Goal: Task Accomplishment & Management: Manage account settings

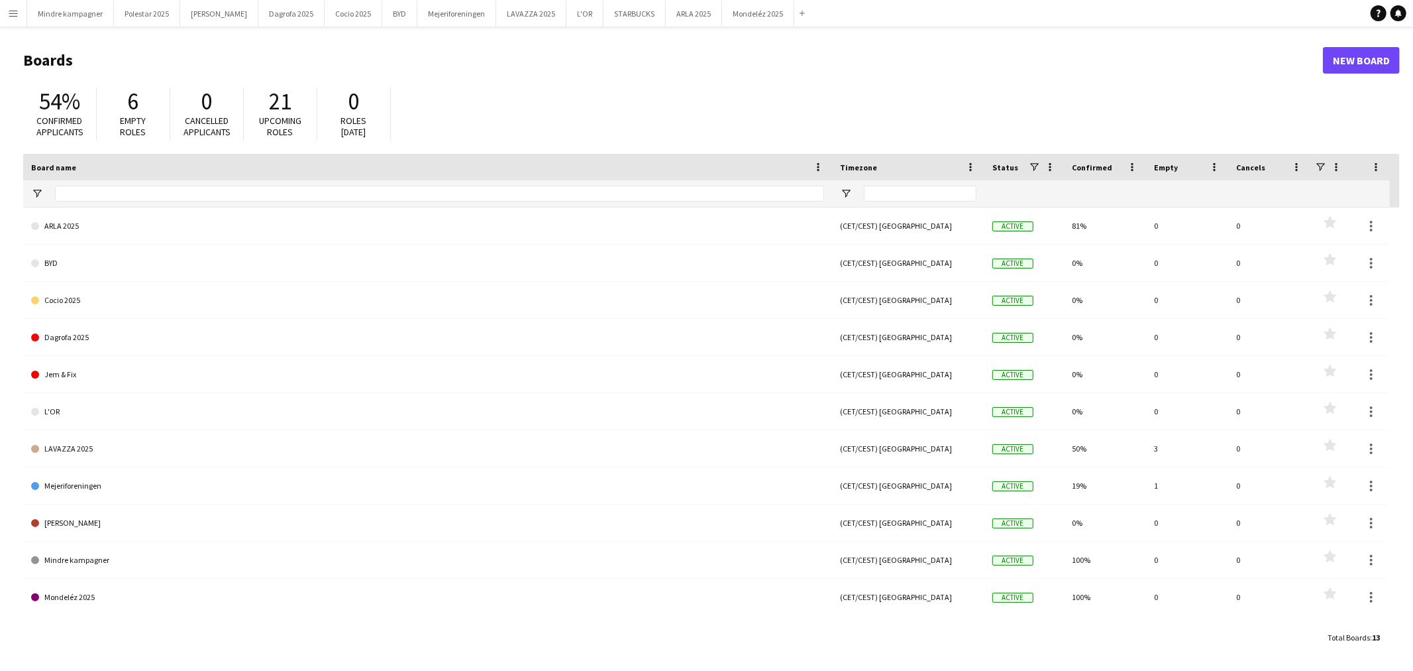
click at [17, 11] on app-icon "Menu" at bounding box center [13, 13] width 11 height 11
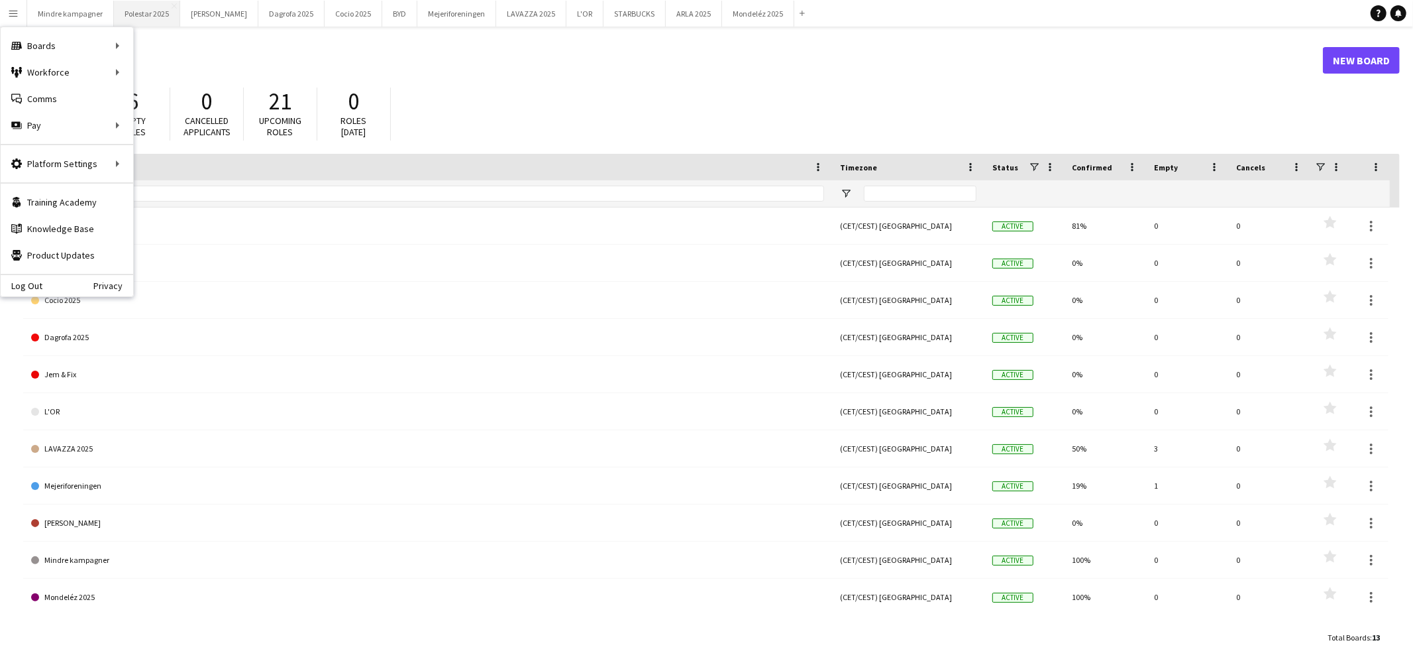
click at [137, 13] on button "Polestar 2025 Close" at bounding box center [147, 14] width 66 height 26
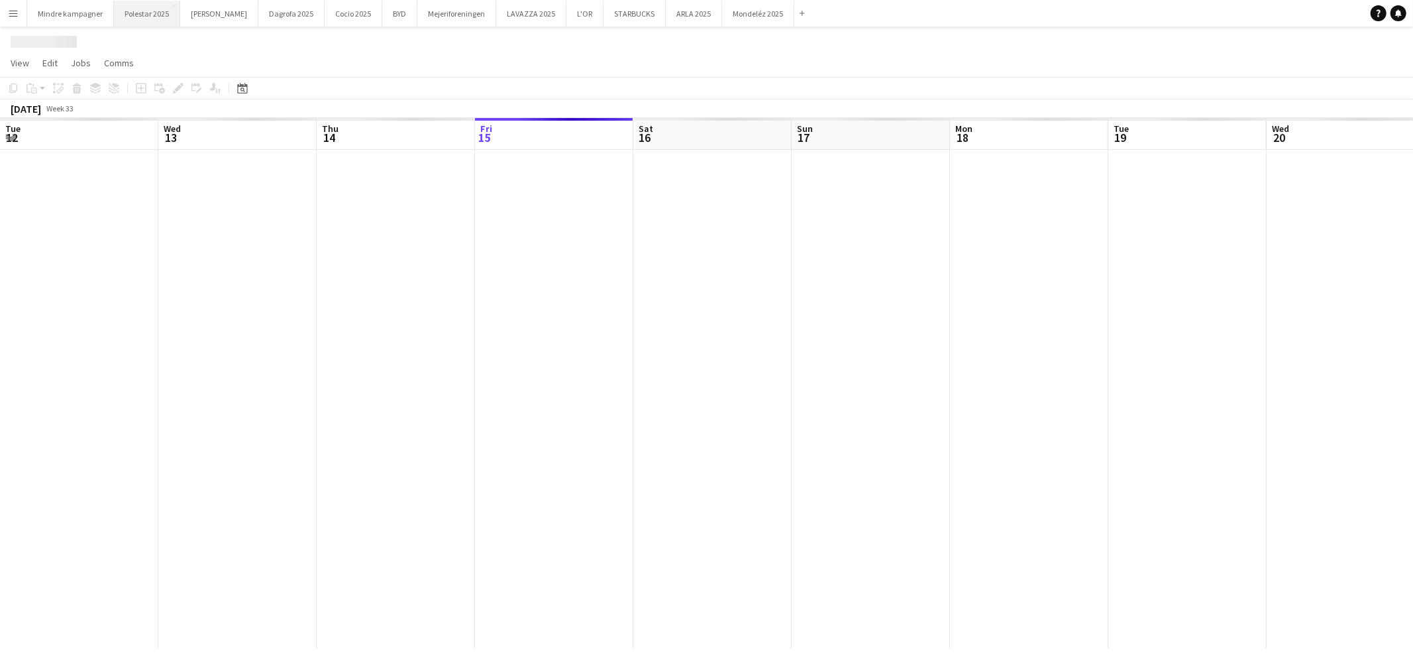
scroll to position [0, 316]
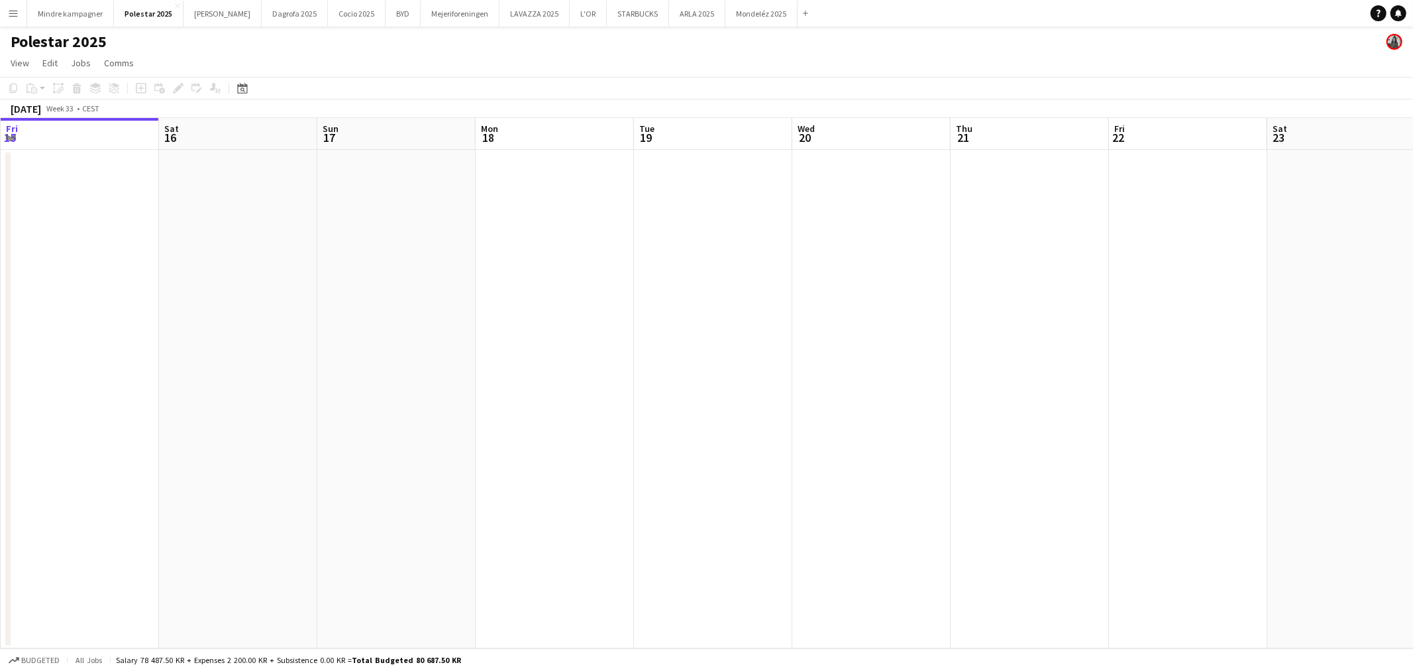
drag, startPoint x: 849, startPoint y: 316, endPoint x: 408, endPoint y: 317, distance: 441.3
click at [466, 317] on app-calendar-viewport "Tue 12 Wed 13 Thu 14 Fri 15 Sat 16 Sun 17 Mon 18 Tue 19 Wed 20 Thu 21 Fri 22 Sa…" at bounding box center [706, 383] width 1413 height 530
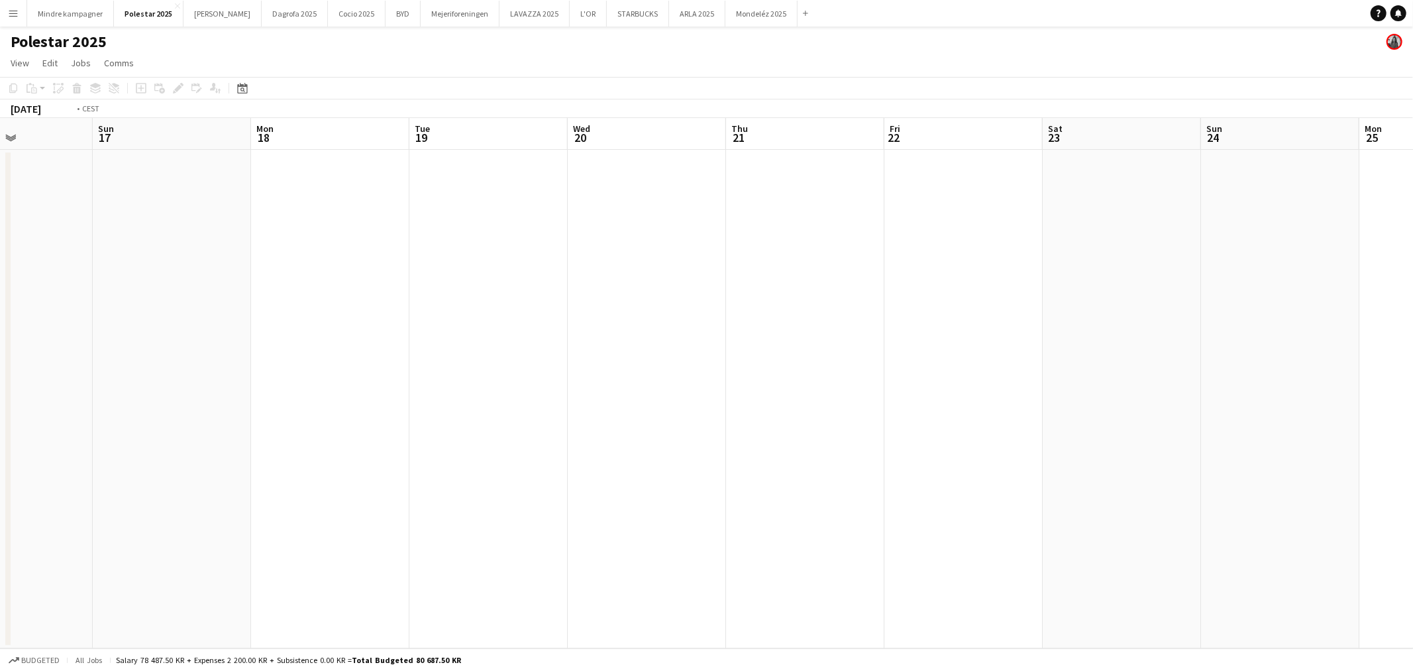
drag, startPoint x: 902, startPoint y: 321, endPoint x: 740, endPoint y: 307, distance: 162.9
click at [501, 333] on app-calendar-viewport "Wed 13 Thu 14 Fri 15 Sat 16 Sun 17 Mon 18 Tue 19 Wed 20 Thu 21 Fri 22 Sat 23 Su…" at bounding box center [706, 383] width 1413 height 530
drag, startPoint x: 825, startPoint y: 355, endPoint x: 761, endPoint y: 376, distance: 67.5
click at [759, 376] on app-calendar-viewport "Sat 16 Sun 17 Mon 18 Tue 19 Wed 20 Thu 21 Fri 22 Sat 23 Sun 24 Mon 25 Tue 26 We…" at bounding box center [706, 383] width 1413 height 530
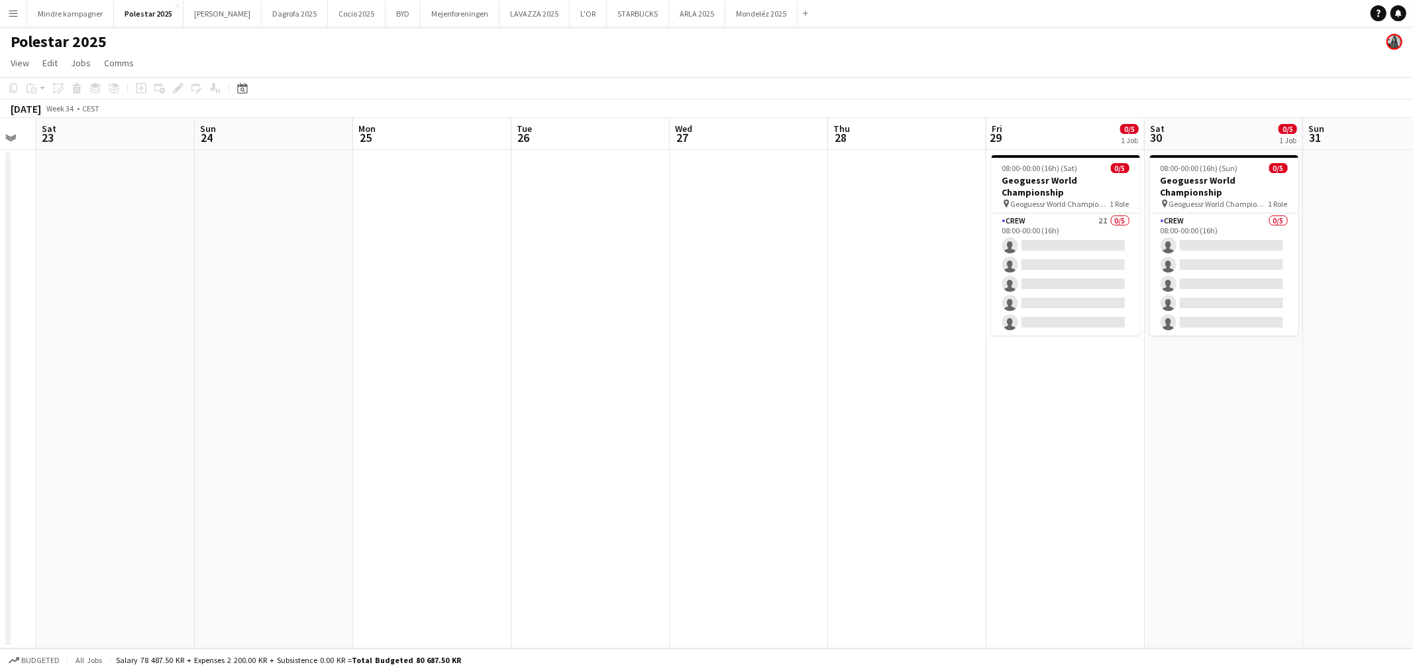
drag, startPoint x: 610, startPoint y: 381, endPoint x: 575, endPoint y: 355, distance: 43.5
click at [480, 373] on app-calendar-viewport "Wed 20 Thu 21 Fri 22 Sat 23 Sun 24 Mon 25 Tue 26 Wed 27 Thu 28 Fri 29 0/5 1 Job…" at bounding box center [706, 383] width 1413 height 530
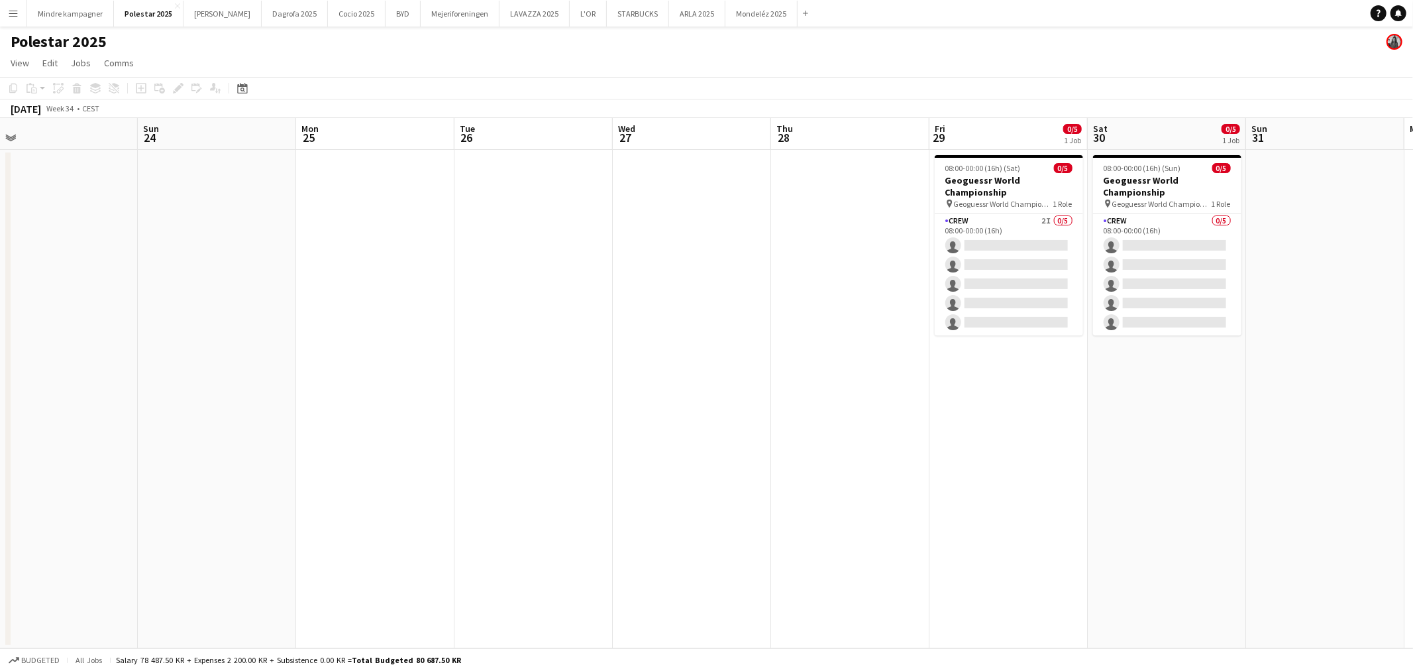
drag, startPoint x: 930, startPoint y: 359, endPoint x: 888, endPoint y: 365, distance: 42.2
click at [888, 365] on app-calendar-viewport "Wed 20 Thu 21 Fri 22 Sat 23 Sun 24 Mon 25 Tue 26 Wed 27 Thu 28 Fri 29 0/5 1 Job…" at bounding box center [706, 383] width 1413 height 530
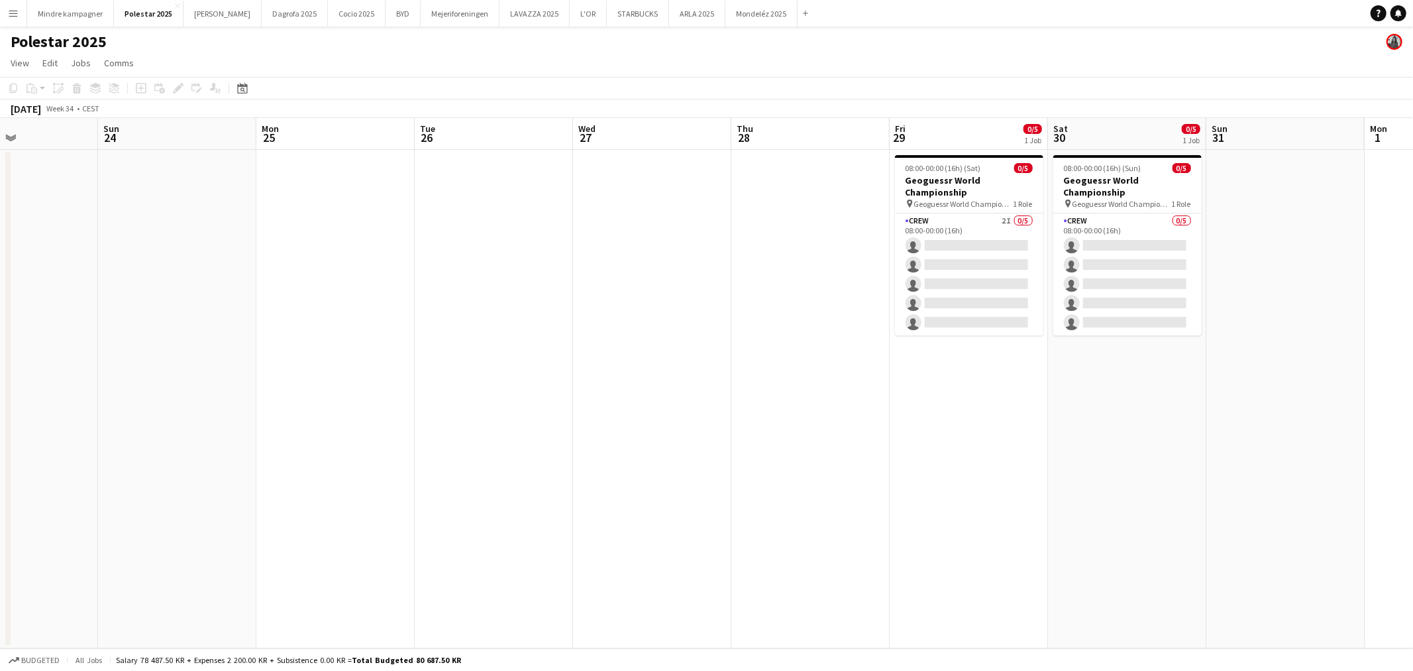
drag, startPoint x: 1195, startPoint y: 419, endPoint x: 1160, endPoint y: 425, distance: 35.6
click at [1160, 425] on app-calendar-viewport "Wed 20 Thu 21 Fri 22 Sat 23 Sun 24 Mon 25 Tue 26 Wed 27 Thu 28 Fri 29 0/5 1 Job…" at bounding box center [706, 383] width 1413 height 530
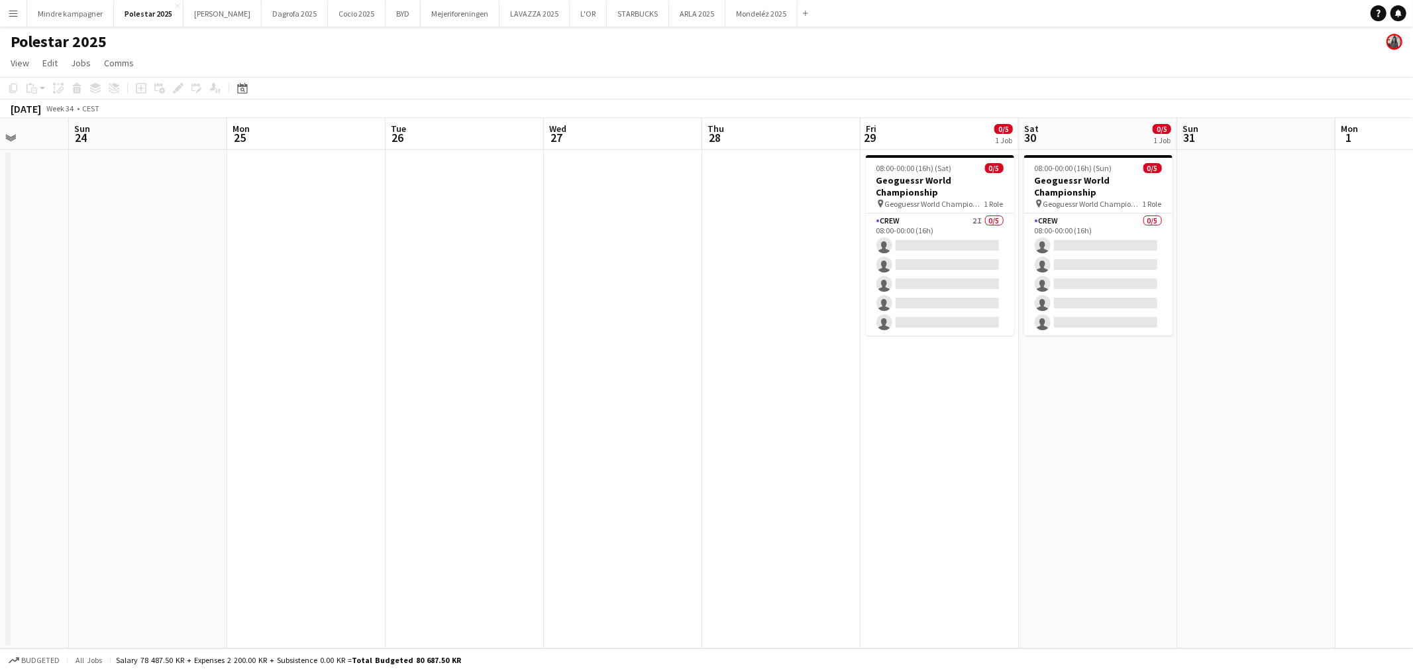
scroll to position [0, 419]
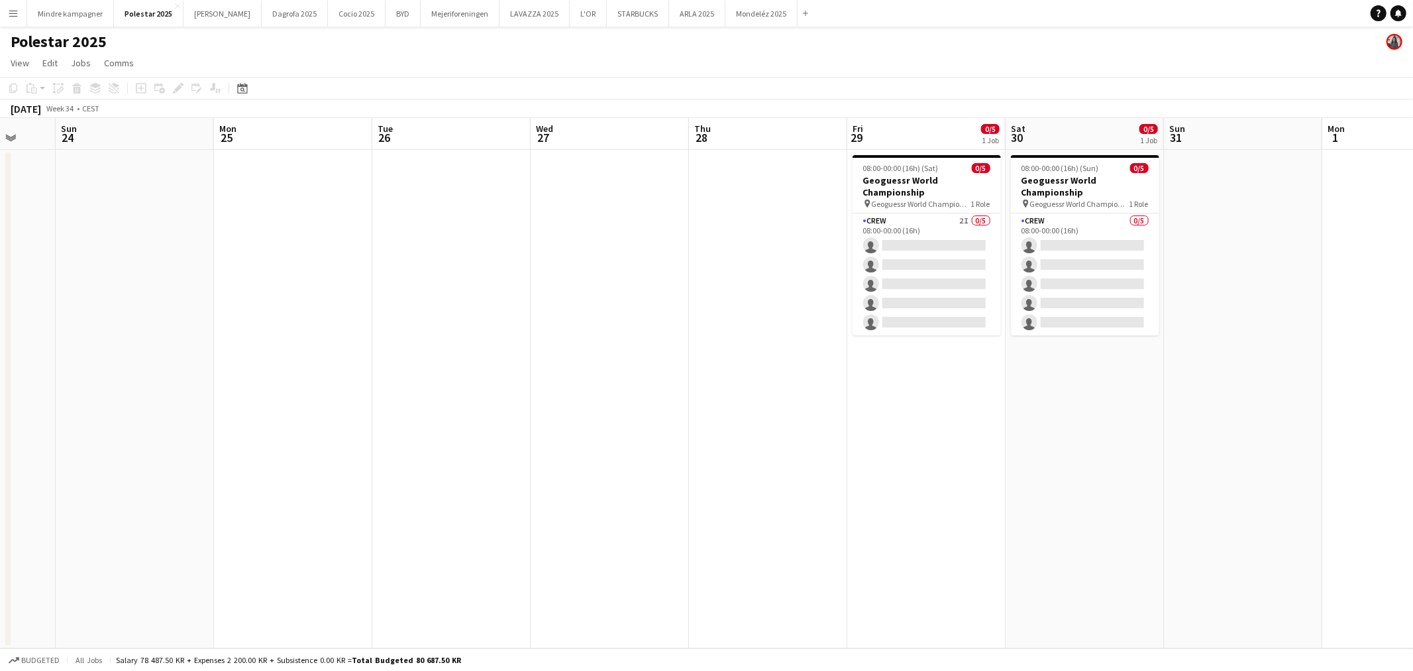
drag, startPoint x: 1173, startPoint y: 413, endPoint x: 1141, endPoint y: 424, distance: 33.7
click at [1141, 424] on app-calendar-viewport "Thu 21 Fri 22 Sat 23 Sun 24 Mon 25 Tue 26 Wed 27 Thu 28 Fri 29 0/5 1 Job Sat 30…" at bounding box center [706, 383] width 1413 height 530
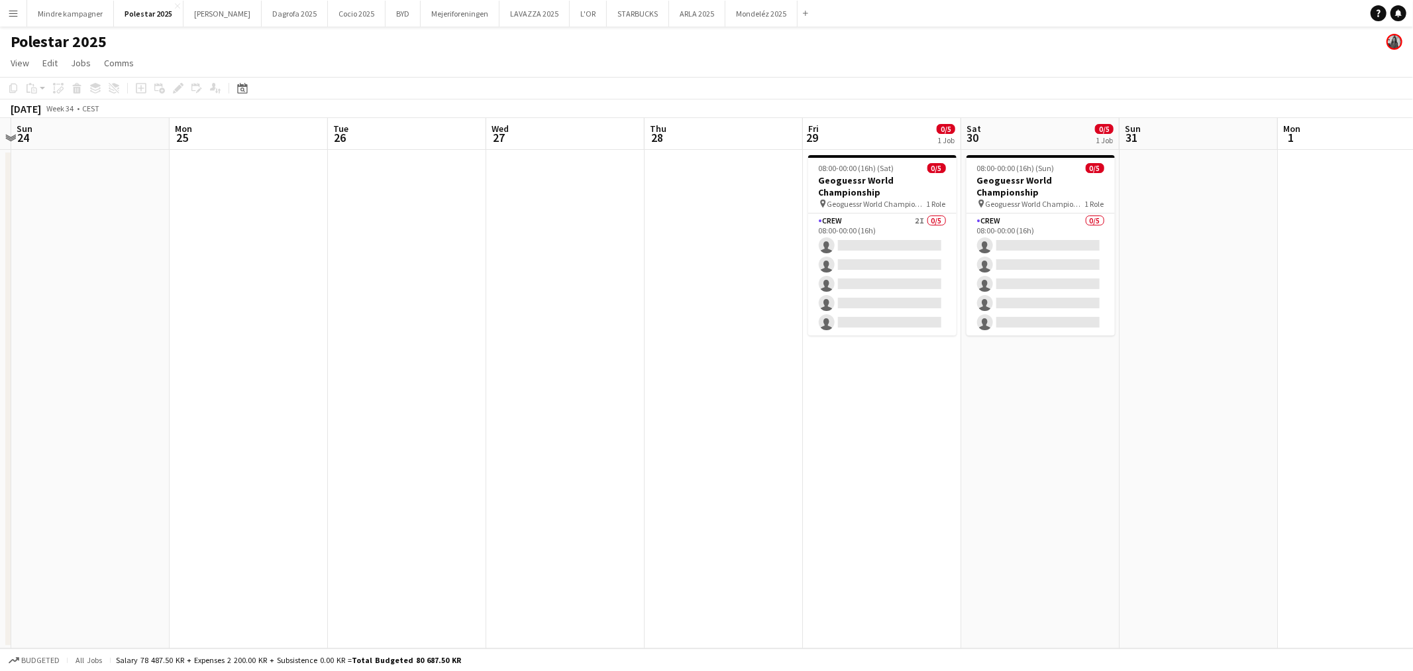
scroll to position [0, 466]
drag, startPoint x: 1141, startPoint y: 424, endPoint x: 1095, endPoint y: 431, distance: 46.9
click at [1095, 431] on app-calendar-viewport "Thu 21 Fri 22 Sat 23 Sun 24 Mon 25 Tue 26 Wed 27 Thu 28 Fri 29 0/5 1 Job Sat 30…" at bounding box center [706, 383] width 1413 height 530
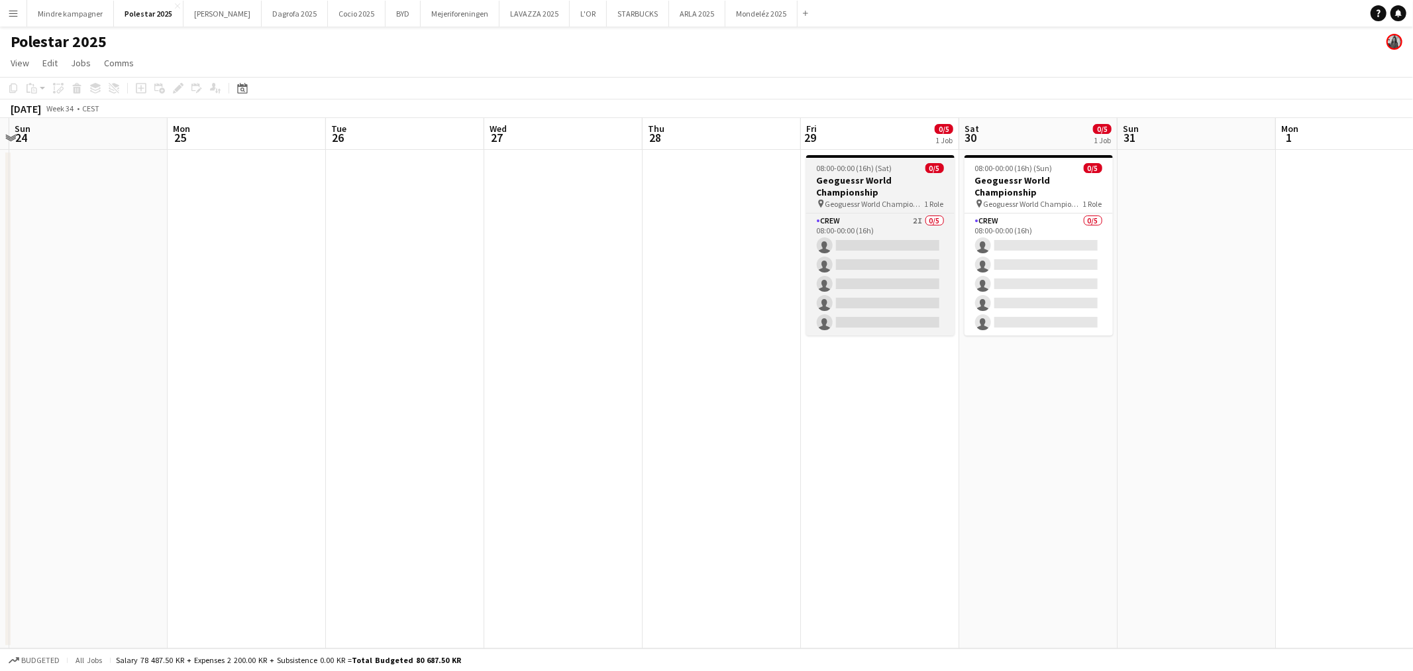
click at [845, 180] on h3 "Geoguessr World Championship" at bounding box center [880, 186] width 148 height 24
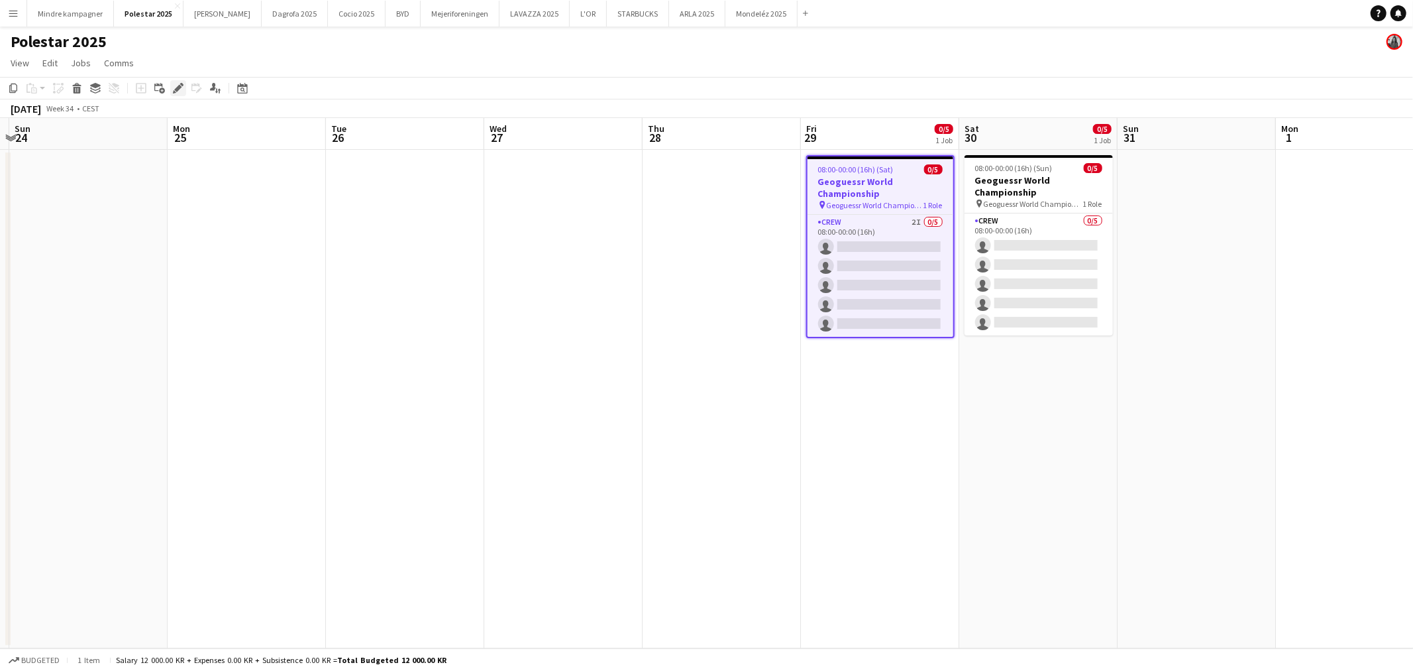
click at [180, 87] on icon at bounding box center [177, 88] width 7 height 7
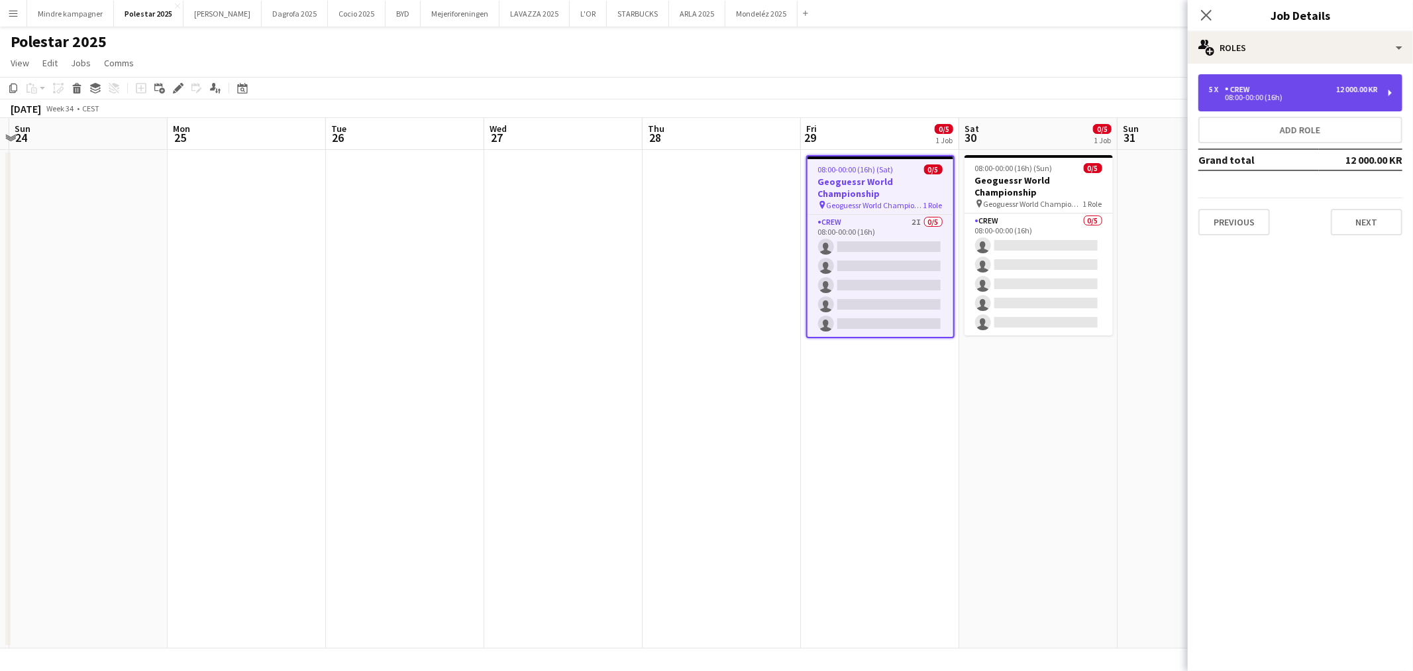
click at [1303, 104] on div "5 x Crew 12 000.00 KR 08:00-00:00 (16h)" at bounding box center [1301, 92] width 204 height 37
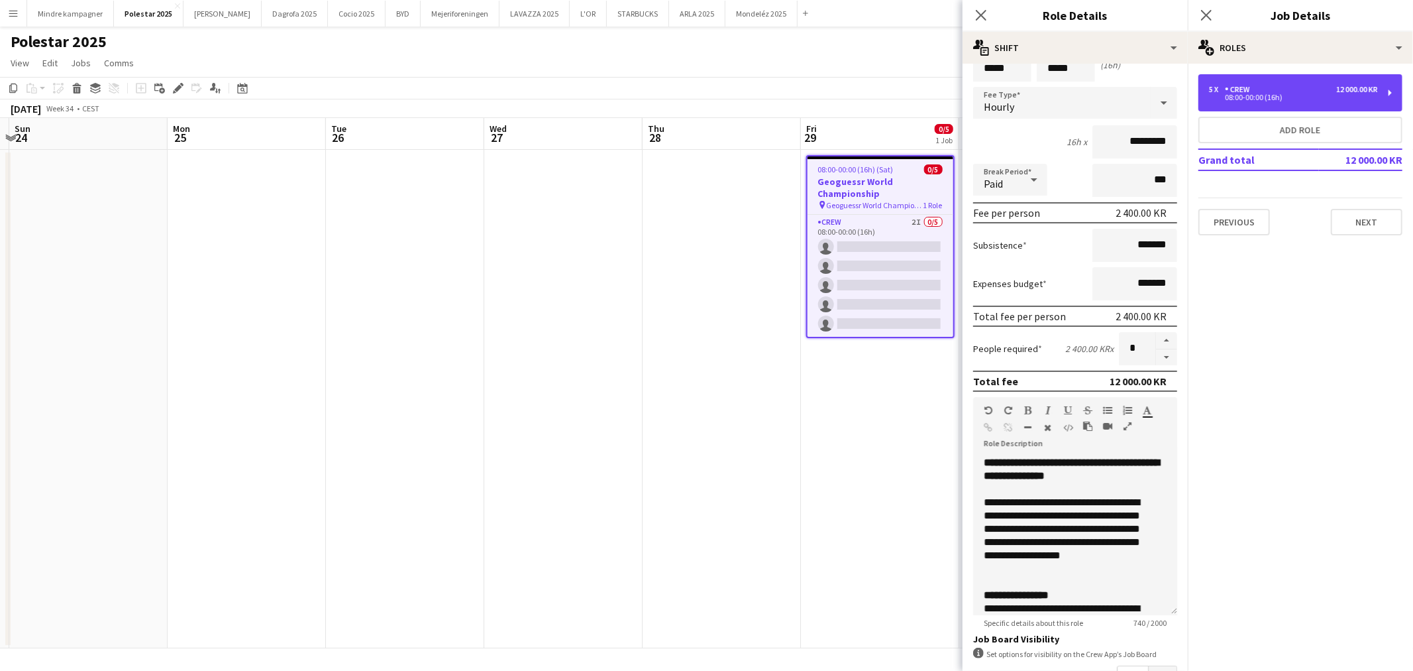
scroll to position [221, 0]
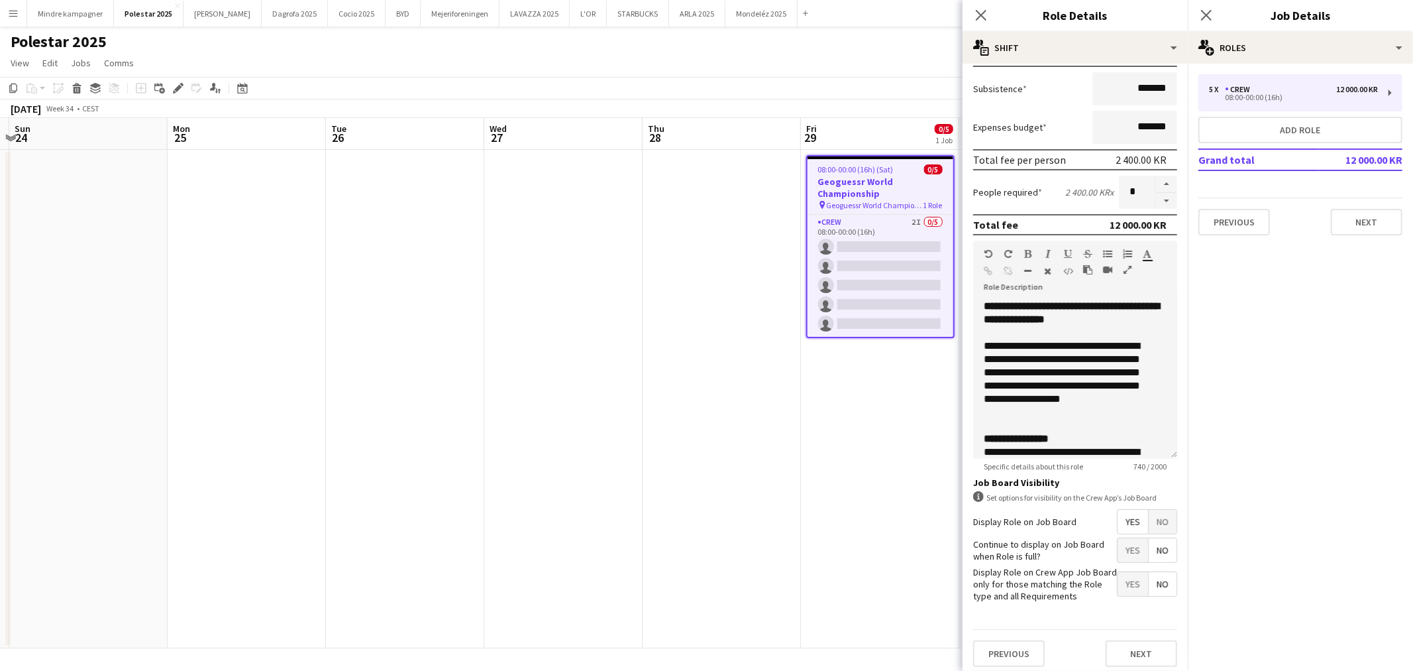
click at [1122, 584] on span "Yes" at bounding box center [1133, 584] width 30 height 24
click at [886, 514] on app-date-cell "08:00-00:00 (16h) (Sat) 0/5 Geoguessr World Championship pin Geoguessr World Ch…" at bounding box center [880, 399] width 158 height 498
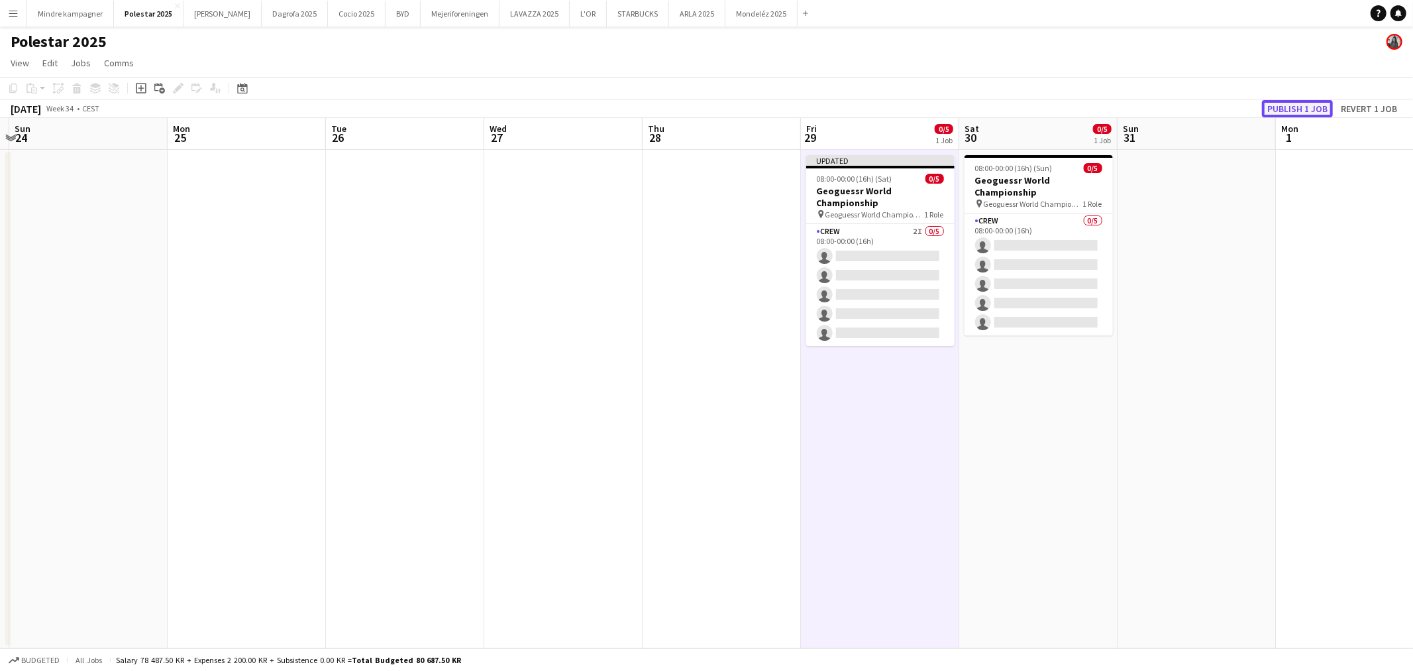
click at [1273, 105] on button "Publish 1 job" at bounding box center [1297, 108] width 71 height 17
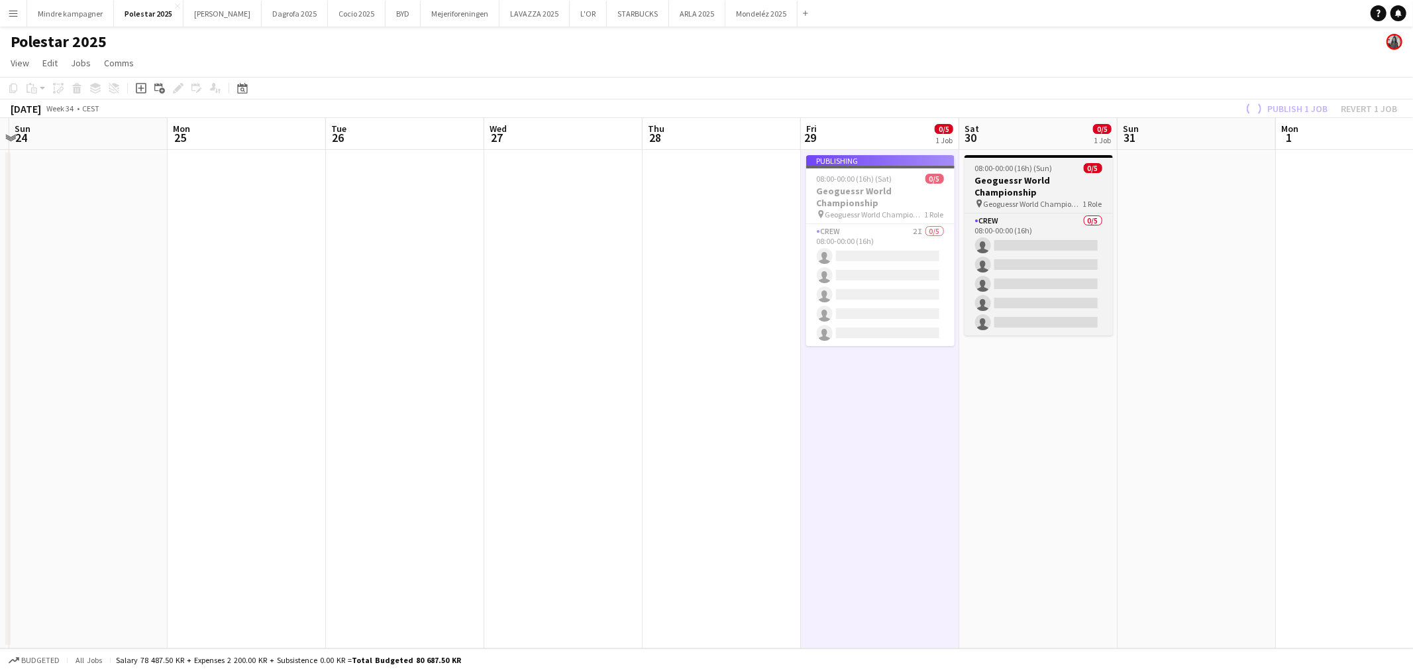
click at [1052, 176] on h3 "Geoguessr World Championship" at bounding box center [1039, 186] width 148 height 24
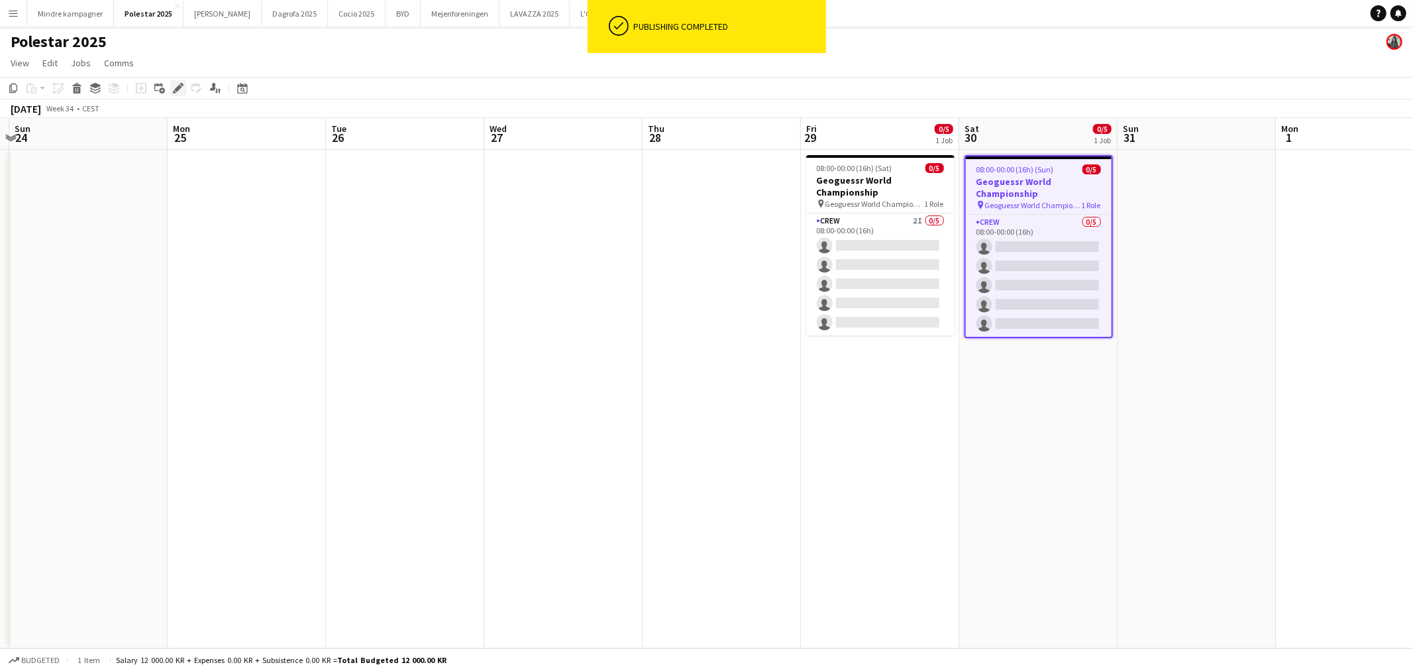
click at [178, 83] on icon "Edit" at bounding box center [178, 88] width 11 height 11
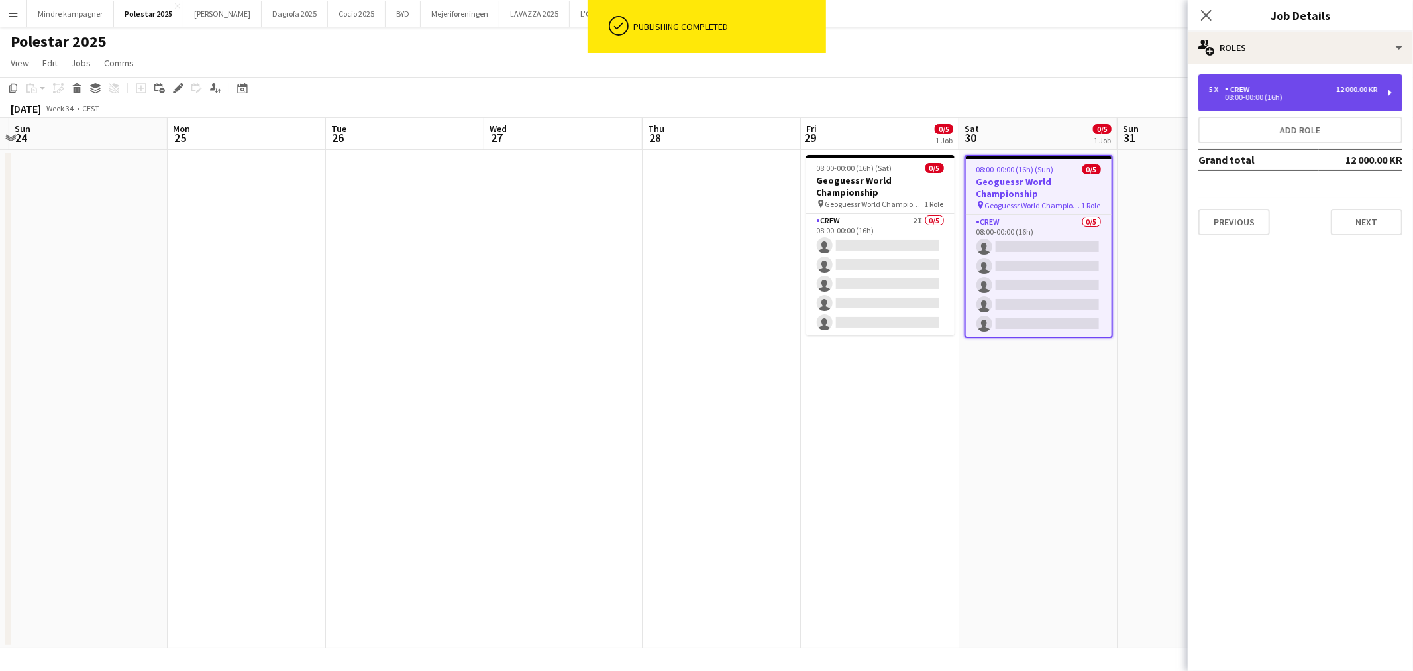
click at [1303, 80] on div "5 x Crew 12 000.00 KR 08:00-00:00 (16h)" at bounding box center [1301, 92] width 204 height 37
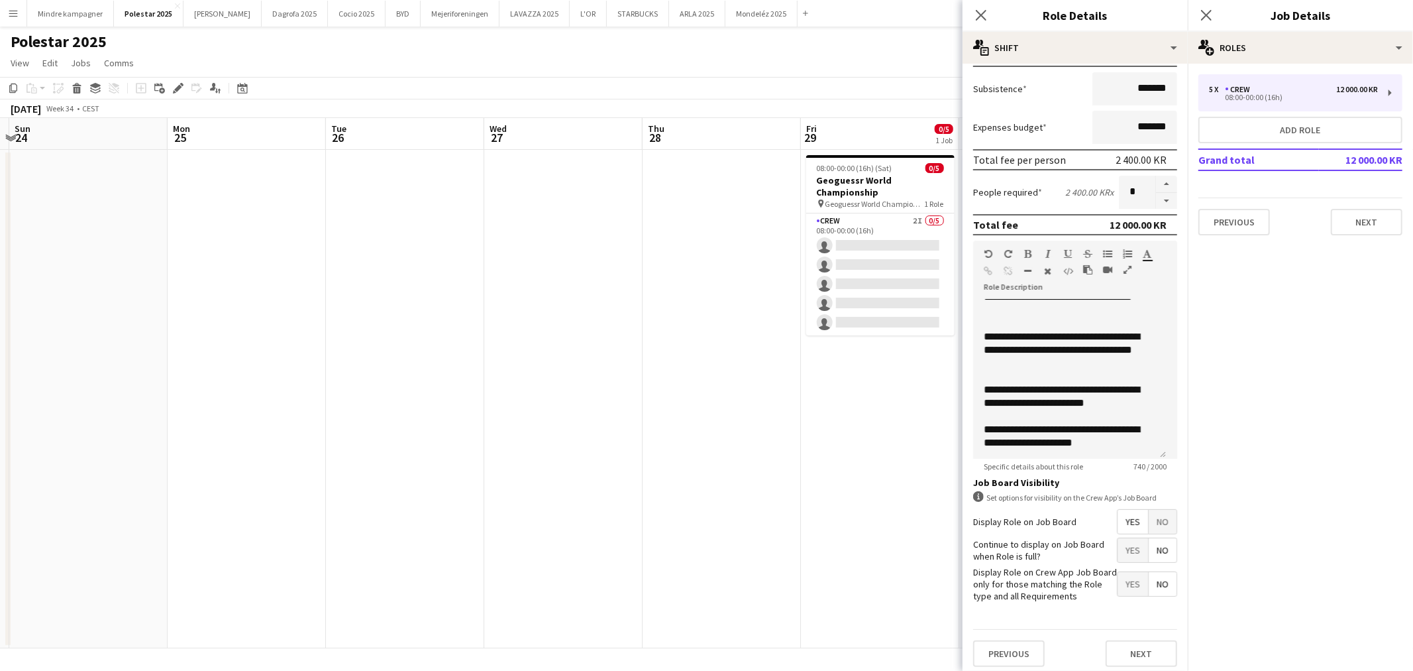
click at [1125, 580] on span "Yes" at bounding box center [1133, 584] width 30 height 24
click at [836, 535] on app-date-cell "08:00-00:00 (16h) (Sat) 0/5 Geoguessr World Championship pin Geoguessr World Ch…" at bounding box center [880, 399] width 158 height 498
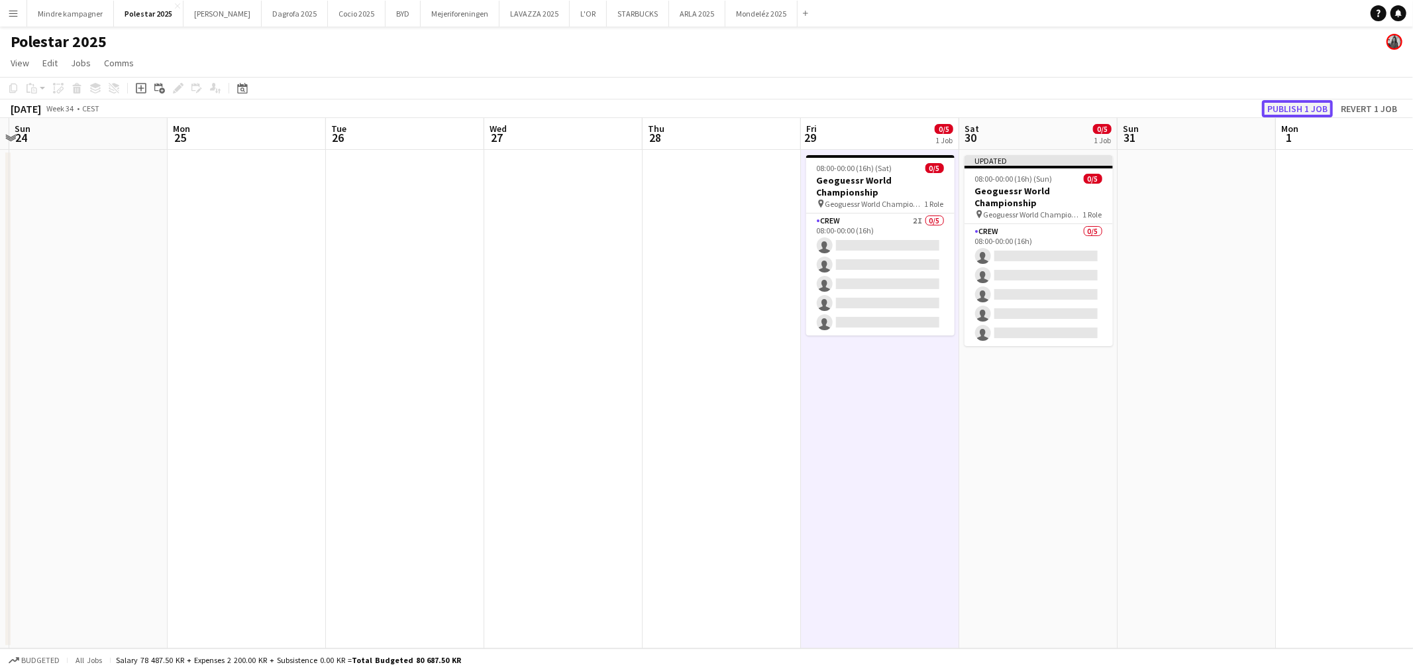
click at [1290, 109] on button "Publish 1 job" at bounding box center [1297, 108] width 71 height 17
click at [607, 16] on button "STARBUCKS Close" at bounding box center [638, 14] width 62 height 26
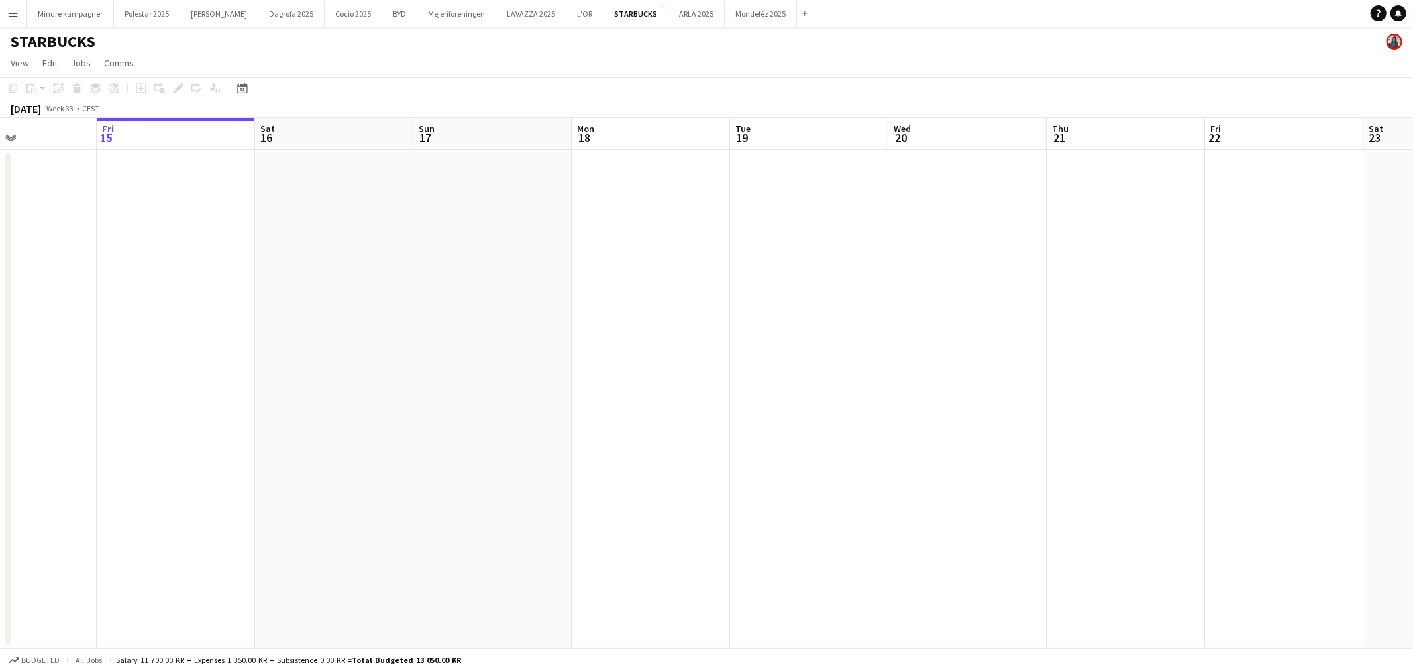
drag, startPoint x: 1101, startPoint y: 289, endPoint x: 487, endPoint y: 264, distance: 614.8
click at [487, 265] on app-calendar-viewport "Tue 12 Wed 13 Thu 14 Fri 15 Sat 16 Sun 17 Mon 18 Tue 19 Wed 20 Thu 21 Fri 22 Sa…" at bounding box center [706, 383] width 1413 height 530
drag, startPoint x: 592, startPoint y: 347, endPoint x: 537, endPoint y: 343, distance: 55.1
click at [345, 347] on app-calendar-viewport "Tue 19 Wed 20 Thu 21 Fri 22 Sat 23 Sun 24 Mon 25 Tue 26 Wed 27 Thu 28 Fri 29 Sa…" at bounding box center [706, 383] width 1413 height 530
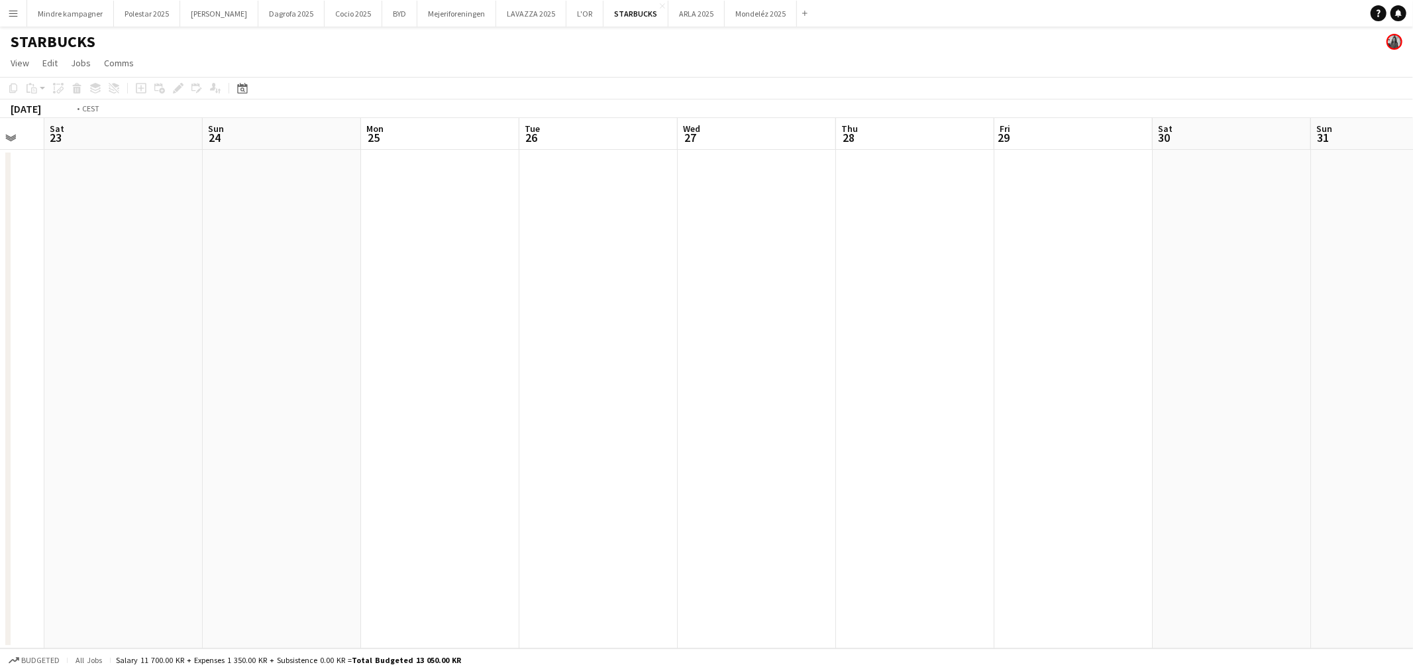
drag, startPoint x: 992, startPoint y: 352, endPoint x: 488, endPoint y: 389, distance: 505.0
click at [488, 389] on app-calendar-viewport "Wed 20 Thu 21 Fri 22 Sat 23 Sun 24 Mon 25 Tue 26 Wed 27 Thu 28 Fri 29 Sat 30 Su…" at bounding box center [706, 383] width 1413 height 530
drag, startPoint x: 1148, startPoint y: 334, endPoint x: 924, endPoint y: 349, distance: 224.5
click at [517, 363] on app-calendar-viewport "Wed 27 Thu 28 Fri 29 Sat 30 Sun 31 Mon 1 Tue 2 Wed 3 Thu 4 Fri 5 Sat 6 Sun 7 Mo…" at bounding box center [706, 383] width 1413 height 530
drag, startPoint x: 1138, startPoint y: 355, endPoint x: 513, endPoint y: 374, distance: 625.2
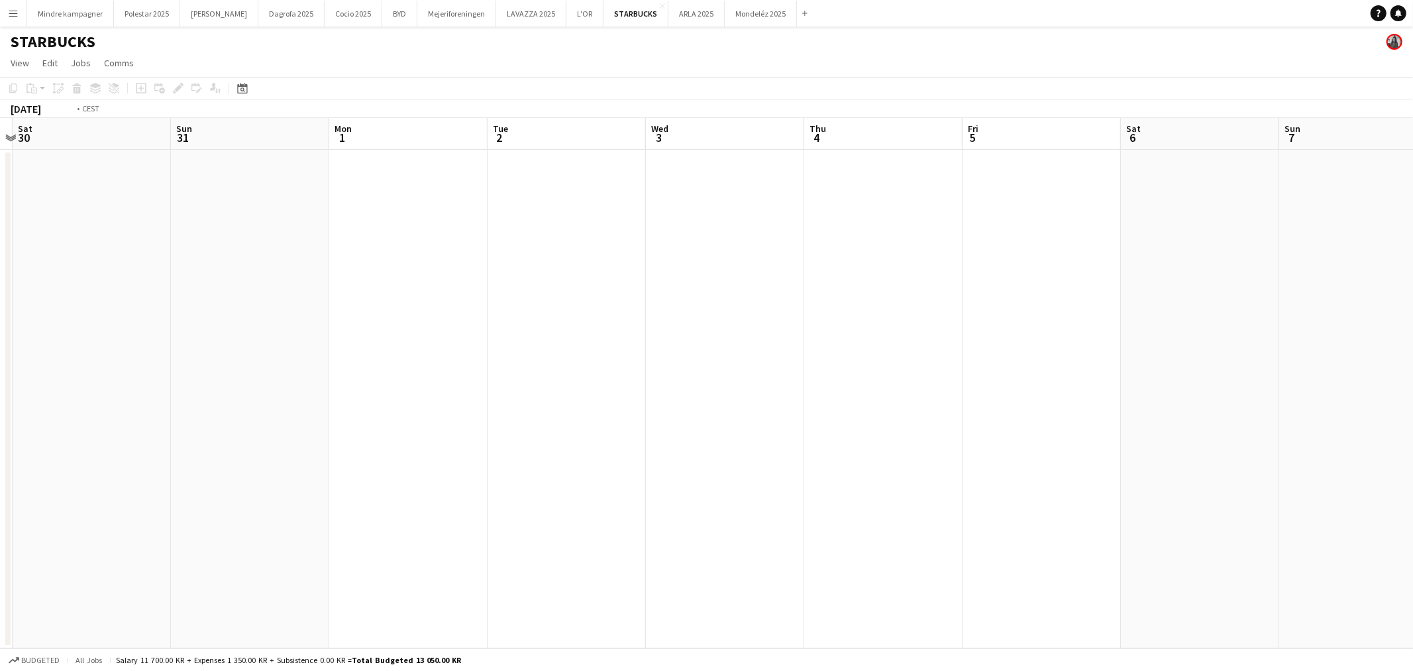
click at [478, 387] on app-calendar-viewport "Wed 27 Thu 28 Fri 29 Sat 30 Sun 31 Mon 1 Tue 2 Wed 3 Thu 4 Fri 5 Sat 6 Sun 7 Mo…" at bounding box center [706, 383] width 1413 height 530
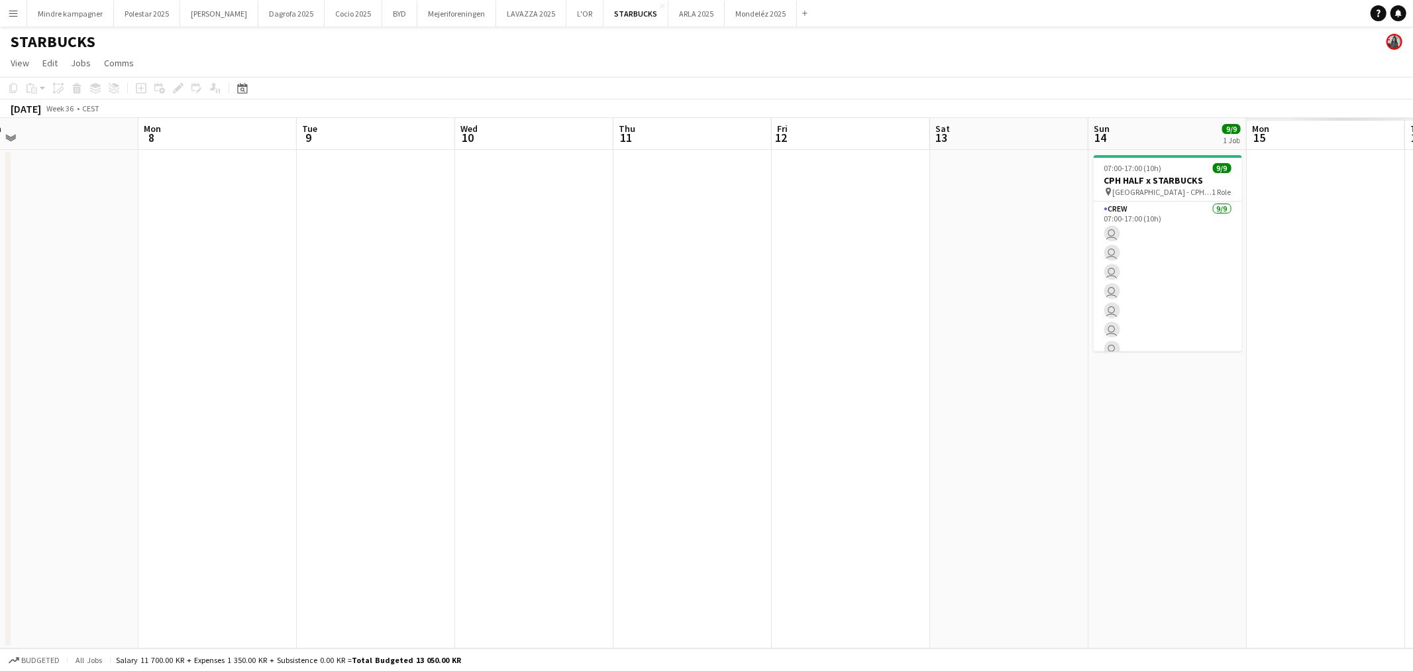
drag, startPoint x: 1093, startPoint y: 371, endPoint x: 461, endPoint y: 378, distance: 632.9
click at [460, 380] on app-calendar-viewport "Wed 3 Thu 4 Fri 5 Sat 6 Sun 7 Mon 8 Tue 9 Wed 10 Thu 11 Fri 12 Sat 13 Sun 14 9/…" at bounding box center [706, 383] width 1413 height 530
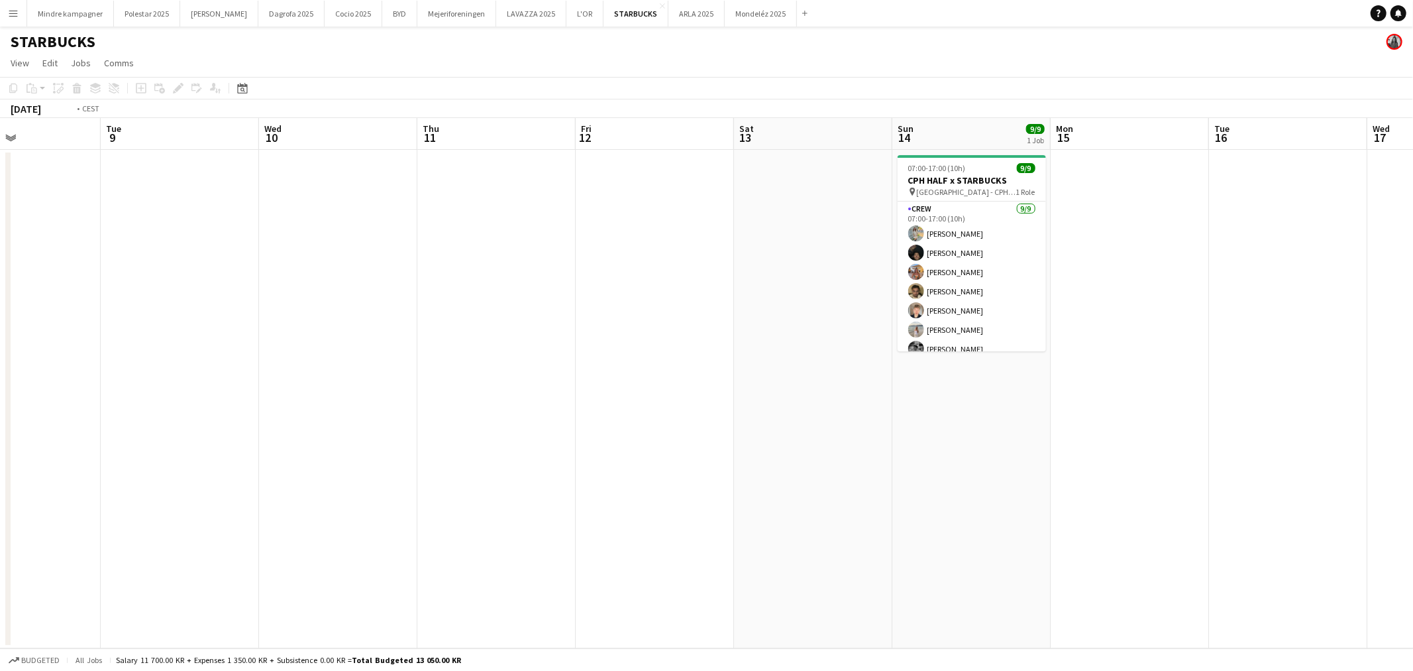
scroll to position [0, 549]
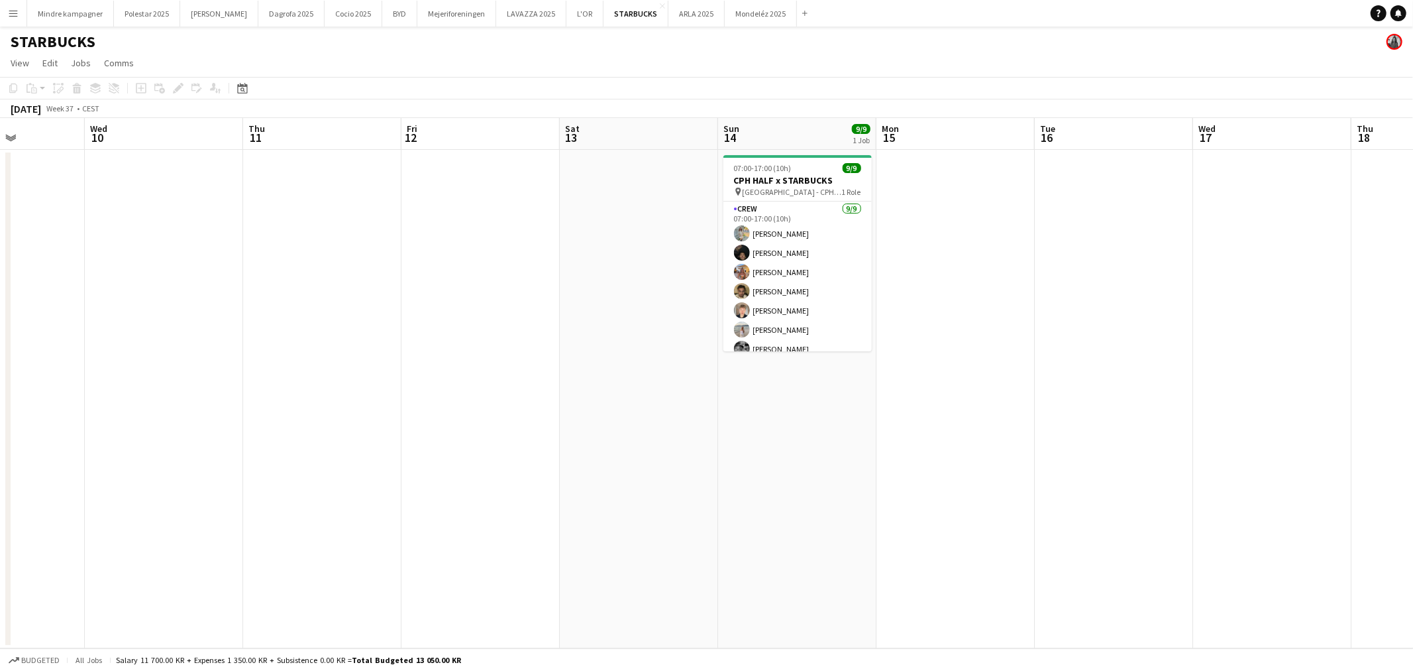
drag, startPoint x: 1019, startPoint y: 359, endPoint x: 708, endPoint y: 396, distance: 313.6
click at [708, 396] on app-calendar-viewport "Sat 6 Sun 7 Mon 8 Tue 9 Wed 10 Thu 11 Fri 12 Sat 13 Sun 14 9/9 1 Job Mon 15 Tue…" at bounding box center [706, 383] width 1413 height 530
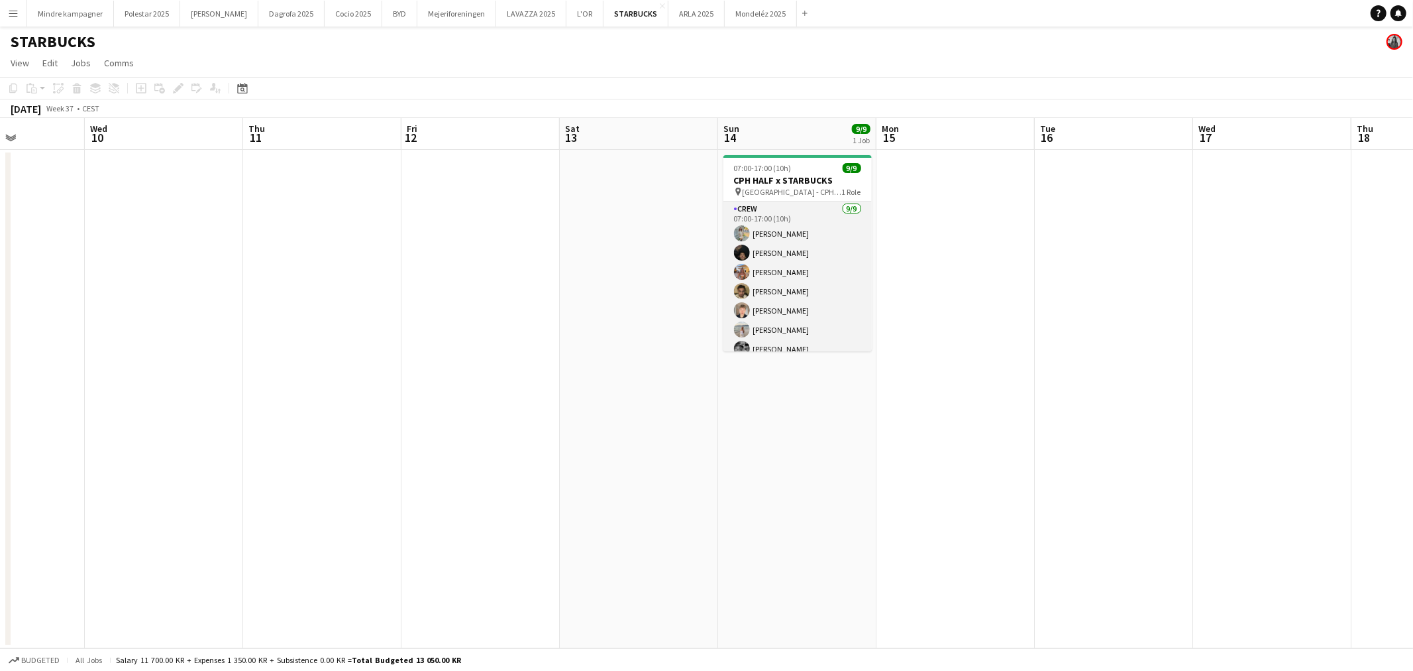
scroll to position [49, 0]
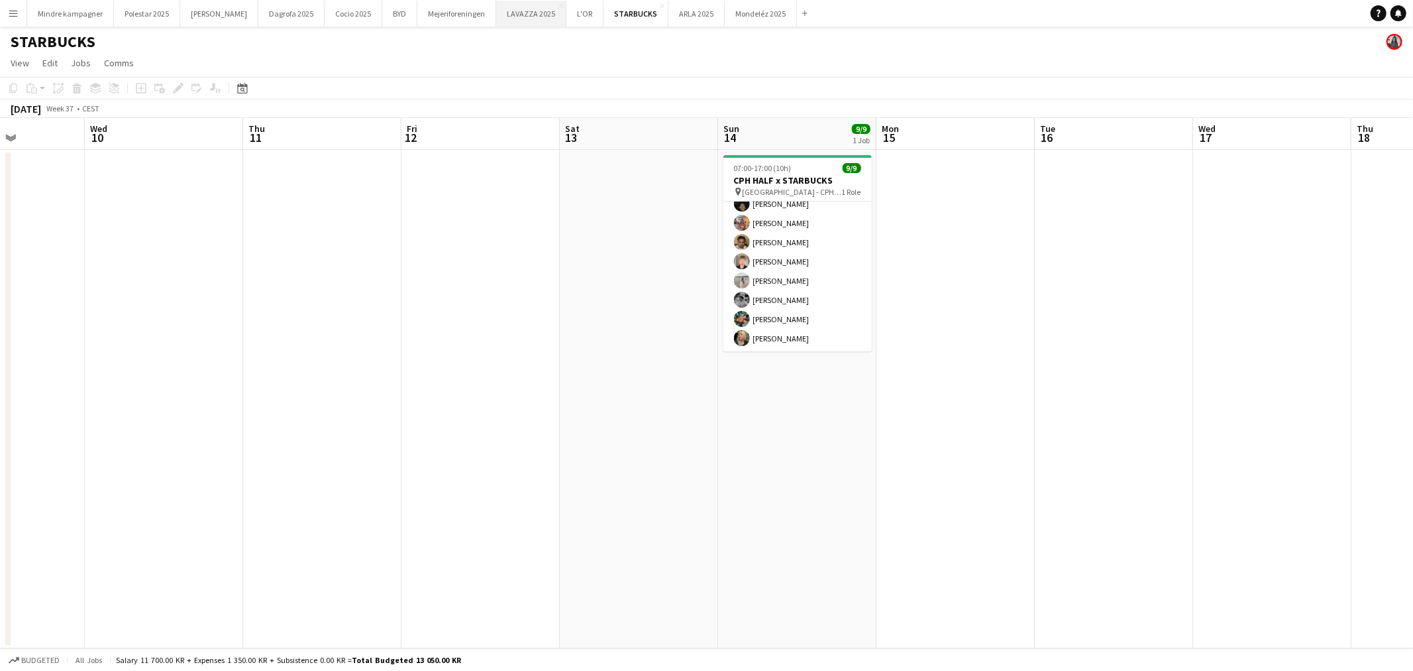
click at [496, 3] on button "LAVAZZA 2025 Close" at bounding box center [531, 14] width 70 height 26
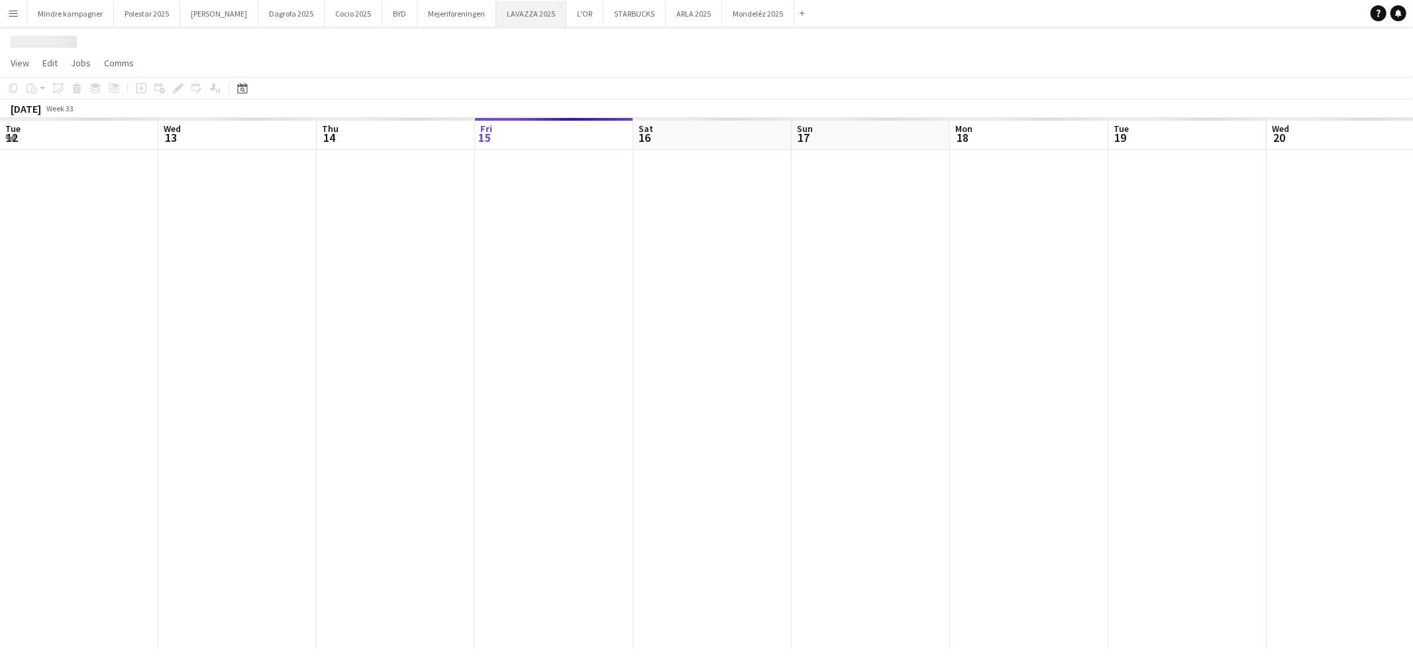
scroll to position [0, 316]
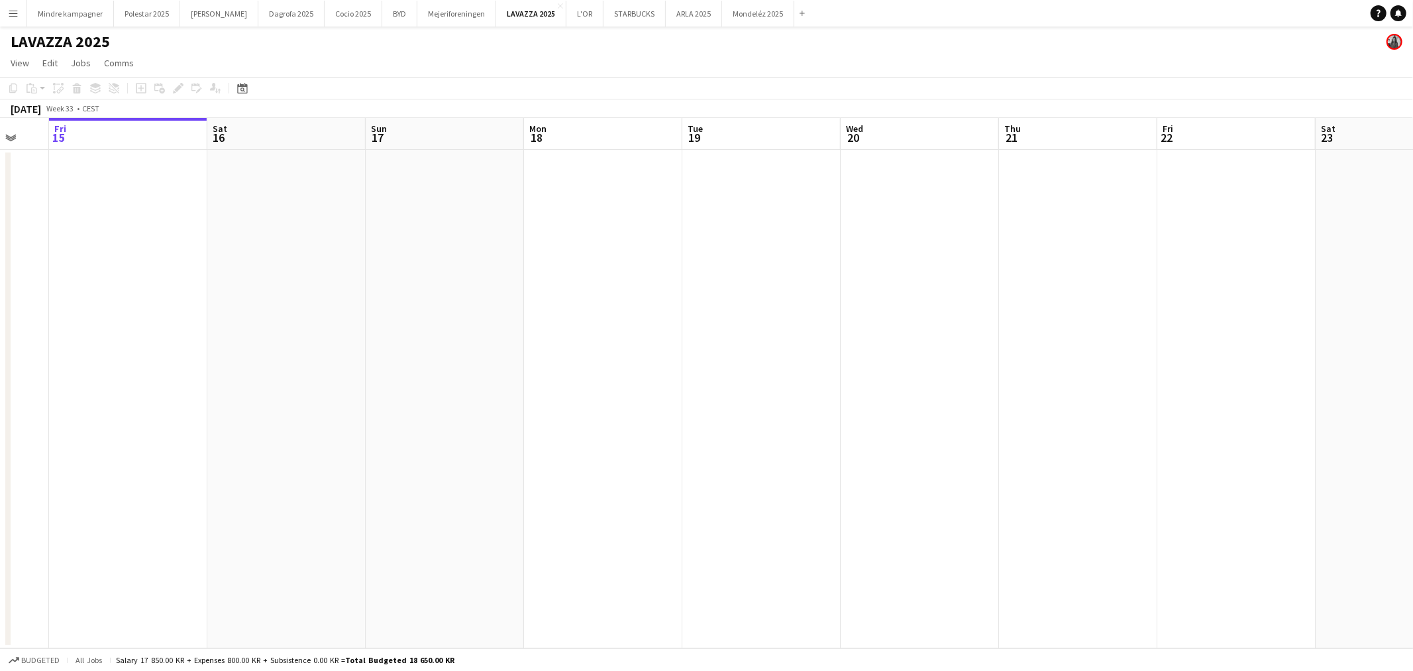
drag, startPoint x: 1129, startPoint y: 406, endPoint x: 552, endPoint y: 415, distance: 577.2
click at [530, 427] on app-calendar-viewport "Tue 12 Wed 13 Thu 14 Fri 15 Sat 16 Sun 17 Mon 18 Tue 19 Wed 20 Thu 21 Fri 22 Sa…" at bounding box center [706, 383] width 1413 height 530
drag, startPoint x: 640, startPoint y: 451, endPoint x: 496, endPoint y: 424, distance: 147.0
click at [497, 424] on app-calendar-viewport "Sun 17 Mon 18 Tue 19 Wed 20 Thu 21 Fri 22 Sat 23 Sun 24 Mon 25 Tue 26 Wed 27 Th…" at bounding box center [706, 383] width 1413 height 530
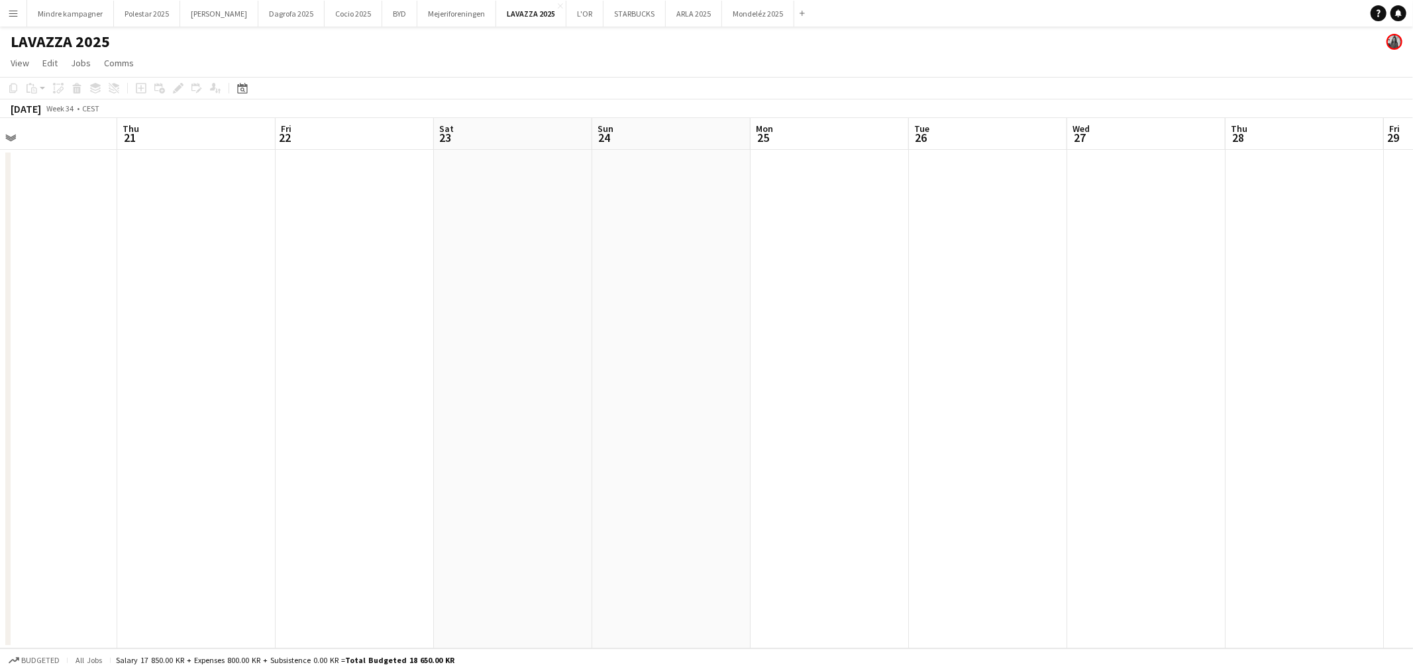
drag, startPoint x: 971, startPoint y: 435, endPoint x: 439, endPoint y: 401, distance: 533.9
click at [438, 402] on app-calendar-viewport "Mon 18 Tue 19 Wed 20 Thu 21 Fri 22 Sat 23 Sun 24 Mon 25 Tue 26 Wed 27 Thu 28 Fr…" at bounding box center [706, 383] width 1413 height 530
drag, startPoint x: 1060, startPoint y: 428, endPoint x: 614, endPoint y: 404, distance: 447.3
click at [562, 413] on app-calendar-viewport "Fri 22 Sat 23 Sun 24 Mon 25 Tue 26 Wed 27 Thu 28 Fri 29 Sat 30 Sun 31 Mon 1 Tue…" at bounding box center [706, 383] width 1413 height 530
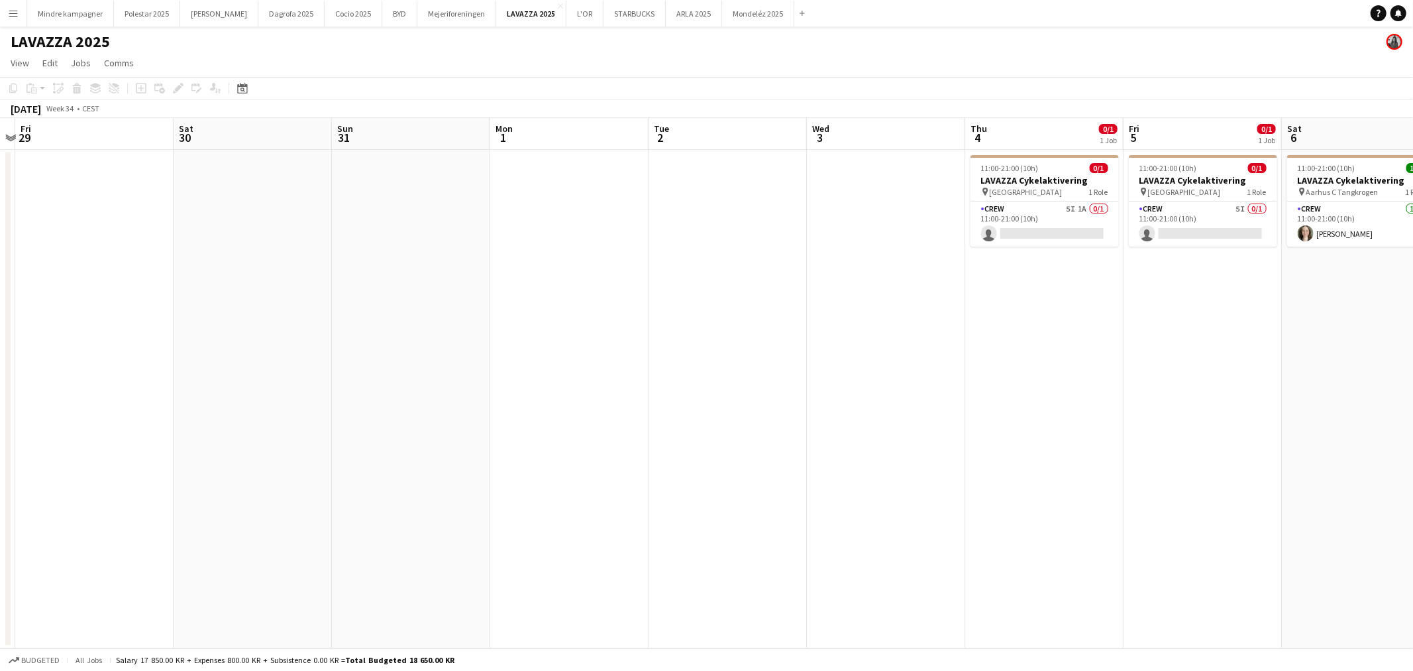
drag, startPoint x: 871, startPoint y: 439, endPoint x: 618, endPoint y: 408, distance: 254.3
click at [618, 408] on app-calendar-viewport "Mon 25 Tue 26 Wed 27 Thu 28 Fri 29 Sat 30 Sun 31 Mon 1 Tue 2 Wed 3 Thu 4 0/1 1 …" at bounding box center [706, 383] width 1413 height 530
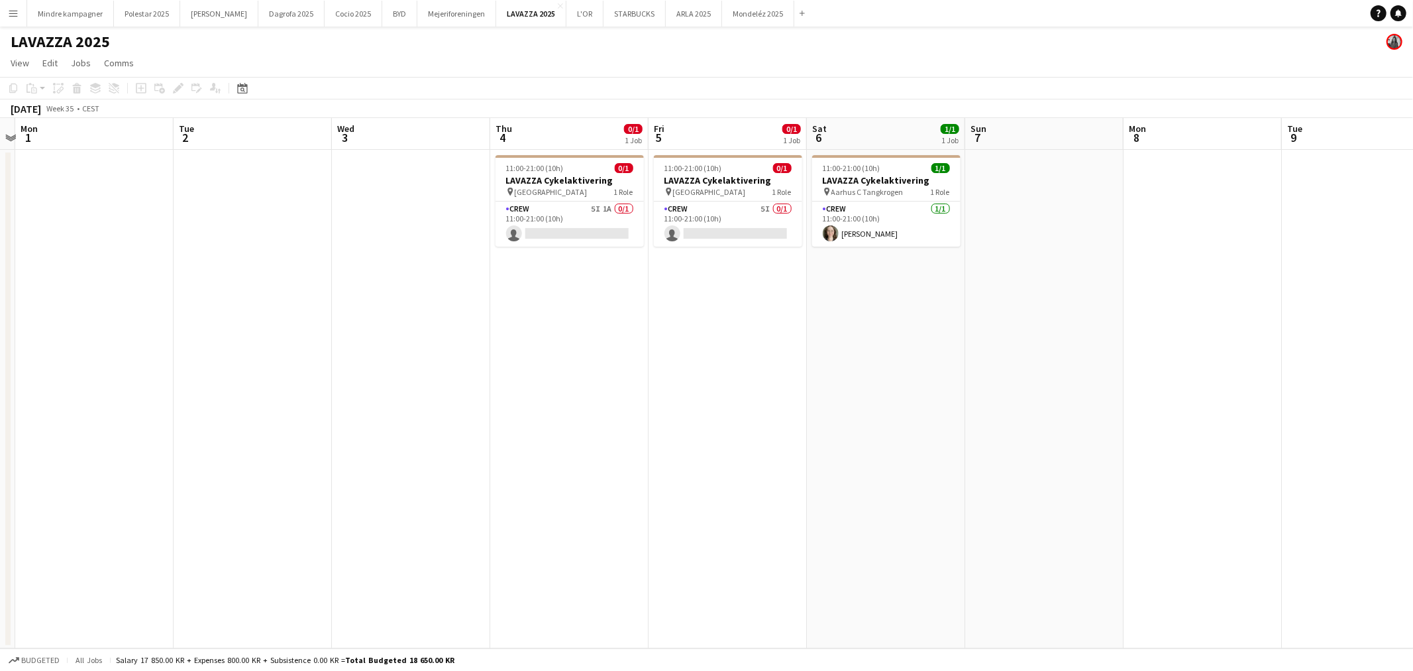
scroll to position [0, 399]
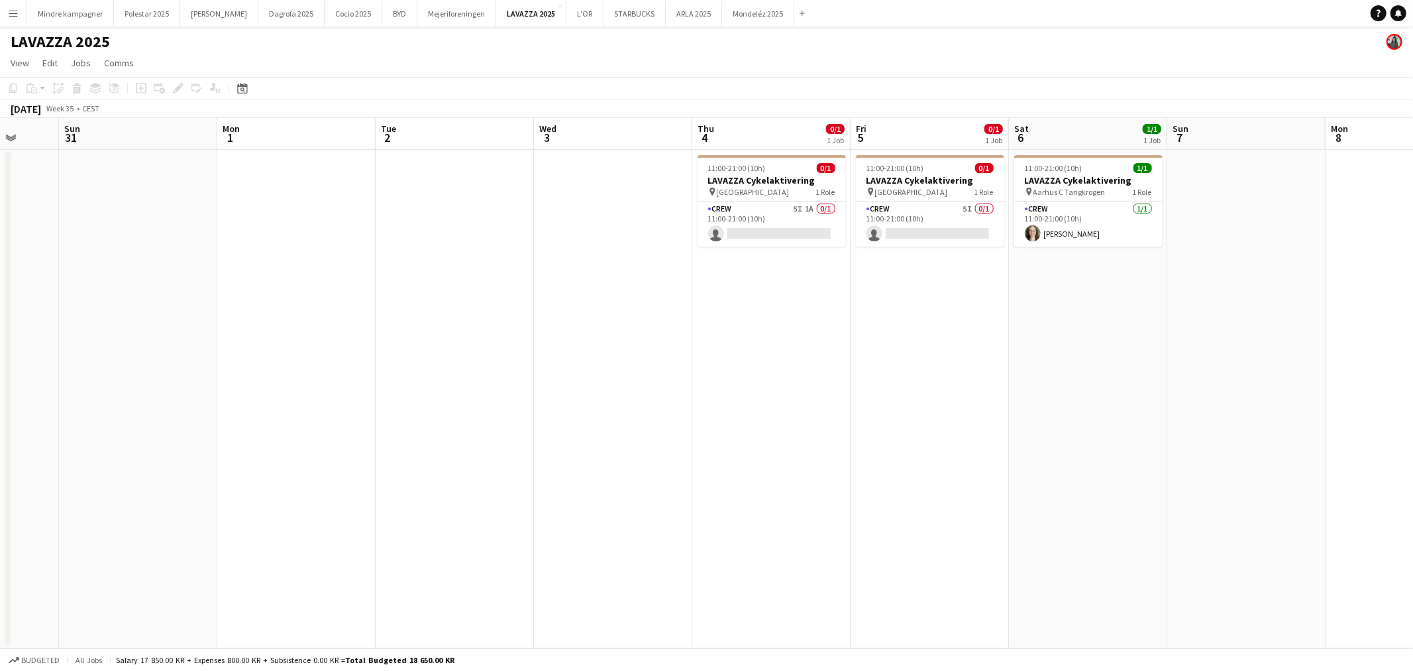
drag, startPoint x: 798, startPoint y: 402, endPoint x: 777, endPoint y: 409, distance: 22.4
click at [777, 408] on app-calendar-viewport "Thu 28 Fri 29 Sat 30 Sun 31 Mon 1 Tue 2 Wed 3 Thu 4 0/1 1 Job Fri 5 0/1 1 Job S…" at bounding box center [706, 383] width 1413 height 530
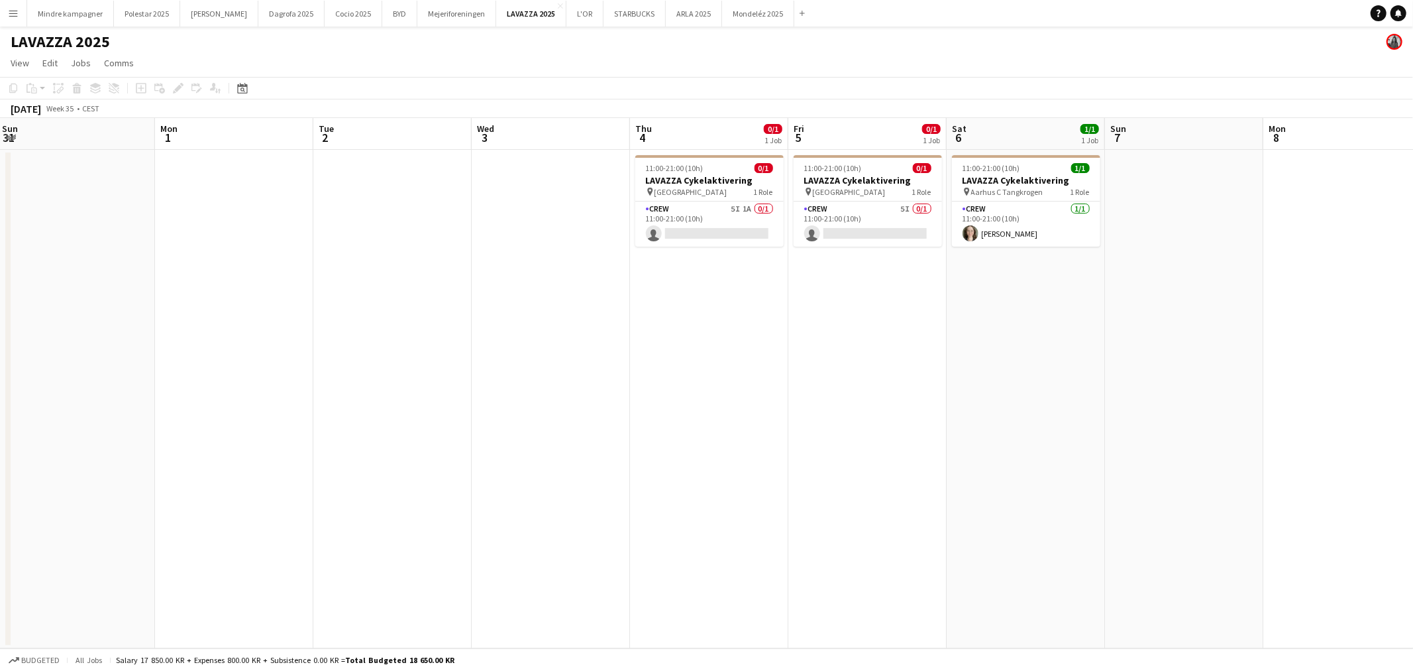
scroll to position [0, 480]
click at [722, 425] on app-calendar-viewport "Thu 28 Fri 29 Sat 30 Sun 31 Mon 1 Tue 2 Wed 3 Thu 4 0/1 1 Job Fri 5 0/1 1 Job S…" at bounding box center [706, 383] width 1413 height 530
click at [755, 213] on app-card-role "Crew 5I 1A 0/1 11:00-21:00 (10h) single-neutral-actions" at bounding box center [708, 223] width 148 height 45
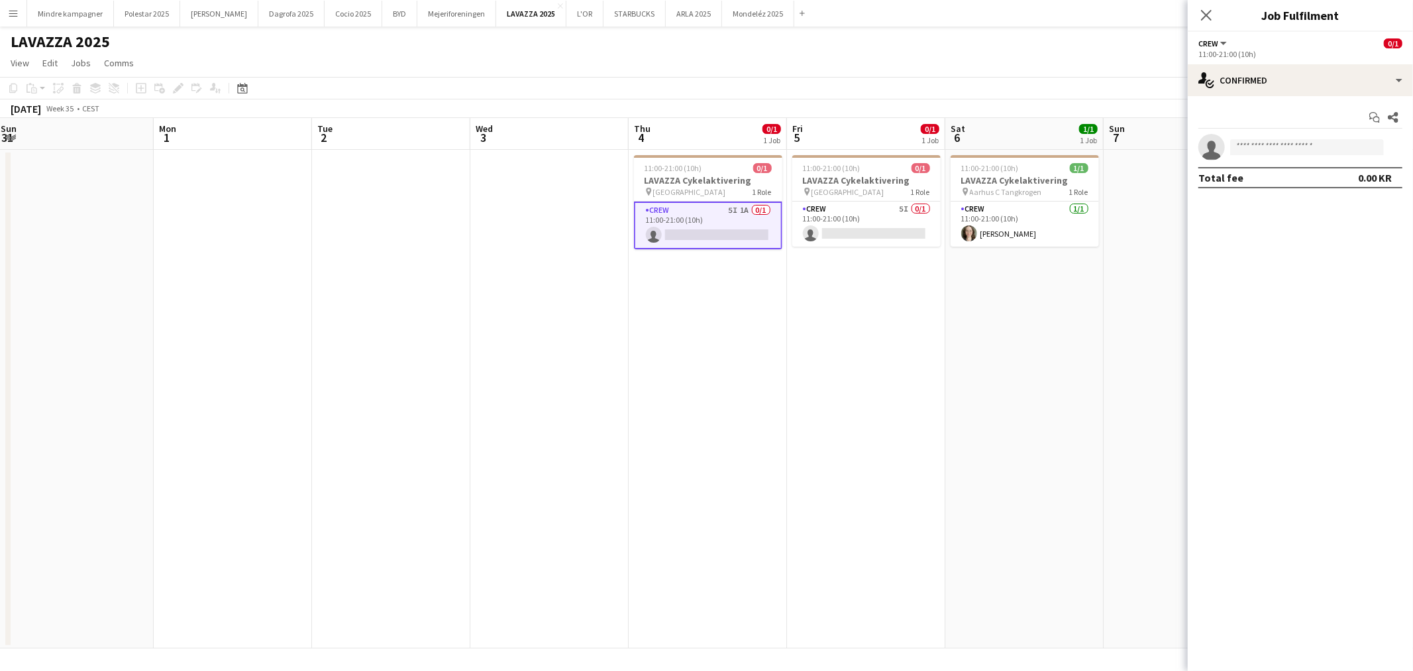
click at [979, 422] on app-date-cell "11:00-21:00 (10h) 1/1 LAVAZZA Cykelaktivering pin Aarhus C Tangkrogen 1 Role Cr…" at bounding box center [1025, 399] width 158 height 498
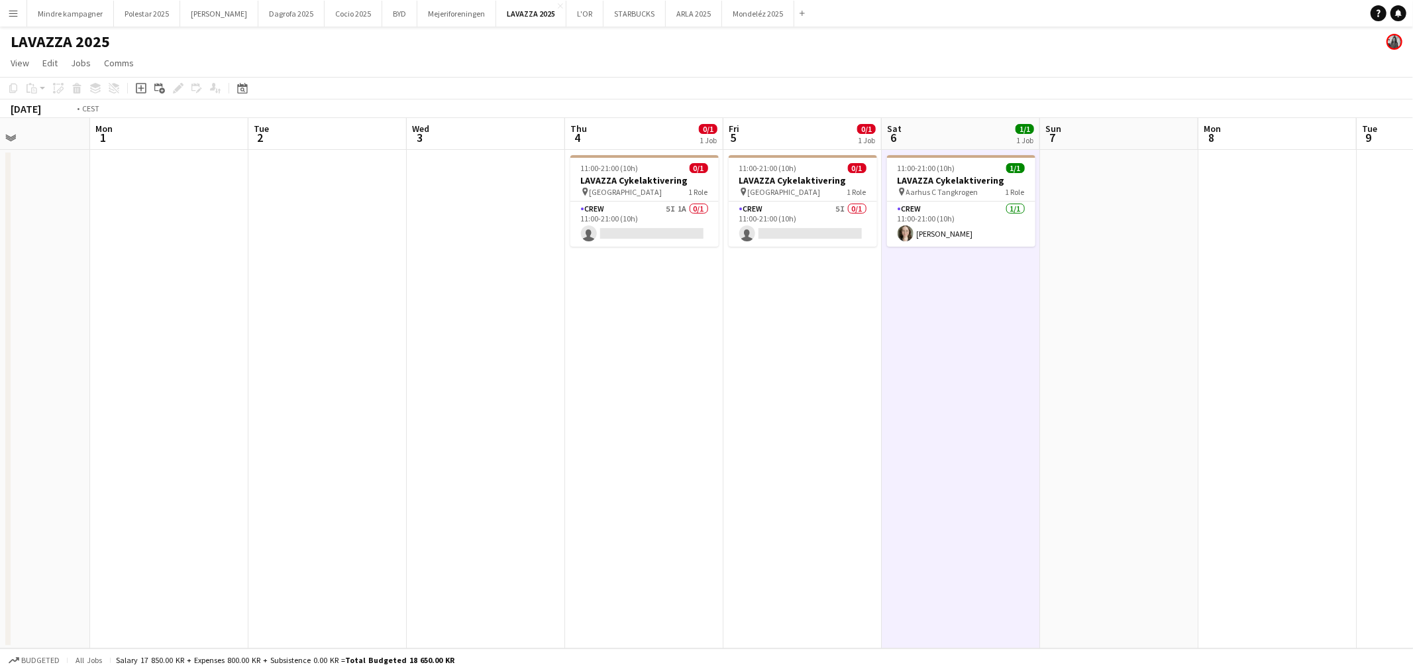
drag, startPoint x: 992, startPoint y: 495, endPoint x: 607, endPoint y: 628, distance: 407.2
click at [607, 628] on app-calendar-viewport "Thu 28 Fri 29 Sat 30 Sun 31 Mon 1 Tue 2 Wed 3 Thu 4 0/1 1 Job Fri 5 0/1 1 Job S…" at bounding box center [706, 383] width 1413 height 530
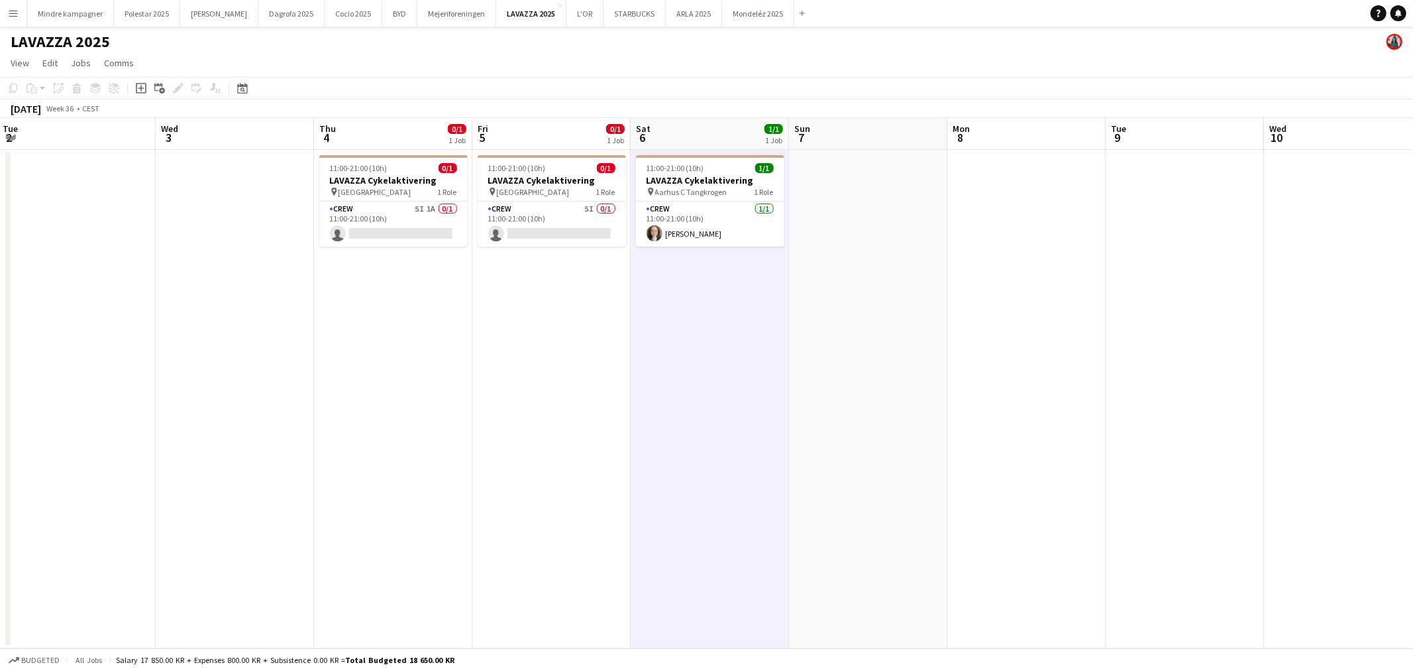
drag, startPoint x: 790, startPoint y: 531, endPoint x: 692, endPoint y: 539, distance: 98.5
click at [687, 544] on app-calendar-viewport "Sat 30 Sun 31 Mon 1 Tue 2 Wed 3 Thu 4 0/1 1 Job Fri 5 0/1 1 Job Sat 6 1/1 1 Job…" at bounding box center [706, 383] width 1413 height 530
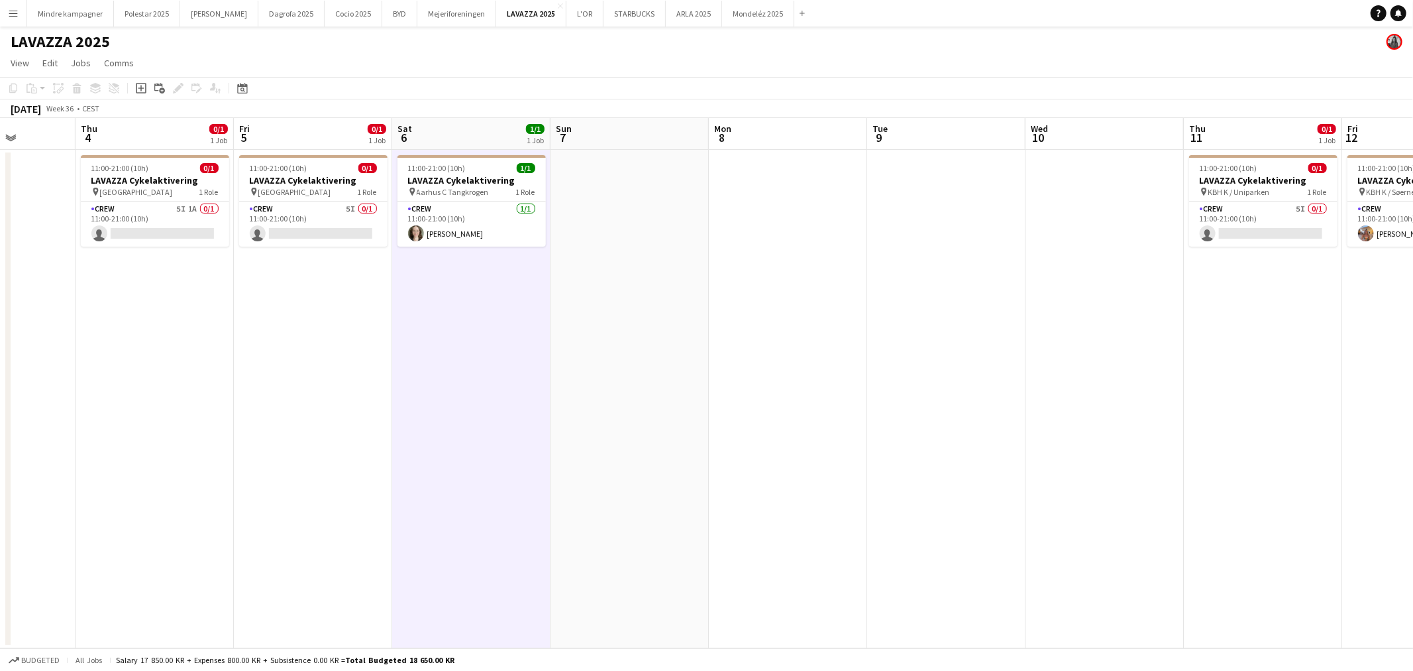
drag, startPoint x: 769, startPoint y: 500, endPoint x: 632, endPoint y: 514, distance: 137.9
click at [632, 514] on app-calendar-viewport "Mon 1 Tue 2 Wed 3 Thu 4 0/1 1 Job Fri 5 0/1 1 Job Sat 6 1/1 1 Job Sun 7 Mon 8 T…" at bounding box center [706, 383] width 1413 height 530
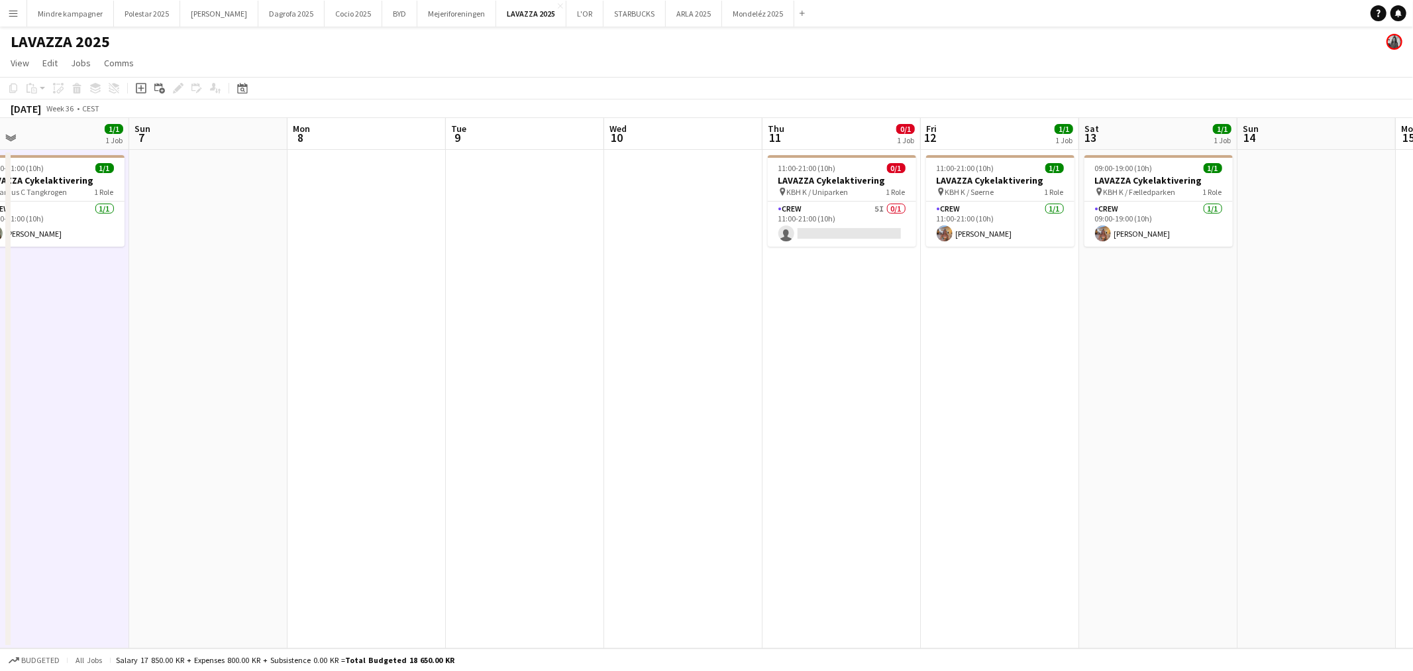
scroll to position [0, 494]
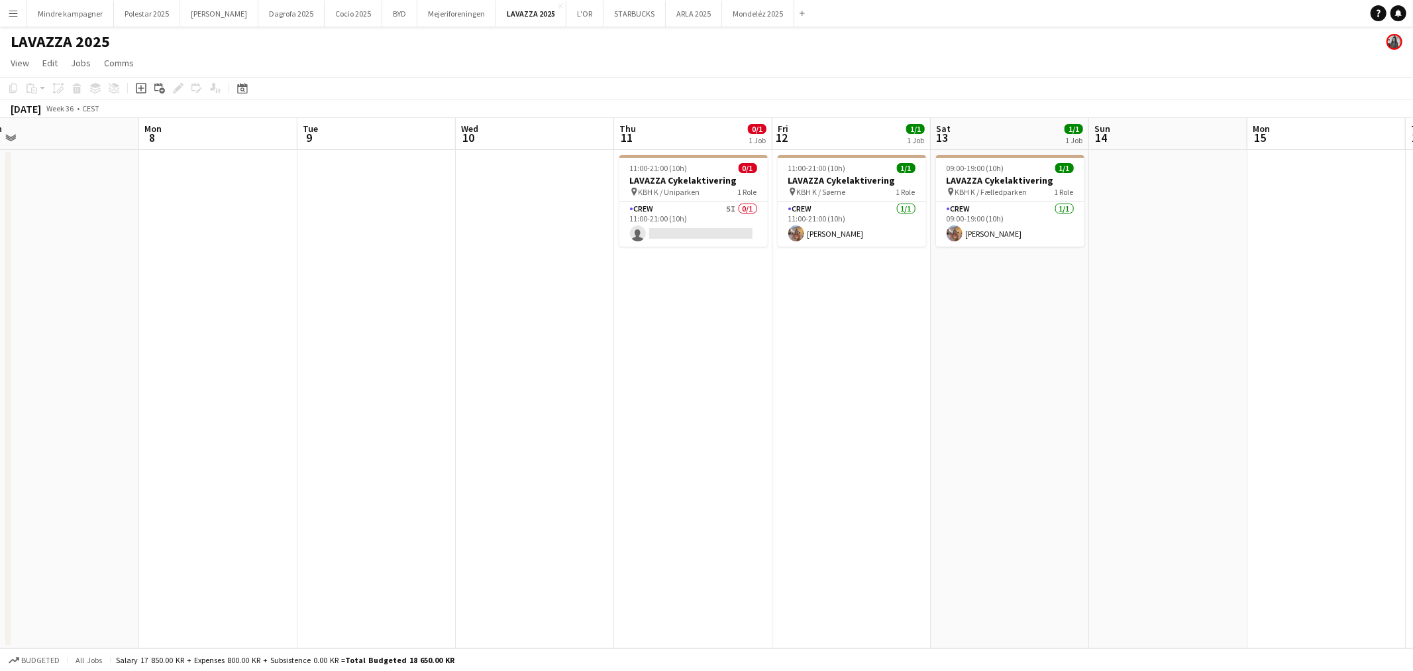
drag, startPoint x: 909, startPoint y: 531, endPoint x: 512, endPoint y: 570, distance: 399.4
click at [512, 570] on app-calendar-viewport "Thu 4 0/1 1 Job Fri 5 0/1 1 Job Sat 6 1/1 1 Job Sun 7 Mon 8 Tue 9 Wed 10 Thu 11…" at bounding box center [706, 383] width 1413 height 530
click at [740, 216] on app-card-role "Crew 5I 0/1 11:00-21:00 (10h) single-neutral-actions" at bounding box center [694, 223] width 148 height 45
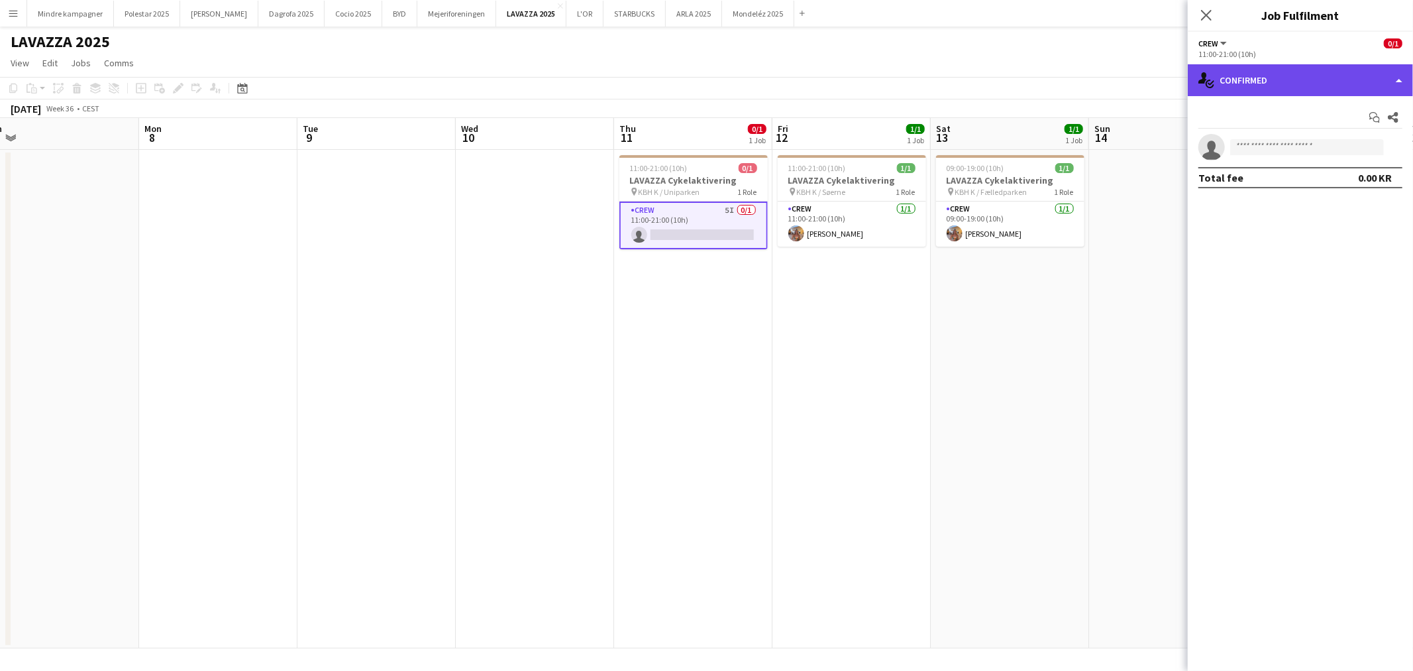
click at [1264, 89] on div "single-neutral-actions-check-2 Confirmed" at bounding box center [1300, 80] width 225 height 32
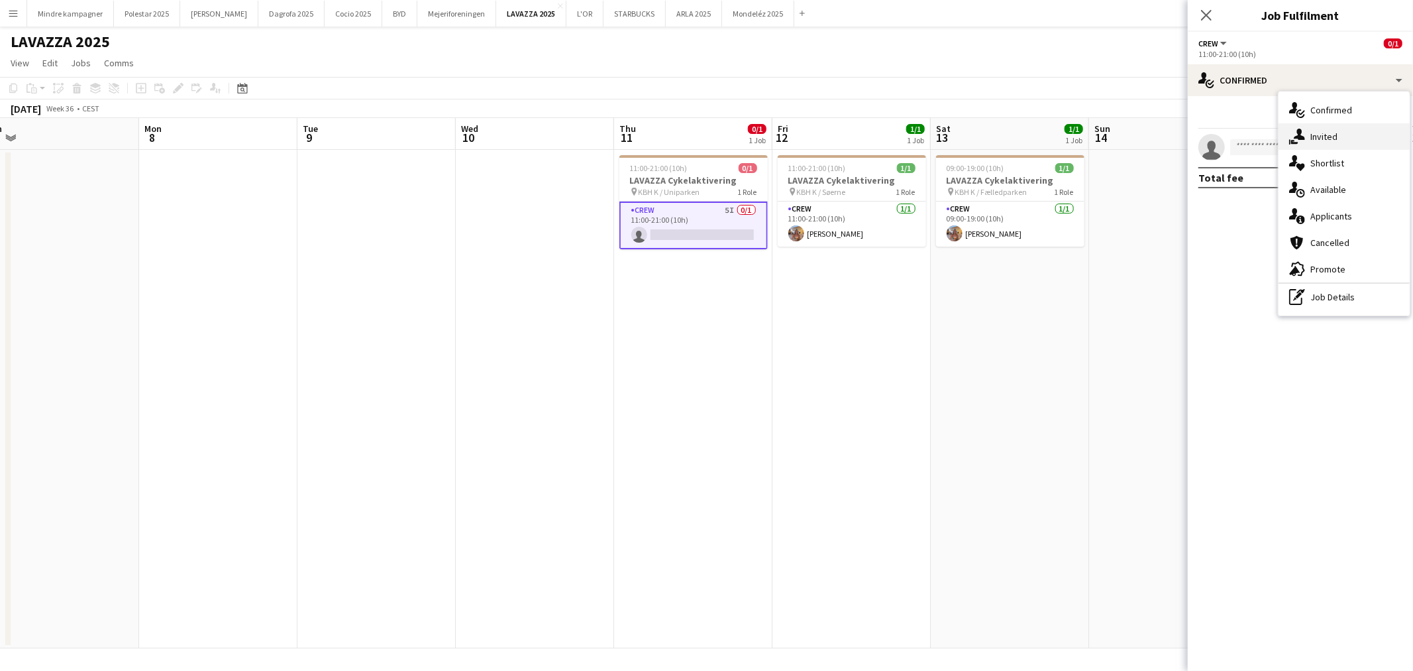
click at [1308, 130] on div "single-neutral-actions-share-1 Invited" at bounding box center [1344, 136] width 131 height 27
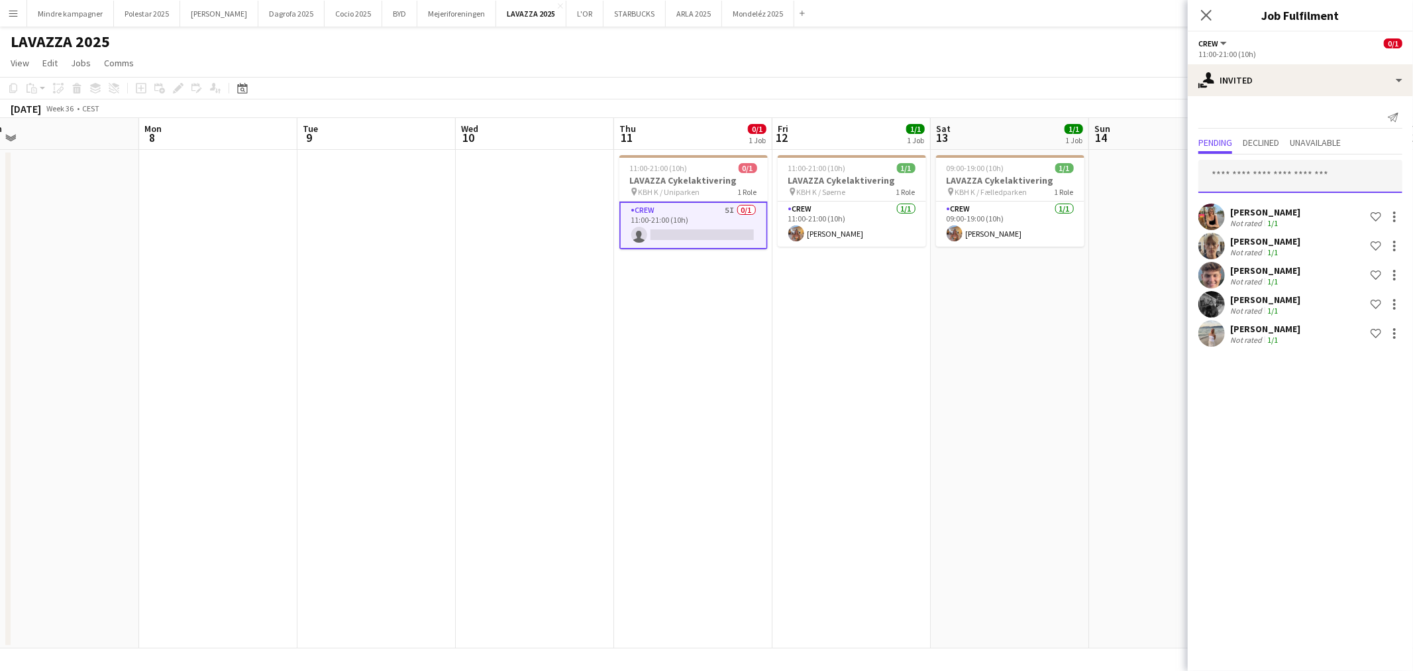
click at [1301, 174] on input "text" at bounding box center [1301, 176] width 204 height 33
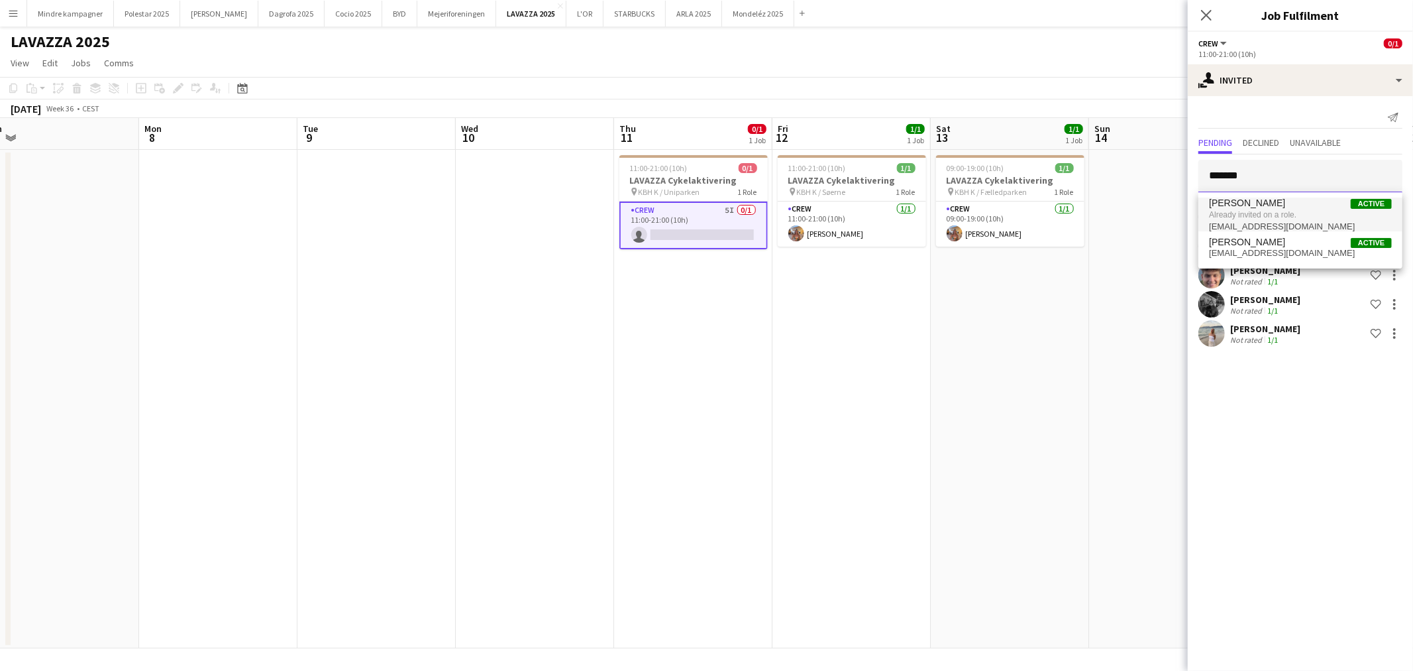
type input "*******"
click at [1279, 213] on span "Already invited on a role." at bounding box center [1300, 215] width 183 height 12
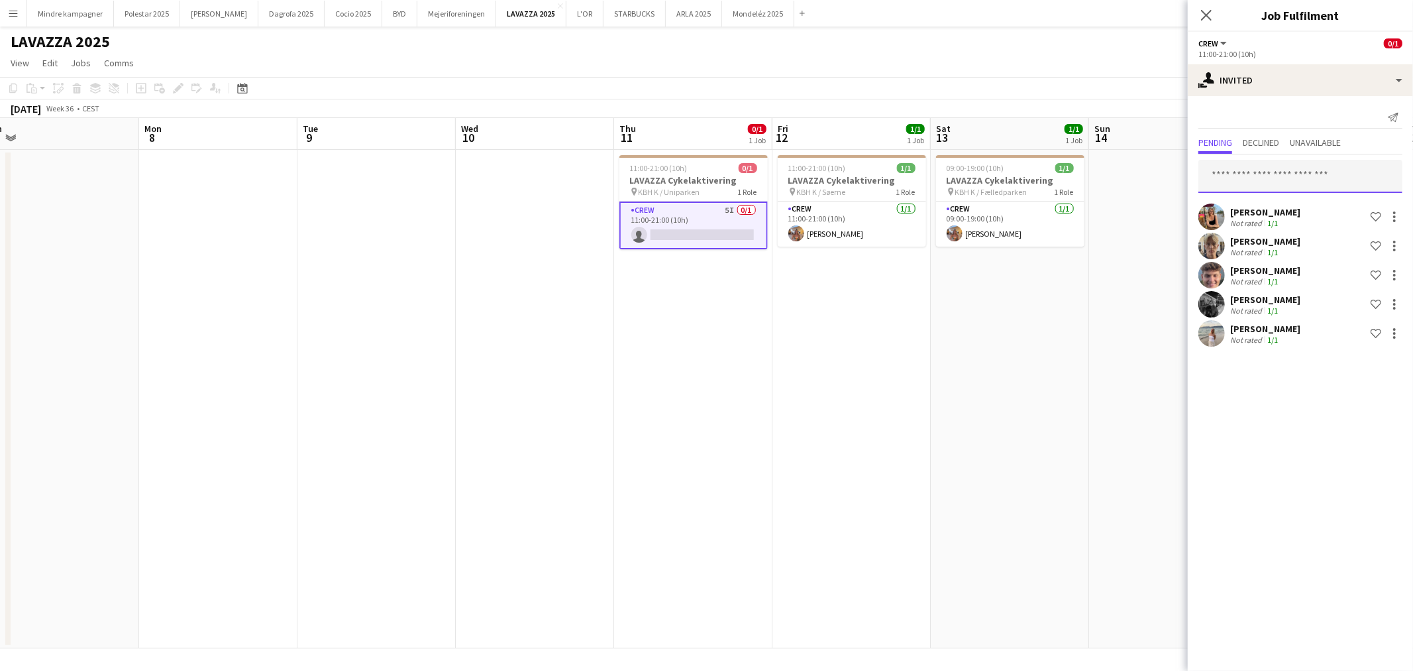
click at [1290, 175] on input "text" at bounding box center [1301, 176] width 204 height 33
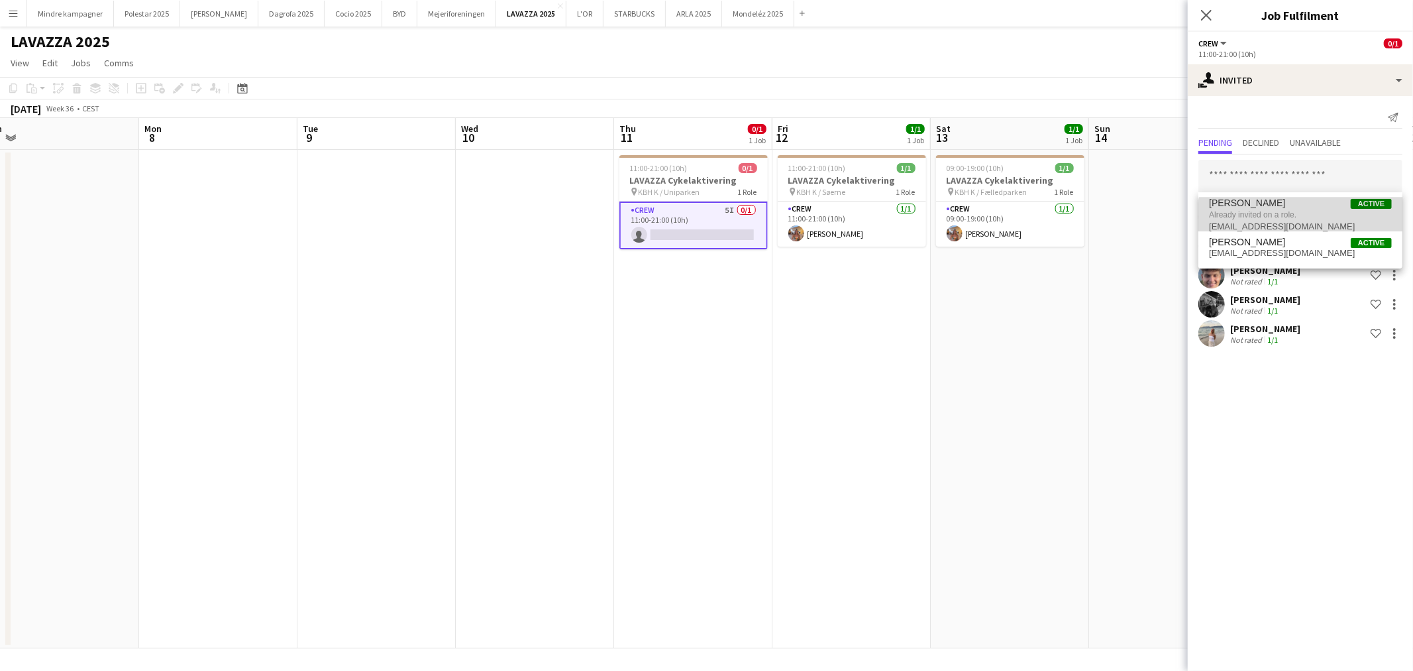
click at [1304, 221] on span "kathviid99@gmail.com" at bounding box center [1300, 226] width 183 height 11
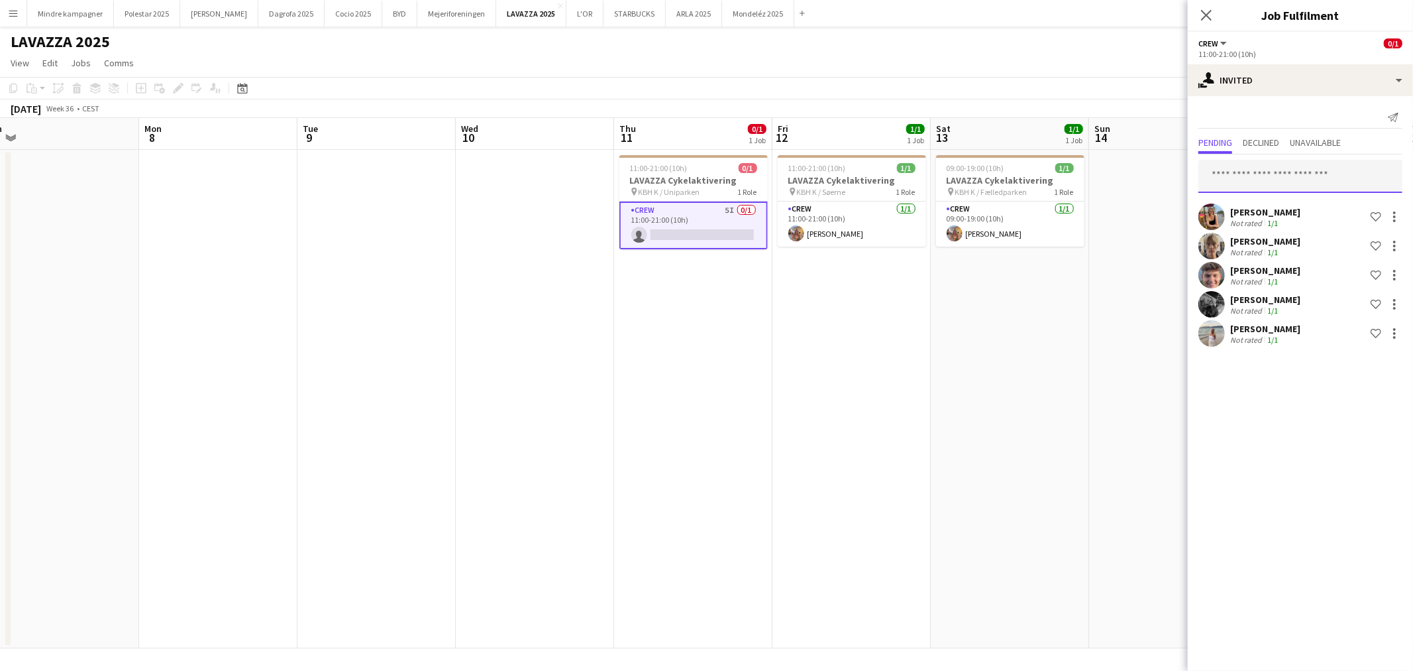
click at [1276, 175] on input "text" at bounding box center [1301, 176] width 204 height 33
click at [616, 485] on app-date-cell "11:00-21:00 (10h) 0/1 LAVAZZA Cykelaktivering pin KBH K / Uniparken 1 Role Crew…" at bounding box center [693, 399] width 158 height 498
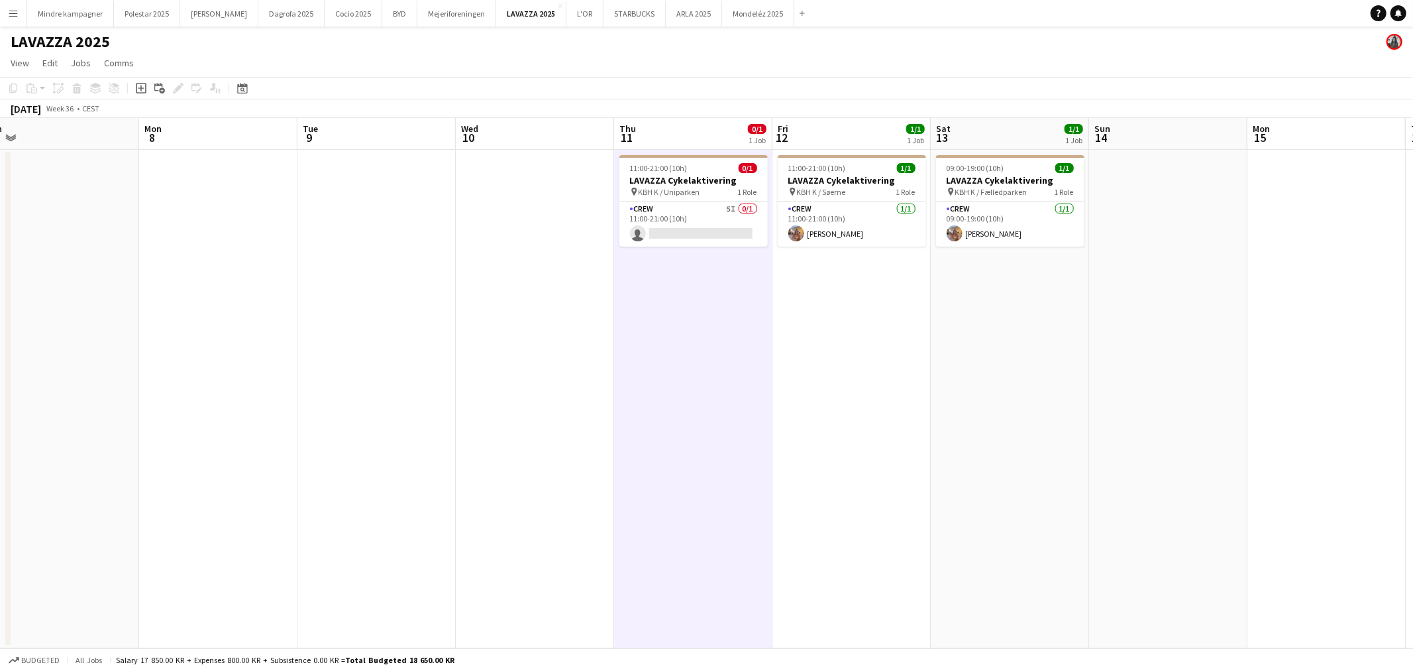
drag, startPoint x: 684, startPoint y: 425, endPoint x: 1077, endPoint y: 422, distance: 393.0
click at [989, 419] on app-calendar-viewport "Thu 4 0/1 1 Job Fri 5 0/1 1 Job Sat 6 1/1 1 Job Sun 7 Mon 8 Tue 9 Wed 10 Thu 11…" at bounding box center [706, 383] width 1413 height 530
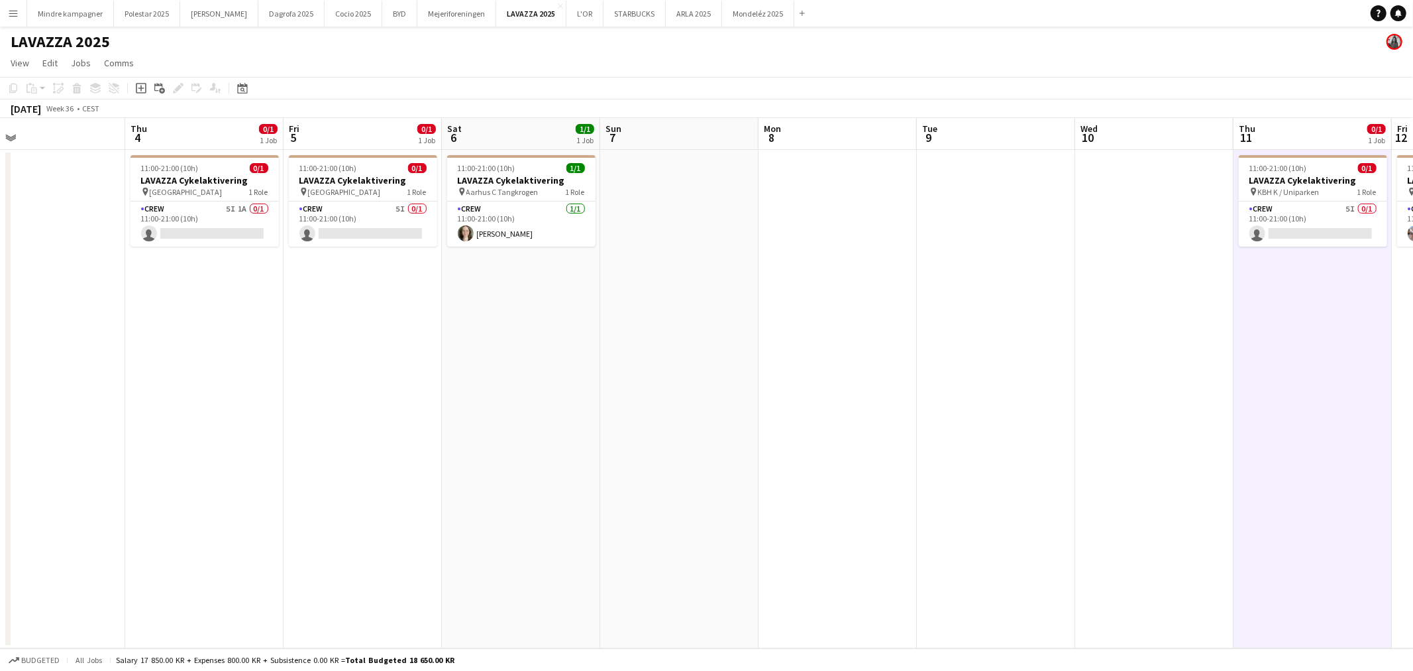
drag, startPoint x: 674, startPoint y: 455, endPoint x: 905, endPoint y: 440, distance: 231.1
click at [902, 440] on app-calendar-viewport "Mon 1 Tue 2 Wed 3 Thu 4 0/1 1 Job Fri 5 0/1 1 Job Sat 6 1/1 1 Job Sun 7 Mon 8 T…" at bounding box center [706, 383] width 1413 height 530
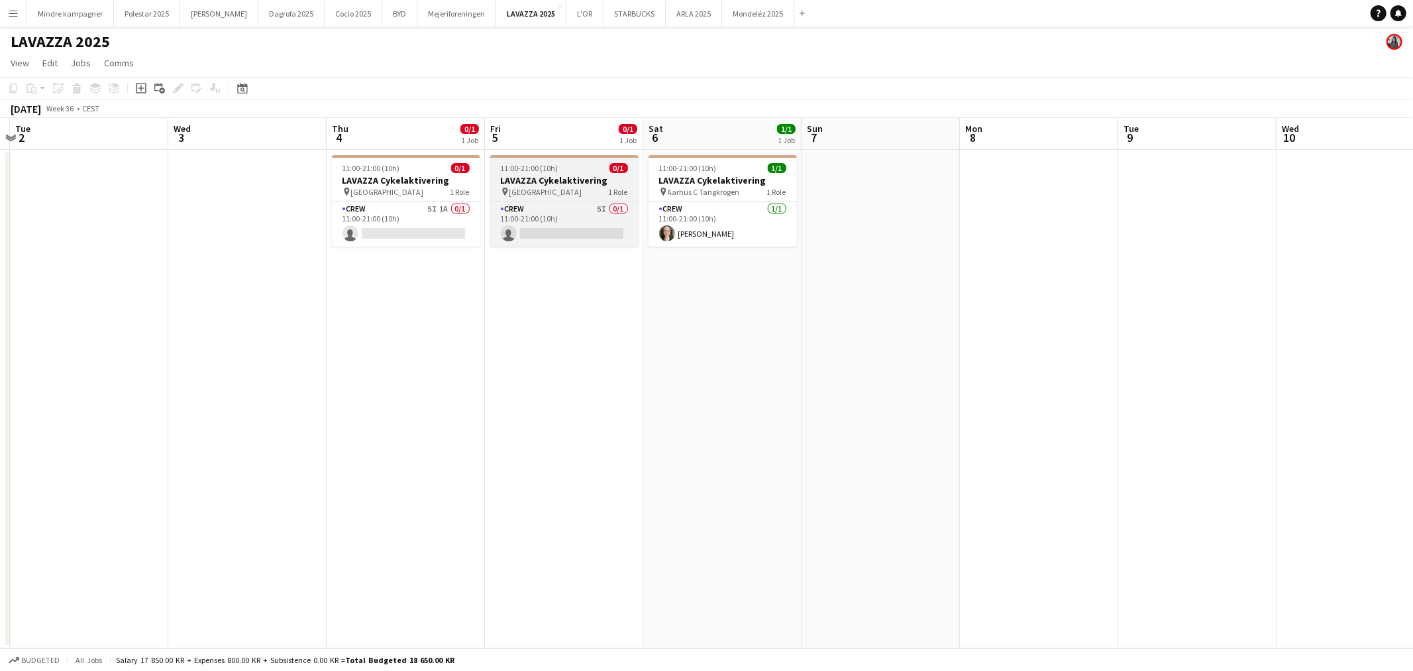
click at [565, 187] on span "Aarhus C Mølleparken" at bounding box center [546, 192] width 73 height 10
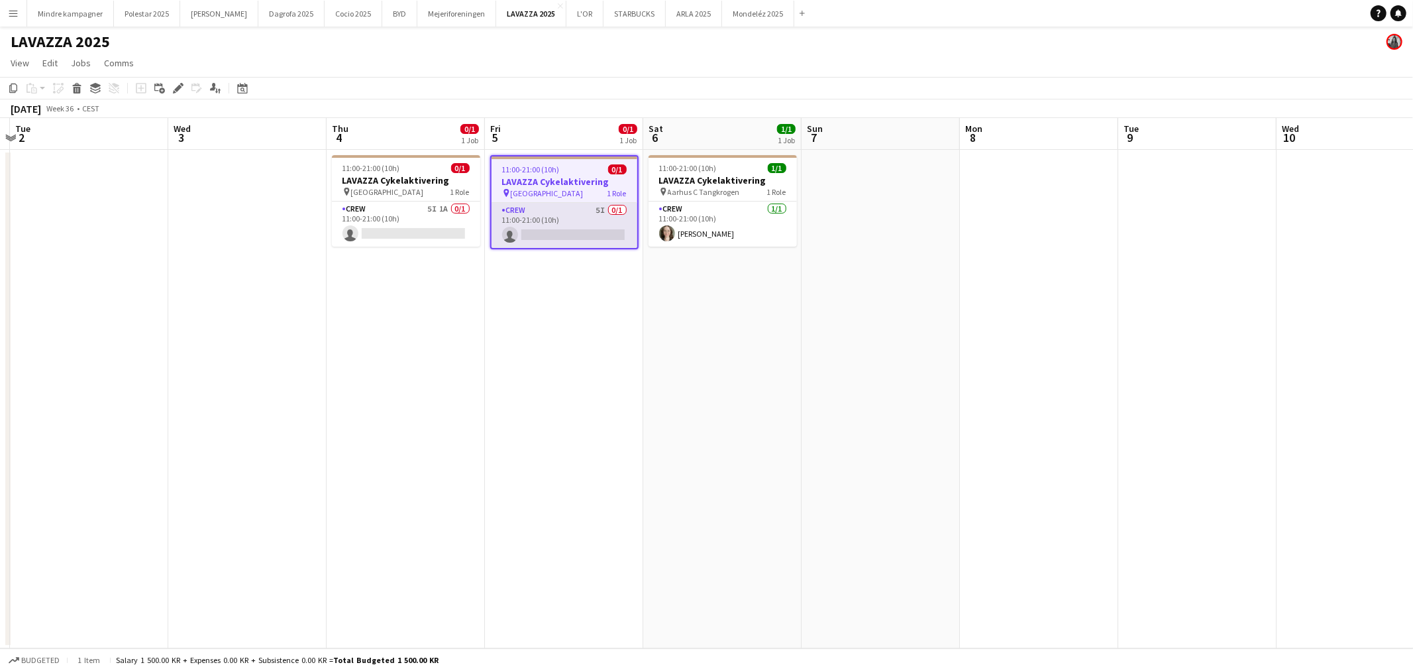
click at [537, 212] on app-card-role "Crew 5I 0/1 11:00-21:00 (10h) single-neutral-actions" at bounding box center [565, 225] width 146 height 45
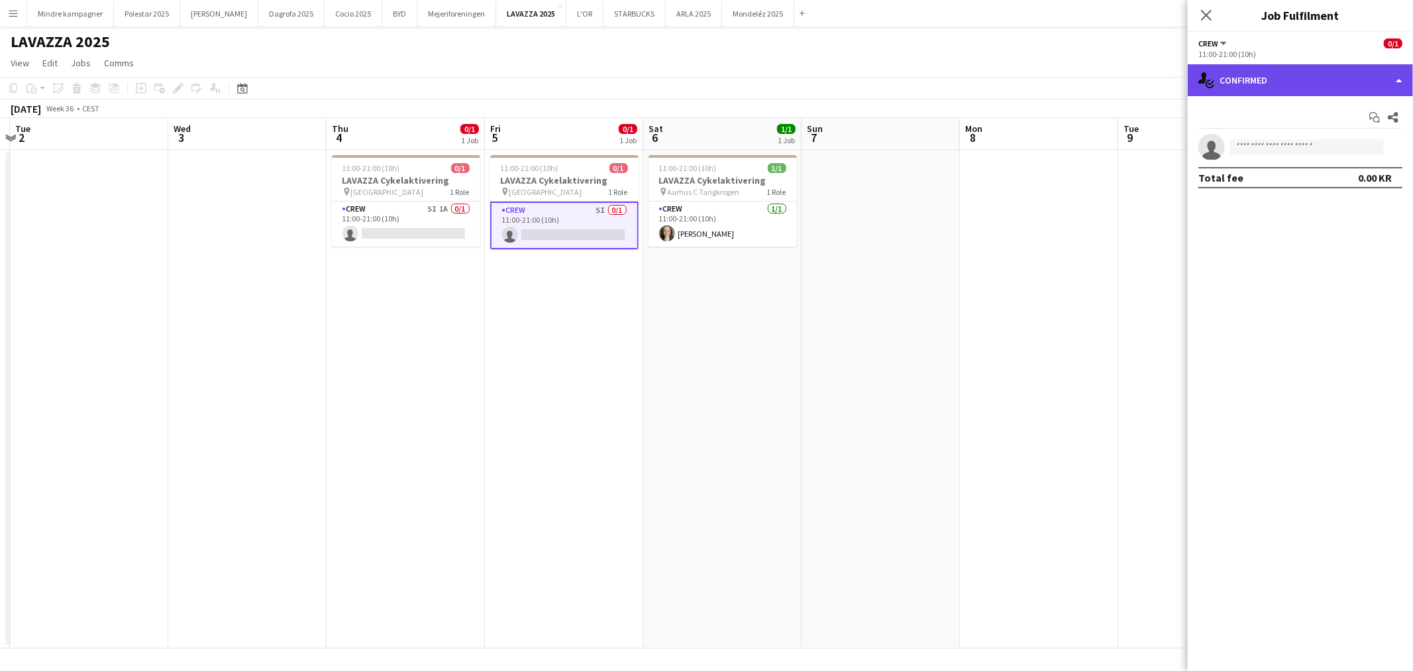
click at [1290, 75] on div "single-neutral-actions-check-2 Confirmed" at bounding box center [1300, 80] width 225 height 32
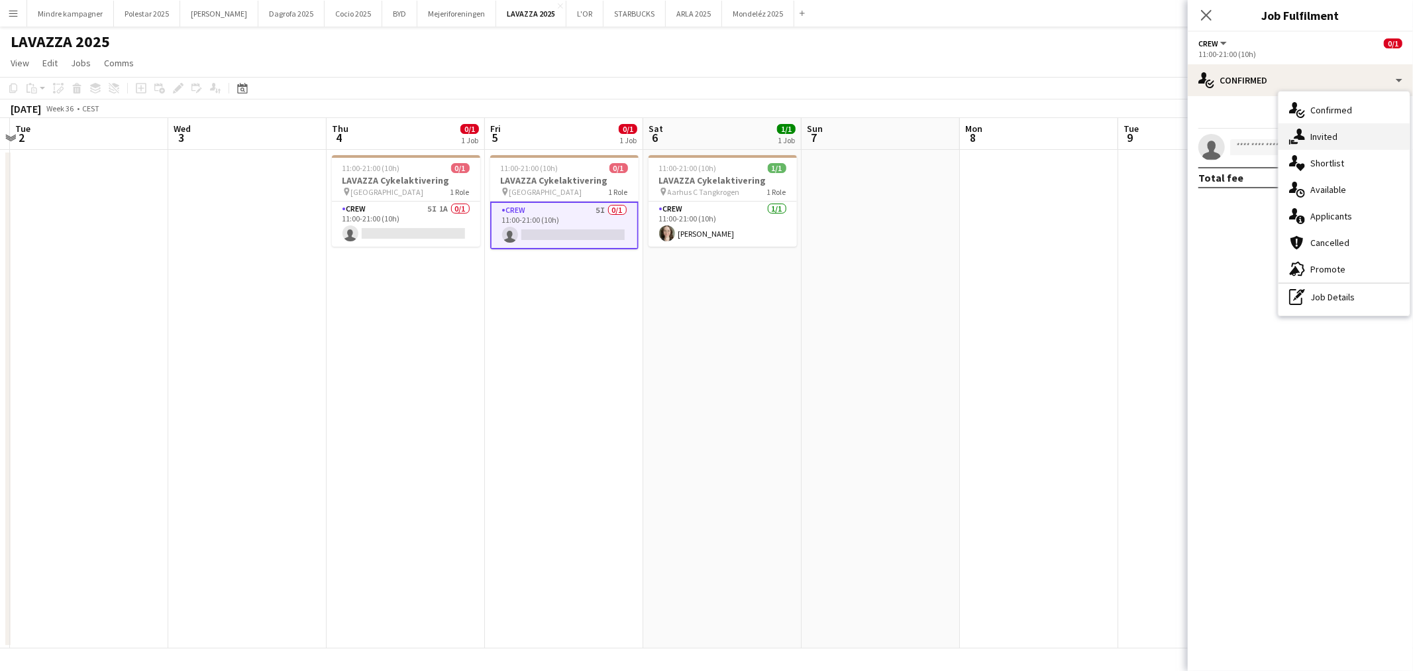
click at [1327, 138] on div "single-neutral-actions-share-1 Invited" at bounding box center [1344, 136] width 131 height 27
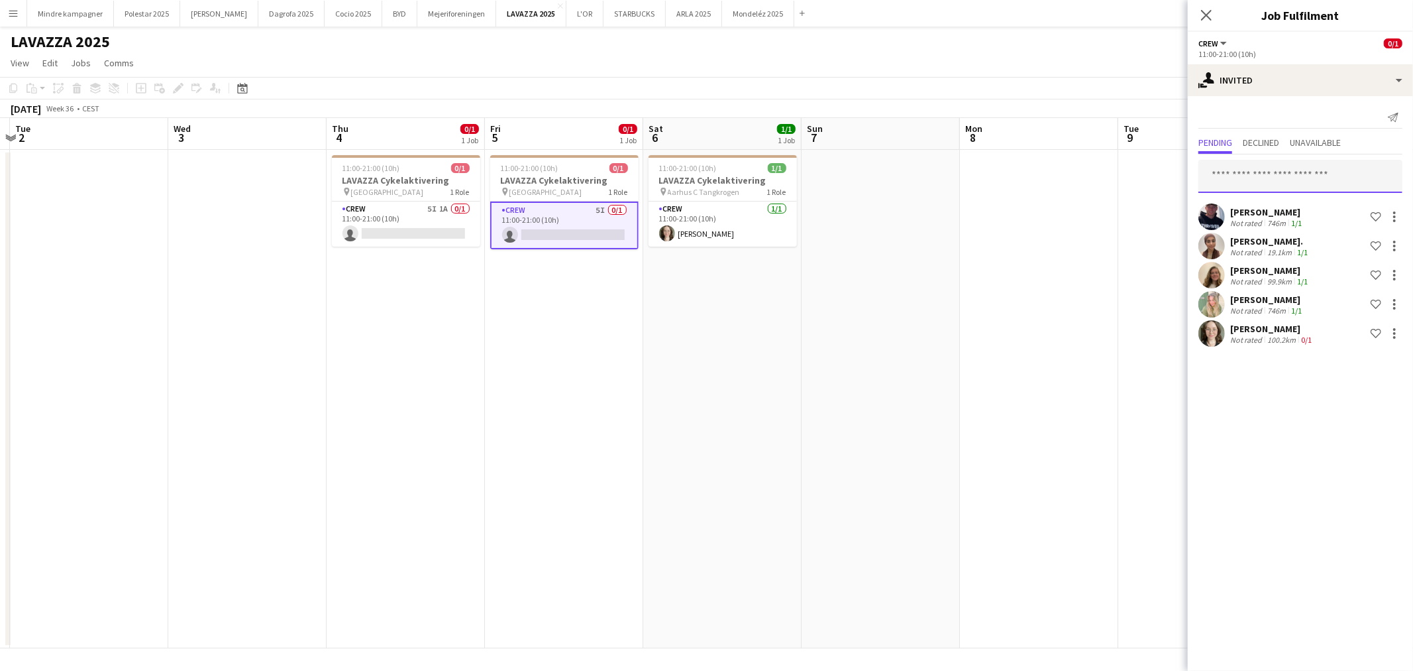
click at [1279, 175] on input "text" at bounding box center [1301, 176] width 204 height 33
type input "*****"
click at [1270, 216] on span "michelagc@icloud.com" at bounding box center [1300, 219] width 183 height 11
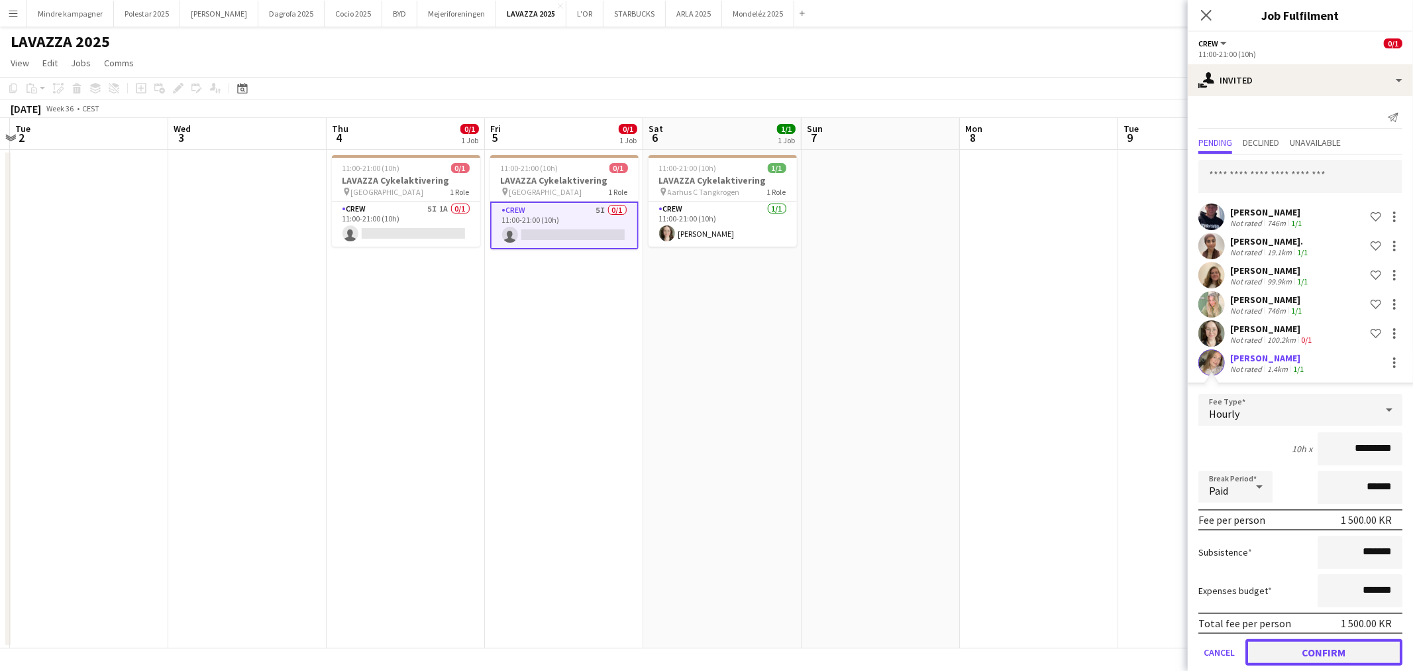
click at [1350, 647] on button "Confirm" at bounding box center [1324, 652] width 157 height 27
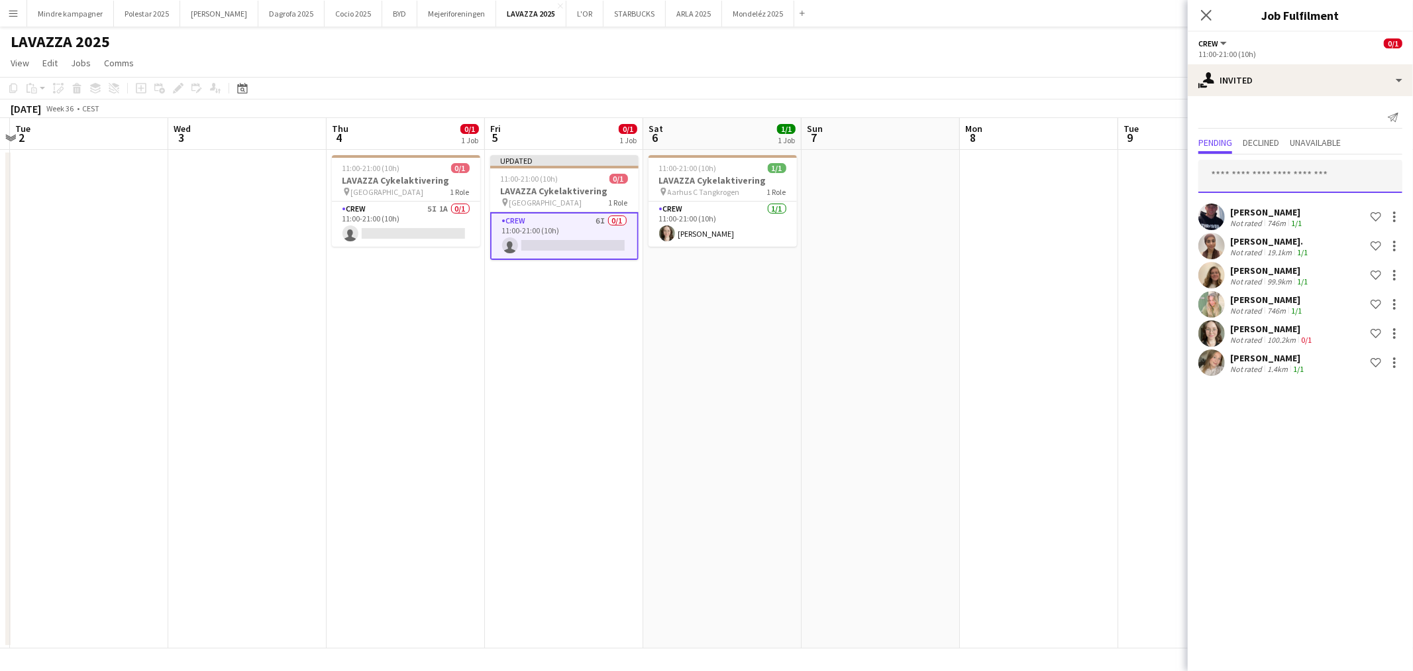
click at [1260, 190] on input "text" at bounding box center [1301, 176] width 204 height 33
click at [1258, 166] on input "********" at bounding box center [1301, 176] width 204 height 33
type input "*******"
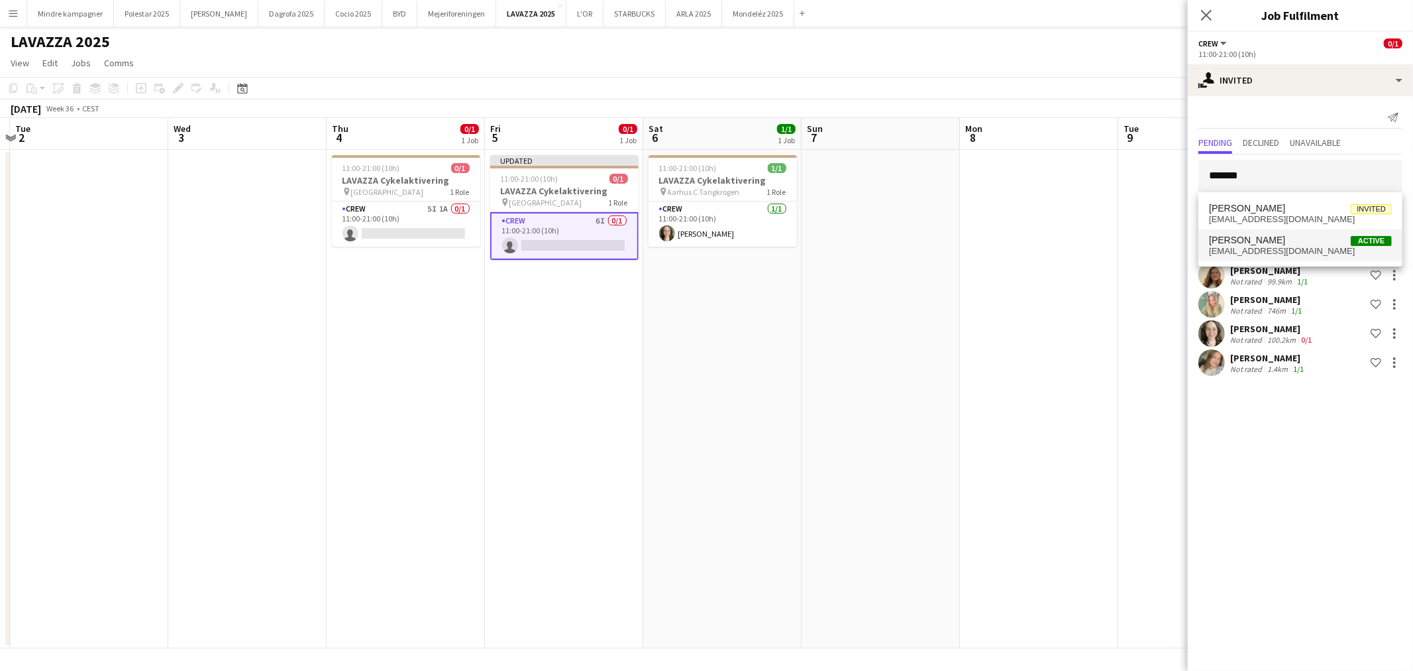
click at [1280, 250] on span "[EMAIL_ADDRESS][DOMAIN_NAME]" at bounding box center [1300, 251] width 183 height 11
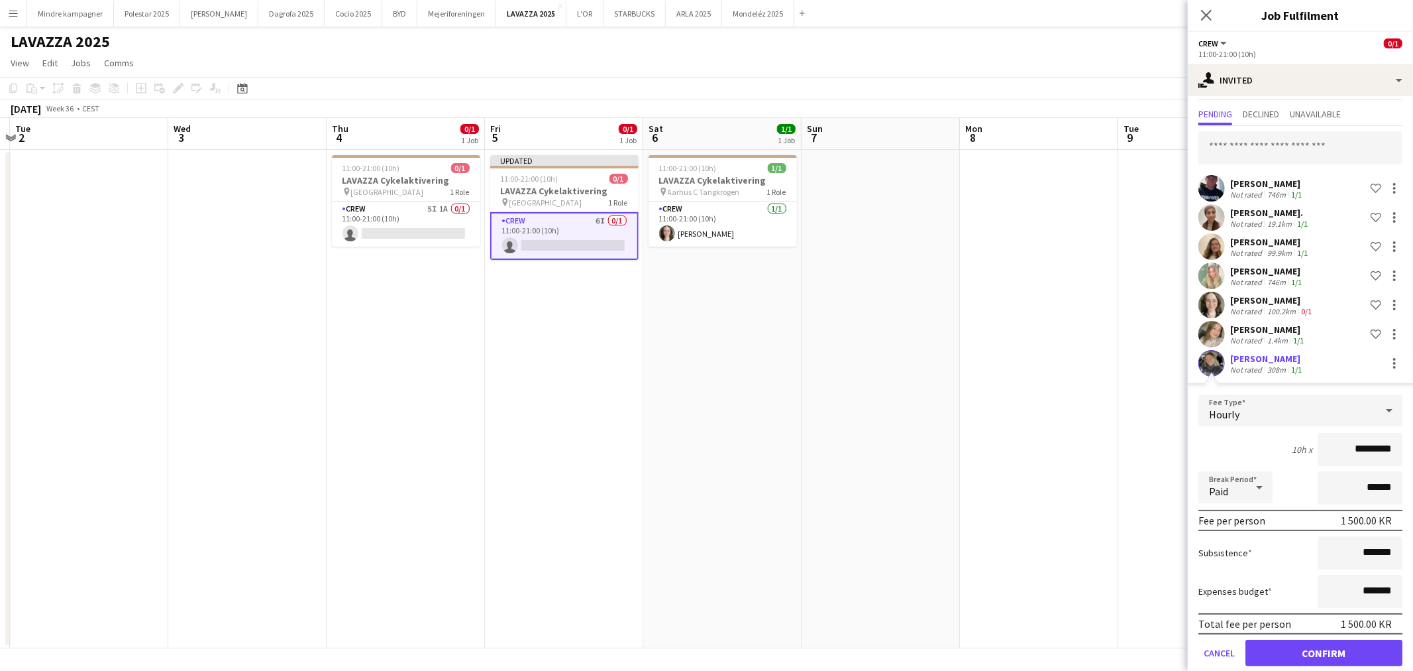
scroll to position [44, 0]
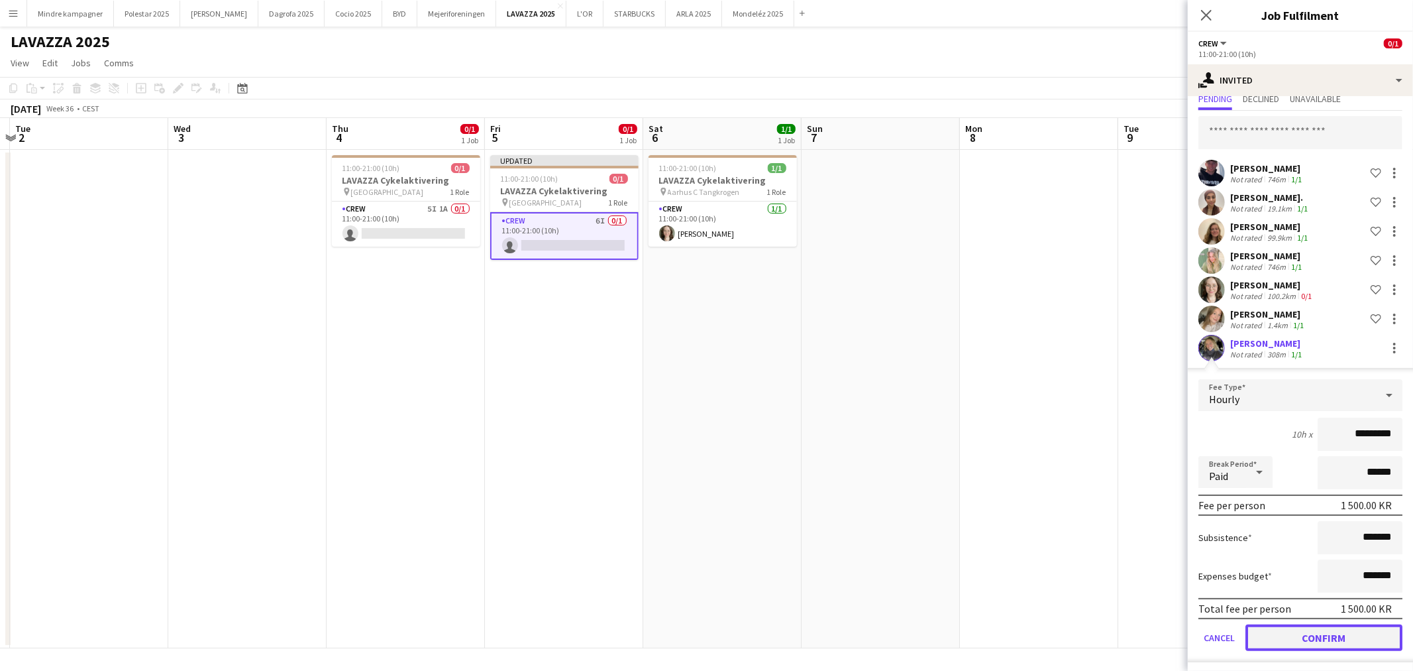
click at [1339, 636] on button "Confirm" at bounding box center [1324, 637] width 157 height 27
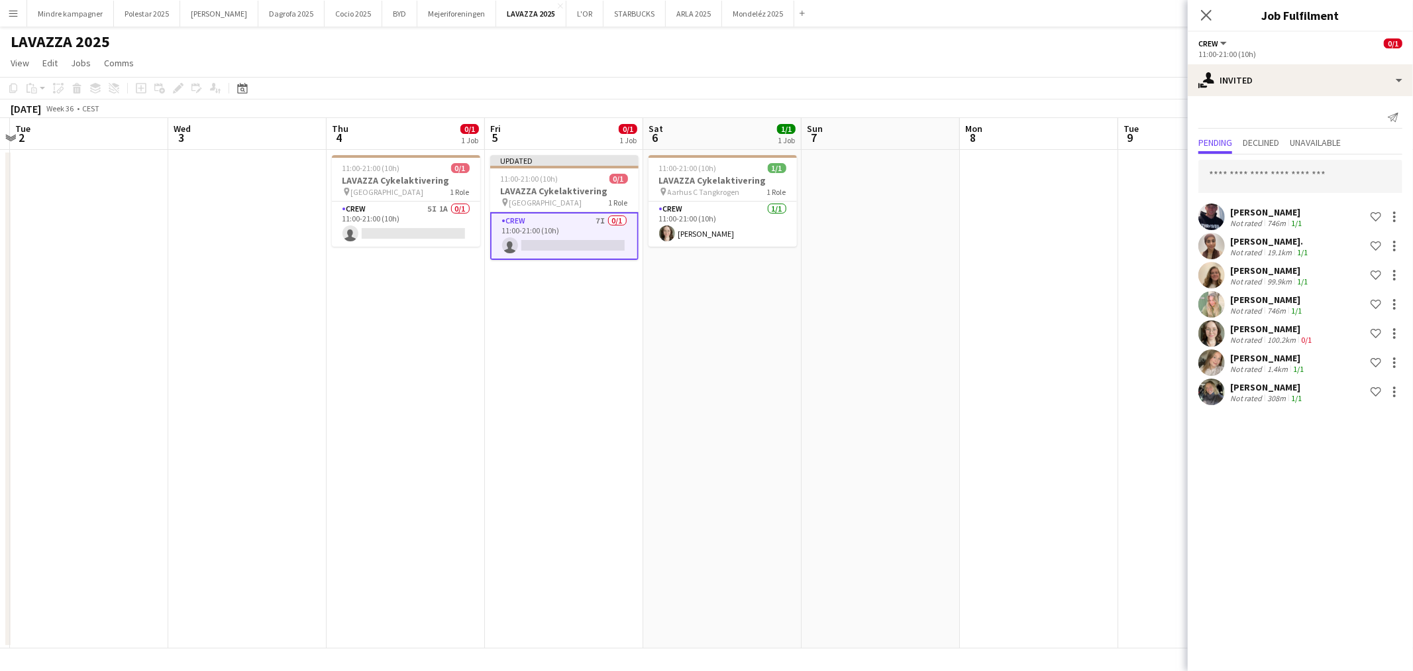
scroll to position [0, 0]
click at [1121, 472] on app-date-cell at bounding box center [1198, 399] width 158 height 498
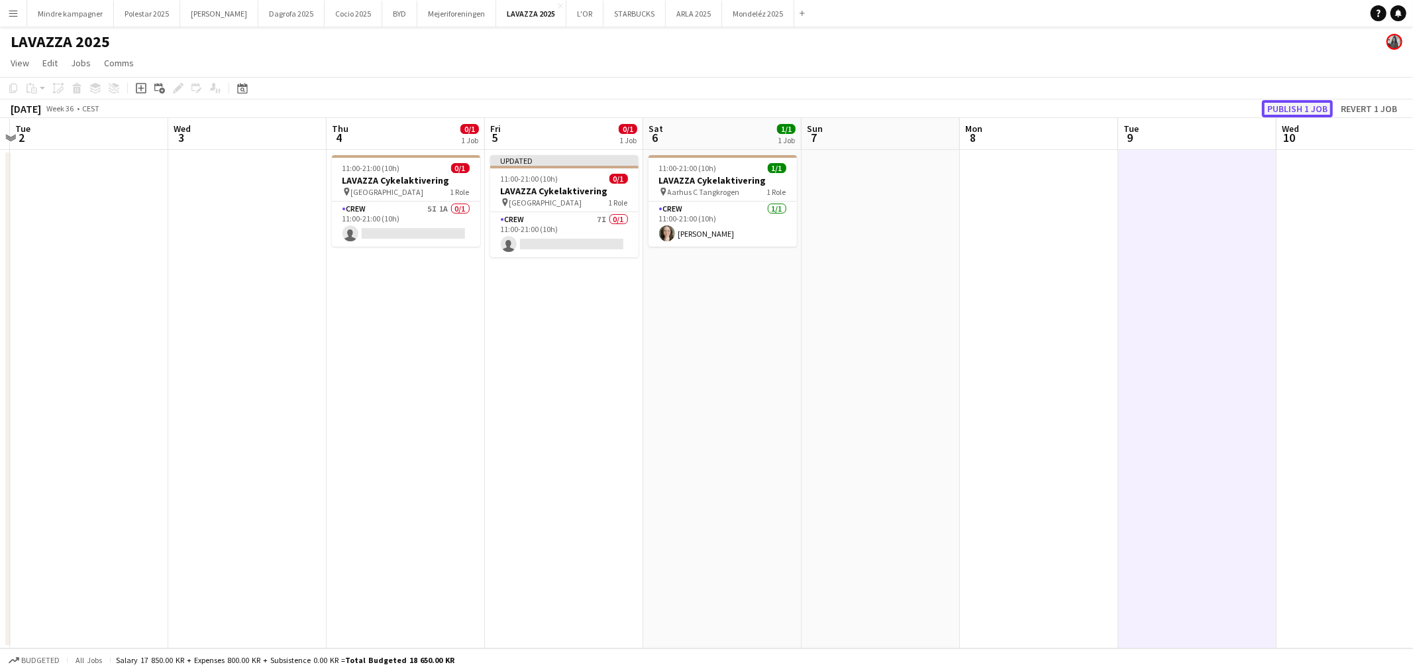
click at [1320, 108] on button "Publish 1 job" at bounding box center [1297, 108] width 71 height 17
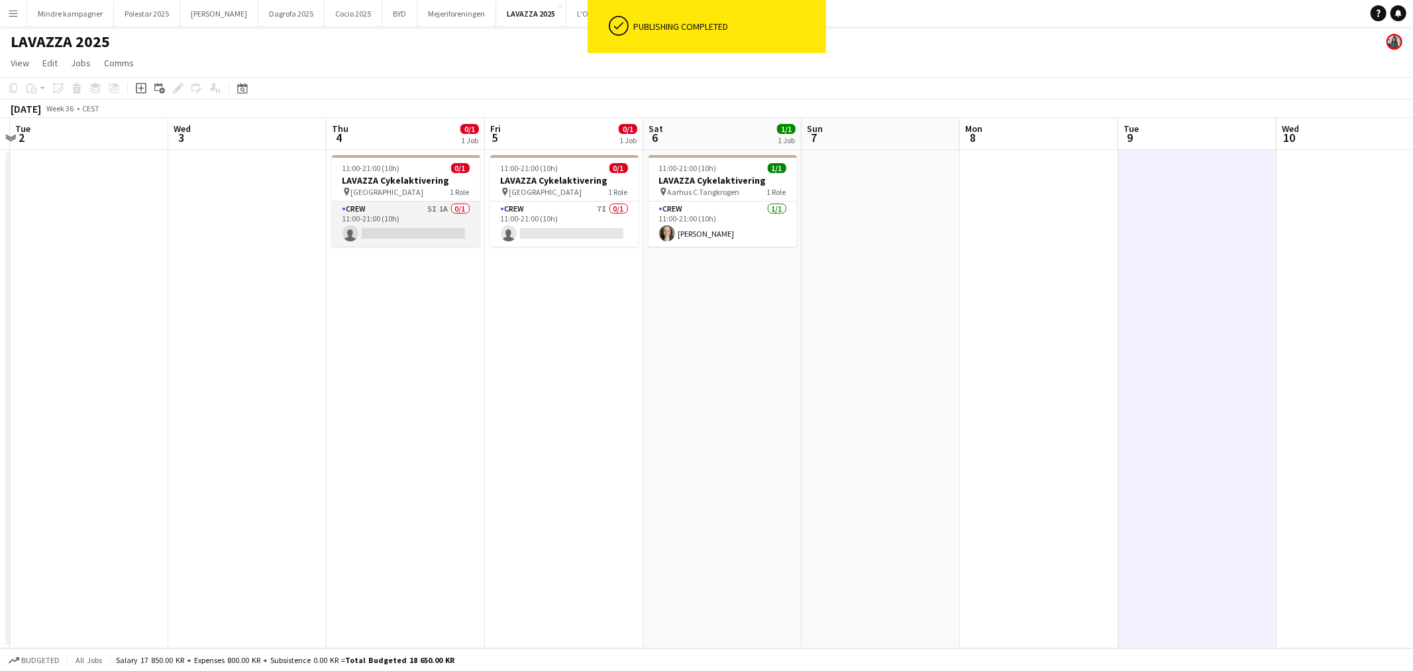
click at [407, 215] on app-card-role "Crew 5I 1A 0/1 11:00-21:00 (10h) single-neutral-actions" at bounding box center [406, 223] width 148 height 45
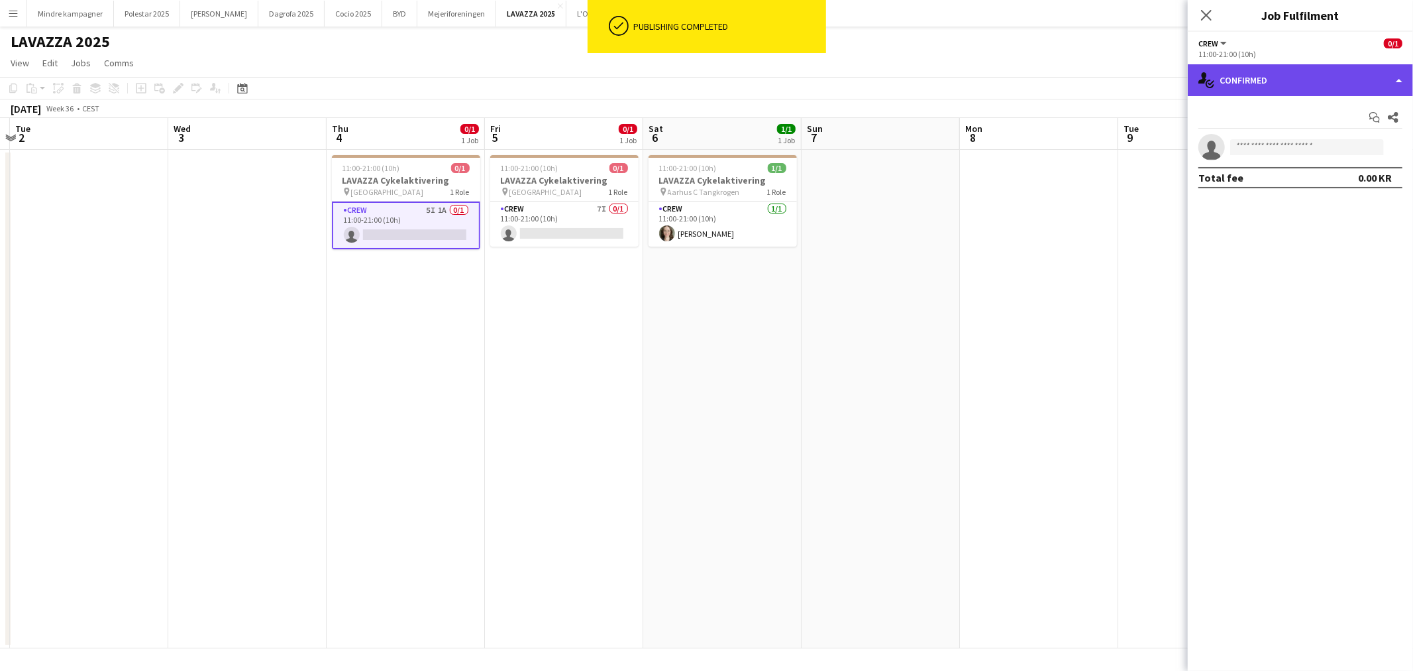
click at [1288, 74] on div "single-neutral-actions-check-2 Confirmed" at bounding box center [1300, 80] width 225 height 32
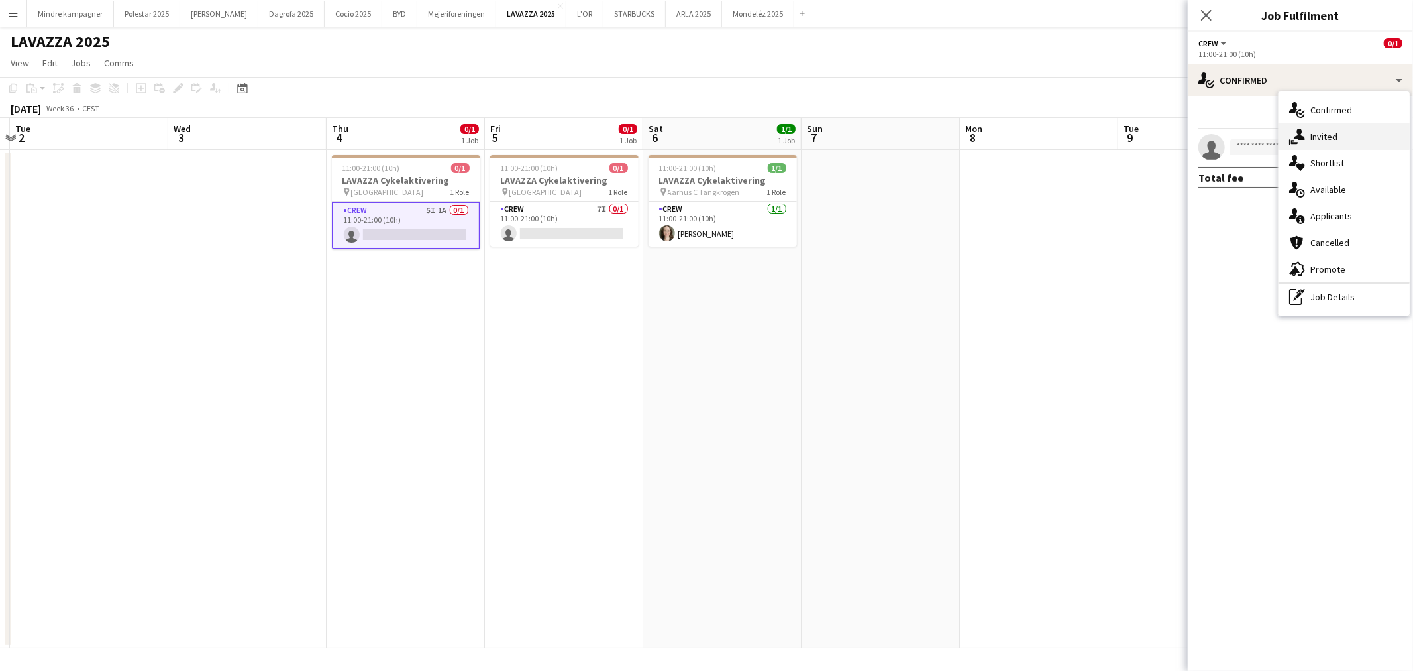
click at [1327, 137] on div "single-neutral-actions-share-1 Invited" at bounding box center [1344, 136] width 131 height 27
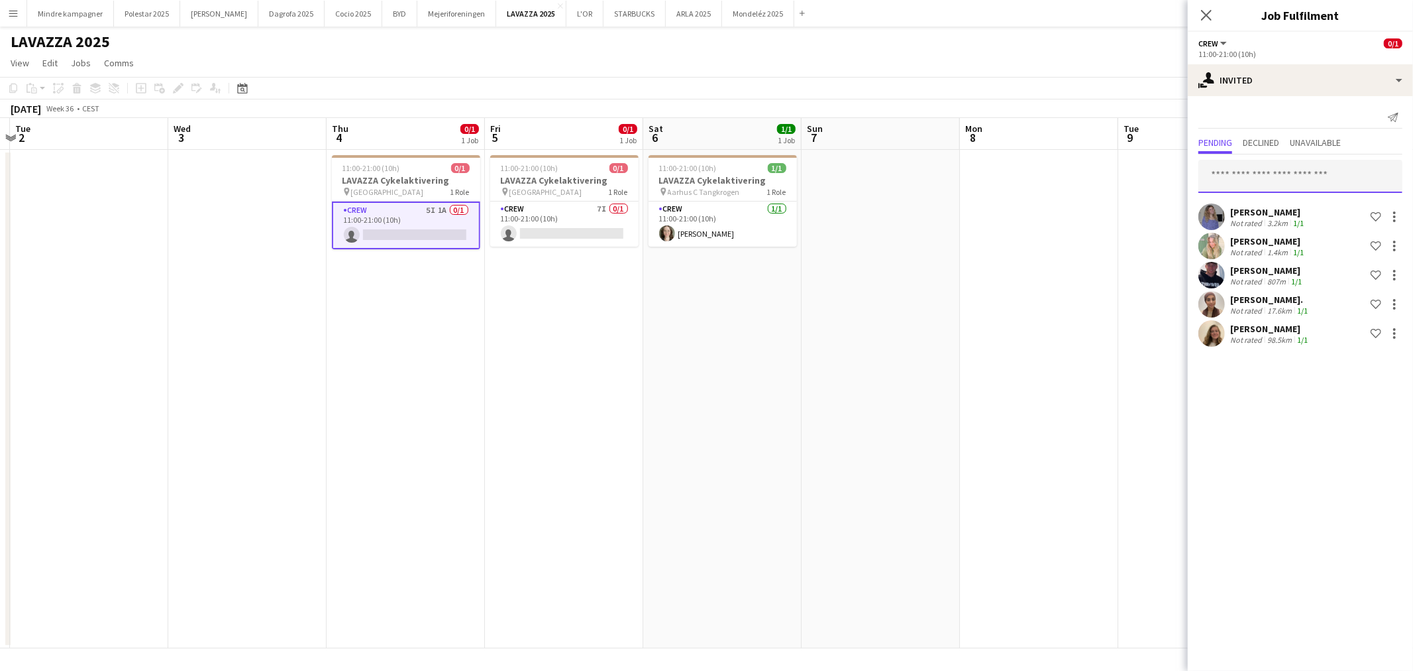
click at [1274, 183] on input "text" at bounding box center [1301, 176] width 204 height 33
type input "********"
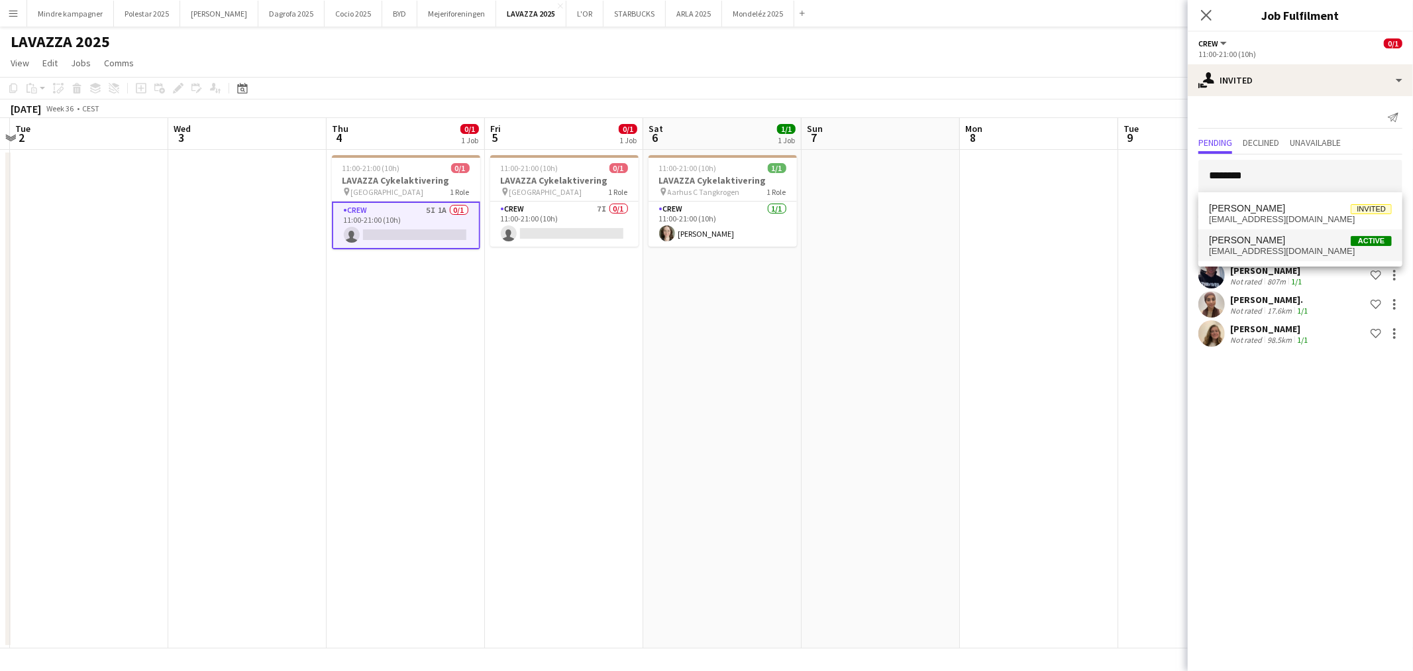
click at [1263, 255] on span "[EMAIL_ADDRESS][DOMAIN_NAME]" at bounding box center [1300, 251] width 183 height 11
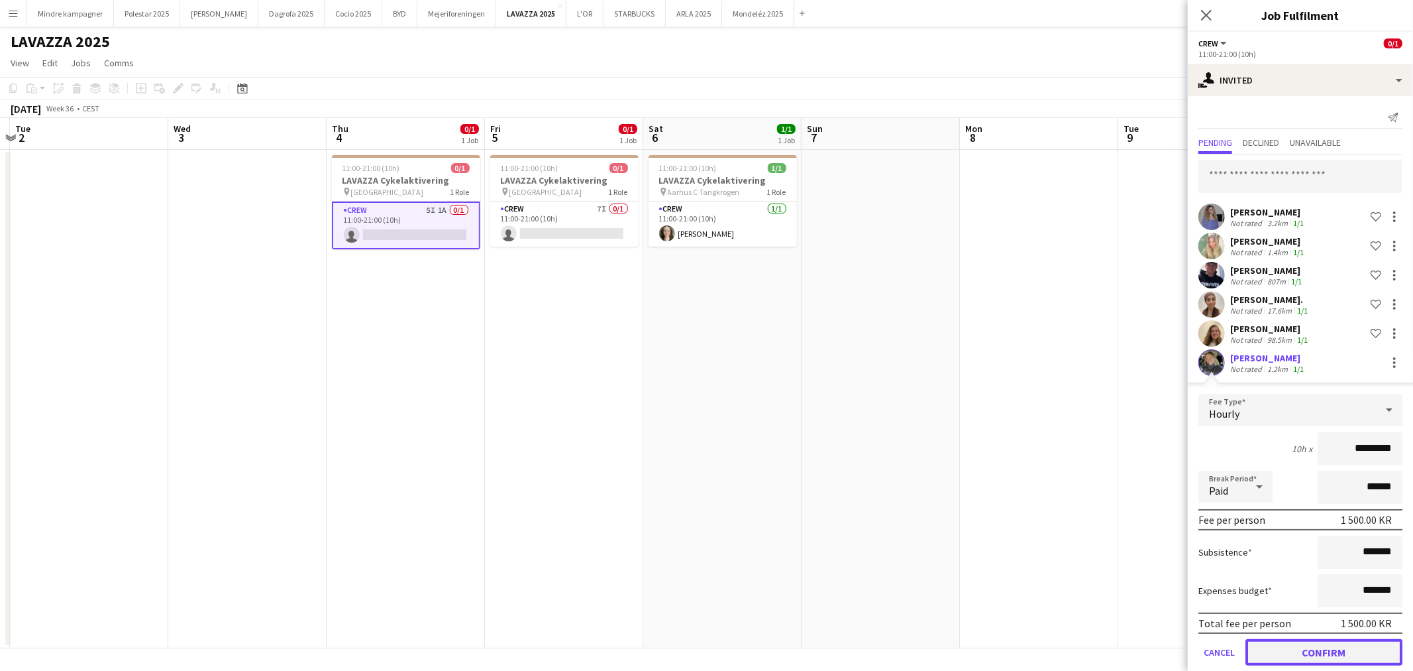
click at [1330, 647] on button "Confirm" at bounding box center [1324, 652] width 157 height 27
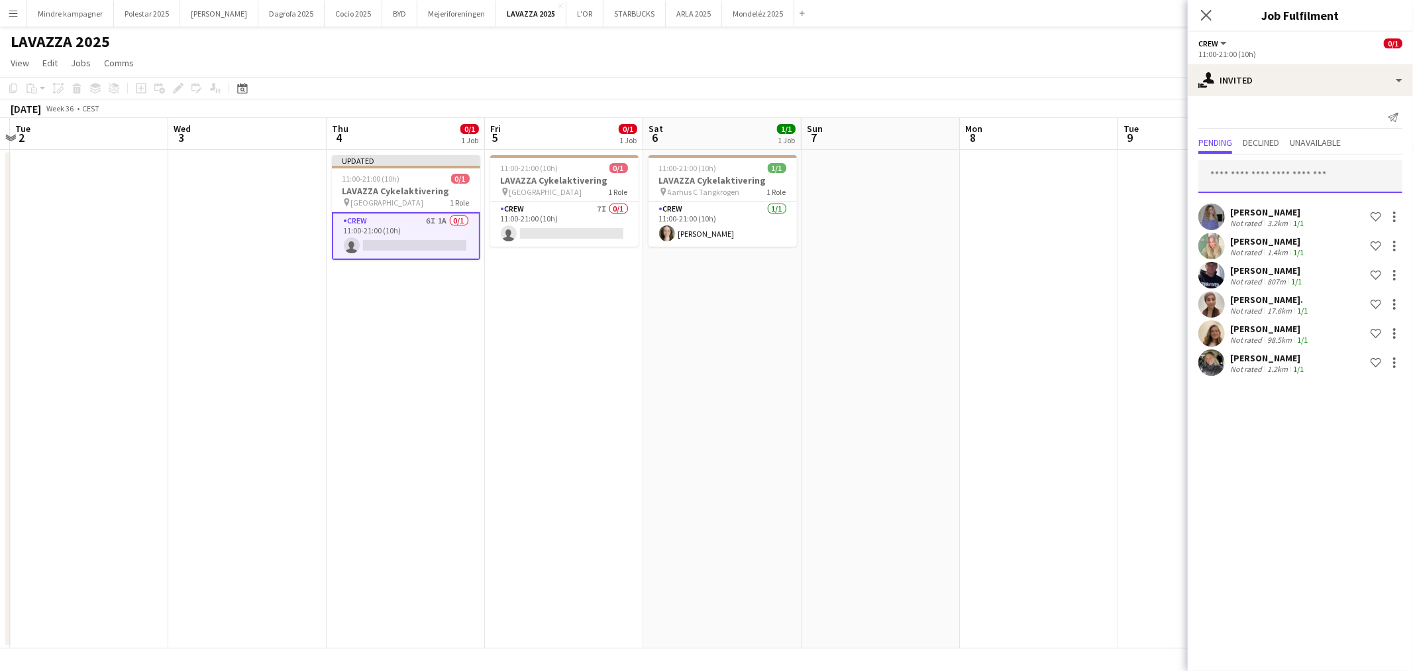
click at [1282, 160] on input "text" at bounding box center [1301, 176] width 204 height 33
type input "*******"
click at [1276, 207] on span "[PERSON_NAME]" at bounding box center [1247, 208] width 76 height 11
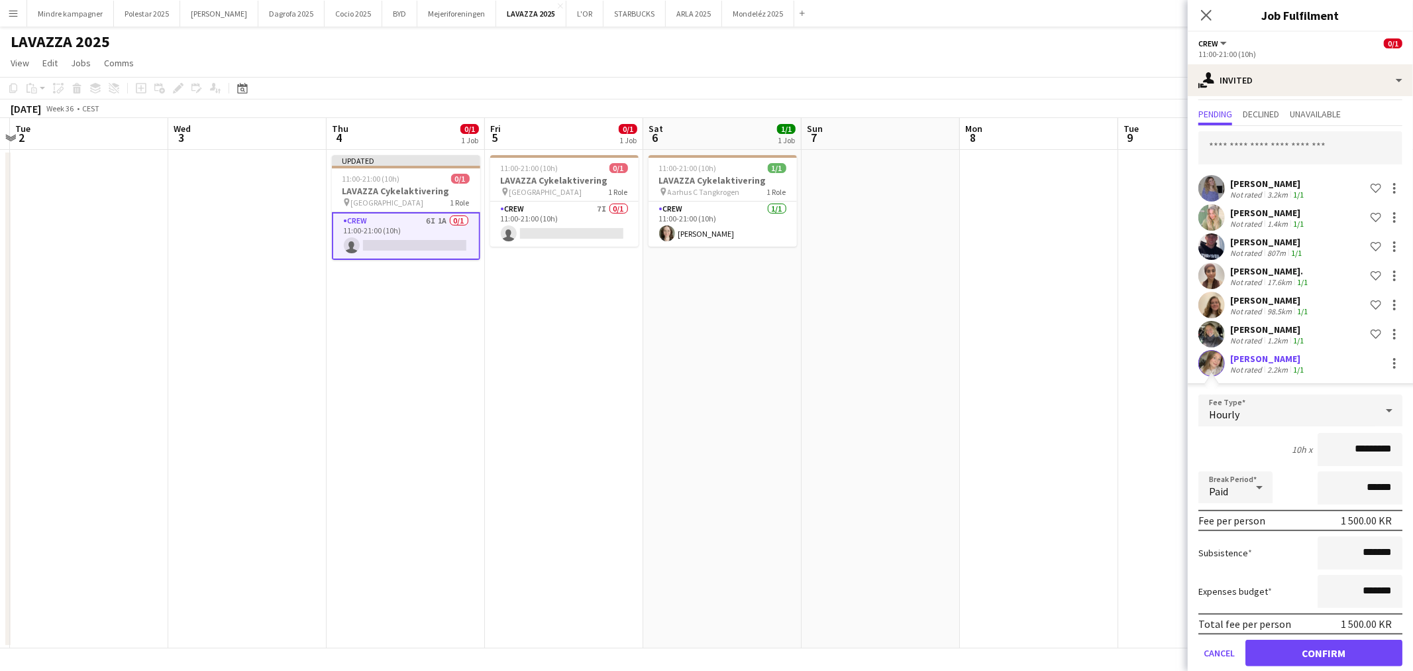
scroll to position [44, 0]
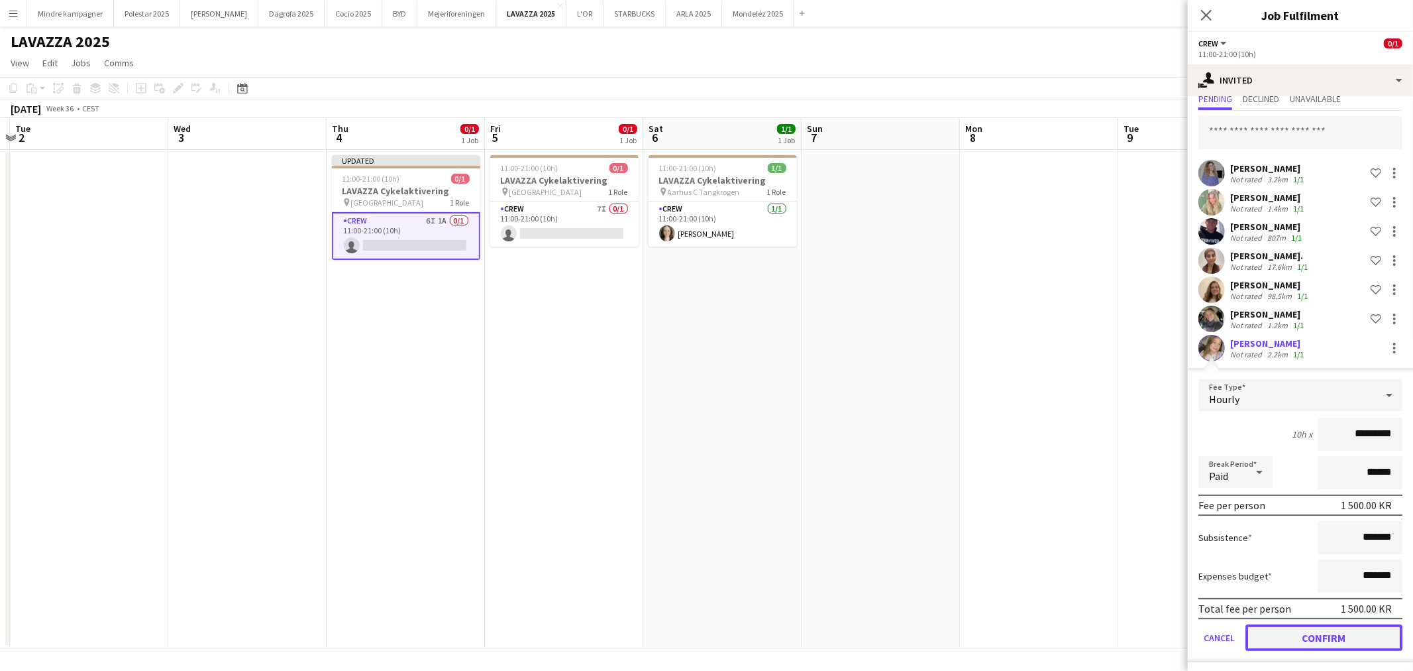
click at [1337, 630] on button "Confirm" at bounding box center [1324, 637] width 157 height 27
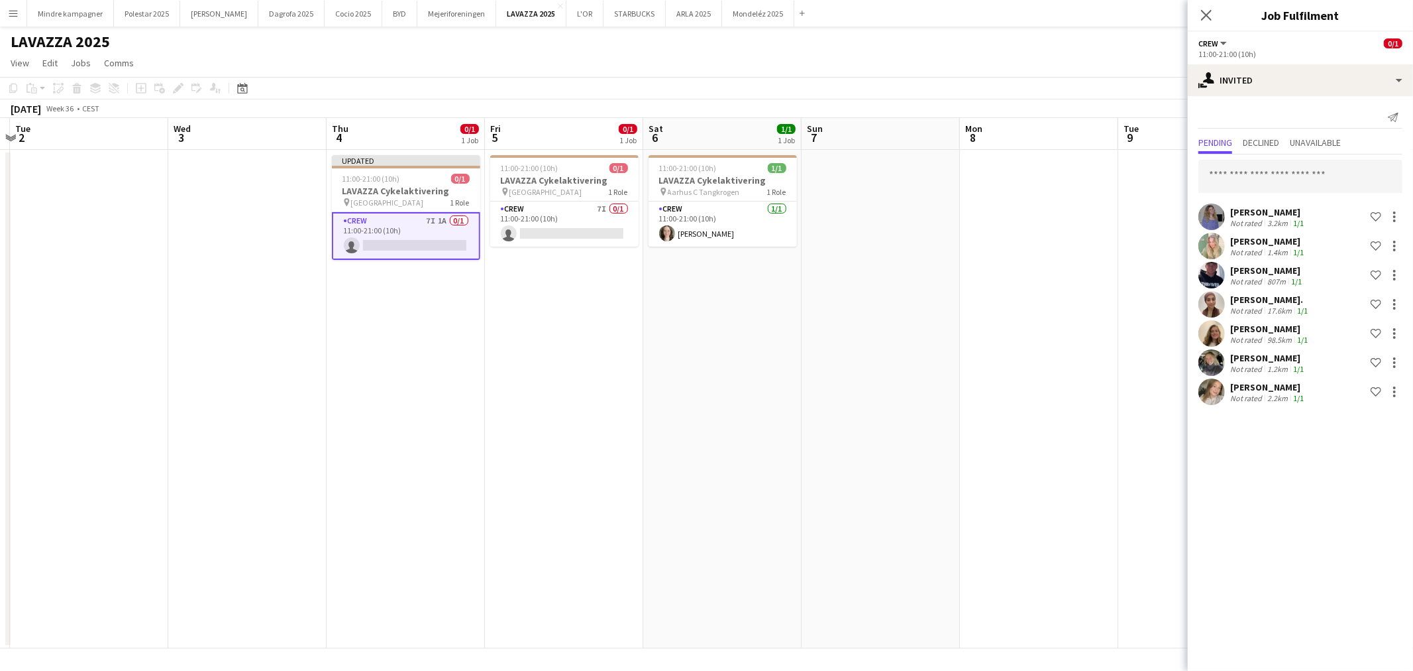
scroll to position [0, 0]
click at [1115, 502] on app-date-cell at bounding box center [1039, 399] width 158 height 498
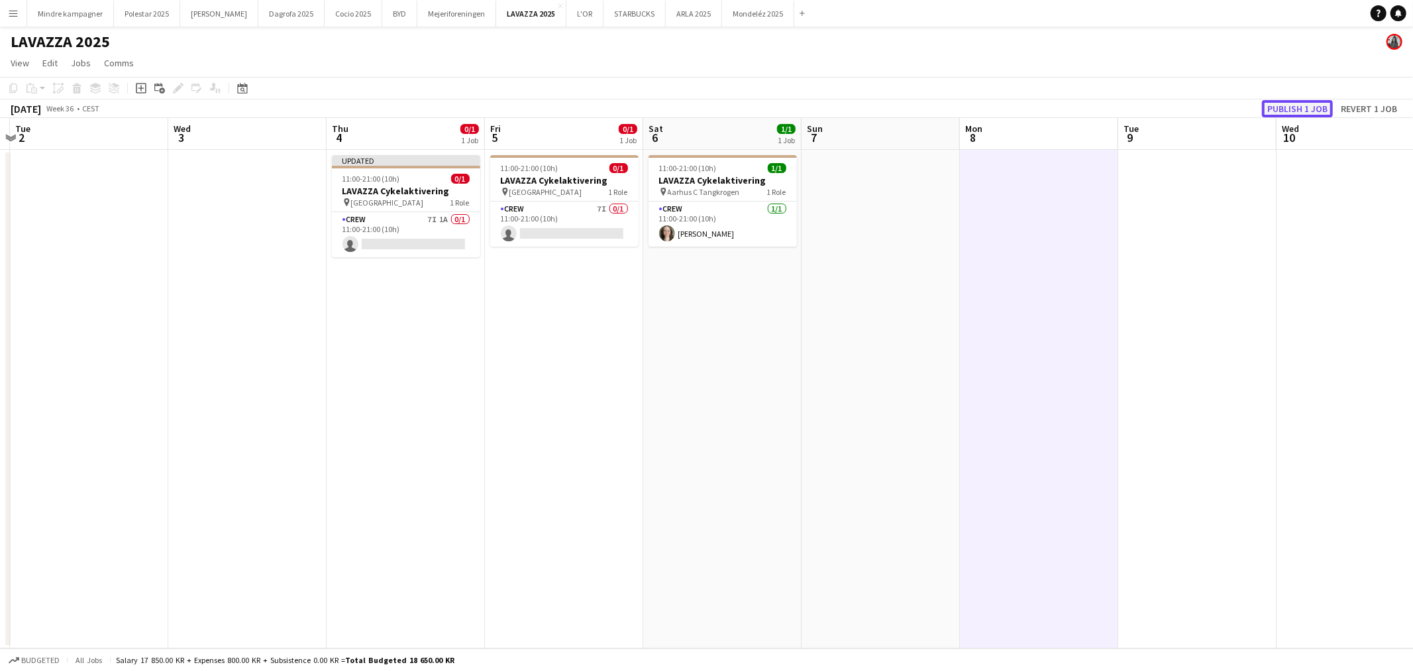
click at [1309, 109] on button "Publish 1 job" at bounding box center [1297, 108] width 71 height 17
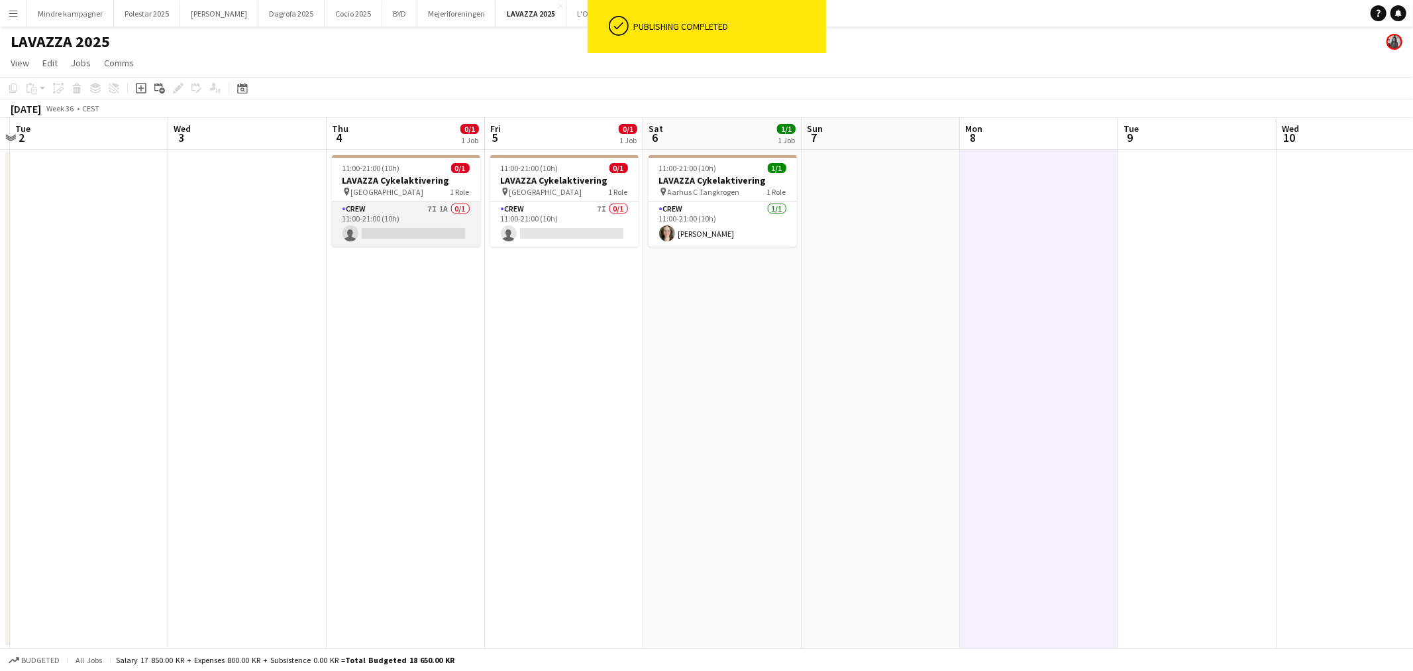
click at [418, 206] on app-card-role "Crew 7I 1A 0/1 11:00-21:00 (10h) single-neutral-actions" at bounding box center [406, 223] width 148 height 45
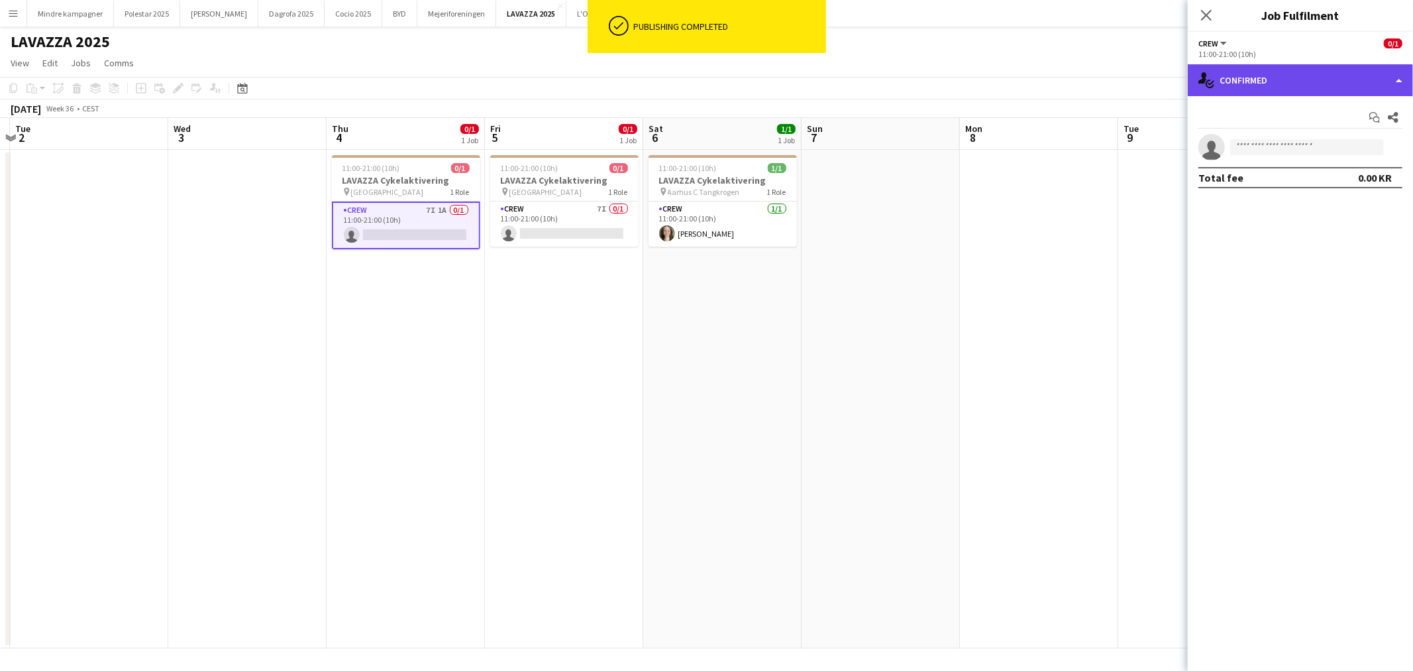
click at [1300, 76] on div "single-neutral-actions-check-2 Confirmed" at bounding box center [1300, 80] width 225 height 32
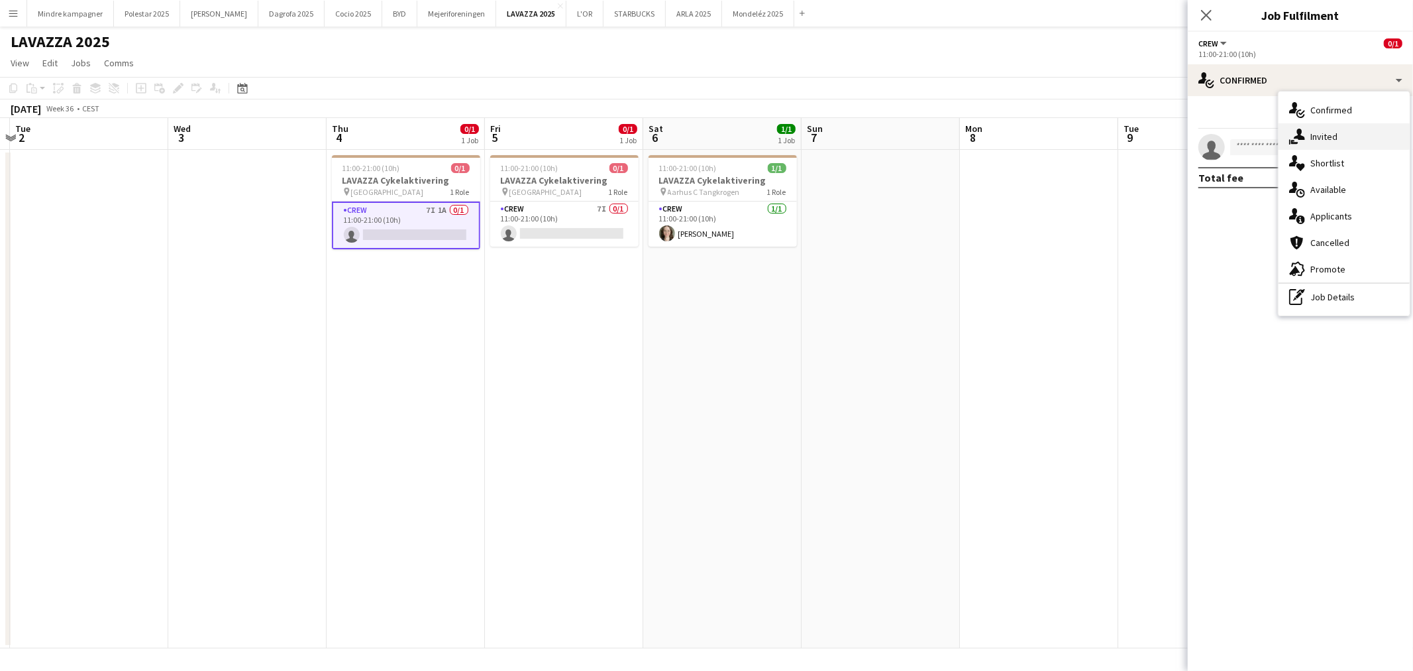
click at [1329, 139] on div "single-neutral-actions-share-1 Invited" at bounding box center [1344, 136] width 131 height 27
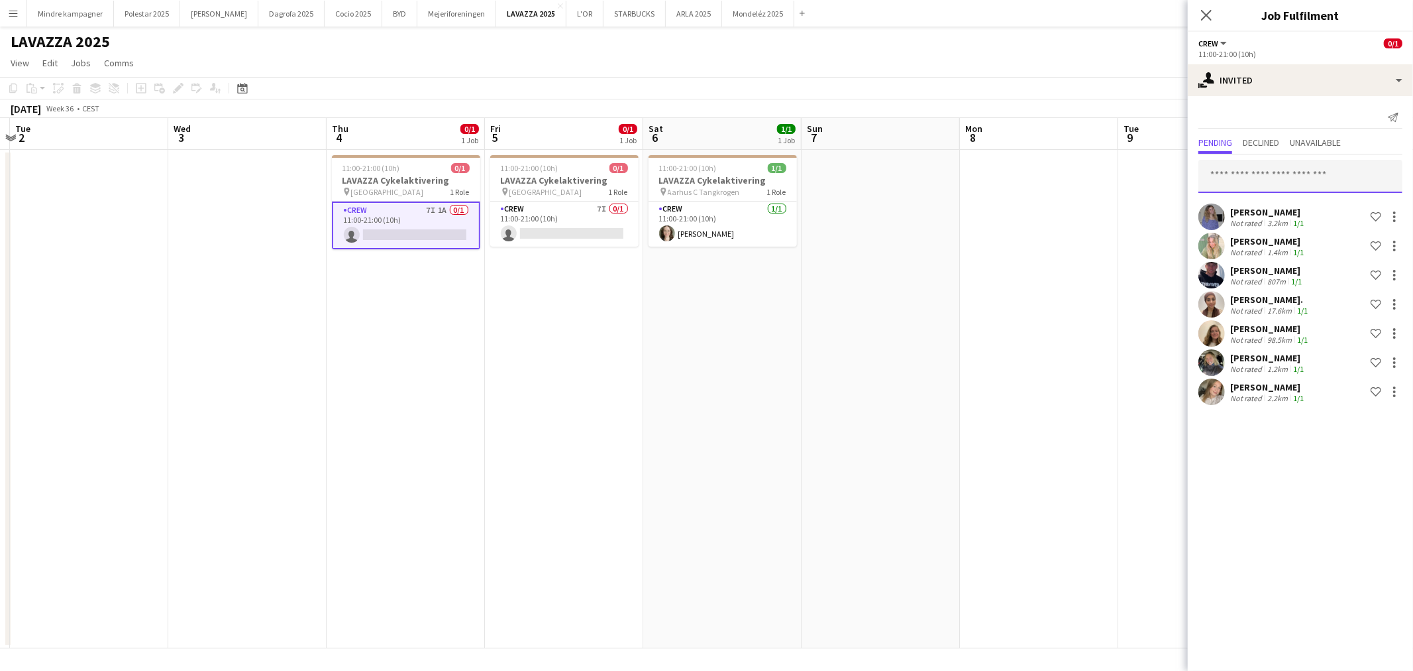
click at [1282, 184] on input "text" at bounding box center [1301, 176] width 204 height 33
click at [1022, 366] on app-date-cell at bounding box center [1039, 399] width 158 height 498
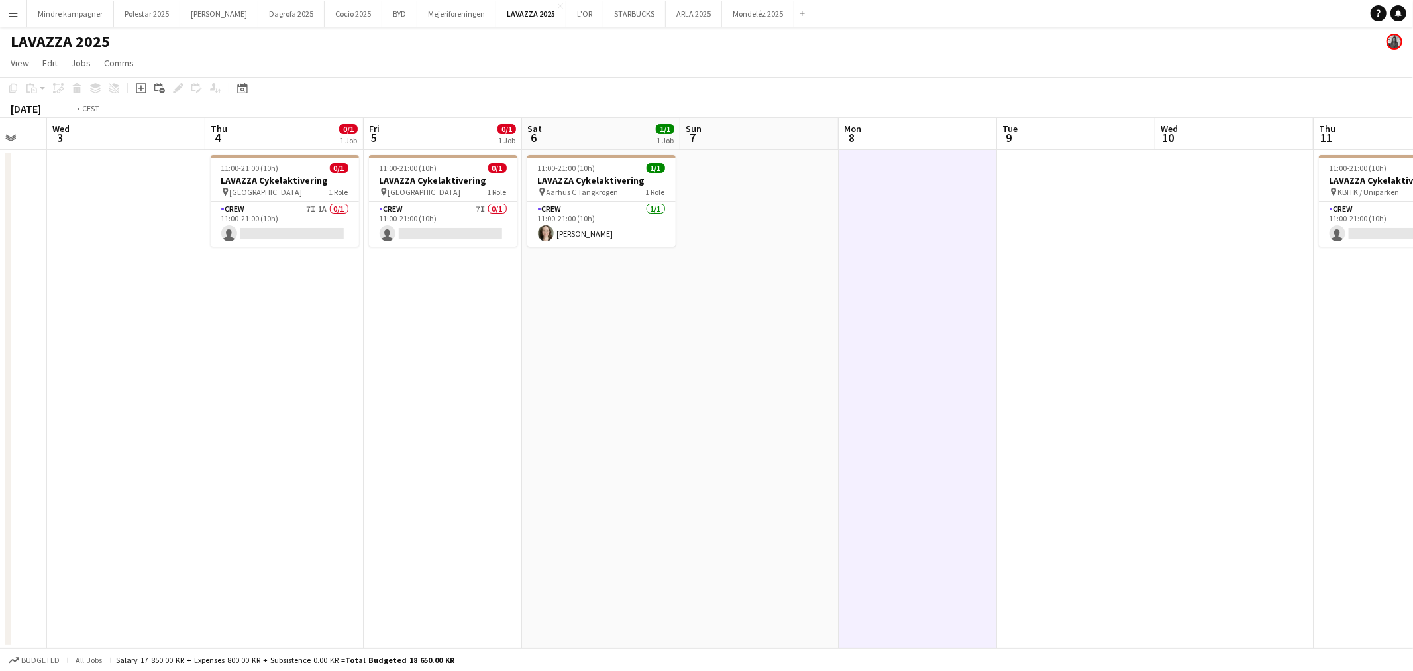
drag, startPoint x: 694, startPoint y: 447, endPoint x: 1206, endPoint y: 453, distance: 511.6
click at [1207, 441] on app-calendar-viewport "Sun 31 Mon 1 Tue 2 Wed 3 Thu 4 0/1 1 Job Fri 5 0/1 1 Job Sat 6 1/1 1 Job Sun 7 …" at bounding box center [706, 383] width 1413 height 530
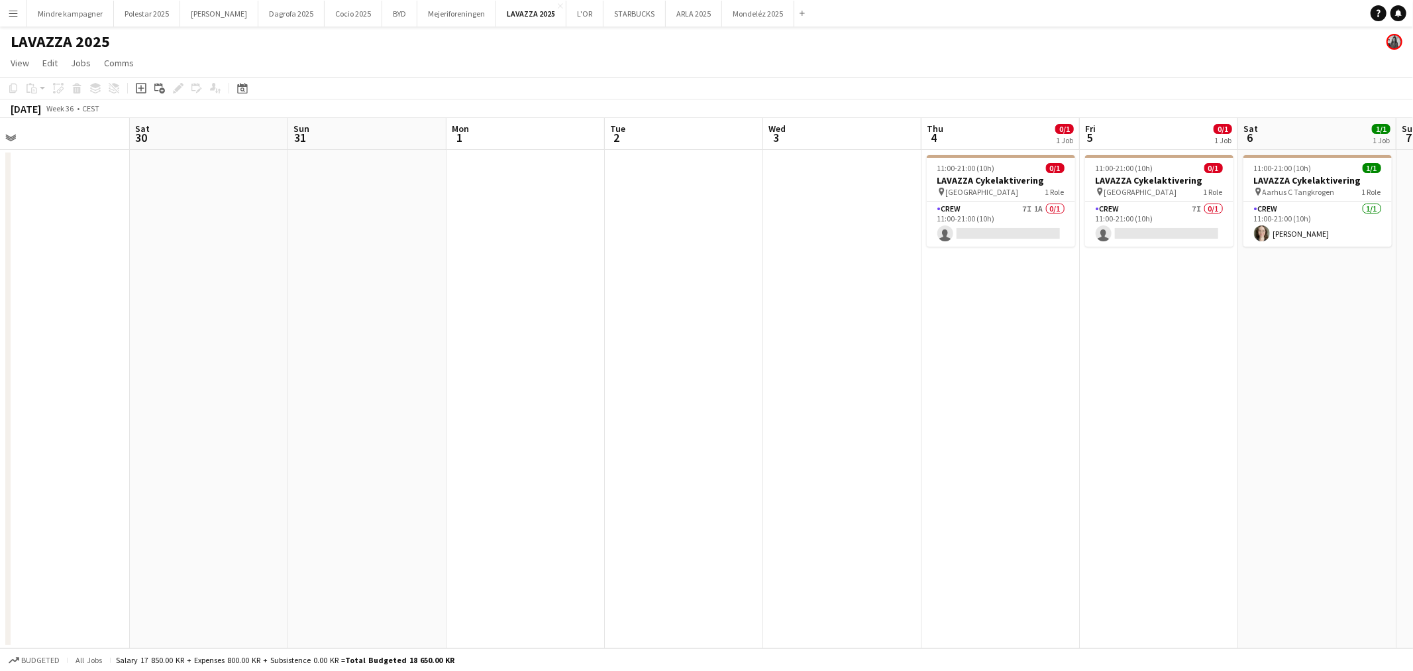
drag, startPoint x: 760, startPoint y: 465, endPoint x: 1256, endPoint y: 461, distance: 496.3
click at [1218, 461] on app-calendar-viewport "Wed 27 Thu 28 Fri 29 Sat 30 Sun 31 Mon 1 Tue 2 Wed 3 Thu 4 0/1 1 Job Fri 5 0/1 …" at bounding box center [706, 383] width 1413 height 530
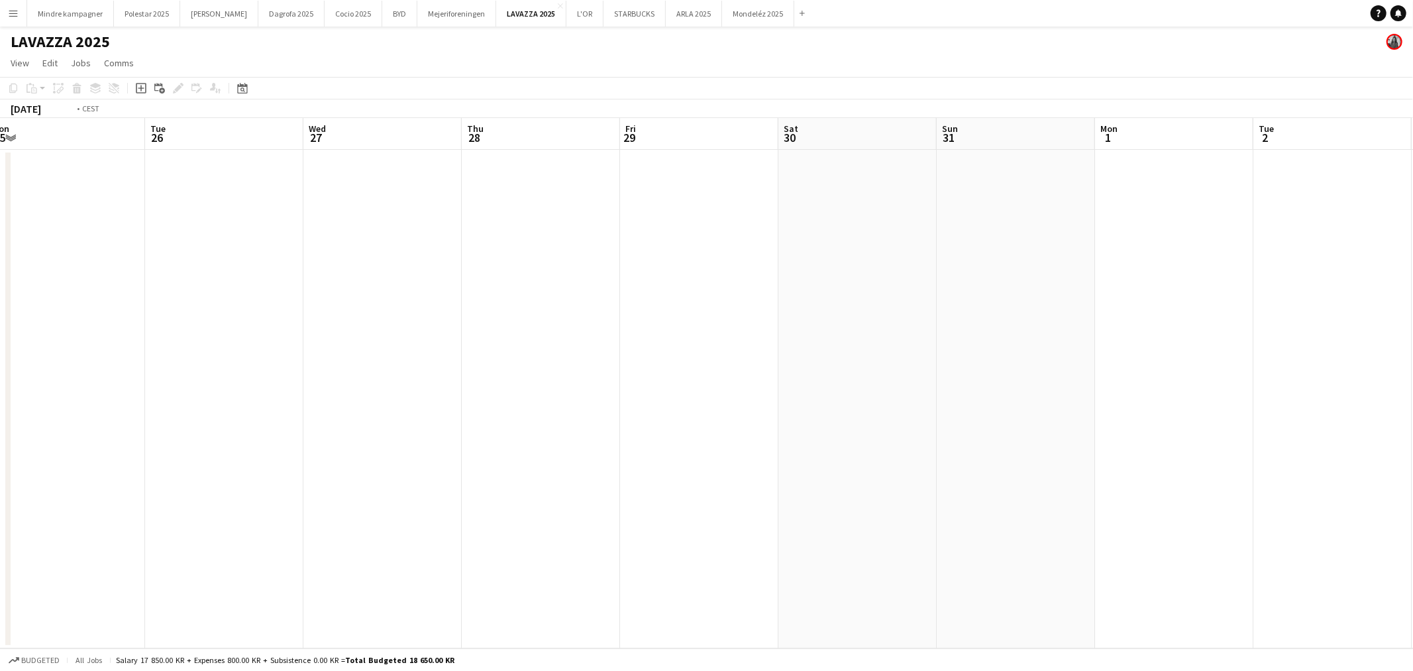
drag, startPoint x: 759, startPoint y: 446, endPoint x: 1190, endPoint y: 449, distance: 430.7
click at [1190, 449] on app-calendar-viewport "Sat 23 Sun 24 Mon 25 Tue 26 Wed 27 Thu 28 Fri 29 Sat 30 Sun 31 Mon 1 Tue 2 Wed …" at bounding box center [706, 383] width 1413 height 530
drag, startPoint x: 1045, startPoint y: 474, endPoint x: 692, endPoint y: 452, distance: 353.3
click at [512, 469] on app-calendar-viewport "Sat 23 Sun 24 Mon 25 Tue 26 Wed 27 Thu 28 Fri 29 Sat 30 Sun 31 Mon 1 Tue 2 Wed …" at bounding box center [706, 383] width 1413 height 530
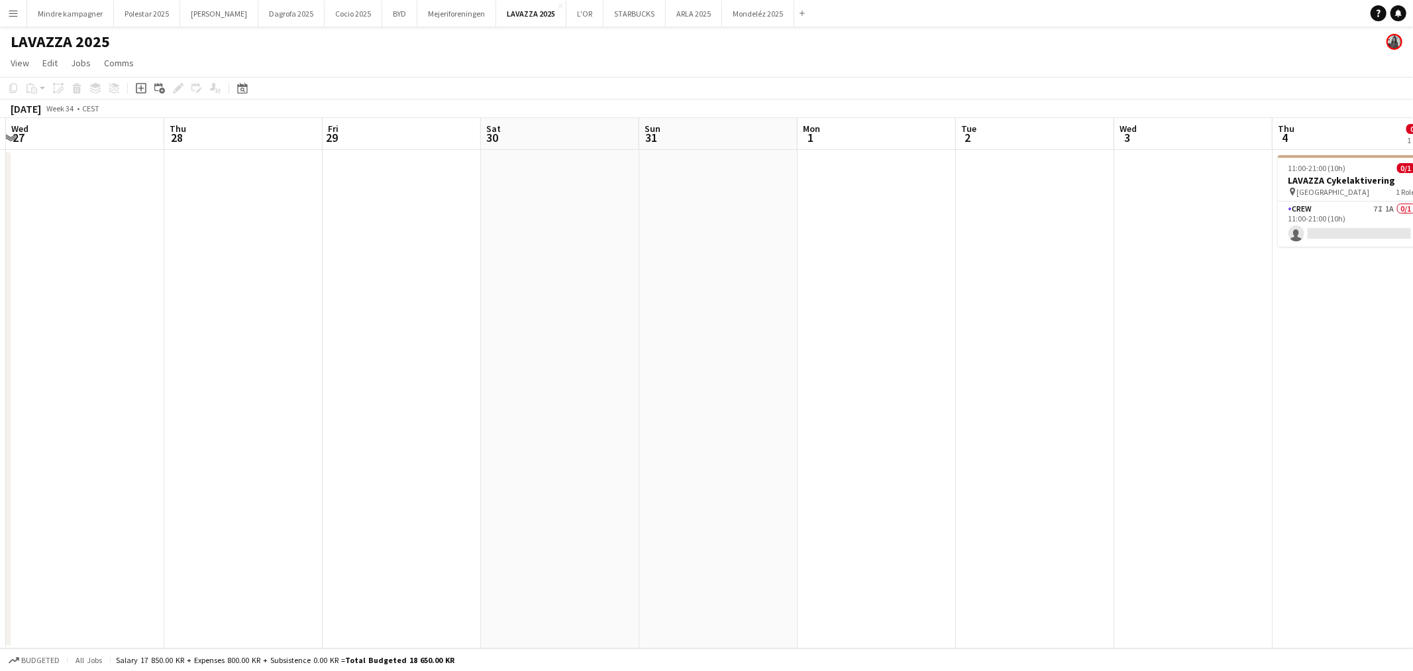
drag, startPoint x: 1123, startPoint y: 487, endPoint x: 804, endPoint y: 434, distance: 323.1
click at [588, 451] on app-calendar-viewport "Sun 24 Mon 25 Tue 26 Wed 27 Thu 28 Fri 29 Sat 30 Sun 31 Mon 1 Tue 2 Wed 3 Thu 4…" at bounding box center [706, 383] width 1413 height 530
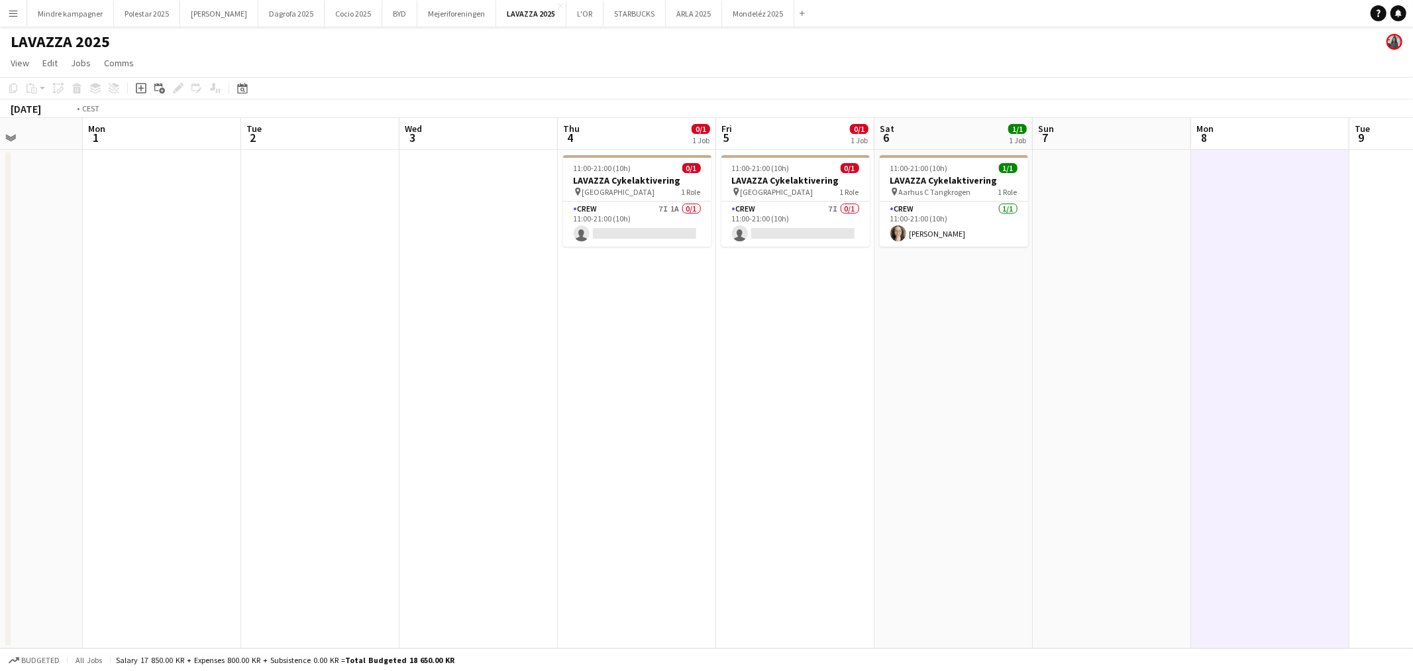
click at [598, 455] on app-calendar-viewport "Fri 29 Sat 30 Sun 31 Mon 1 Tue 2 Wed 3 Thu 4 0/1 1 Job Fri 5 0/1 1 Job Sat 6 1/…" at bounding box center [706, 383] width 1413 height 530
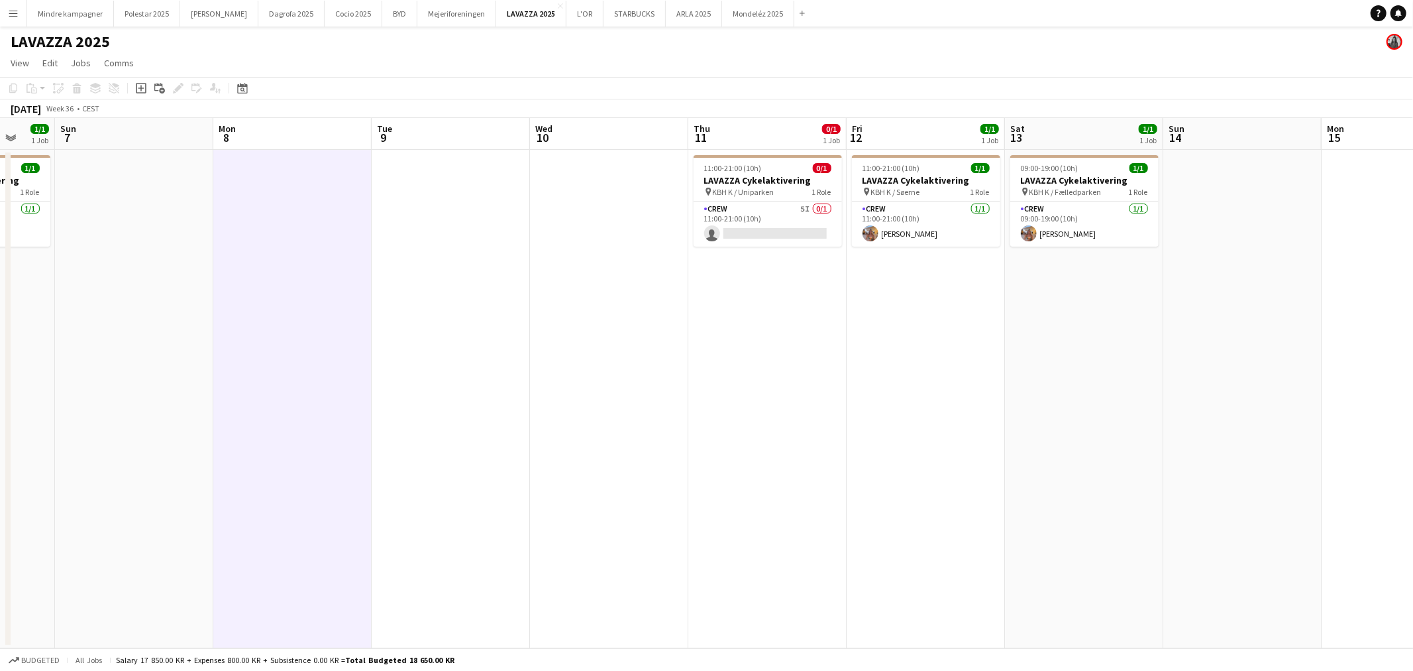
scroll to position [0, 426]
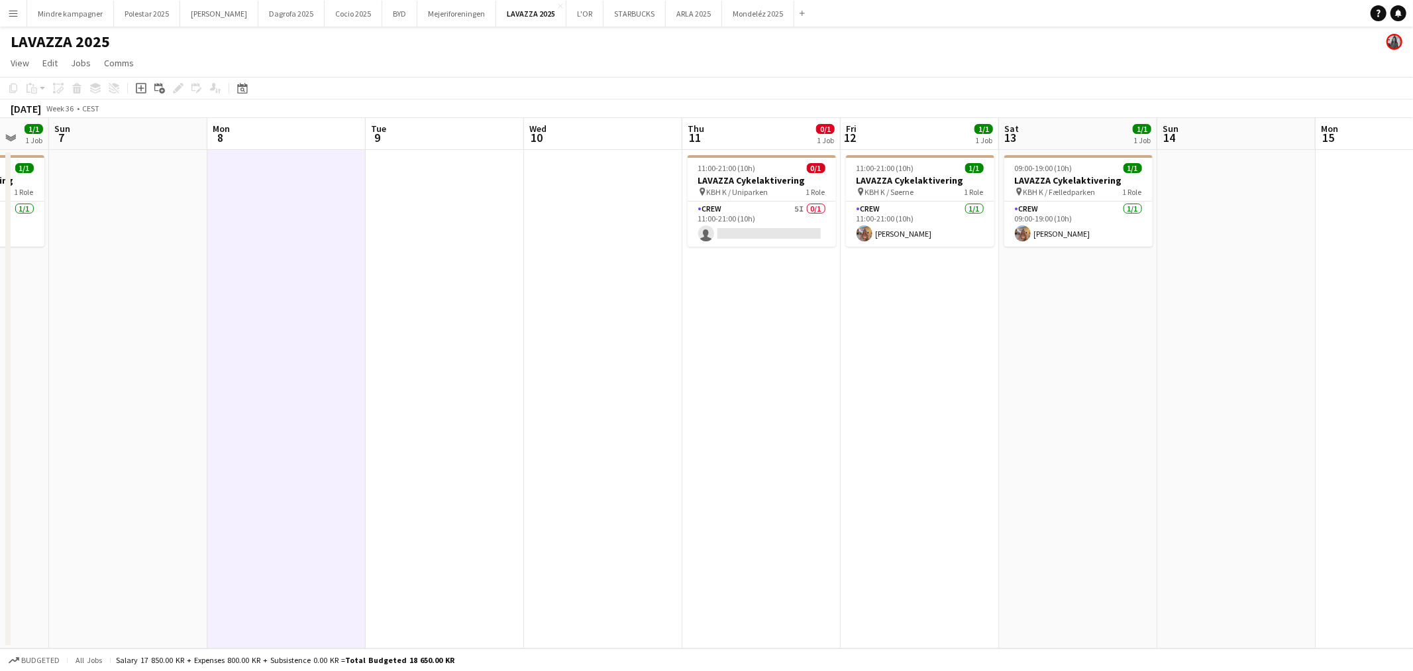
drag, startPoint x: 899, startPoint y: 421, endPoint x: 665, endPoint y: 417, distance: 233.3
click at [665, 417] on app-calendar-viewport "Thu 4 0/1 1 Job Fri 5 0/1 1 Job Sat 6 1/1 1 Job Sun 7 Mon 8 Tue 9 Wed 10 Thu 11…" at bounding box center [706, 383] width 1413 height 530
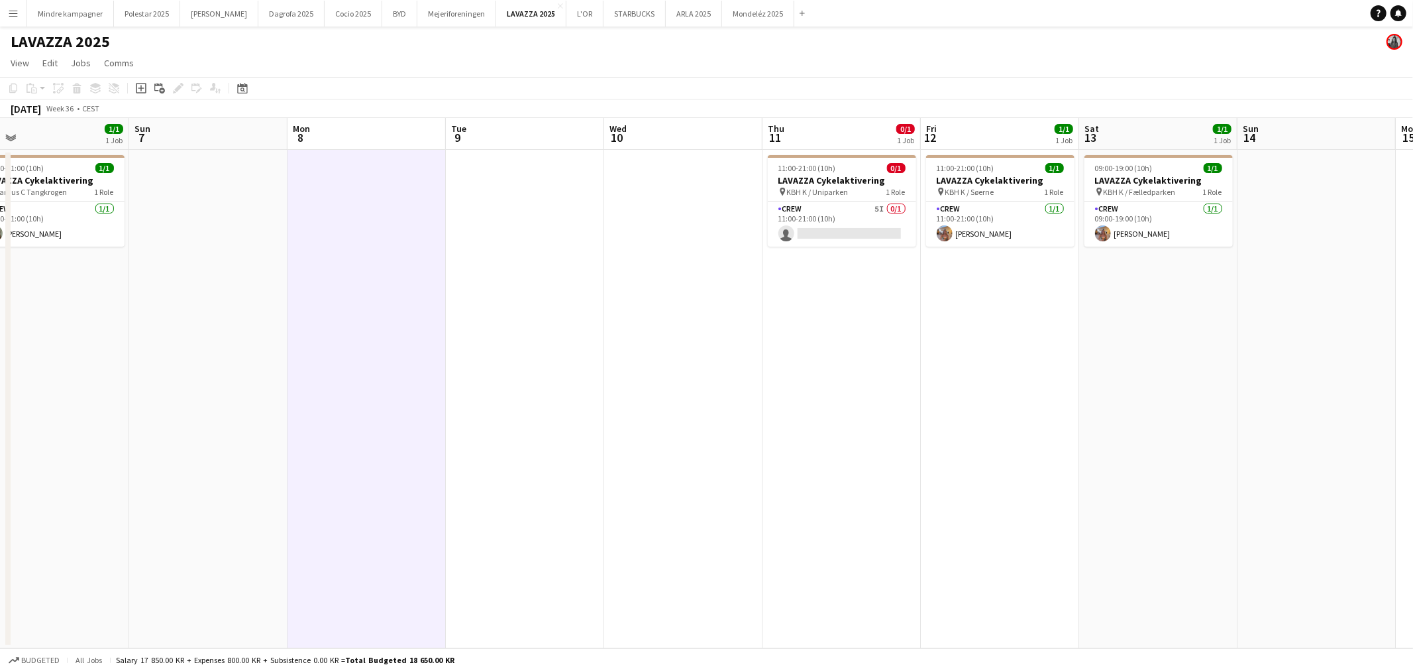
drag, startPoint x: 597, startPoint y: 406, endPoint x: 677, endPoint y: 408, distance: 80.2
click at [677, 408] on app-calendar-viewport "Thu 4 0/1 1 Job Fri 5 0/1 1 Job Sat 6 1/1 1 Job Sun 7 Mon 8 Tue 9 Wed 10 Thu 11…" at bounding box center [706, 383] width 1413 height 530
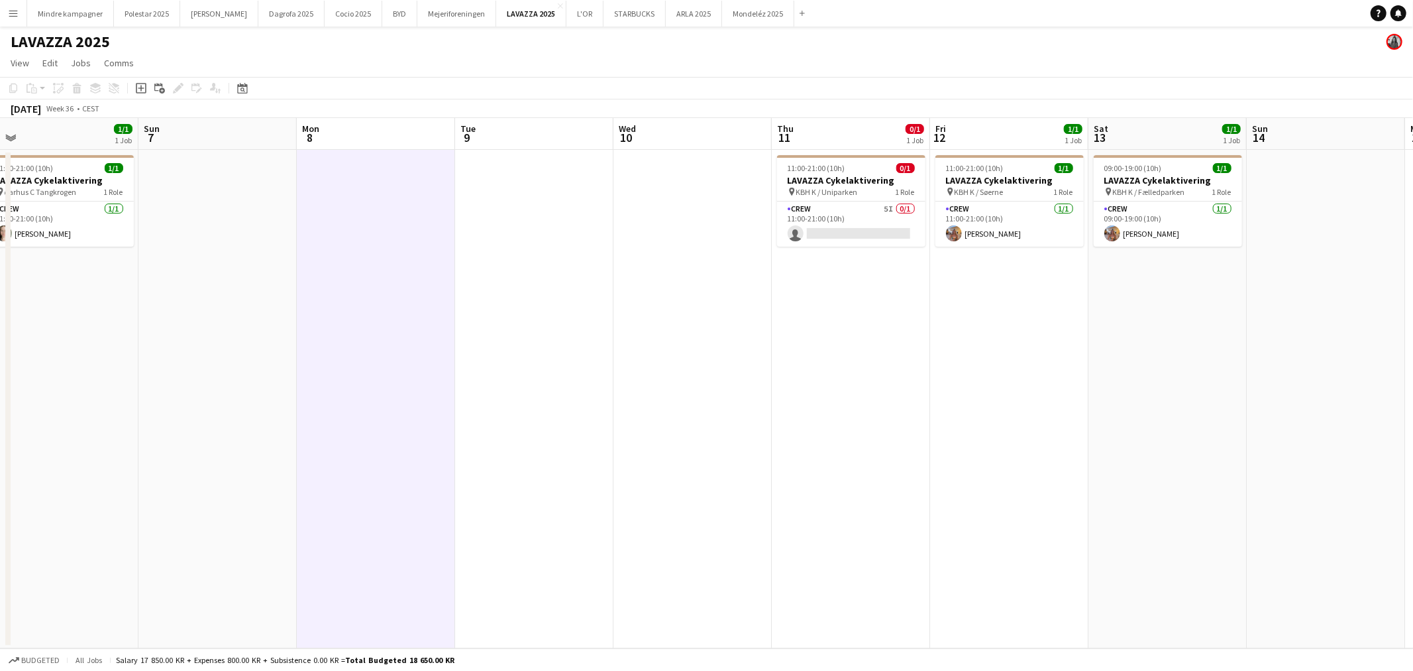
drag, startPoint x: 571, startPoint y: 413, endPoint x: 581, endPoint y: 403, distance: 14.5
click at [581, 403] on app-calendar-viewport "Thu 4 0/1 1 Job Fri 5 0/1 1 Job Sat 6 1/1 1 Job Sun 7 Mon 8 Tue 9 Wed 10 Thu 11…" at bounding box center [706, 383] width 1413 height 530
click at [852, 213] on app-card-role "Crew 5I 0/1 11:00-21:00 (10h) single-neutral-actions" at bounding box center [852, 223] width 148 height 45
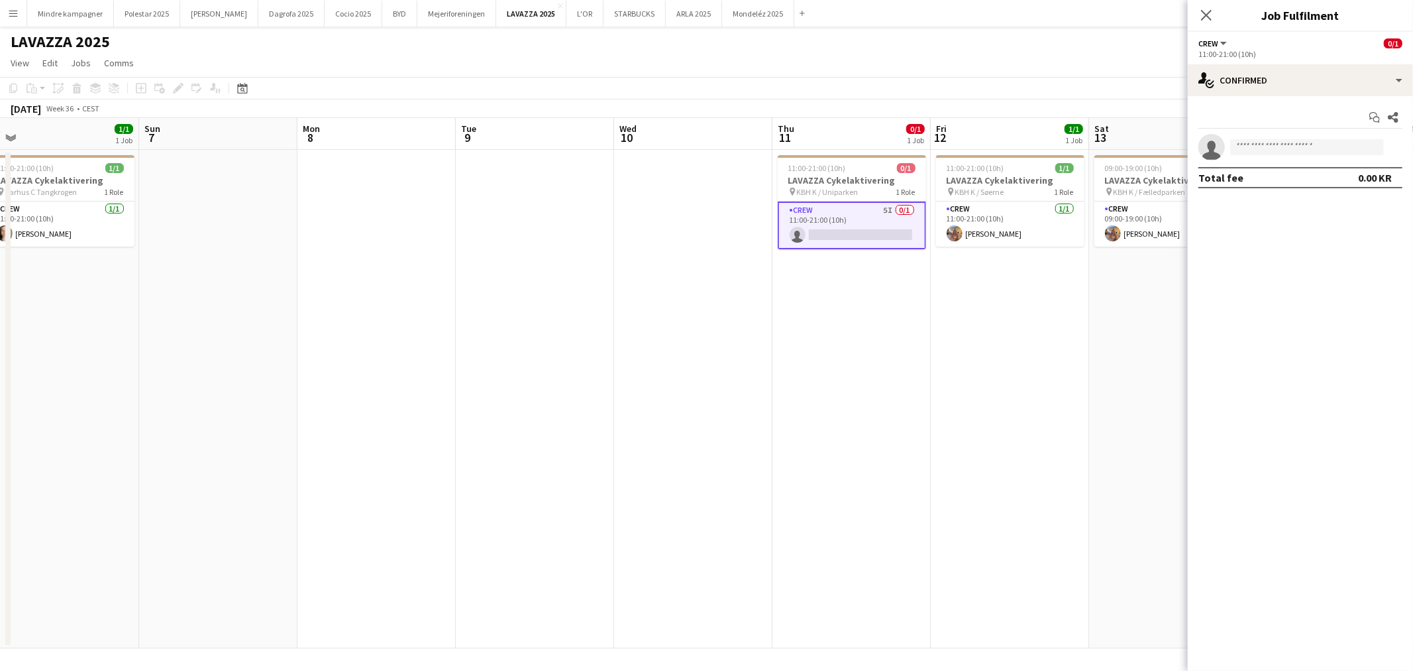
click at [891, 235] on app-card-role "Crew 5I 0/1 11:00-21:00 (10h) single-neutral-actions" at bounding box center [852, 225] width 148 height 48
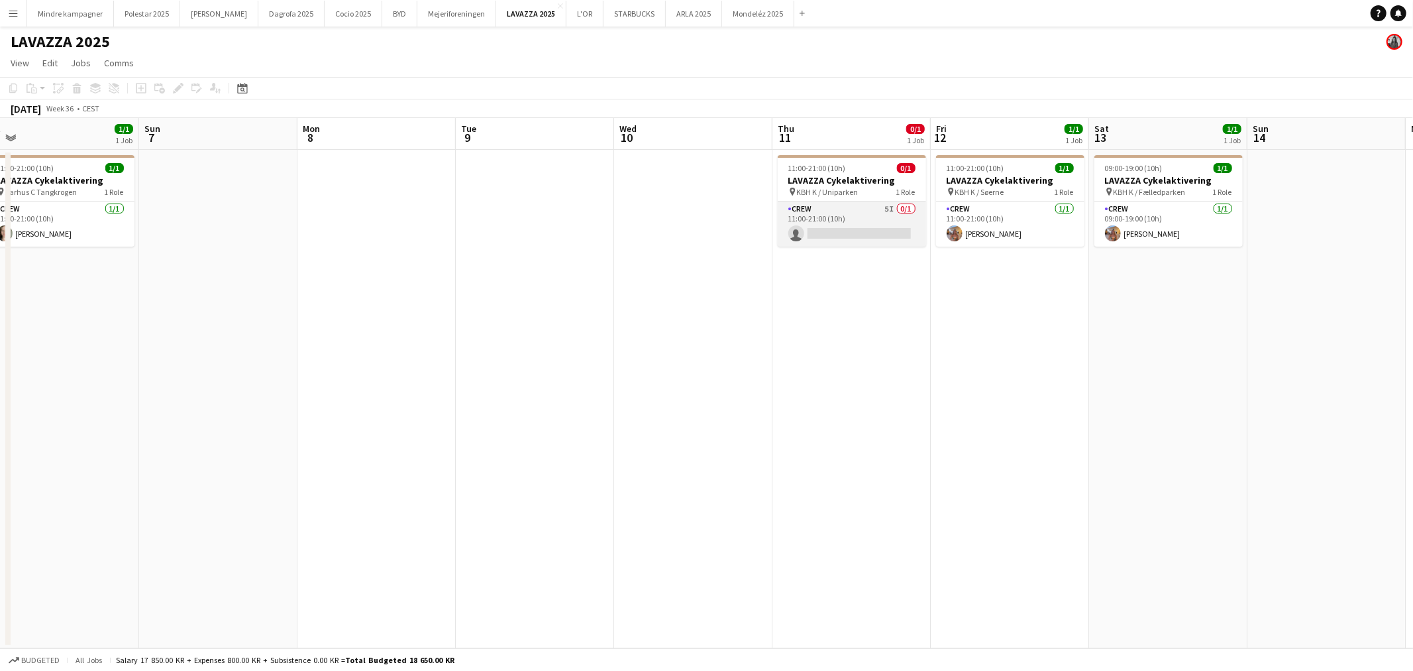
click at [891, 227] on app-card-role "Crew 5I 0/1 11:00-21:00 (10h) single-neutral-actions" at bounding box center [852, 223] width 148 height 45
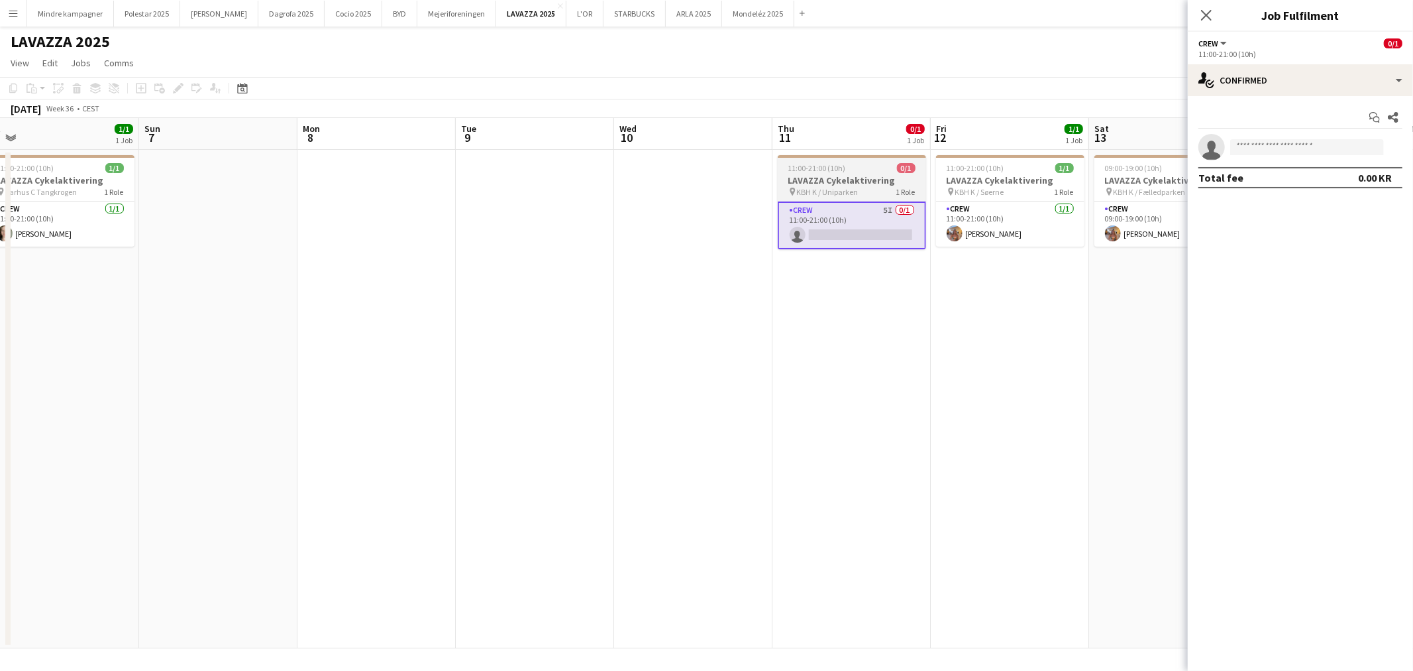
click at [900, 180] on h3 "LAVAZZA Cykelaktivering" at bounding box center [852, 180] width 148 height 12
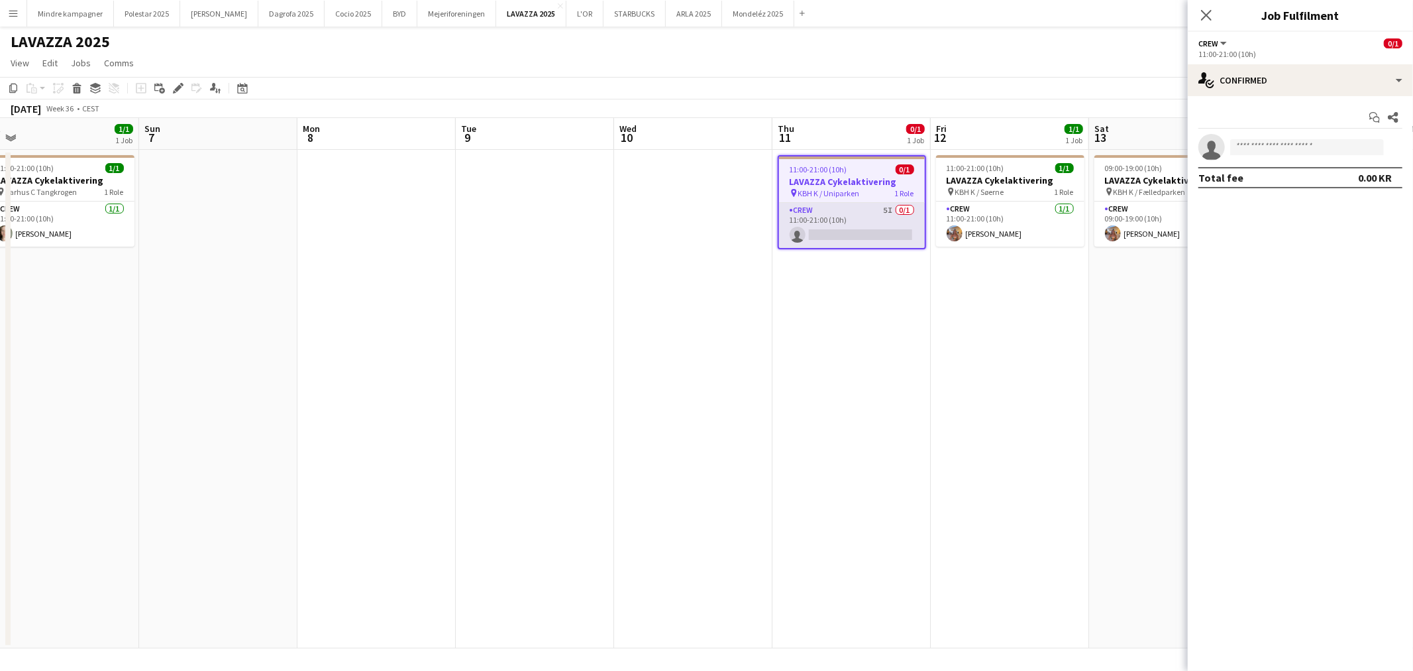
click at [893, 216] on app-card-role "Crew 5I 0/1 11:00-21:00 (10h) single-neutral-actions" at bounding box center [852, 225] width 146 height 45
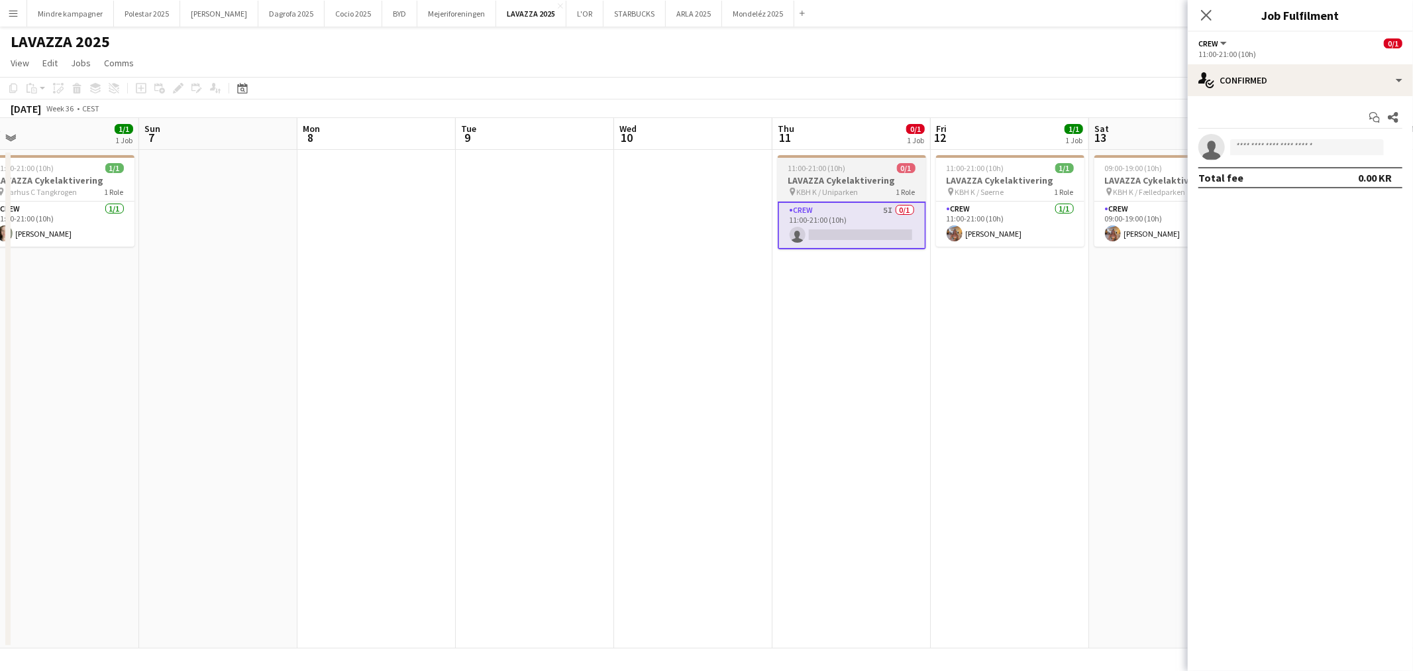
click at [901, 169] on span "0/1" at bounding box center [906, 168] width 19 height 10
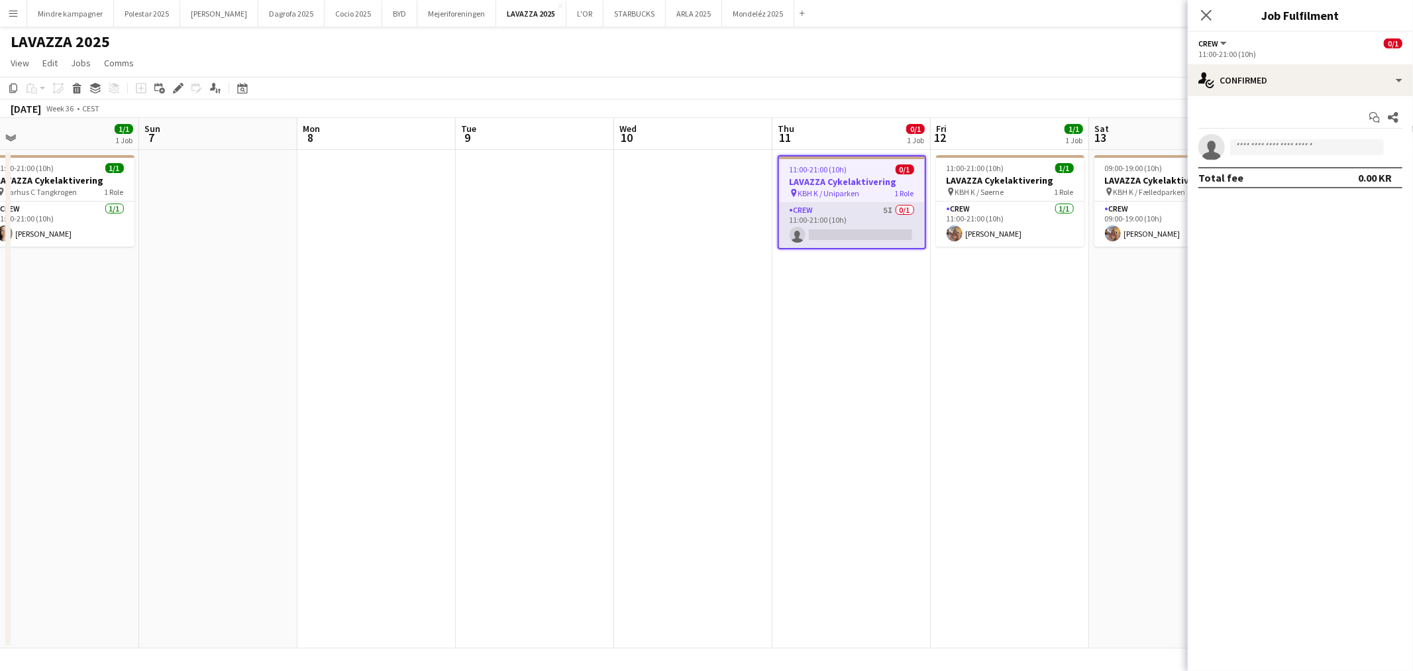
click at [888, 221] on app-card-role "Crew 5I 0/1 11:00-21:00 (10h) single-neutral-actions" at bounding box center [852, 225] width 146 height 45
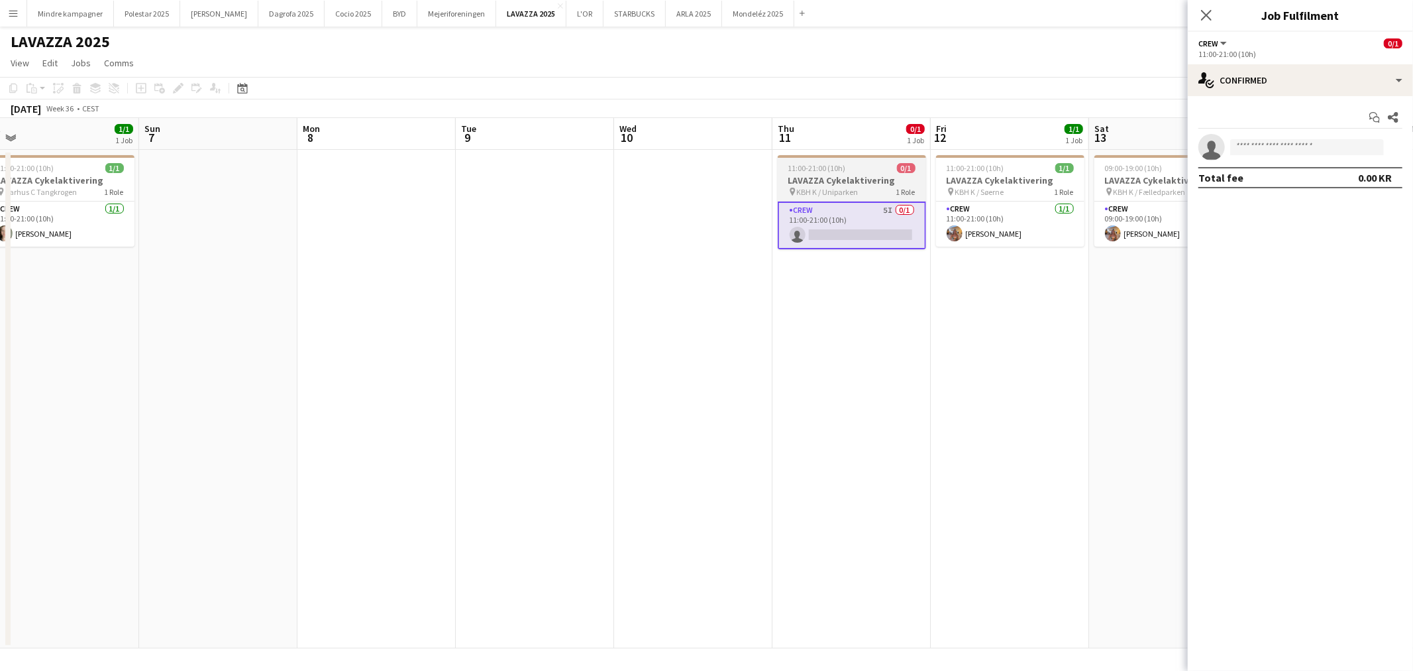
click at [895, 171] on div "11:00-21:00 (10h) 0/1" at bounding box center [852, 168] width 148 height 10
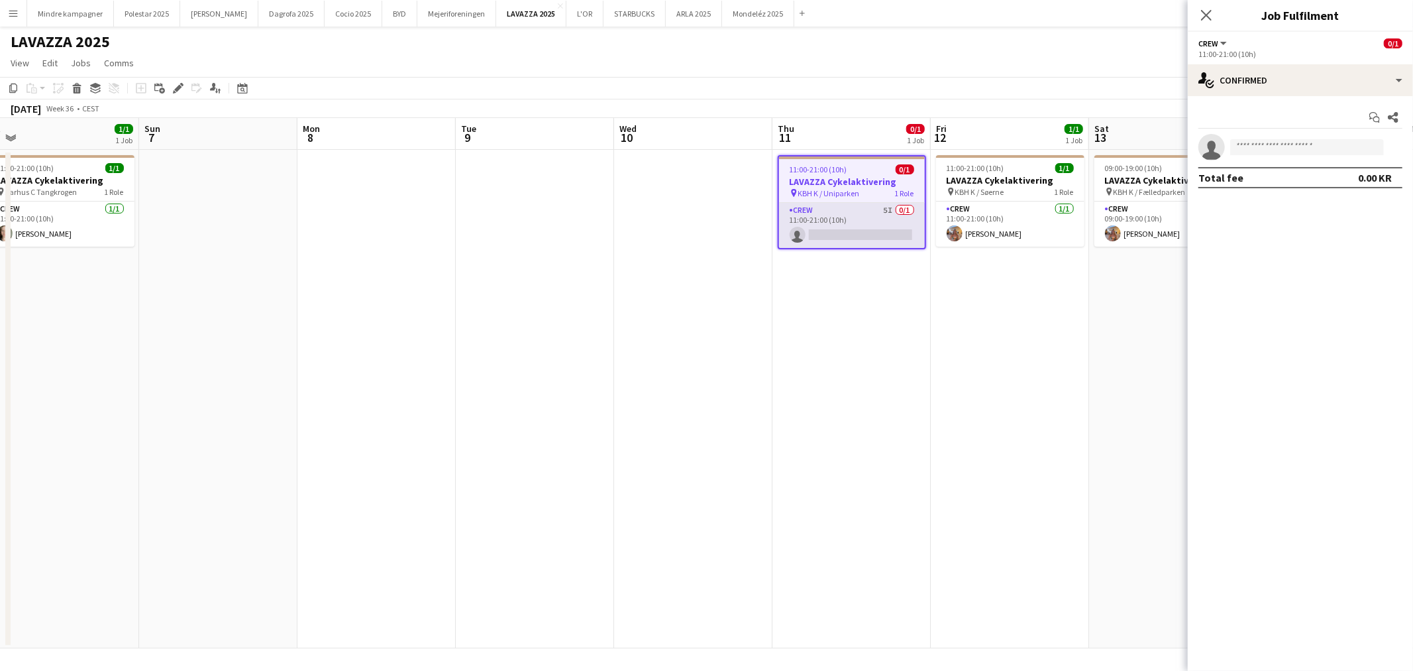
click at [885, 210] on app-card-role "Crew 5I 0/1 11:00-21:00 (10h) single-neutral-actions" at bounding box center [852, 225] width 146 height 45
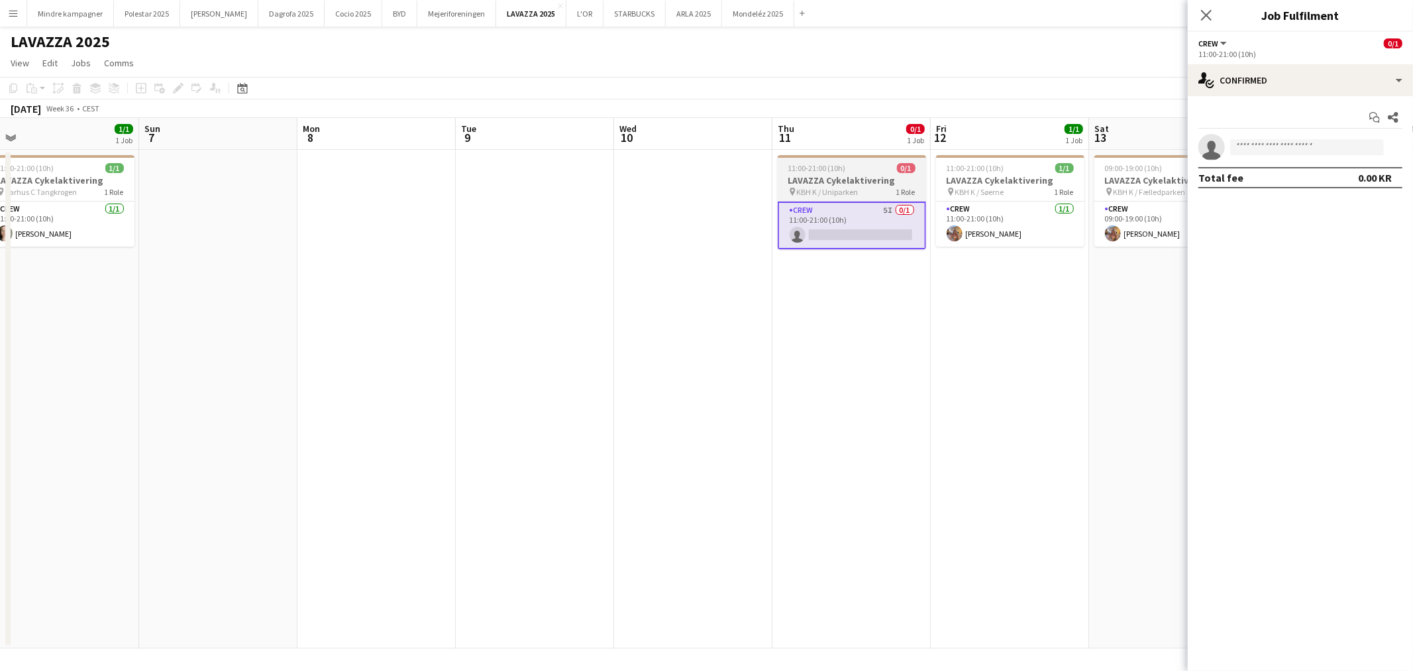
click at [892, 178] on h3 "LAVAZZA Cykelaktivering" at bounding box center [852, 180] width 148 height 12
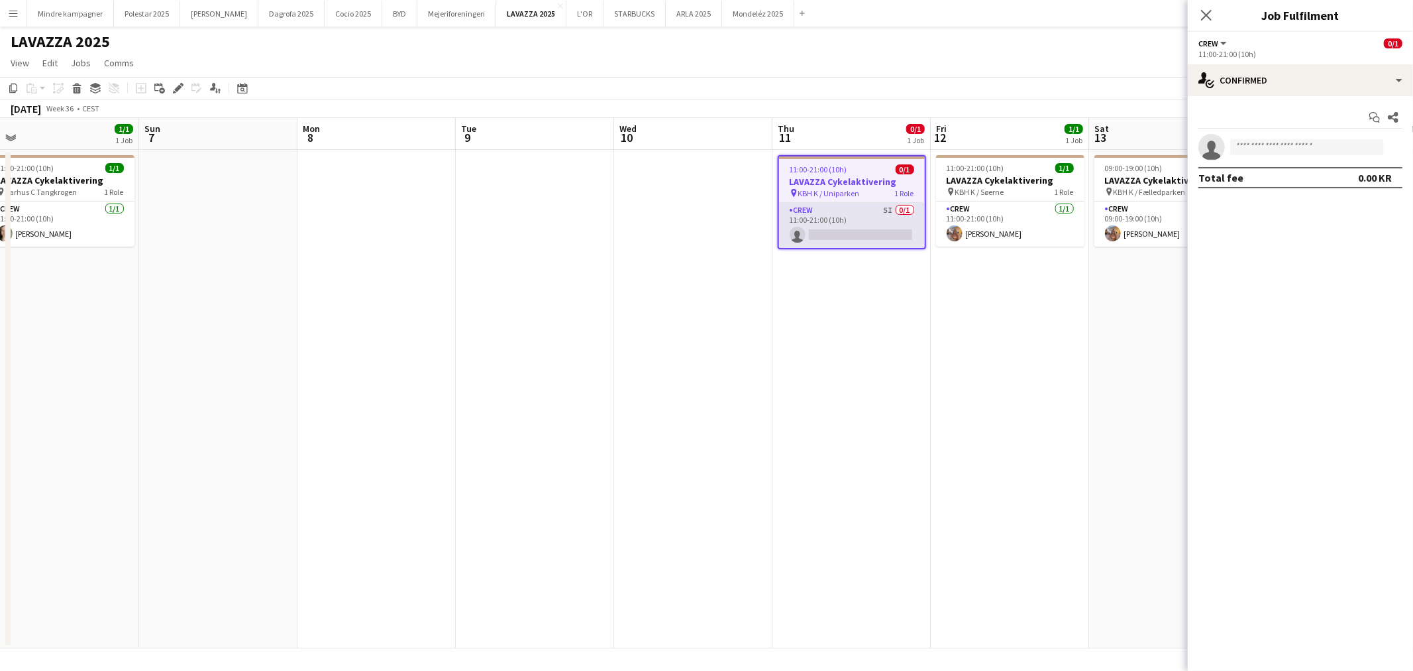
click at [879, 212] on app-card-role "Crew 5I 0/1 11:00-21:00 (10h) single-neutral-actions" at bounding box center [852, 225] width 146 height 45
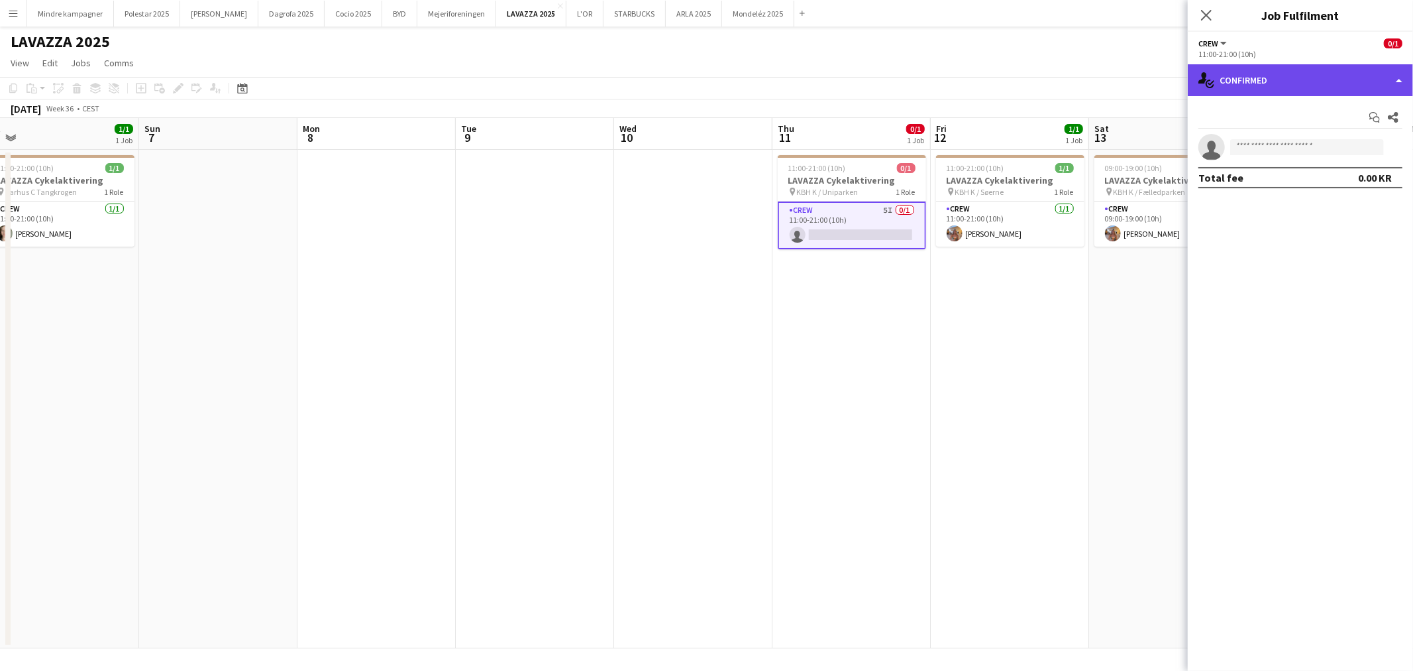
click at [1282, 81] on div "single-neutral-actions-check-2 Confirmed" at bounding box center [1300, 80] width 225 height 32
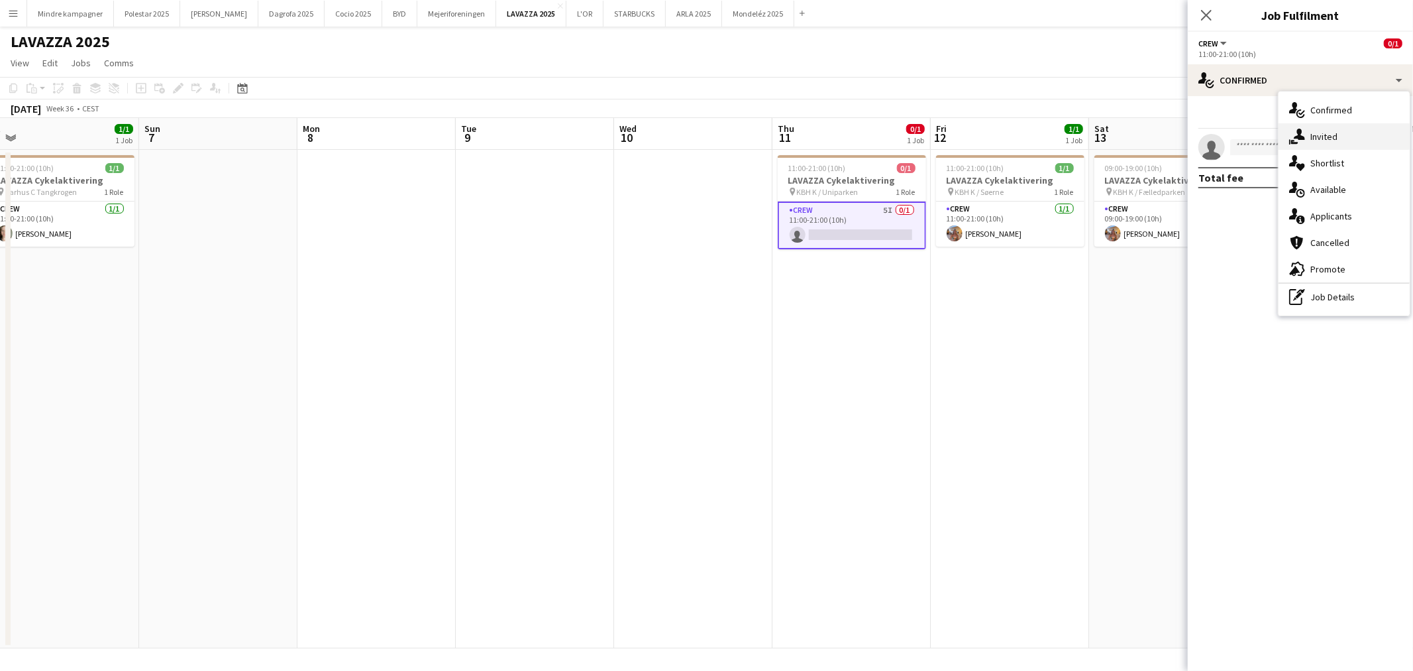
click at [1328, 134] on div "single-neutral-actions-share-1 Invited" at bounding box center [1344, 136] width 131 height 27
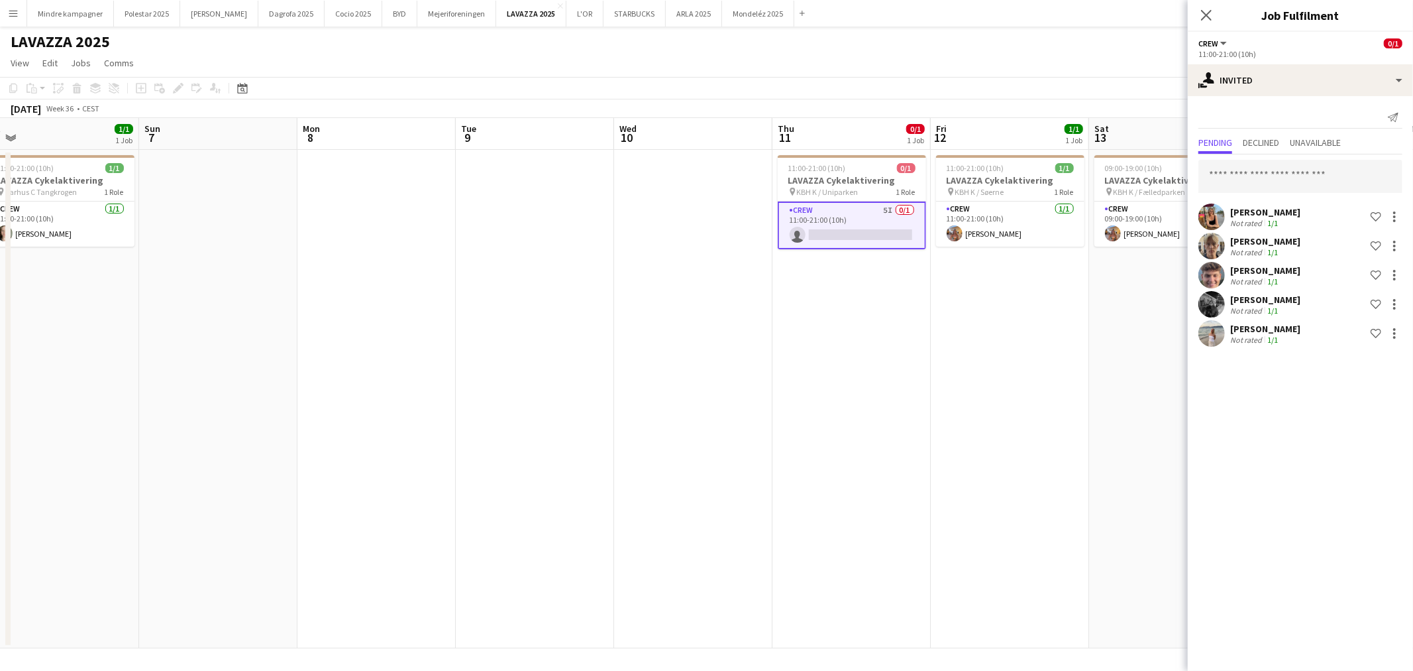
click at [1127, 353] on app-date-cell "09:00-19:00 (10h) 1/1 LAVAZZA Cykelaktivering pin KBH K / Fælledparken 1 Role C…" at bounding box center [1168, 399] width 158 height 498
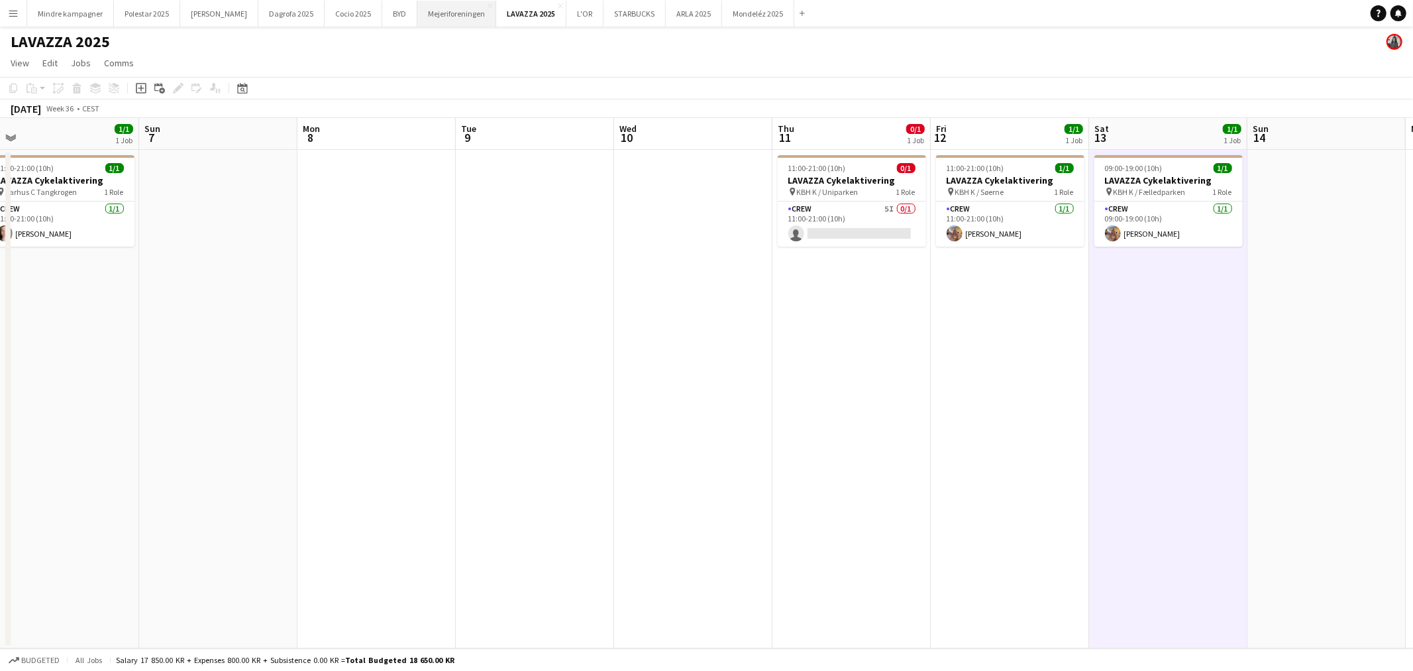
click at [417, 18] on button "Mejeriforeningen Close" at bounding box center [456, 14] width 79 height 26
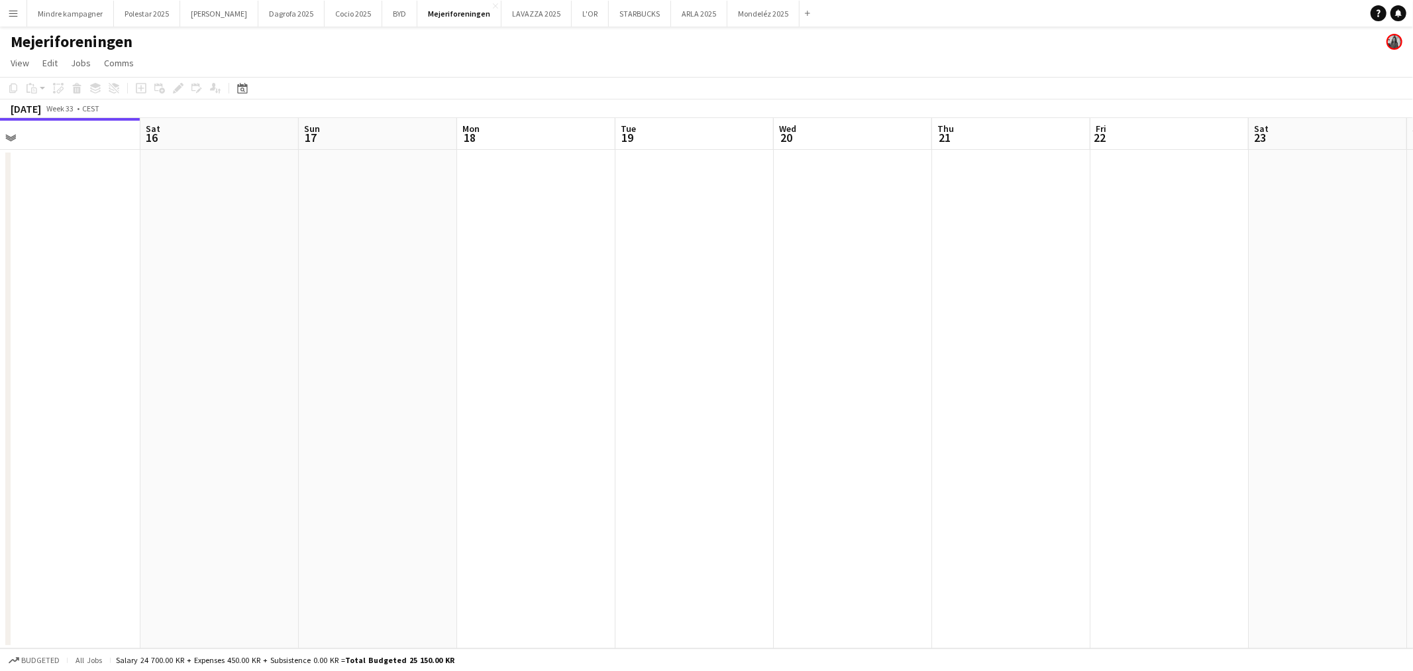
drag, startPoint x: 863, startPoint y: 352, endPoint x: 623, endPoint y: 355, distance: 239.9
click at [343, 365] on app-calendar-viewport "Tue 12 Wed 13 Thu 14 Fri 15 Sat 16 Sun 17 Mon 18 Tue 19 Wed 20 Thu 21 Fri 22 Sa…" at bounding box center [706, 383] width 1413 height 530
drag, startPoint x: 680, startPoint y: 381, endPoint x: 439, endPoint y: 382, distance: 241.2
click at [442, 383] on app-calendar-viewport "Thu 14 Fri 15 Sat 16 Sun 17 Mon 18 Tue 19 Wed 20 Thu 21 Fri 22 Sat 23 Sun 24 Mo…" at bounding box center [706, 383] width 1413 height 530
drag, startPoint x: 812, startPoint y: 410, endPoint x: 673, endPoint y: 398, distance: 139.0
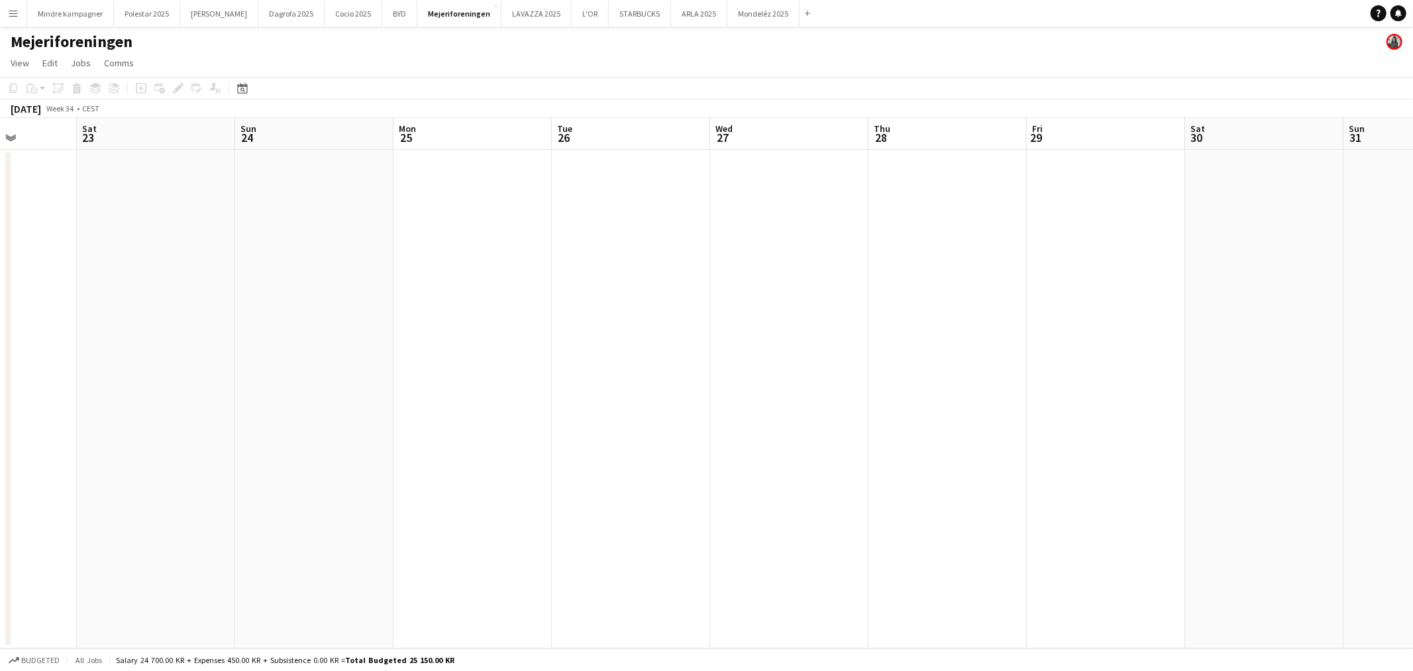
click at [525, 412] on app-calendar-viewport "Wed 20 Thu 21 Fri 22 Sat 23 Sun 24 Mon 25 Tue 26 Wed 27 Thu 28 Fri 29 Sat 30 Su…" at bounding box center [706, 383] width 1413 height 530
drag, startPoint x: 826, startPoint y: 421, endPoint x: 767, endPoint y: 391, distance: 66.1
click at [385, 403] on app-calendar-viewport "Thu 21 Fri 22 Sat 23 Sun 24 Mon 25 Tue 26 Wed 27 Thu 28 Fri 29 Sat 30 Sun 31 Mo…" at bounding box center [706, 383] width 1413 height 530
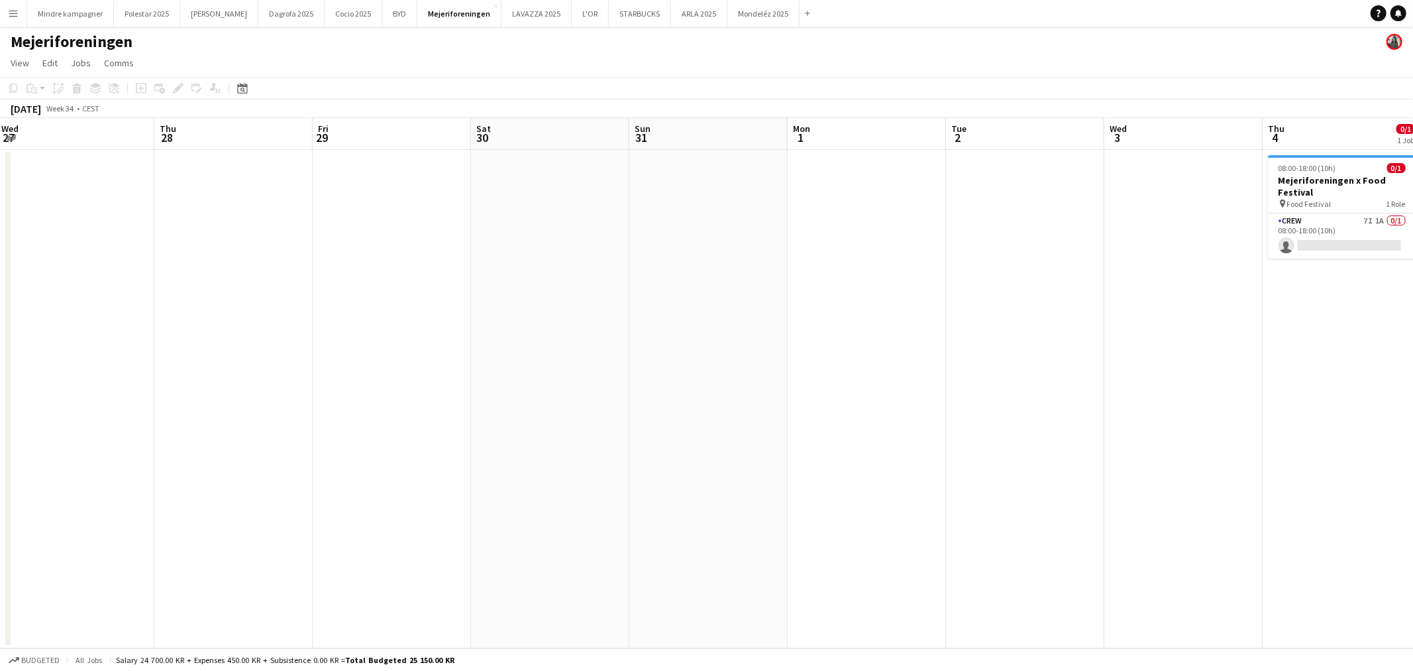
drag, startPoint x: 1004, startPoint y: 401, endPoint x: 567, endPoint y: 376, distance: 438.1
click at [473, 382] on app-calendar-viewport "Sun 24 Mon 25 Tue 26 Wed 27 Thu 28 Fri 29 Sat 30 Sun 31 Mon 1 Tue 2 Wed 3 Thu 4…" at bounding box center [706, 383] width 1413 height 530
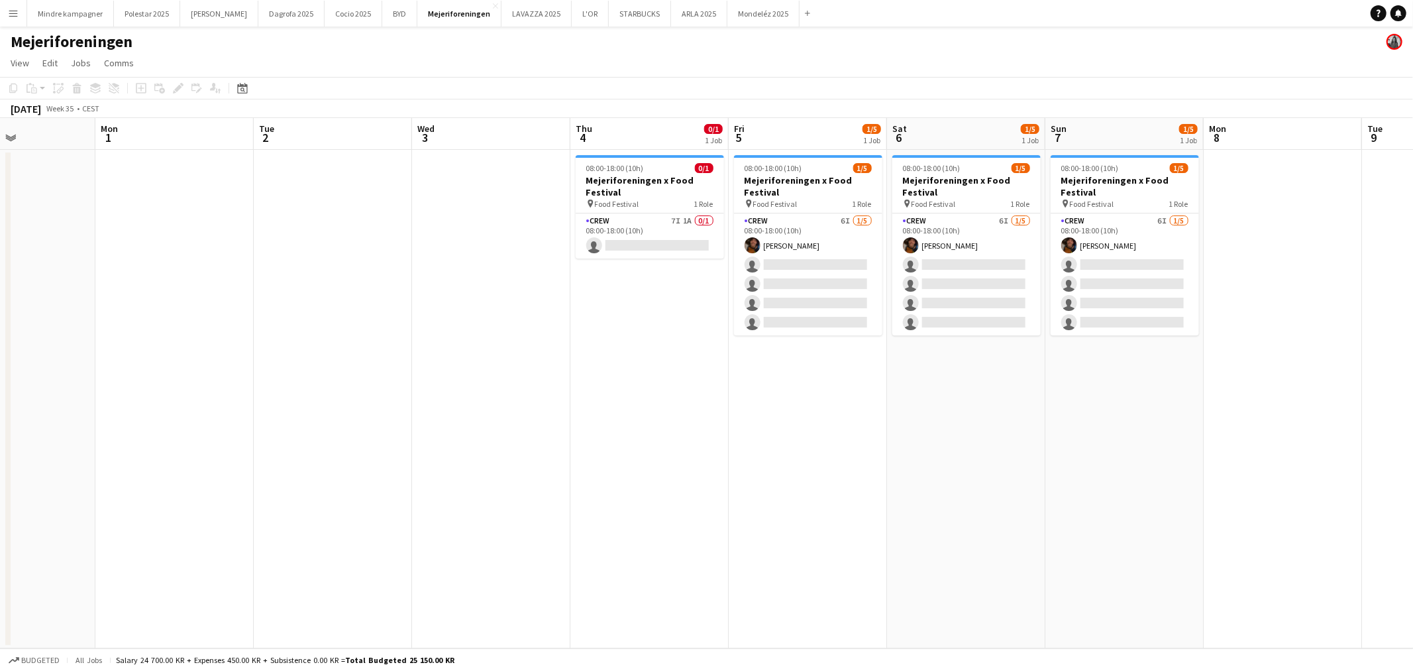
drag, startPoint x: 641, startPoint y: 413, endPoint x: 603, endPoint y: 406, distance: 39.1
click at [603, 409] on app-calendar-viewport "Thu 28 Fri 29 Sat 30 Sun 31 Mon 1 Tue 2 Wed 3 Thu 4 0/1 1 Job Fri 5 1/5 1 Job S…" at bounding box center [706, 383] width 1413 height 530
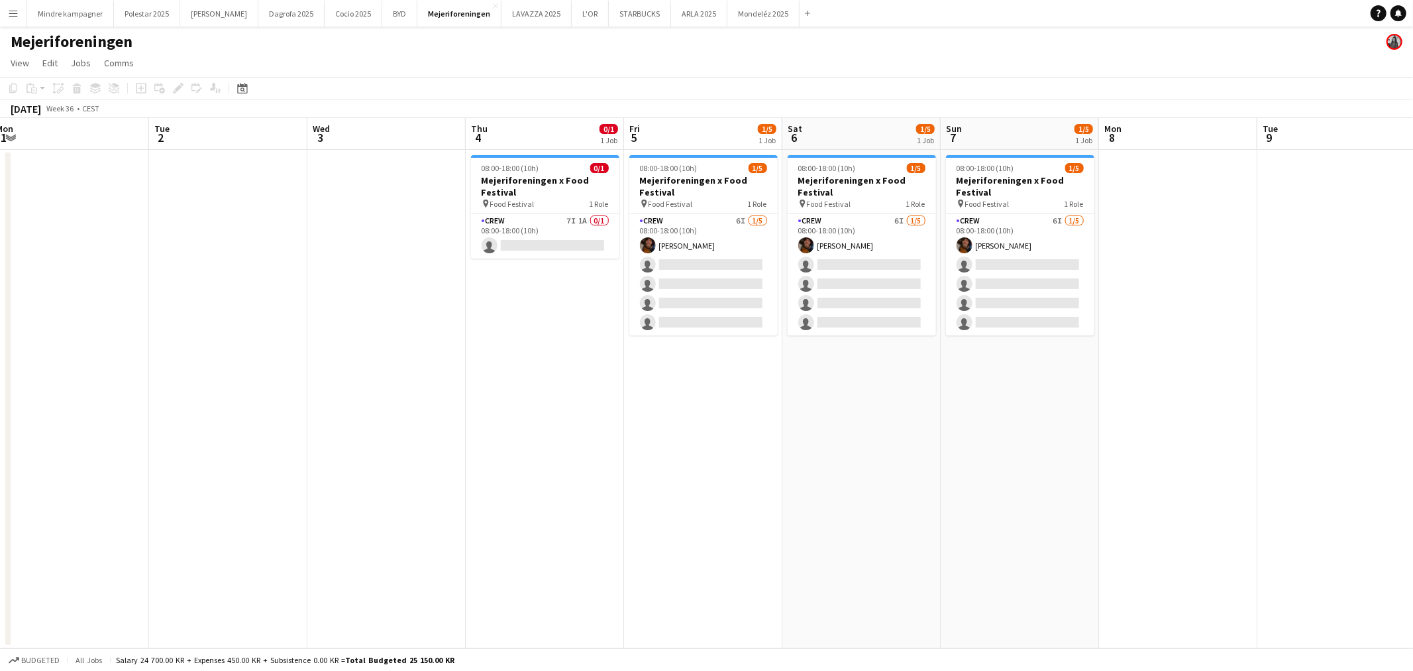
drag, startPoint x: 814, startPoint y: 411, endPoint x: 707, endPoint y: 423, distance: 107.4
click at [707, 423] on app-calendar-viewport "Fri 29 Sat 30 Sun 31 Mon 1 Tue 2 Wed 3 Thu 4 0/1 1 Job Fri 5 1/5 1 Job Sat 6 1/…" at bounding box center [706, 383] width 1413 height 530
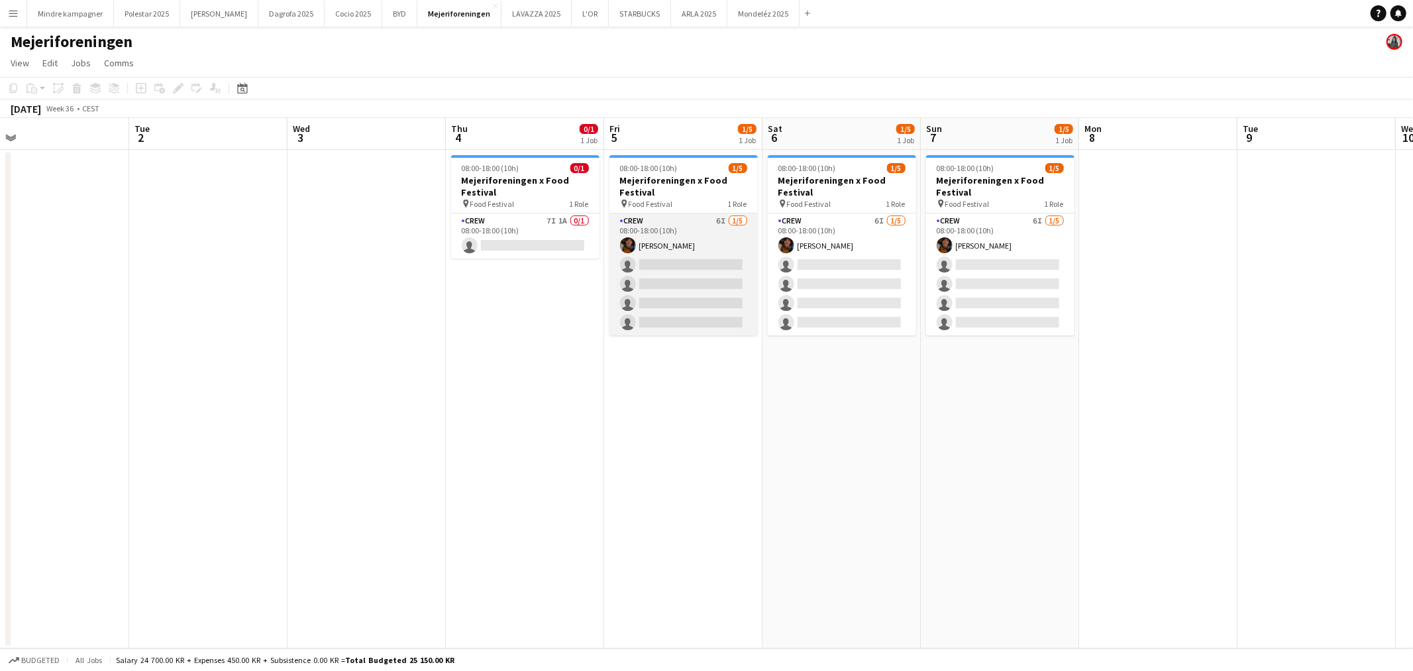
click at [716, 228] on app-card-role "Crew 6I 1/5 08:00-18:00 (10h) Maximiliano Urrutia Boerci single-neutral-actions…" at bounding box center [684, 274] width 148 height 122
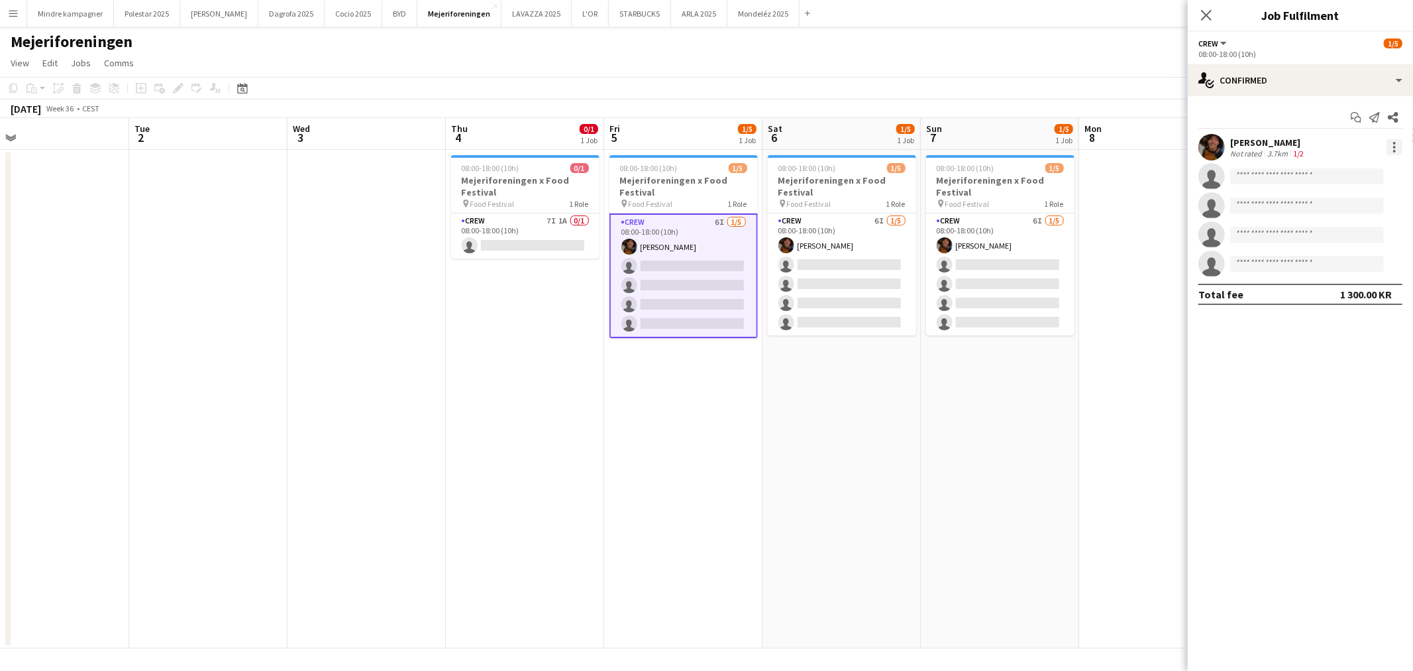
click at [1399, 141] on div at bounding box center [1395, 147] width 16 height 16
click at [1349, 300] on span "Remove" at bounding box center [1331, 298] width 40 height 11
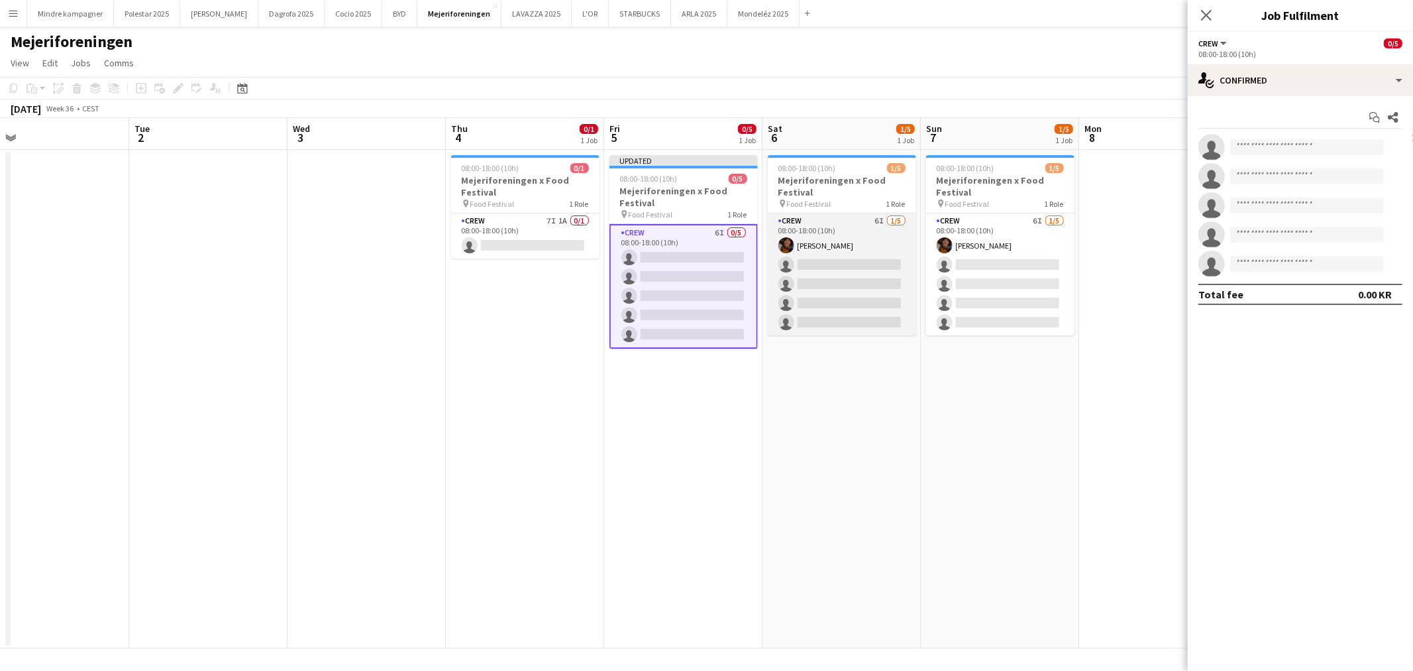
click at [866, 231] on app-card-role "Crew 6I 1/5 08:00-18:00 (10h) Maximiliano Urrutia Boerci single-neutral-actions…" at bounding box center [842, 274] width 148 height 122
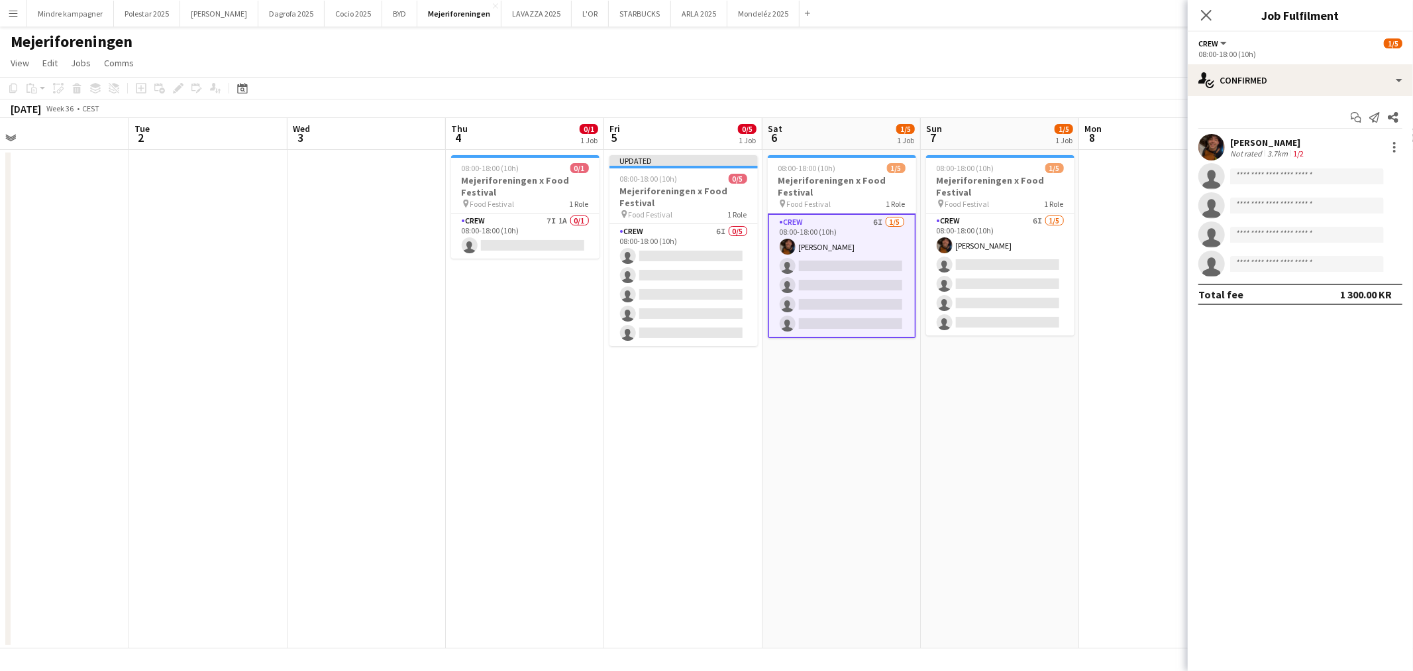
click at [1405, 150] on div "Maximiliano Urrutia Boerci Not rated 3.7km 1/2" at bounding box center [1300, 147] width 225 height 27
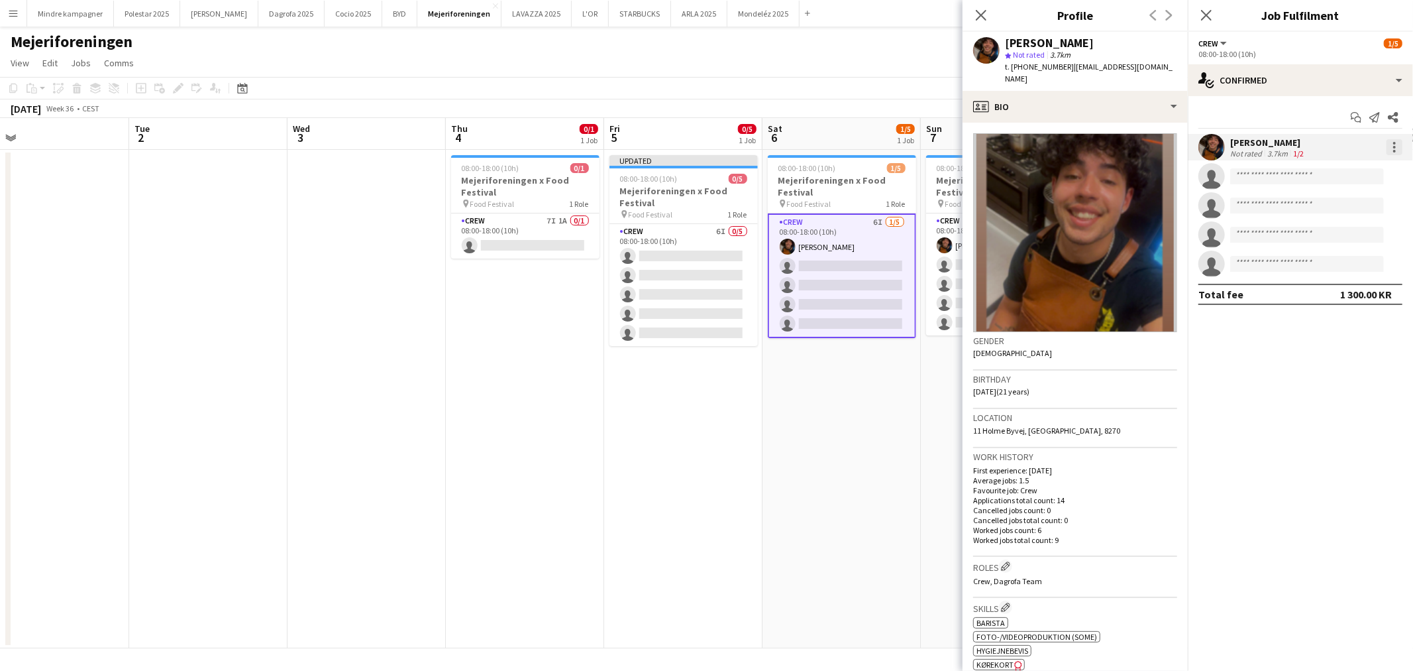
click at [1393, 147] on div at bounding box center [1395, 147] width 16 height 16
click at [1341, 299] on span "Remove" at bounding box center [1331, 298] width 40 height 11
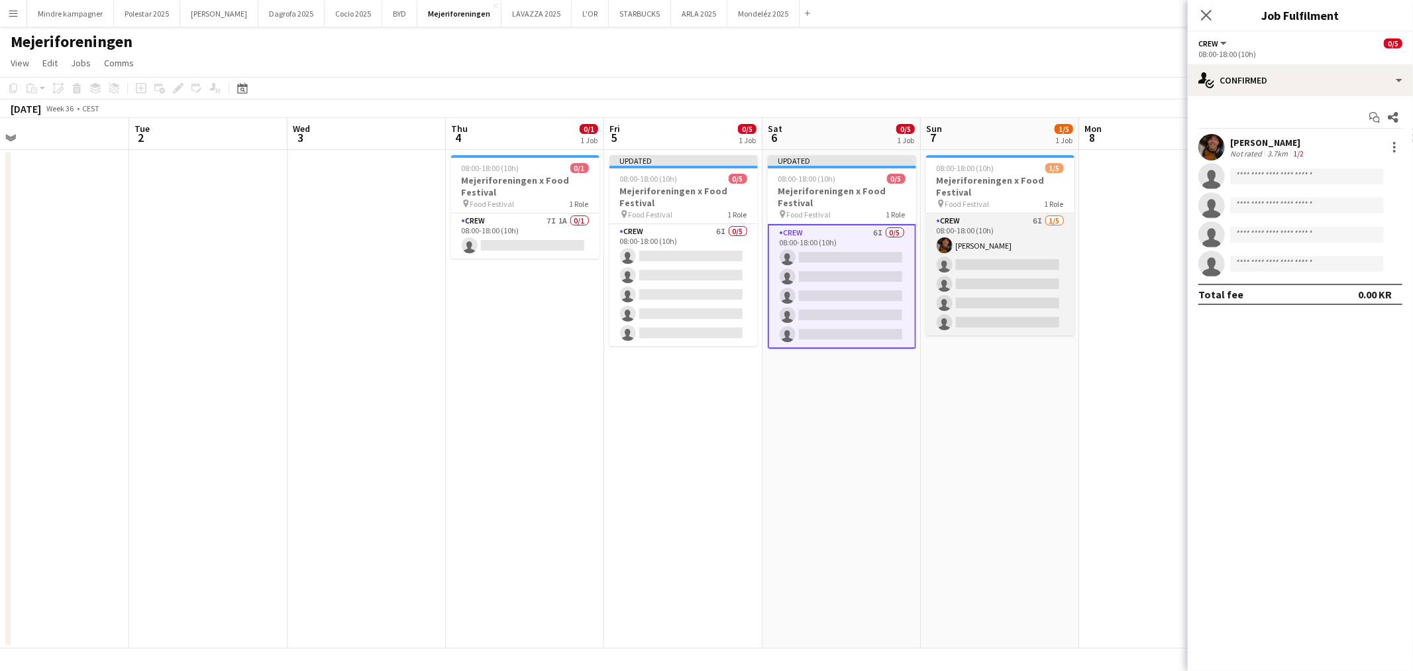
click at [1001, 234] on app-card-role "Crew 6I 1/5 08:00-18:00 (10h) Maximiliano Urrutia Boerci single-neutral-actions…" at bounding box center [1000, 274] width 148 height 122
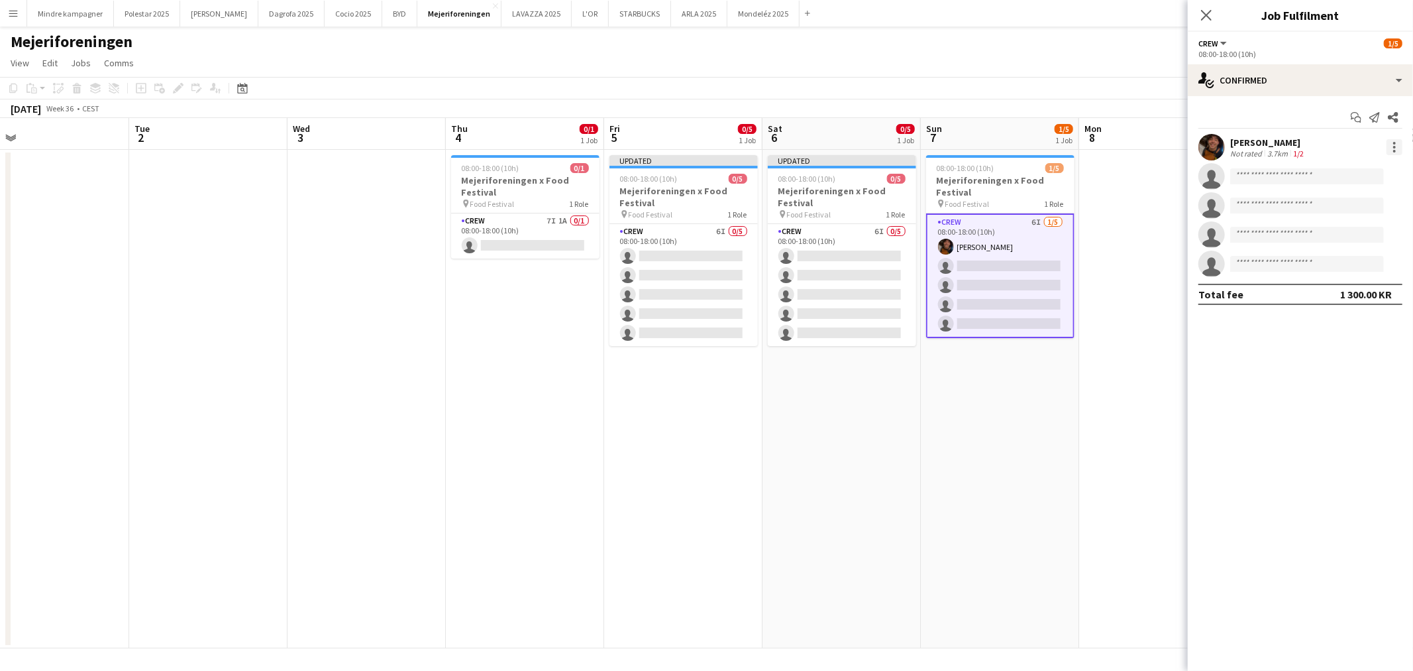
click at [1397, 147] on div at bounding box center [1395, 147] width 16 height 16
click at [1349, 297] on span "Remove" at bounding box center [1331, 298] width 40 height 11
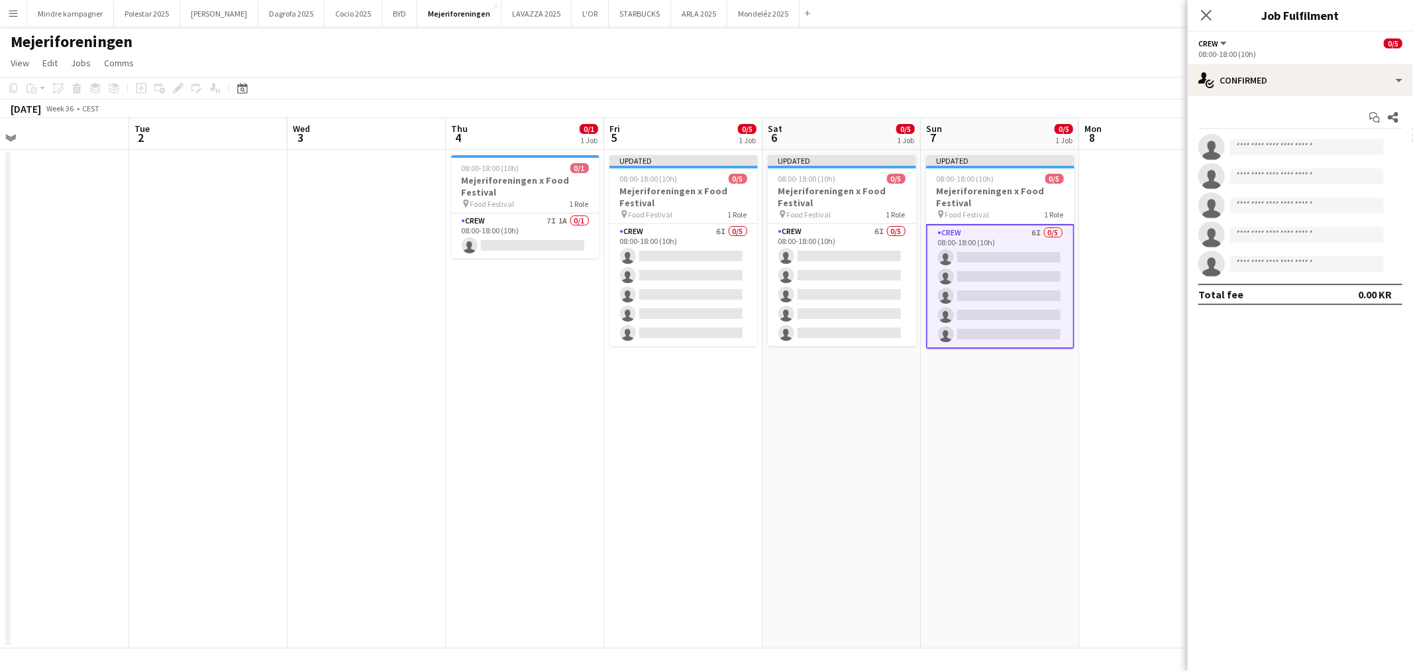
click at [1151, 294] on app-date-cell at bounding box center [1158, 399] width 158 height 498
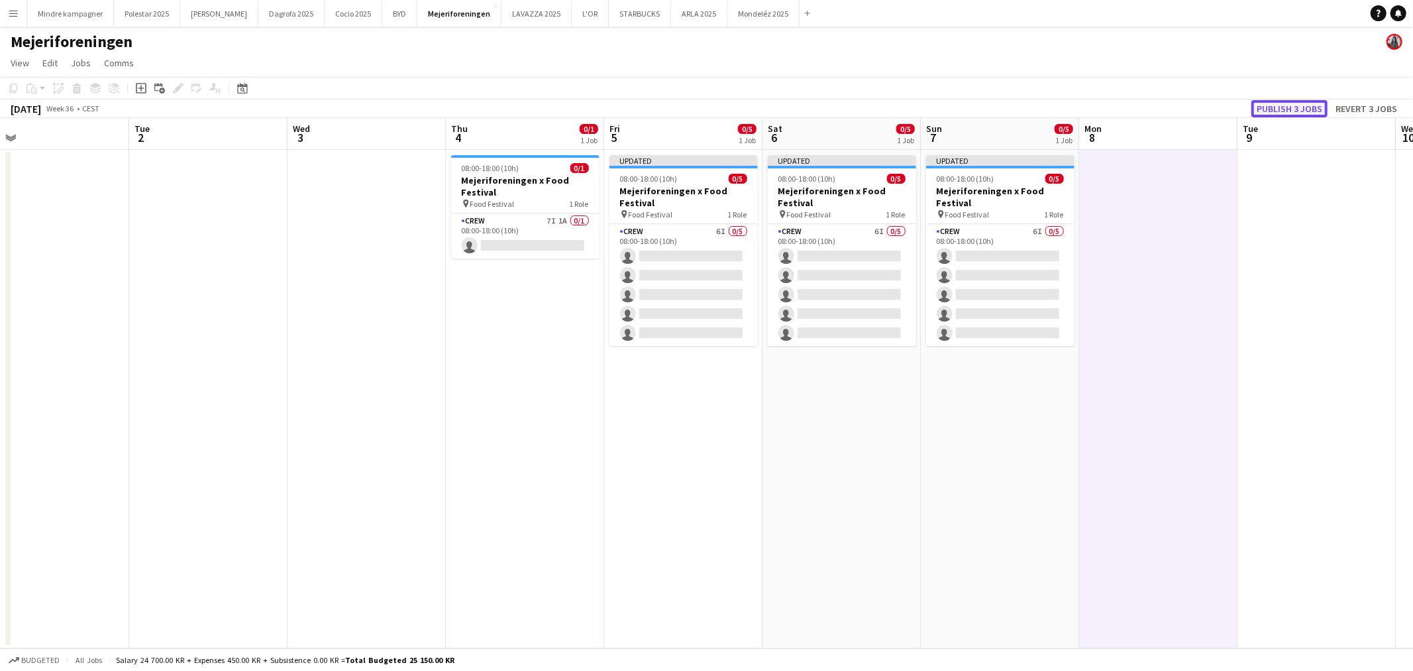
click at [1314, 108] on button "Publish 3 jobs" at bounding box center [1290, 108] width 76 height 17
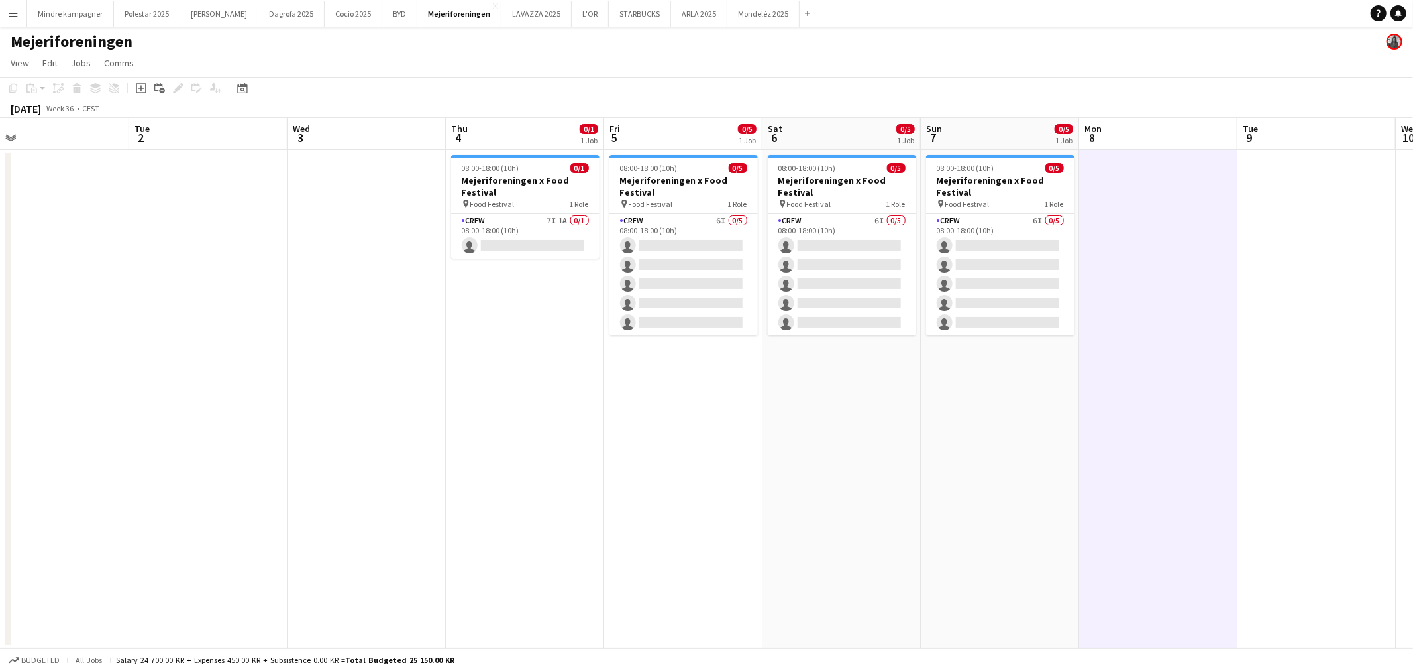
click at [5, 11] on button "Menu" at bounding box center [13, 13] width 27 height 27
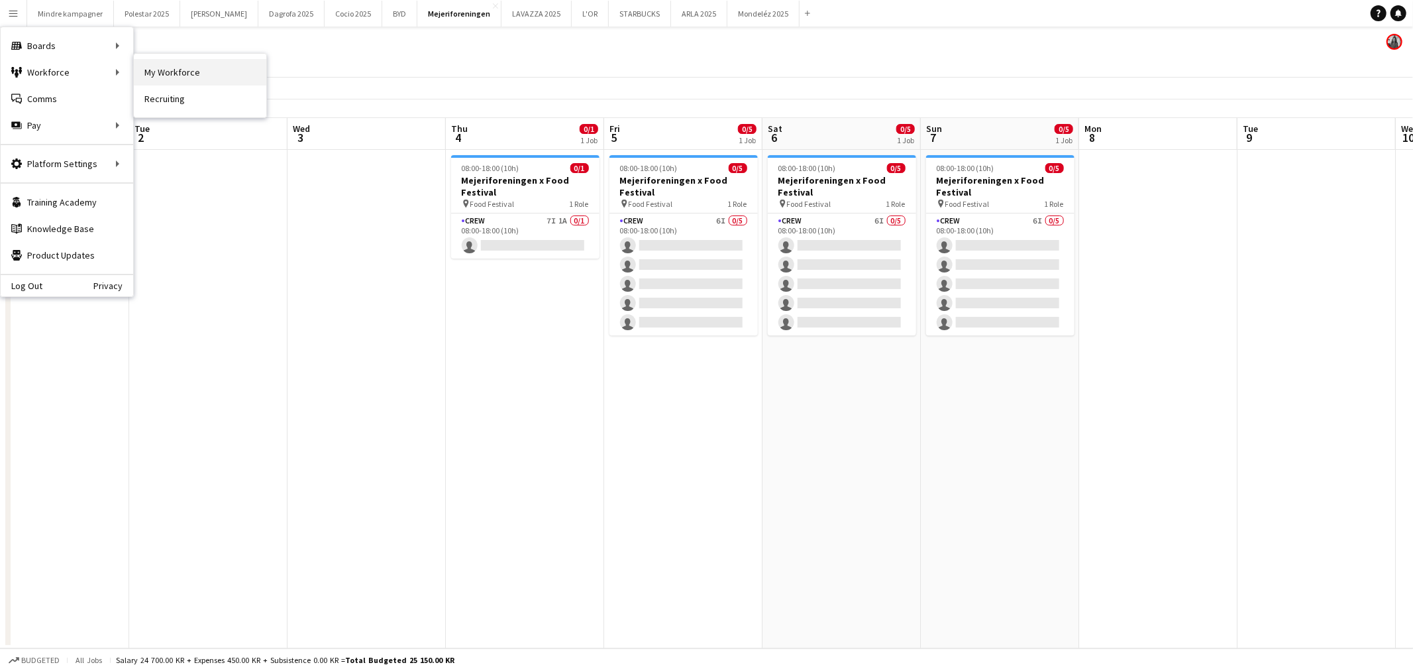
click at [181, 68] on link "My Workforce" at bounding box center [200, 72] width 133 height 27
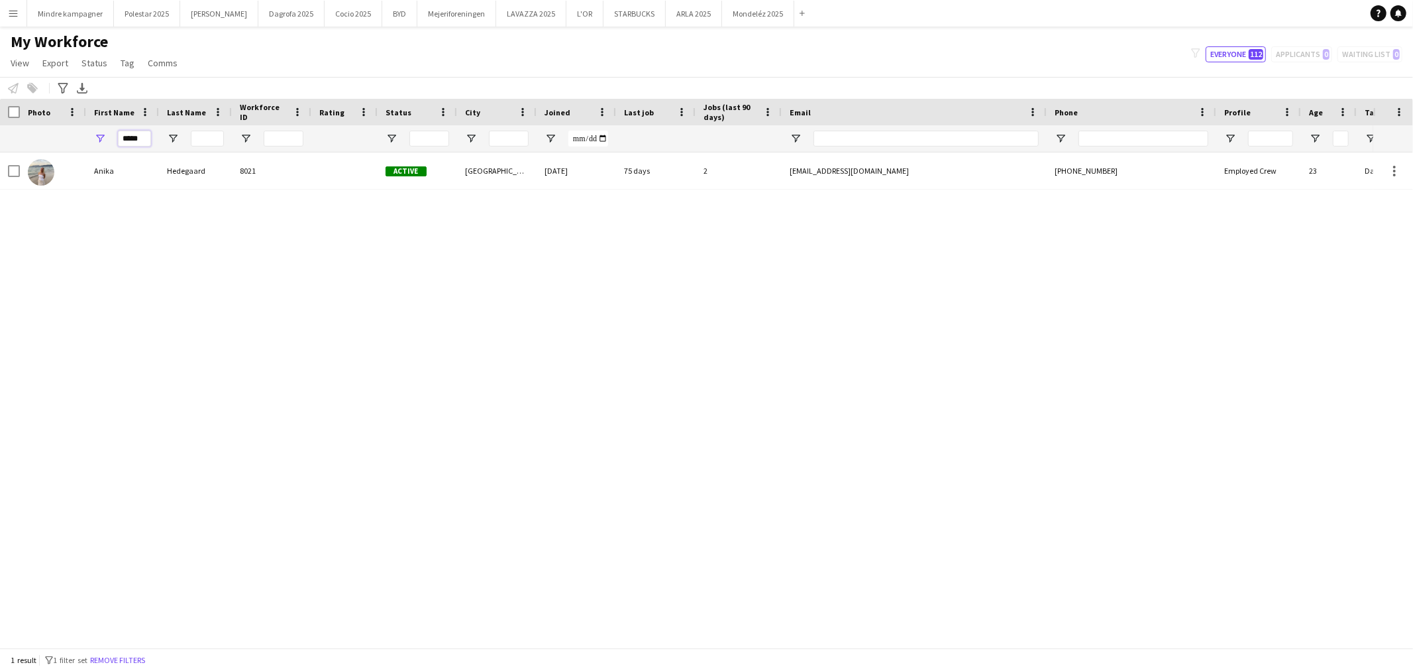
click at [133, 137] on input "*****" at bounding box center [134, 139] width 33 height 16
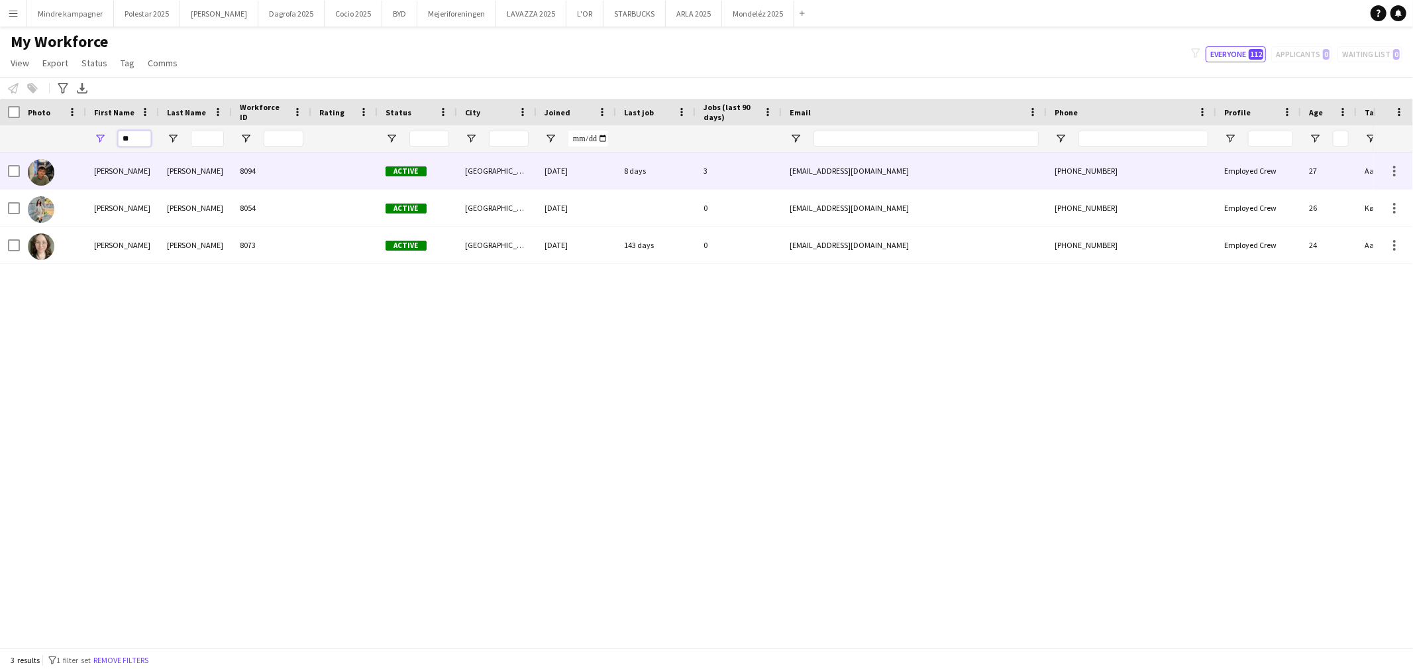
type input "*"
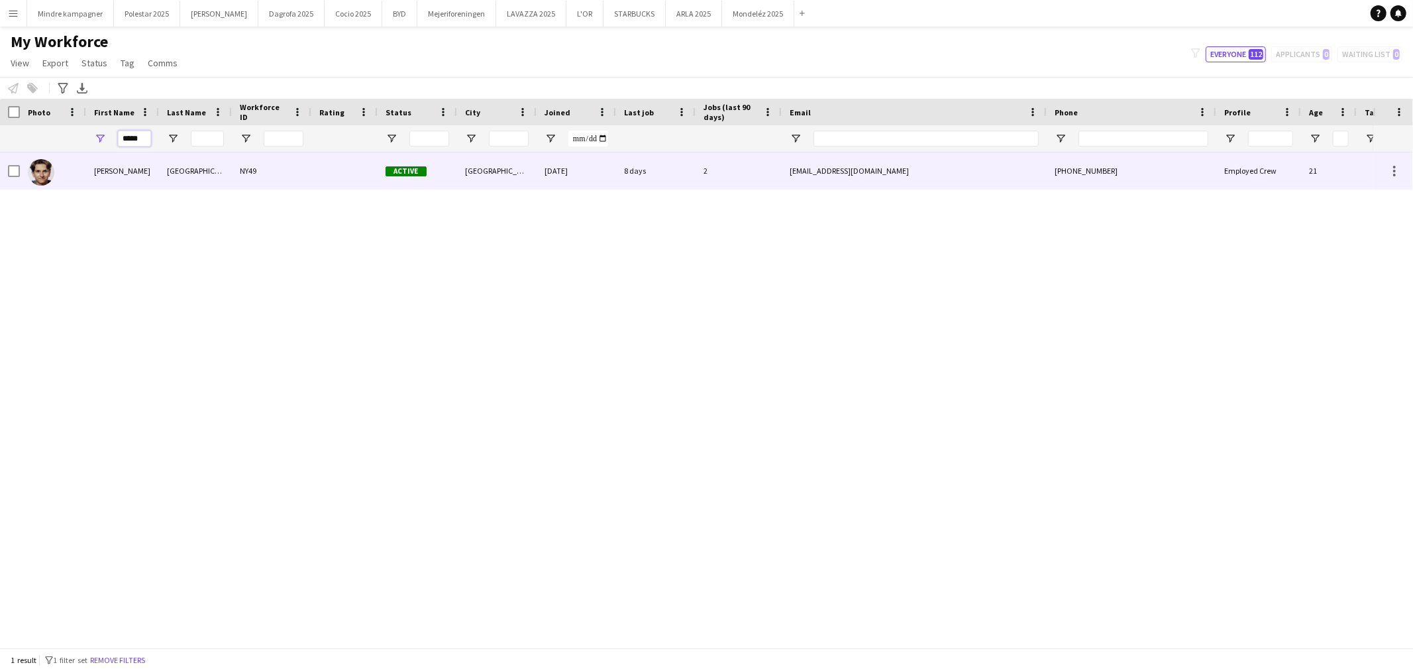
type input "*****"
click at [292, 184] on div "NY49" at bounding box center [272, 170] width 80 height 36
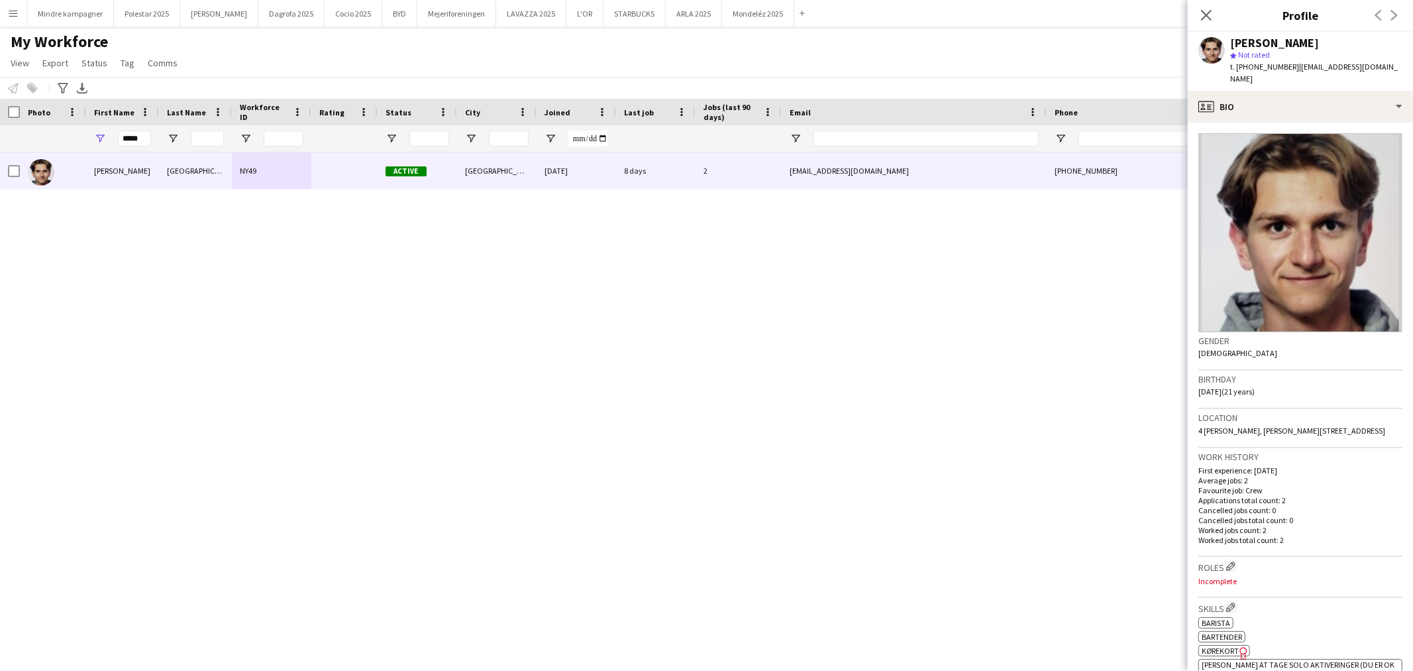
click at [765, 358] on div "Lasse Kamphausen NY49 Active København 15-07-2025 8 days 2 lassekamp10@gmail.co…" at bounding box center [687, 394] width 1374 height 484
click at [140, 13] on button "Polestar 2025 Close" at bounding box center [147, 14] width 66 height 26
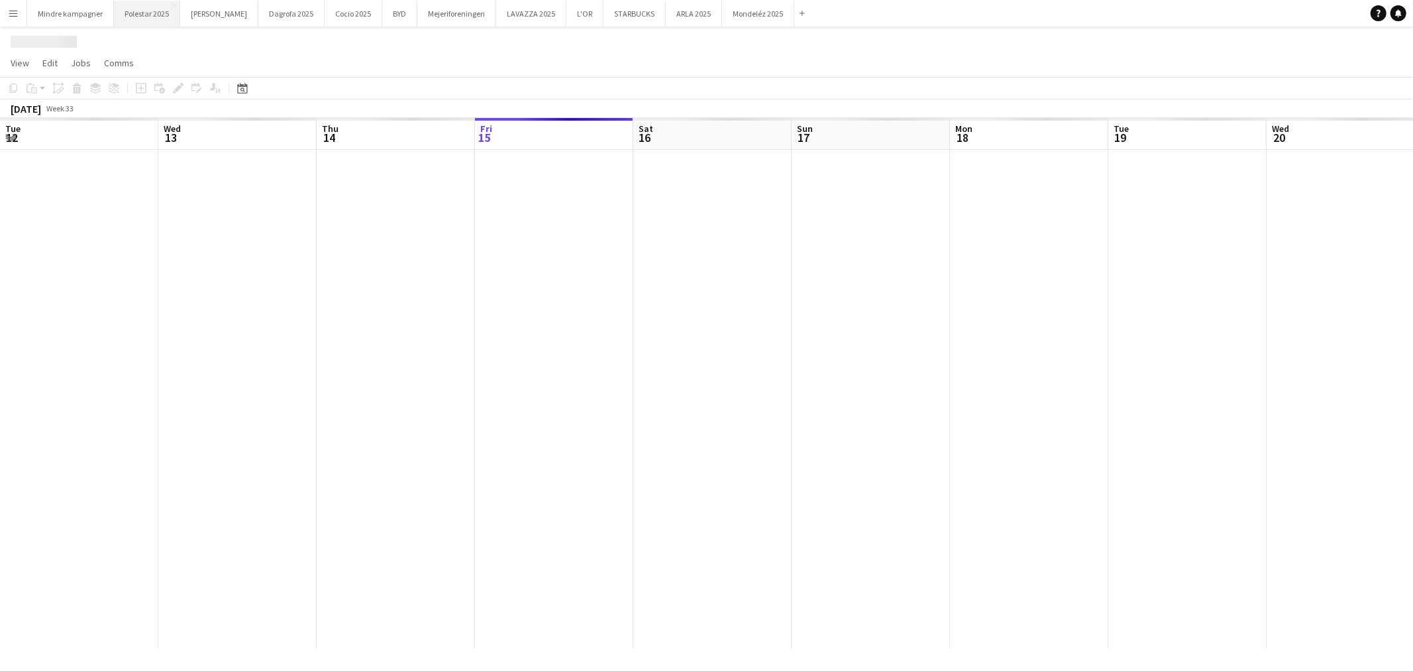
scroll to position [0, 316]
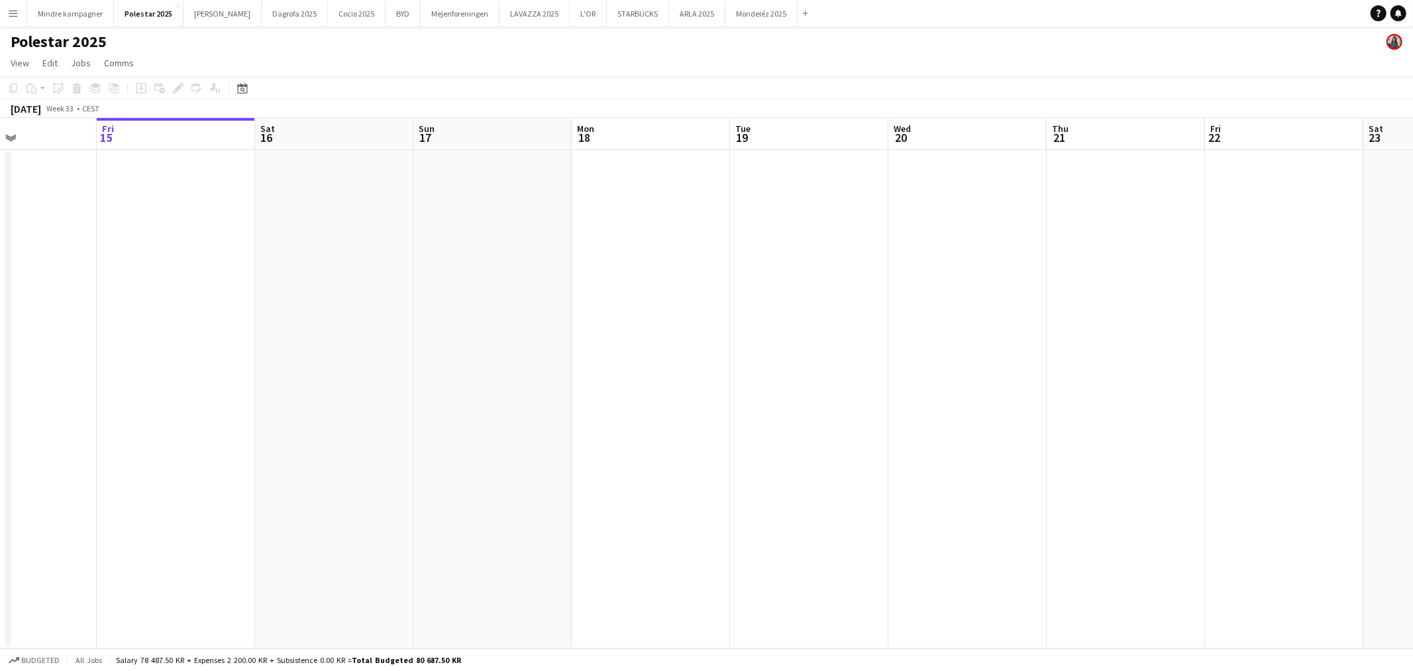
drag, startPoint x: 963, startPoint y: 429, endPoint x: 447, endPoint y: 458, distance: 516.4
click at [447, 458] on app-calendar-viewport "Tue 12 Wed 13 Thu 14 Fri 15 Sat 16 Sun 17 Mon 18 Tue 19 Wed 20 Thu 21 Fri 22 Sa…" at bounding box center [706, 383] width 1413 height 530
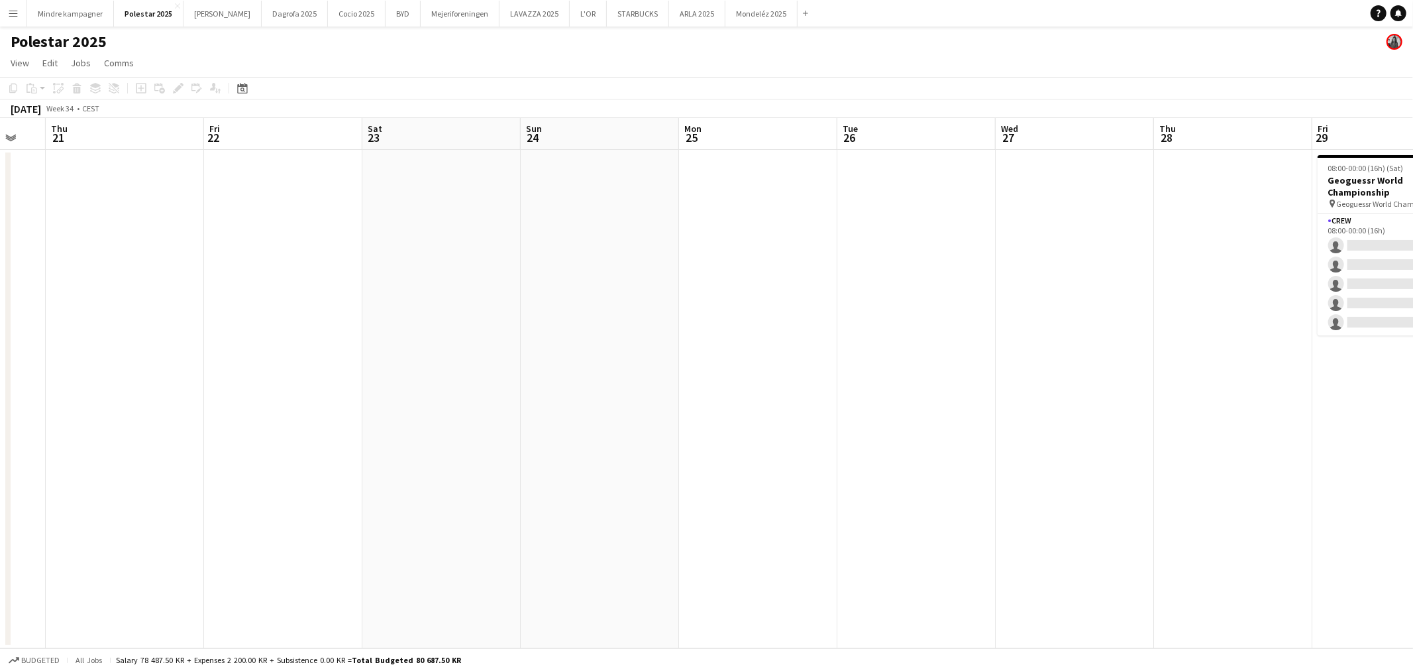
drag, startPoint x: 920, startPoint y: 444, endPoint x: 368, endPoint y: 414, distance: 552.8
click at [368, 414] on app-calendar-viewport "Mon 18 Tue 19 Wed 20 Thu 21 Fri 22 Sat 23 Sun 24 Mon 25 Tue 26 Wed 27 Thu 28 Fr…" at bounding box center [706, 383] width 1413 height 530
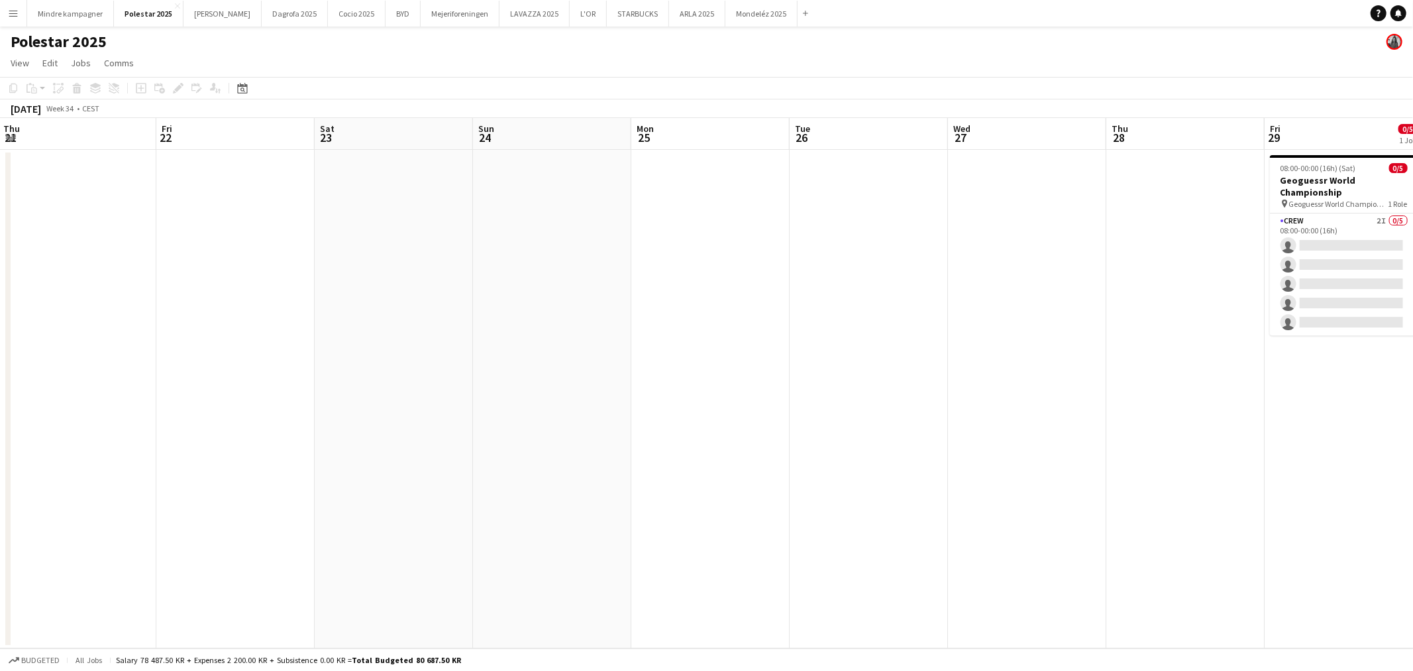
drag, startPoint x: 883, startPoint y: 382, endPoint x: 323, endPoint y: 413, distance: 561.5
click at [323, 413] on app-calendar-viewport "Mon 18 Tue 19 Wed 20 Thu 21 Fri 22 Sat 23 Sun 24 Mon 25 Tue 26 Wed 27 Thu 28 Fr…" at bounding box center [706, 383] width 1413 height 530
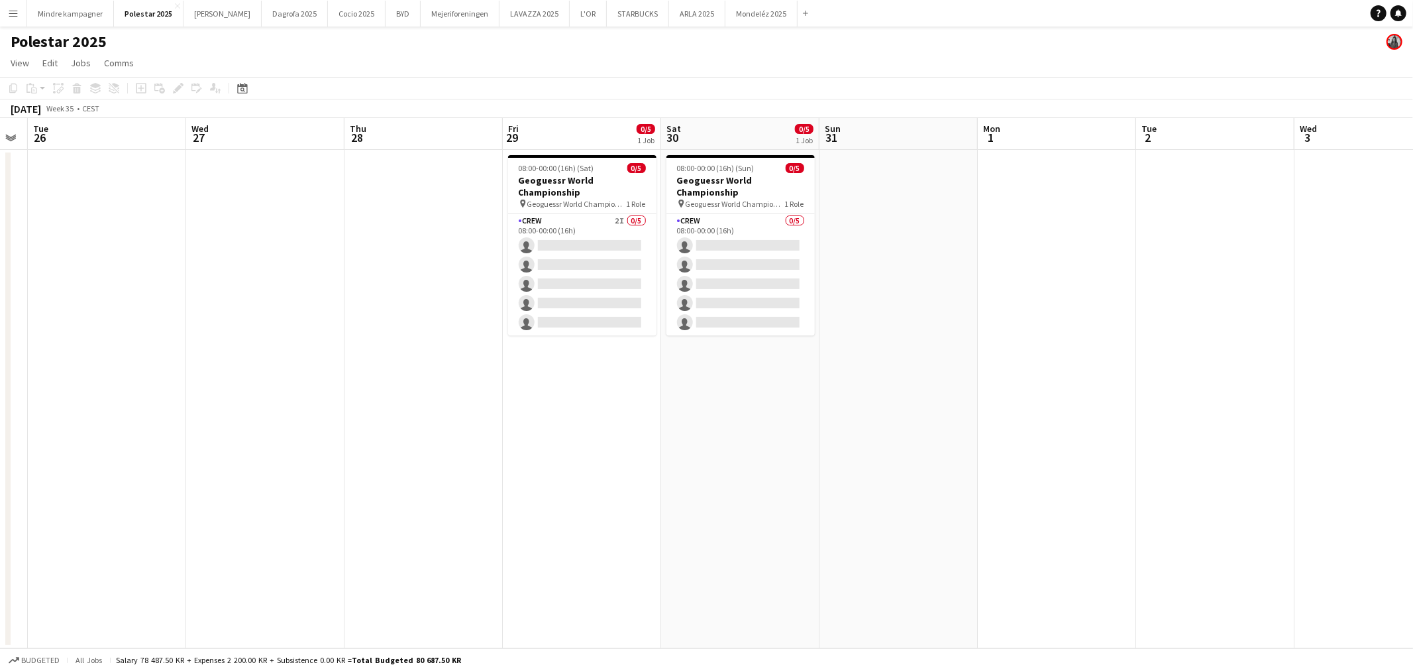
drag, startPoint x: 712, startPoint y: 400, endPoint x: 444, endPoint y: 402, distance: 268.4
click at [444, 402] on app-calendar-viewport "Sat 23 Sun 24 Mon 25 Tue 26 Wed 27 Thu 28 Fri 29 0/5 1 Job Sat 30 0/5 1 Job Sun…" at bounding box center [706, 383] width 1413 height 530
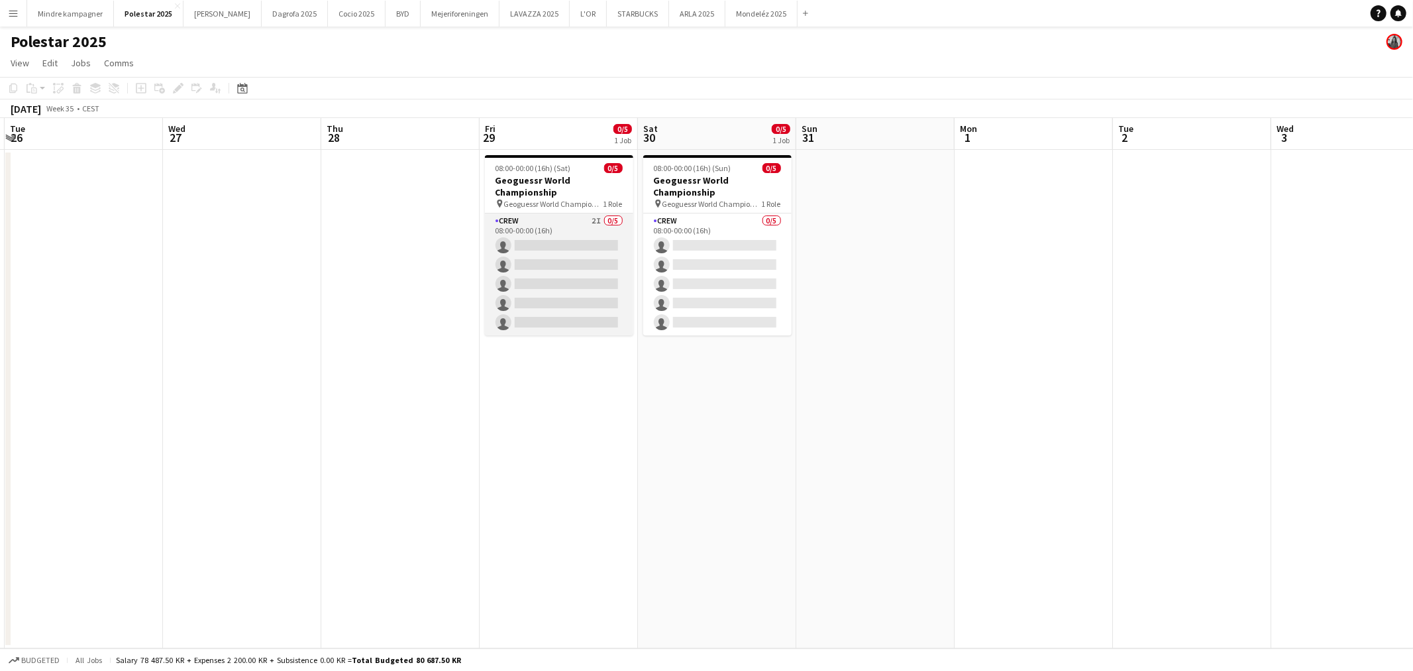
click at [573, 221] on app-card-role "Crew 2I 0/5 08:00-00:00 (16h) single-neutral-actions single-neutral-actions sin…" at bounding box center [559, 274] width 148 height 122
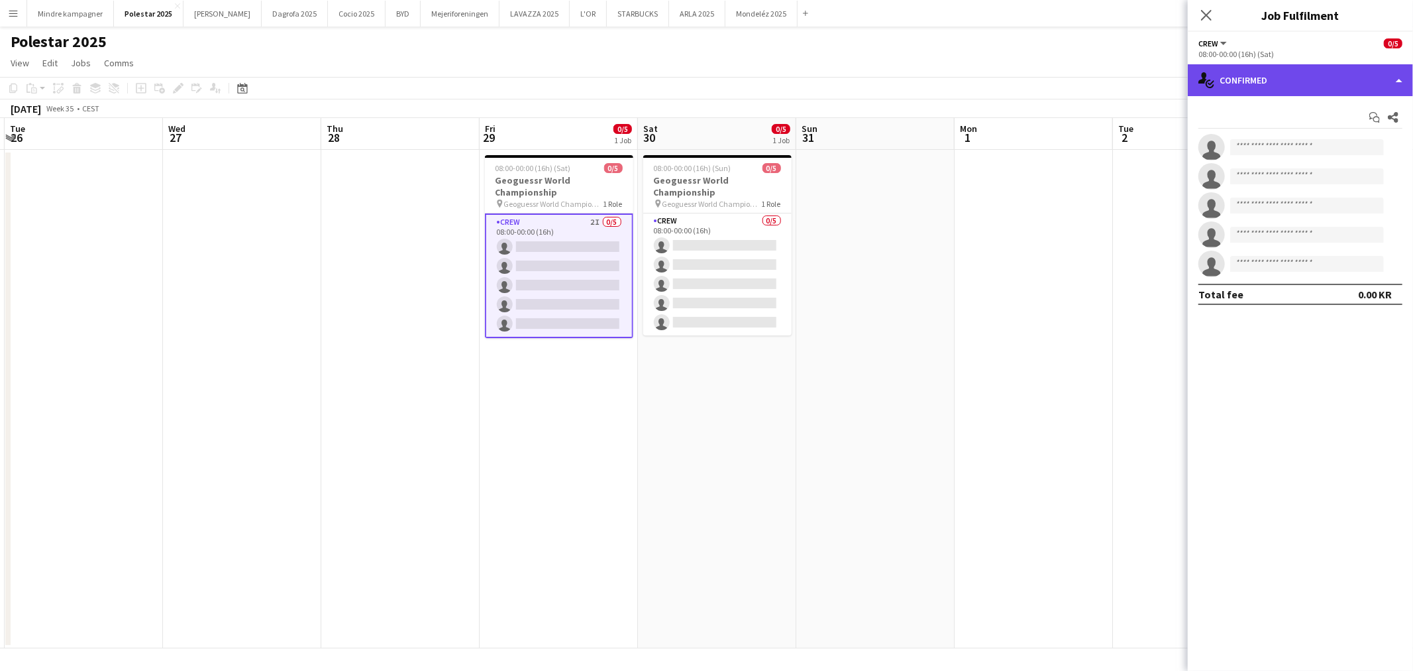
click at [1277, 87] on div "single-neutral-actions-check-2 Confirmed" at bounding box center [1300, 80] width 225 height 32
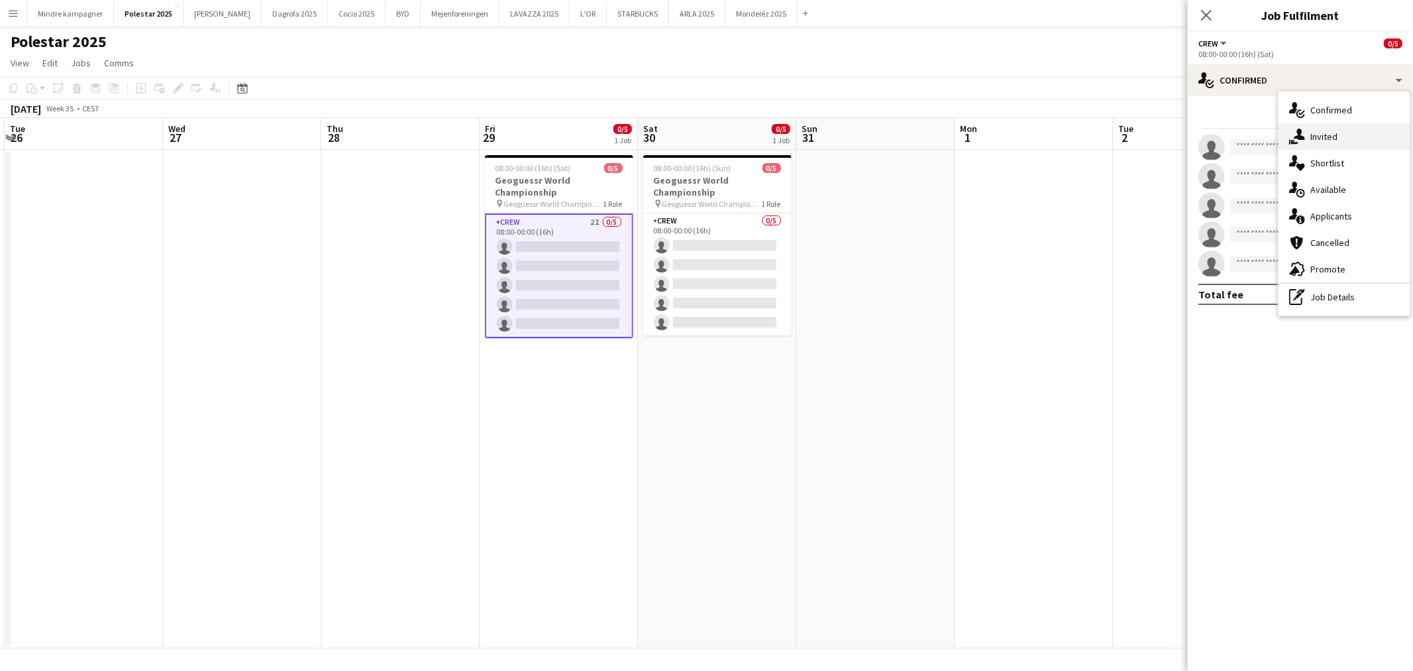
click at [1319, 140] on div "single-neutral-actions-share-1 Invited" at bounding box center [1344, 136] width 131 height 27
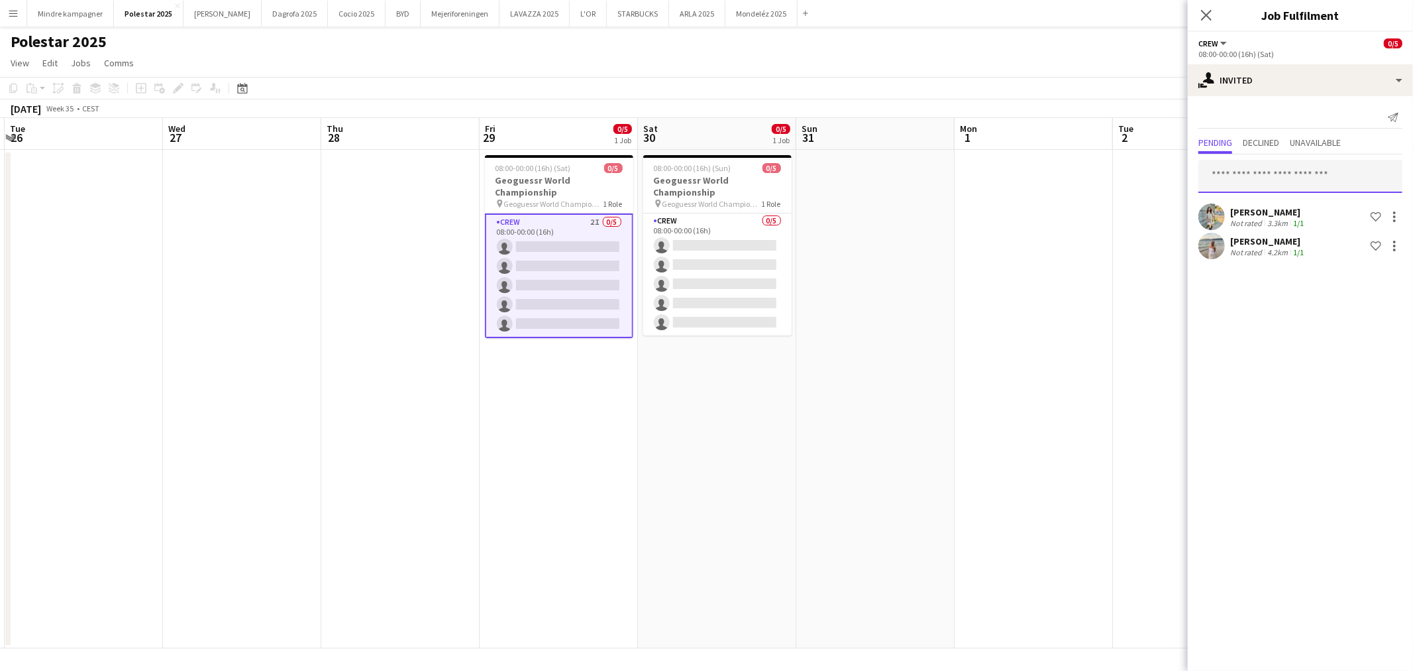
click at [1307, 174] on input "text" at bounding box center [1301, 176] width 204 height 33
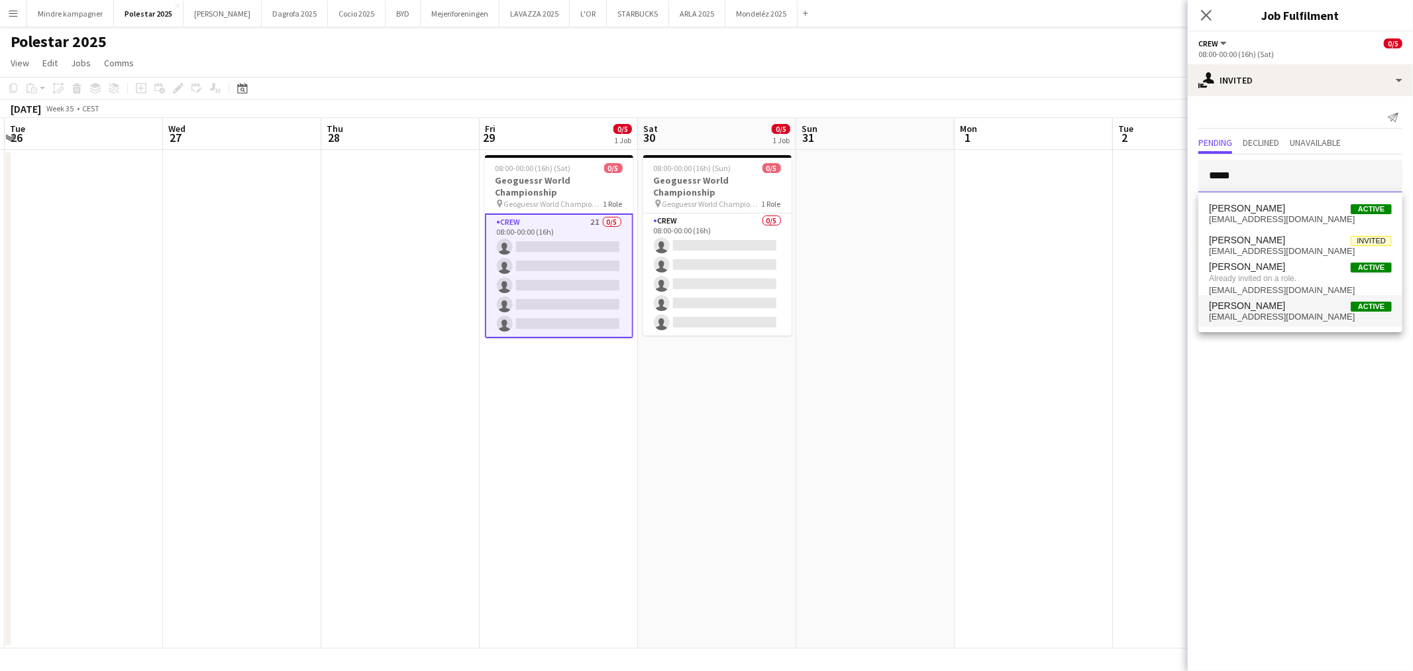
type input "*****"
click at [1288, 311] on span "simon.ba.za@gmail.com" at bounding box center [1300, 316] width 183 height 11
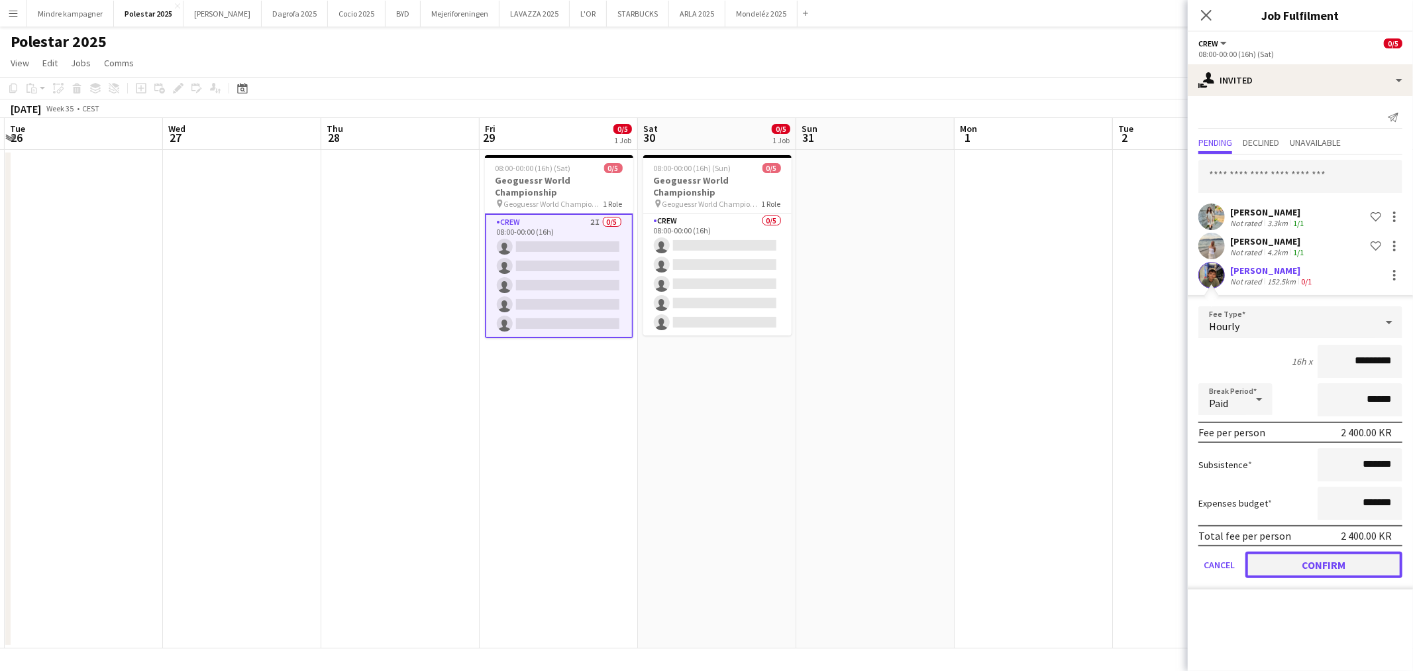
click at [1341, 561] on button "Confirm" at bounding box center [1324, 564] width 157 height 27
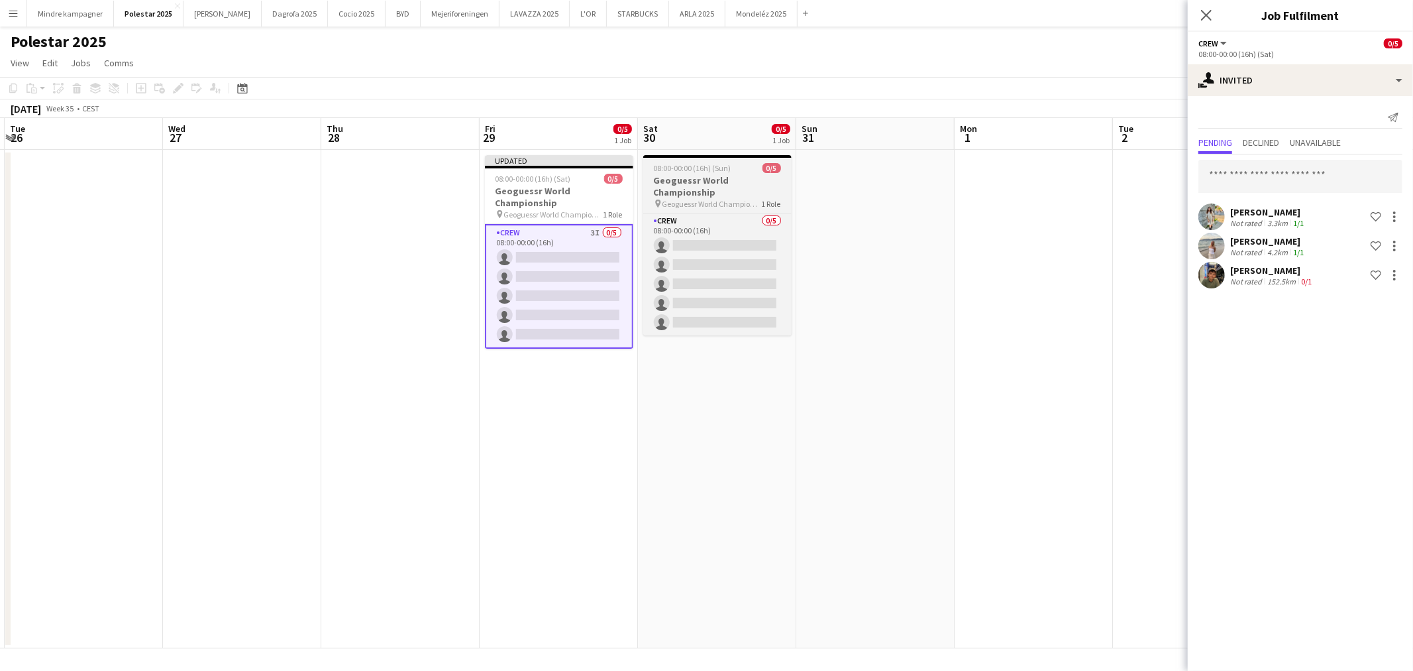
click at [712, 209] on app-job-card "08:00-00:00 (16h) (Sun) 0/5 Geoguessr World Championship pin Geoguessr World Ch…" at bounding box center [717, 245] width 148 height 180
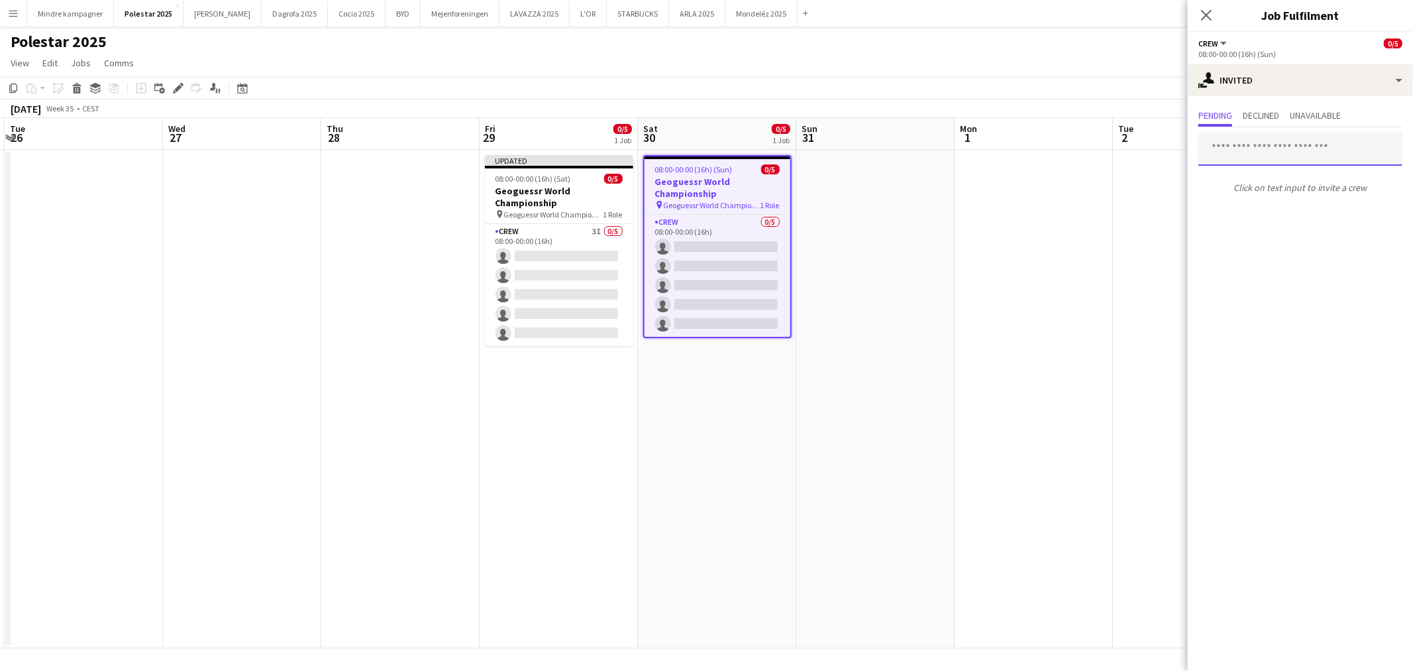
click at [1261, 158] on input "text" at bounding box center [1301, 149] width 204 height 33
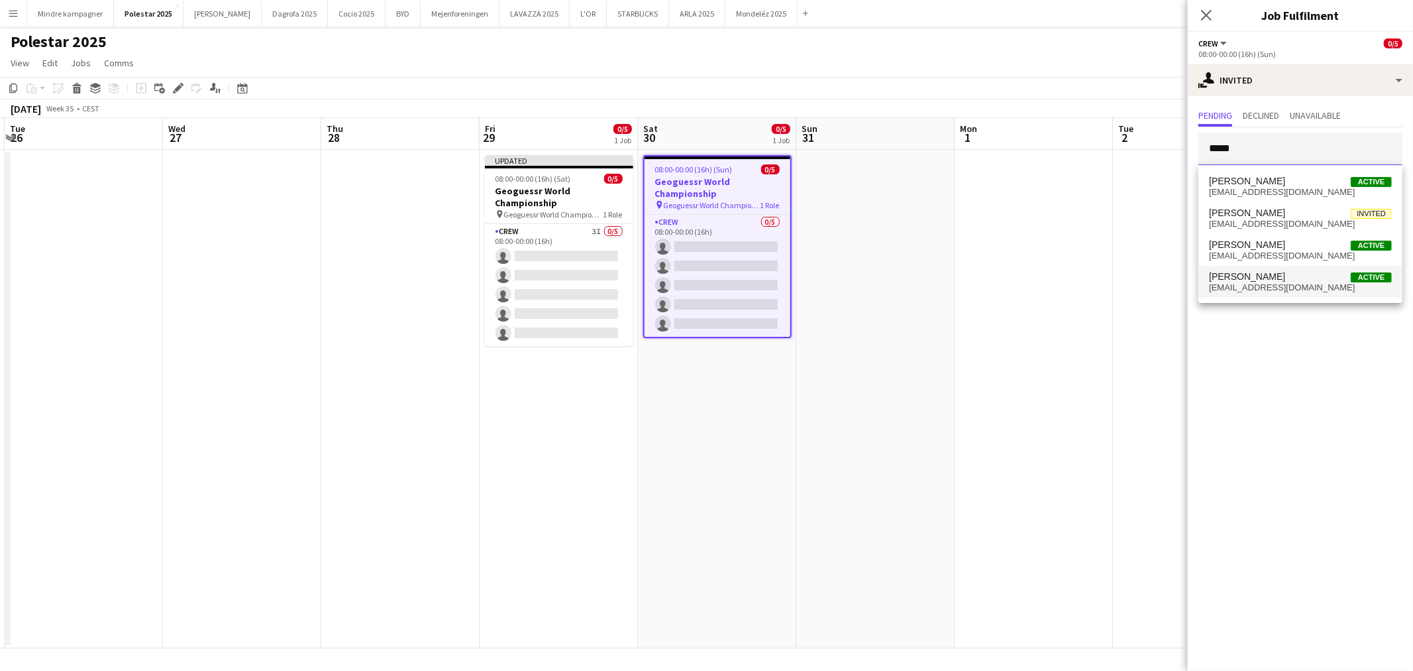
type input "*****"
click at [1276, 284] on span "simon.ba.za@gmail.com" at bounding box center [1300, 287] width 183 height 11
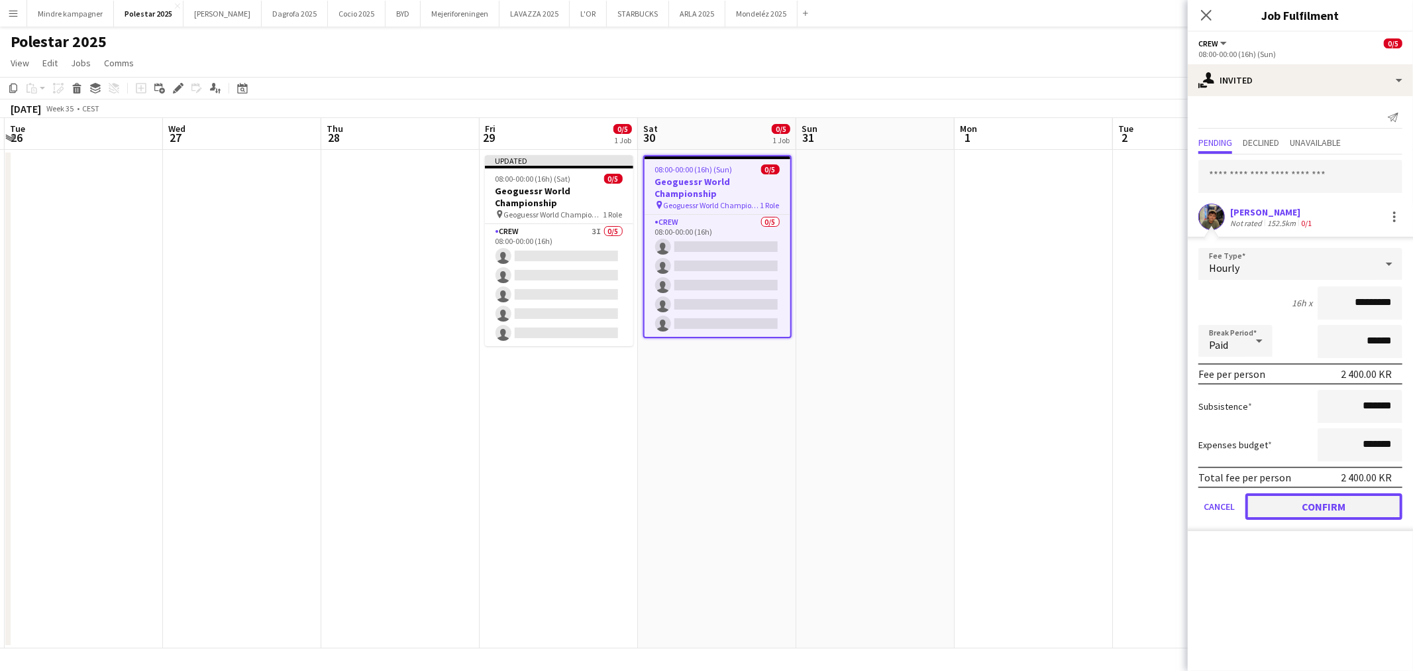
click at [1350, 506] on button "Confirm" at bounding box center [1324, 506] width 157 height 27
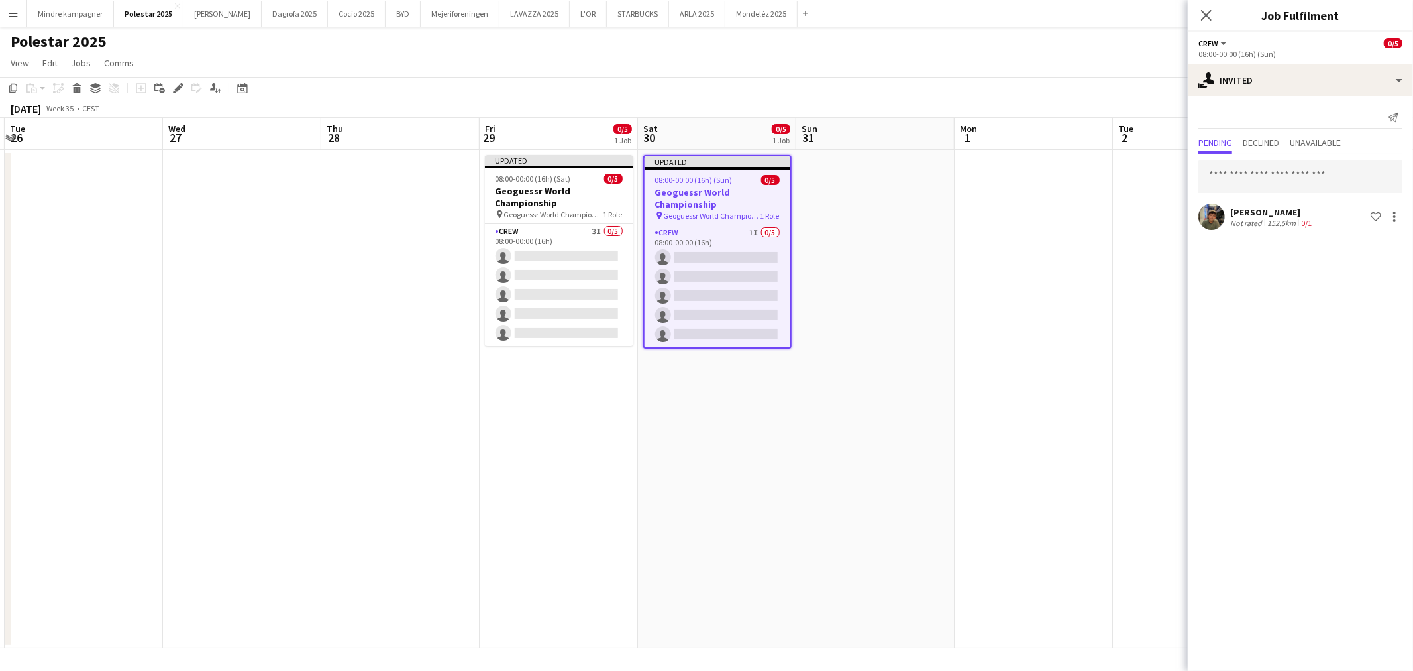
click at [1077, 522] on app-date-cell at bounding box center [1034, 399] width 158 height 498
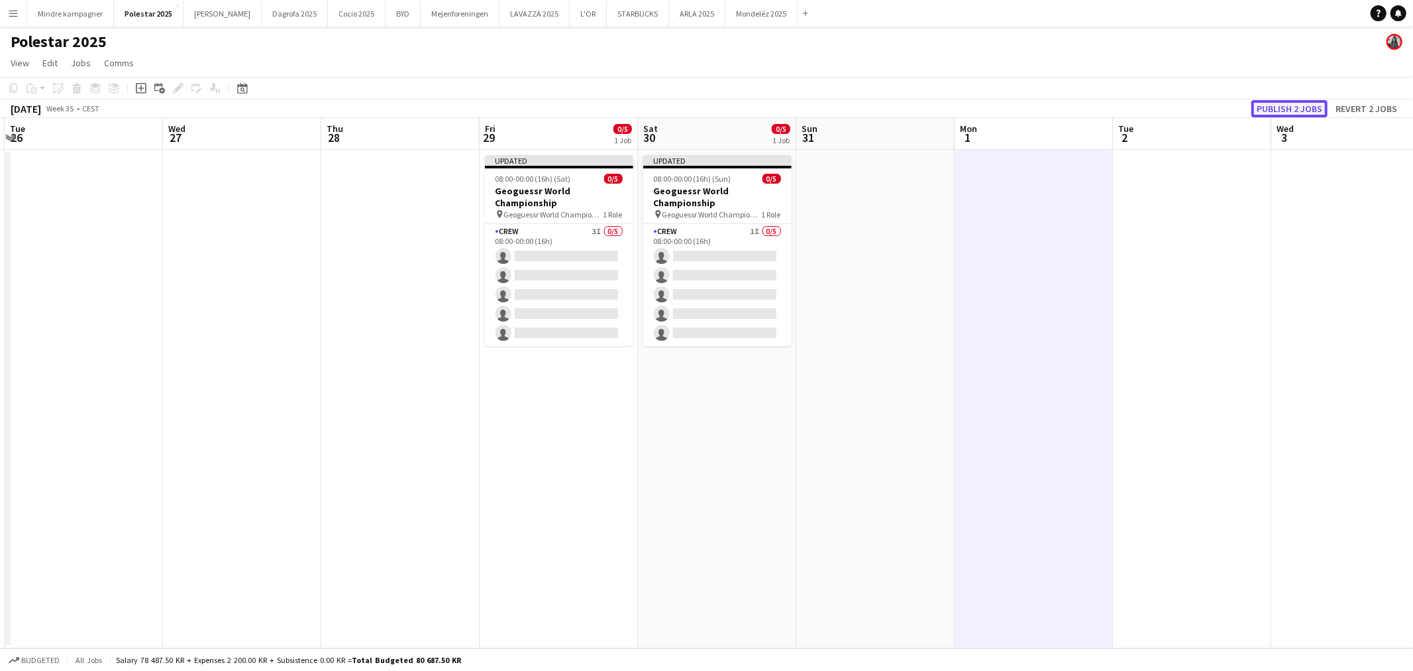
click at [1307, 107] on button "Publish 2 jobs" at bounding box center [1290, 108] width 76 height 17
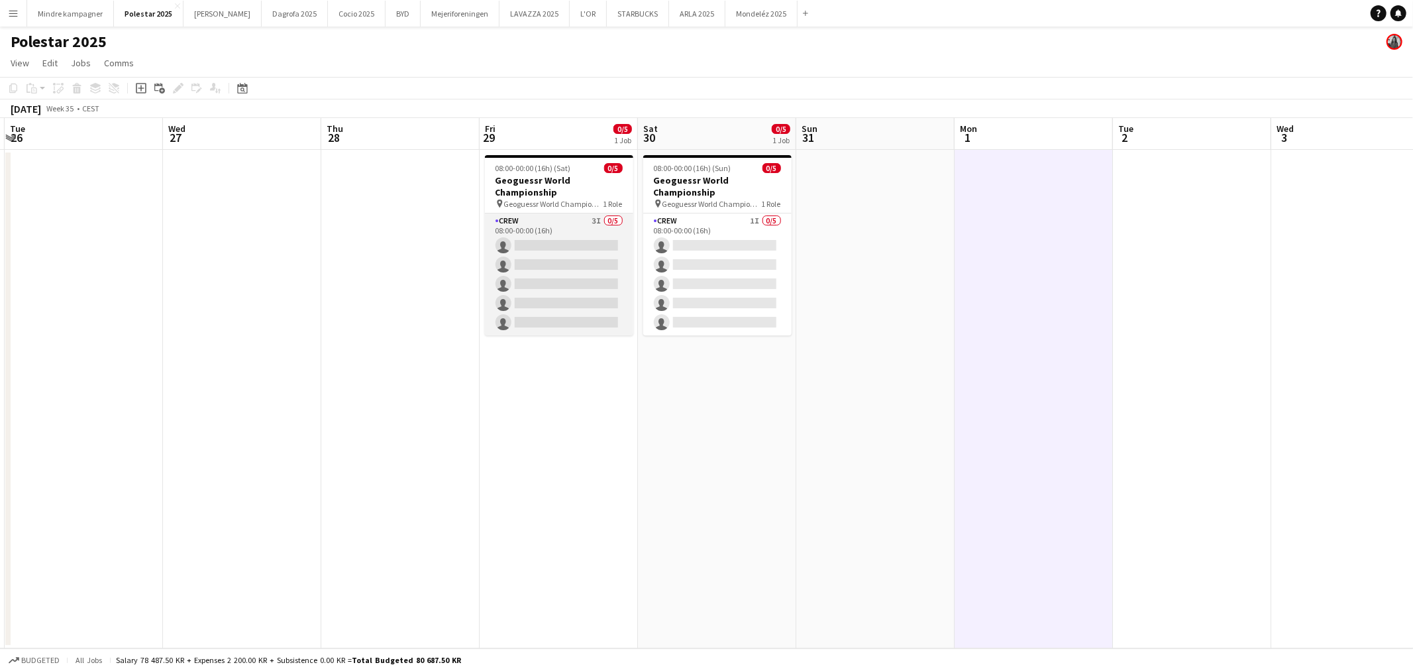
click at [571, 233] on app-card-role "Crew 3I 0/5 08:00-00:00 (16h) single-neutral-actions single-neutral-actions sin…" at bounding box center [559, 274] width 148 height 122
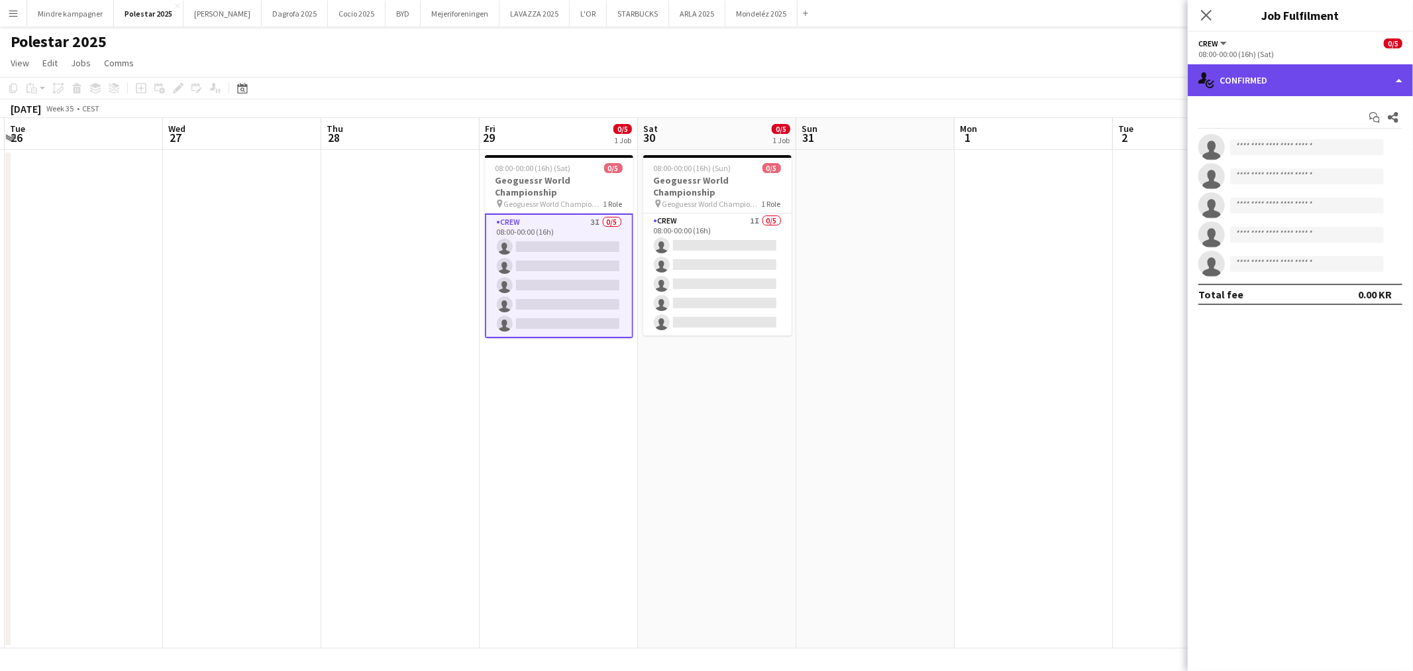
click at [1290, 73] on div "single-neutral-actions-check-2 Confirmed" at bounding box center [1300, 80] width 225 height 32
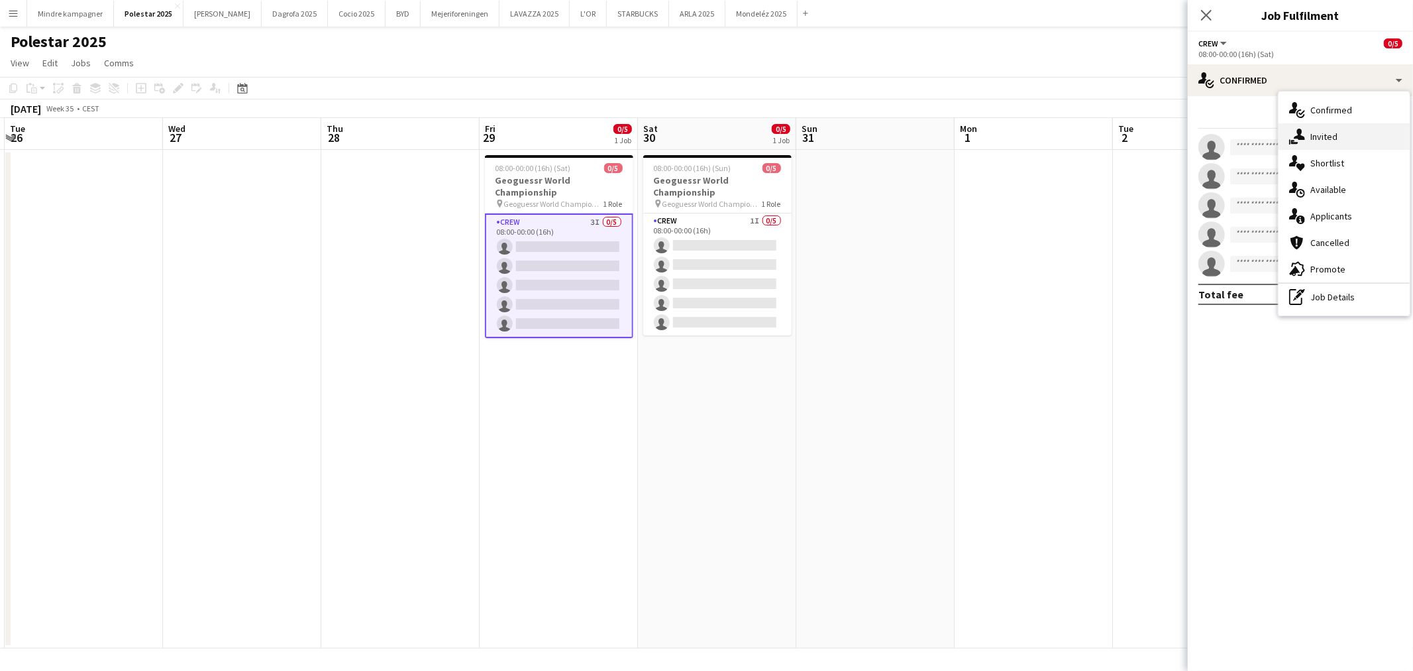
click at [1324, 137] on div "single-neutral-actions-share-1 Invited" at bounding box center [1344, 136] width 131 height 27
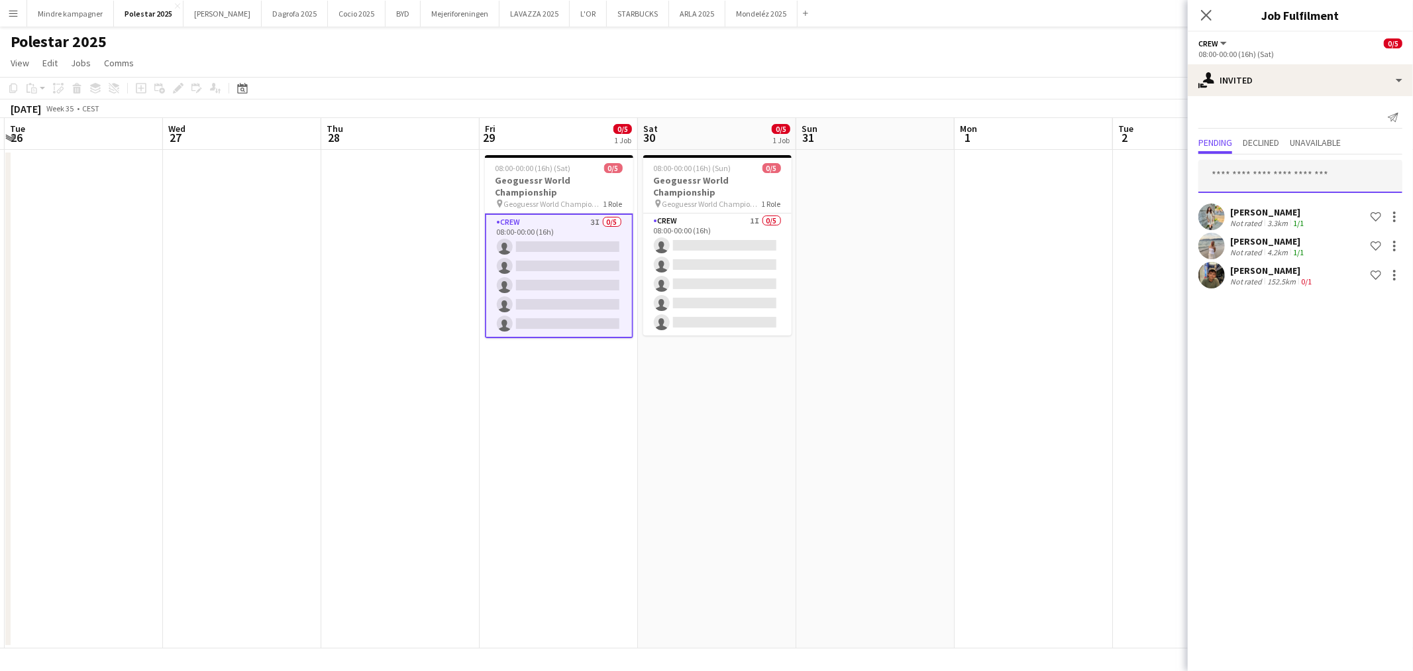
click at [1266, 181] on input "text" at bounding box center [1301, 176] width 204 height 33
type input "*****"
click at [1270, 215] on span "[EMAIL_ADDRESS][DOMAIN_NAME]" at bounding box center [1300, 219] width 183 height 11
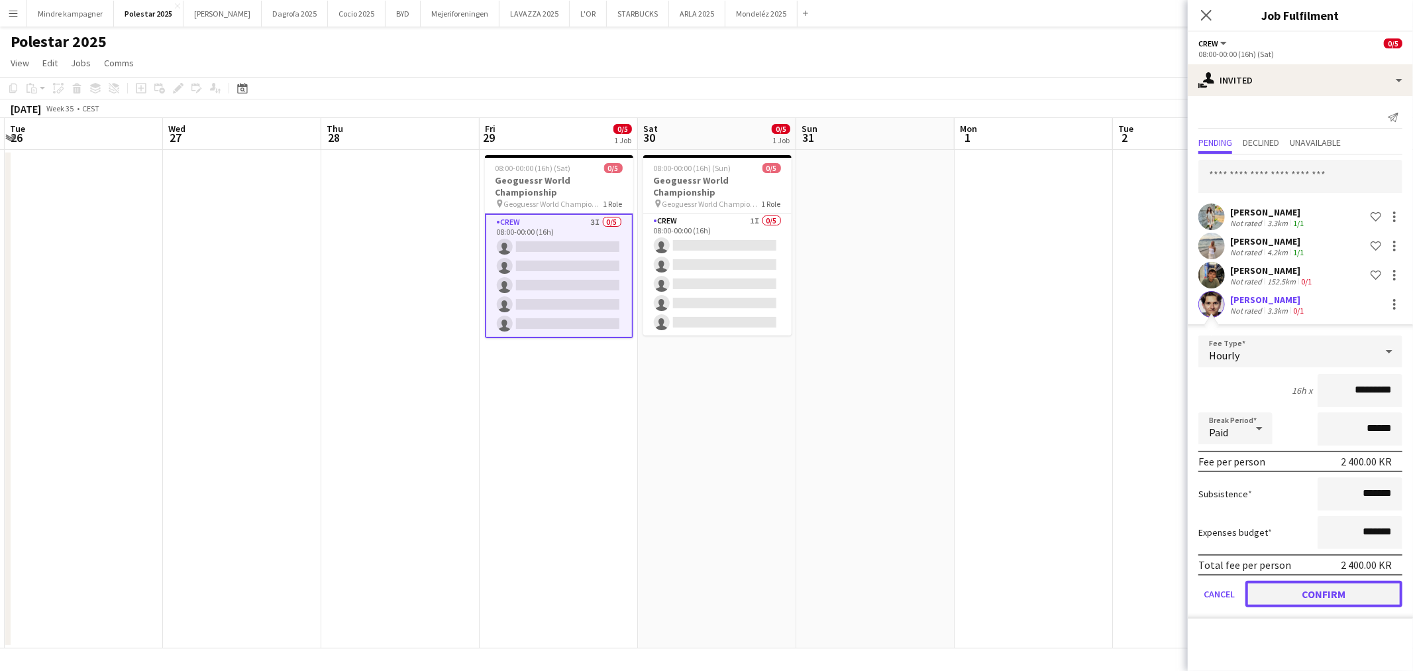
click at [1346, 595] on button "Confirm" at bounding box center [1324, 593] width 157 height 27
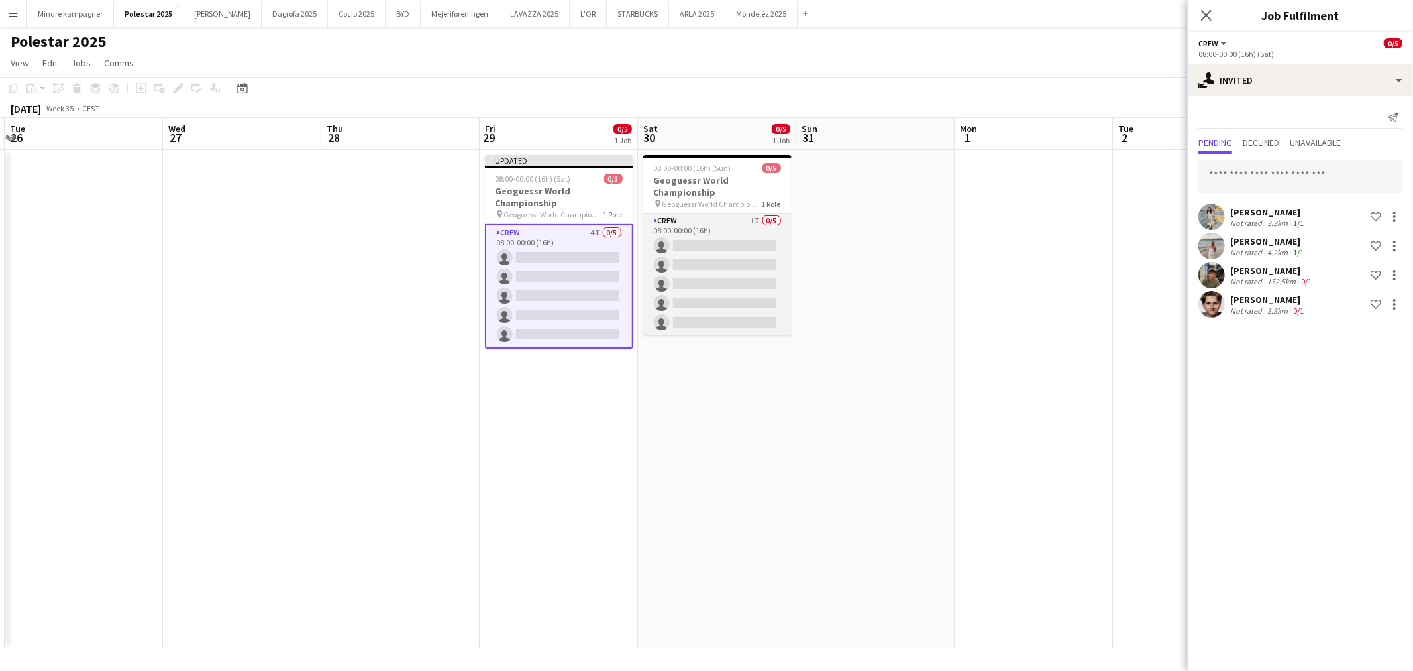
click at [743, 223] on app-card-role "Crew 1I 0/5 08:00-00:00 (16h) single-neutral-actions single-neutral-actions sin…" at bounding box center [717, 274] width 148 height 122
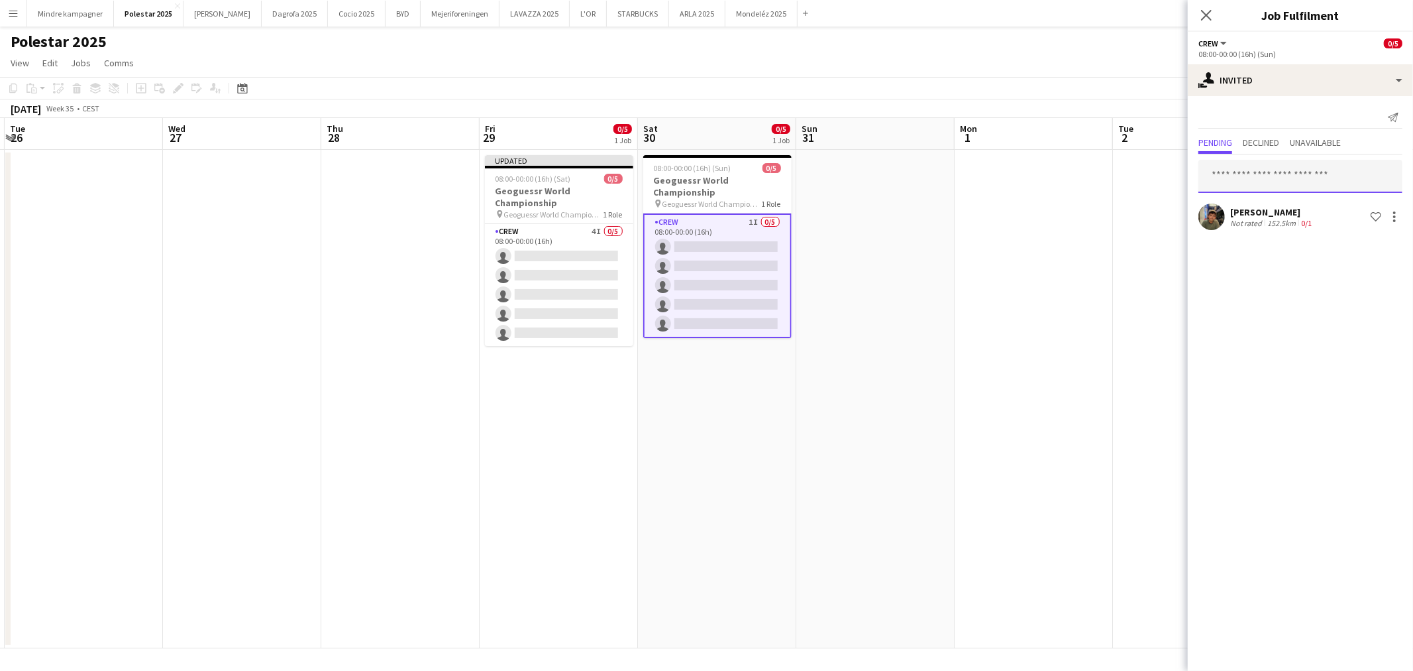
click at [1239, 173] on input "text" at bounding box center [1301, 176] width 204 height 33
type input "***"
click at [1246, 199] on mat-option "Lasse Kamphausen Active lassekamp10@gmail.com" at bounding box center [1301, 213] width 204 height 32
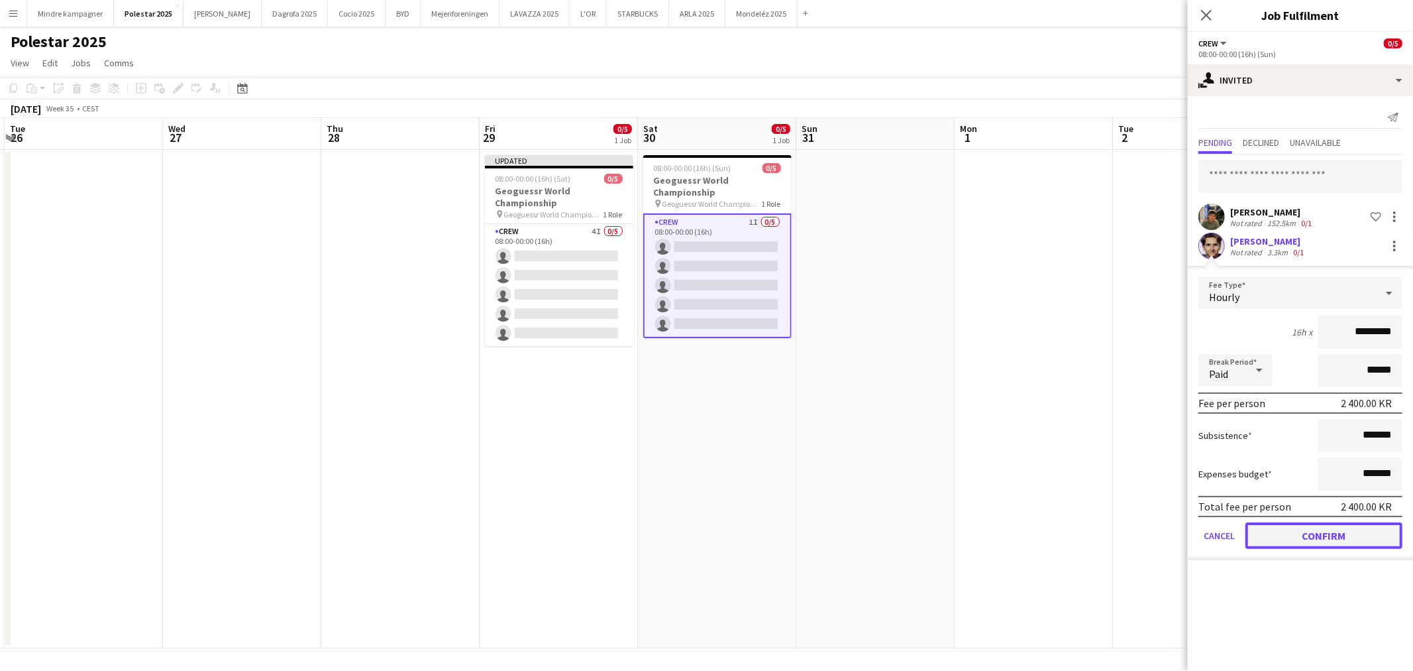
click at [1362, 533] on button "Confirm" at bounding box center [1324, 535] width 157 height 27
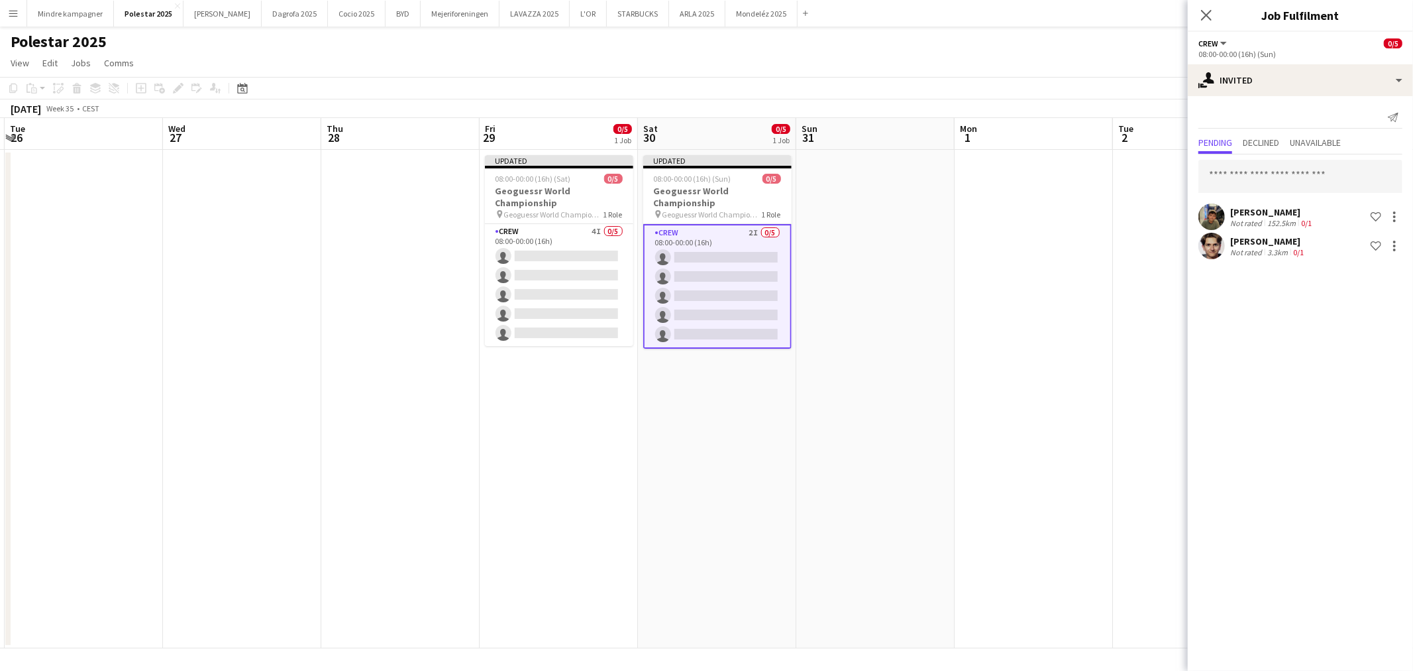
click at [1034, 404] on app-date-cell at bounding box center [1034, 399] width 158 height 498
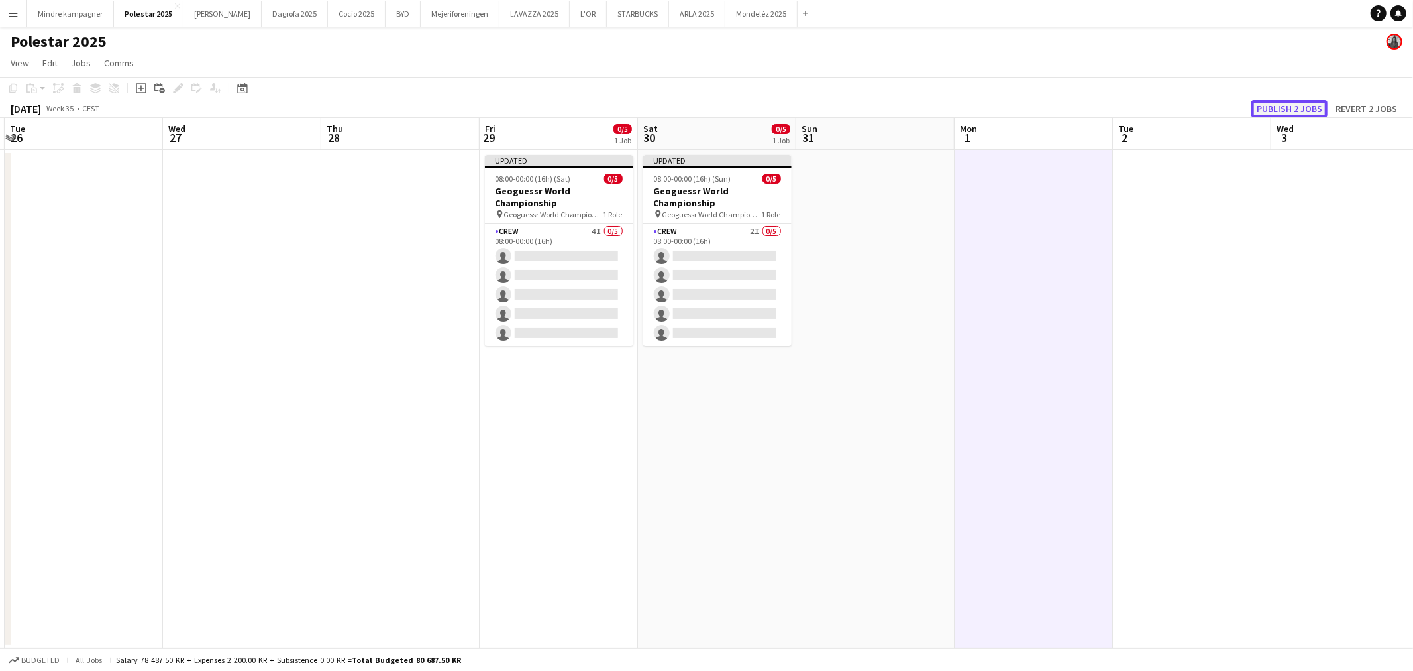
click at [1286, 111] on button "Publish 2 jobs" at bounding box center [1290, 108] width 76 height 17
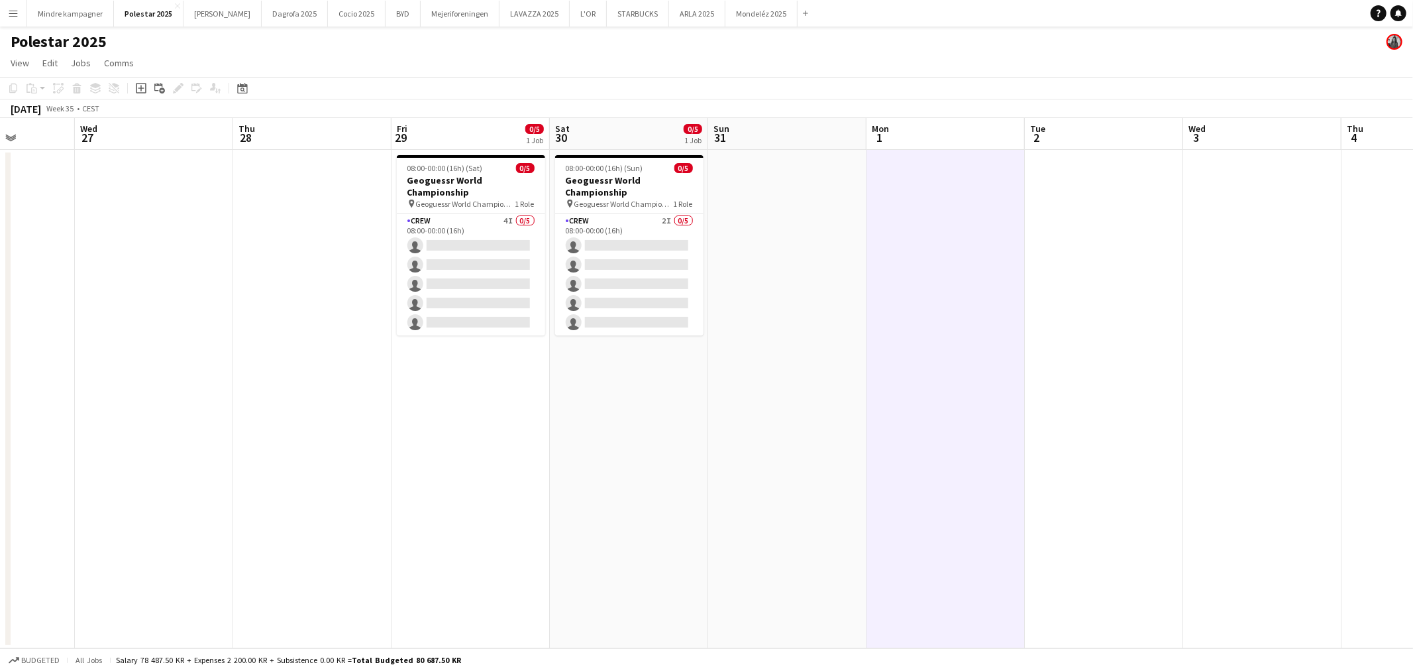
drag, startPoint x: 129, startPoint y: 290, endPoint x: 16, endPoint y: 174, distance: 162.6
click at [16, 174] on app-calendar-viewport "Sat 23 Sun 24 Mon 25 Tue 26 Wed 27 Thu 28 Fri 29 0/5 1 Job Sat 30 0/5 1 Job Sun…" at bounding box center [706, 383] width 1413 height 530
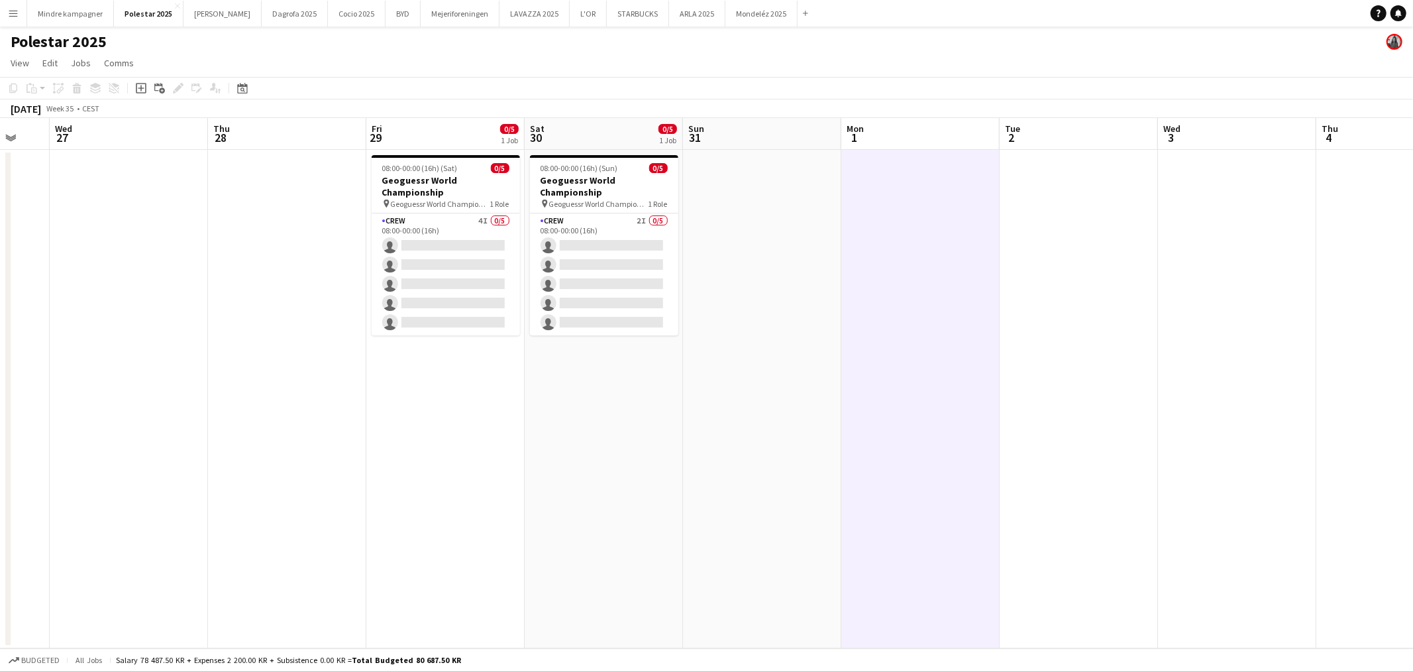
click at [9, 12] on app-icon "Menu" at bounding box center [13, 13] width 11 height 11
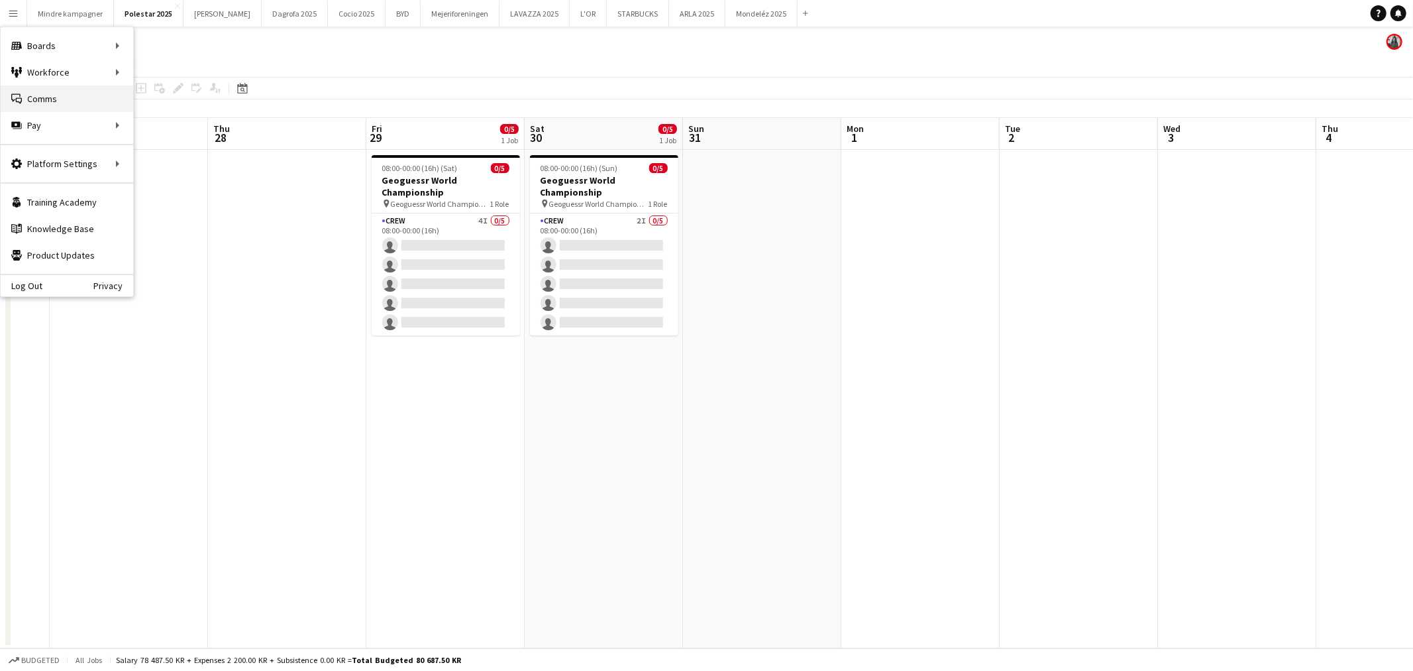
click at [72, 96] on link "Comms Comms" at bounding box center [67, 98] width 133 height 27
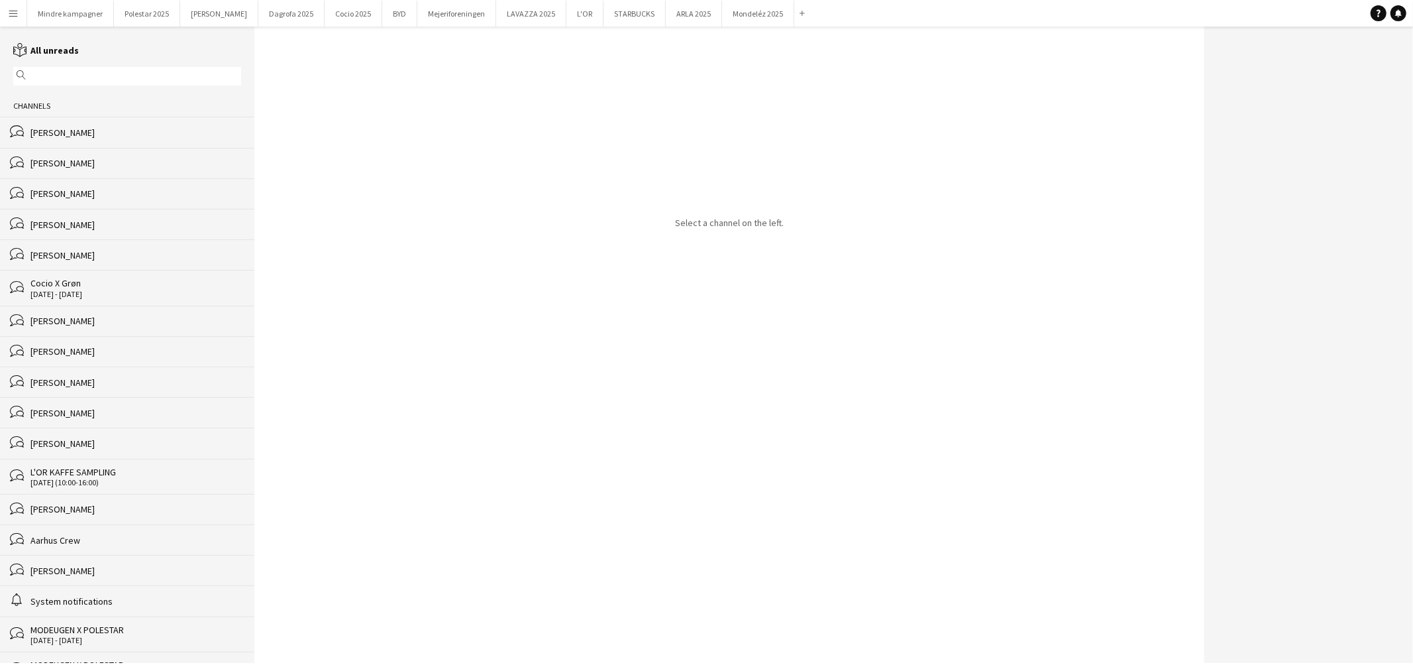
click at [93, 134] on div "[PERSON_NAME]" at bounding box center [135, 133] width 211 height 12
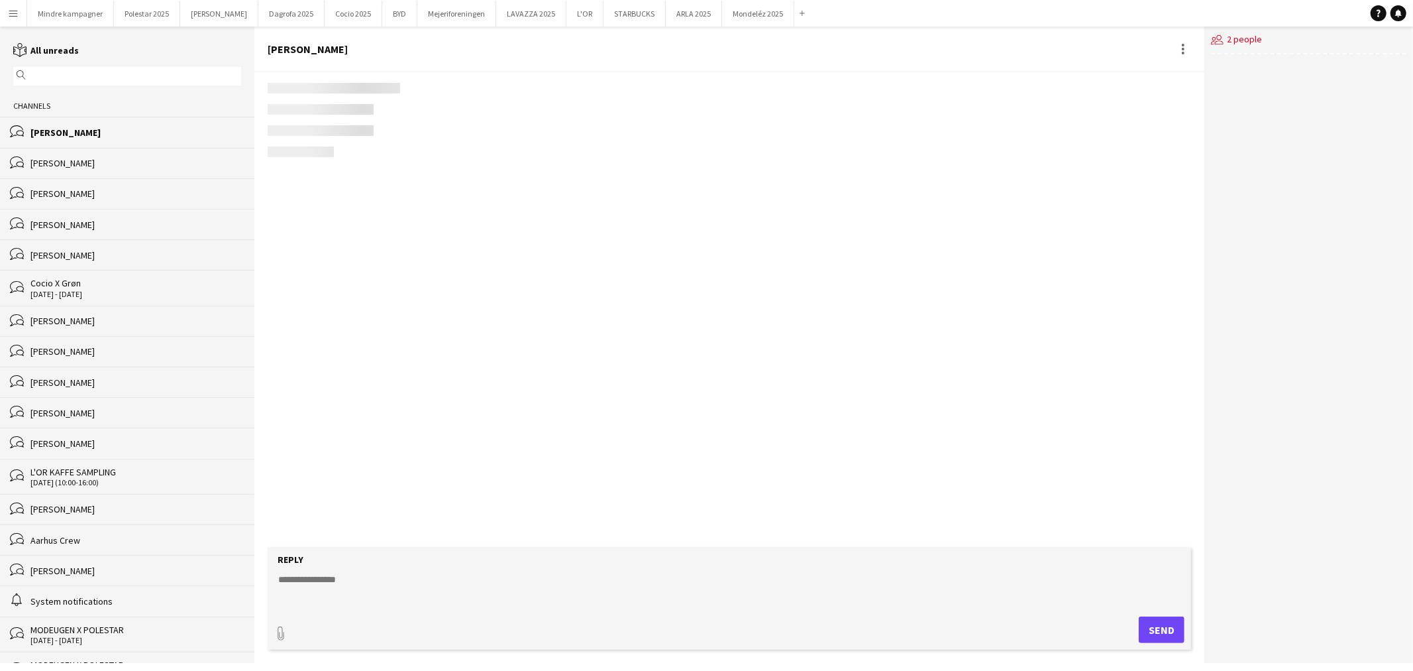
scroll to position [2361, 0]
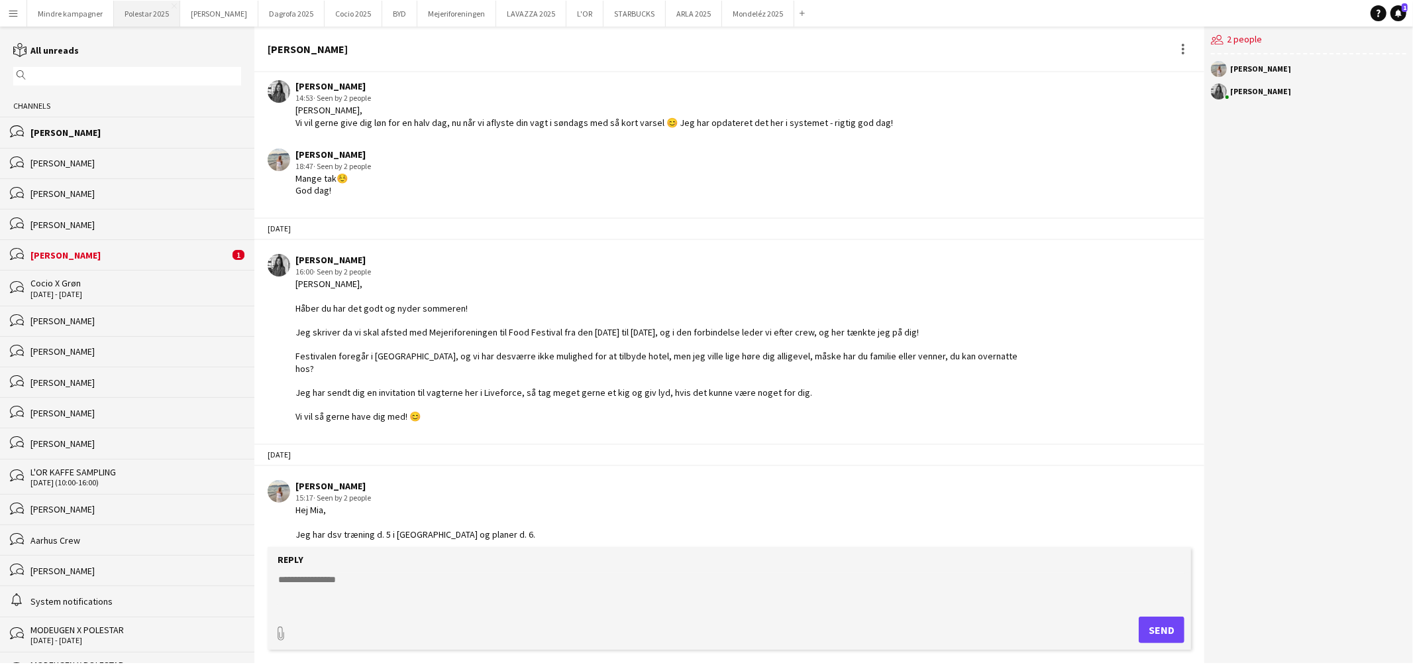
click at [136, 11] on button "Polestar 2025 Close" at bounding box center [147, 14] width 66 height 26
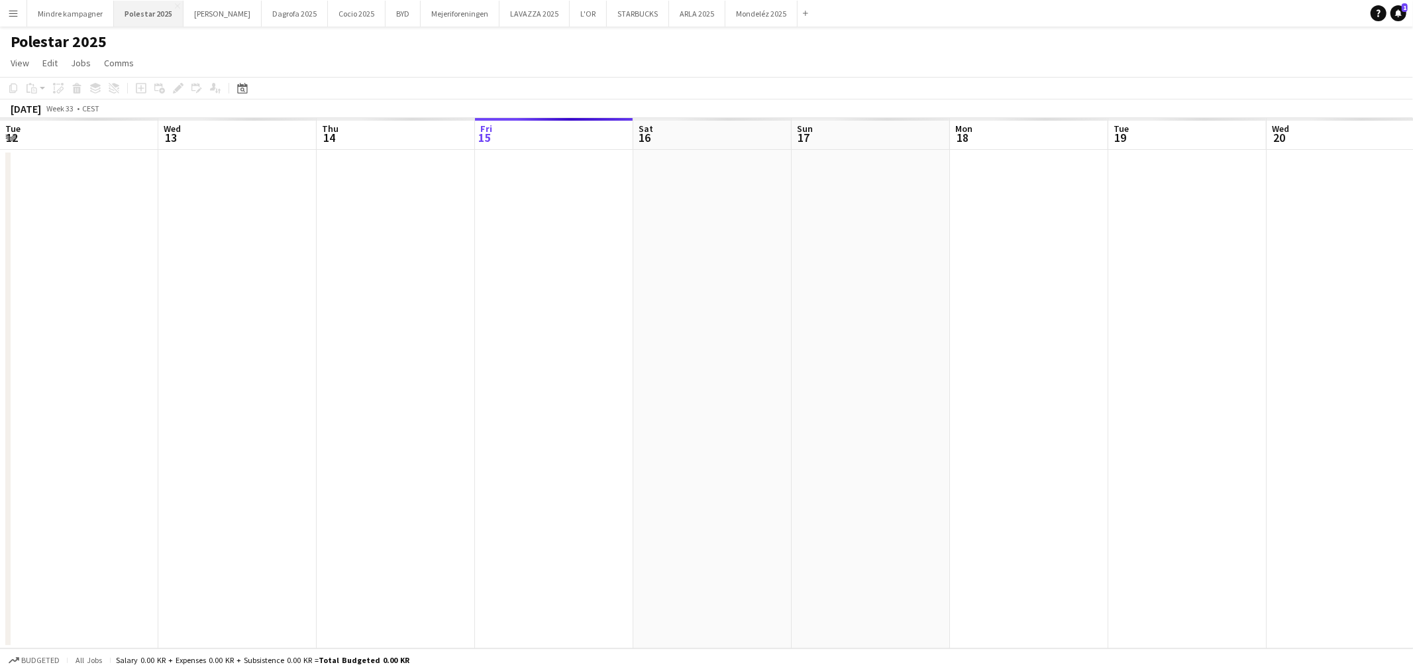
scroll to position [0, 316]
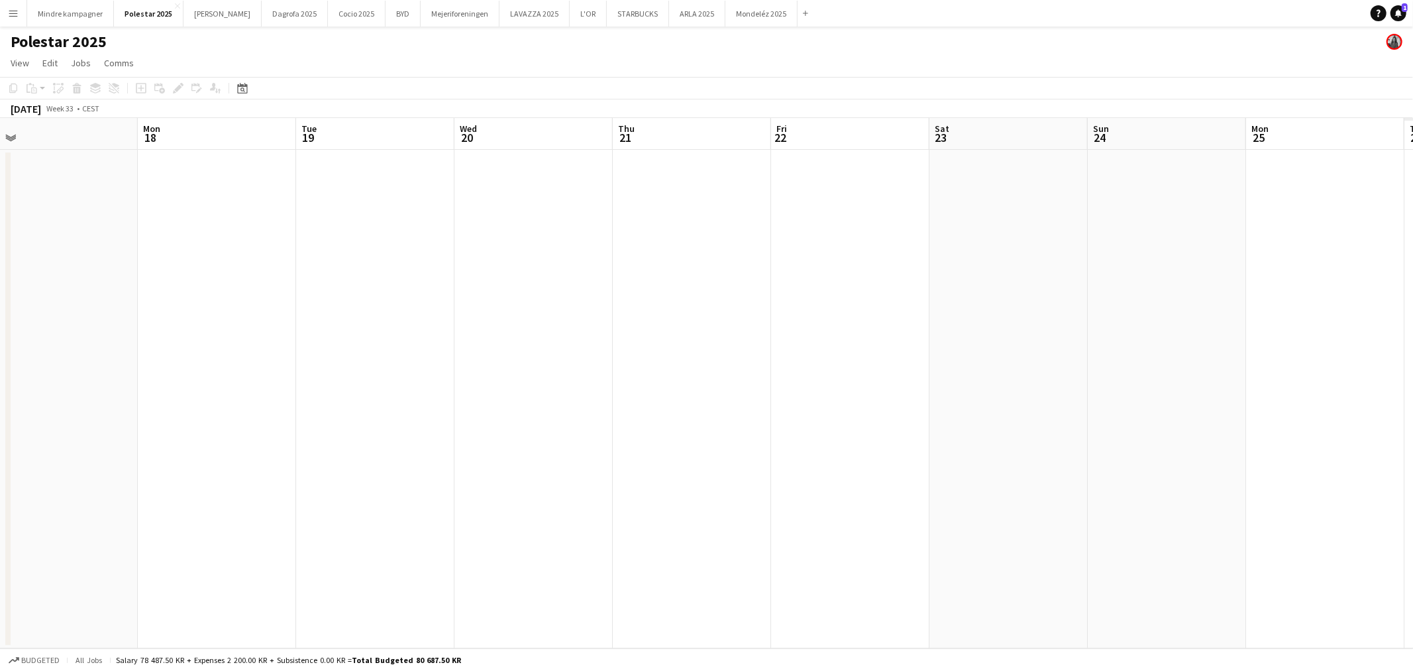
drag, startPoint x: 783, startPoint y: 359, endPoint x: 220, endPoint y: 312, distance: 565.2
click at [220, 312] on app-calendar-viewport "Thu 14 Fri 15 Sat 16 Sun 17 Mon 18 Tue 19 Wed 20 Thu 21 Fri 22 Sat 23 Sun 24 Mo…" at bounding box center [706, 383] width 1413 height 530
drag, startPoint x: 903, startPoint y: 353, endPoint x: 347, endPoint y: 342, distance: 556.1
click at [347, 342] on app-calendar-viewport "Mon 18 Tue 19 Wed 20 Thu 21 Fri 22 Sat 23 Sun 24 Mon 25 Tue 26 Wed 27 Thu 28 Fr…" at bounding box center [706, 383] width 1413 height 530
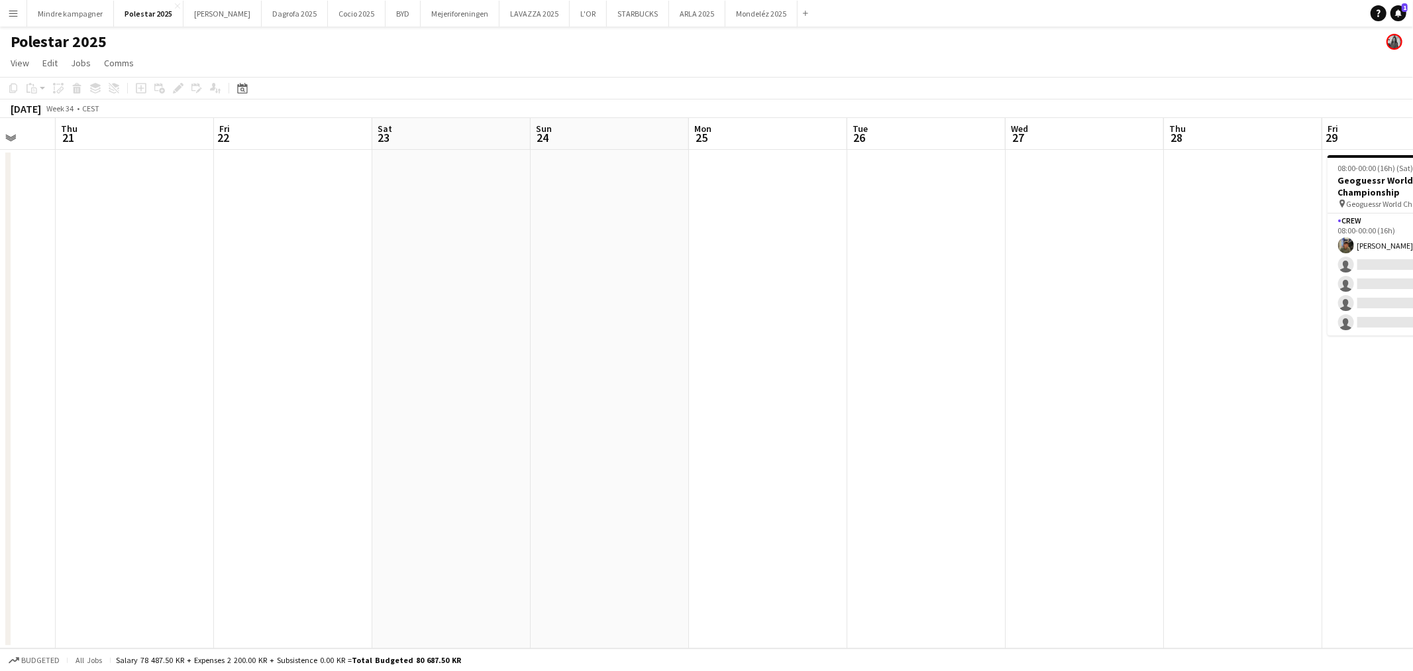
drag, startPoint x: 1001, startPoint y: 361, endPoint x: 402, endPoint y: 388, distance: 600.3
click at [402, 388] on app-calendar-viewport "Mon 18 Tue 19 Wed 20 Thu 21 Fri 22 Sat 23 Sun 24 Mon 25 Tue 26 Wed 27 Thu 28 Fr…" at bounding box center [706, 383] width 1413 height 530
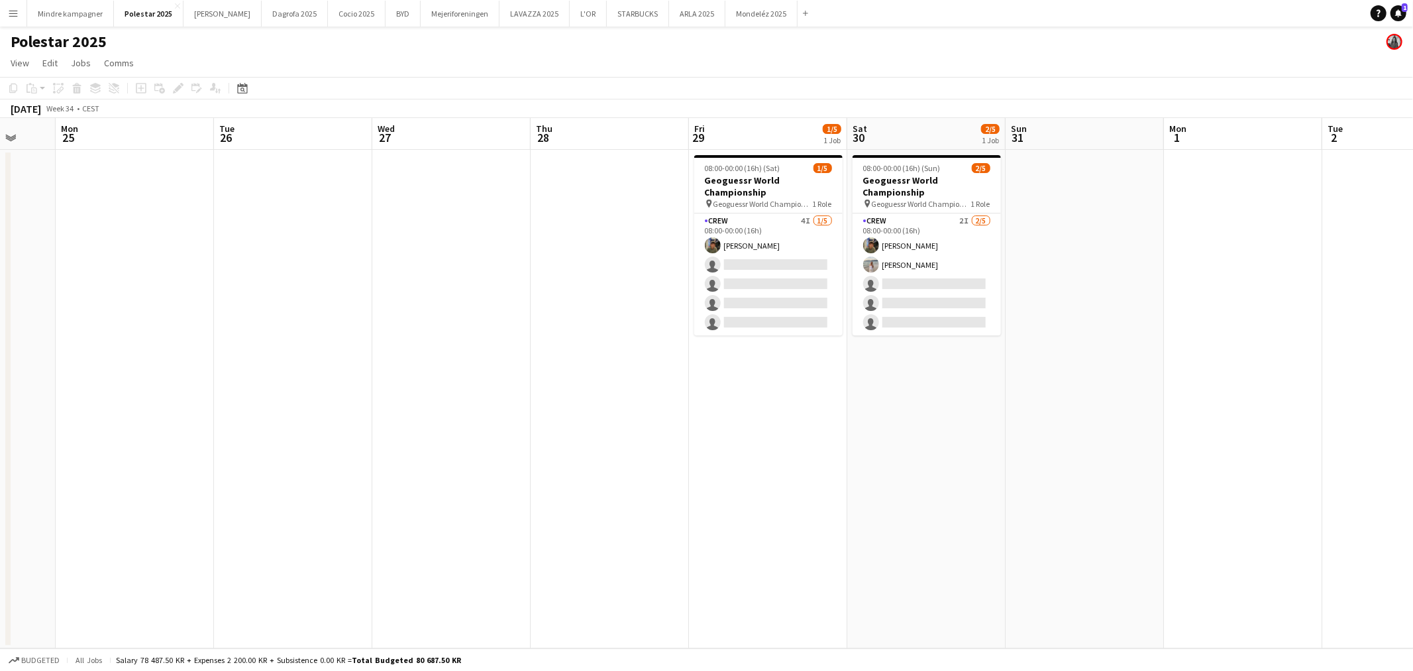
scroll to position [0, 452]
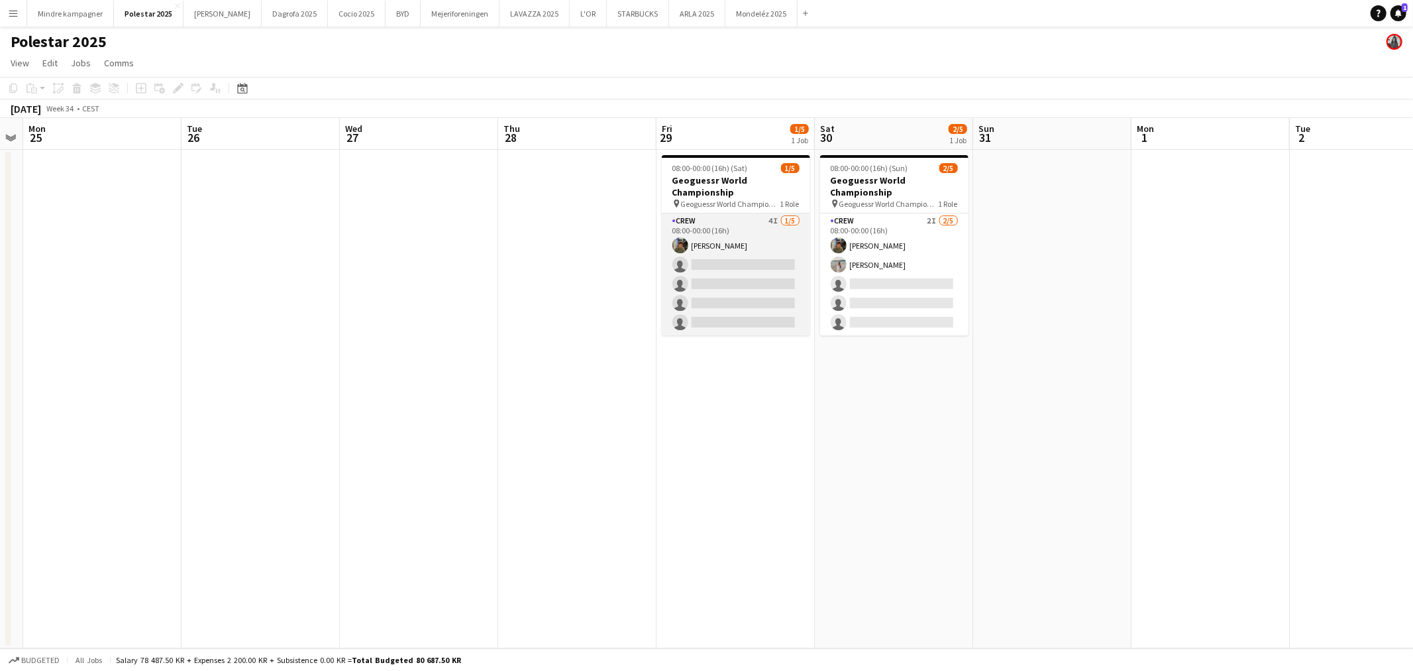
click at [765, 232] on app-card-role "Crew 4I 1/5 08:00-00:00 (16h) Simon Zachariassen single-neutral-actions single-…" at bounding box center [736, 274] width 148 height 122
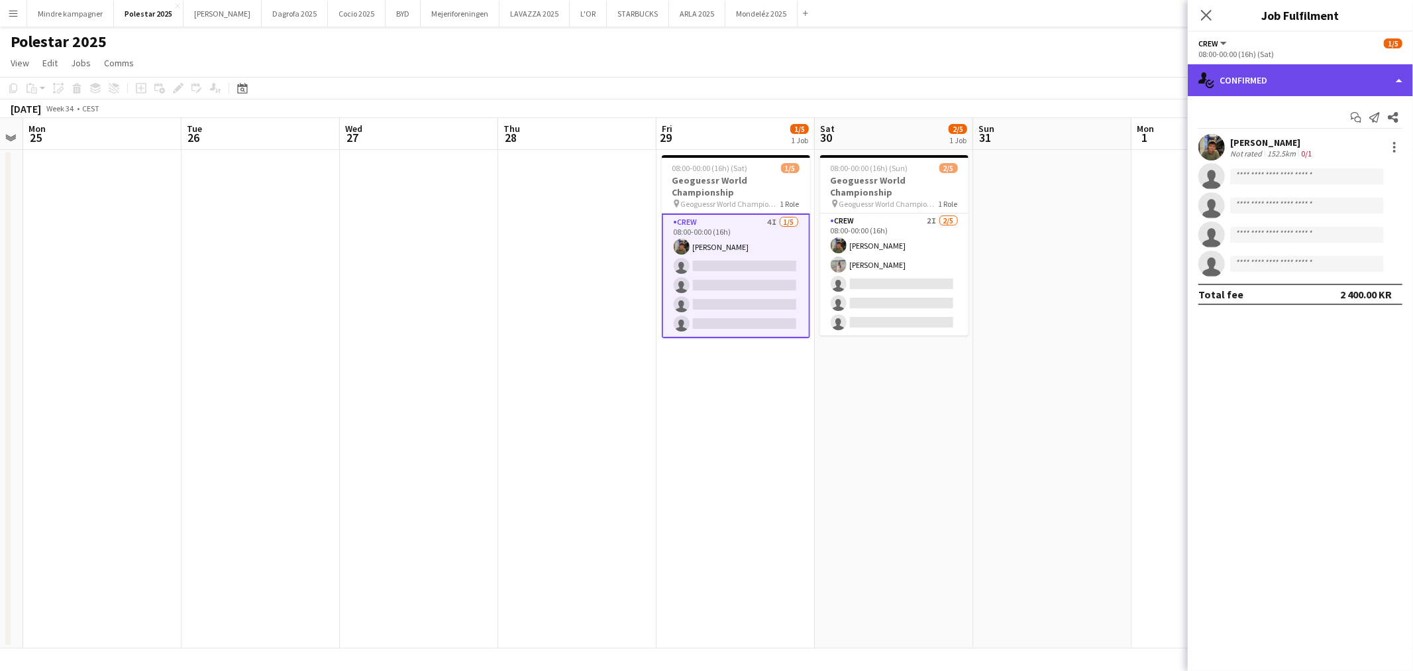
click at [1284, 84] on div "single-neutral-actions-check-2 Confirmed" at bounding box center [1300, 80] width 225 height 32
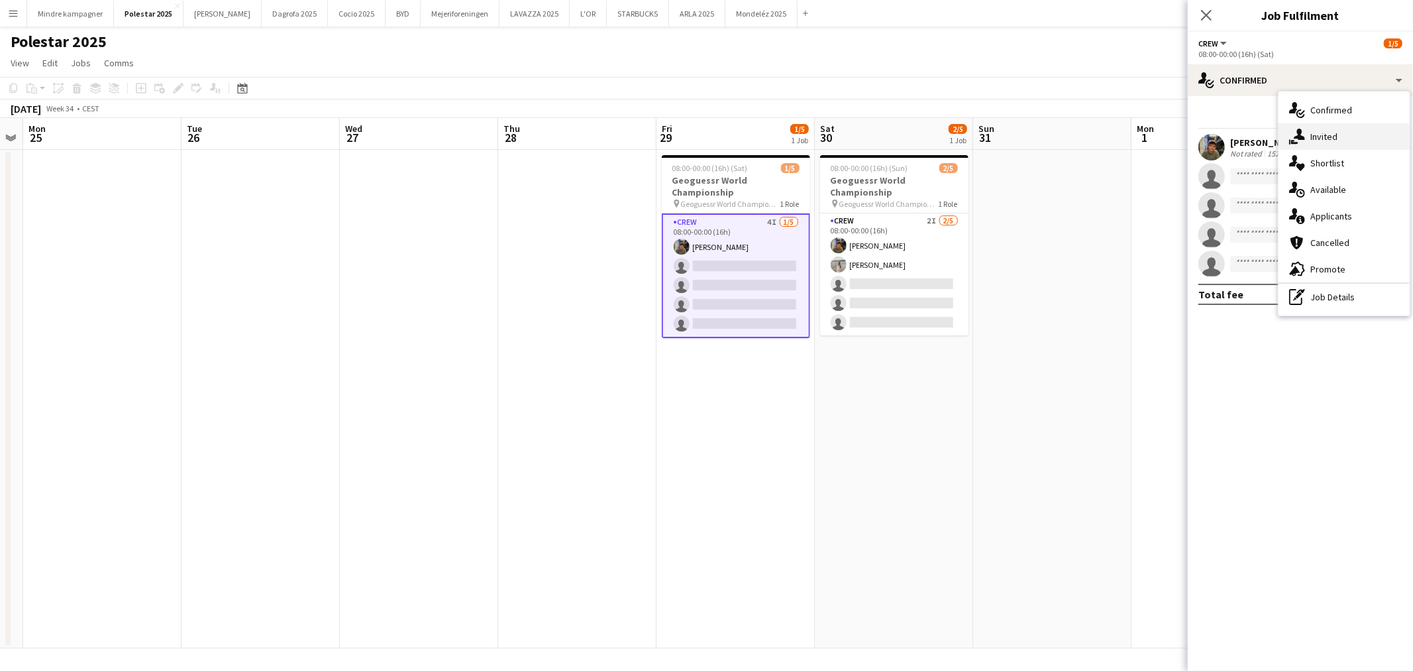
click at [1319, 136] on div "single-neutral-actions-share-1 Invited" at bounding box center [1344, 136] width 131 height 27
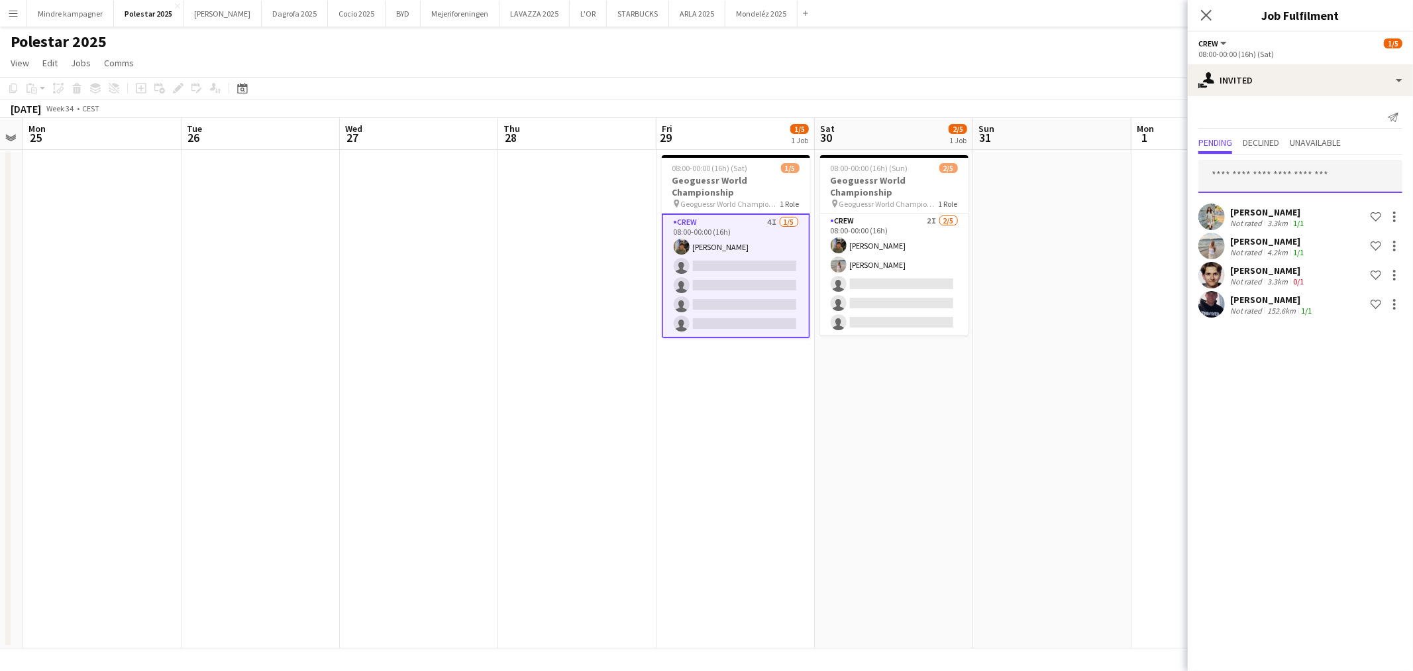
click at [1250, 174] on input "text" at bounding box center [1301, 176] width 204 height 33
type input "*****"
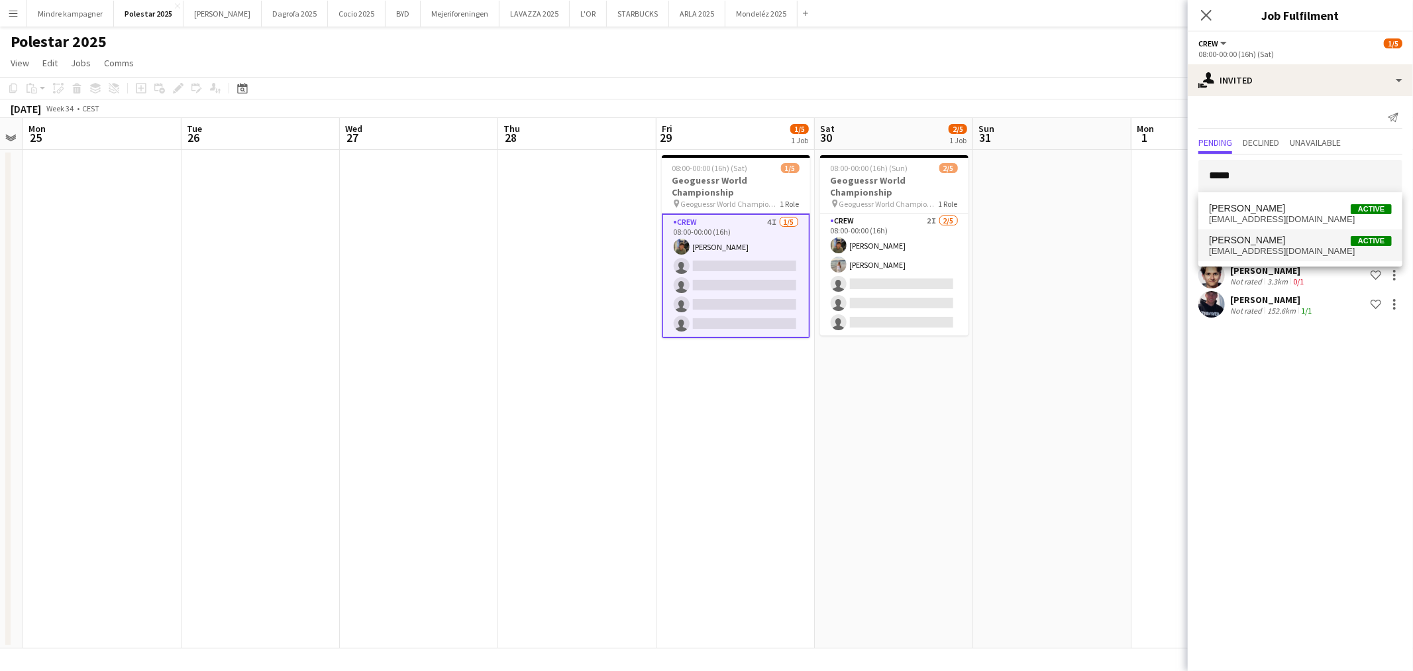
click at [1268, 244] on span "[PERSON_NAME]" at bounding box center [1247, 240] width 76 height 11
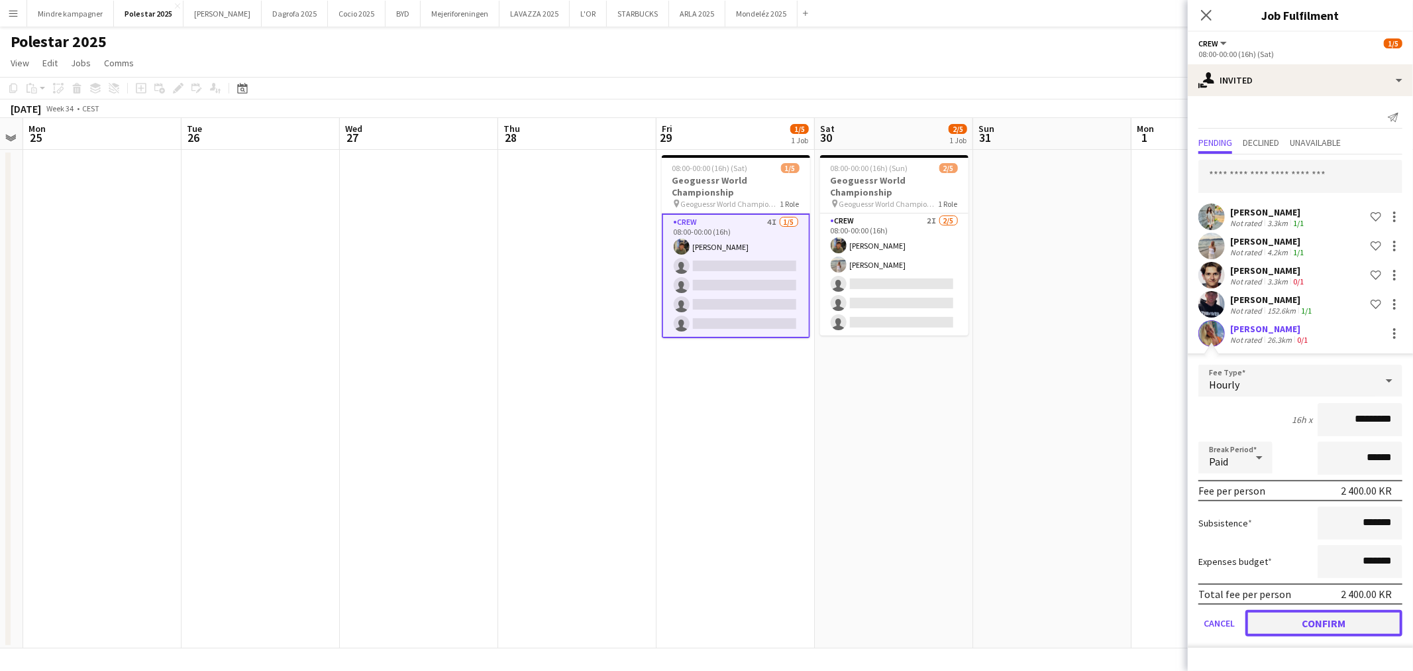
click at [1354, 618] on button "Confirm" at bounding box center [1324, 623] width 157 height 27
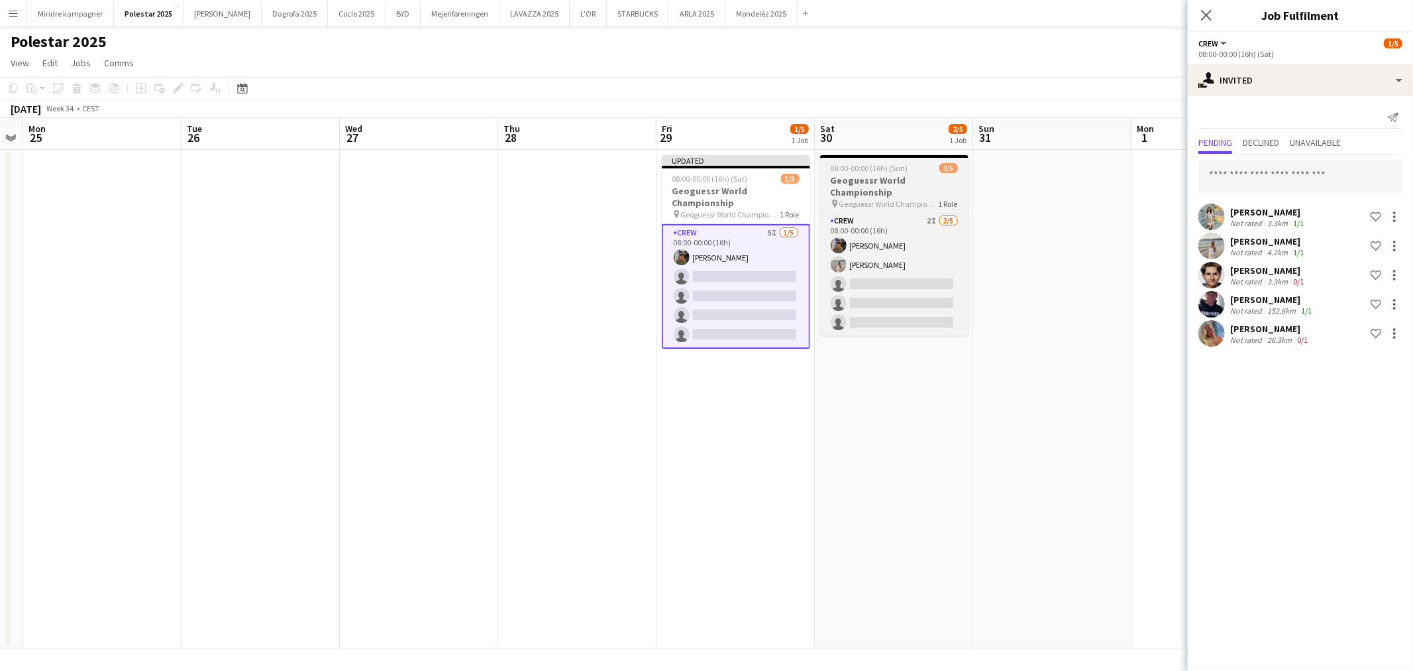
click at [902, 188] on h3 "Geoguessr World Championship" at bounding box center [894, 186] width 148 height 24
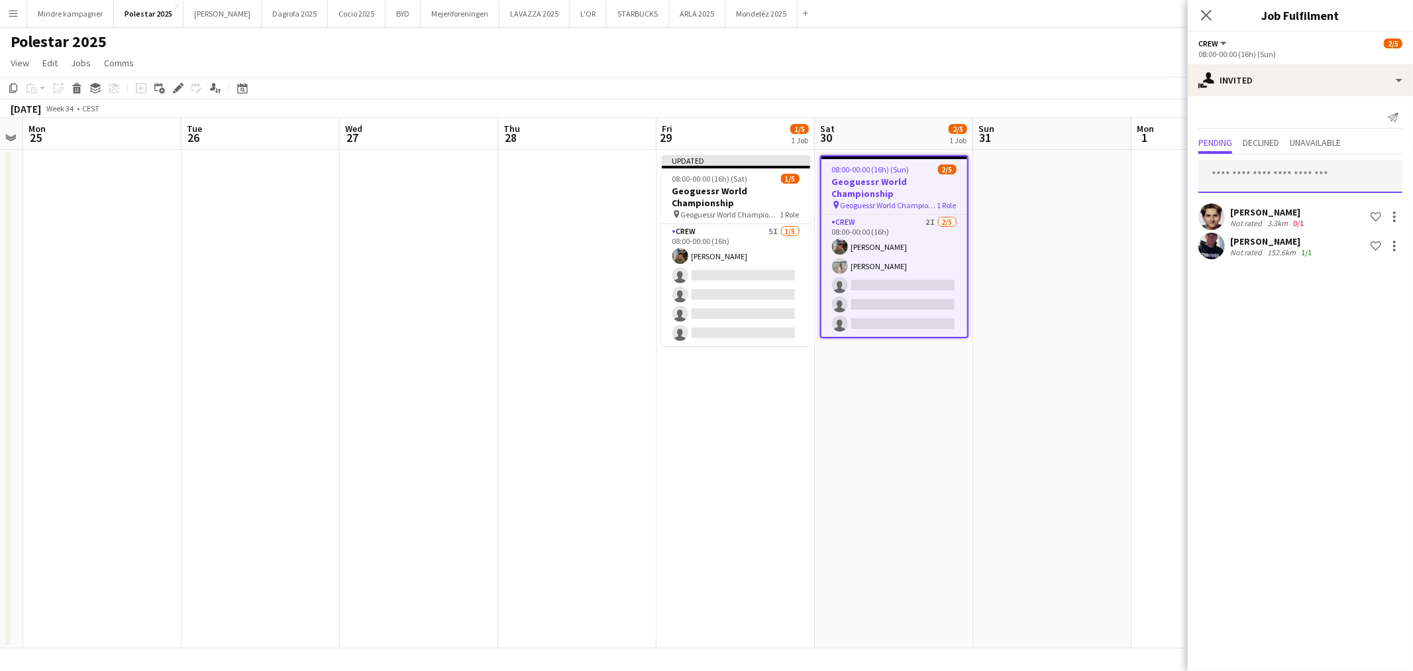
click at [1242, 186] on input "text" at bounding box center [1301, 176] width 204 height 33
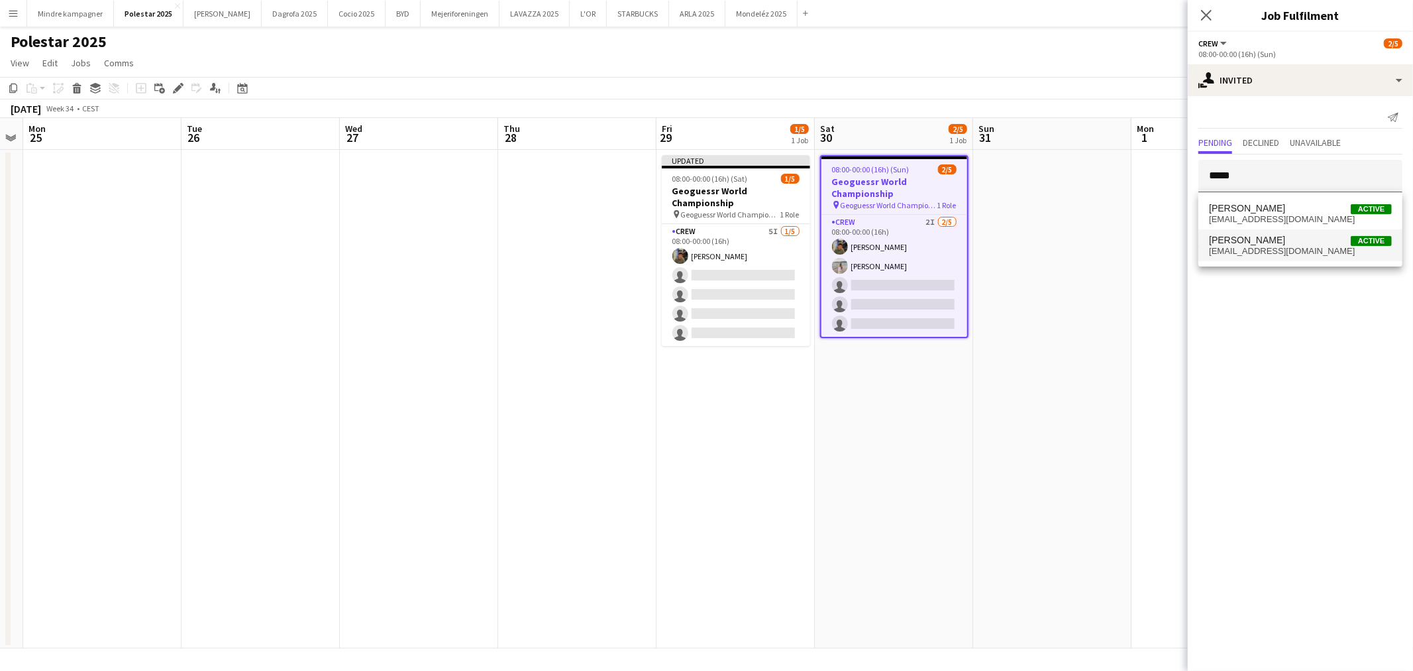
type input "*****"
click at [1260, 246] on span "[EMAIL_ADDRESS][DOMAIN_NAME]" at bounding box center [1300, 251] width 183 height 11
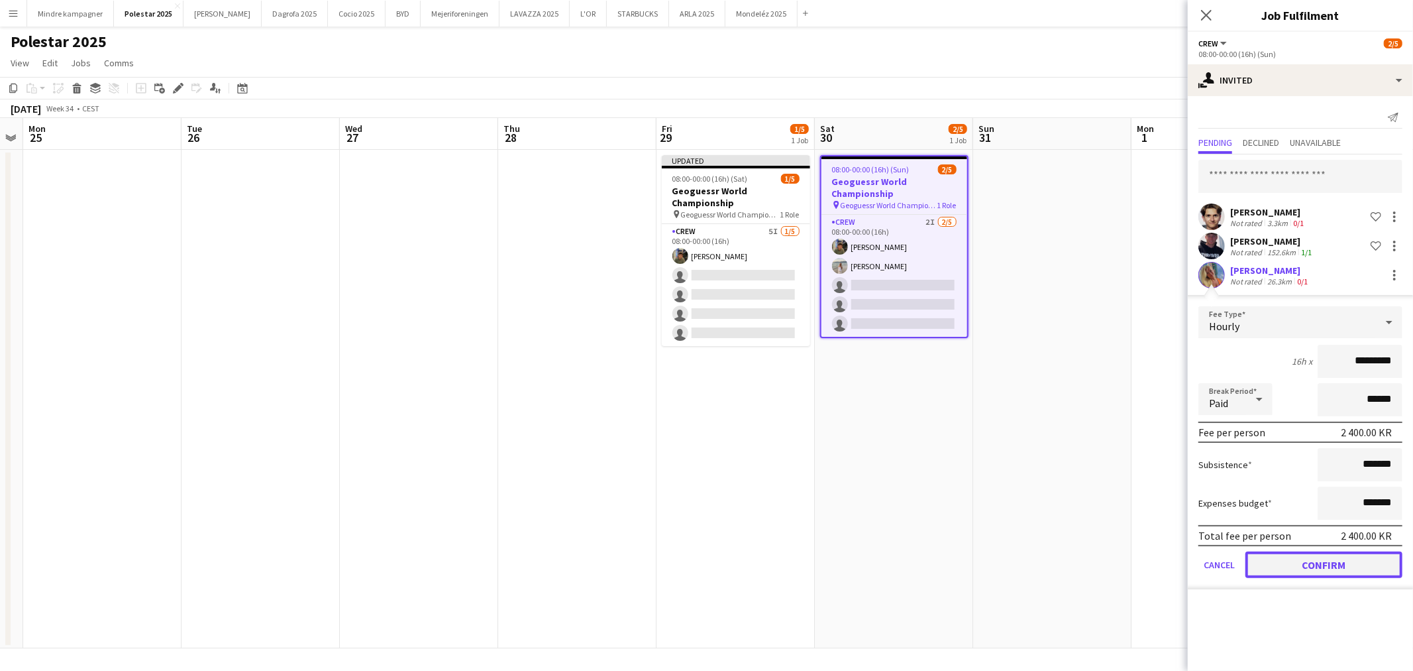
click at [1352, 561] on button "Confirm" at bounding box center [1324, 564] width 157 height 27
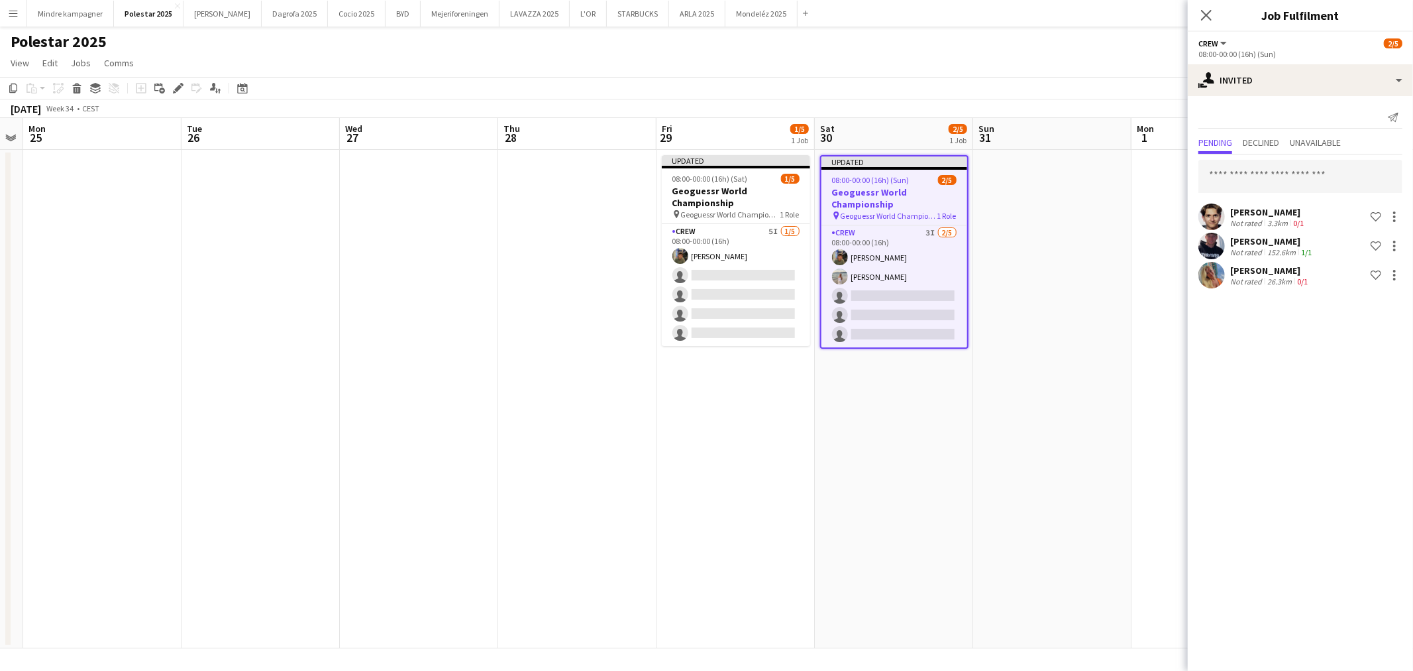
click at [1044, 559] on app-date-cell at bounding box center [1052, 399] width 158 height 498
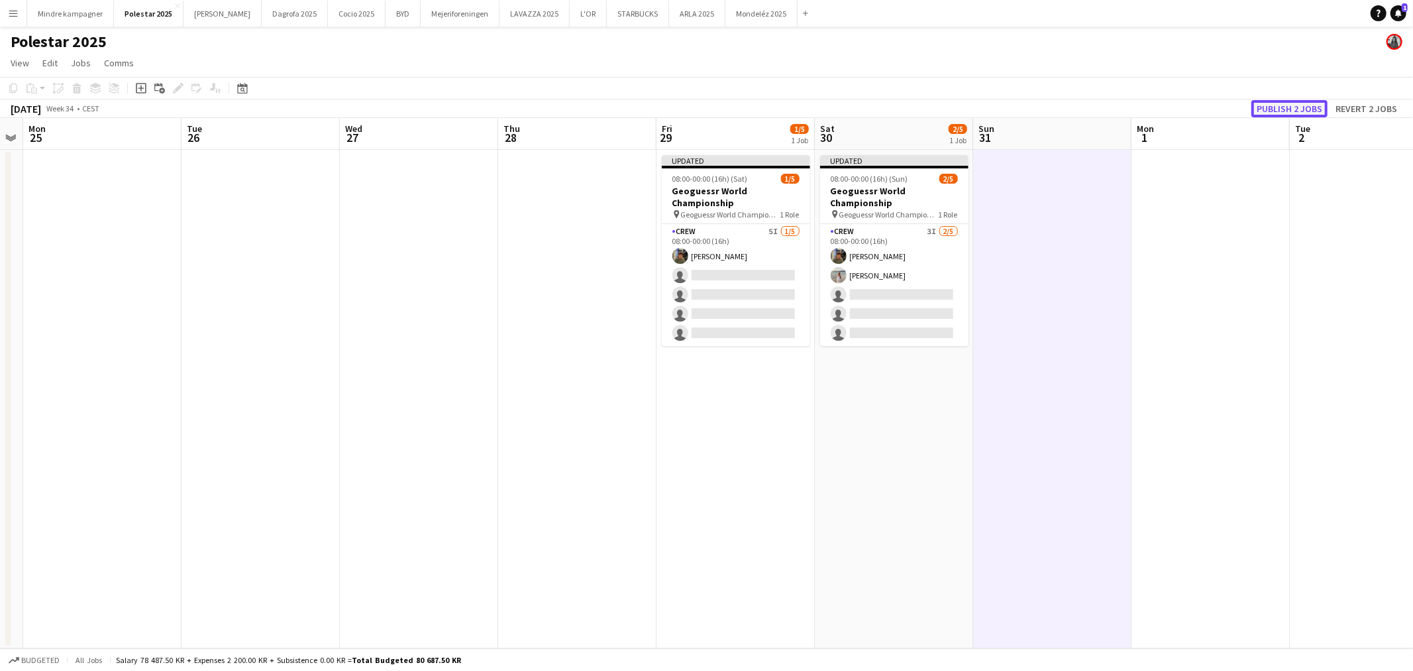
click at [1295, 109] on button "Publish 2 jobs" at bounding box center [1290, 108] width 76 height 17
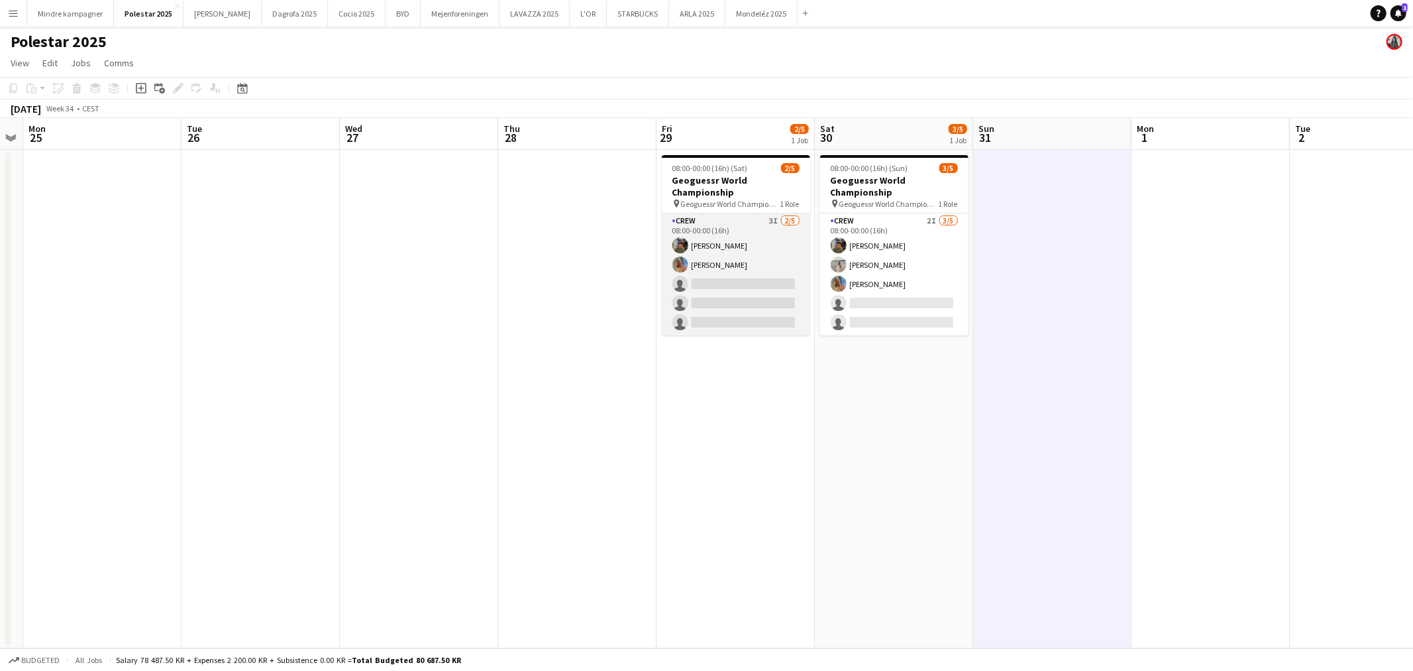
click at [750, 268] on app-card-role "Crew 3I 2/5 08:00-00:00 (16h) Simon Zachariassen Sofie Klivager Andersen single…" at bounding box center [736, 274] width 148 height 122
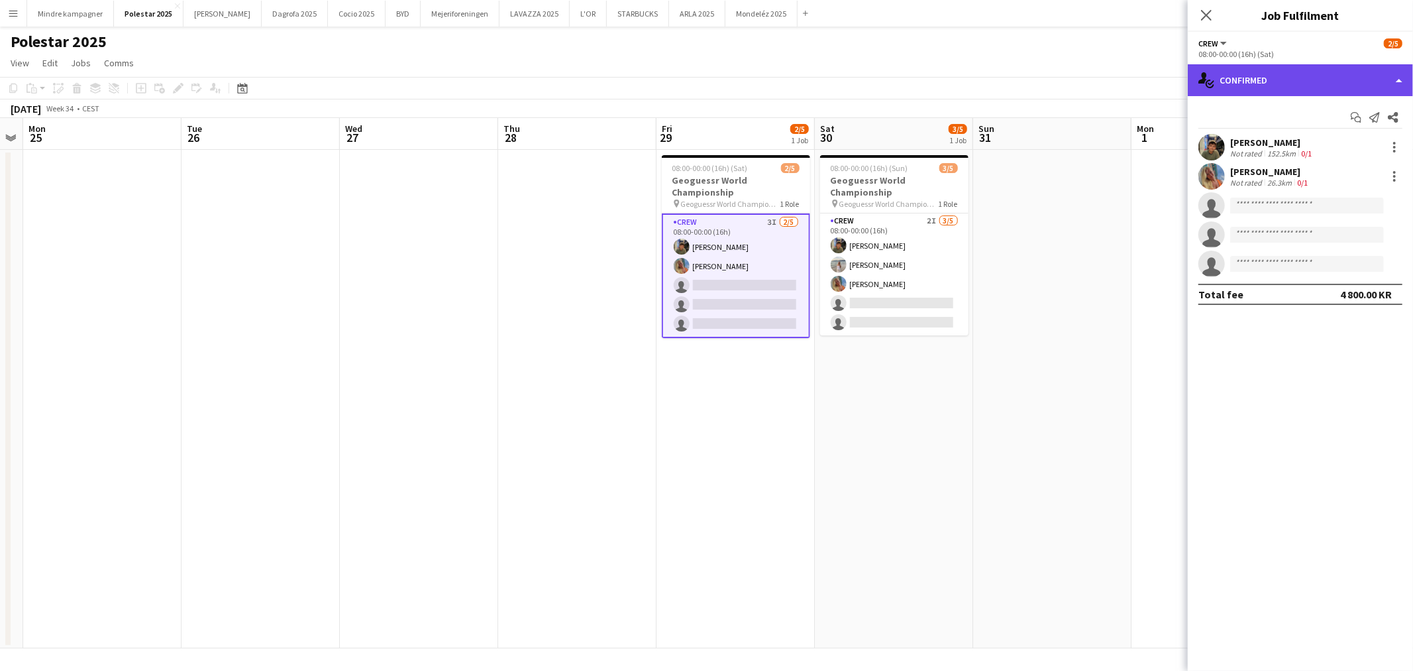
click at [1240, 93] on div "single-neutral-actions-check-2 Confirmed" at bounding box center [1300, 80] width 225 height 32
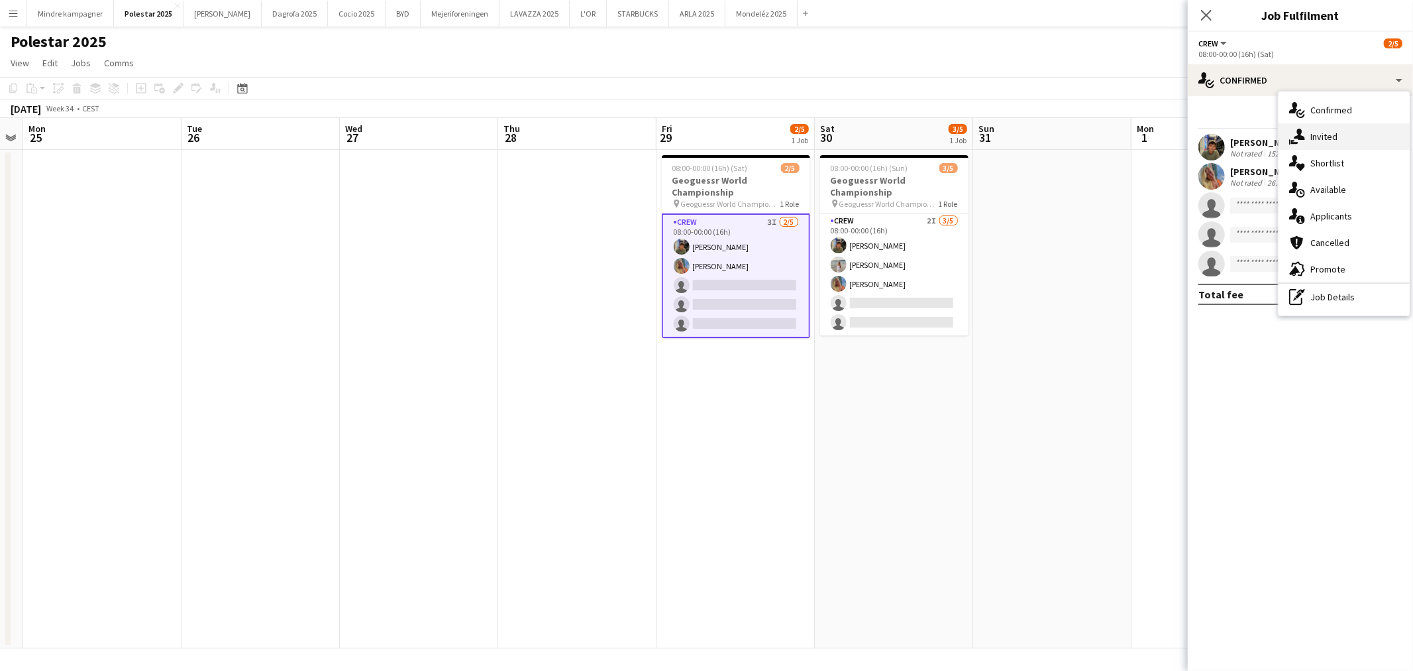
click at [1349, 137] on div "single-neutral-actions-share-1 Invited" at bounding box center [1344, 136] width 131 height 27
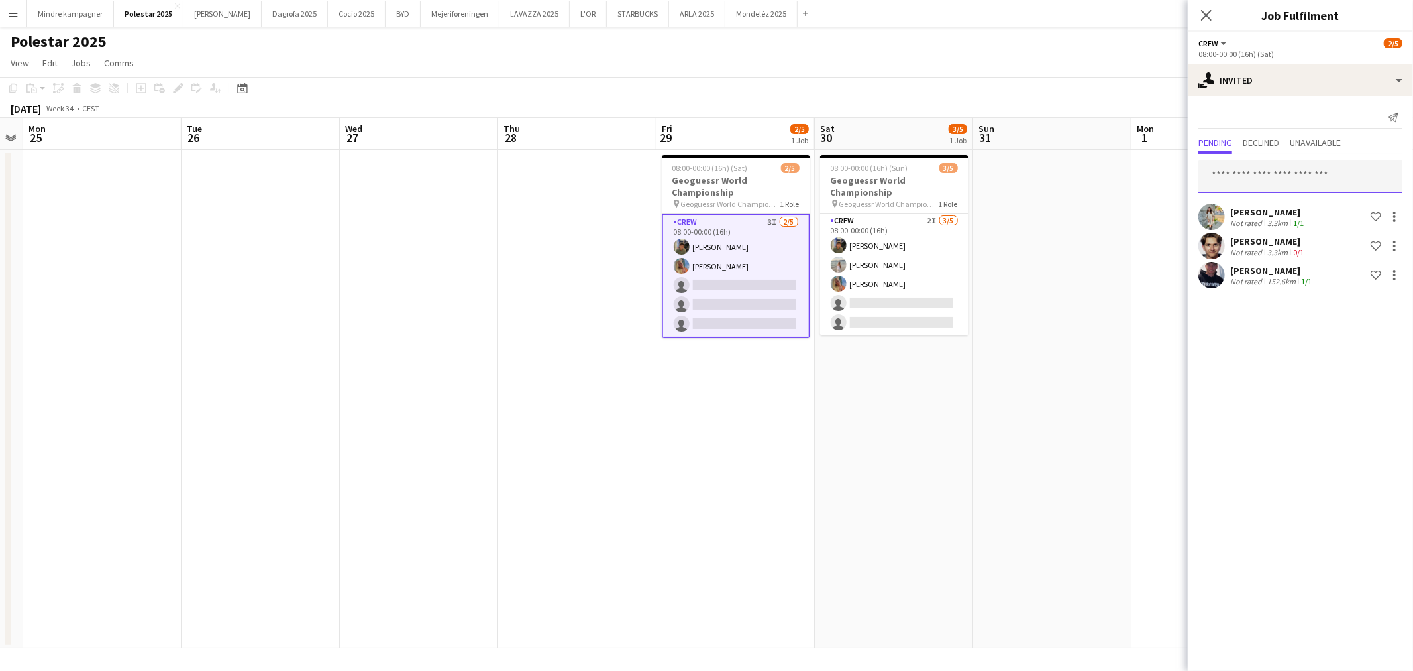
click at [1249, 181] on input "text" at bounding box center [1301, 176] width 204 height 33
type input "****"
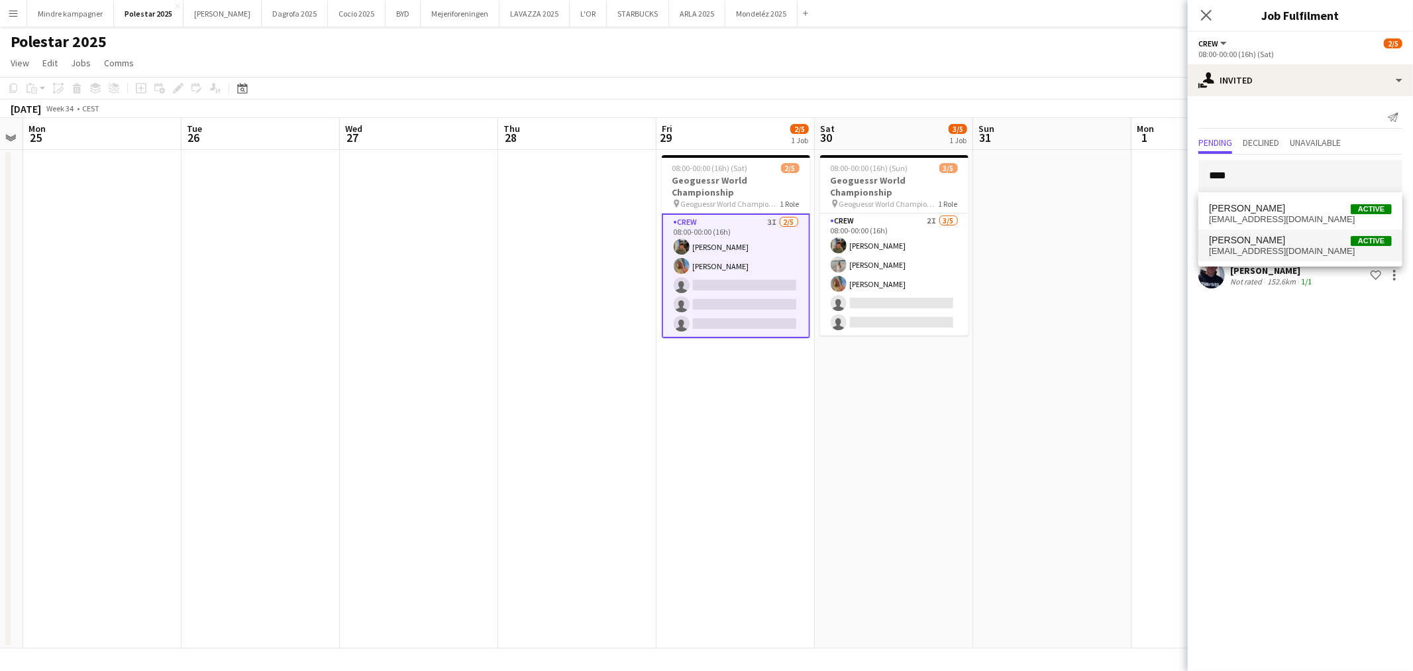
click at [1264, 244] on span "[PERSON_NAME]" at bounding box center [1247, 240] width 76 height 11
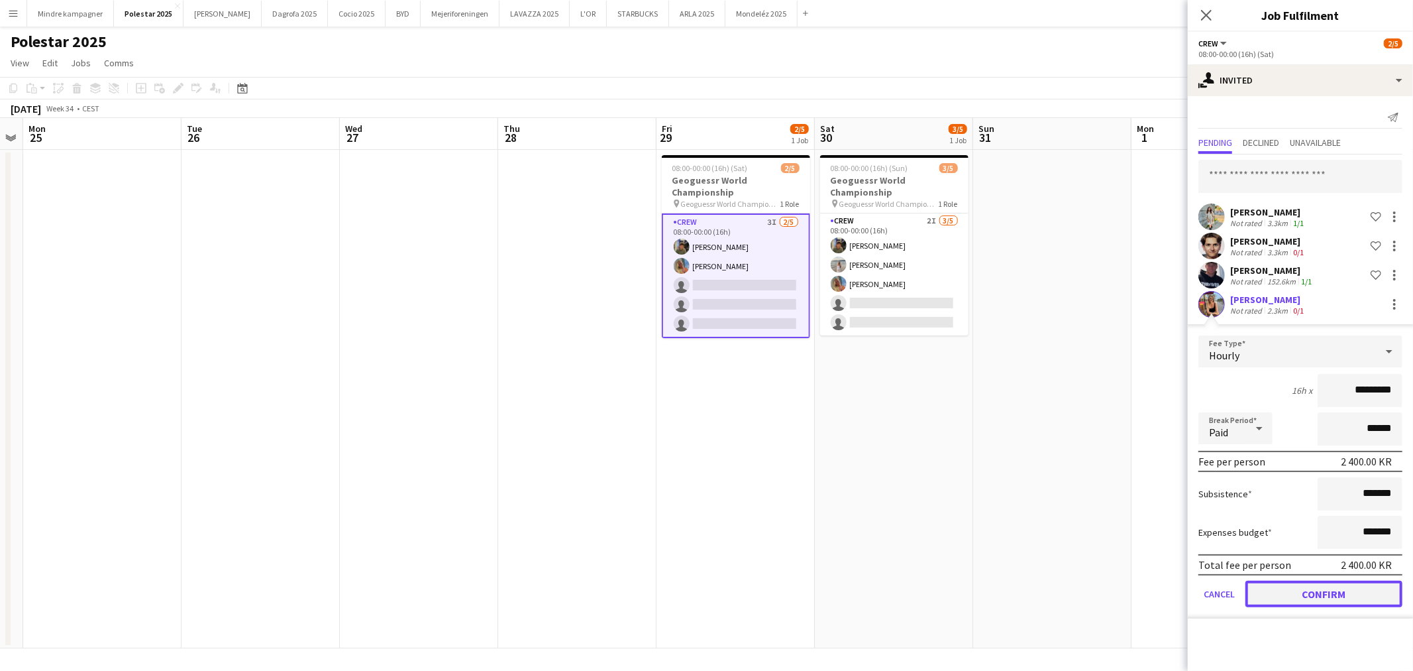
click at [1364, 581] on button "Confirm" at bounding box center [1324, 593] width 157 height 27
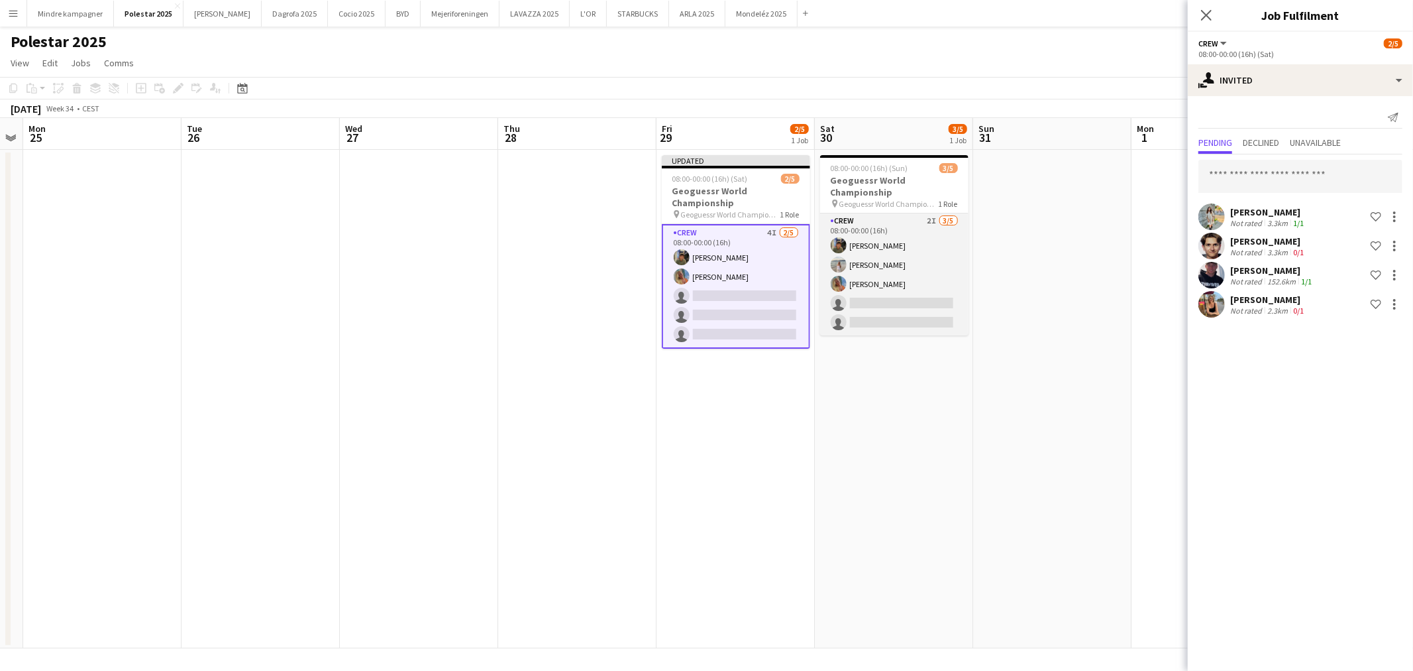
click at [930, 303] on app-card-role "Crew 2I 3/5 08:00-00:00 (16h) Simon Zachariassen Anika Hedegaard Sofie Klivager…" at bounding box center [894, 274] width 148 height 122
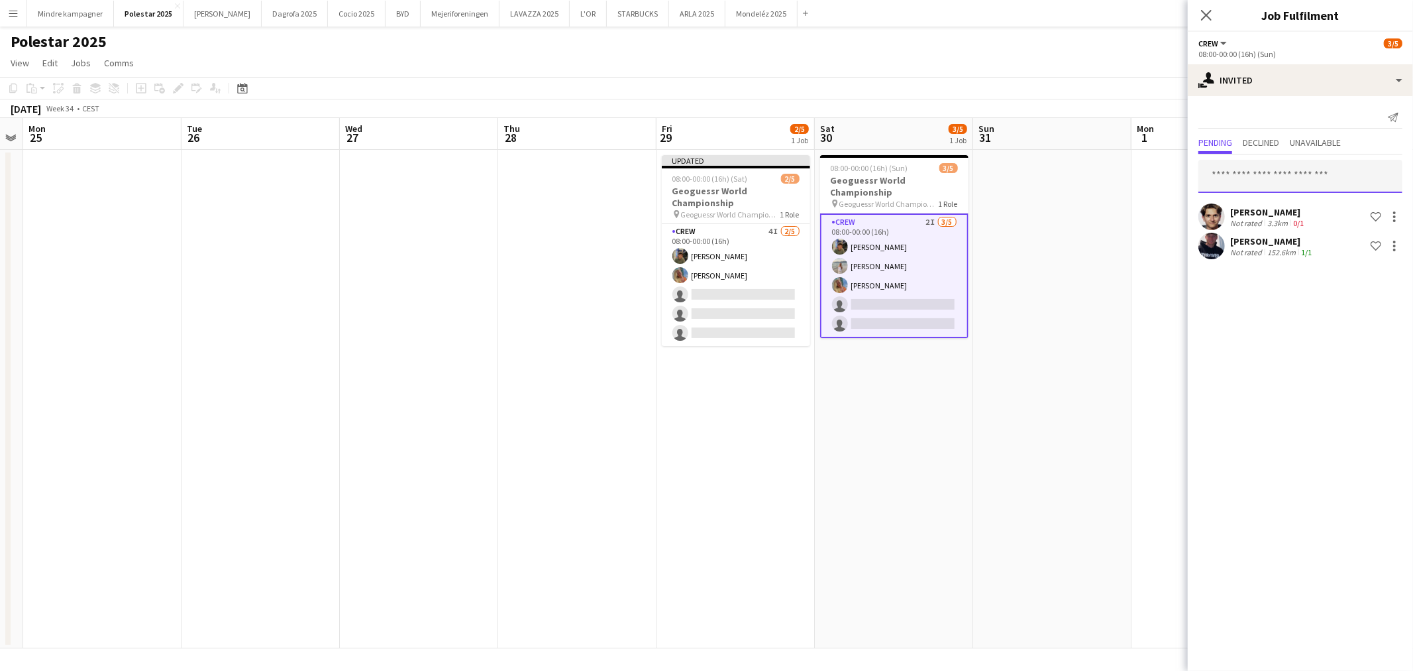
click at [1294, 177] on input "text" at bounding box center [1301, 176] width 204 height 33
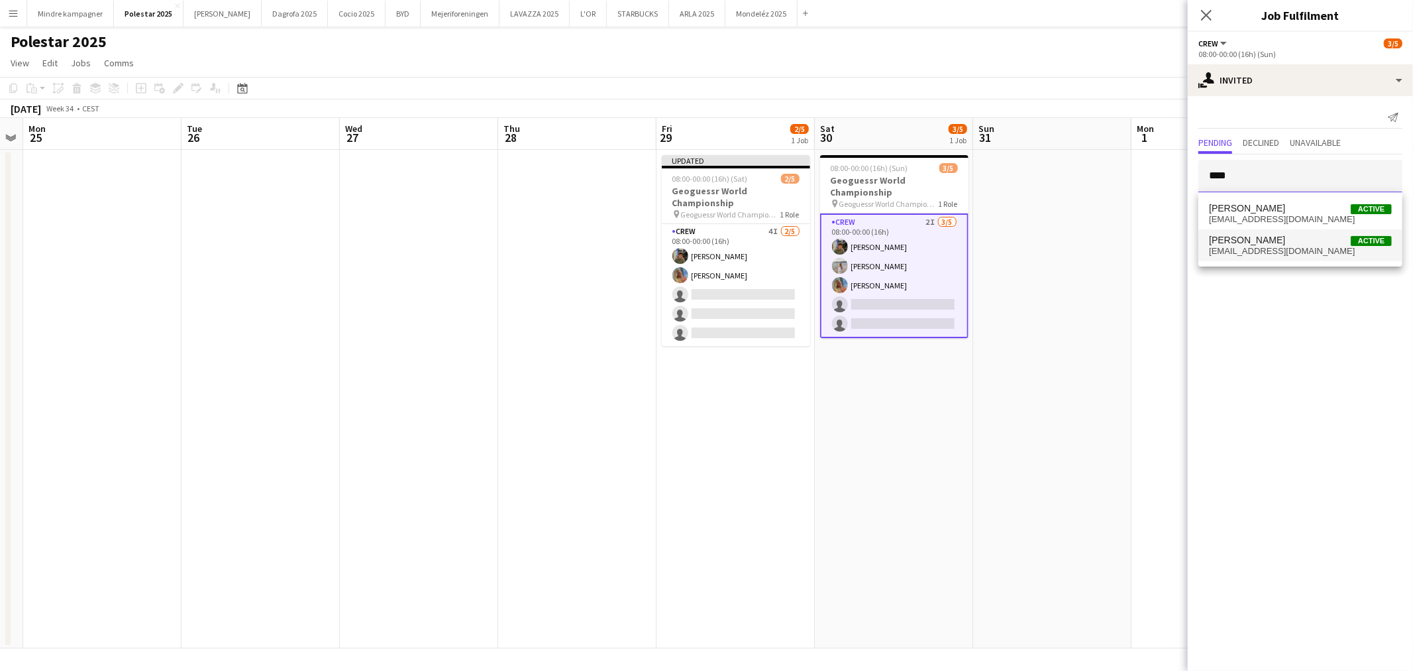
type input "****"
click at [1286, 250] on span "johanneluna@gmail.com" at bounding box center [1300, 251] width 183 height 11
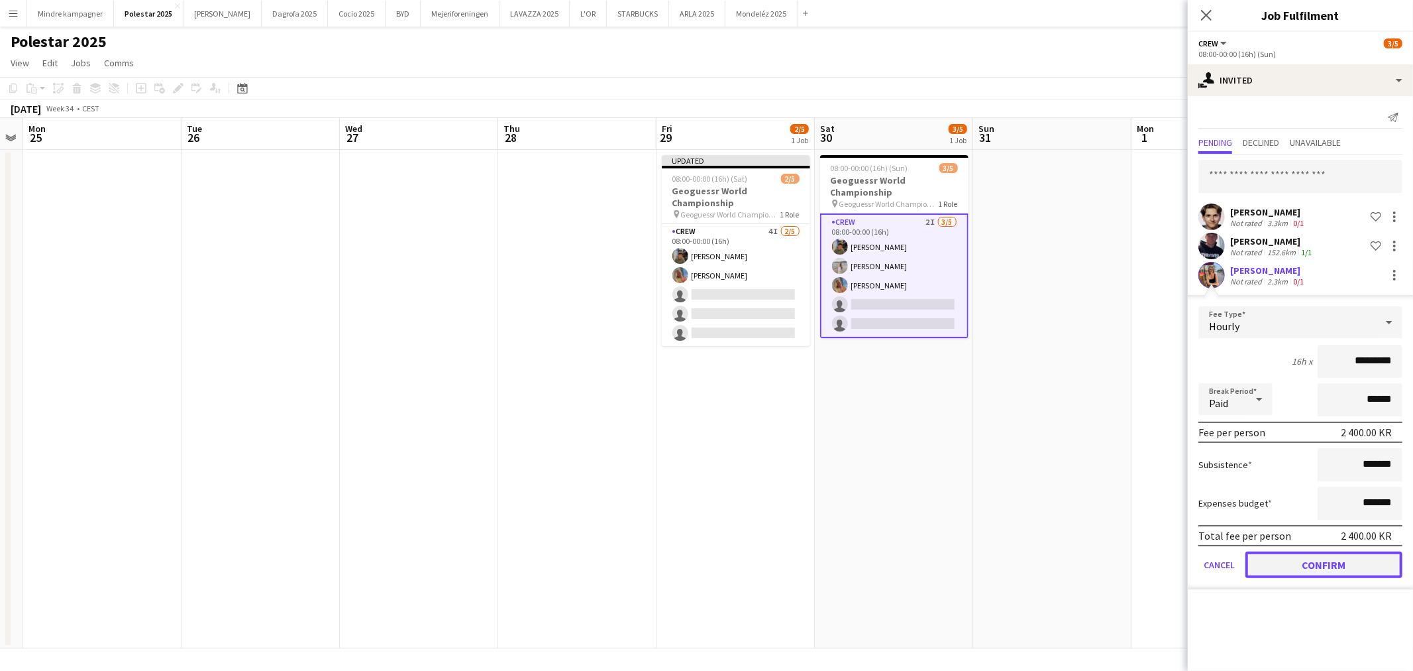
click at [1360, 563] on button "Confirm" at bounding box center [1324, 564] width 157 height 27
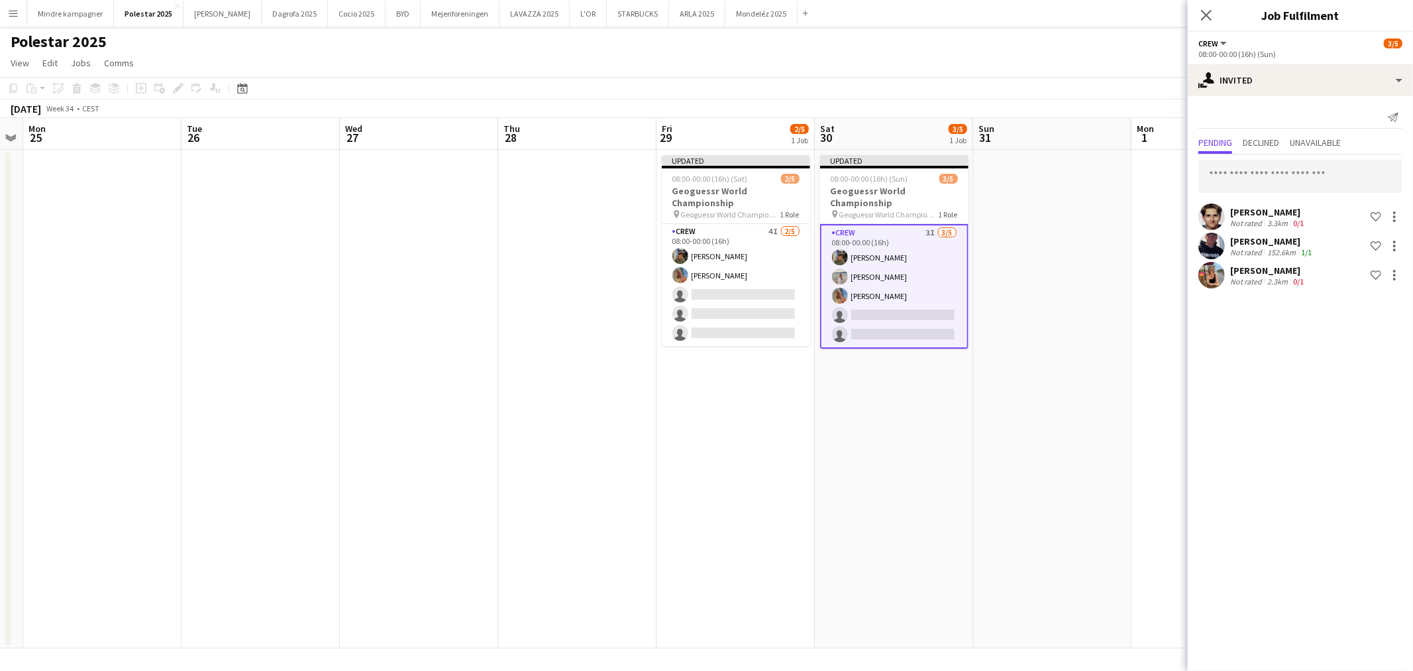
click at [1117, 369] on app-date-cell at bounding box center [1052, 399] width 158 height 498
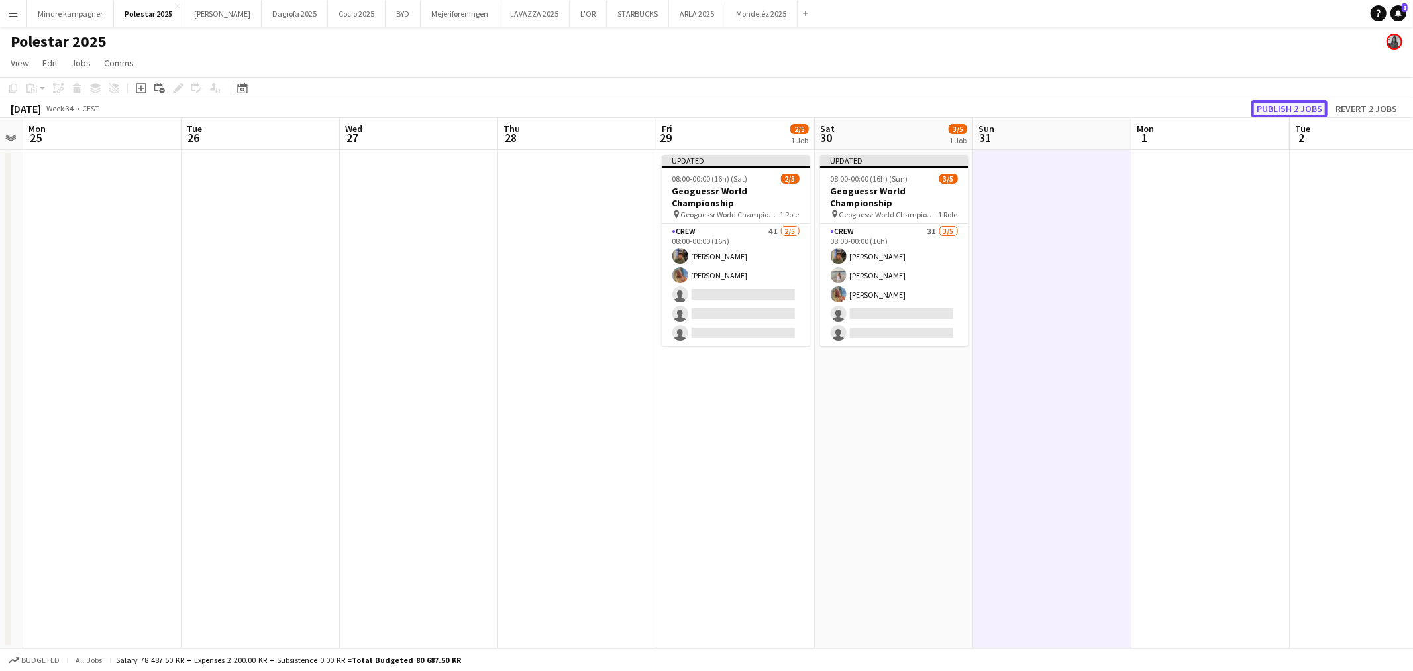
click at [1294, 107] on button "Publish 2 jobs" at bounding box center [1290, 108] width 76 height 17
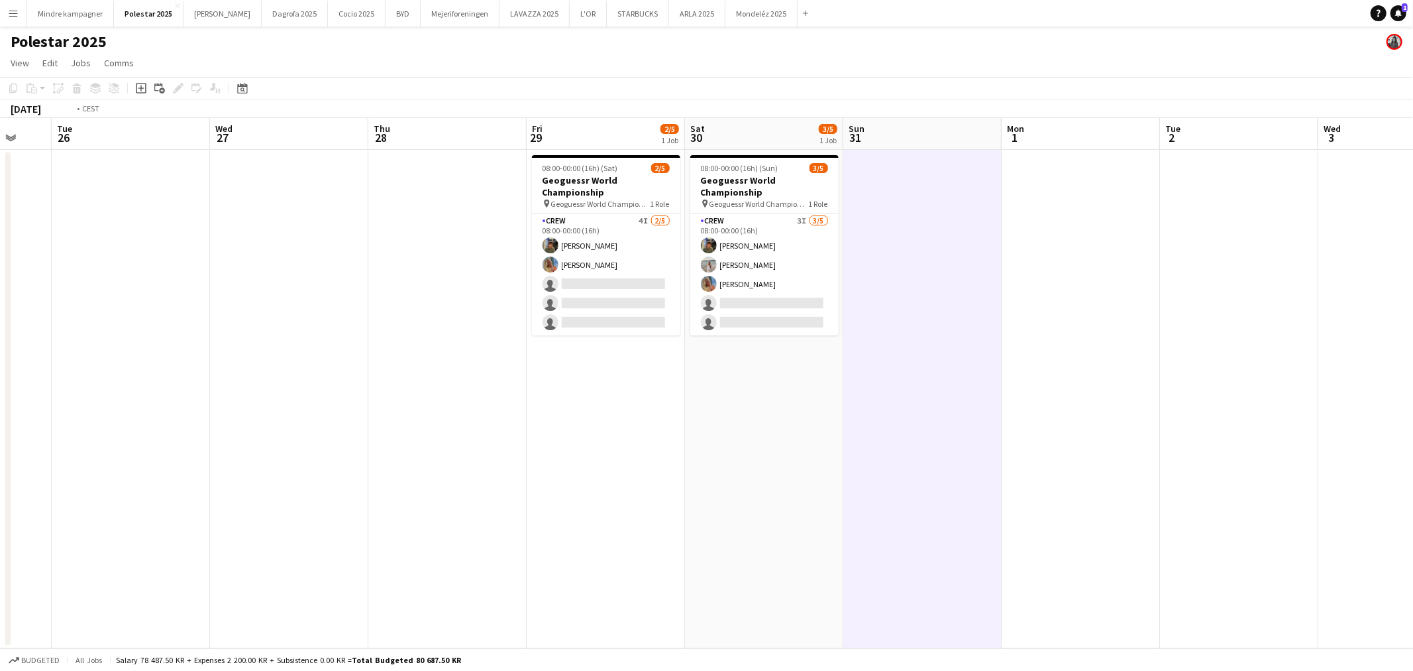
drag, startPoint x: 1103, startPoint y: 492, endPoint x: 560, endPoint y: 460, distance: 544.3
click at [560, 460] on app-calendar-viewport "Fri 22 Sat 23 Sun 24 Mon 25 Tue 26 Wed 27 Thu 28 Fri 29 2/5 1 Job Sat 30 3/5 1 …" at bounding box center [706, 383] width 1413 height 530
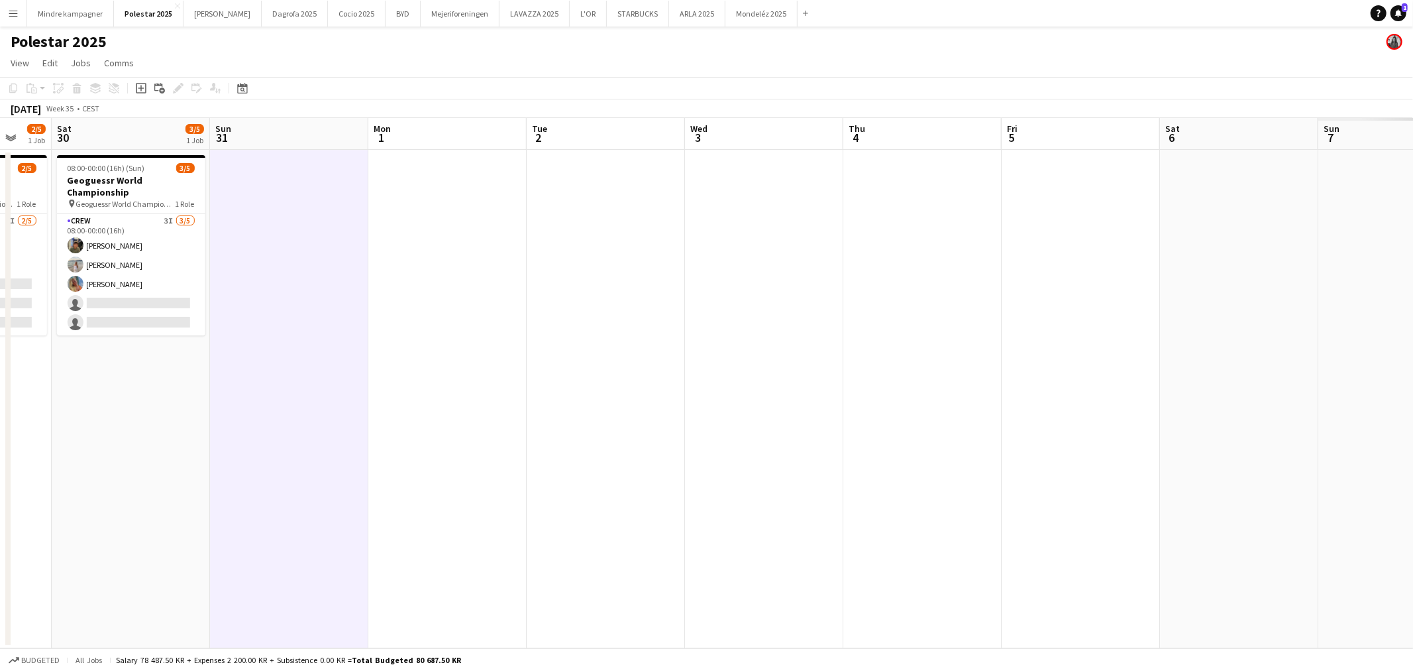
scroll to position [0, 362]
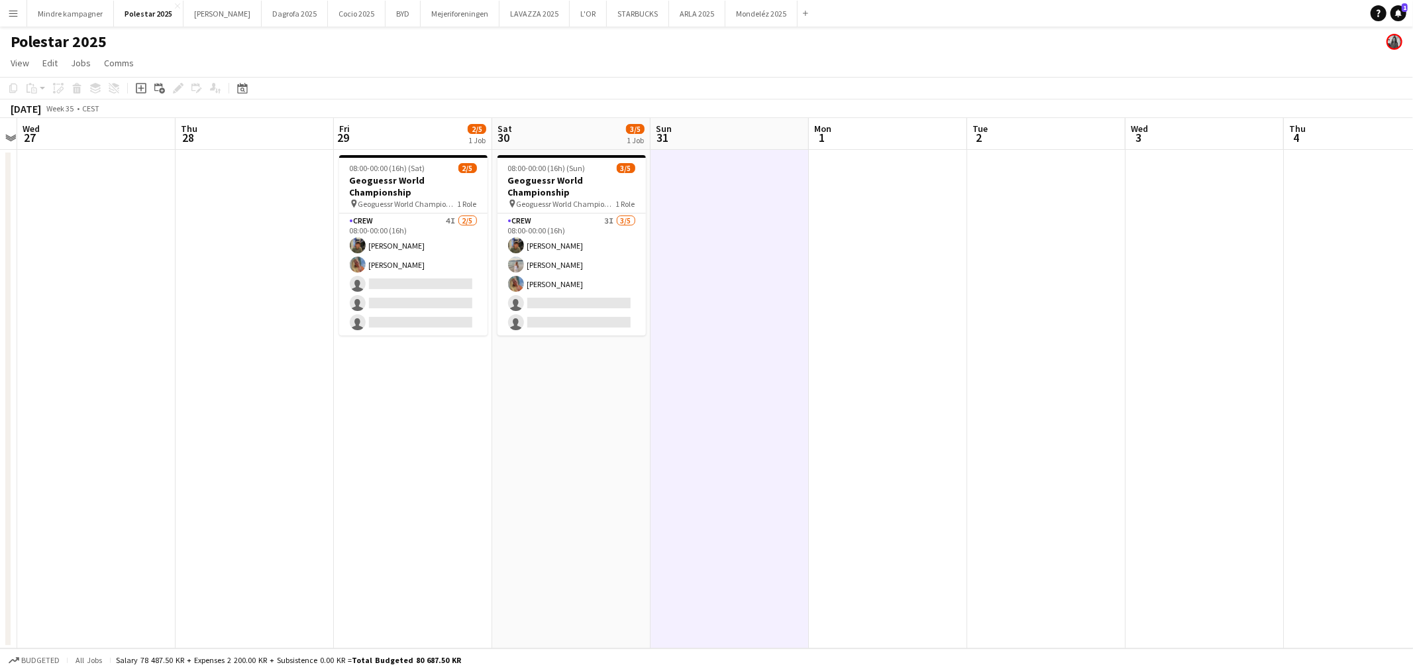
drag, startPoint x: 381, startPoint y: 480, endPoint x: 618, endPoint y: 472, distance: 237.4
click at [618, 472] on app-calendar-viewport "Mon 25 Tue 26 Wed 27 Thu 28 Fri 29 2/5 1 Job Sat 30 3/5 1 Job Sun 31 Mon 1 Tue …" at bounding box center [706, 383] width 1413 height 530
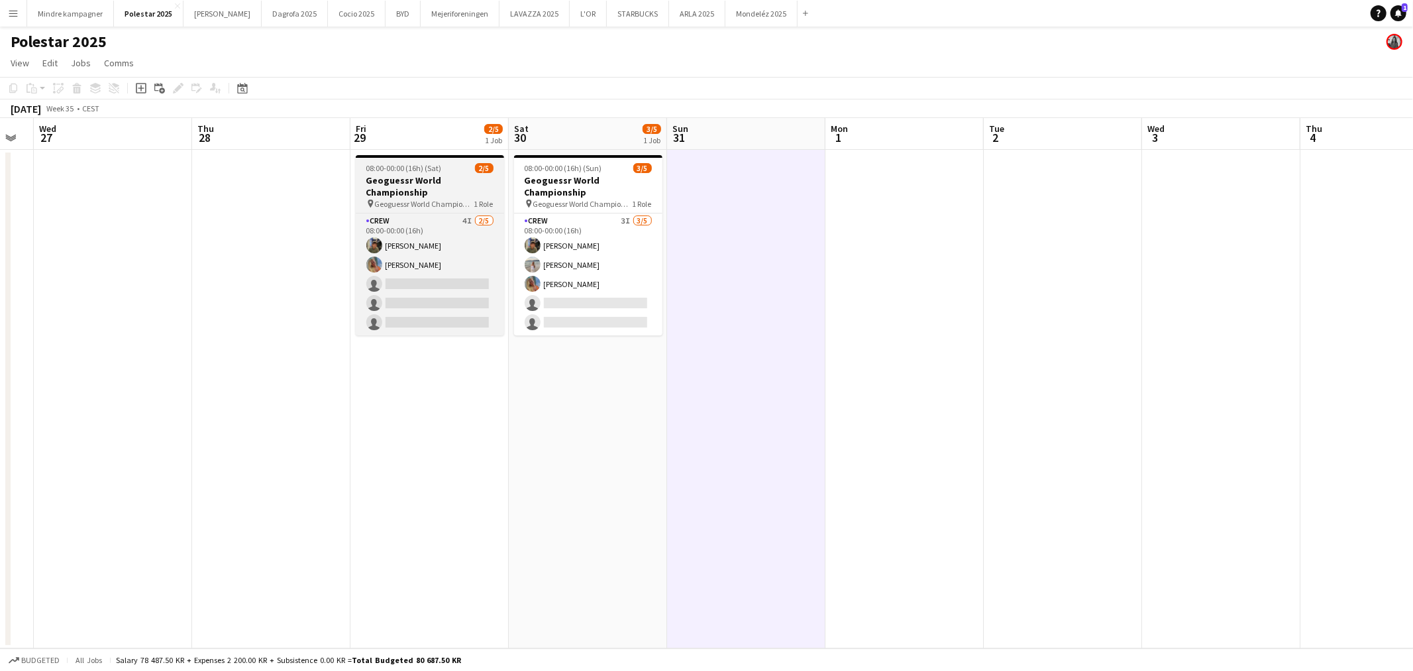
click at [459, 183] on h3 "Geoguessr World Championship" at bounding box center [430, 186] width 148 height 24
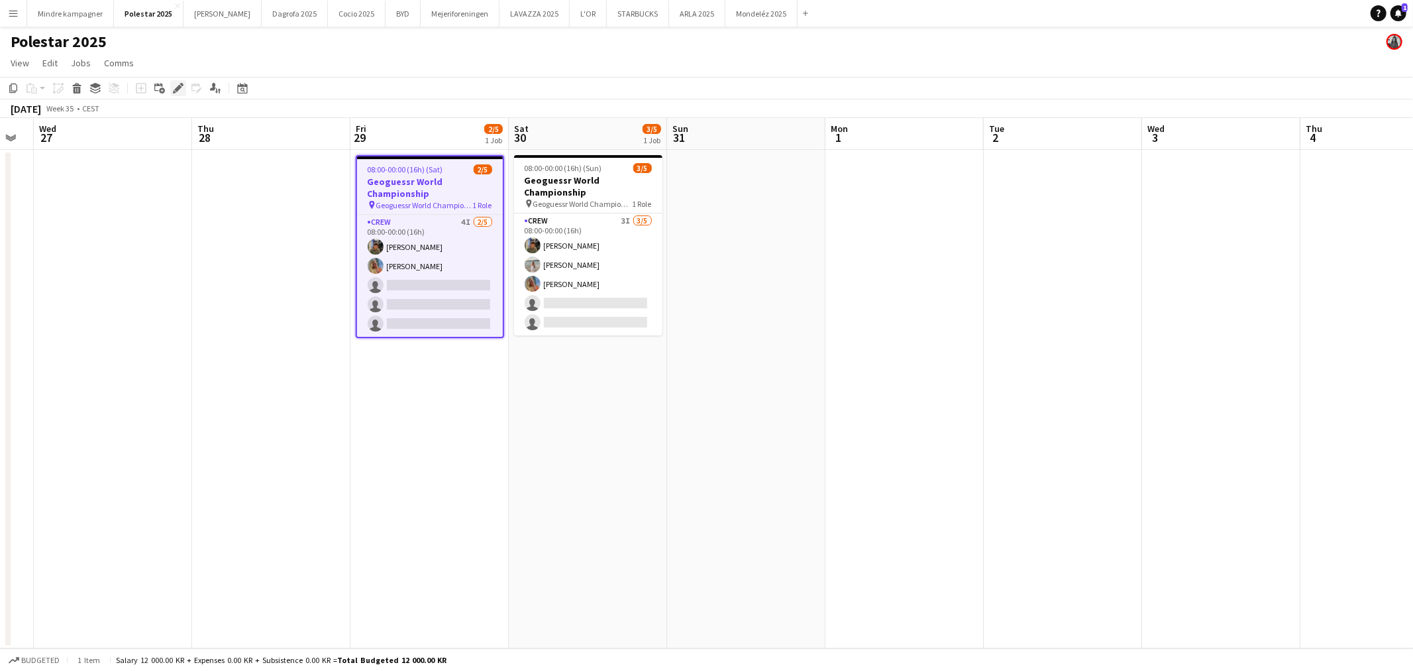
click at [178, 93] on icon "Edit" at bounding box center [178, 88] width 11 height 11
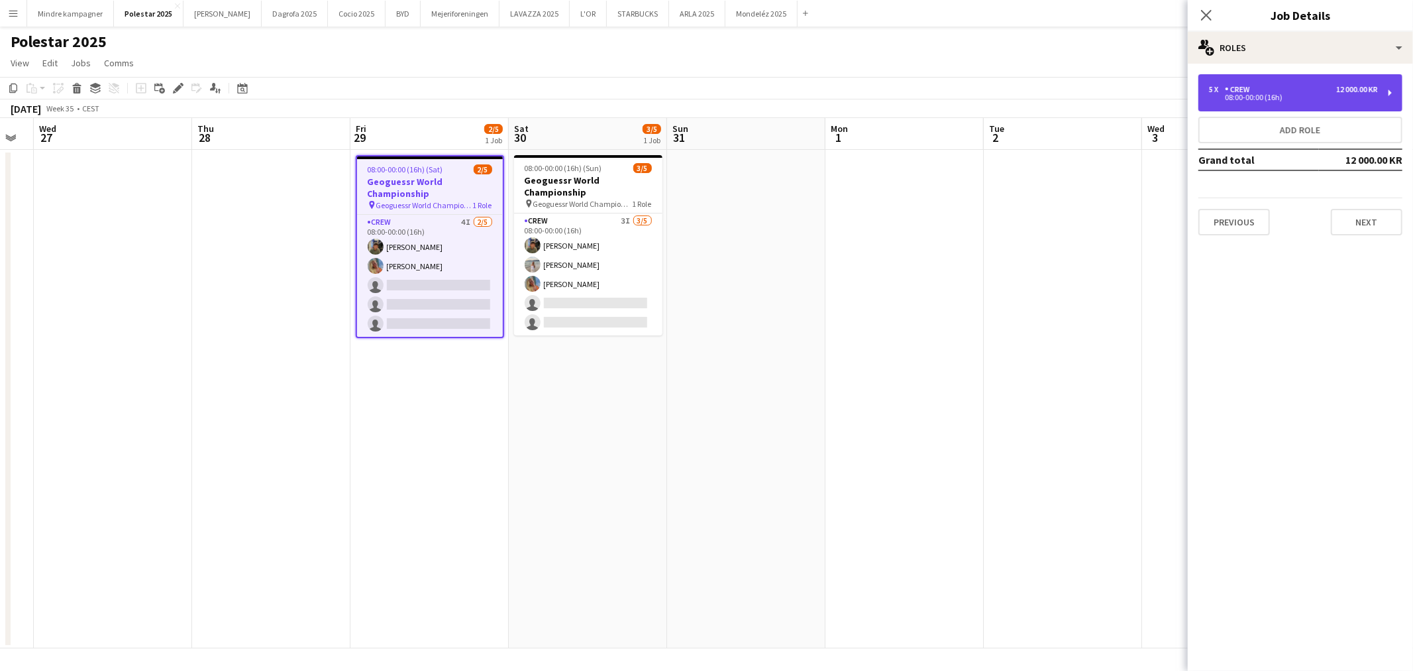
click at [1321, 99] on div "08:00-00:00 (16h)" at bounding box center [1293, 97] width 169 height 7
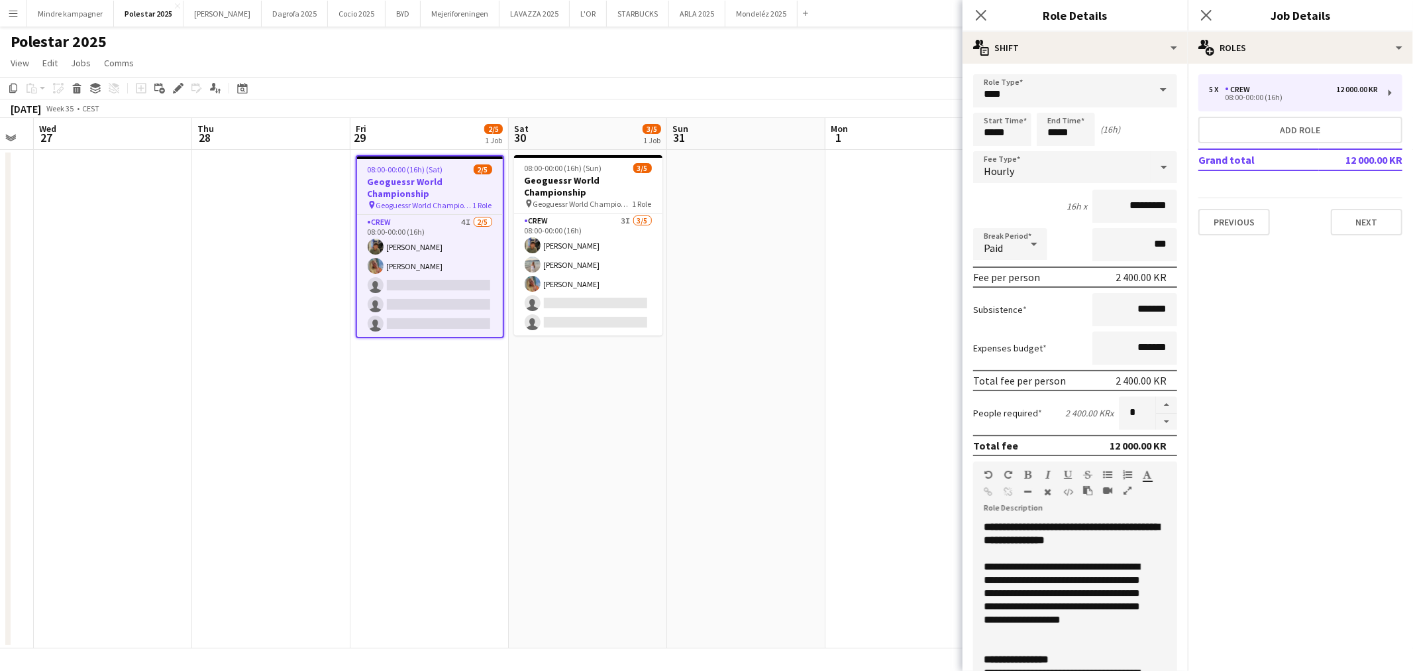
click at [1362, 206] on div "Previous Next" at bounding box center [1301, 216] width 204 height 38
click at [1368, 226] on button "Next" at bounding box center [1367, 222] width 72 height 27
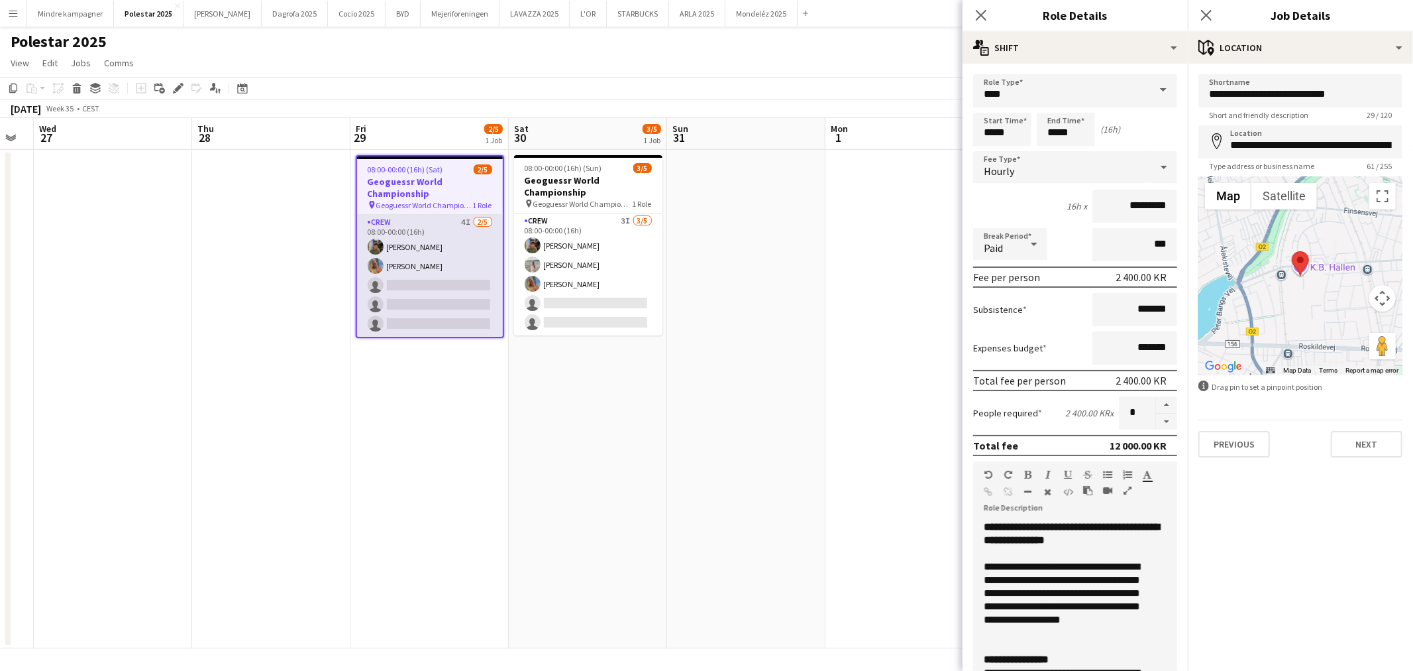
click at [417, 270] on app-card-role "Crew 4I 2/5 08:00-00:00 (16h) Simon Zachariassen Sofie Klivager Andersen single…" at bounding box center [430, 276] width 146 height 122
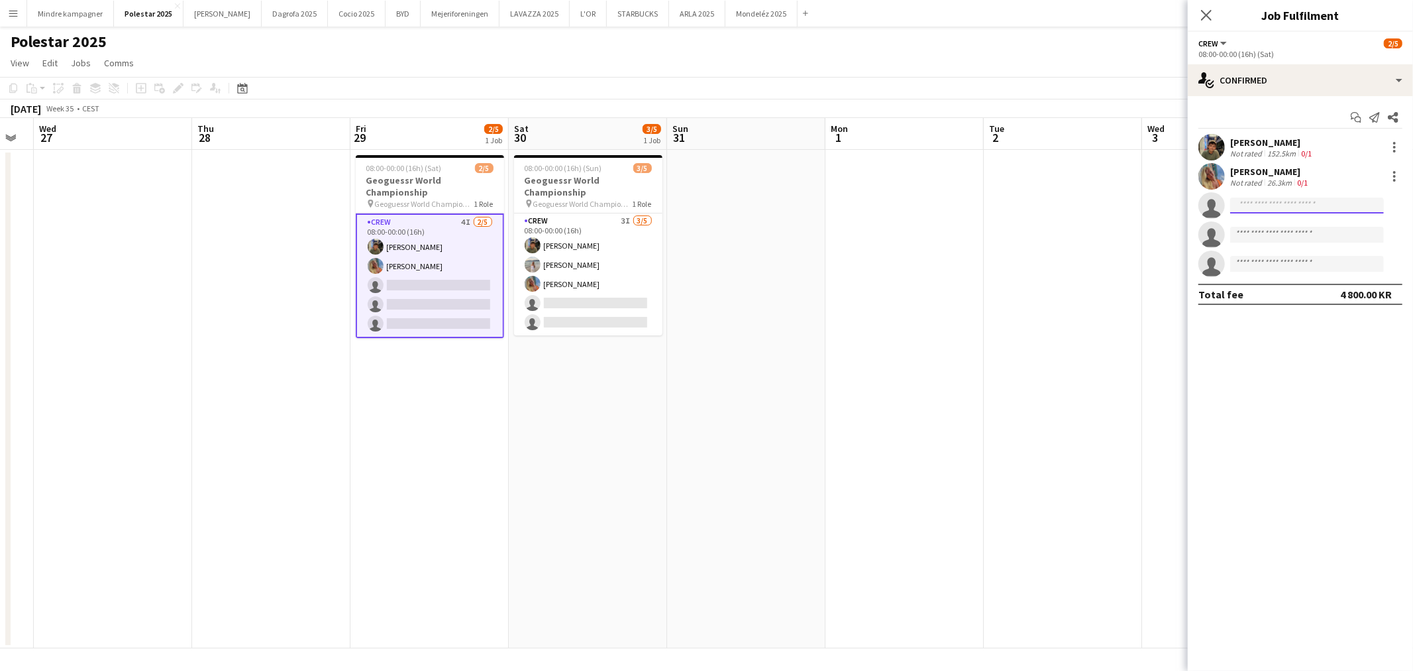
click at [1263, 204] on input at bounding box center [1308, 205] width 154 height 16
click at [1291, 89] on div "single-neutral-actions-check-2 Confirmed" at bounding box center [1300, 80] width 225 height 32
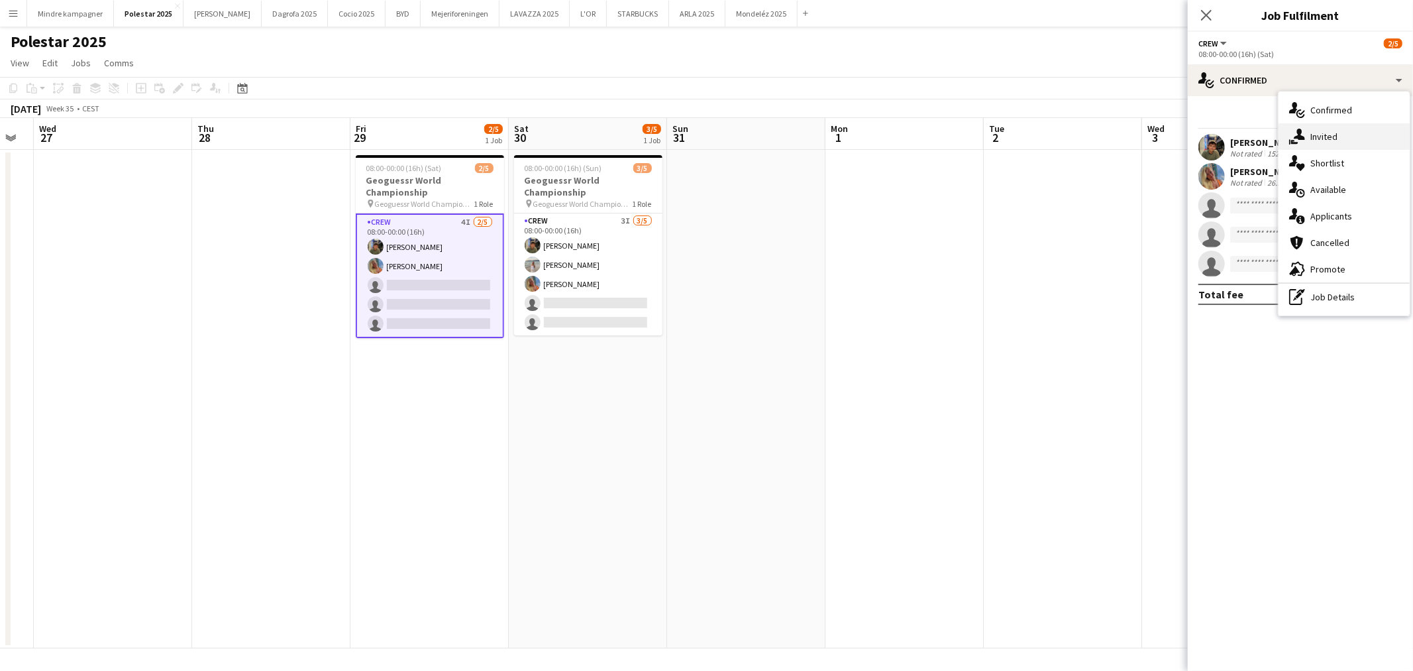
click at [1323, 141] on div "single-neutral-actions-share-1 Invited" at bounding box center [1344, 136] width 131 height 27
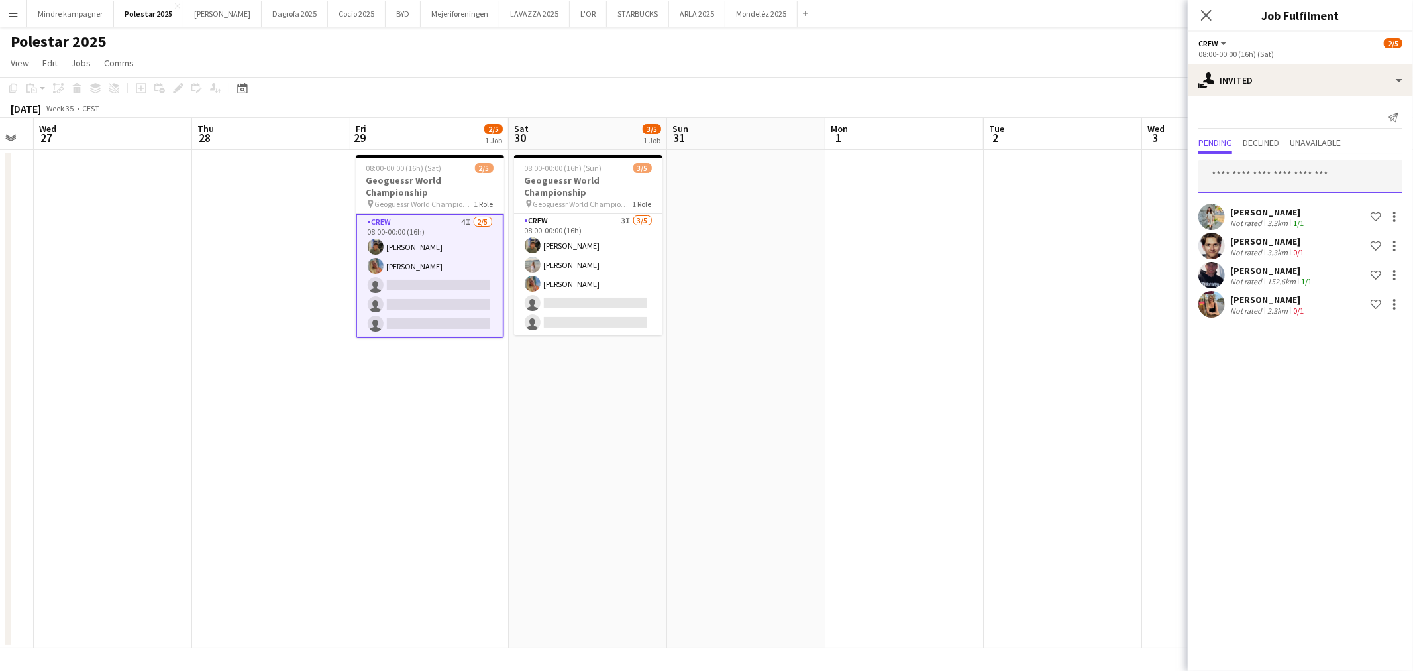
click at [1244, 180] on input "text" at bounding box center [1301, 176] width 204 height 33
type input "*****"
click at [1249, 213] on span "[PERSON_NAME]" at bounding box center [1247, 208] width 76 height 11
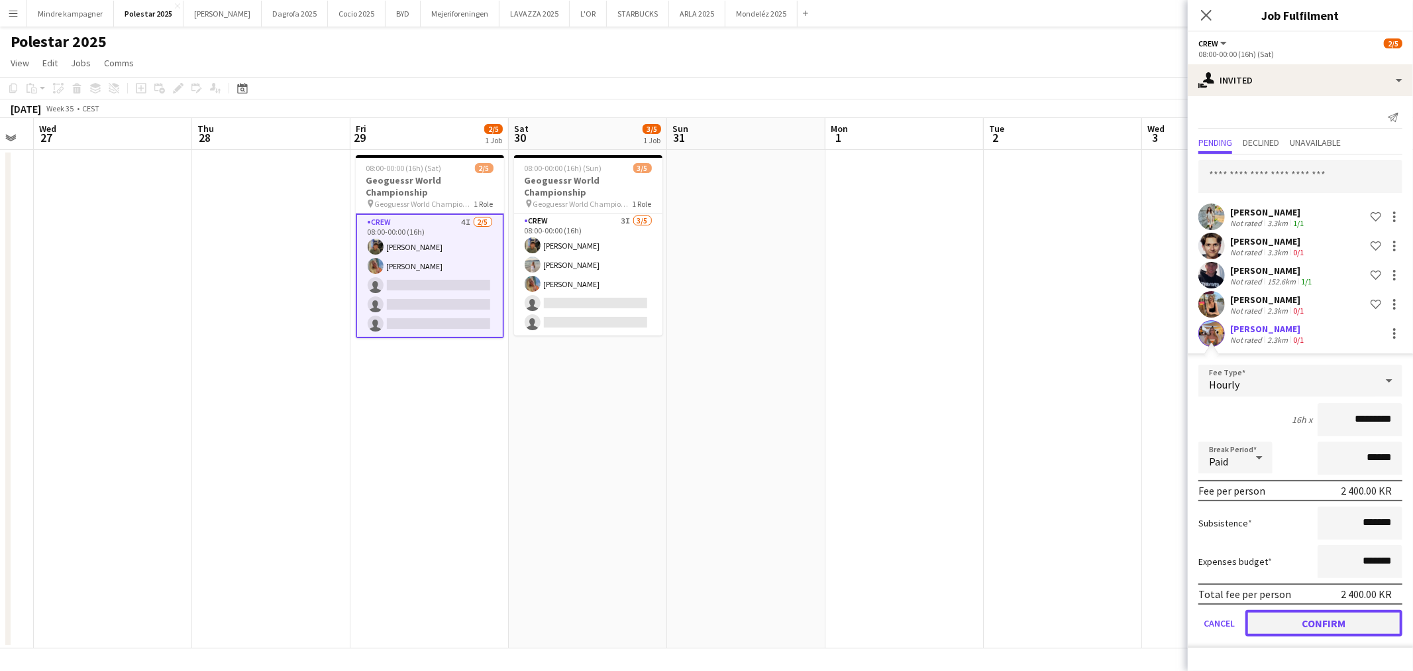
click at [1356, 620] on button "Confirm" at bounding box center [1324, 623] width 157 height 27
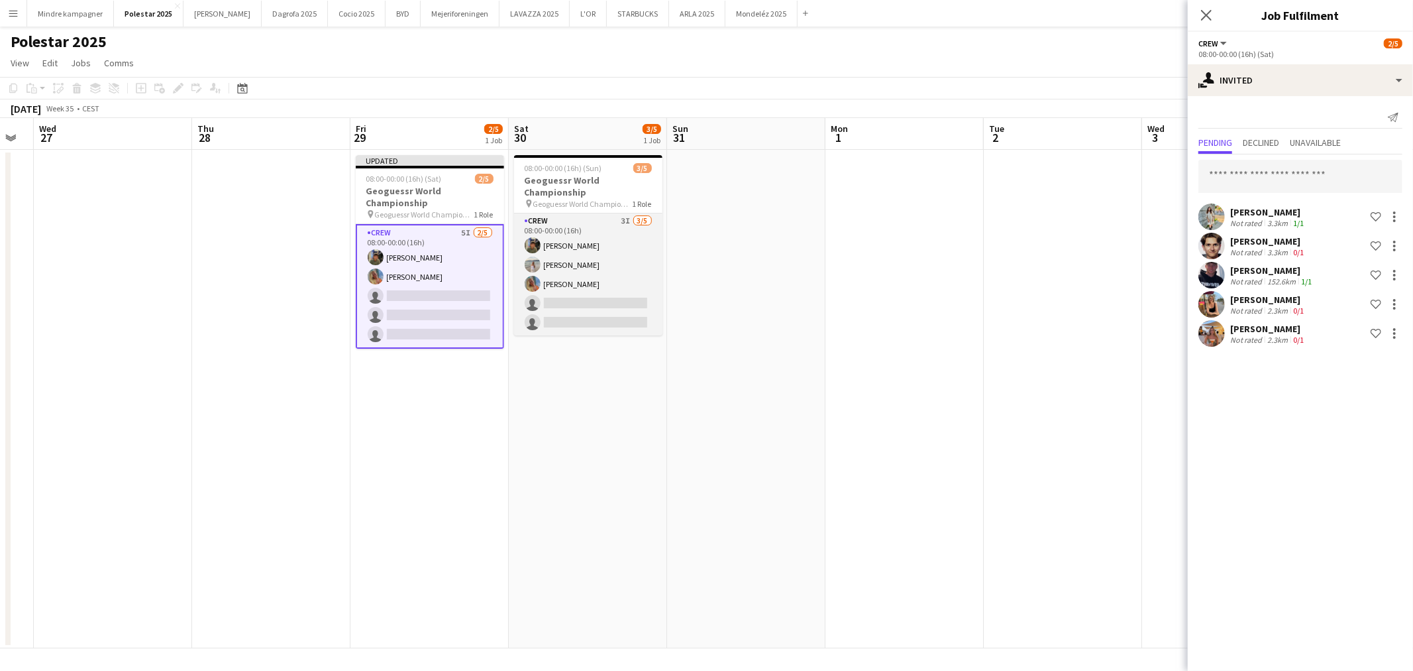
click at [581, 301] on app-card-role "Crew 3I 3/5 08:00-00:00 (16h) Simon Zachariassen Anika Hedegaard Sofie Klivager…" at bounding box center [588, 274] width 148 height 122
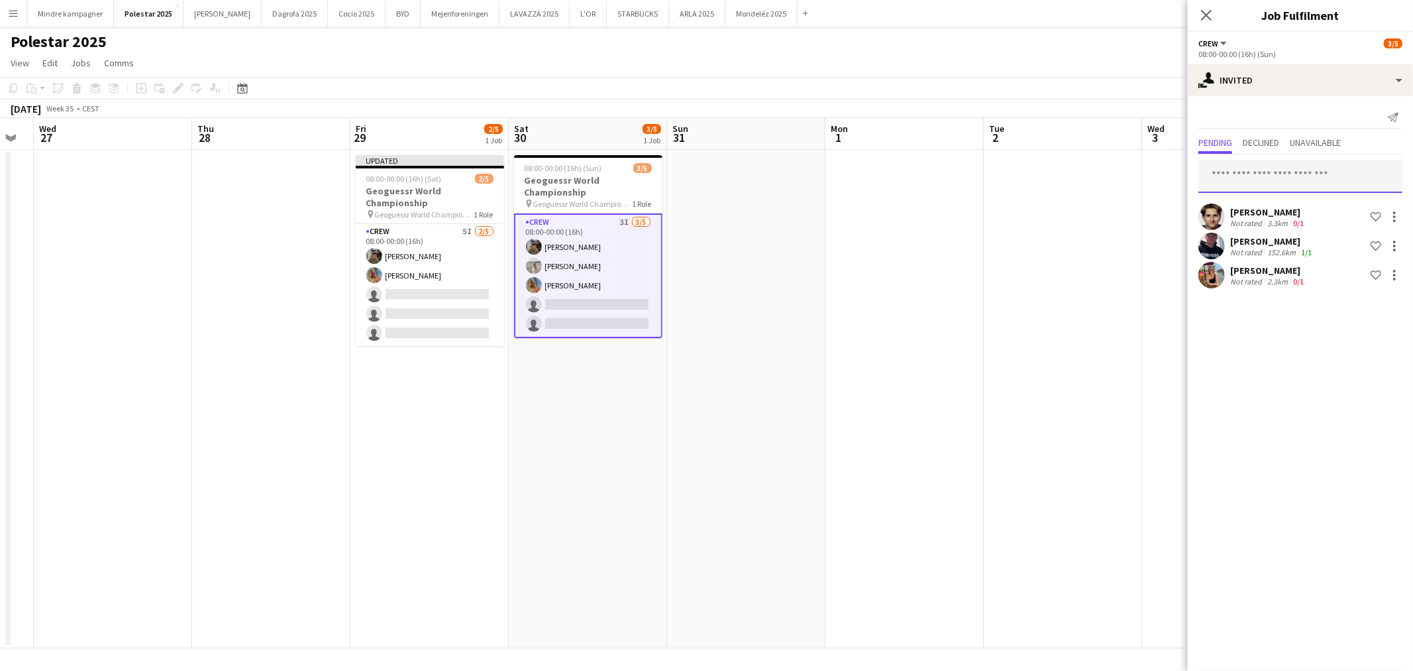
click at [1258, 166] on input "text" at bounding box center [1301, 176] width 204 height 33
type input "*****"
click at [1259, 216] on span "eminetimmig@gmail.com" at bounding box center [1300, 219] width 183 height 11
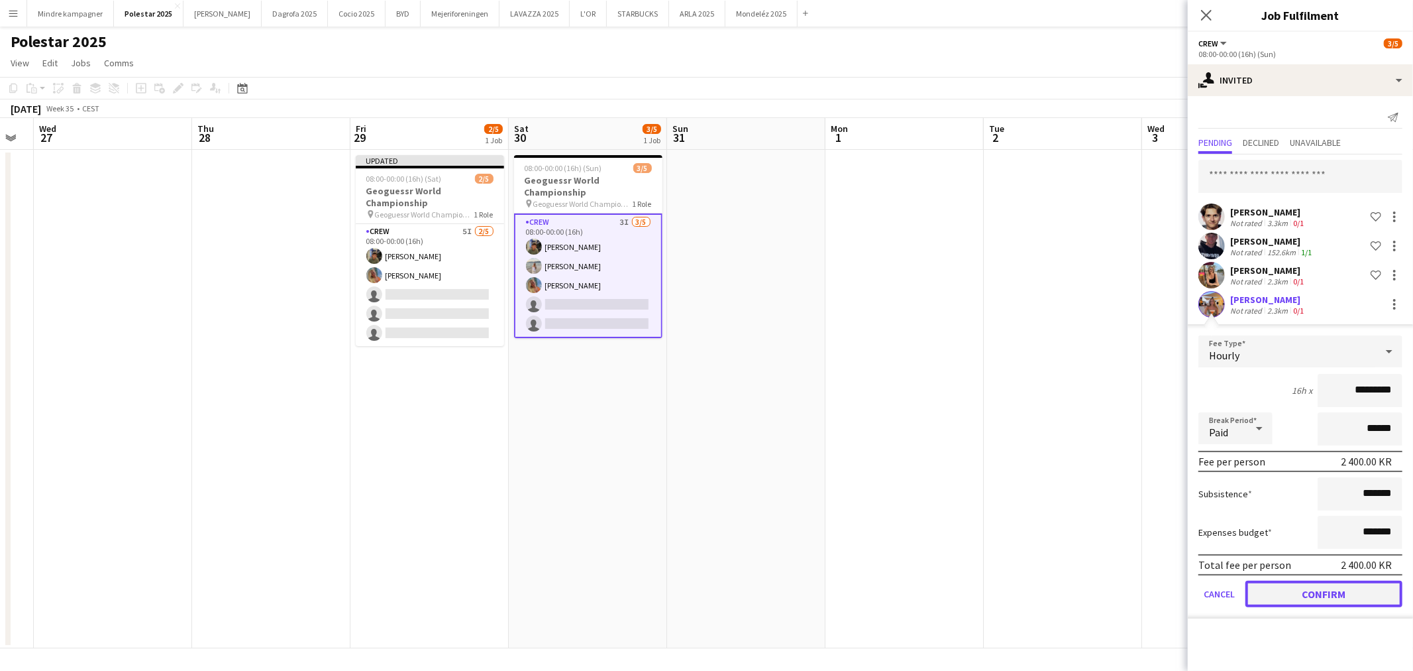
click at [1319, 584] on button "Confirm" at bounding box center [1324, 593] width 157 height 27
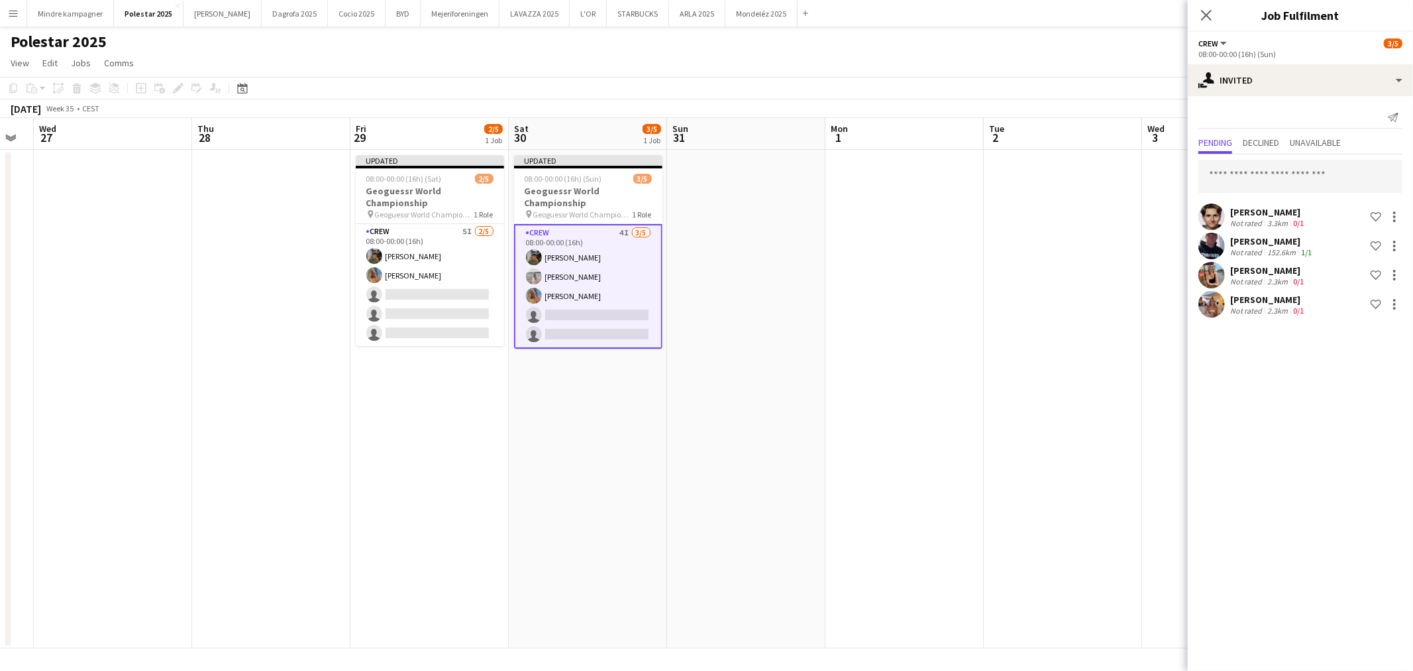
click at [1056, 456] on app-date-cell at bounding box center [1063, 399] width 158 height 498
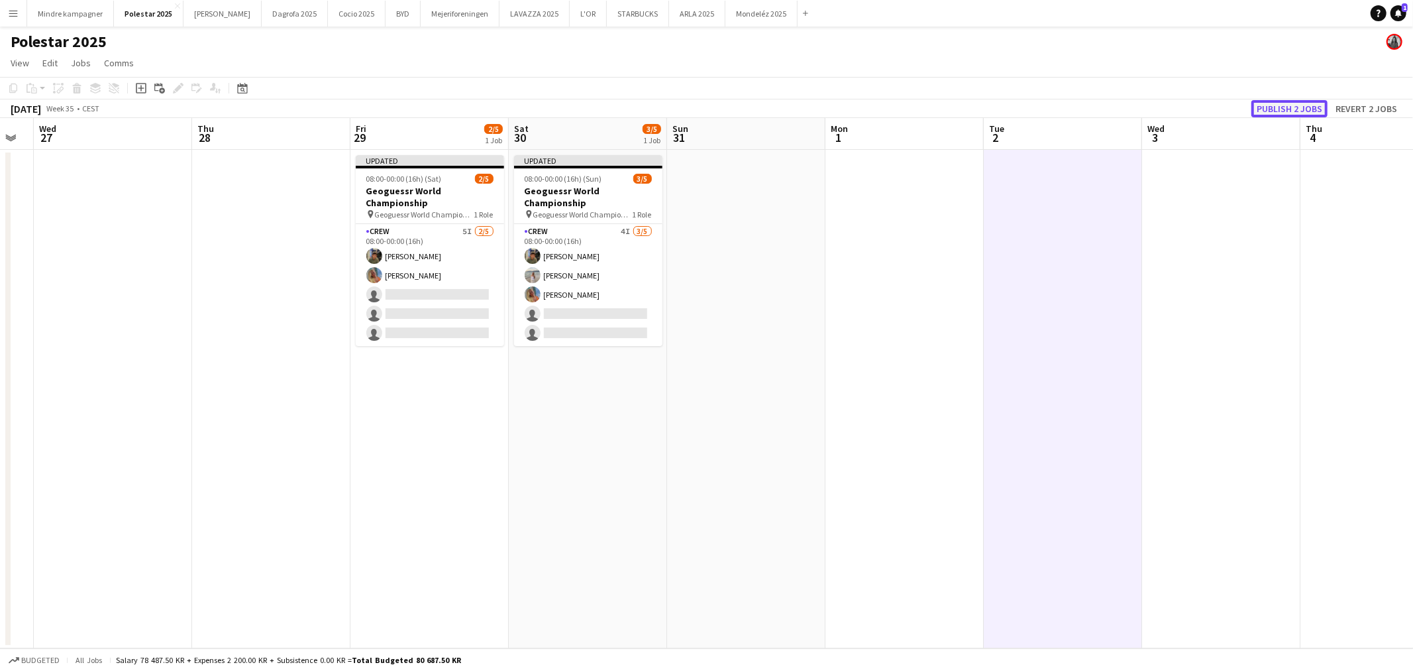
click at [1295, 107] on button "Publish 2 jobs" at bounding box center [1290, 108] width 76 height 17
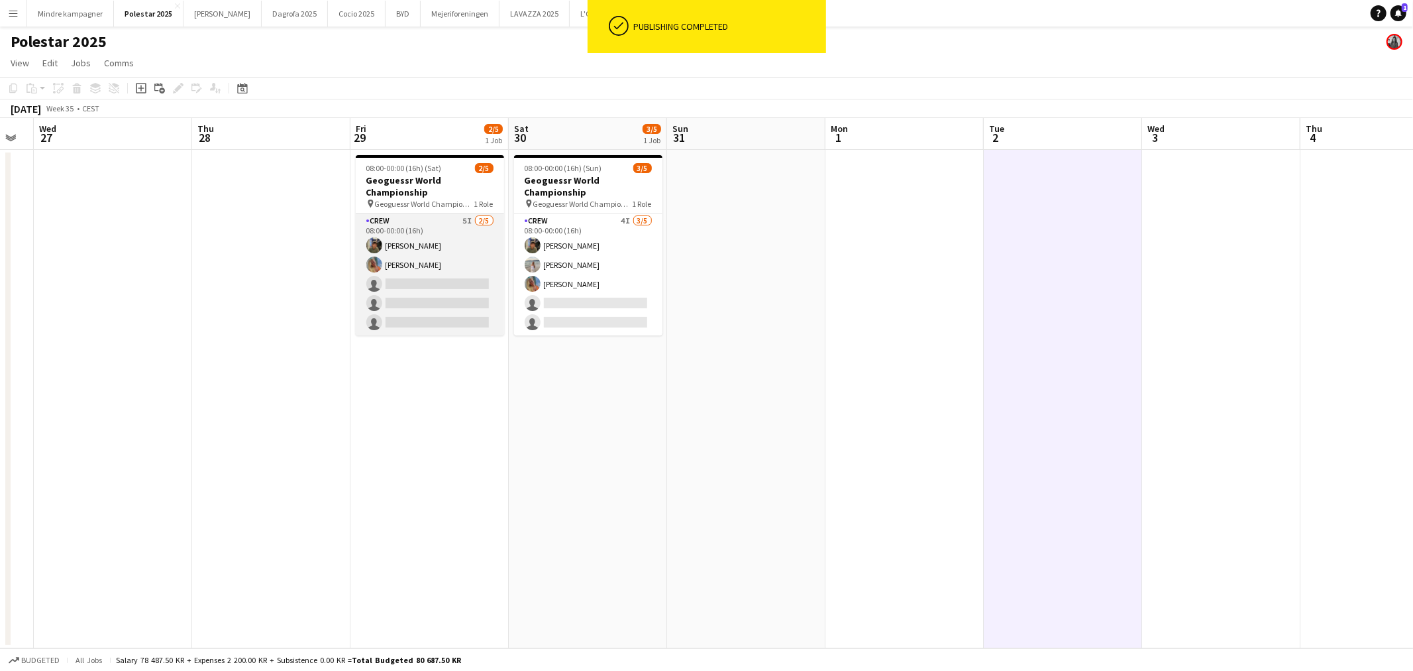
click at [432, 292] on app-card-role "Crew 5I 2/5 08:00-00:00 (16h) Simon Zachariassen Sofie Klivager Andersen single…" at bounding box center [430, 274] width 148 height 122
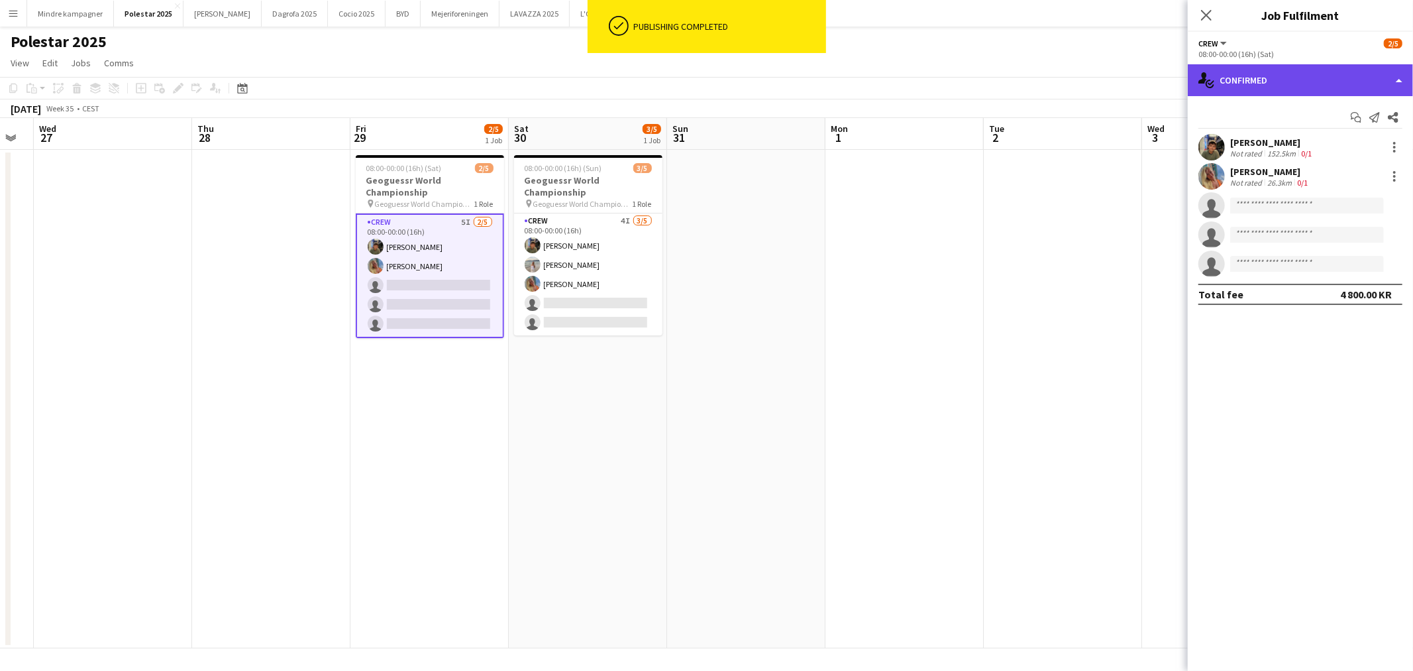
click at [1319, 81] on div "single-neutral-actions-check-2 Confirmed" at bounding box center [1300, 80] width 225 height 32
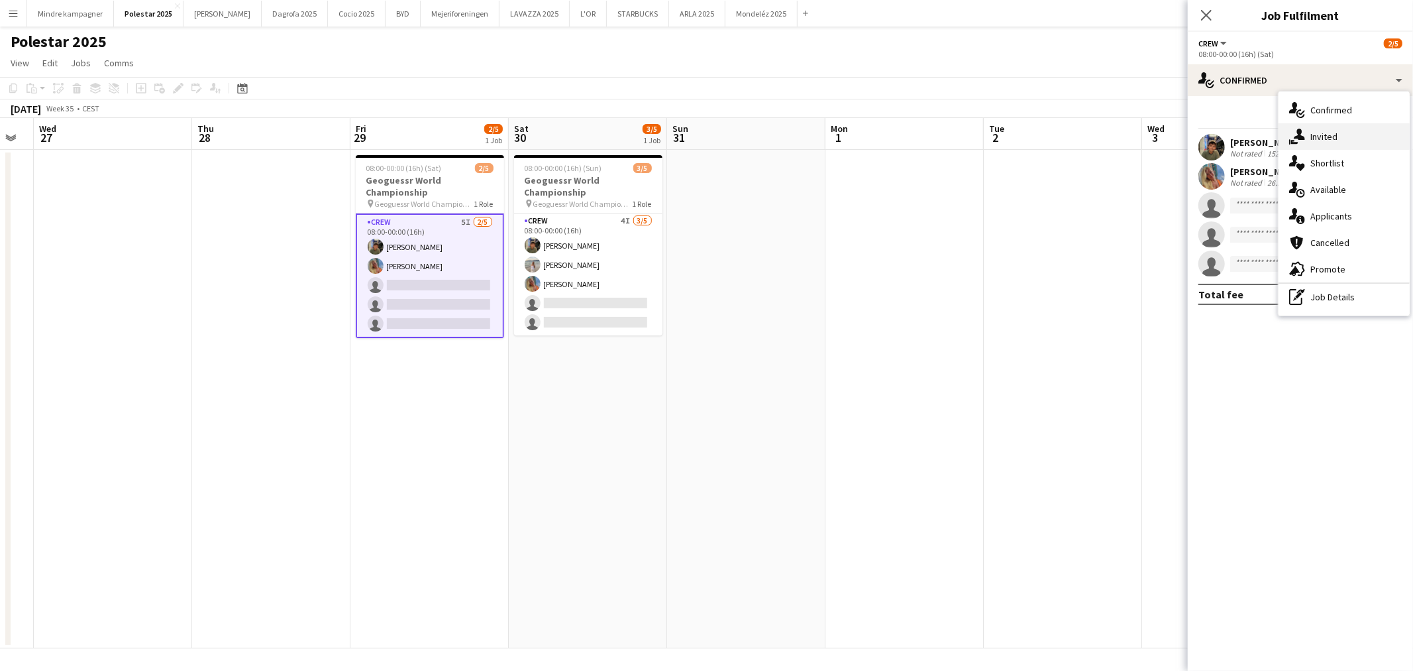
click at [1337, 133] on div "single-neutral-actions-share-1 Invited" at bounding box center [1344, 136] width 131 height 27
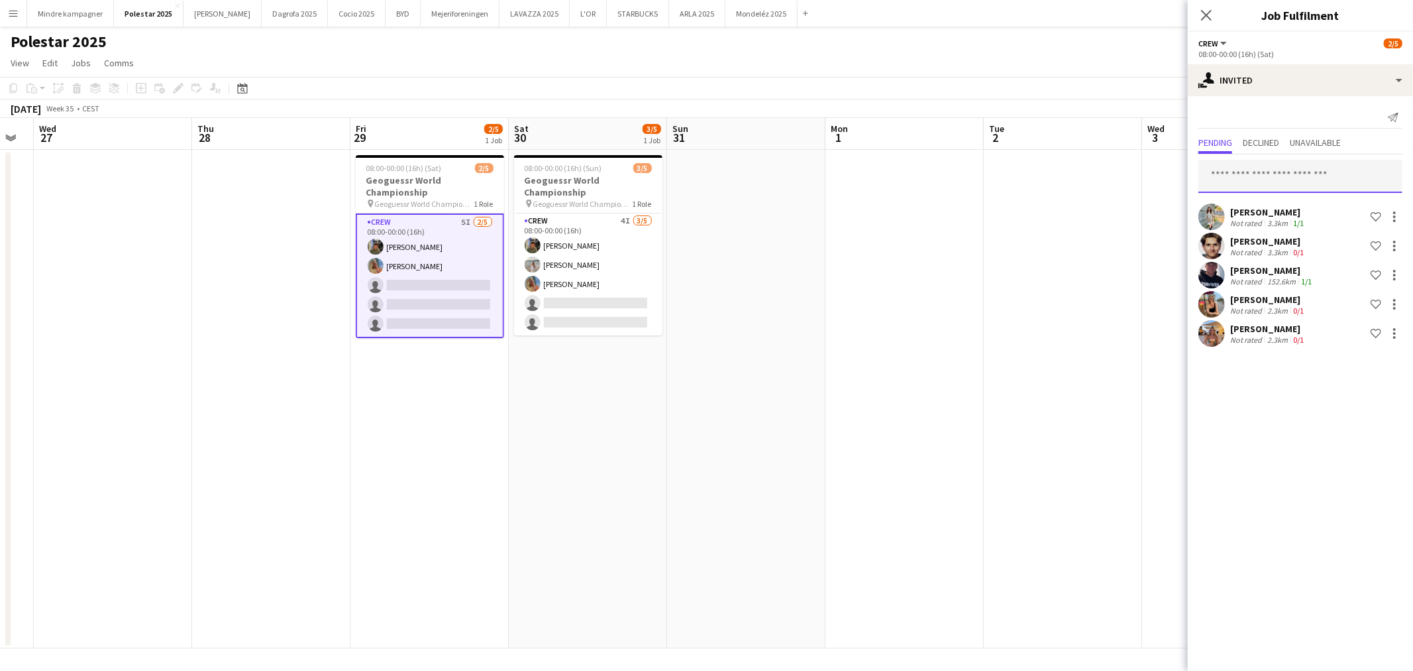
click at [1283, 173] on input "text" at bounding box center [1301, 176] width 204 height 33
type input "****"
click at [1284, 207] on span "Martin Nyland Active" at bounding box center [1300, 208] width 183 height 11
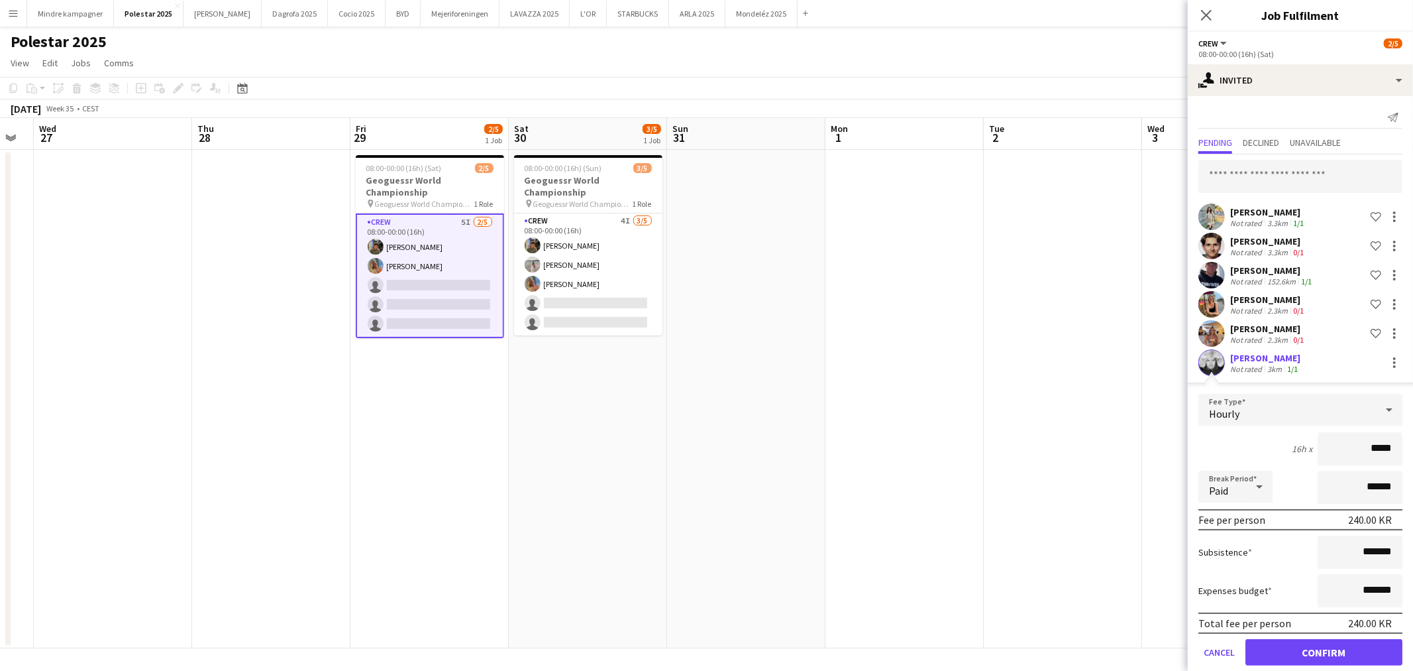
type input "****"
type input "******"
click at [1362, 648] on button "Confirm" at bounding box center [1324, 652] width 157 height 27
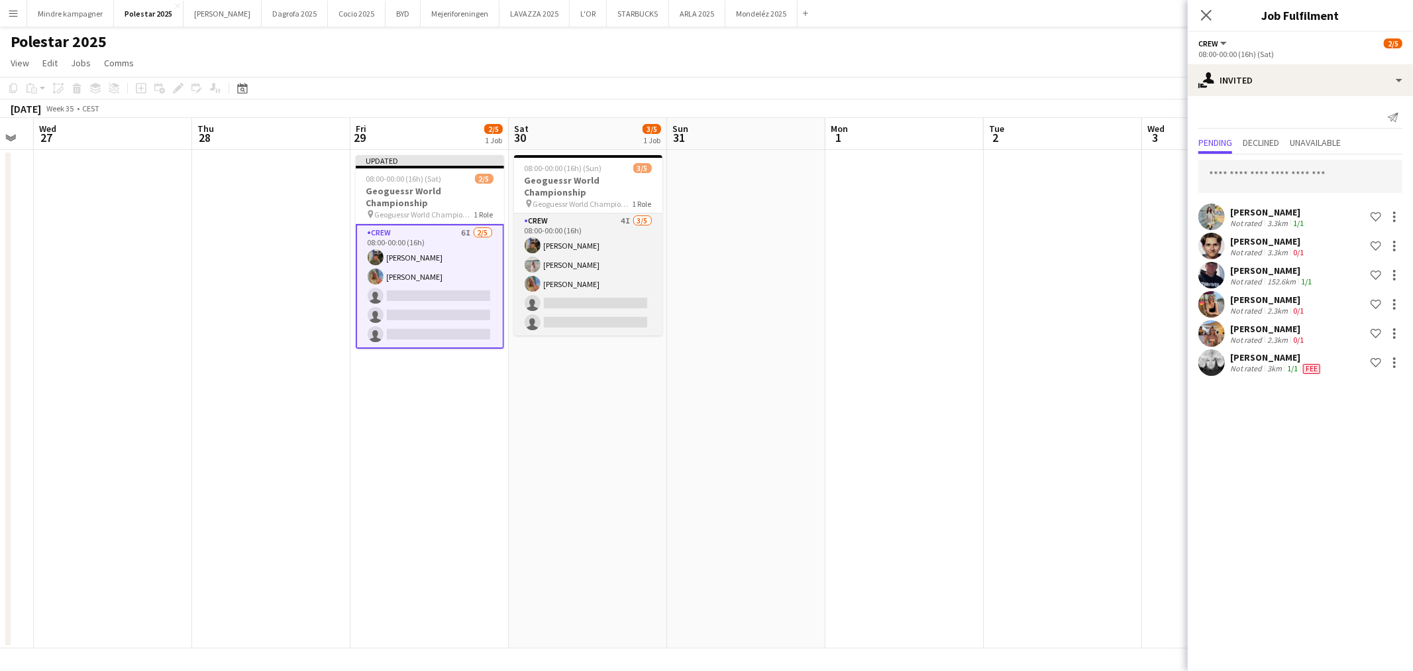
click at [551, 259] on app-card-role "Crew 4I 3/5 08:00-00:00 (16h) Simon Zachariassen Anika Hedegaard Sofie Klivager…" at bounding box center [588, 274] width 148 height 122
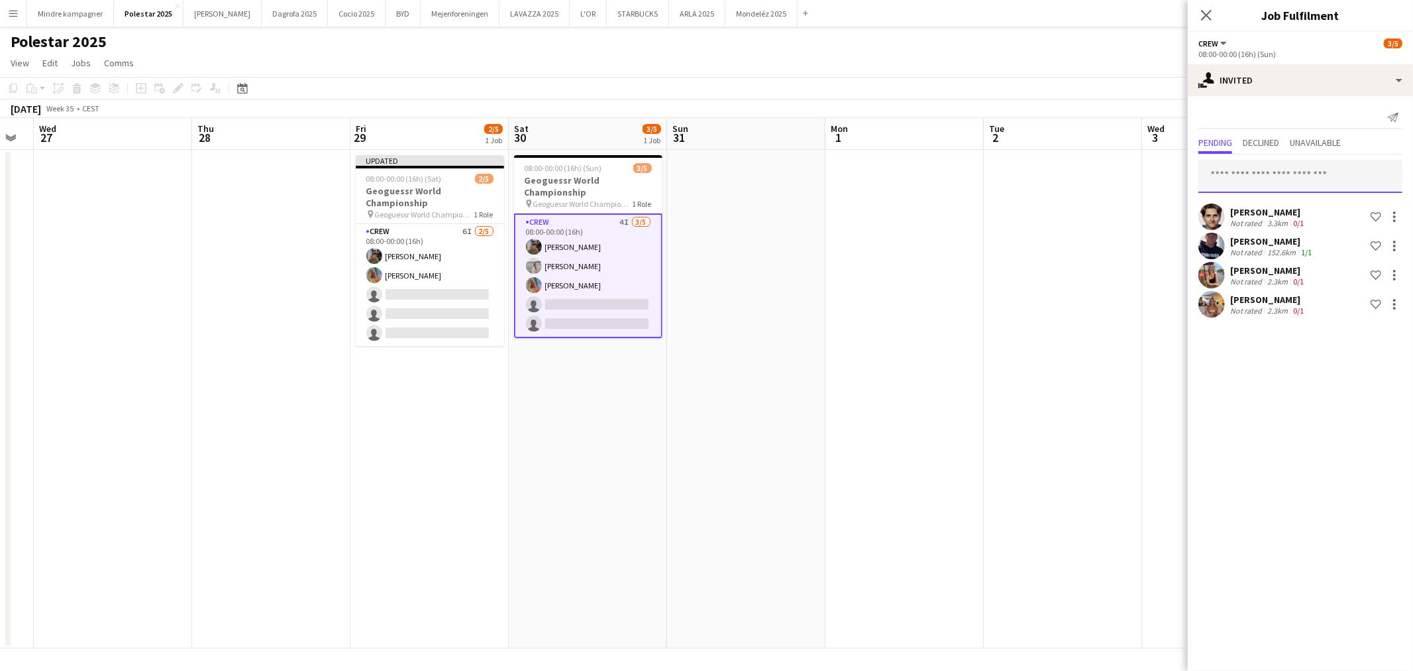
click at [1286, 180] on input "text" at bounding box center [1301, 176] width 204 height 33
type input "******"
click at [1288, 221] on span "nyland88@gmail.com" at bounding box center [1300, 219] width 183 height 11
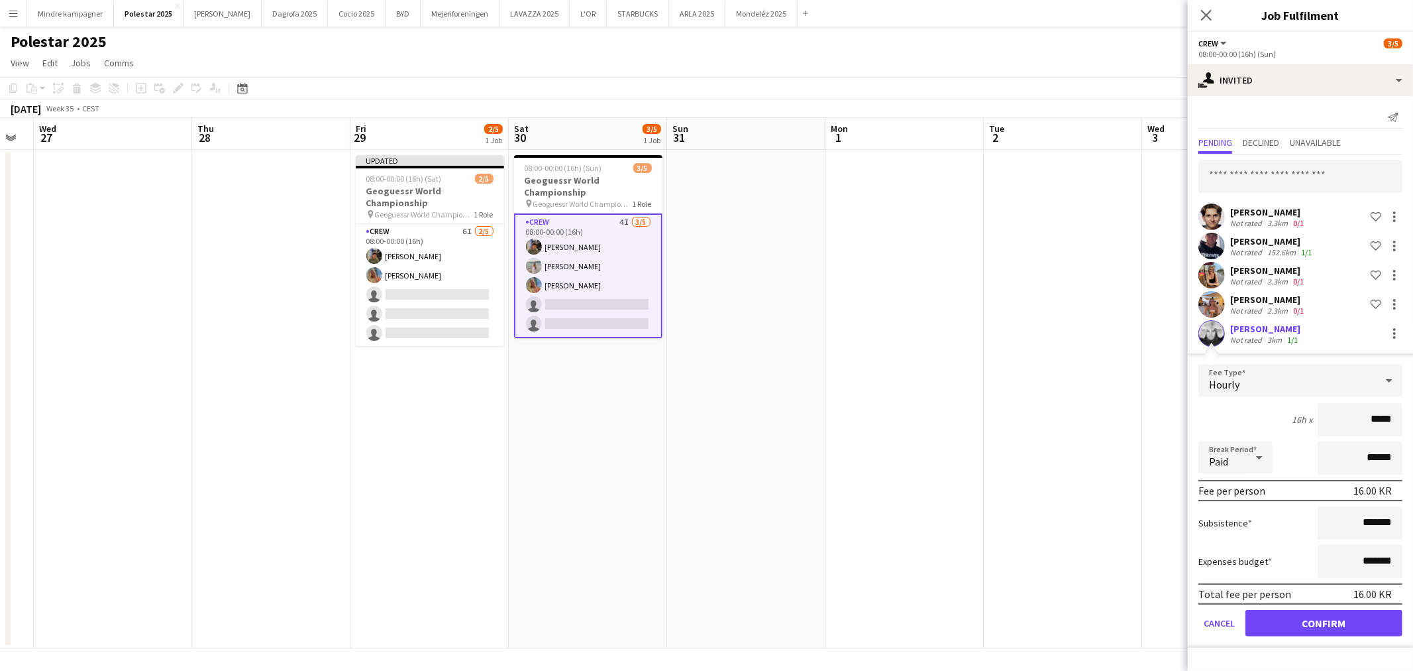
type input "****"
type input "******"
click at [1362, 617] on button "Confirm" at bounding box center [1324, 623] width 157 height 27
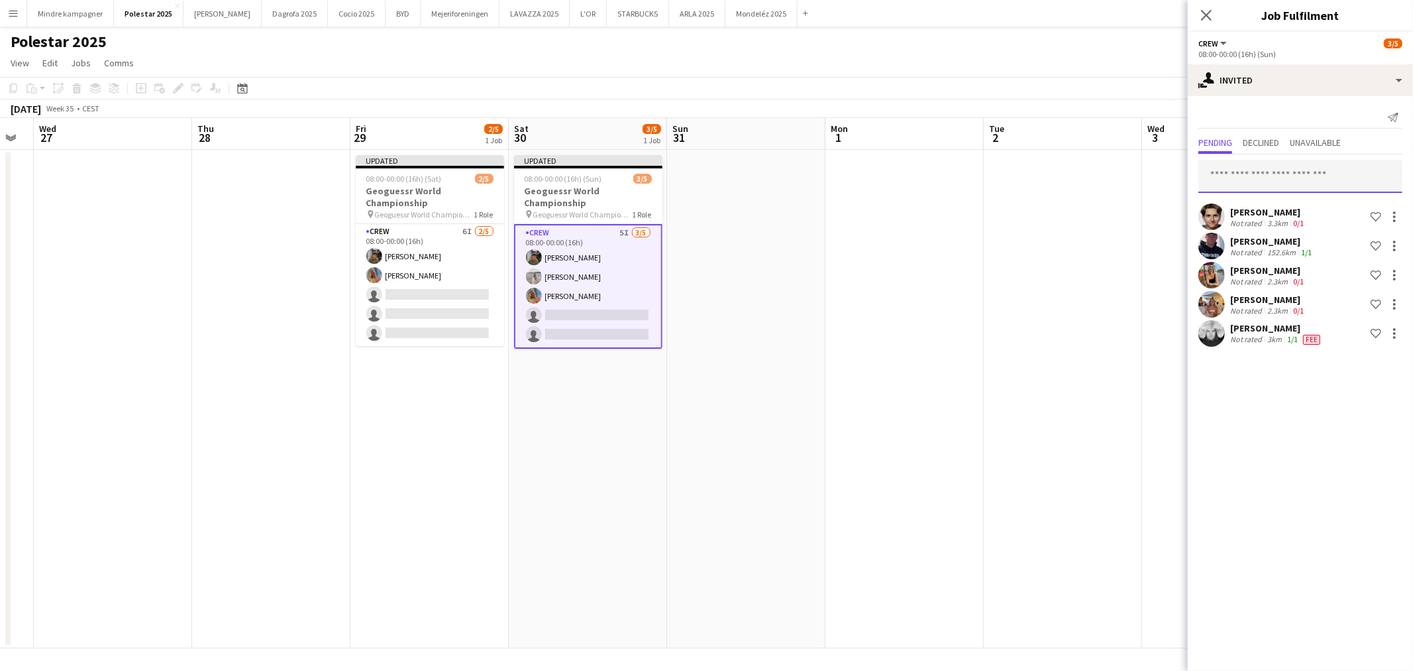
click at [1327, 178] on input "text" at bounding box center [1301, 176] width 204 height 33
type input "*******"
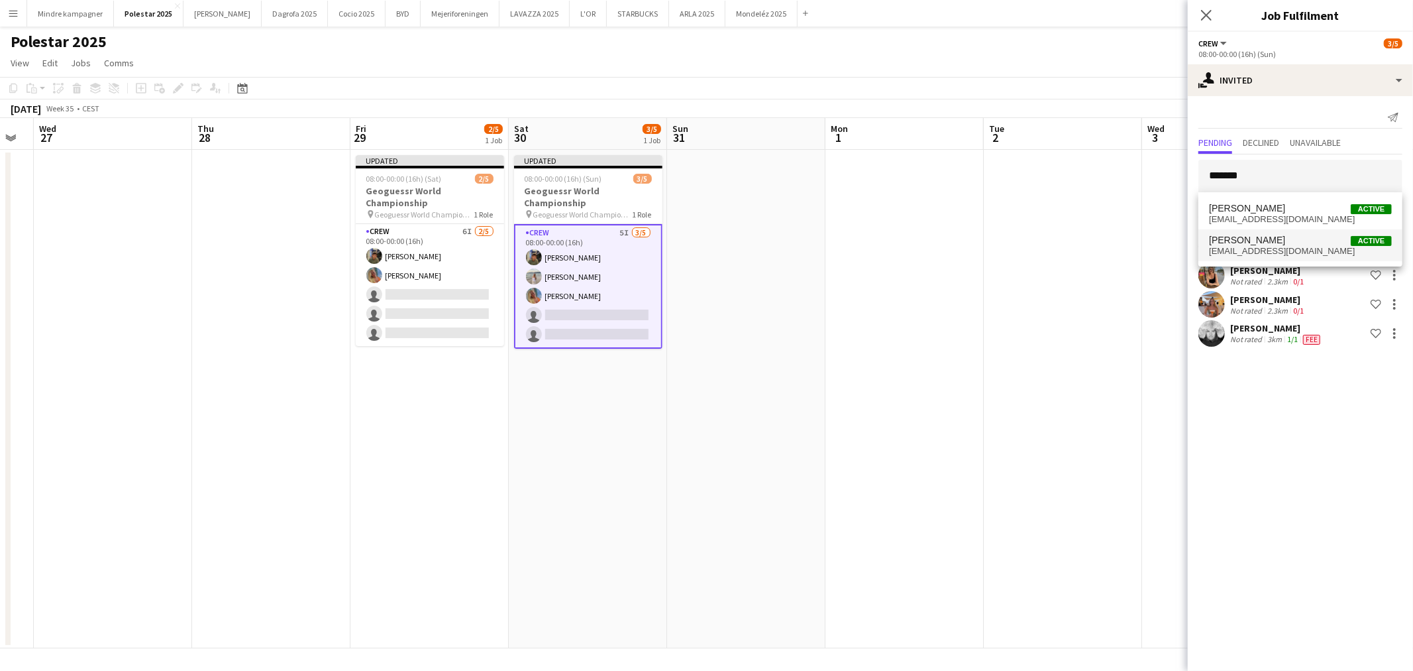
click at [1293, 248] on span "katrinejespersen01@gmail.com" at bounding box center [1300, 251] width 183 height 11
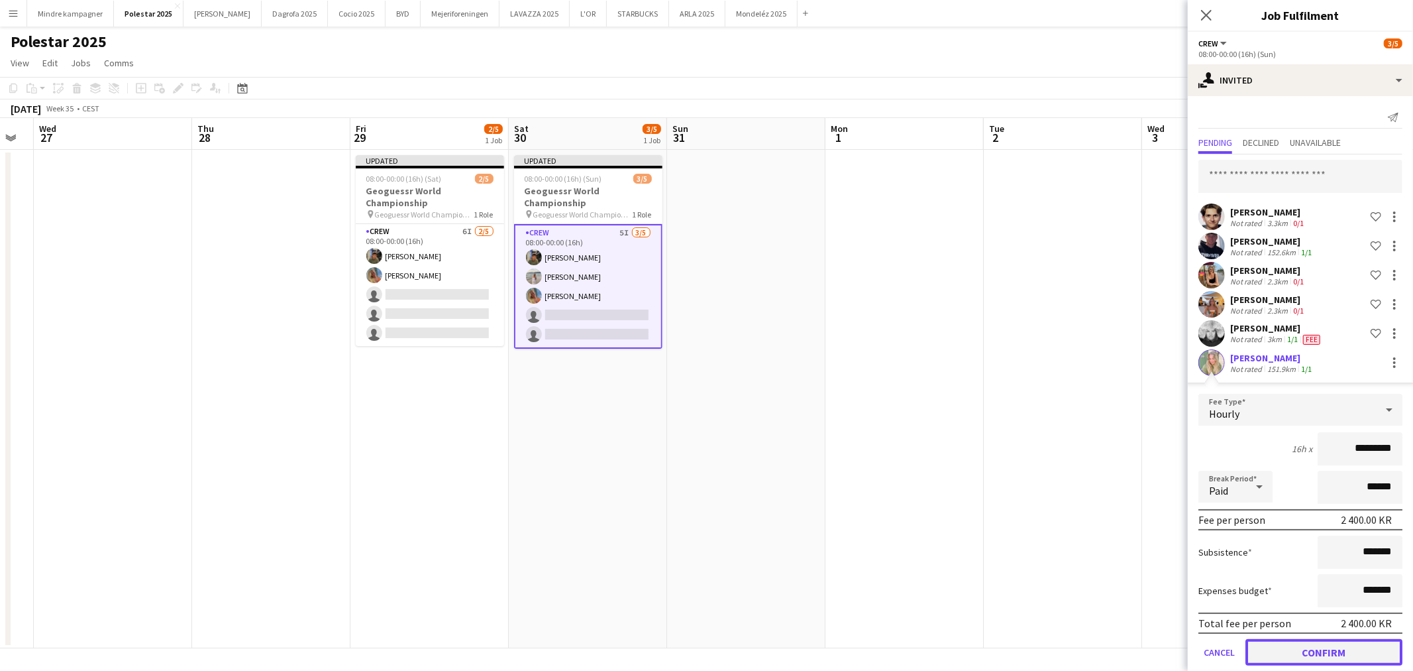
click at [1372, 643] on button "Confirm" at bounding box center [1324, 652] width 157 height 27
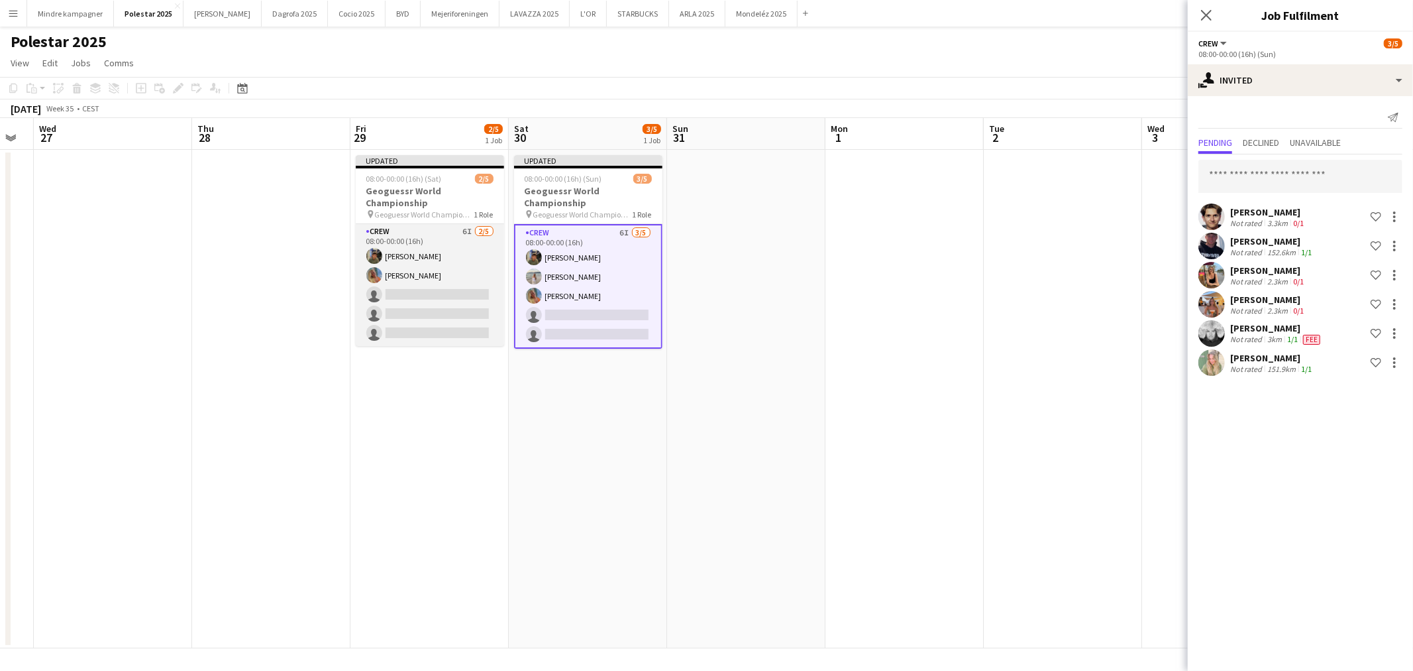
click at [443, 292] on app-card-role "Crew 6I 2/5 08:00-00:00 (16h) Simon Zachariassen Sofie Klivager Andersen single…" at bounding box center [430, 285] width 148 height 122
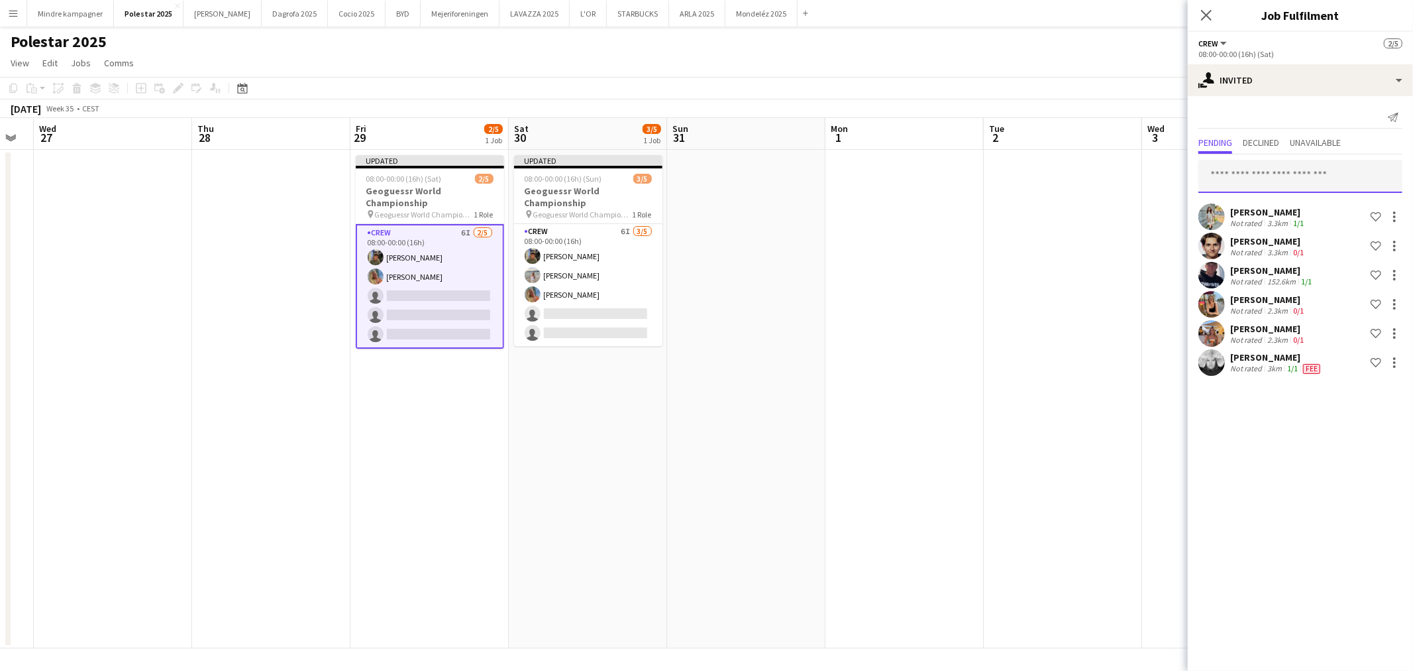
click at [1281, 163] on input "text" at bounding box center [1301, 176] width 204 height 33
type input "*******"
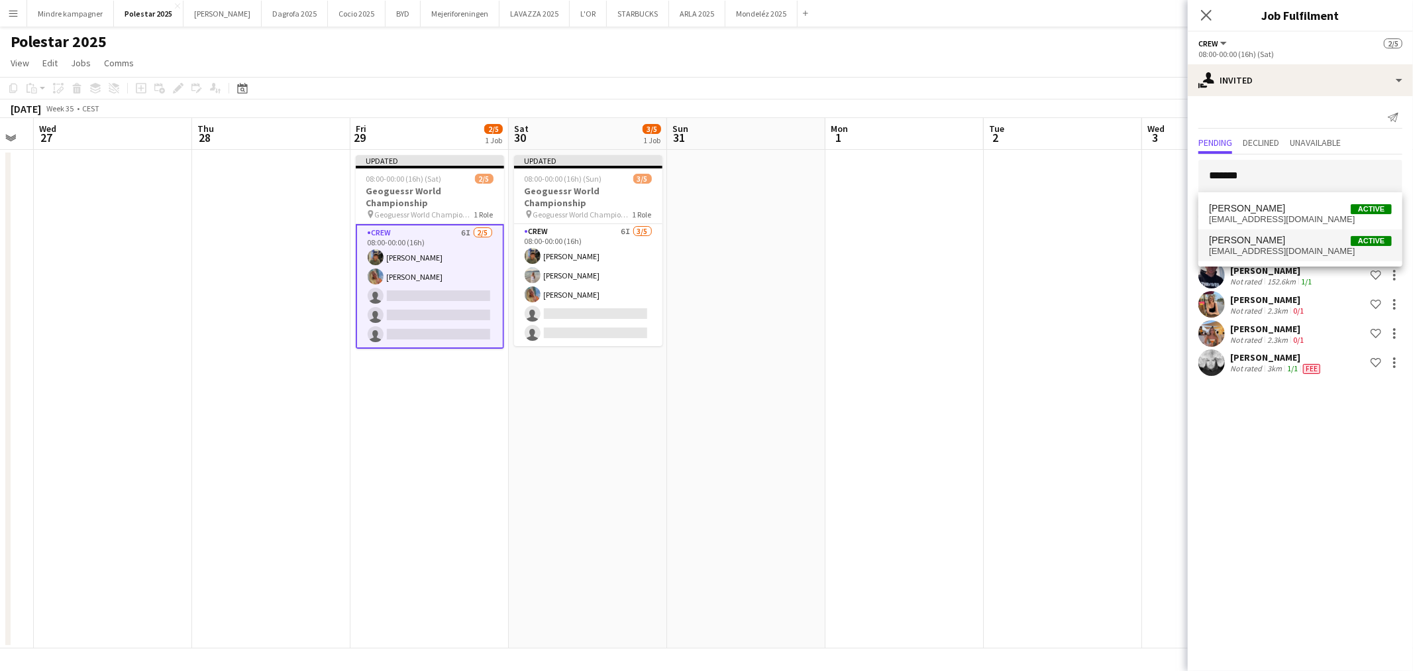
click at [1299, 239] on span "katrine jespersen Active" at bounding box center [1300, 240] width 183 height 11
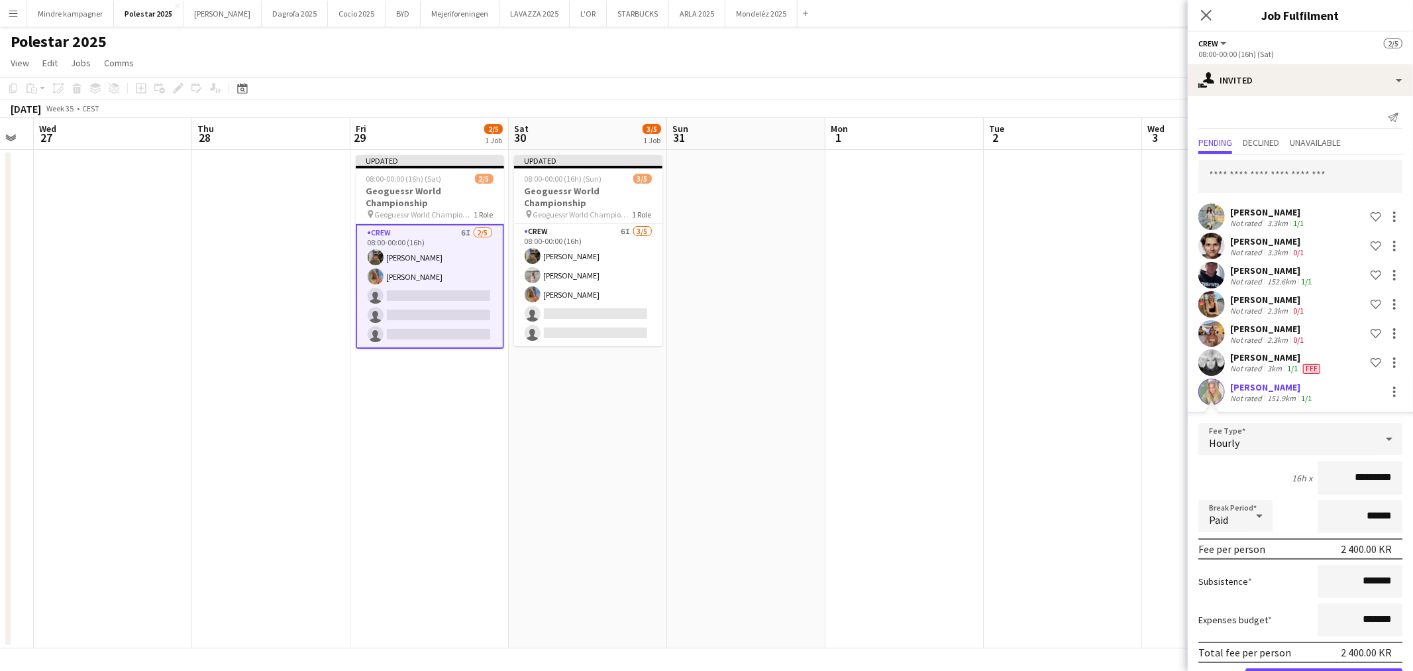
scroll to position [44, 0]
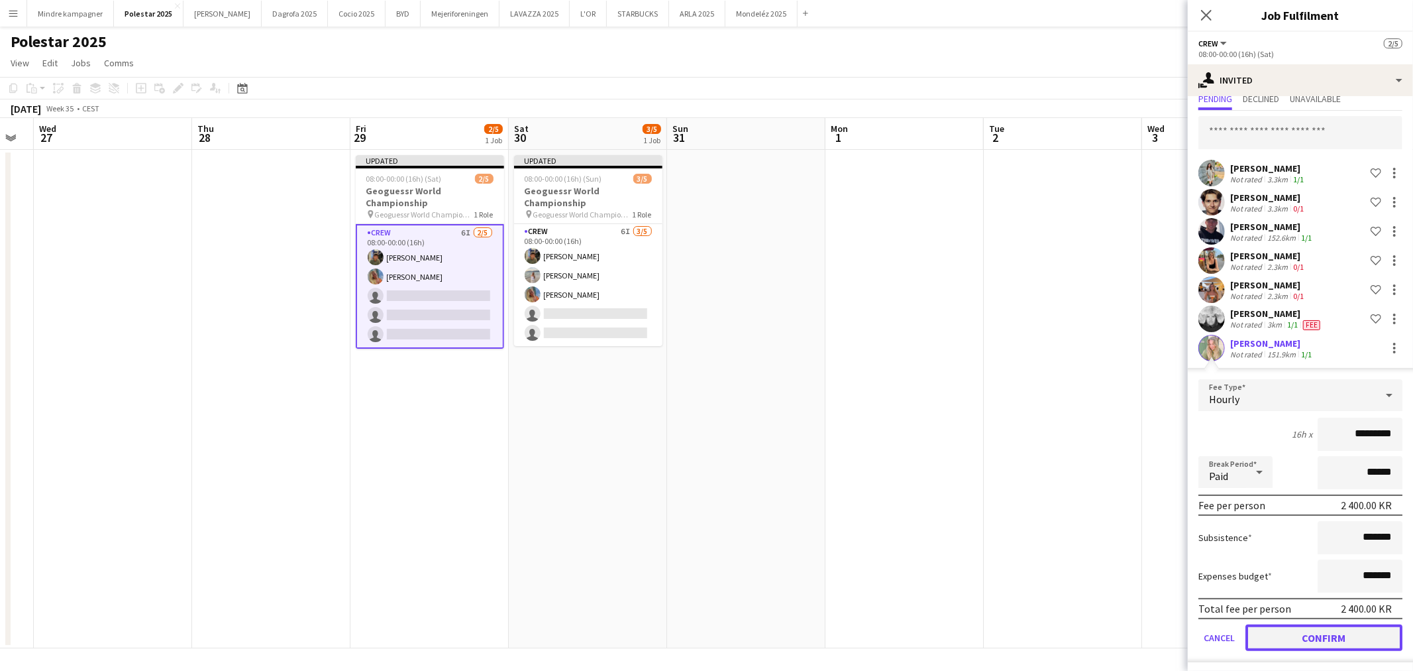
click at [1367, 637] on button "Confirm" at bounding box center [1324, 637] width 157 height 27
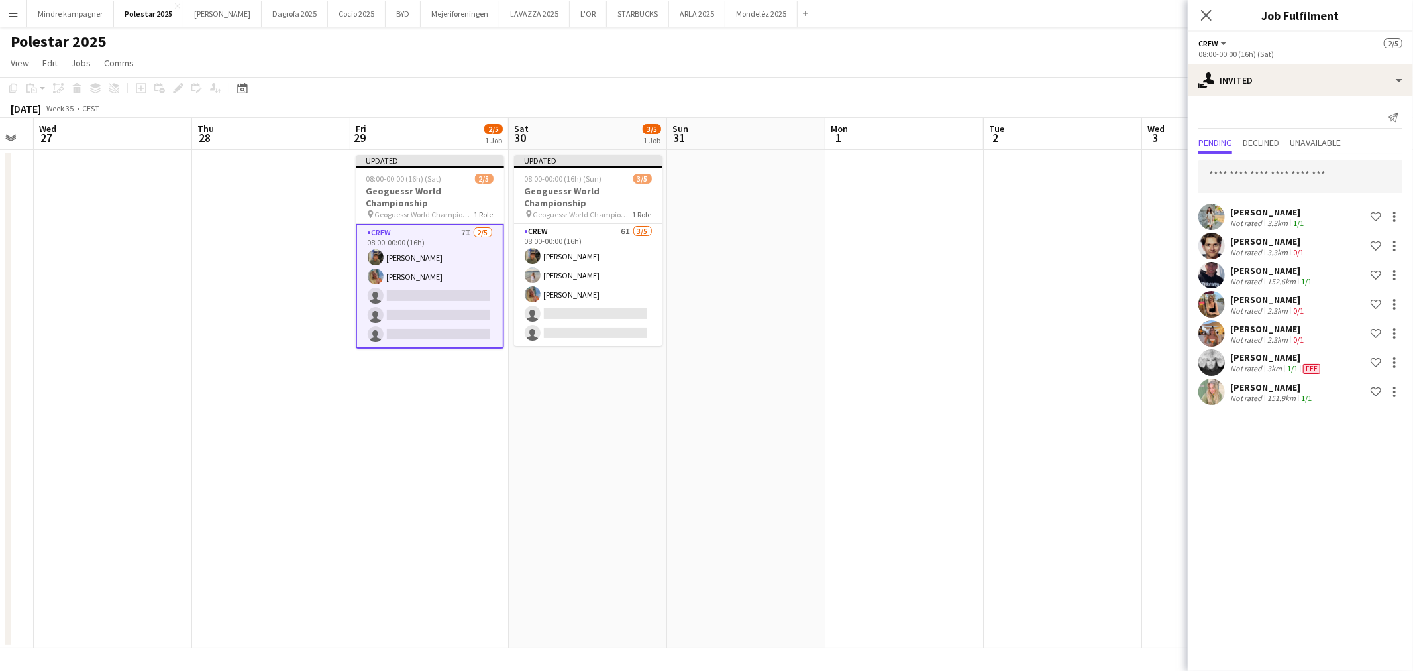
click at [1019, 514] on app-date-cell at bounding box center [1063, 399] width 158 height 498
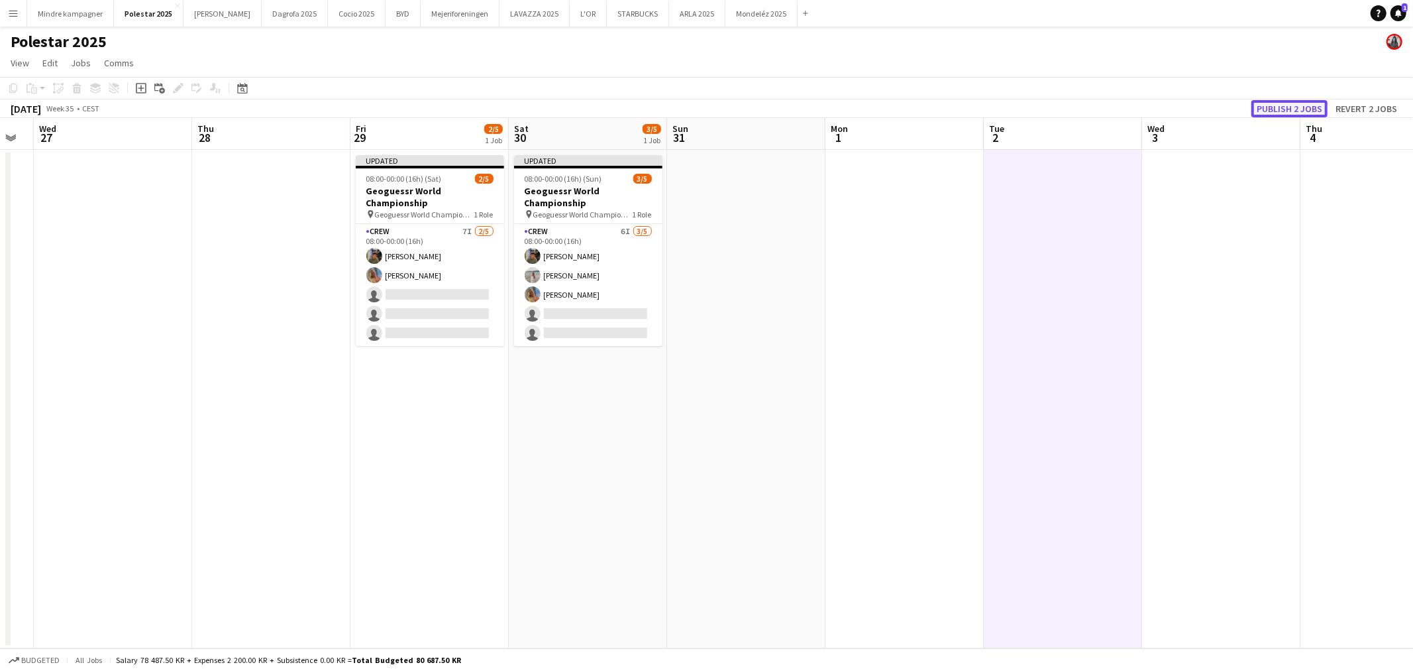
click at [1308, 110] on button "Publish 2 jobs" at bounding box center [1290, 108] width 76 height 17
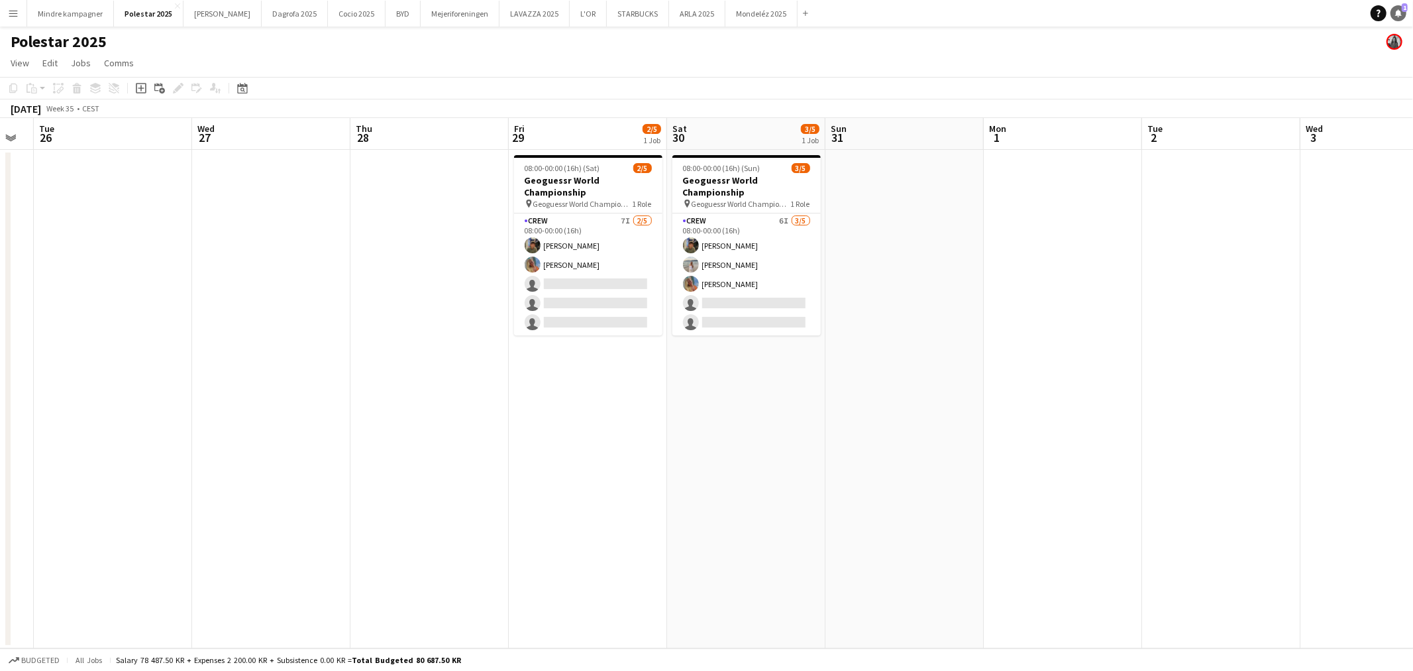
click at [1405, 3] on span "1" at bounding box center [1405, 7] width 6 height 9
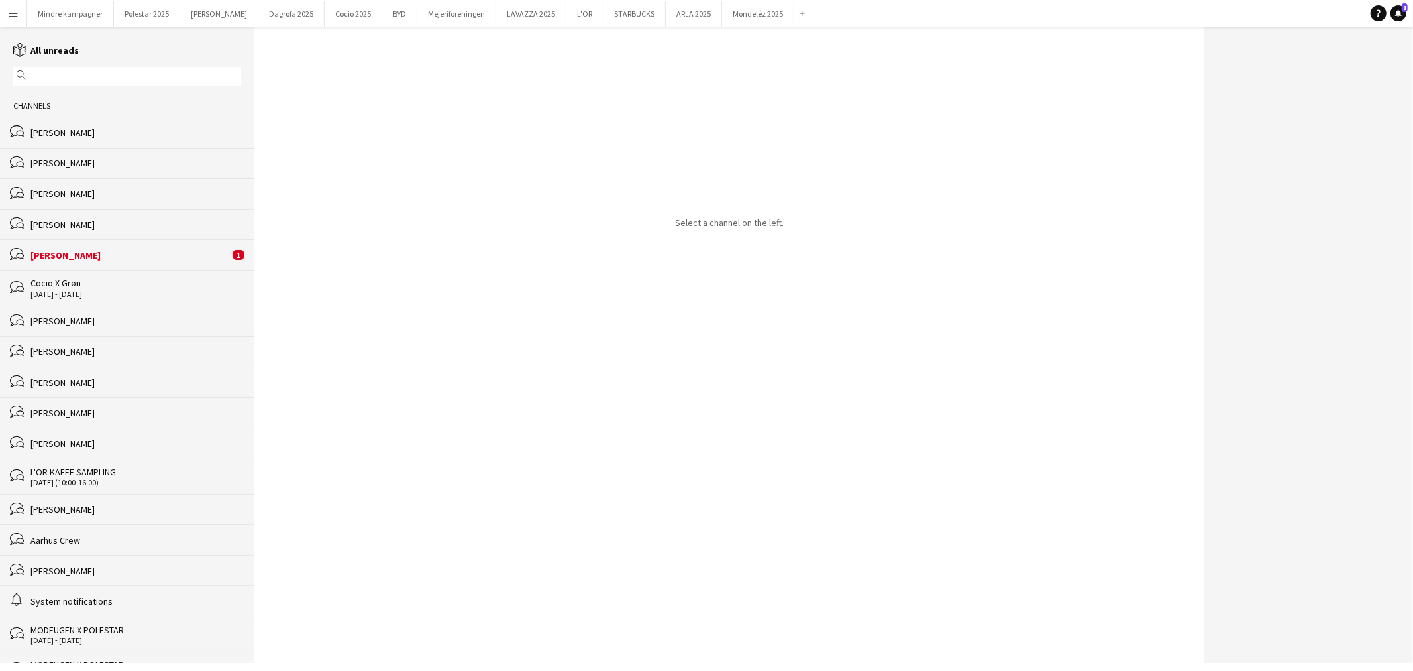
click at [120, 261] on div "[PERSON_NAME]" at bounding box center [129, 255] width 199 height 12
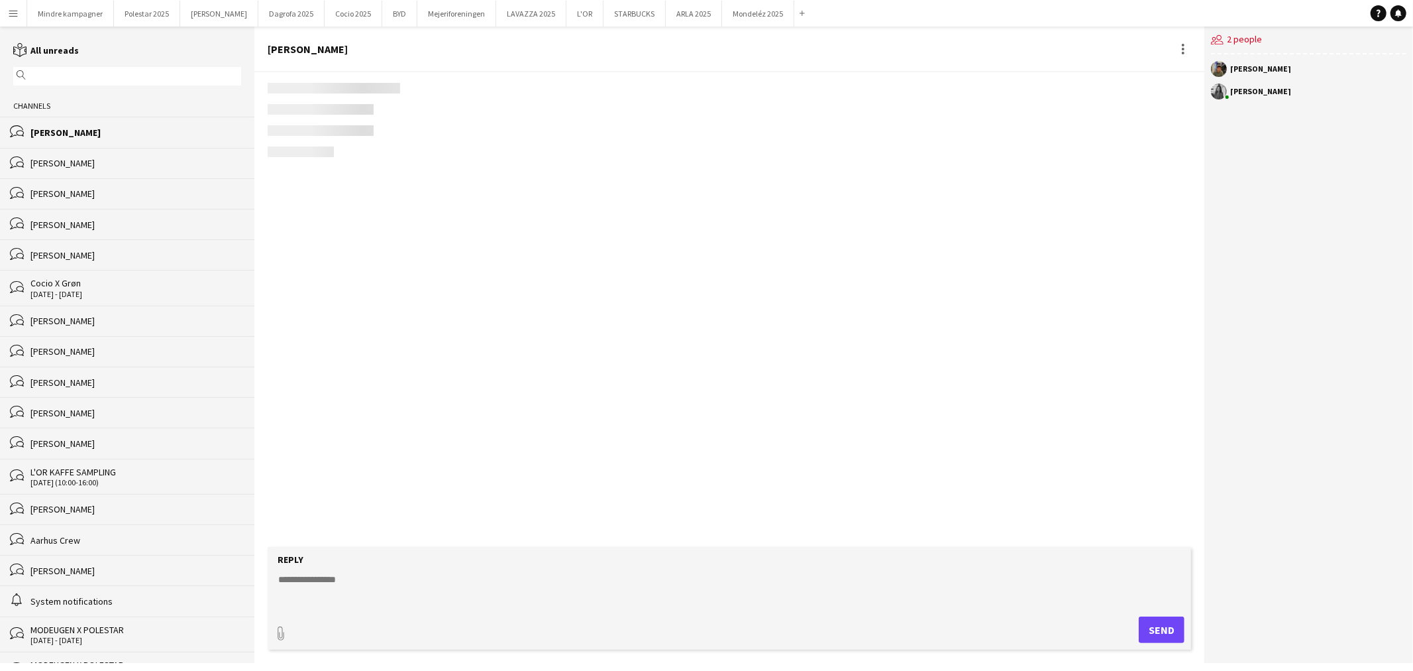
scroll to position [2069, 0]
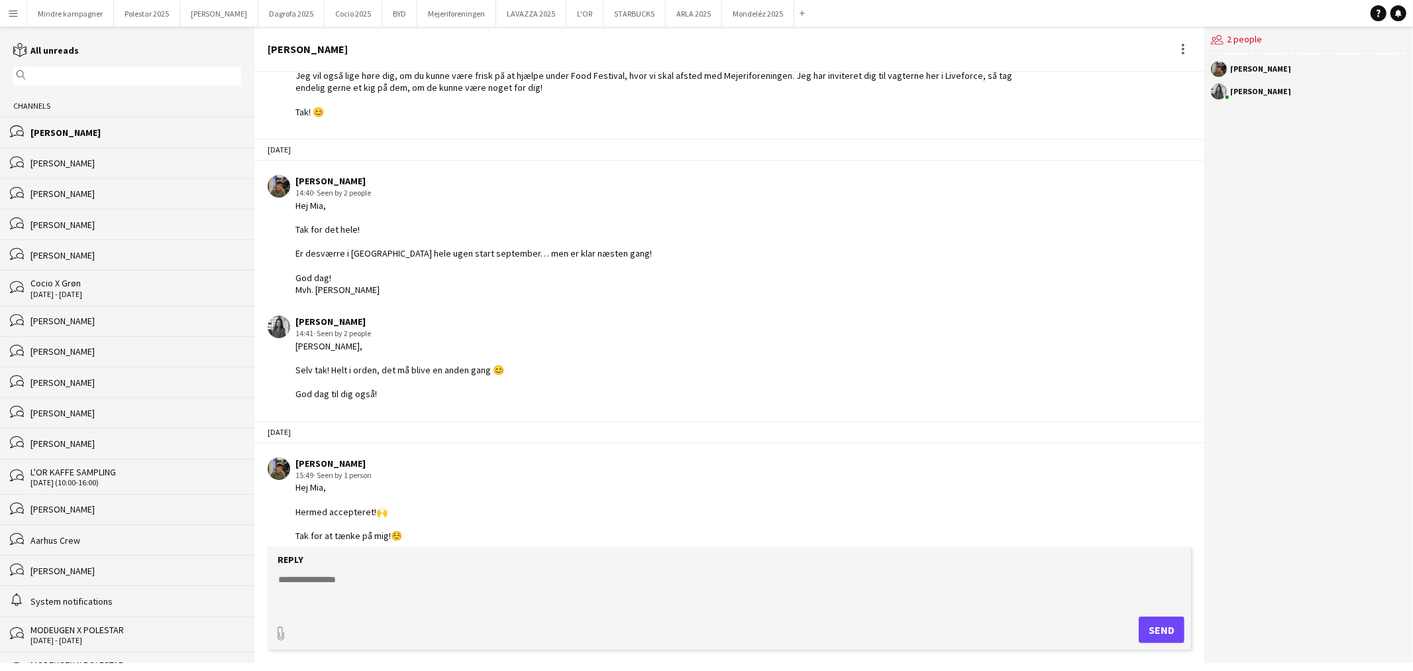
click at [361, 592] on textarea at bounding box center [732, 590] width 910 height 34
type textarea "**********"
click at [1170, 624] on button "Send" at bounding box center [1162, 629] width 46 height 27
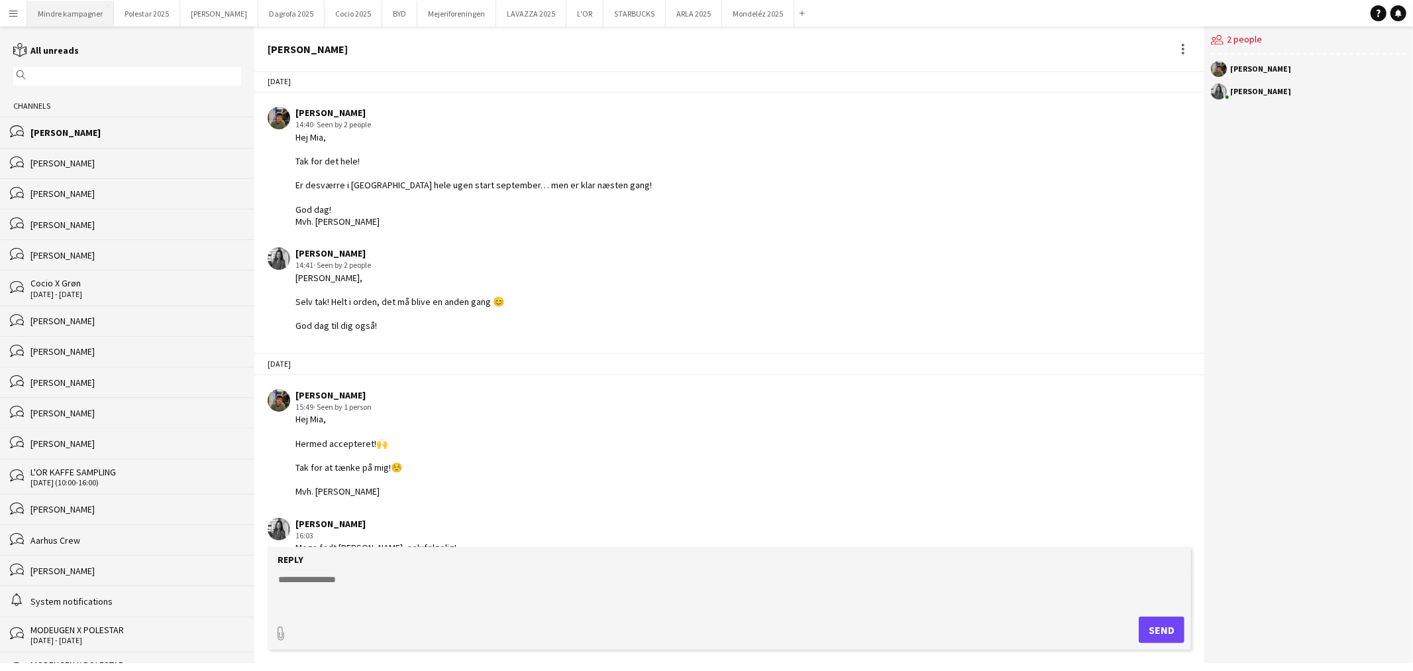
click at [78, 11] on button "Mindre kampagner Close" at bounding box center [70, 14] width 87 height 26
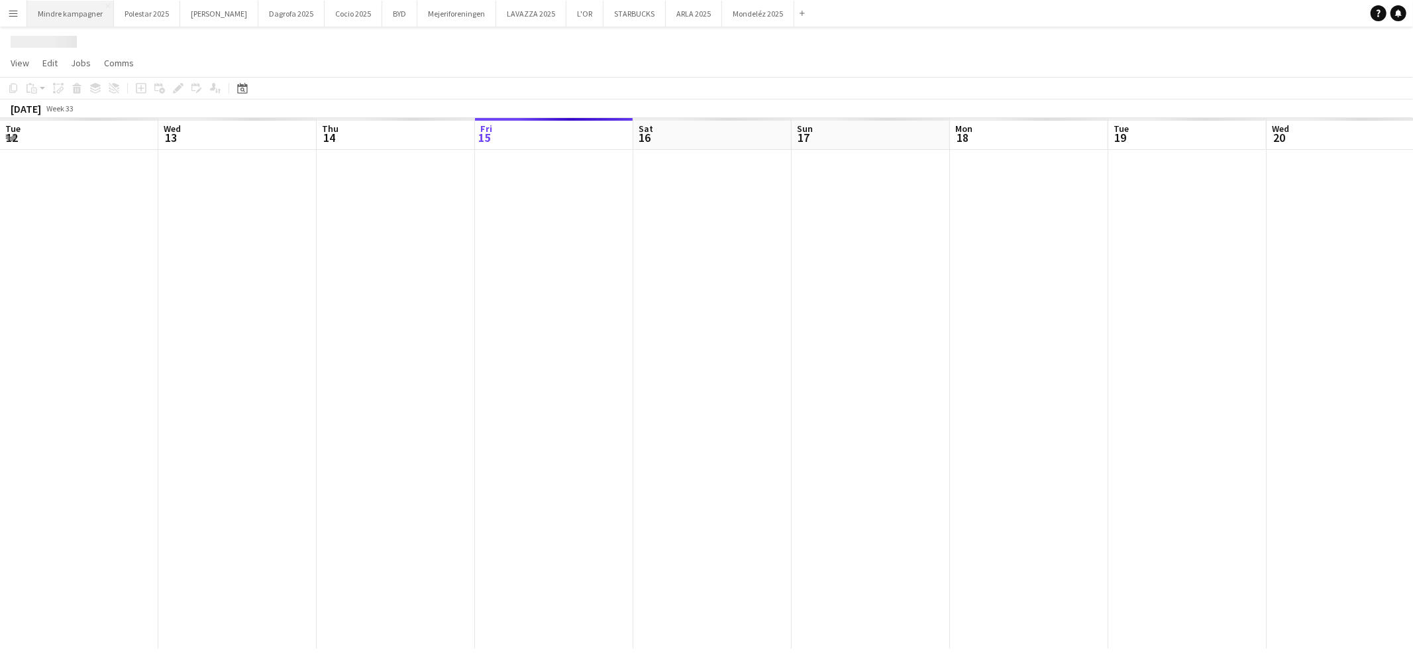
scroll to position [0, 316]
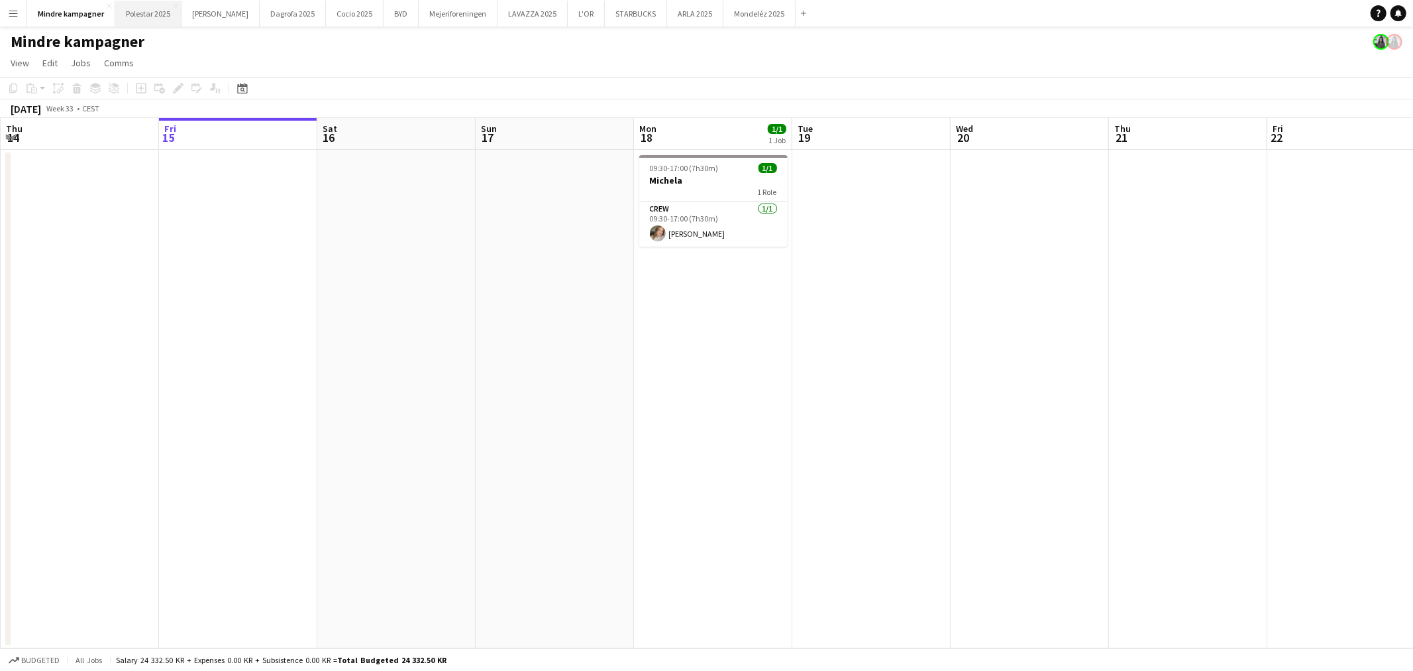
click at [157, 19] on button "Polestar 2025 Close" at bounding box center [148, 14] width 66 height 26
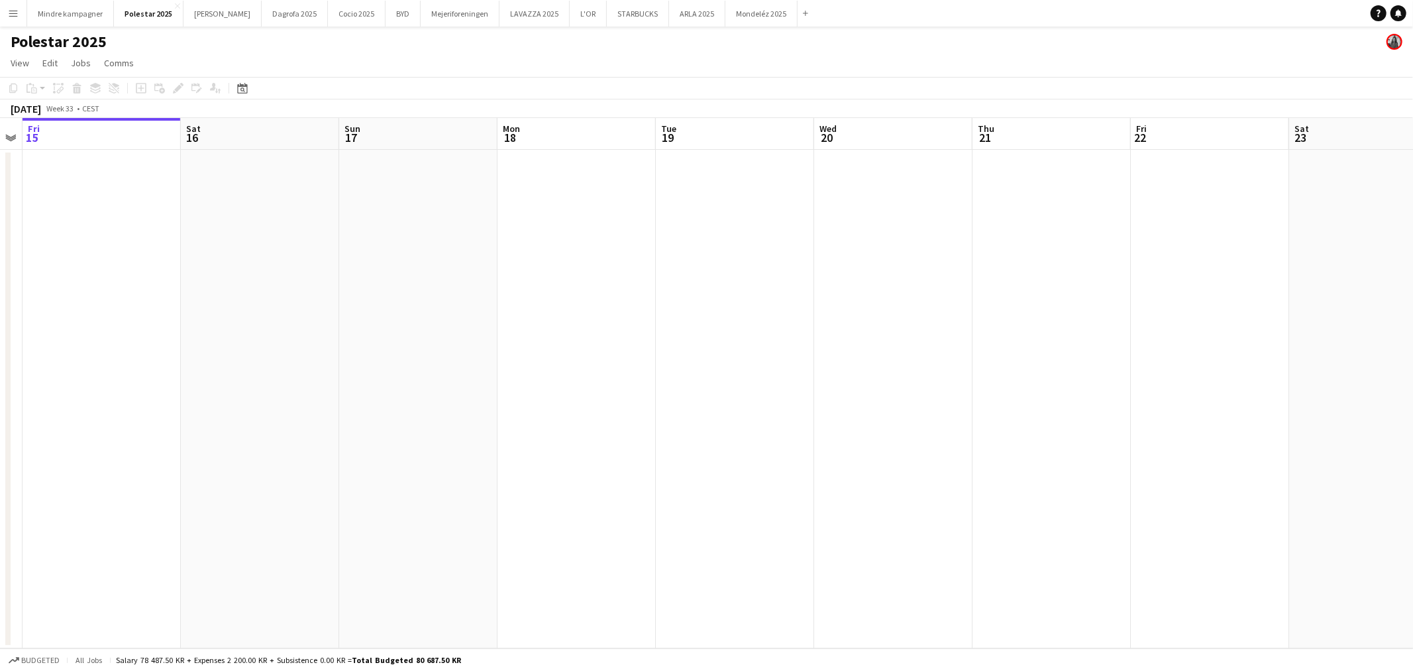
drag, startPoint x: 666, startPoint y: 381, endPoint x: 357, endPoint y: 353, distance: 310.7
click at [360, 358] on app-calendar-viewport "Tue 12 Wed 13 Thu 14 Fri 15 Sat 16 Sun 17 Mon 18 Tue 19 Wed 20 Thu 21 Fri 22 Sa…" at bounding box center [706, 383] width 1413 height 530
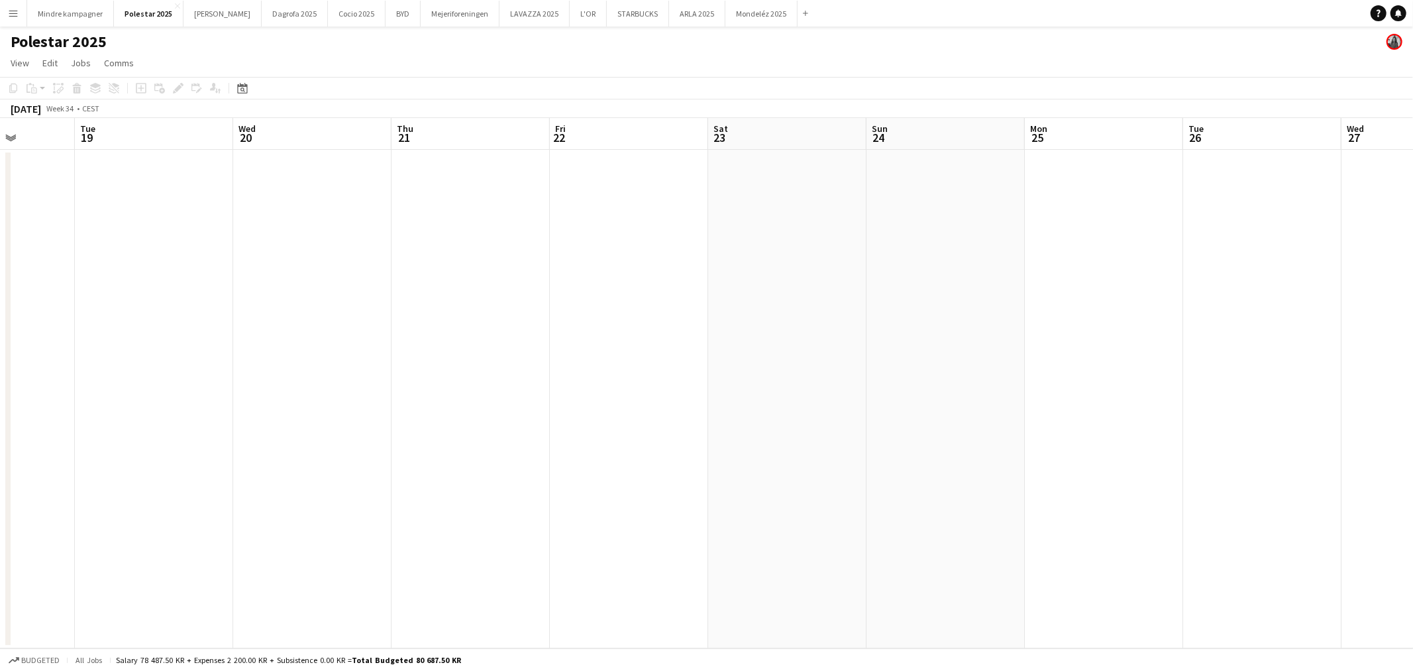
drag, startPoint x: 730, startPoint y: 402, endPoint x: 936, endPoint y: 381, distance: 207.2
click at [563, 384] on app-calendar-viewport "Sat 16 Sun 17 Mon 18 Tue 19 Wed 20 Thu 21 Fri 22 Sat 23 Sun 24 Mon 25 Tue 26 We…" at bounding box center [706, 383] width 1413 height 530
drag, startPoint x: 1081, startPoint y: 421, endPoint x: 981, endPoint y: 399, distance: 102.6
click at [619, 400] on app-calendar-viewport "Sun 17 Mon 18 Tue 19 Wed 20 Thu 21 Fri 22 Sat 23 Sun 24 Mon 25 Tue 26 Wed 27 Th…" at bounding box center [706, 383] width 1413 height 530
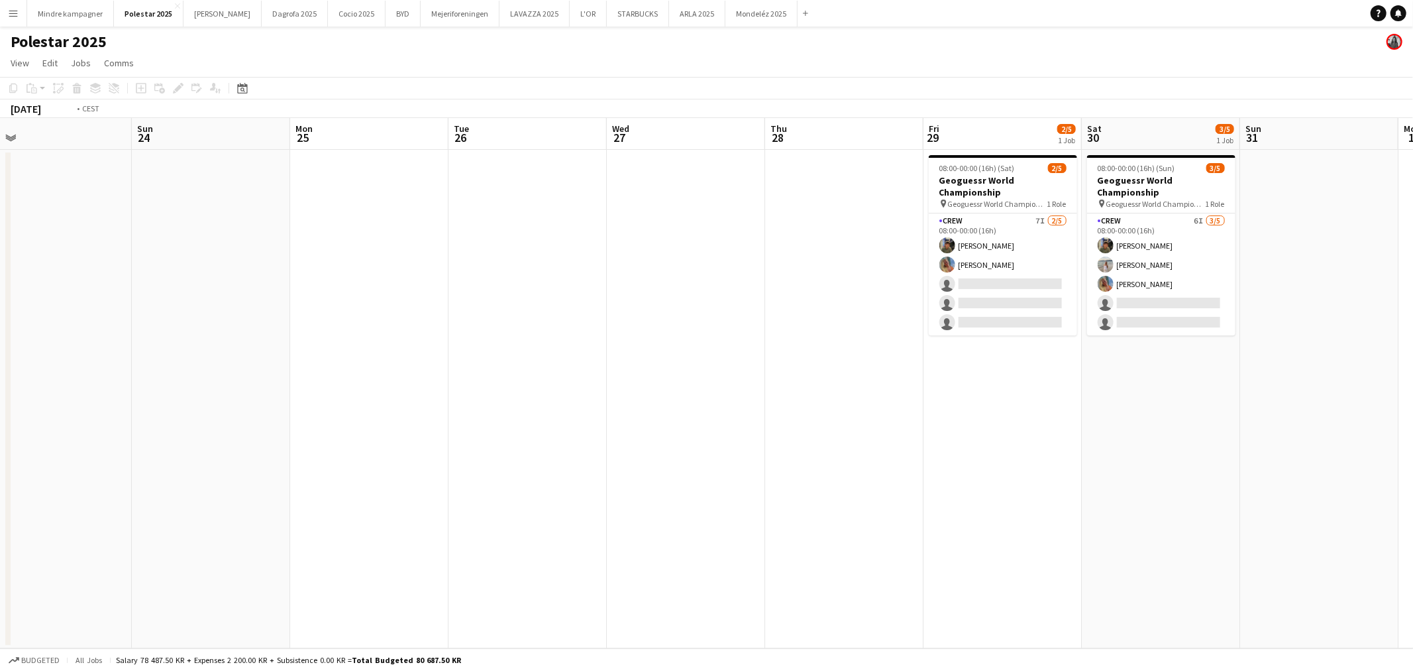
drag, startPoint x: 1014, startPoint y: 404, endPoint x: 663, endPoint y: 412, distance: 350.6
click at [663, 412] on app-calendar-viewport "Wed 20 Thu 21 Fri 22 Sat 23 Sun 24 Mon 25 Tue 26 Wed 27 Thu 28 Fri 29 2/5 1 Job…" at bounding box center [706, 383] width 1413 height 530
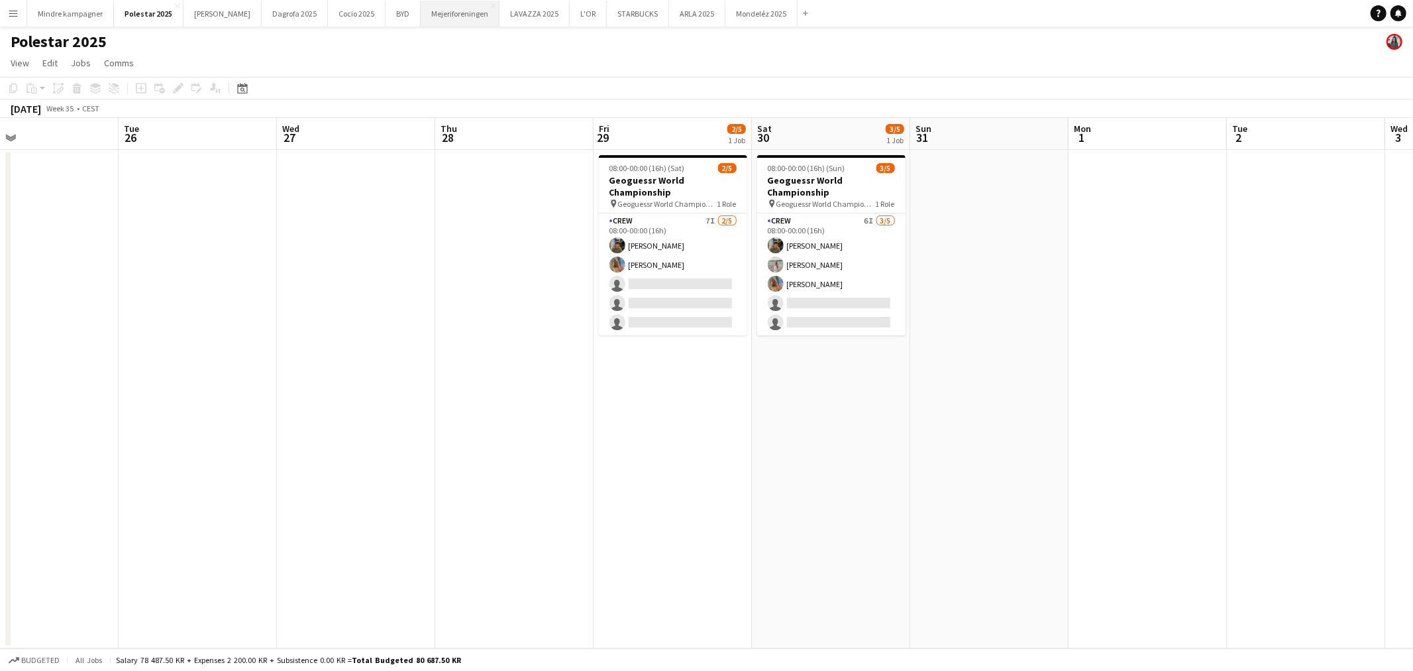
click at [421, 15] on button "Mejeriforeningen Close" at bounding box center [460, 14] width 79 height 26
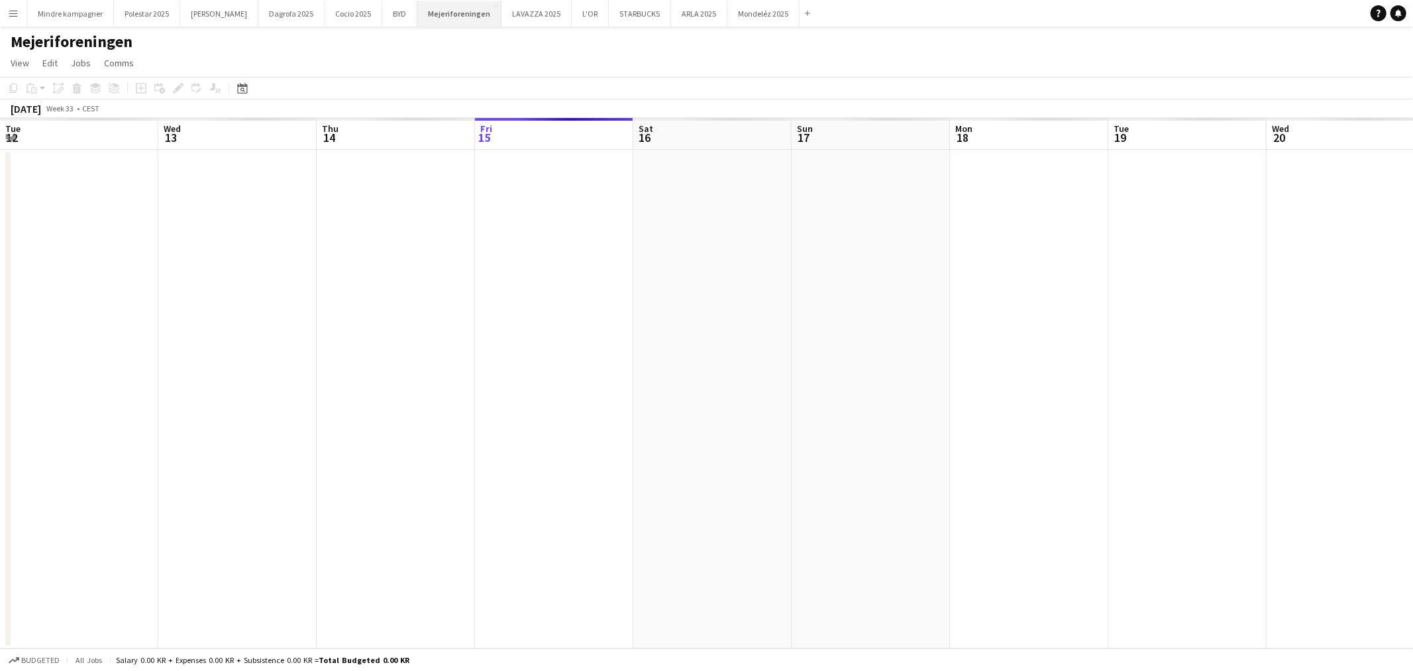
scroll to position [0, 316]
click at [8, 13] on app-icon "Menu" at bounding box center [13, 13] width 11 height 11
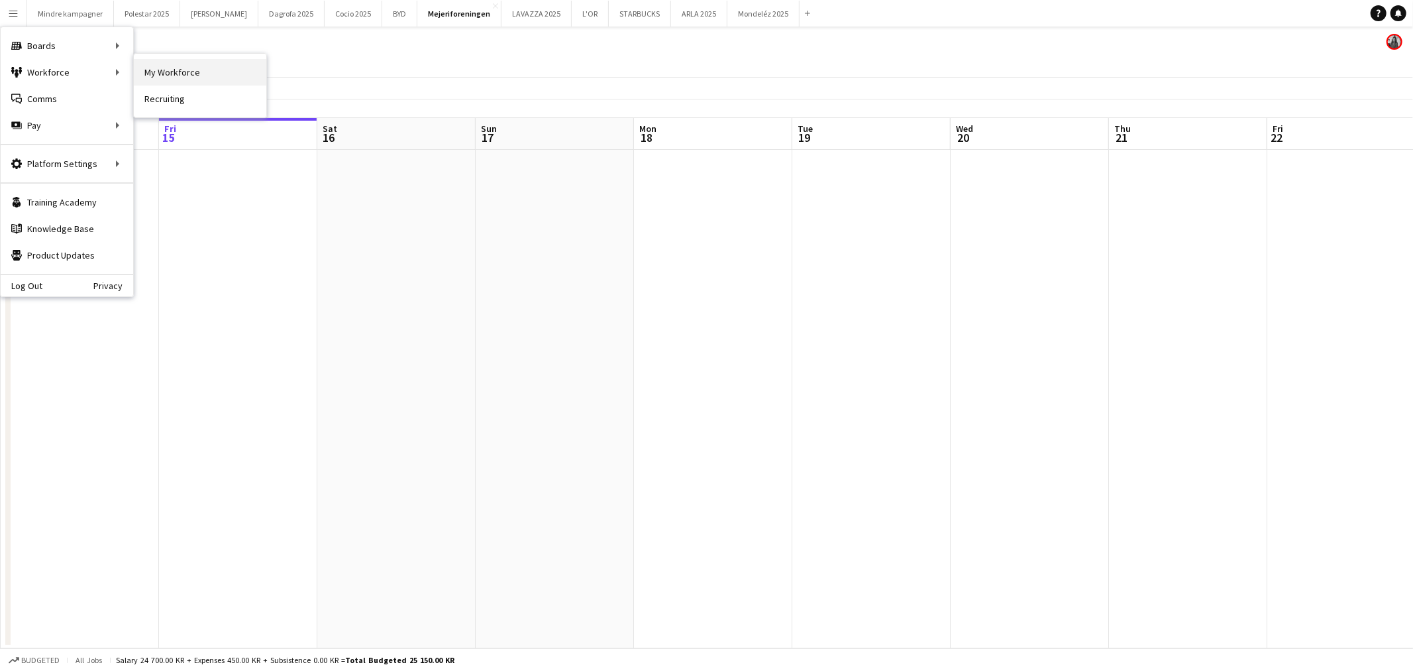
click at [179, 67] on link "My Workforce" at bounding box center [200, 72] width 133 height 27
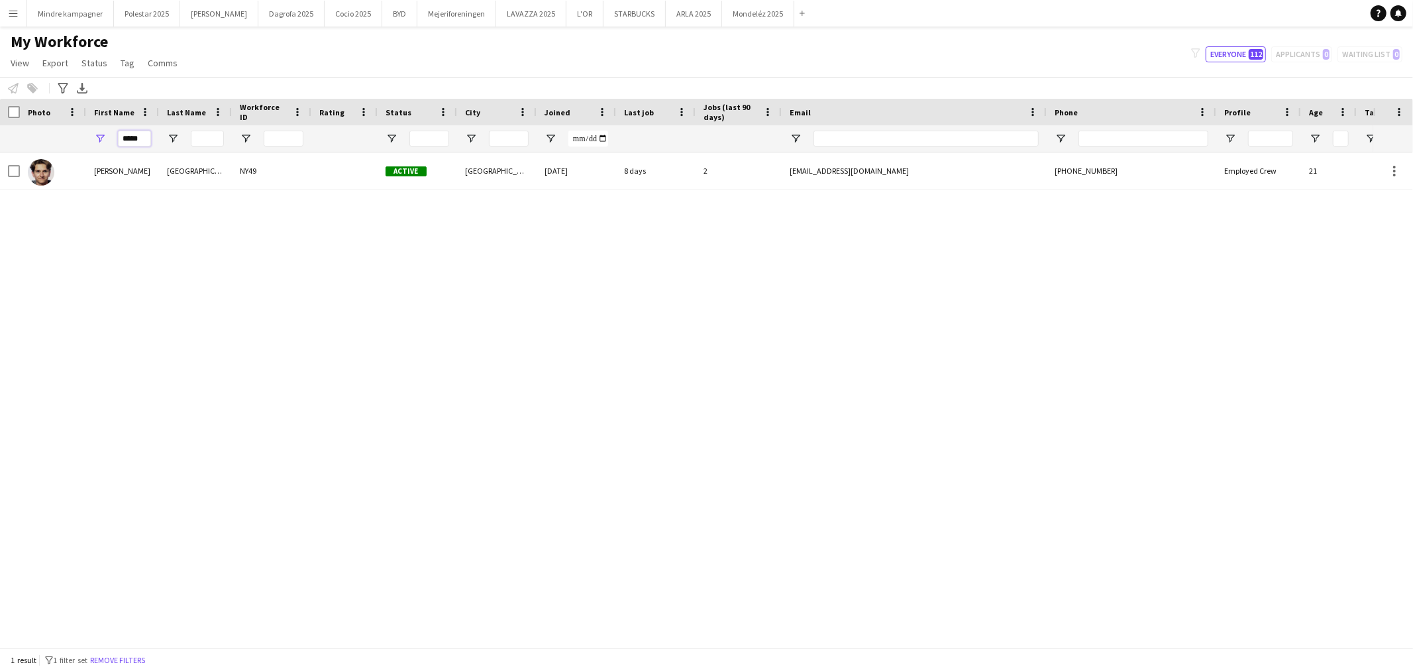
click at [127, 138] on input "*****" at bounding box center [134, 139] width 33 height 16
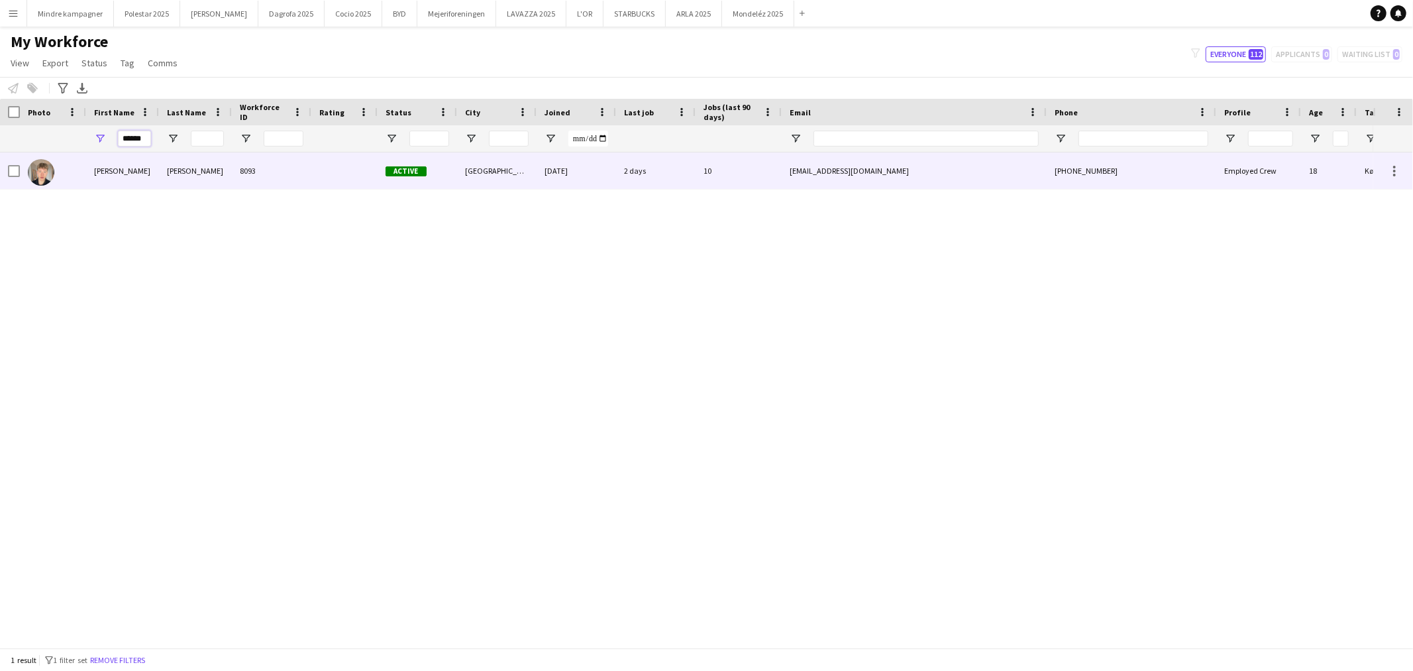
type input "******"
click at [133, 170] on div "Sebastian Schow" at bounding box center [122, 170] width 73 height 36
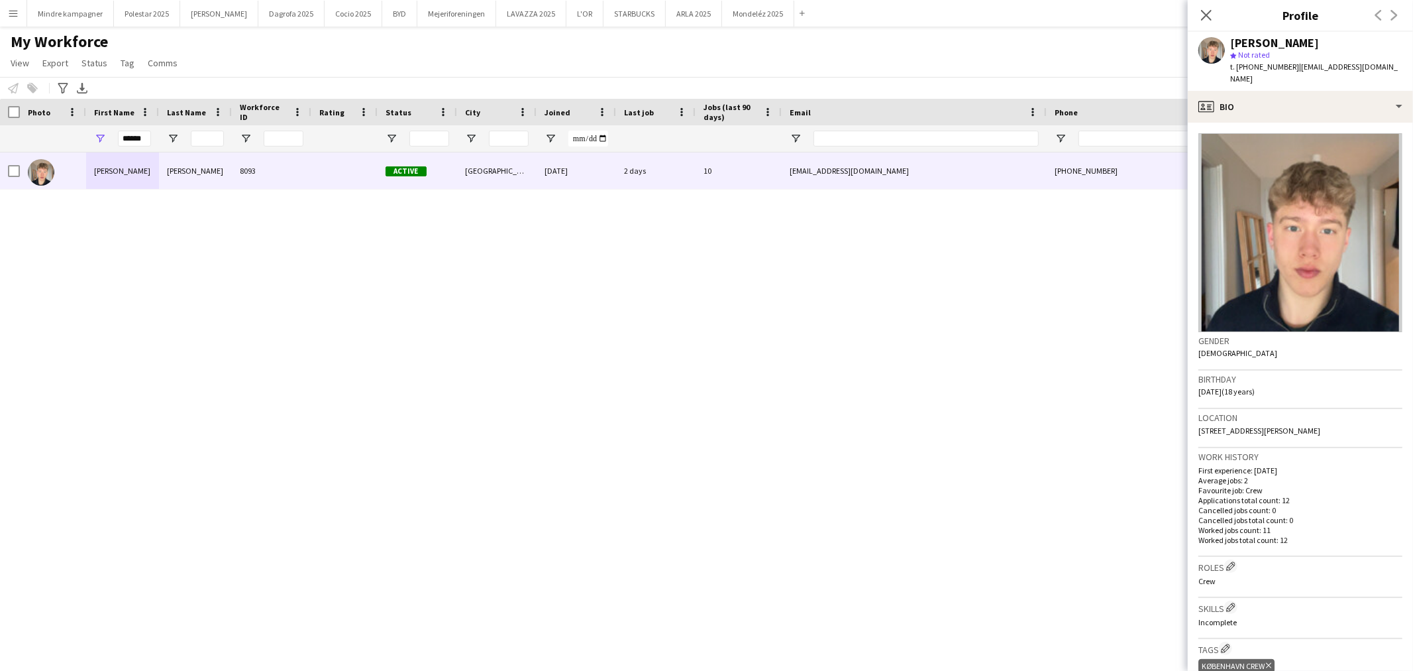
click at [958, 268] on div "Sebastian Schow Nelhorf 8093 Active København 04-03-2025 2 days 10 sebastiansch…" at bounding box center [687, 394] width 1374 height 484
click at [365, 266] on div "Sebastian Schow Nelhorf 8093 Active København 04-03-2025 2 days 10 sebastiansch…" at bounding box center [687, 394] width 1374 height 484
click at [1203, 14] on icon "Close pop-in" at bounding box center [1206, 15] width 13 height 13
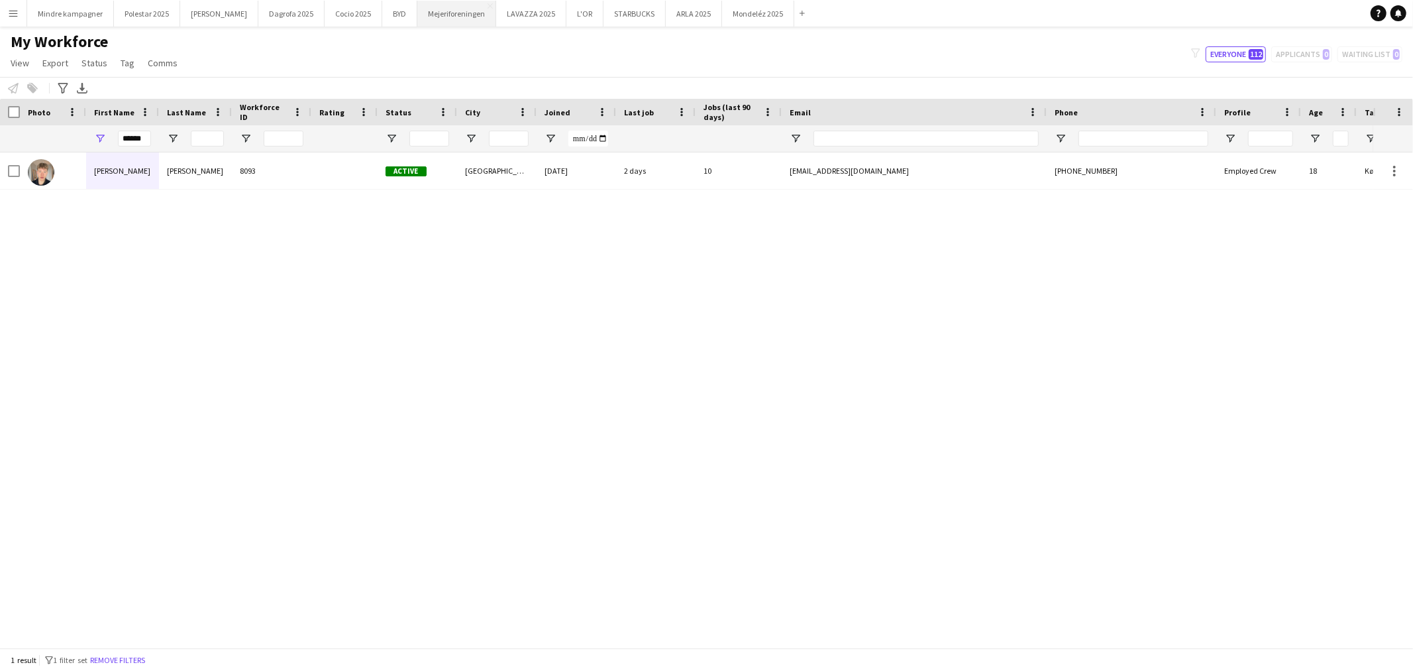
click at [420, 12] on button "Mejeriforeningen Close" at bounding box center [456, 14] width 79 height 26
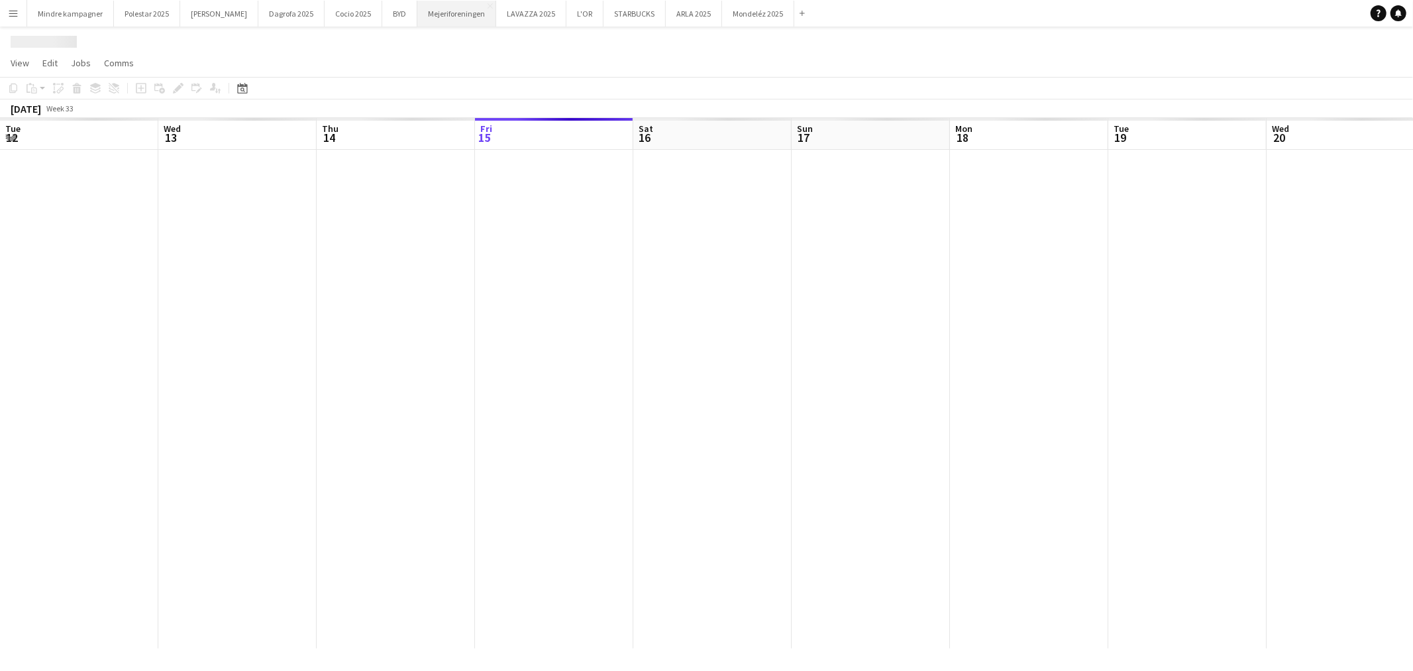
scroll to position [0, 316]
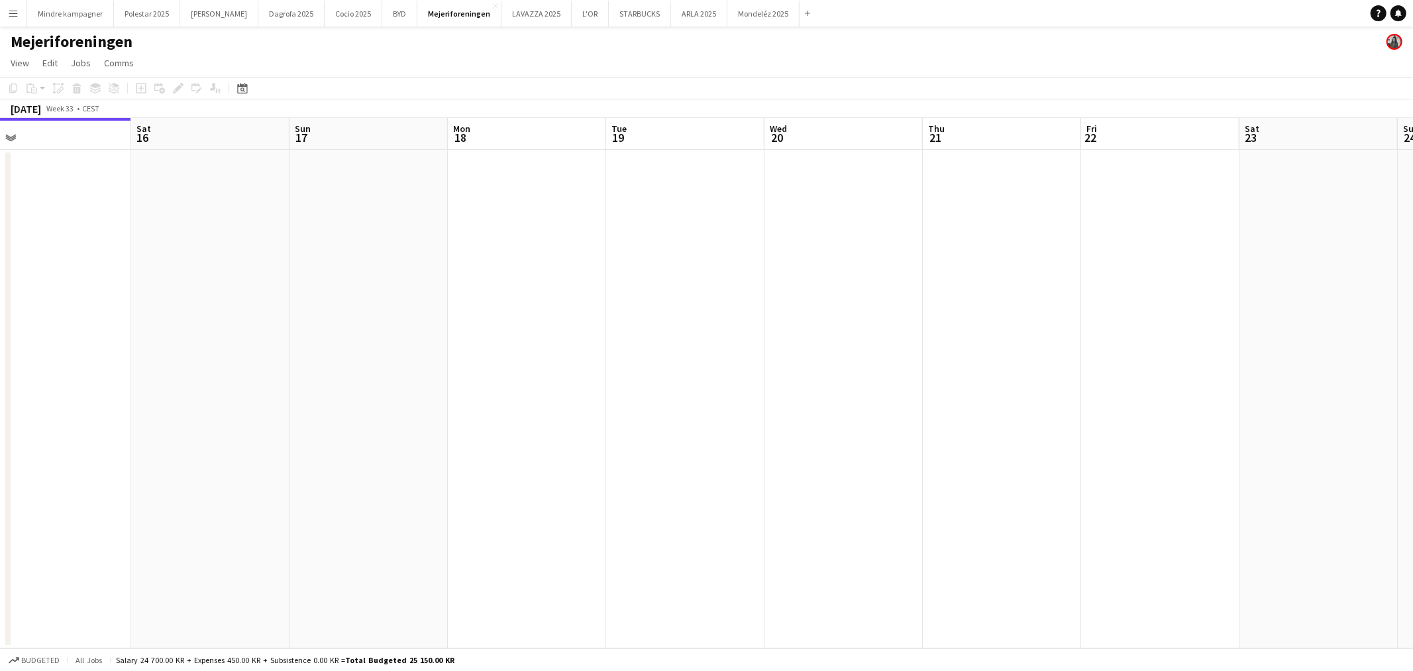
drag, startPoint x: 1104, startPoint y: 319, endPoint x: 913, endPoint y: 341, distance: 192.0
click at [791, 339] on app-calendar-viewport "Tue 12 Wed 13 Thu 14 Fri 15 Sat 16 Sun 17 Mon 18 Tue 19 Wed 20 Thu 21 Fri 22 Sa…" at bounding box center [706, 383] width 1413 height 530
drag, startPoint x: 756, startPoint y: 339, endPoint x: 730, endPoint y: 333, distance: 26.7
click at [571, 342] on app-calendar-viewport "Sat 16 Sun 17 Mon 18 Tue 19 Wed 20 Thu 21 Fri 22 Sat 23 Sun 24 Mon 25 Tue 26 We…" at bounding box center [706, 383] width 1413 height 530
drag, startPoint x: 837, startPoint y: 323, endPoint x: 560, endPoint y: 327, distance: 277.0
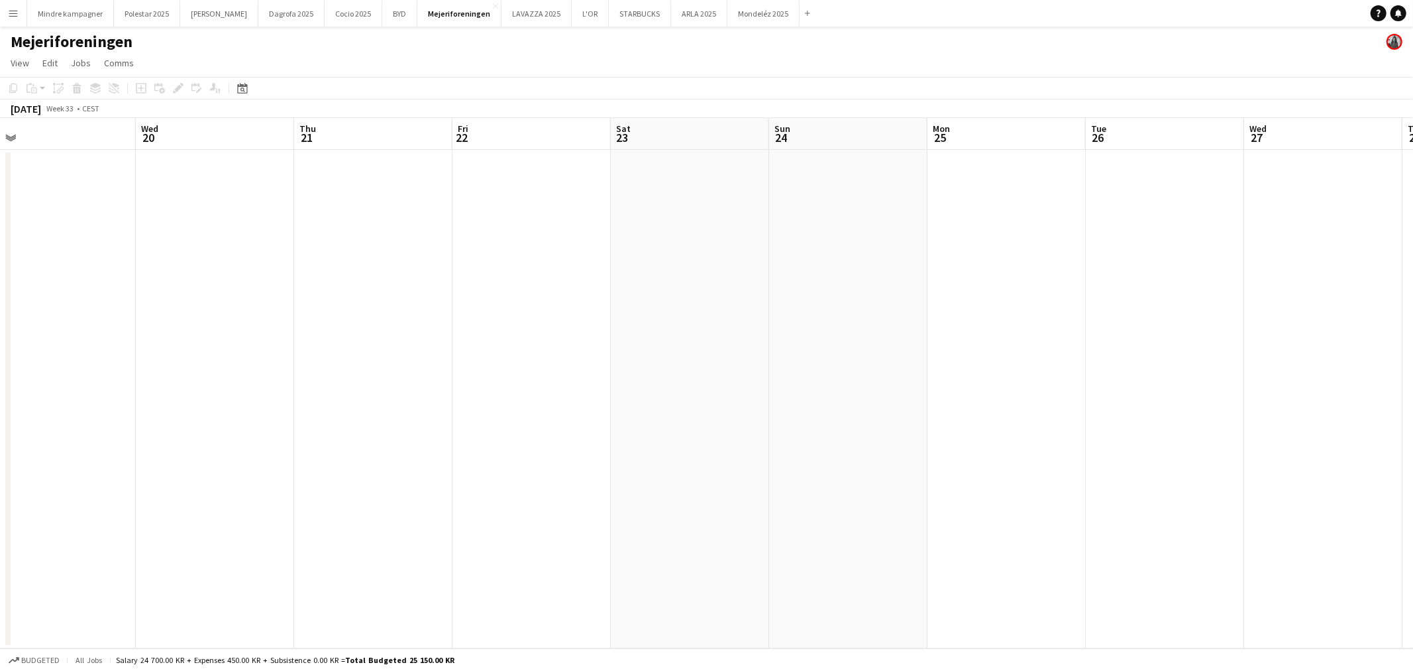
click at [527, 339] on app-calendar-viewport "Sat 16 Sun 17 Mon 18 Tue 19 Wed 20 Thu 21 Fri 22 Sat 23 Sun 24 Mon 25 Tue 26 We…" at bounding box center [706, 383] width 1413 height 530
drag, startPoint x: 977, startPoint y: 336, endPoint x: 767, endPoint y: 347, distance: 210.4
click at [740, 347] on app-calendar-viewport "Mon 18 Tue 19 Wed 20 Thu 21 Fri 22 Sat 23 Sun 24 Mon 25 Tue 26 Wed 27 Thu 28 Fr…" at bounding box center [706, 383] width 1413 height 530
drag, startPoint x: 1044, startPoint y: 366, endPoint x: 467, endPoint y: 399, distance: 578.1
click at [468, 399] on app-calendar-viewport "Thu 21 Fri 22 Sat 23 Sun 24 Mon 25 Tue 26 Wed 27 Thu 28 Fri 29 Sat 30 Sun 31 Mo…" at bounding box center [706, 383] width 1413 height 530
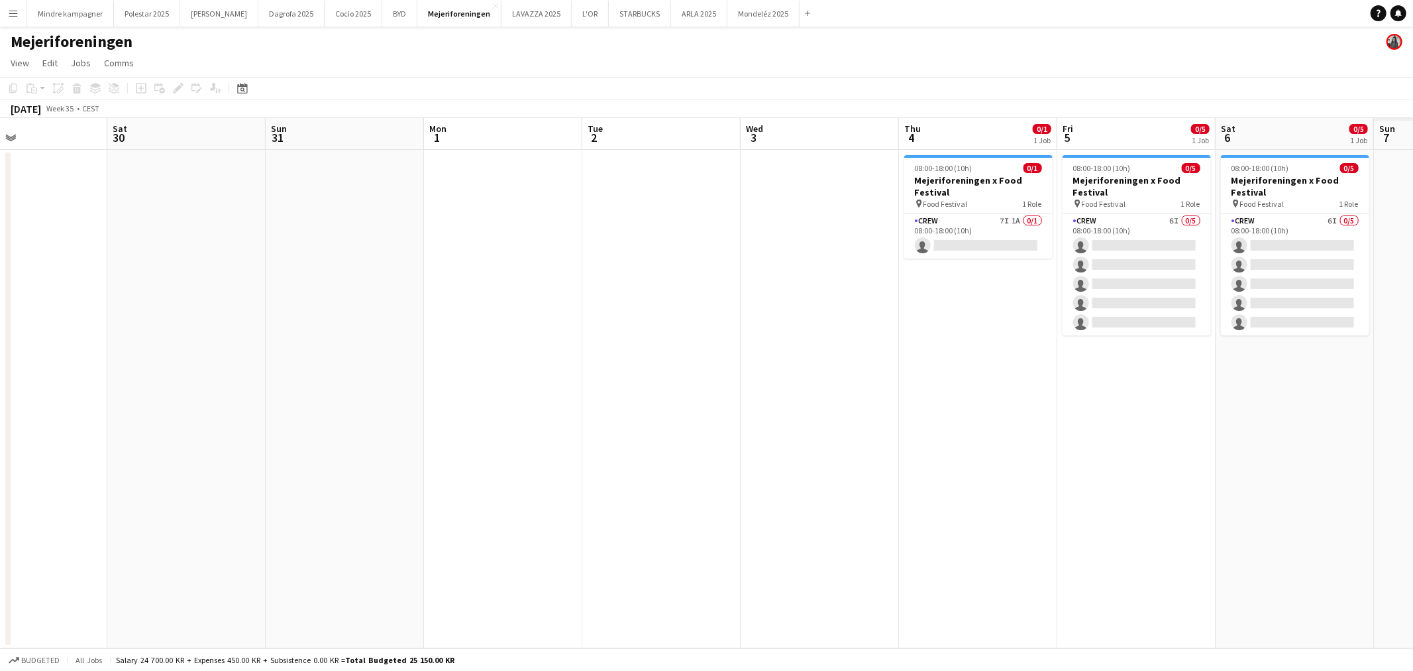
drag, startPoint x: 1075, startPoint y: 415, endPoint x: 703, endPoint y: 426, distance: 371.9
click at [697, 431] on app-calendar-viewport "Tue 26 Wed 27 Thu 28 Fri 29 Sat 30 Sun 31 Mon 1 Tue 2 Wed 3 Thu 4 0/1 1 Job Fri…" at bounding box center [706, 383] width 1413 height 530
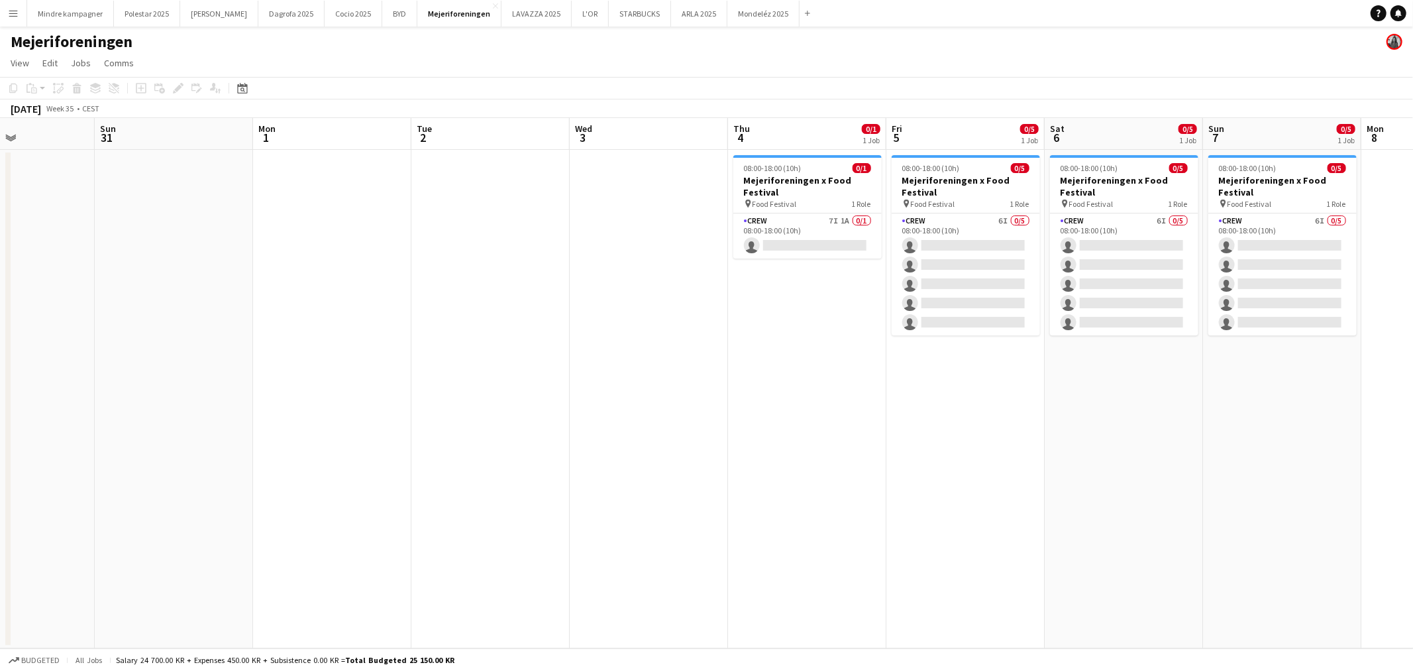
drag, startPoint x: 1098, startPoint y: 428, endPoint x: 995, endPoint y: 434, distance: 103.5
click at [995, 434] on app-calendar-viewport "Wed 27 Thu 28 Fri 29 Sat 30 Sun 31 Mon 1 Tue 2 Wed 3 Thu 4 0/1 1 Job Fri 5 0/5 …" at bounding box center [706, 383] width 1413 height 530
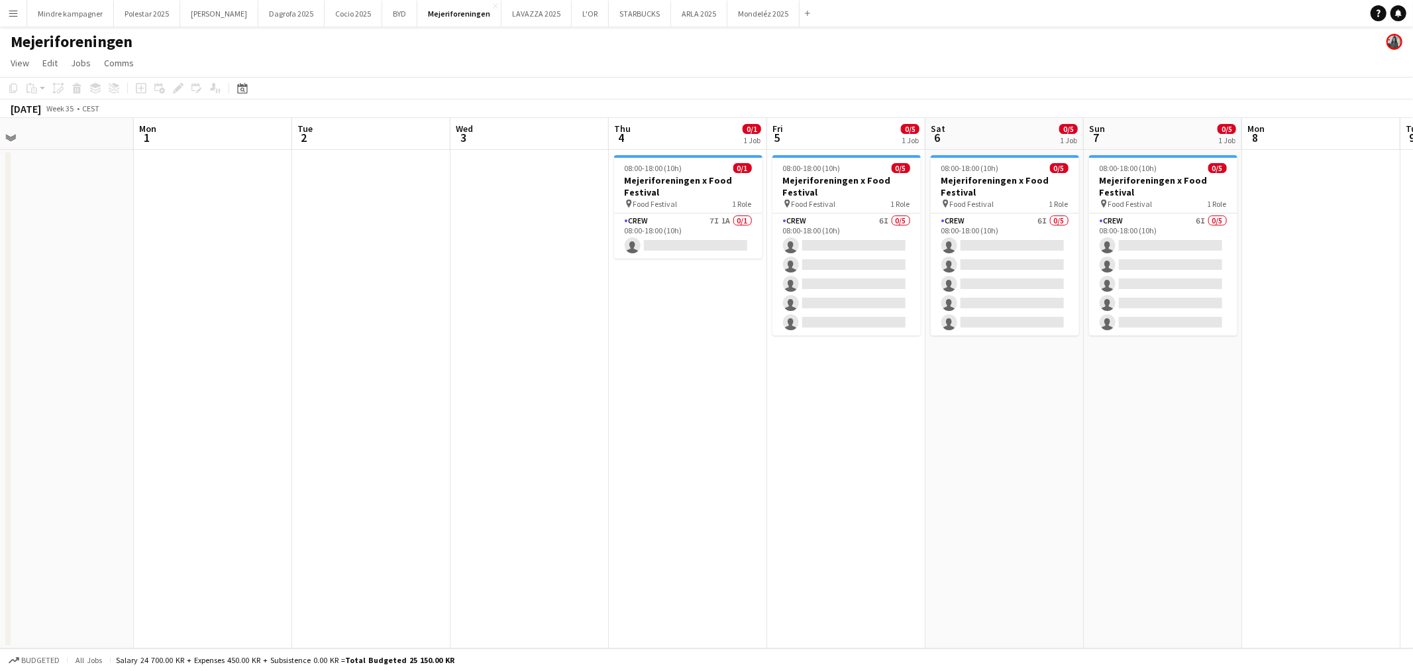
drag, startPoint x: 905, startPoint y: 453, endPoint x: 879, endPoint y: 453, distance: 25.2
click at [880, 454] on app-calendar-viewport "Thu 28 Fri 29 Sat 30 Sun 31 Mon 1 Tue 2 Wed 3 Thu 4 0/1 1 Job Fri 5 0/5 1 Job S…" at bounding box center [706, 383] width 1413 height 530
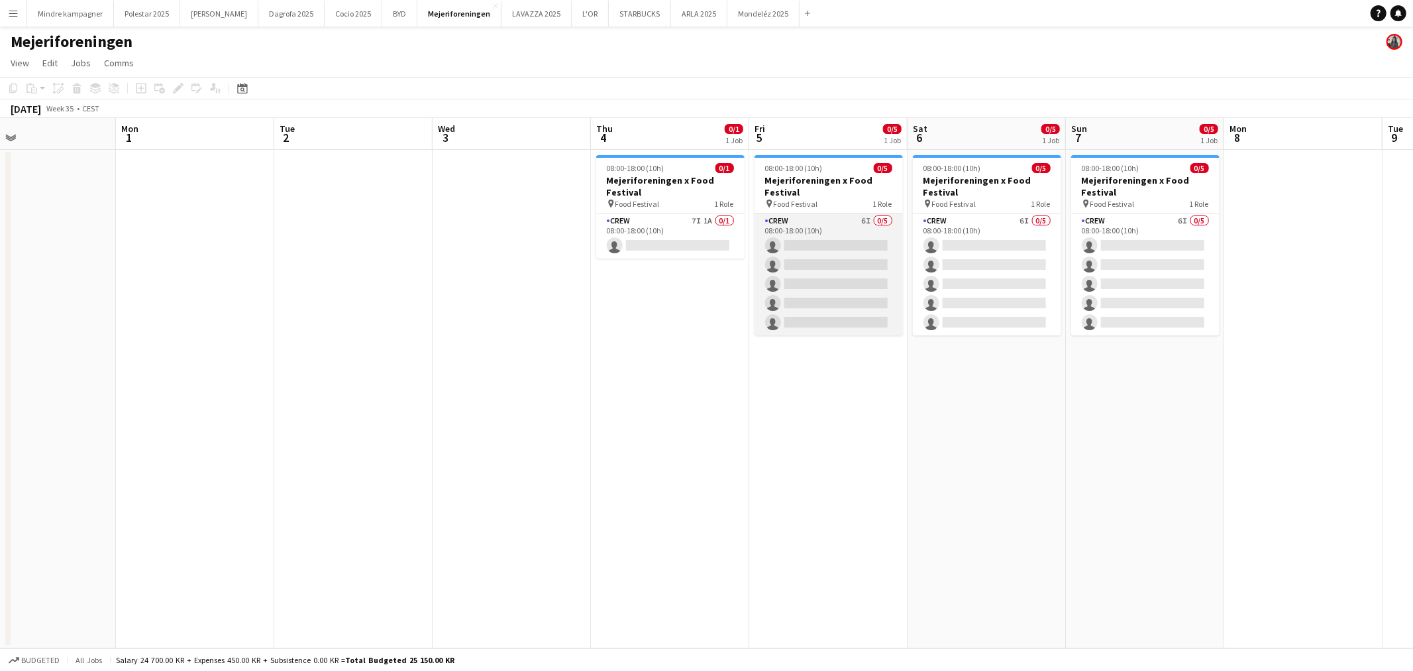
click at [872, 223] on app-card-role "Crew 6I 0/5 08:00-18:00 (10h) single-neutral-actions single-neutral-actions sin…" at bounding box center [829, 274] width 148 height 122
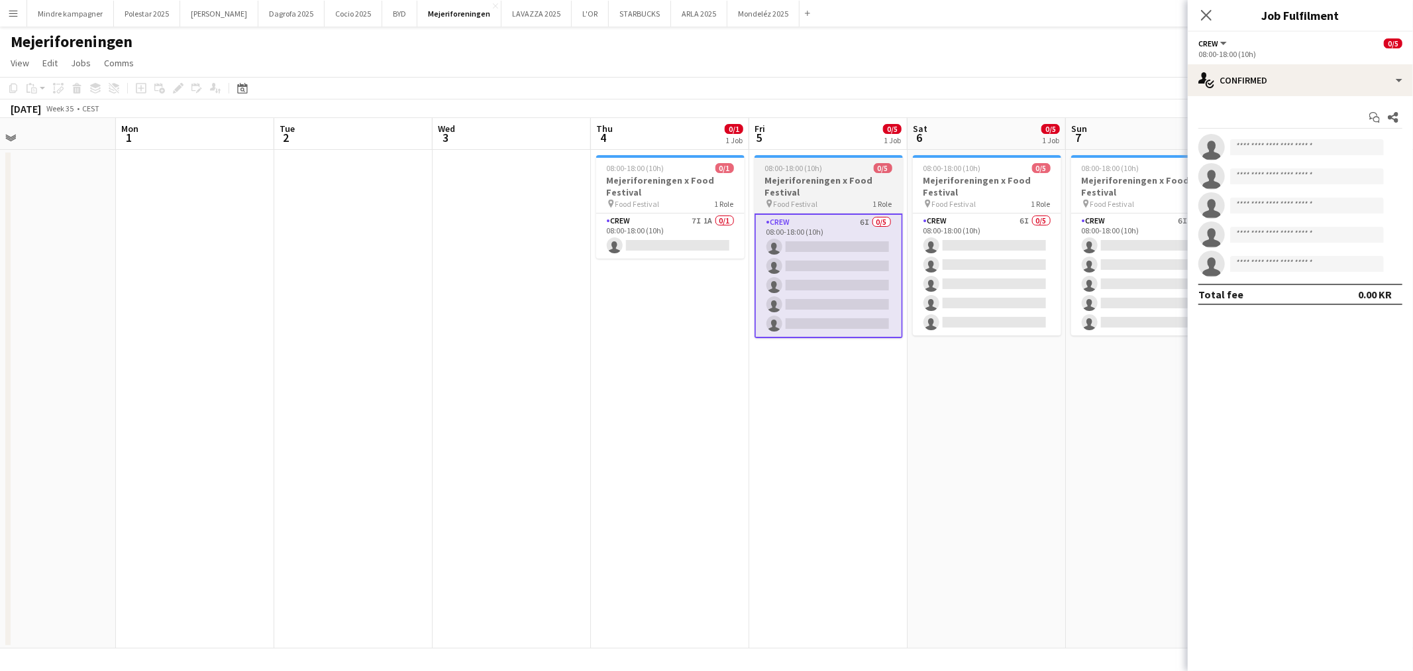
click at [828, 170] on div "08:00-18:00 (10h) 0/5" at bounding box center [829, 168] width 148 height 10
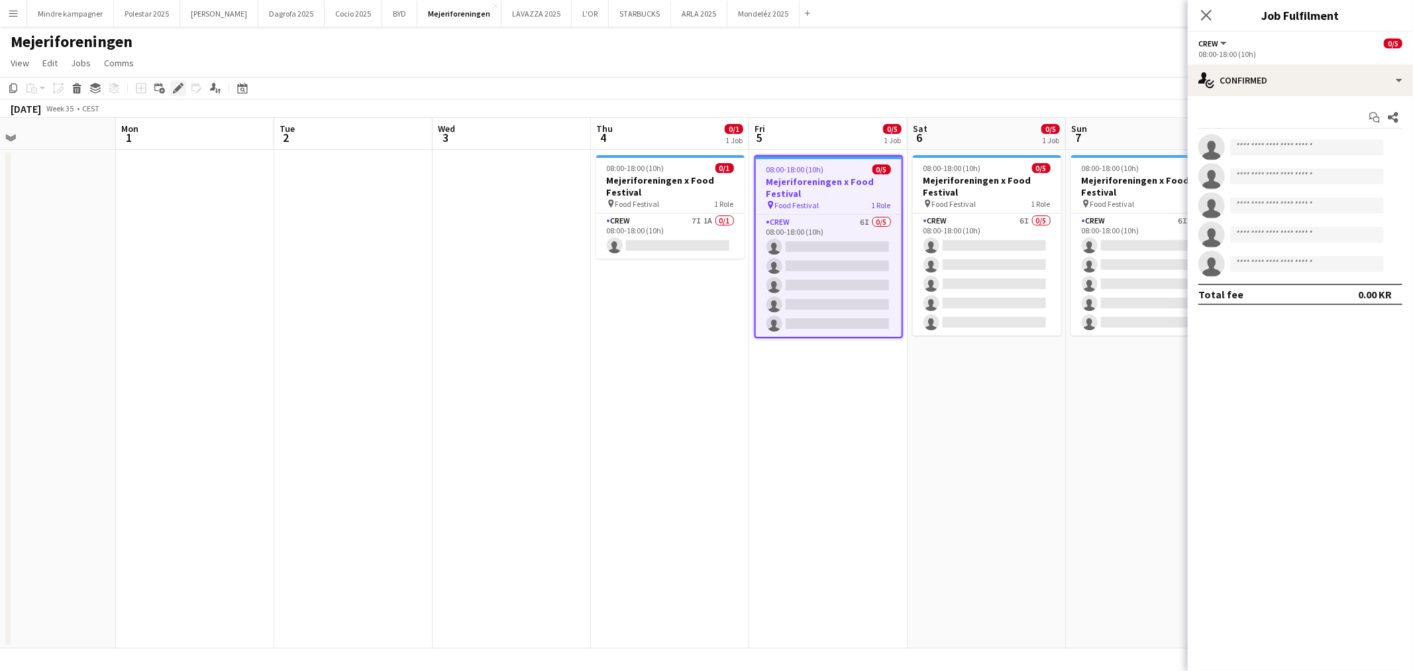
click at [181, 91] on icon "Edit" at bounding box center [178, 88] width 11 height 11
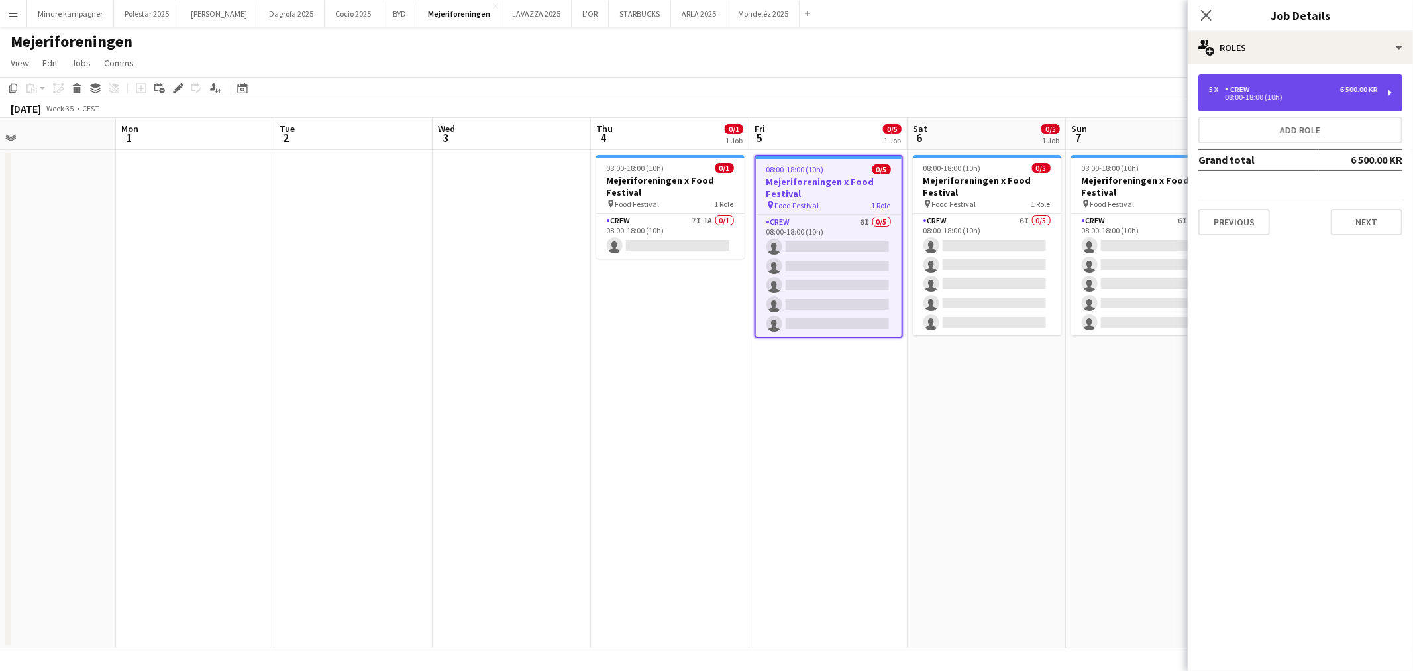
click at [1310, 98] on div "08:00-18:00 (10h)" at bounding box center [1293, 97] width 169 height 7
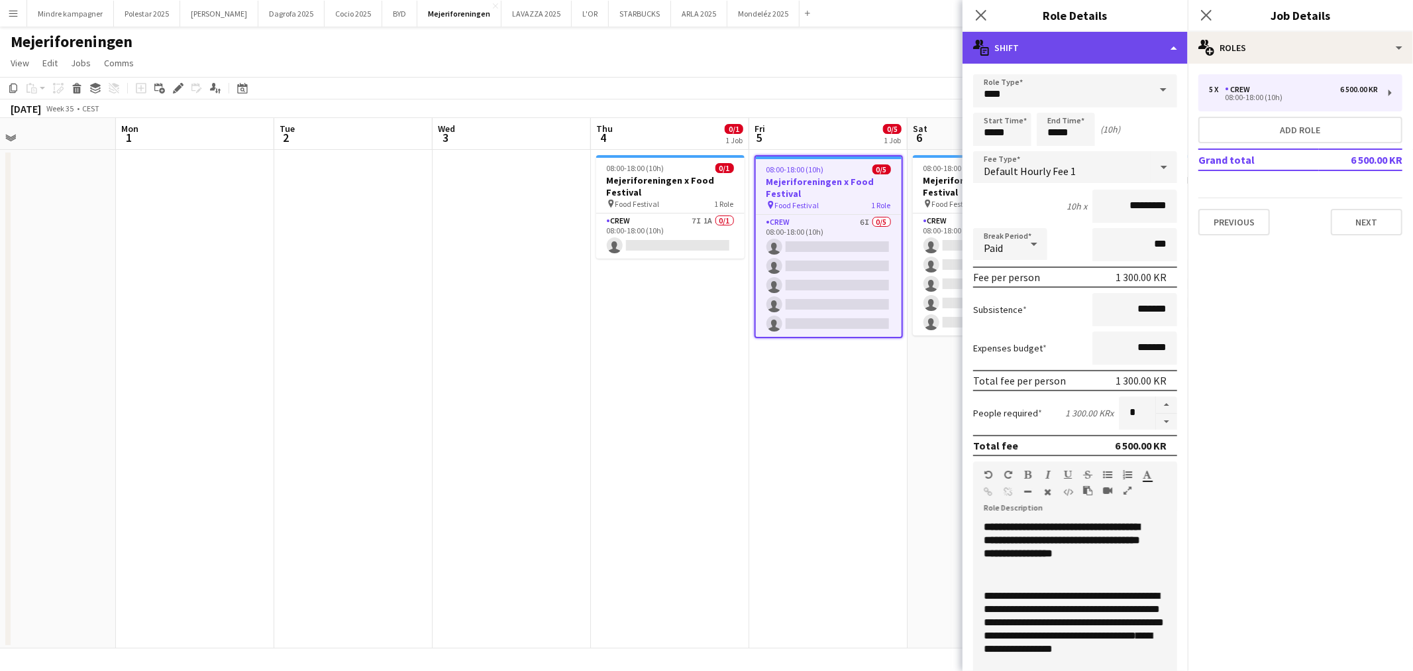
click at [1071, 51] on div "multiple-actions-text Shift" at bounding box center [1075, 48] width 225 height 32
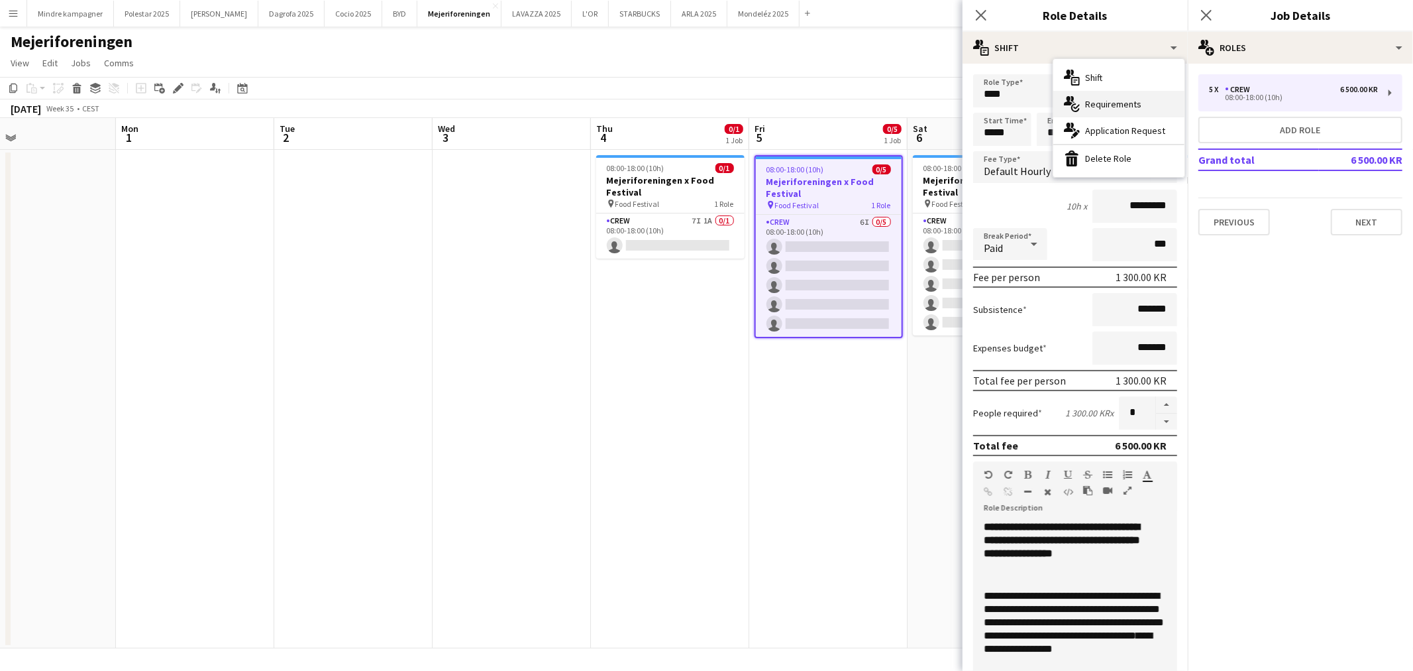
click at [1097, 96] on div "multiple-actions-check-2 Requirements" at bounding box center [1119, 104] width 131 height 27
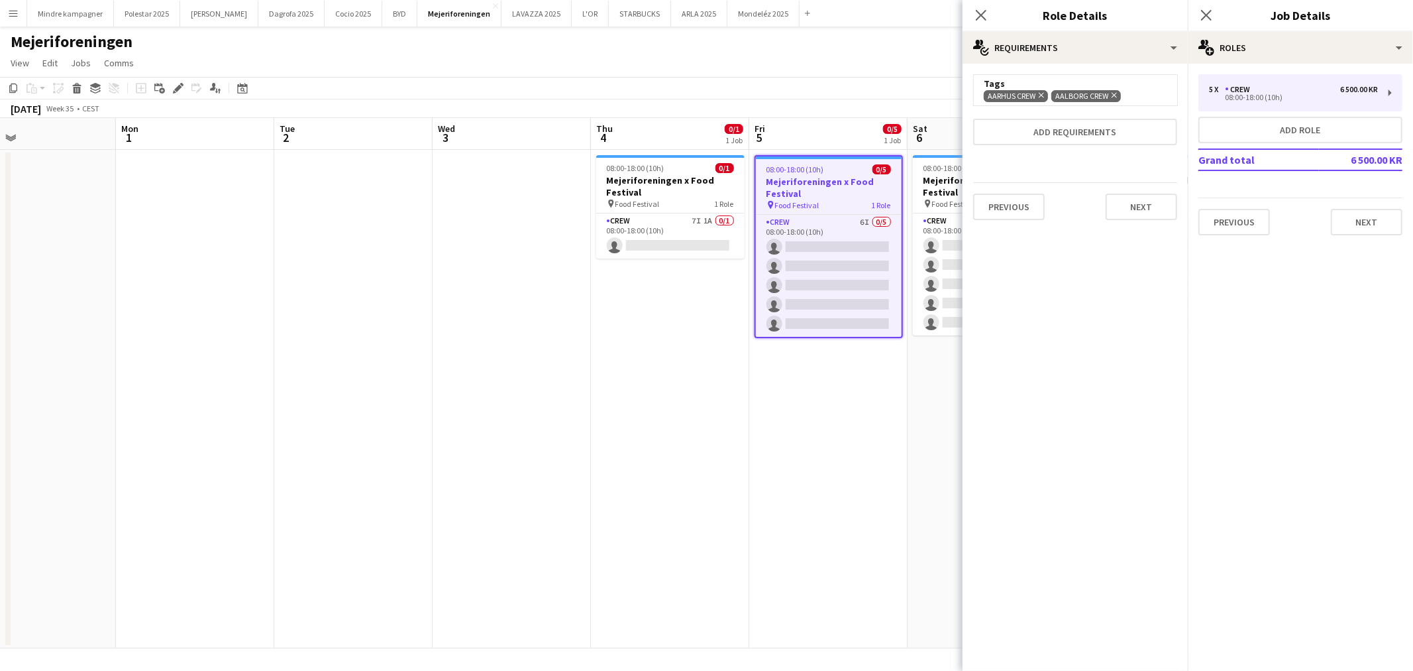
click at [1146, 96] on div "Aarhus Crew Remove Aalborg Crew Remove" at bounding box center [1075, 95] width 183 height 13
click at [1127, 129] on button "Add requirements" at bounding box center [1075, 132] width 204 height 27
click at [1127, 142] on div "Please select" at bounding box center [1062, 145] width 162 height 32
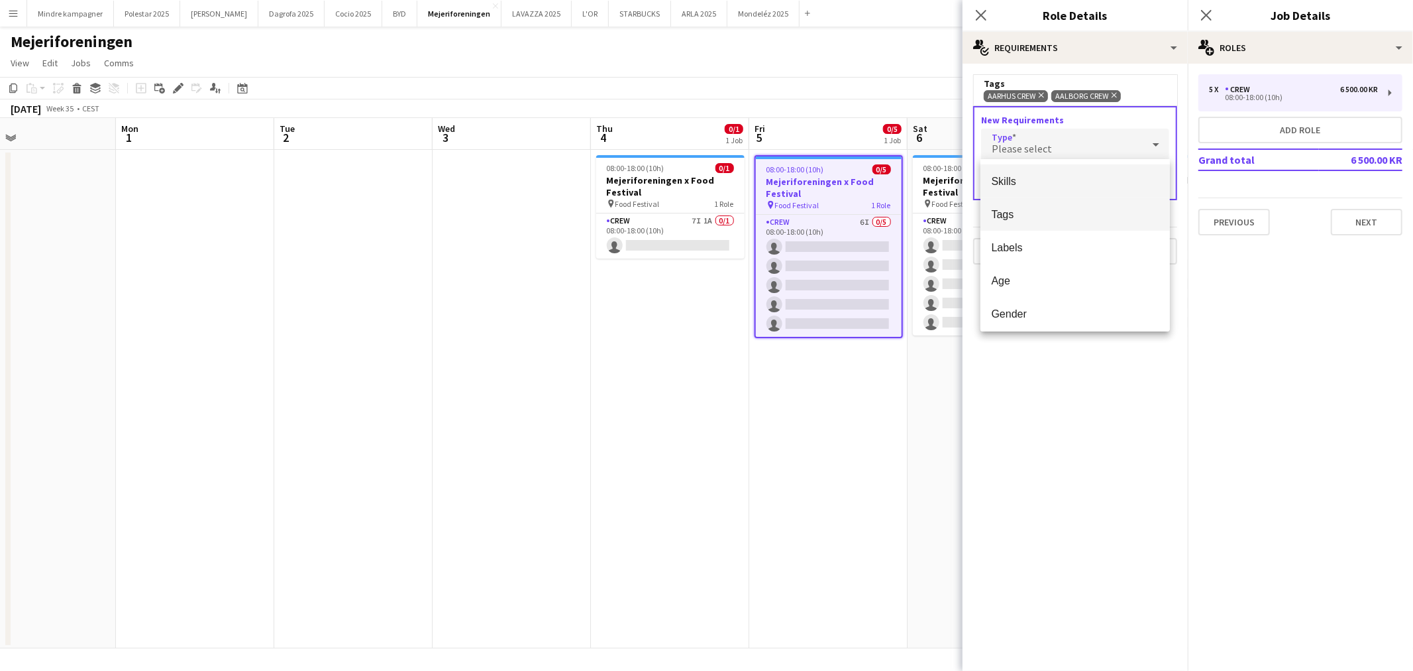
click at [1024, 211] on span "Tags" at bounding box center [1075, 214] width 168 height 13
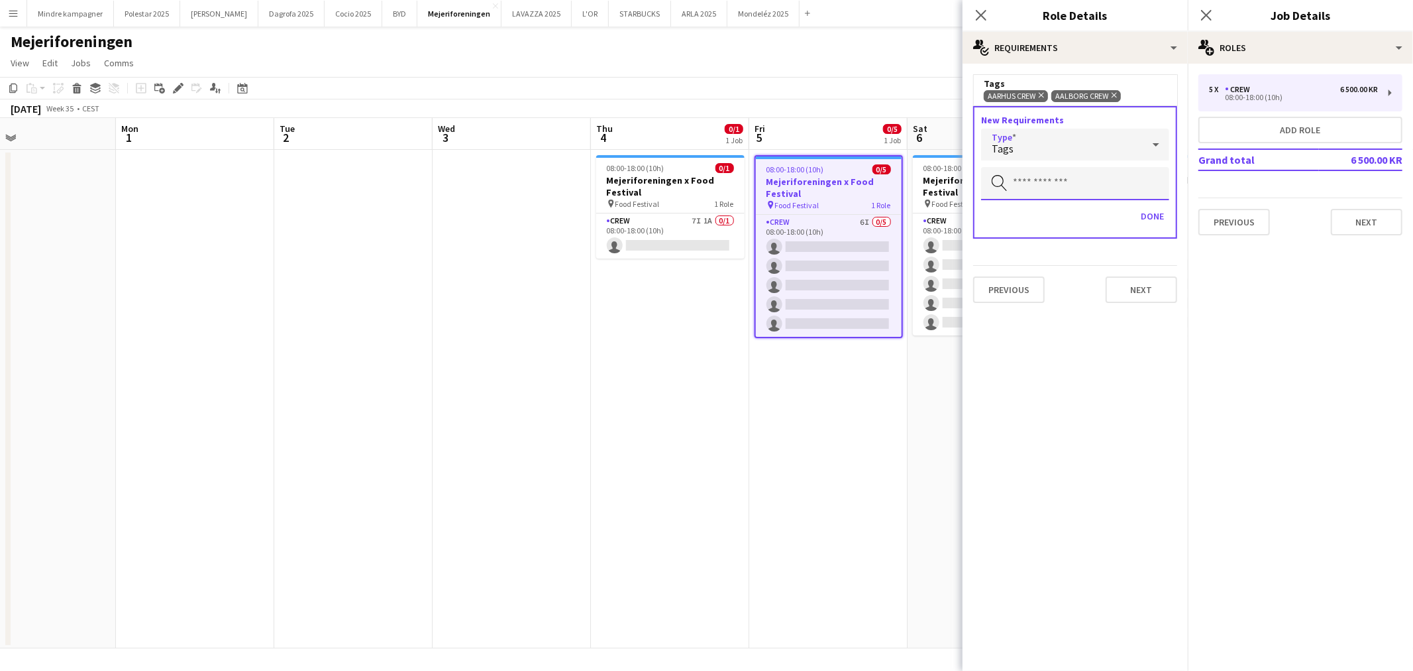
click at [1043, 184] on input "text" at bounding box center [1075, 183] width 188 height 33
type input "*****"
click at [1079, 227] on mat-option "København Crew" at bounding box center [1076, 219] width 190 height 32
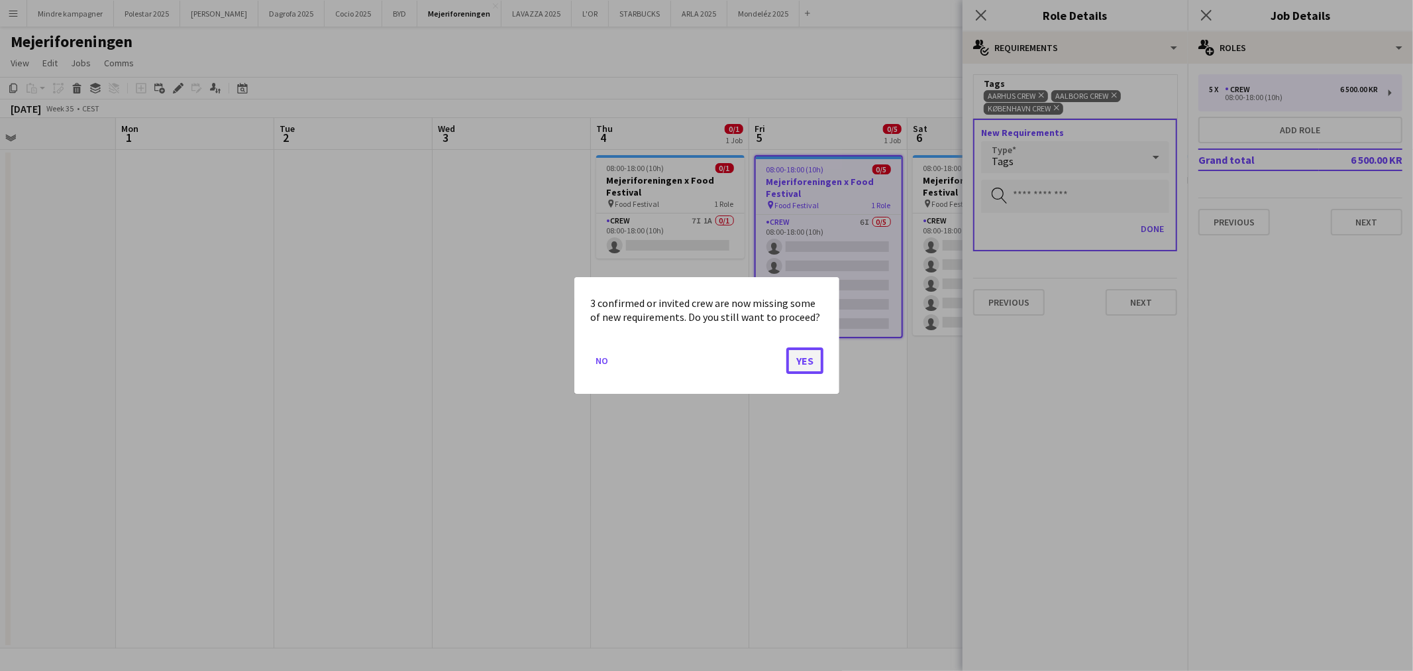
click at [807, 358] on button "Yes" at bounding box center [805, 360] width 37 height 27
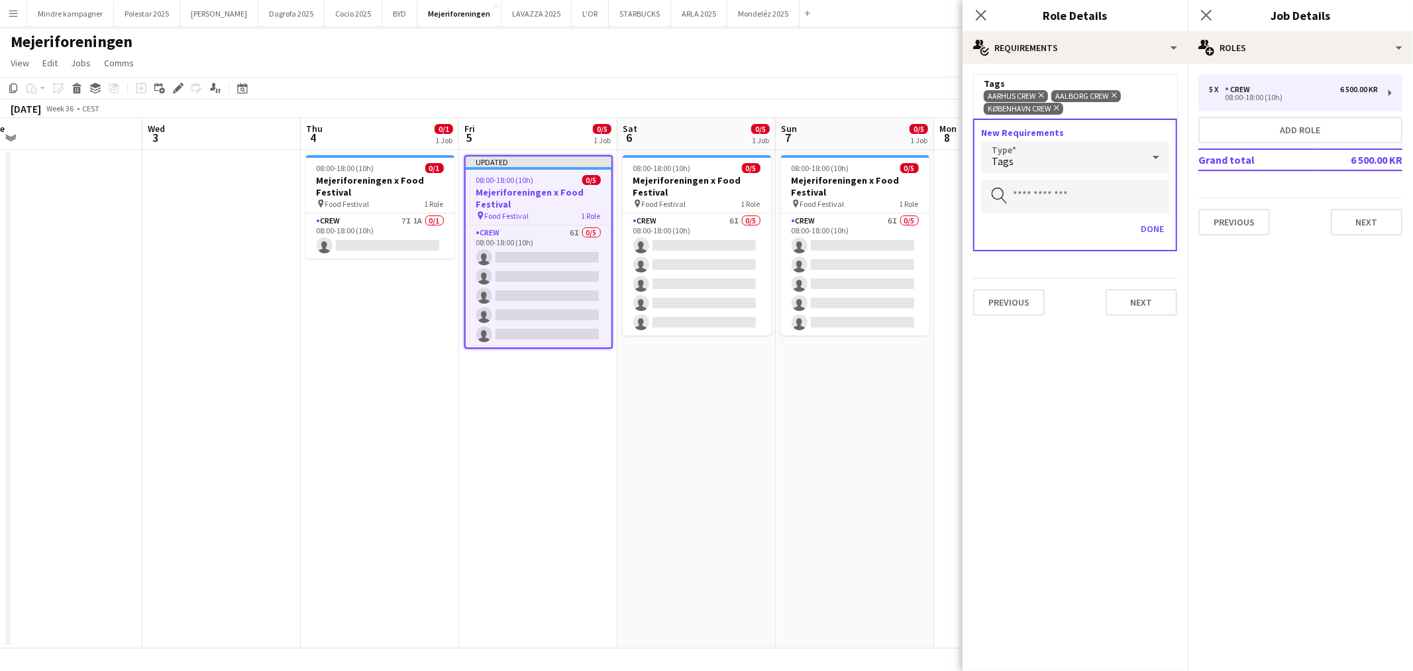
drag, startPoint x: 681, startPoint y: 521, endPoint x: 630, endPoint y: 502, distance: 53.7
click at [628, 517] on app-calendar-viewport "Sat 30 Sun 31 Mon 1 Tue 2 Wed 3 Thu 4 0/1 1 Job Fri 5 0/5 1 Job Sat 6 0/5 1 Job…" at bounding box center [706, 383] width 1413 height 530
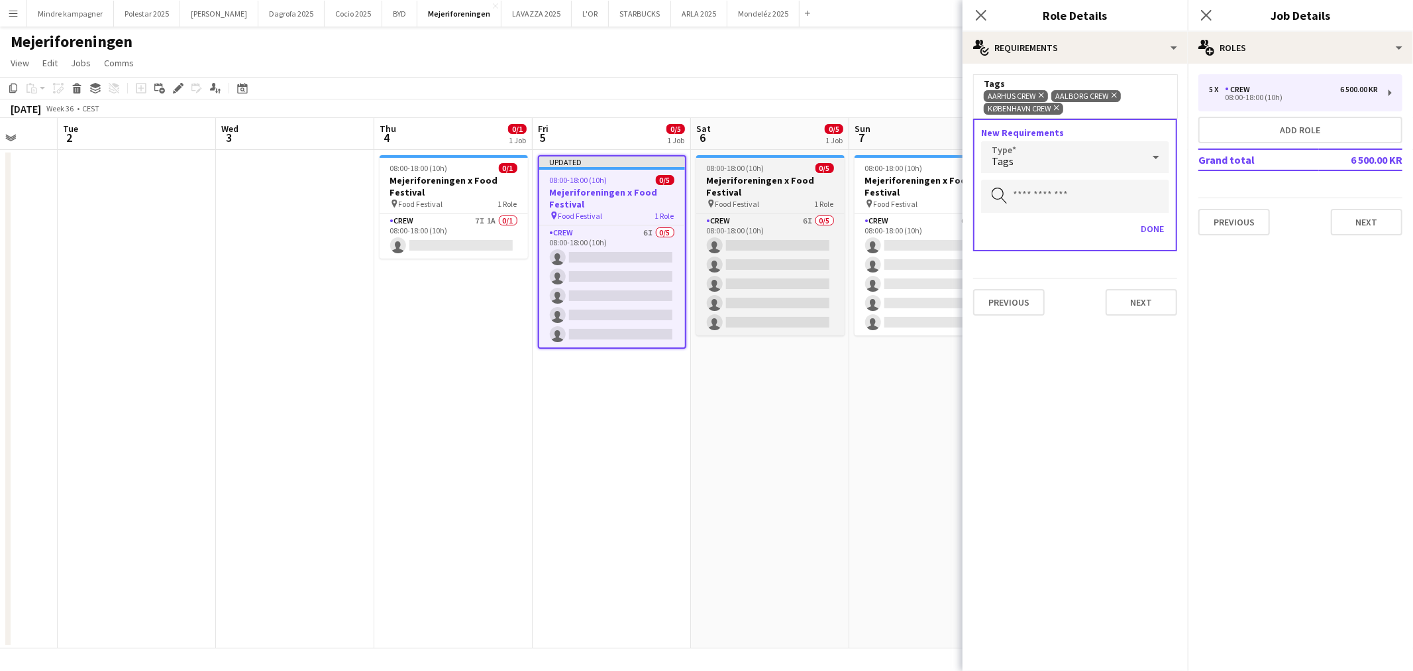
click at [769, 198] on div "pin Food Festival 1 Role" at bounding box center [770, 203] width 148 height 11
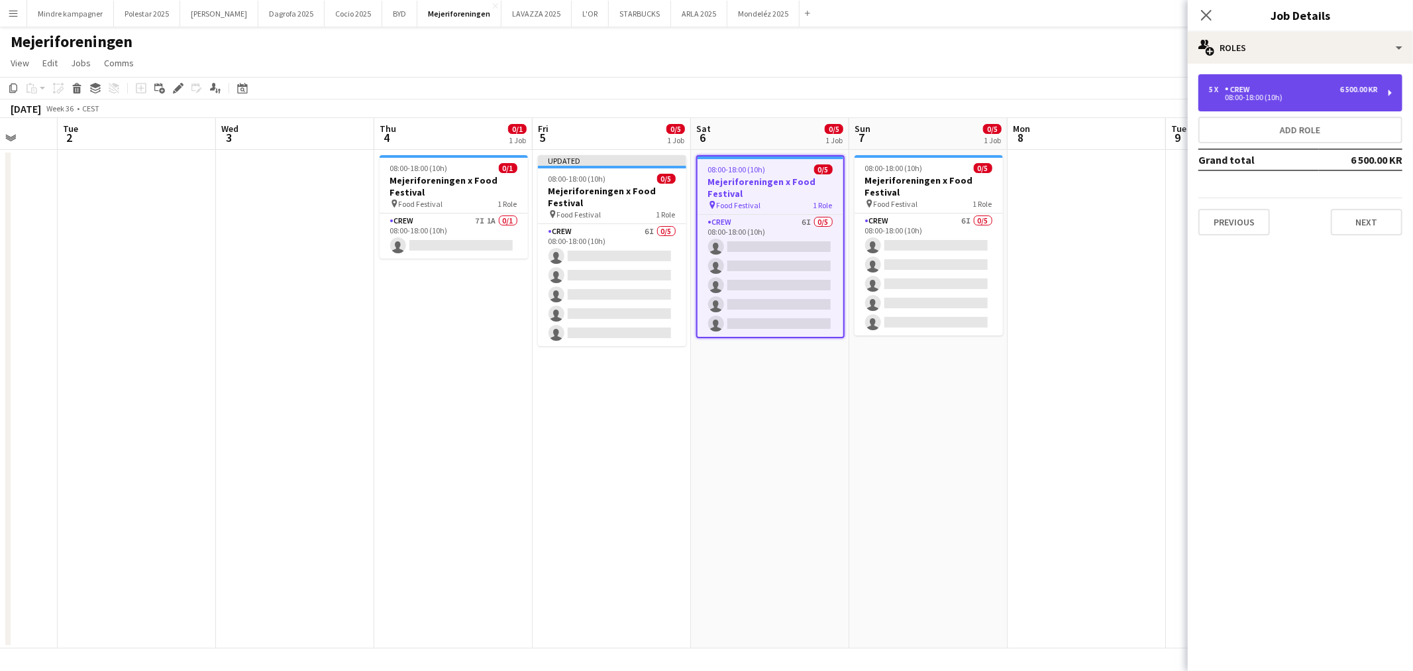
click at [1315, 101] on div "5 x Crew 6 500.00 KR 08:00-18:00 (10h)" at bounding box center [1301, 92] width 204 height 37
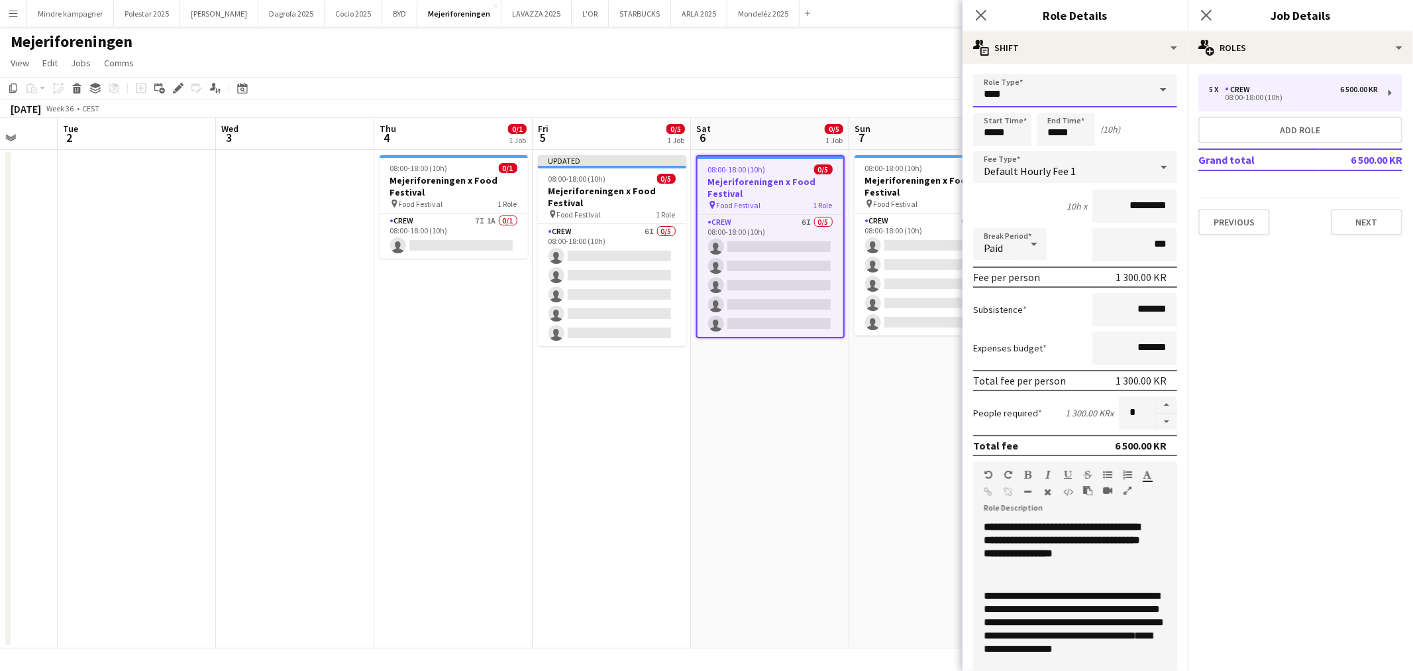
click at [1075, 93] on input "****" at bounding box center [1075, 90] width 204 height 33
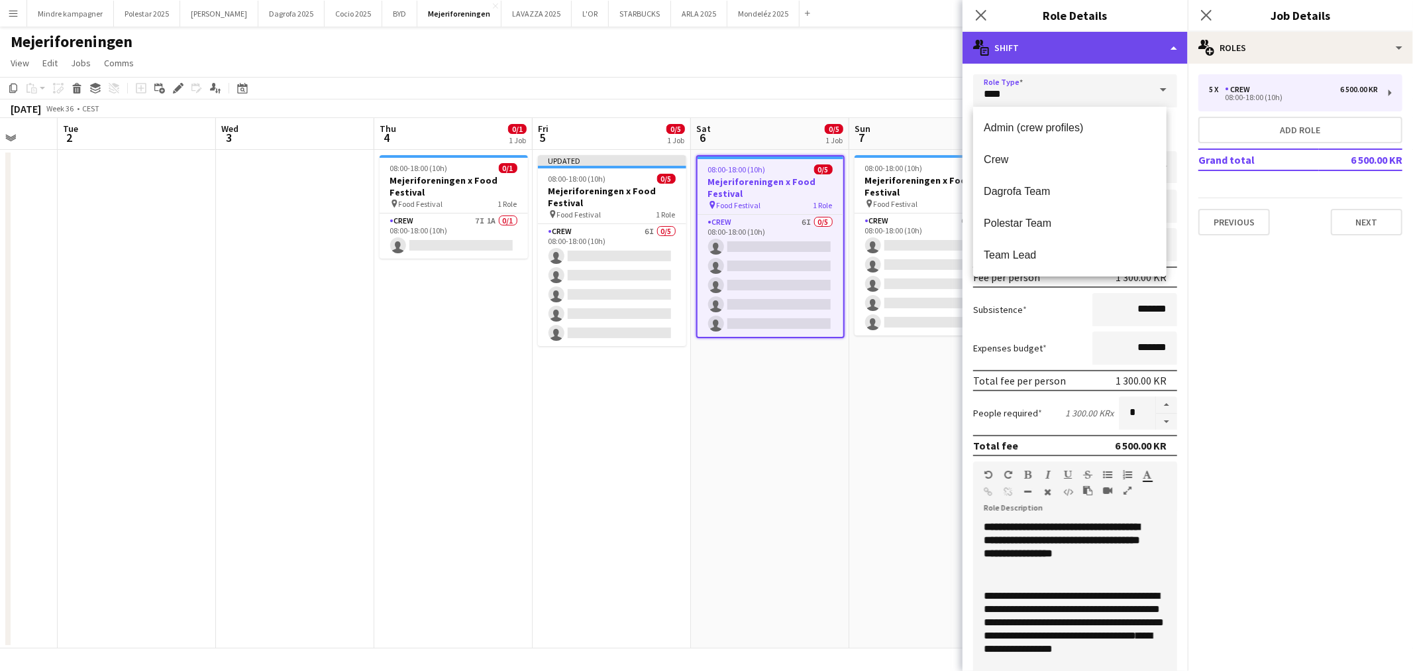
click at [1098, 56] on div "multiple-actions-text Shift" at bounding box center [1075, 48] width 225 height 32
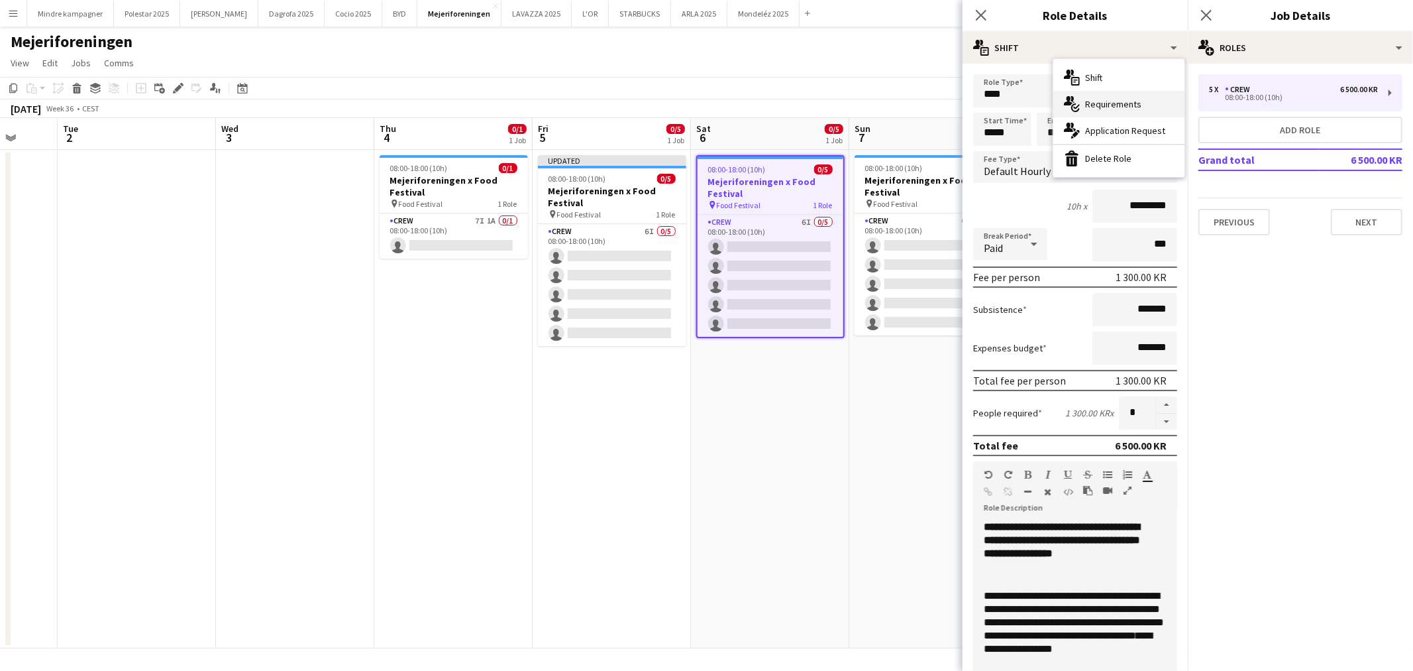
click at [1116, 103] on div "multiple-actions-check-2 Requirements" at bounding box center [1119, 104] width 131 height 27
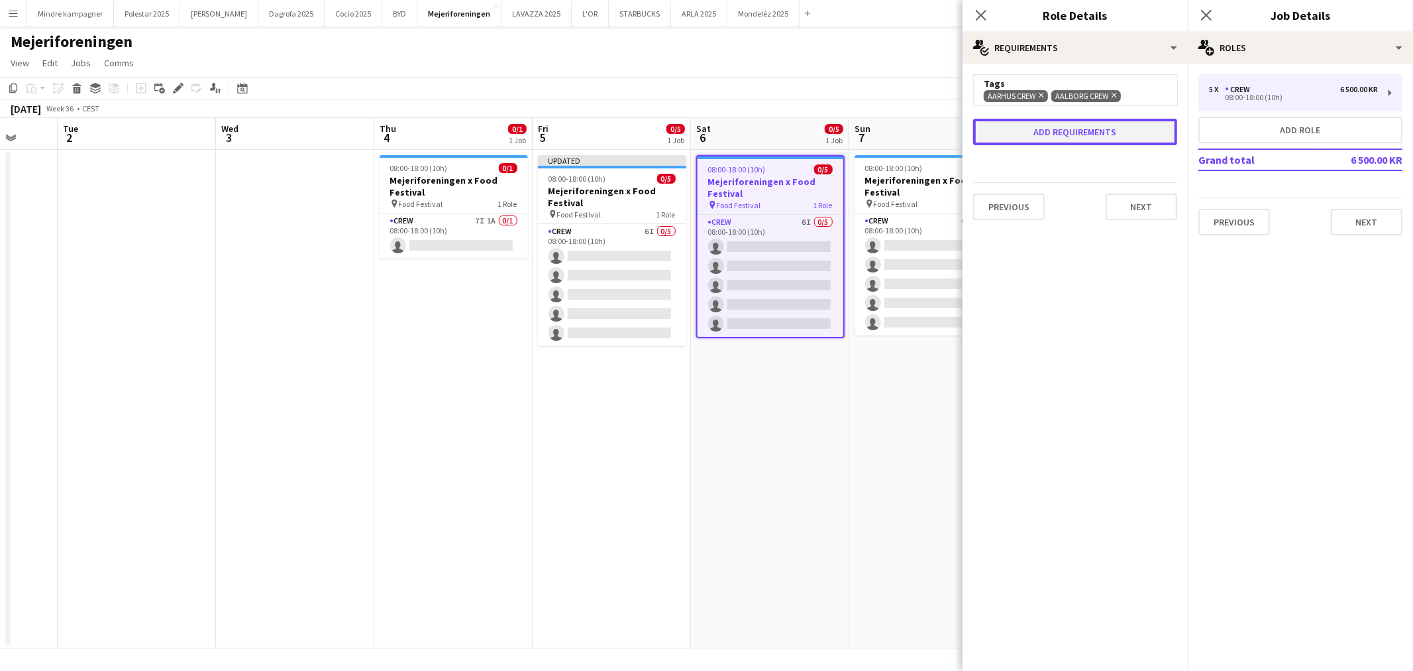
click at [1117, 126] on button "Add requirements" at bounding box center [1075, 132] width 204 height 27
click at [1038, 147] on span "Please select" at bounding box center [1022, 148] width 60 height 13
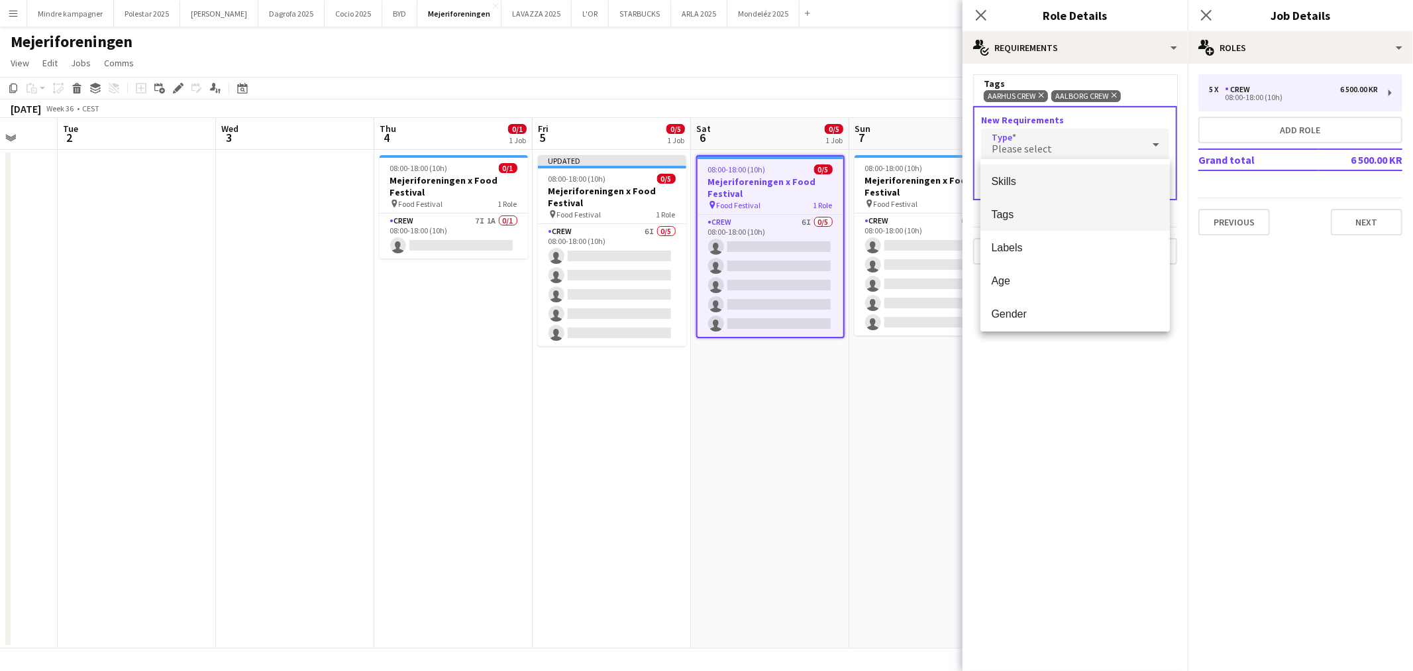
click at [1011, 221] on mat-option "Tags" at bounding box center [1076, 213] width 190 height 33
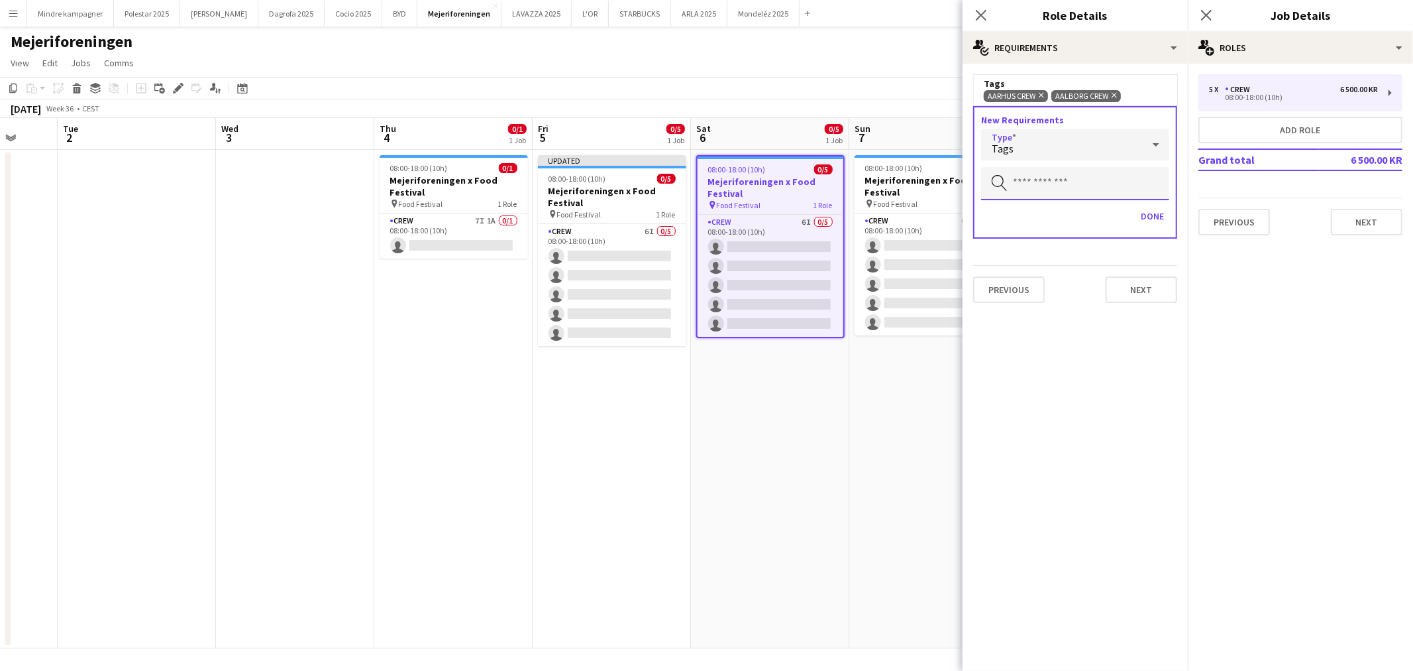
click at [1054, 188] on input "text" at bounding box center [1075, 183] width 188 height 33
type input "******"
click at [1075, 227] on mat-option "København Crew" at bounding box center [1076, 219] width 190 height 32
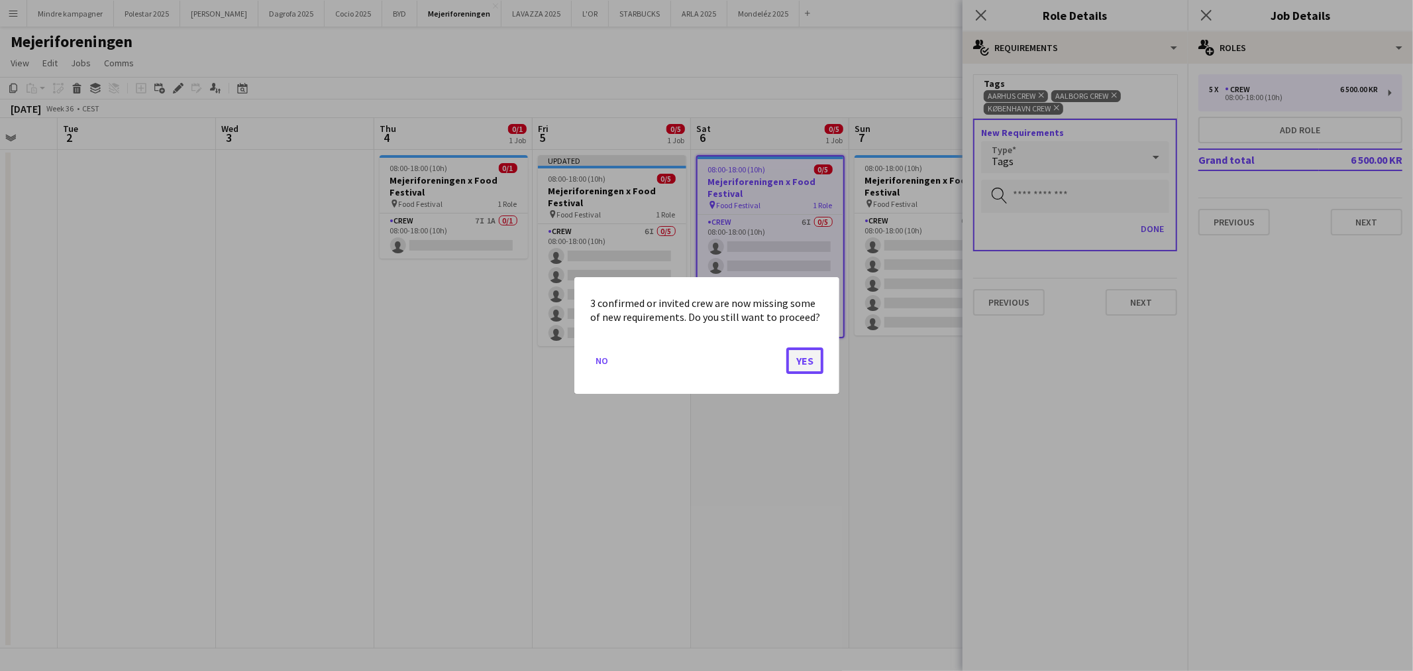
click at [803, 351] on button "Yes" at bounding box center [805, 360] width 37 height 27
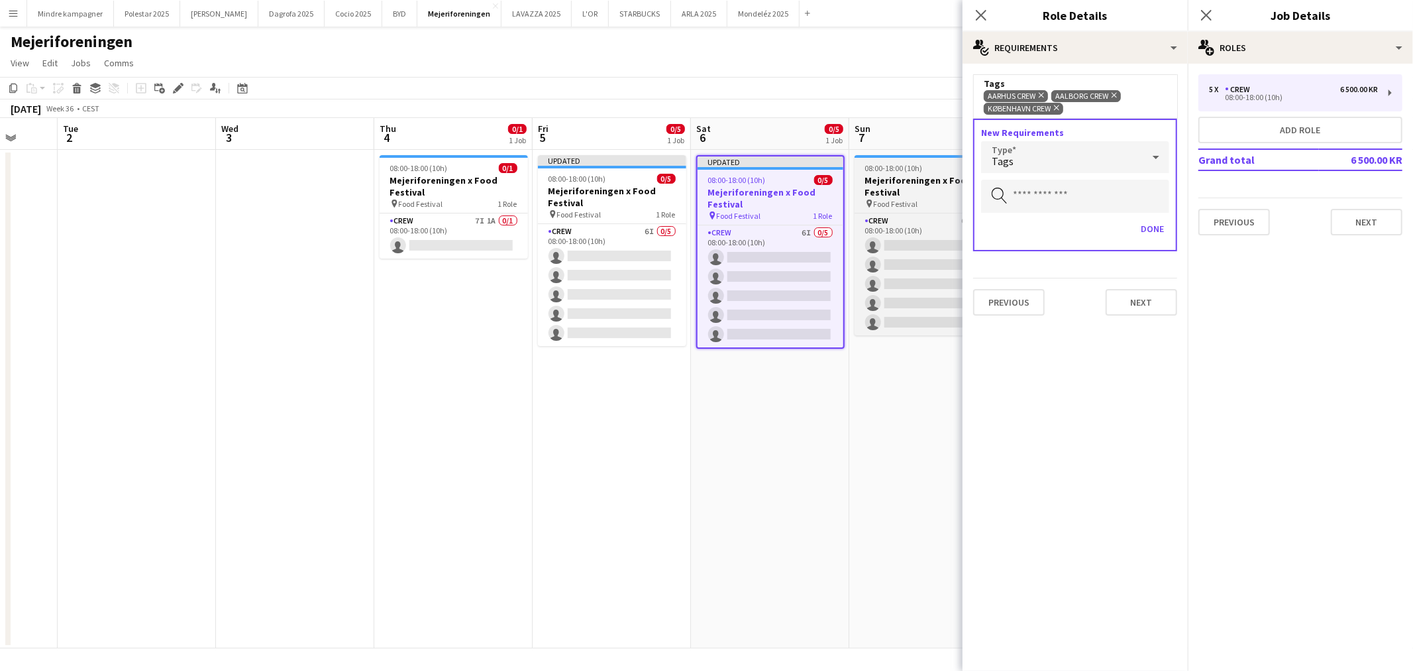
click at [903, 199] on span "Food Festival" at bounding box center [896, 204] width 44 height 10
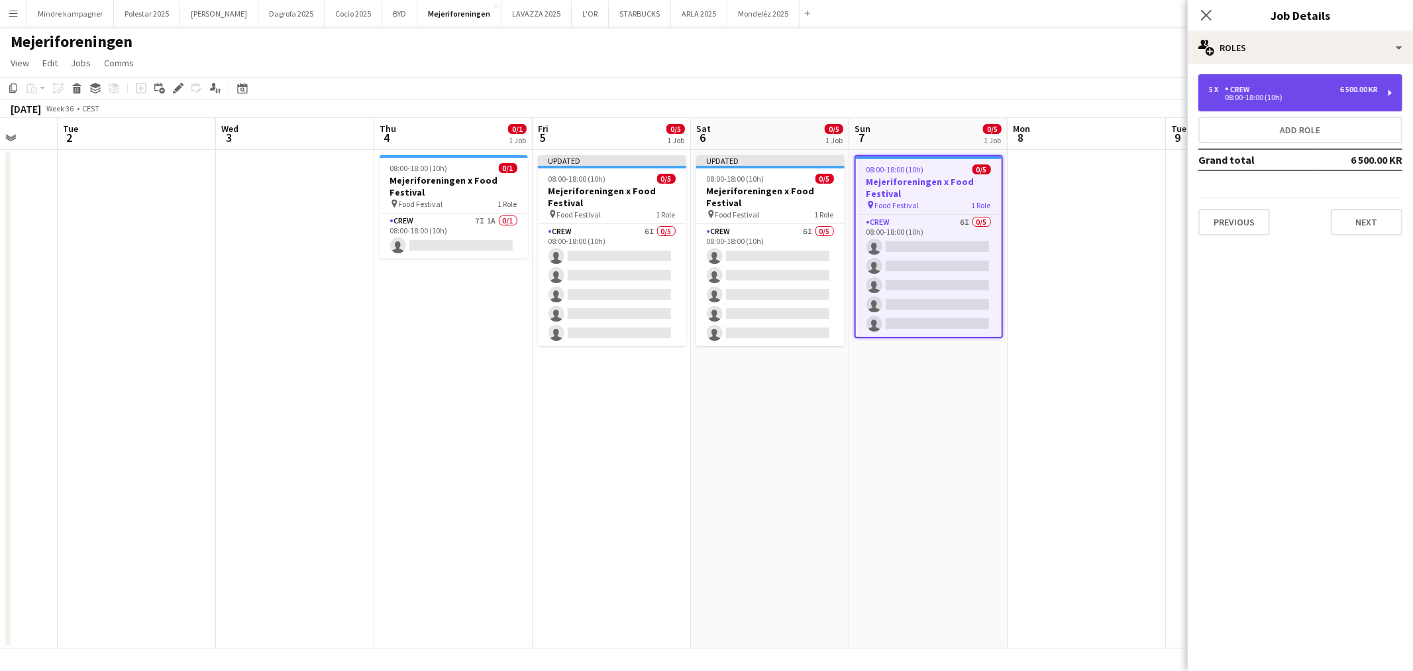
click at [1264, 94] on div "08:00-18:00 (10h)" at bounding box center [1293, 97] width 169 height 7
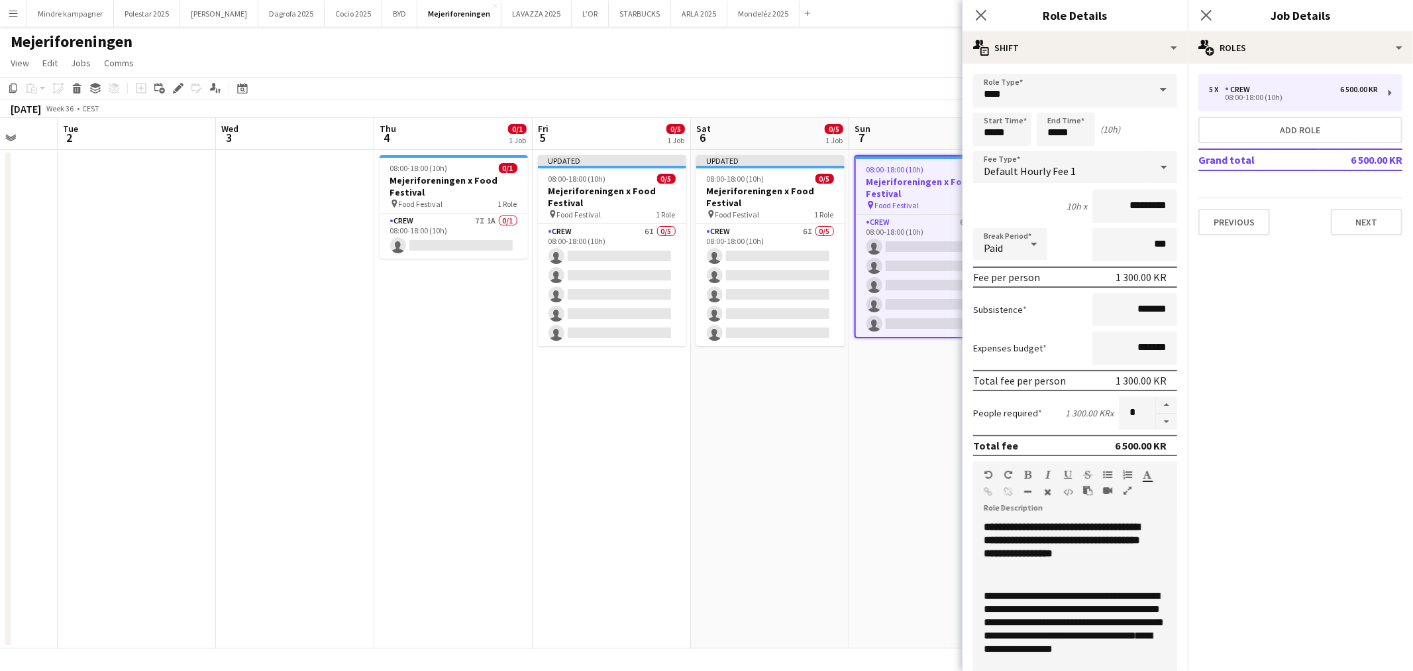
click at [911, 178] on h3 "Mejeriforeningen x Food Festival" at bounding box center [929, 188] width 146 height 24
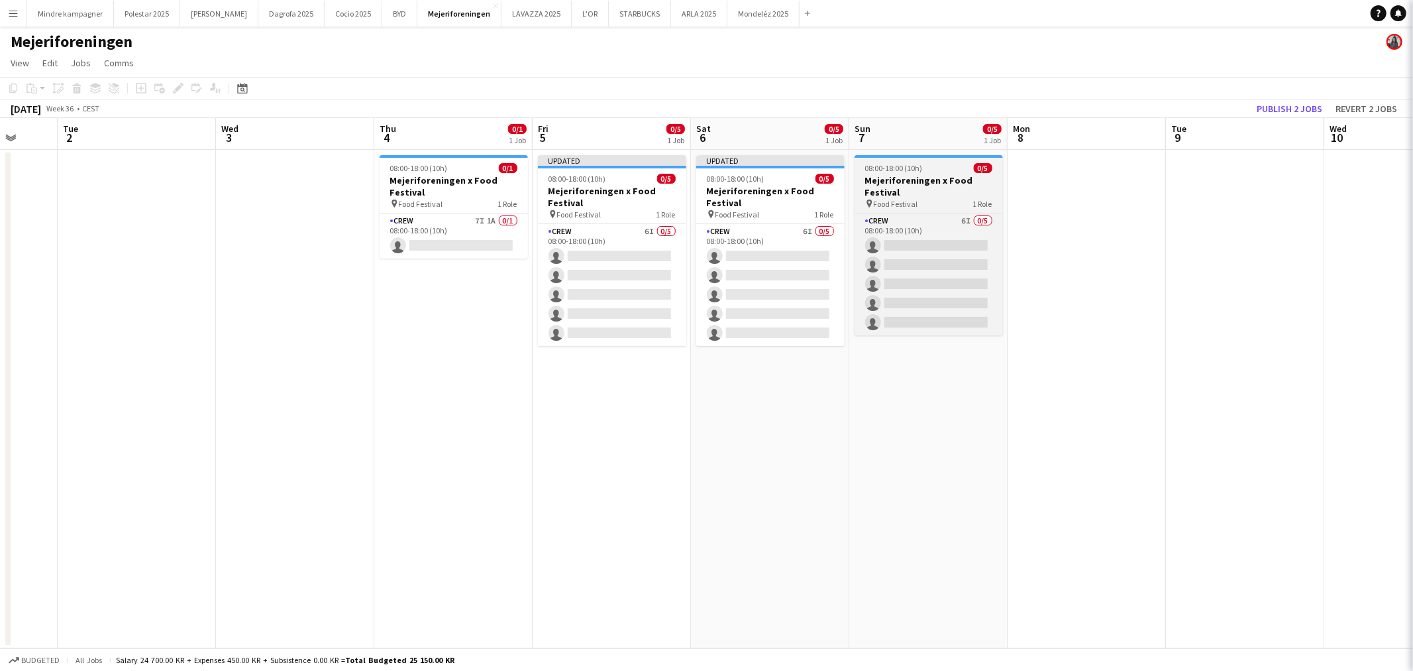
click at [911, 178] on h3 "Mejeriforeningen x Food Festival" at bounding box center [929, 186] width 148 height 24
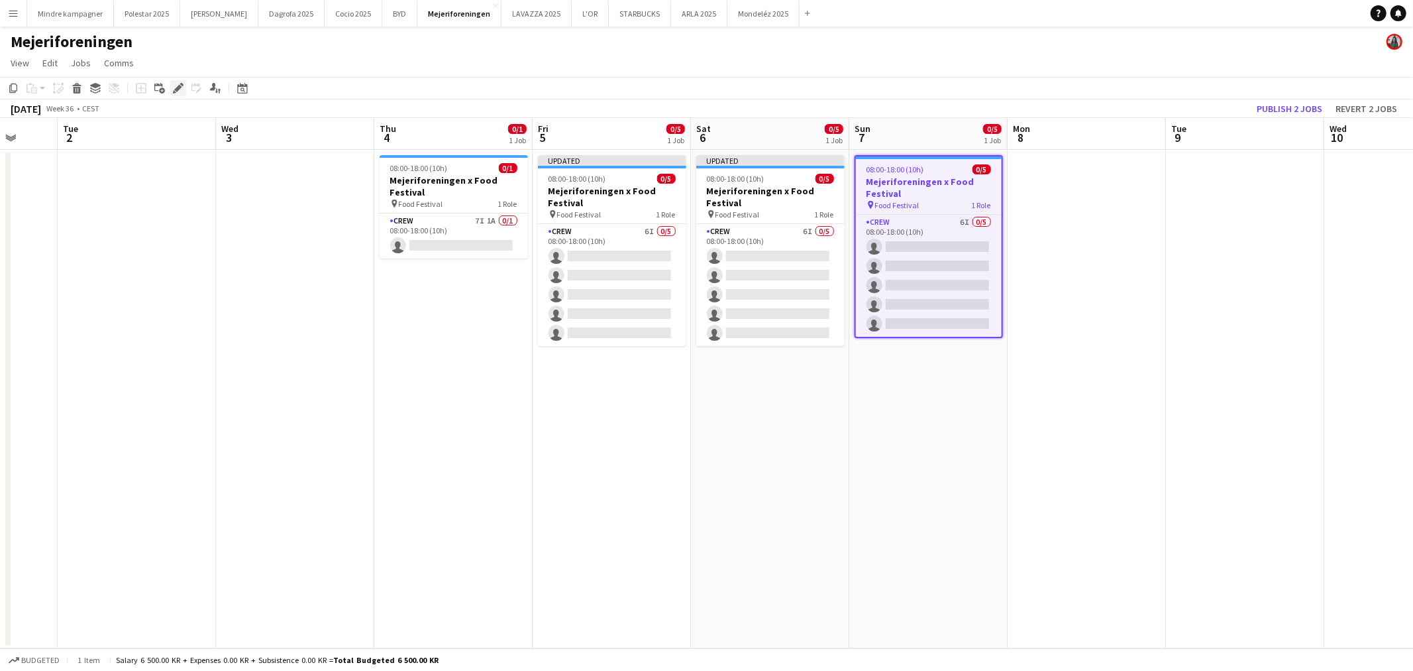
click at [173, 88] on icon "Edit" at bounding box center [178, 88] width 11 height 11
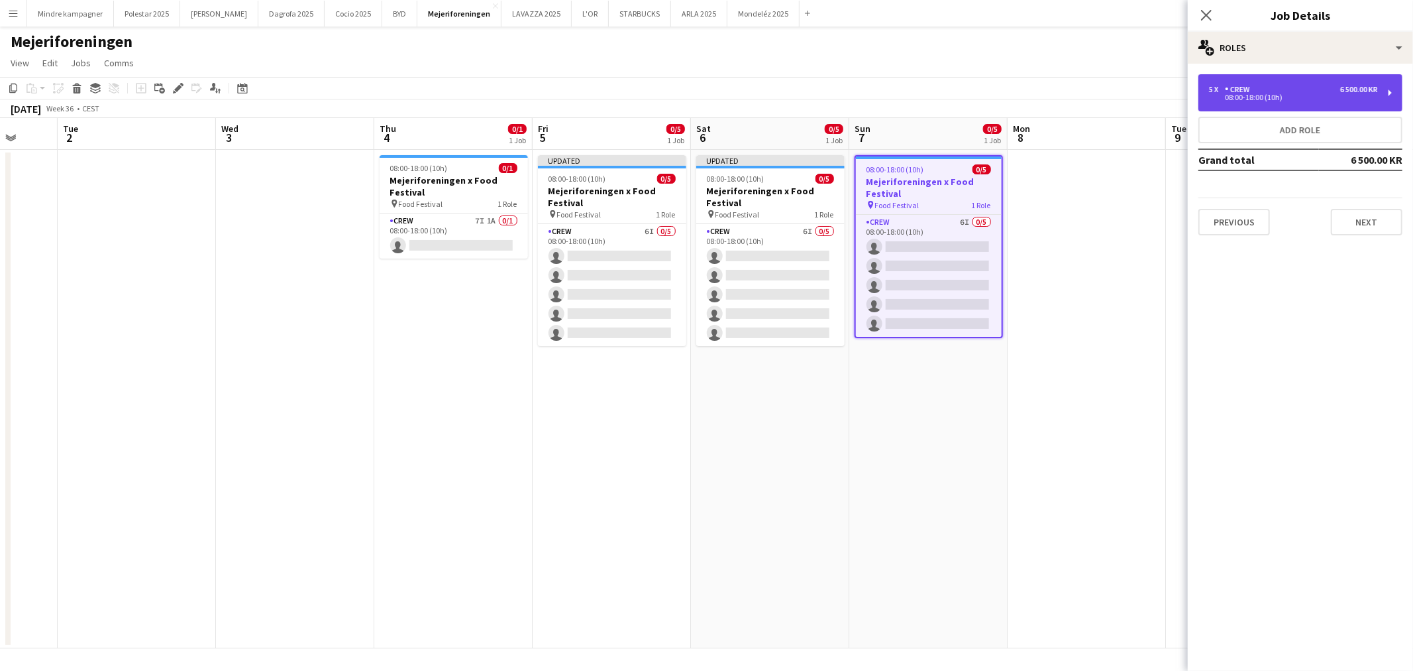
click at [1286, 111] on div "5 x Crew 6 500.00 KR 08:00-18:00 (10h)" at bounding box center [1301, 92] width 204 height 37
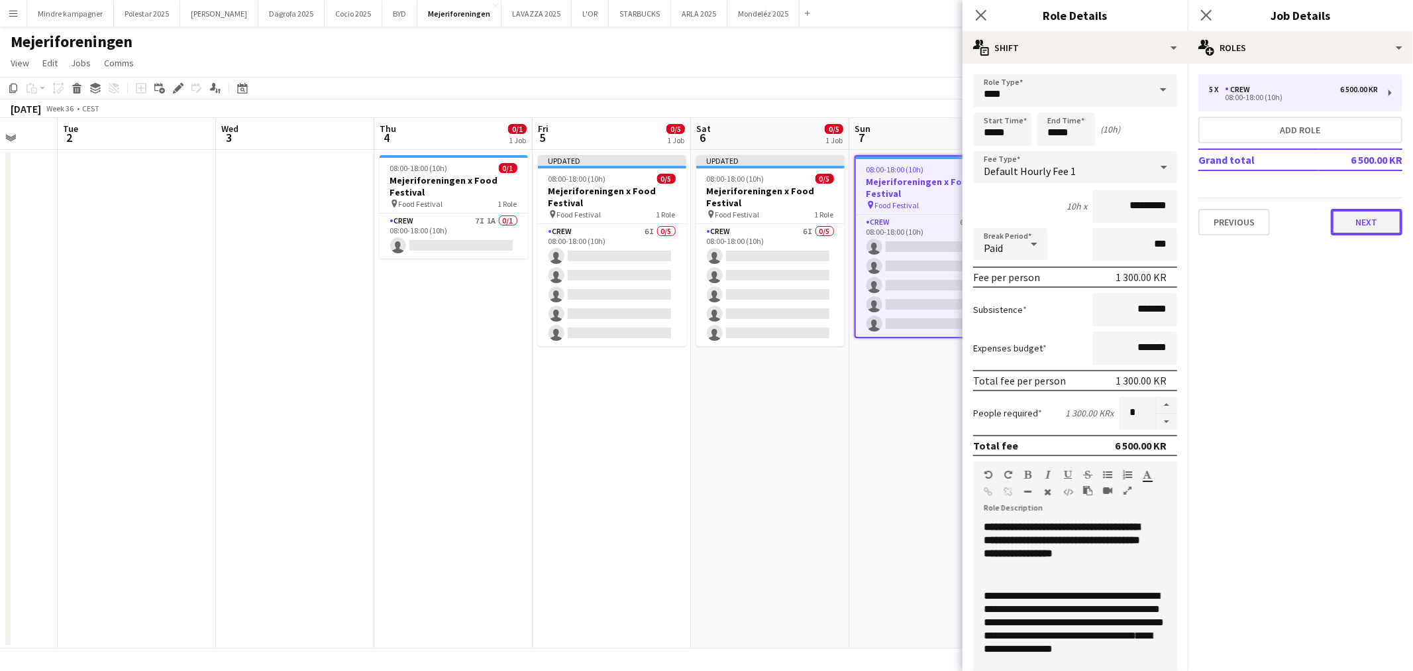
click at [1373, 220] on button "Next" at bounding box center [1367, 222] width 72 height 27
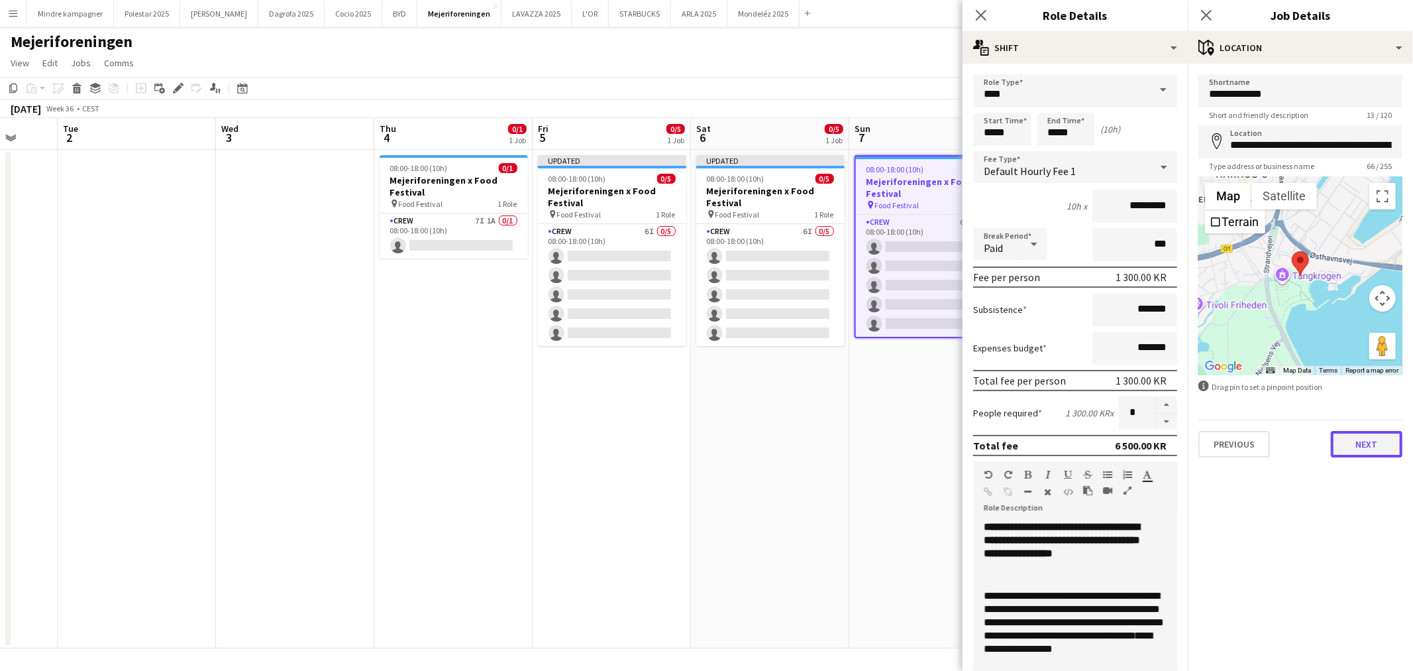
click at [1368, 444] on button "Next" at bounding box center [1367, 444] width 72 height 27
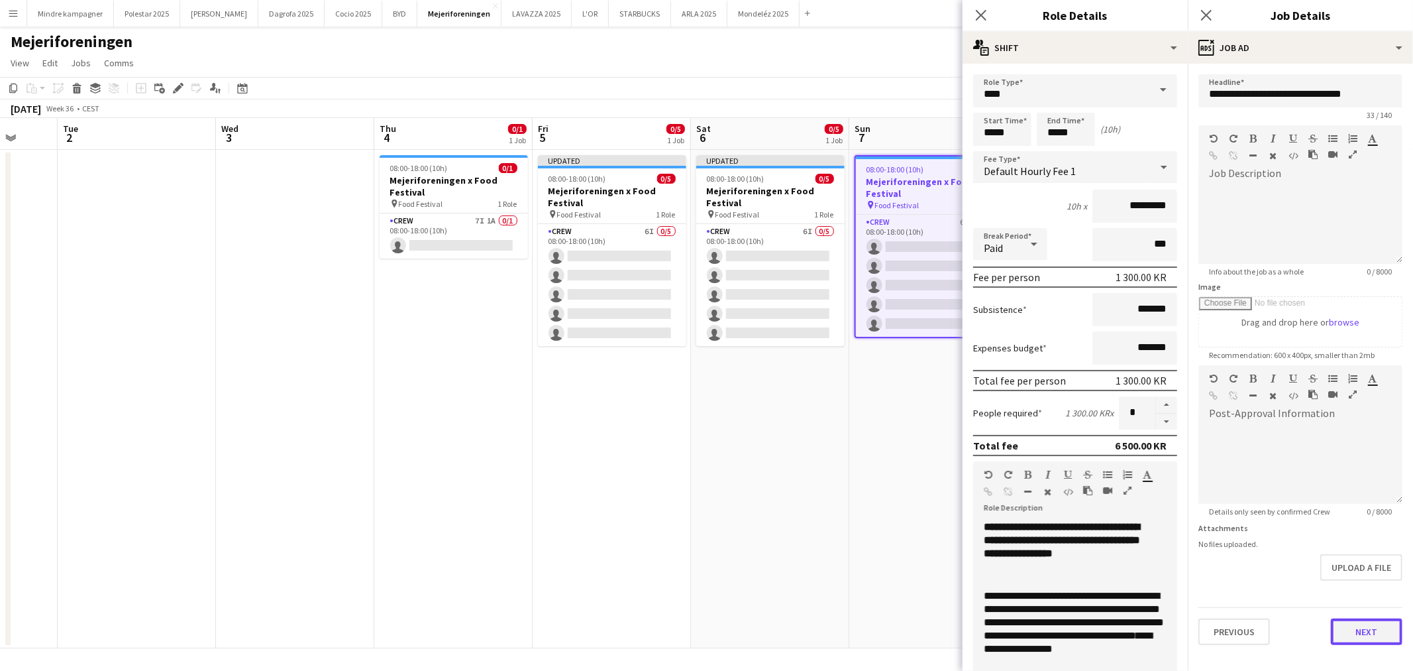
click at [1374, 633] on button "Next" at bounding box center [1367, 631] width 72 height 27
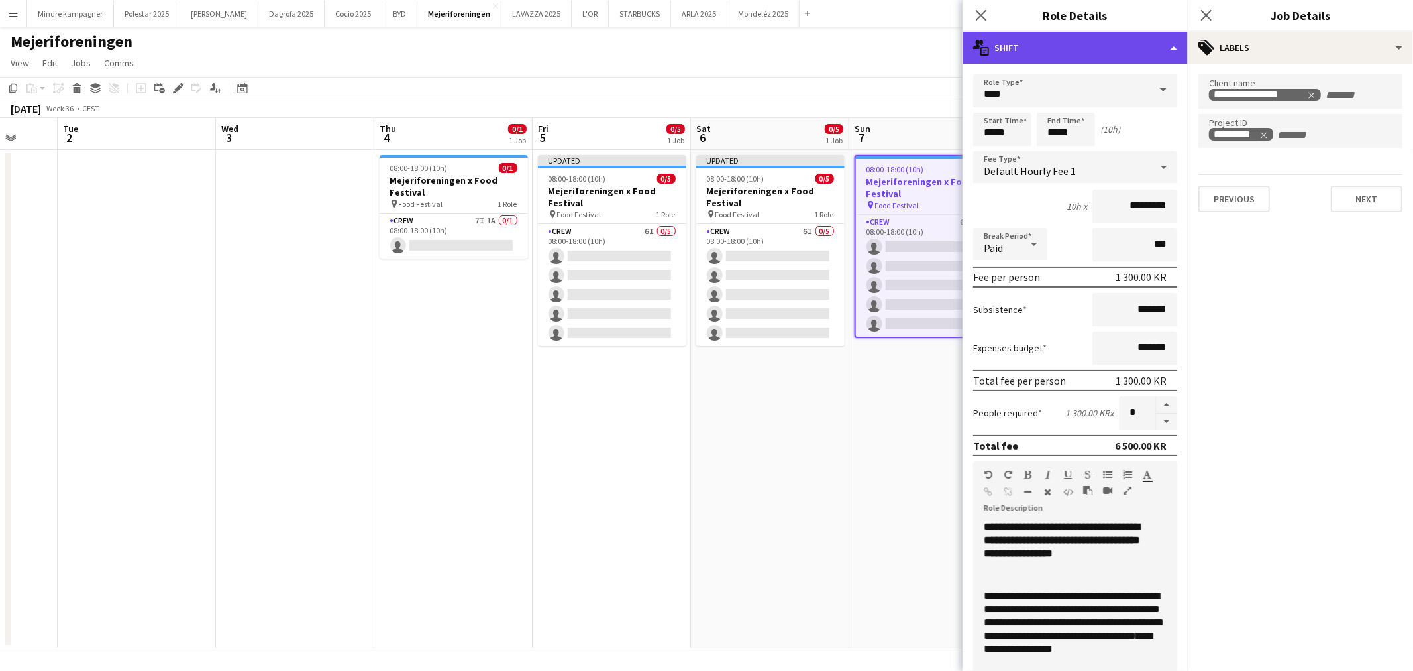
click at [1052, 54] on div "multiple-actions-text Shift" at bounding box center [1075, 48] width 225 height 32
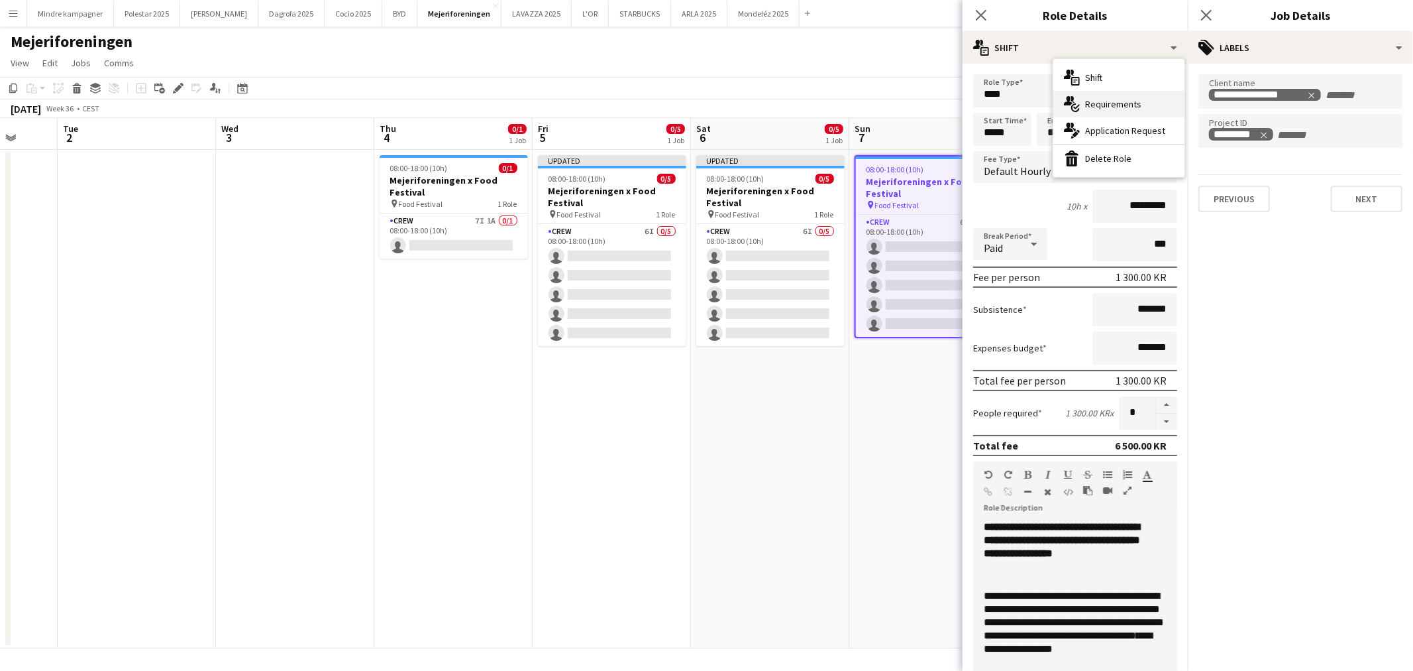
click at [1116, 108] on div "multiple-actions-check-2 Requirements" at bounding box center [1119, 104] width 131 height 27
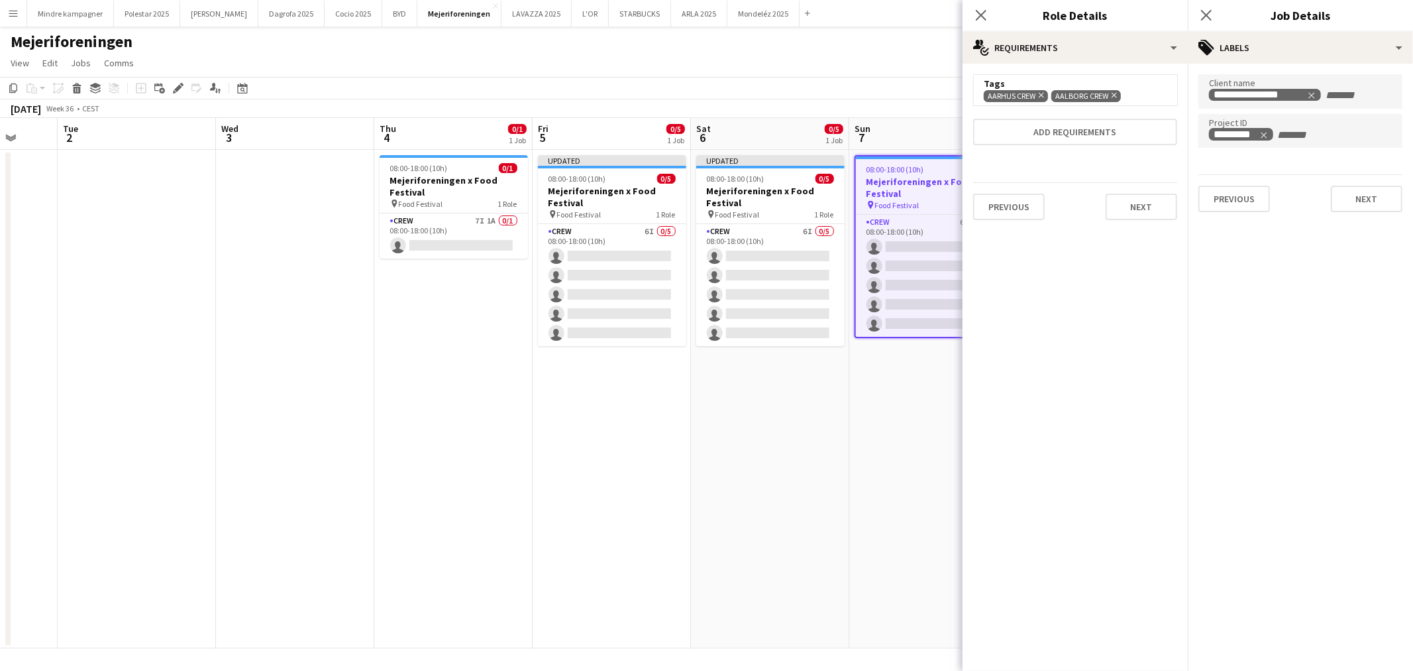
click at [1142, 96] on div "Aarhus Crew Remove Aalborg Crew Remove" at bounding box center [1075, 95] width 183 height 13
click at [1123, 135] on button "Add requirements" at bounding box center [1075, 132] width 204 height 27
click at [1050, 148] on div "Please select" at bounding box center [1062, 145] width 162 height 32
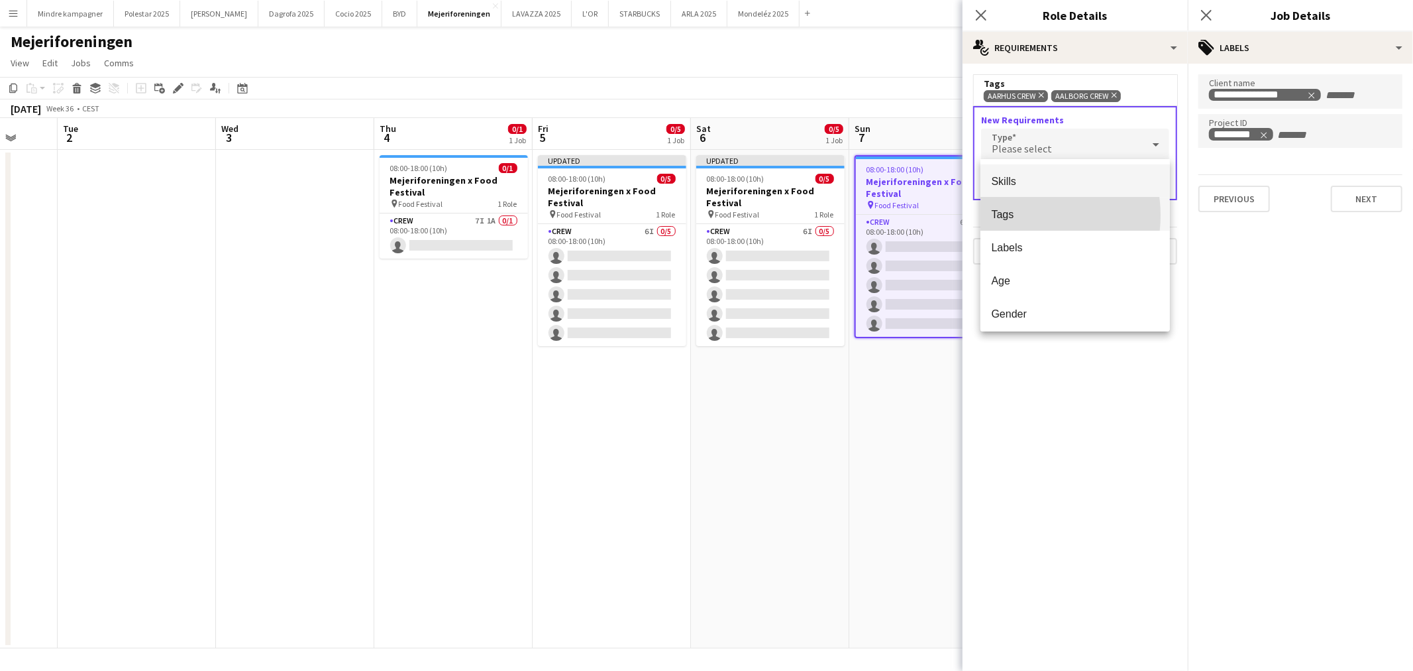
click at [1023, 215] on span "Tags" at bounding box center [1075, 214] width 168 height 13
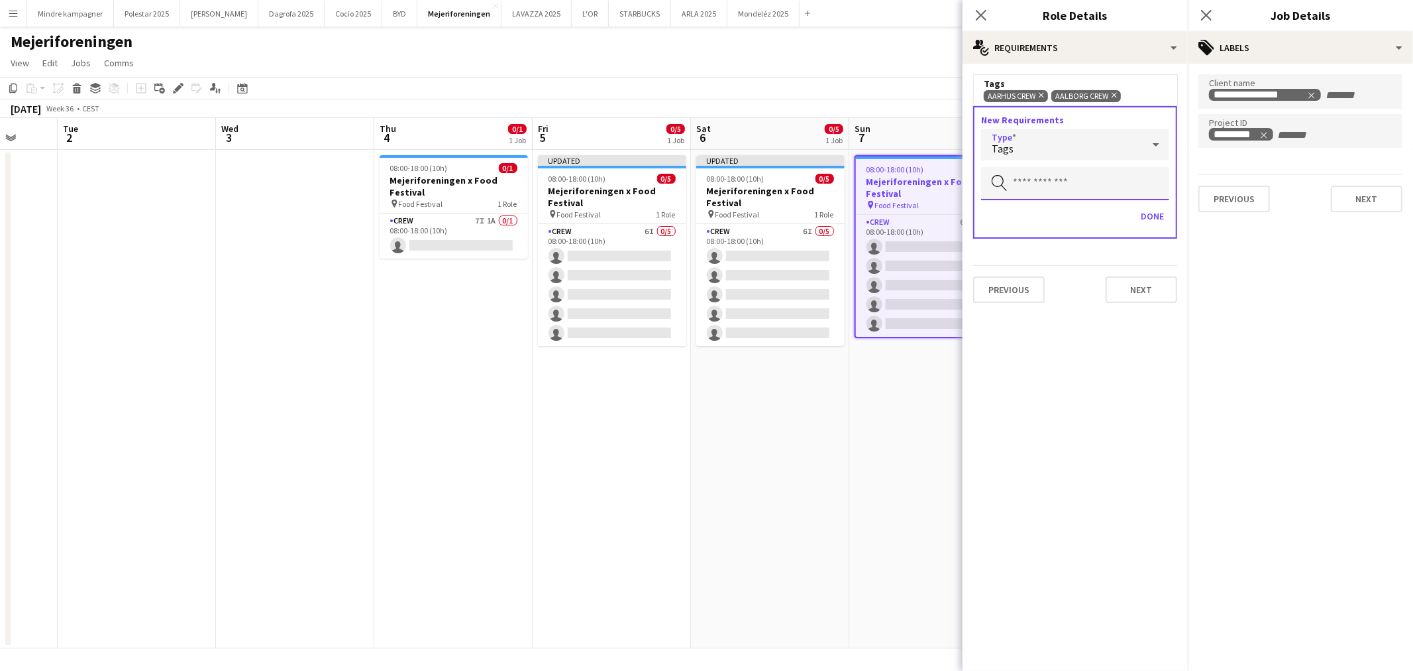
click at [1065, 189] on input "text" at bounding box center [1075, 183] width 188 height 33
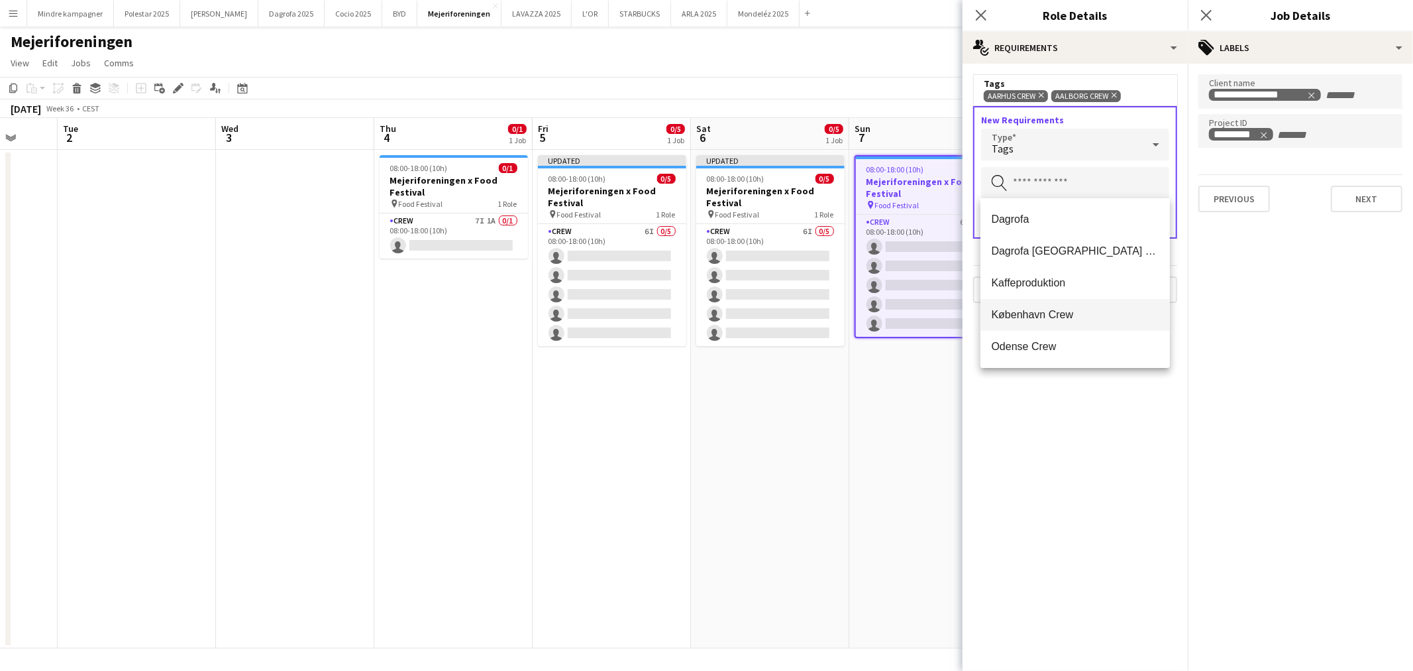
click at [1076, 317] on span "København Crew" at bounding box center [1075, 314] width 168 height 13
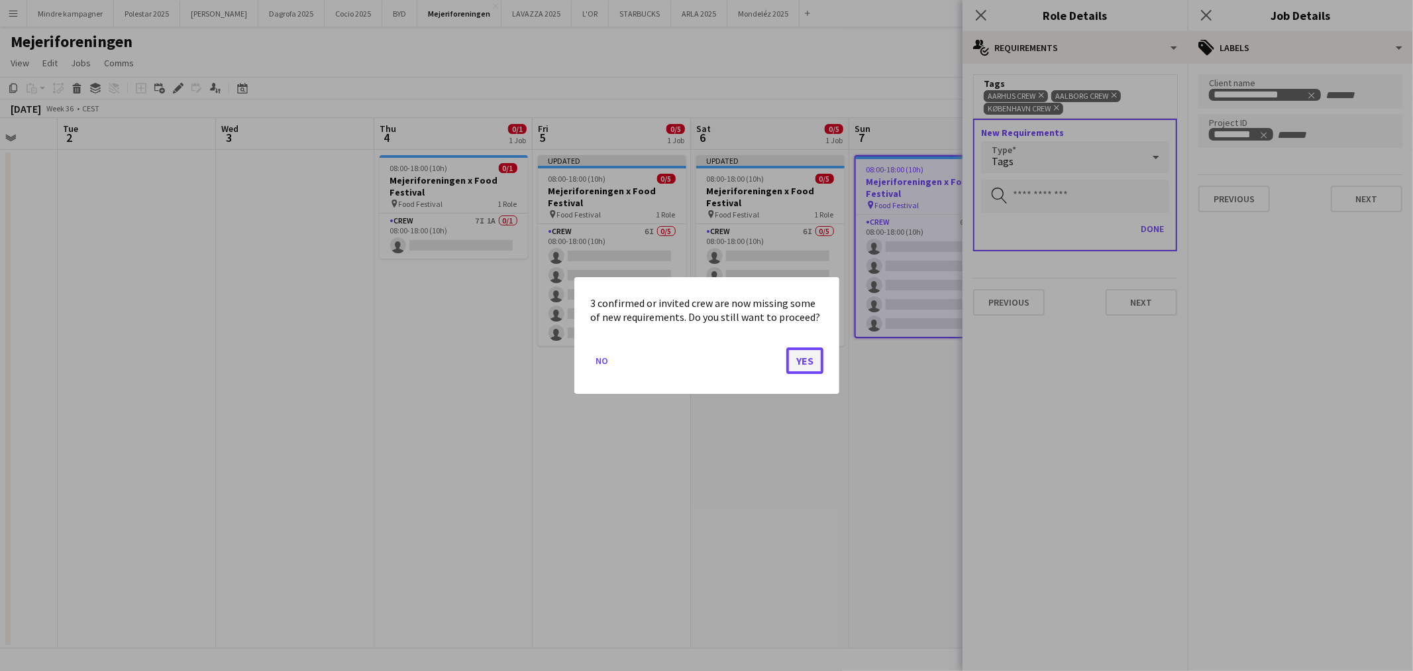
click at [799, 360] on button "Yes" at bounding box center [805, 360] width 37 height 27
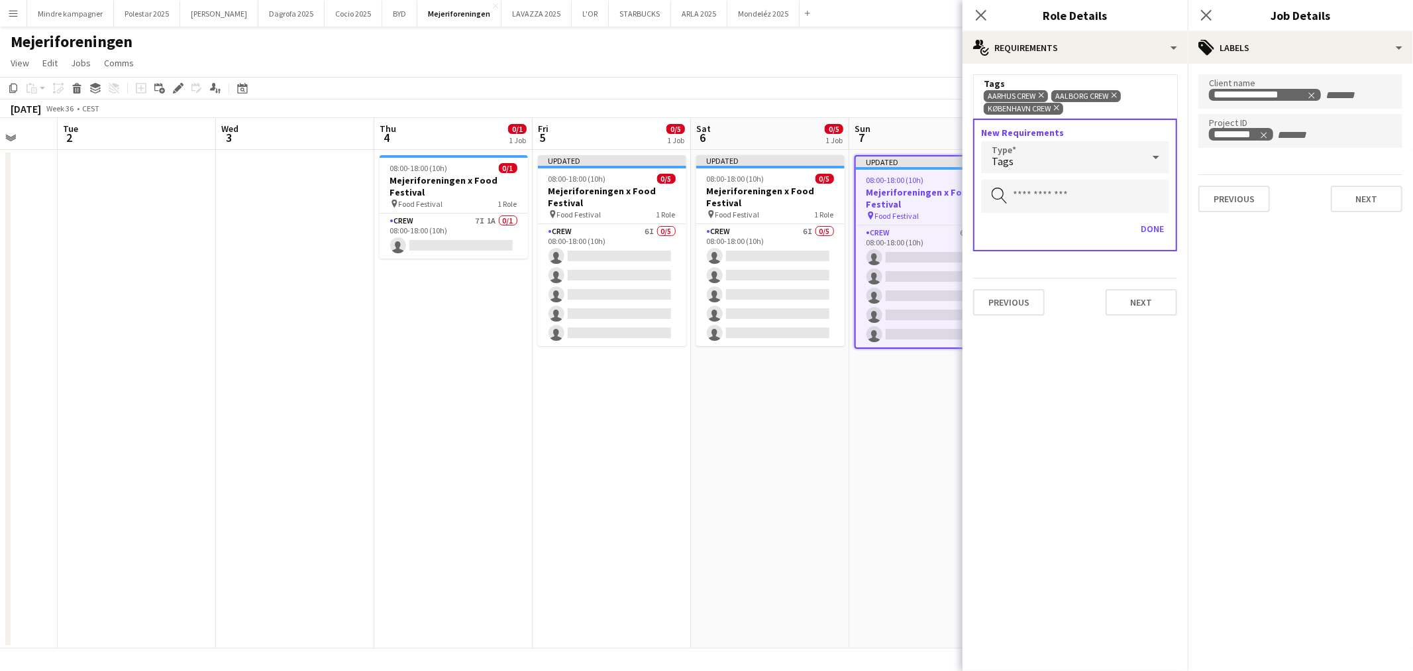
click at [842, 427] on app-date-cell "Updated 08:00-18:00 (10h) 0/5 Mejeriforeningen x Food Festival pin Food Festiva…" at bounding box center [770, 399] width 158 height 498
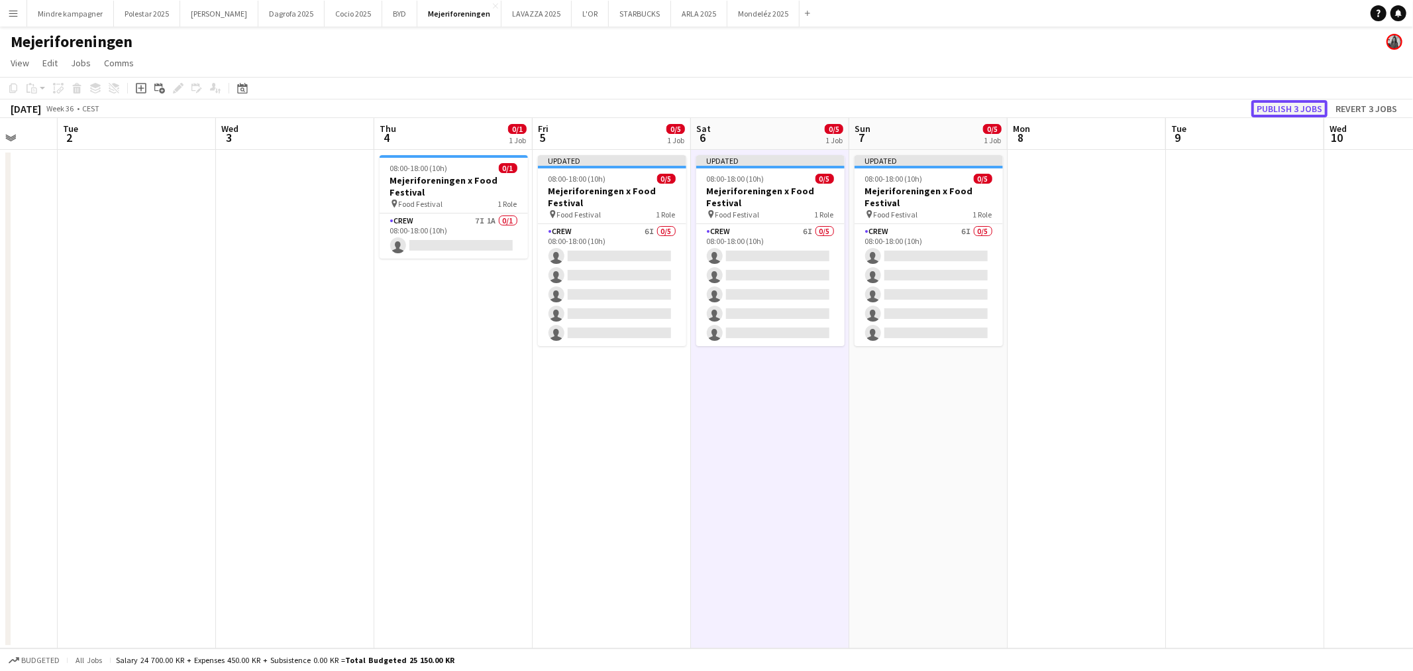
click at [1286, 103] on button "Publish 3 jobs" at bounding box center [1290, 108] width 76 height 17
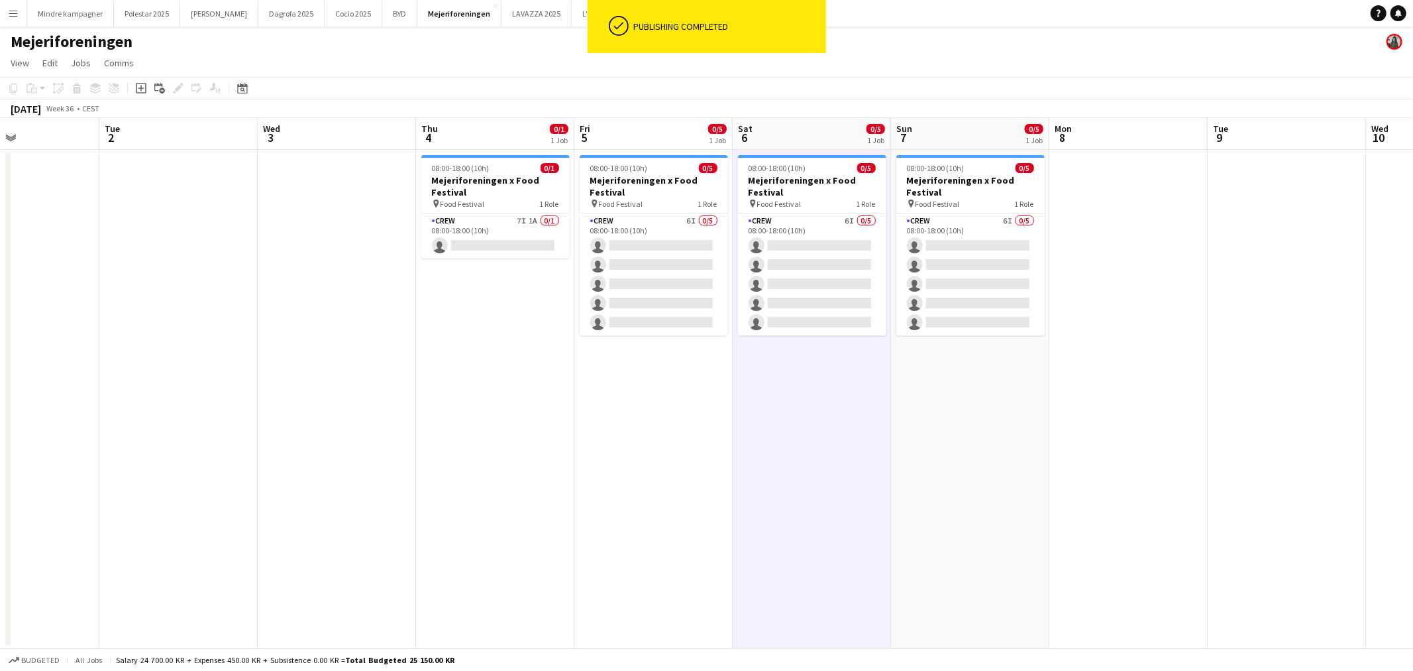
scroll to position [0, 354]
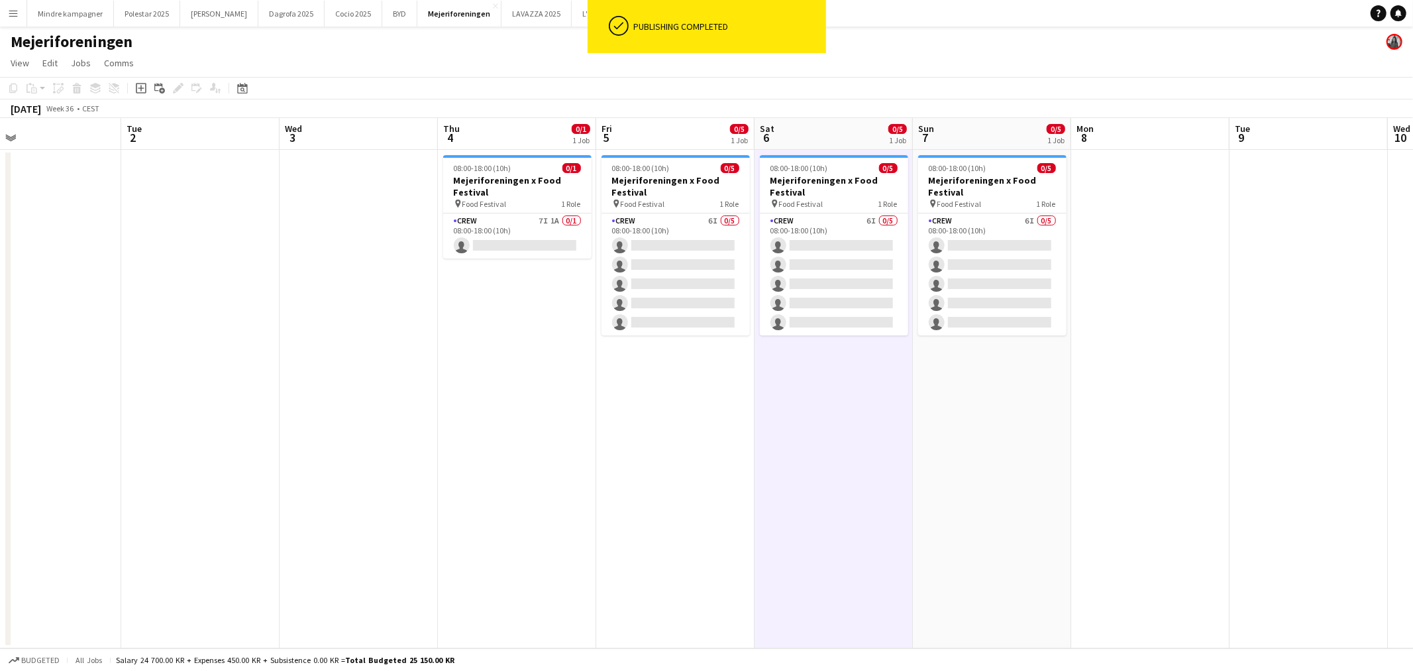
drag, startPoint x: 578, startPoint y: 426, endPoint x: 641, endPoint y: 429, distance: 63.7
click at [641, 429] on app-calendar-viewport "Sat 30 Sun 31 Mon 1 Tue 2 Wed 3 Thu 4 0/1 1 Job Fri 5 0/5 1 Job Sat 6 0/5 1 Job…" at bounding box center [706, 383] width 1413 height 530
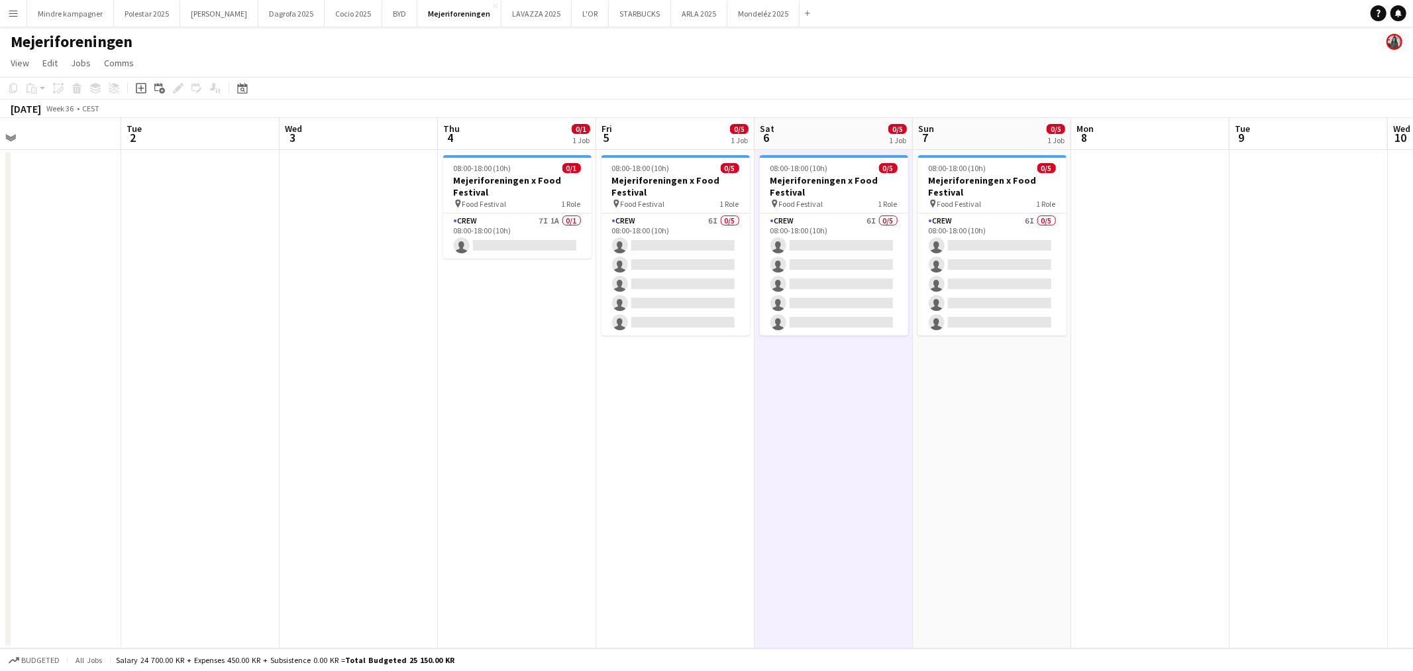
scroll to position [0, 296]
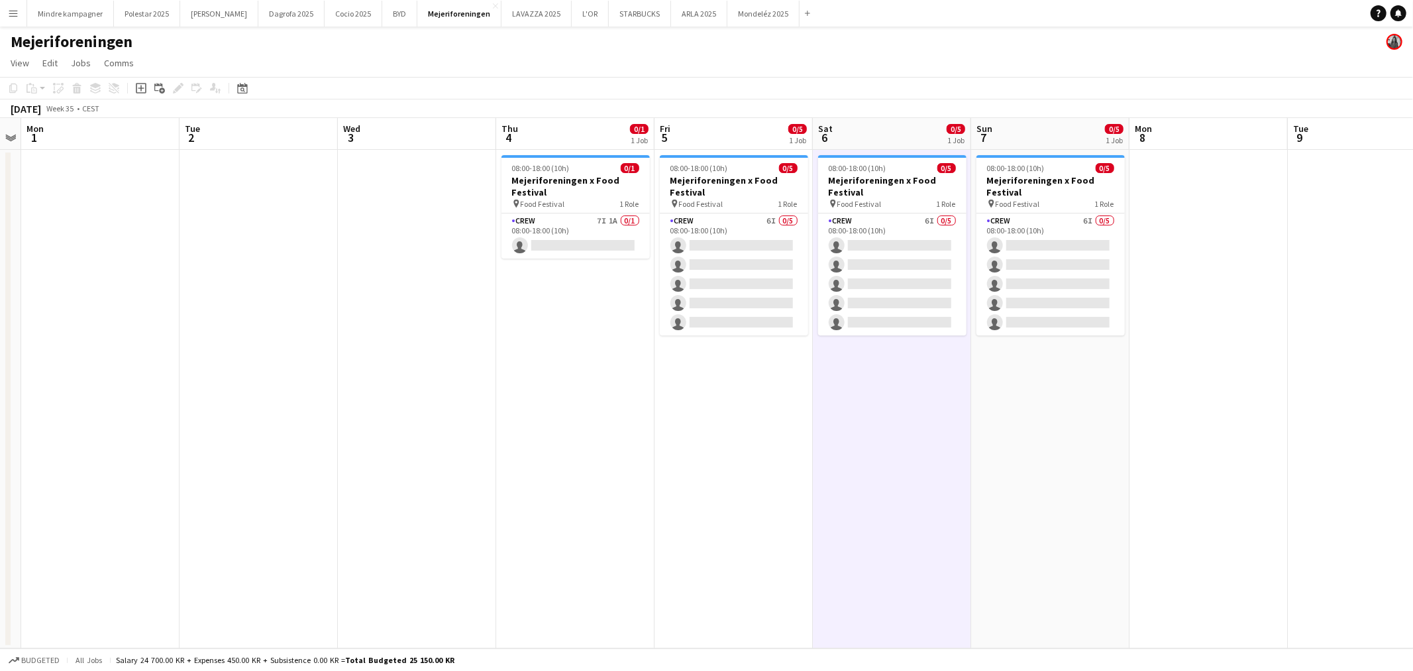
drag, startPoint x: 618, startPoint y: 442, endPoint x: 677, endPoint y: 441, distance: 58.3
click at [677, 441] on app-calendar-viewport "Sat 30 Sun 31 Mon 1 Tue 2 Wed 3 Thu 4 0/1 1 Job Fri 5 0/5 1 Job Sat 6 0/5 1 Job…" at bounding box center [706, 383] width 1413 height 530
click at [1019, 448] on app-date-cell "08:00-18:00 (10h) 0/5 Mejeriforeningen x Food Festival pin Food Festival 1 Role…" at bounding box center [1050, 399] width 158 height 498
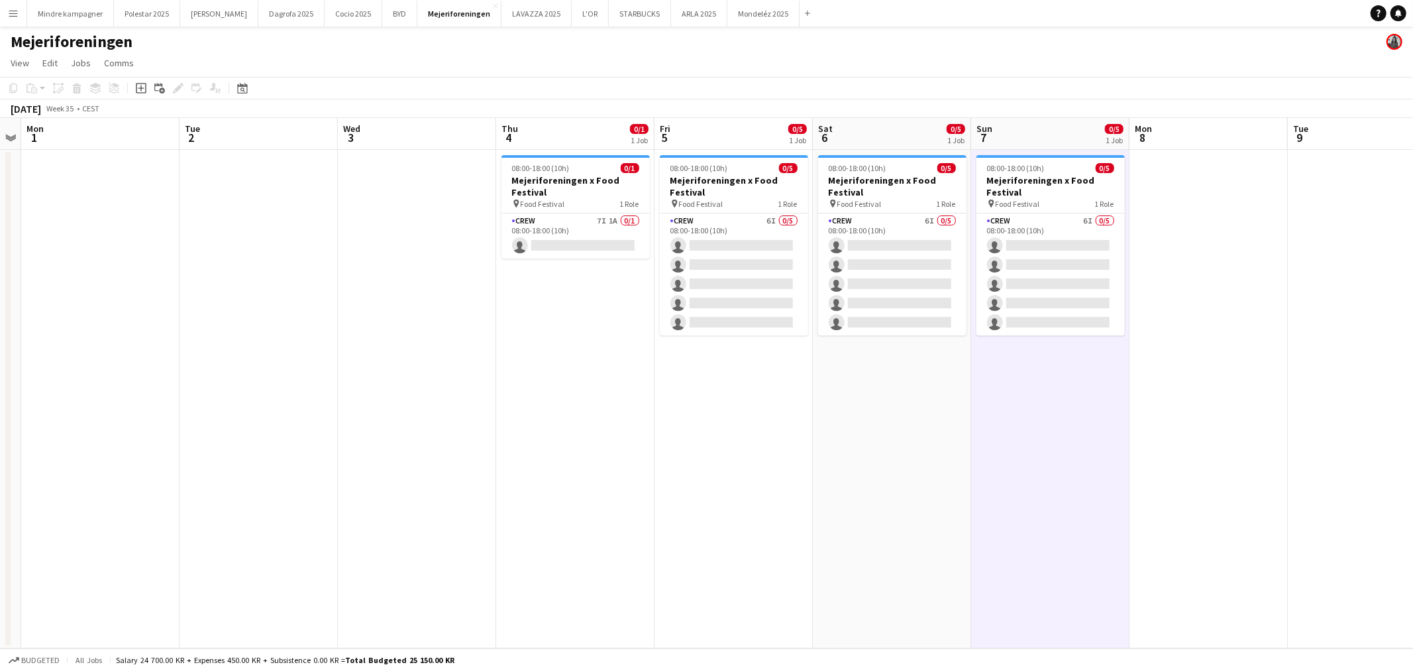
click at [905, 478] on app-date-cell "08:00-18:00 (10h) 0/5 Mejeriforeningen x Food Festival pin Food Festival 1 Role…" at bounding box center [892, 399] width 158 height 498
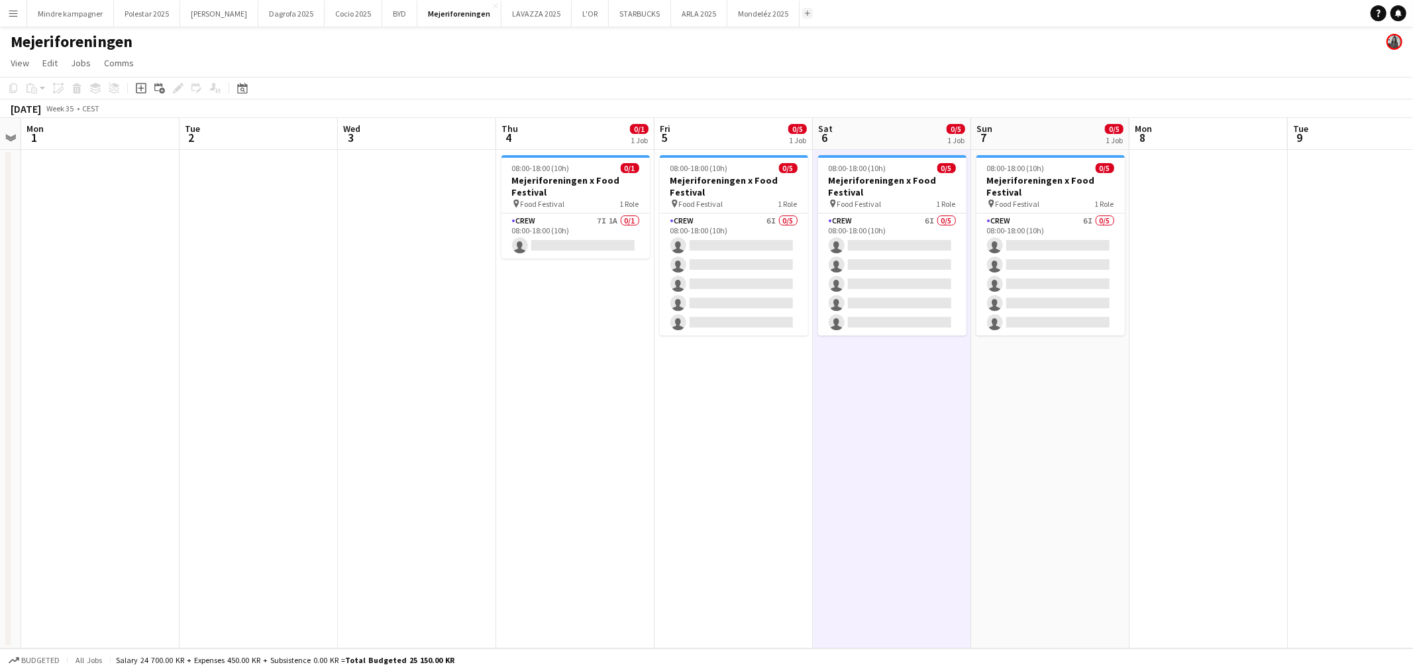
click at [802, 16] on button "Add" at bounding box center [807, 13] width 11 height 11
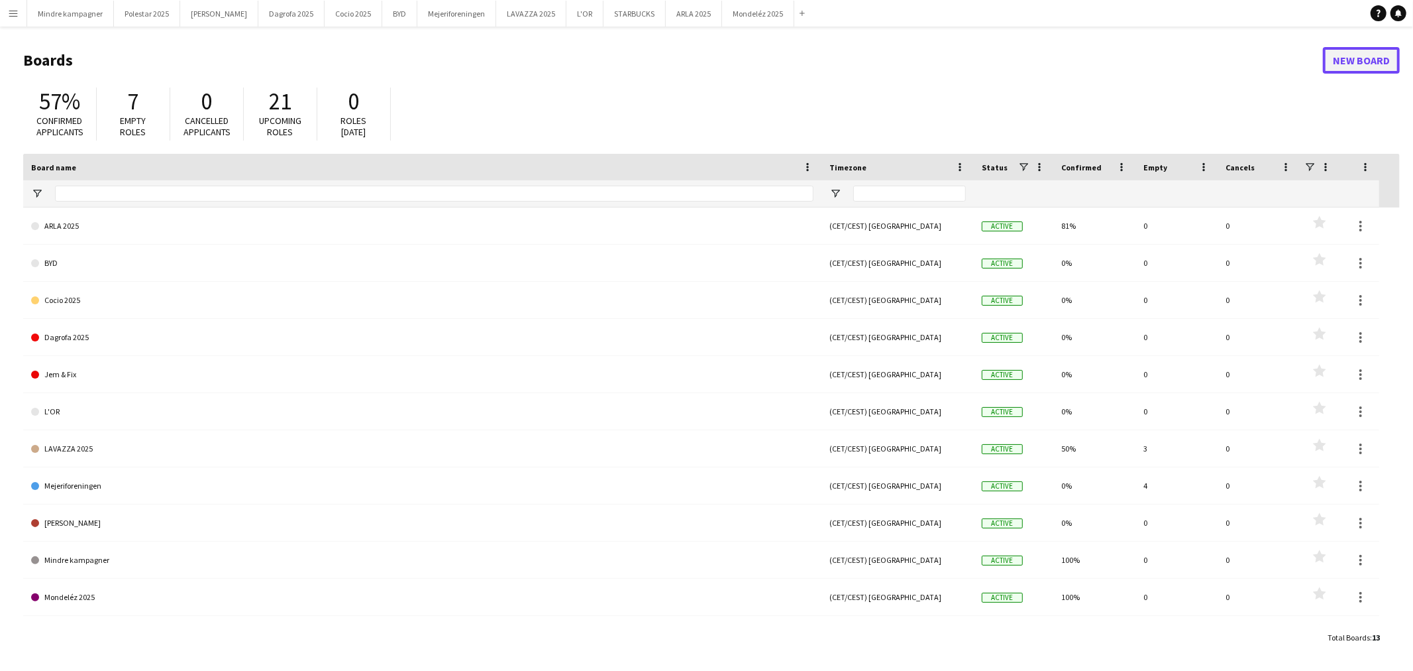
click at [1347, 61] on link "New Board" at bounding box center [1361, 60] width 77 height 27
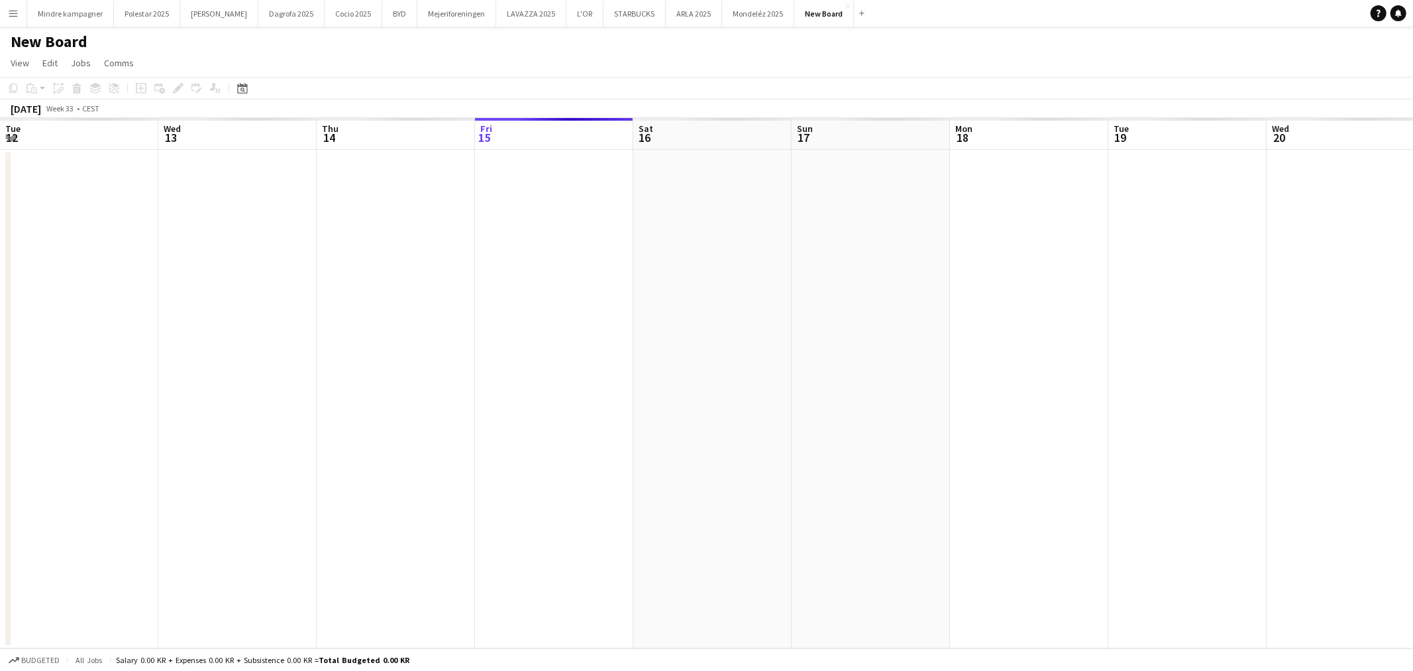
scroll to position [0, 316]
click at [58, 42] on h1 "New Board" at bounding box center [49, 42] width 77 height 20
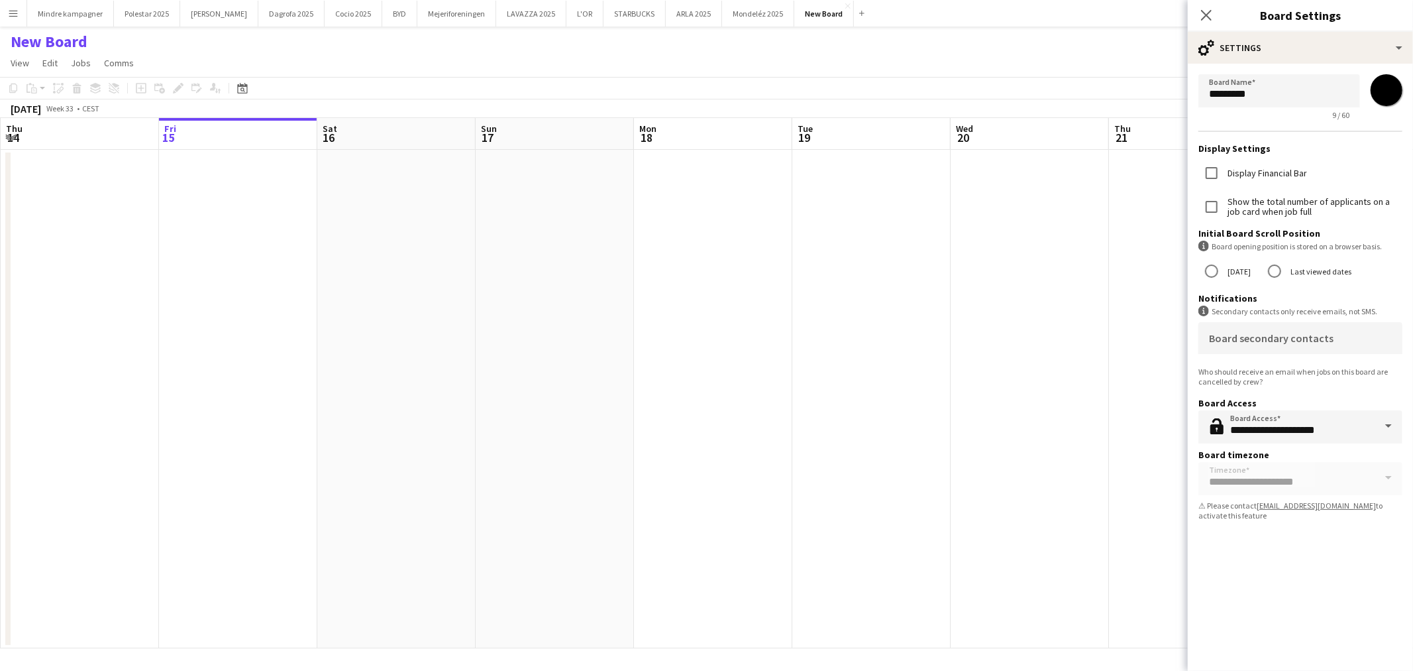
click at [66, 35] on h1 "New Board" at bounding box center [49, 42] width 77 height 20
click at [54, 44] on h1 "New Board" at bounding box center [49, 42] width 77 height 20
click at [1281, 95] on input "*********" at bounding box center [1280, 90] width 162 height 33
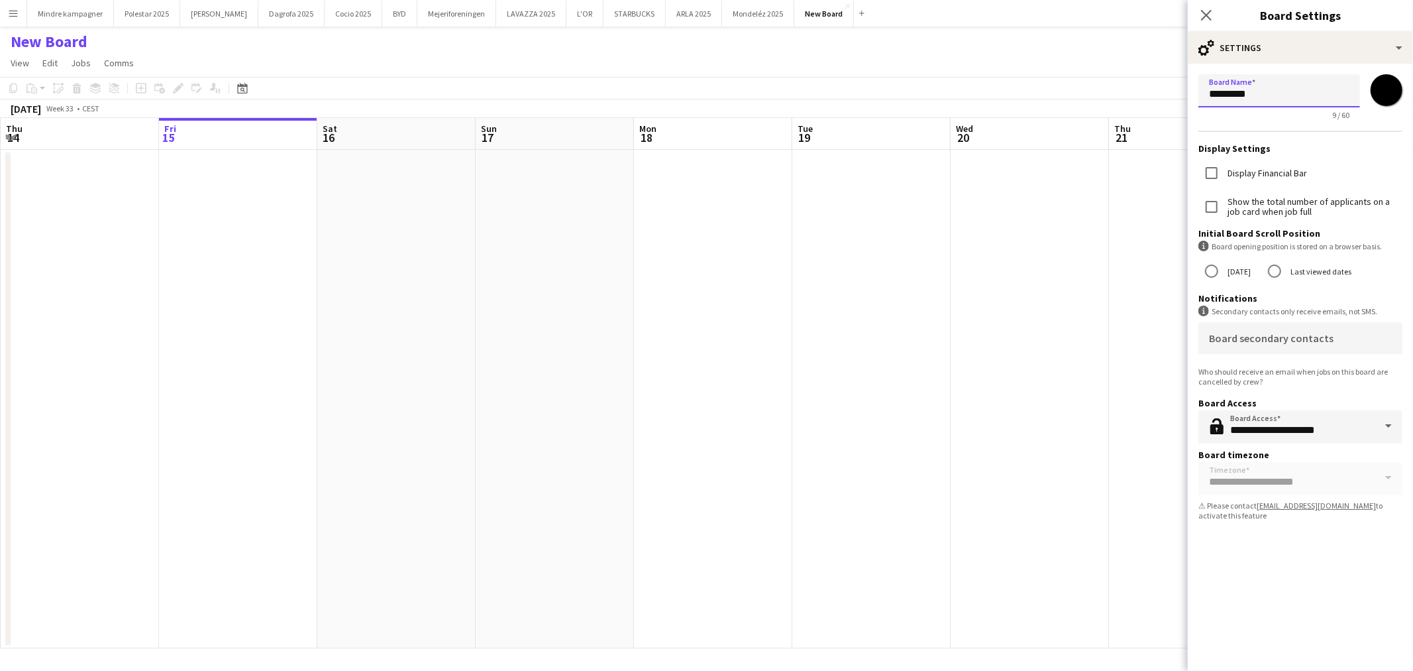
type input "*"
type input "****"
click at [1380, 87] on input "*******" at bounding box center [1387, 90] width 48 height 48
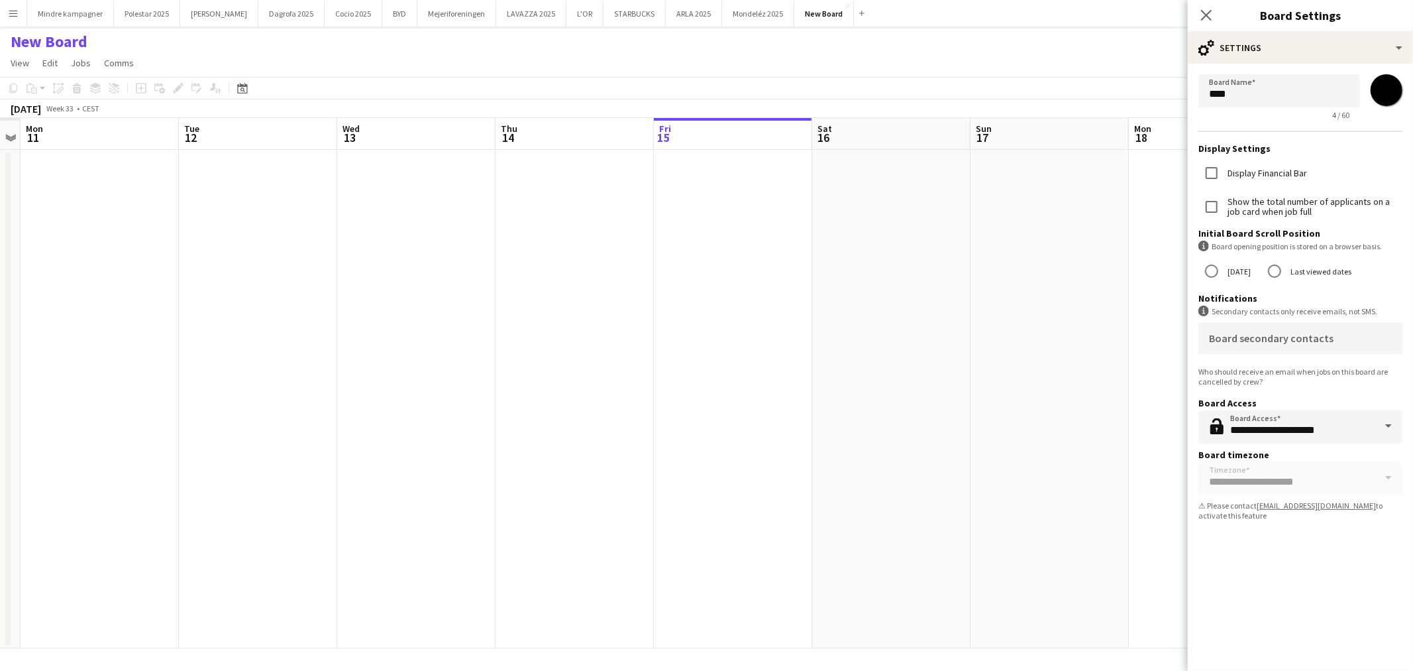
drag, startPoint x: 474, startPoint y: 410, endPoint x: 580, endPoint y: 408, distance: 105.4
click at [580, 408] on app-calendar-viewport "Sat 9 Sun 10 Mon 11 Tue 12 Wed 13 Thu 14 Fri 15 Sat 16 Sun 17 Mon 18 Tue 19 Wed…" at bounding box center [706, 383] width 1413 height 530
drag, startPoint x: 728, startPoint y: 443, endPoint x: 919, endPoint y: 435, distance: 191.6
click at [910, 435] on app-calendar-viewport "Sat 9 Sun 10 Mon 11 Tue 12 Wed 13 Thu 14 Fri 15 Sat 16 Sun 17 Mon 18 Tue 19 Wed…" at bounding box center [706, 383] width 1413 height 530
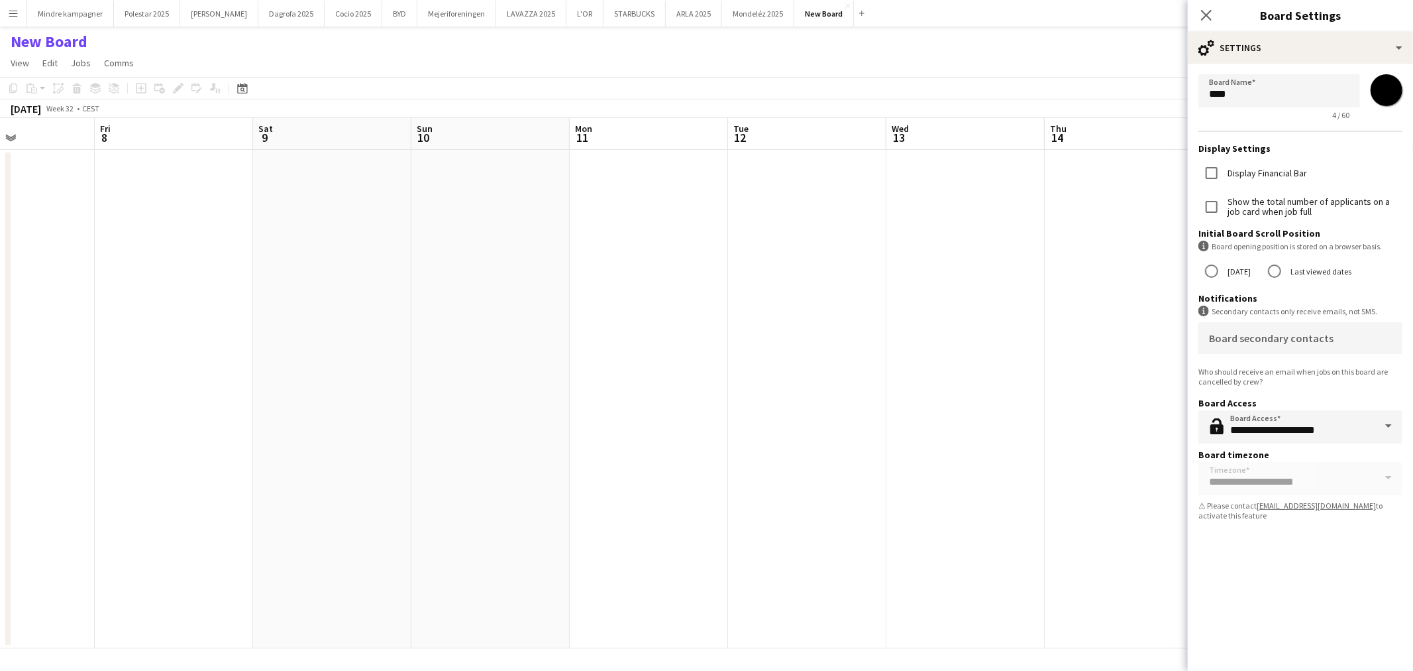
drag, startPoint x: 381, startPoint y: 478, endPoint x: 520, endPoint y: 461, distance: 139.6
click at [761, 472] on app-calendar-viewport "Tue 5 Wed 6 Thu 7 Fri 8 Sat 9 Sun 10 Mon 11 Tue 12 Wed 13 Thu 14 Fri 15 Sat 16 …" at bounding box center [706, 383] width 1413 height 530
drag, startPoint x: 571, startPoint y: 474, endPoint x: 765, endPoint y: 465, distance: 194.4
click at [785, 472] on app-calendar-viewport "Sat 2 Sun 3 Mon 4 Tue 5 Wed 6 Thu 7 Fri 8 Sat 9 Sun 10 Mon 11 Tue 12 Wed 13 Thu…" at bounding box center [706, 383] width 1413 height 530
drag, startPoint x: 692, startPoint y: 486, endPoint x: 865, endPoint y: 484, distance: 173.6
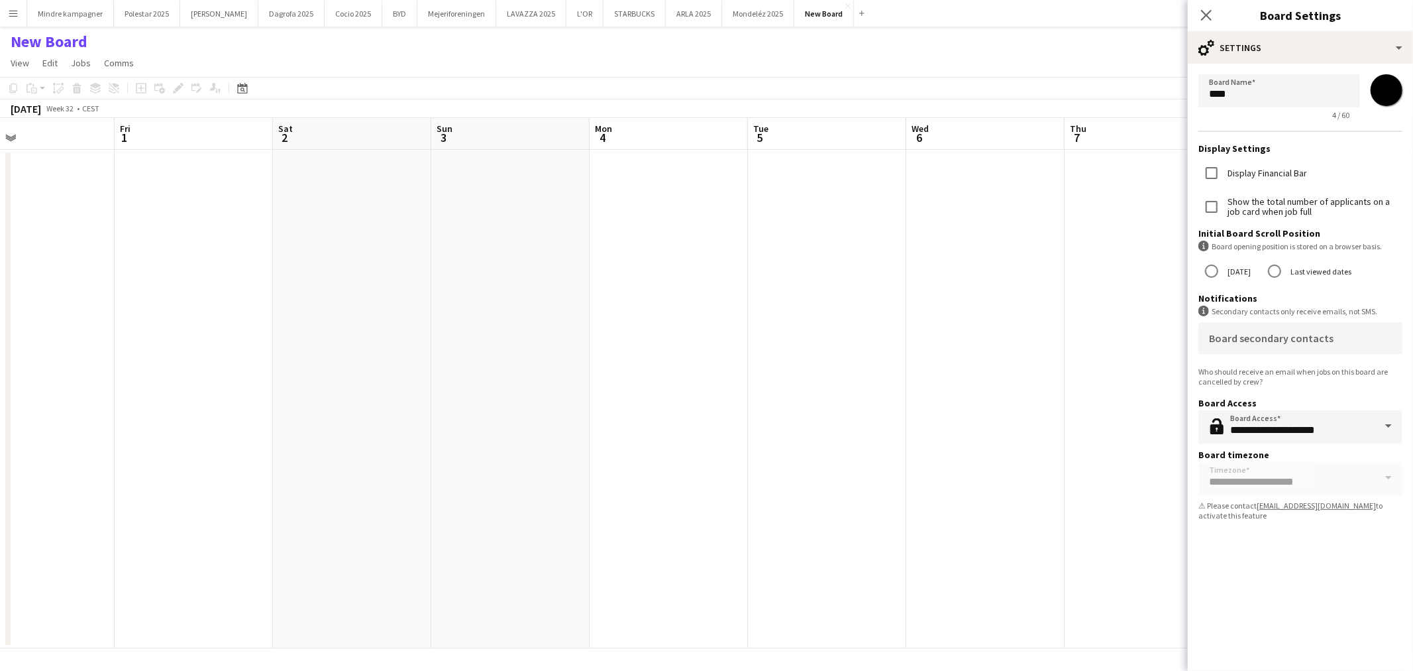
click at [857, 484] on app-calendar-viewport "Tue 29 Wed 30 Thu 31 Fri 1 Sat 2 Sun 3 Mon 4 Tue 5 Wed 6 Thu 7 Fri 8 Sat 9 Sun …" at bounding box center [706, 383] width 1413 height 530
drag, startPoint x: 584, startPoint y: 506, endPoint x: 297, endPoint y: 460, distance: 291.2
click at [824, 500] on app-calendar-viewport "Thu 24 Fri 25 Sat 26 Sun 27 Mon 28 Tue 29 Wed 30 Thu 31 Fri 1 Sat 2 Sun 3 Mon 4…" at bounding box center [706, 383] width 1413 height 530
drag, startPoint x: 167, startPoint y: 472, endPoint x: 592, endPoint y: 475, distance: 425.4
click at [647, 487] on app-calendar-viewport "Wed 23 Thu 24 Fri 25 Sat 26 Sun 27 Mon 28 Tue 29 Wed 30 Thu 31 Fri 1 Sat 2 Sun …" at bounding box center [706, 383] width 1413 height 530
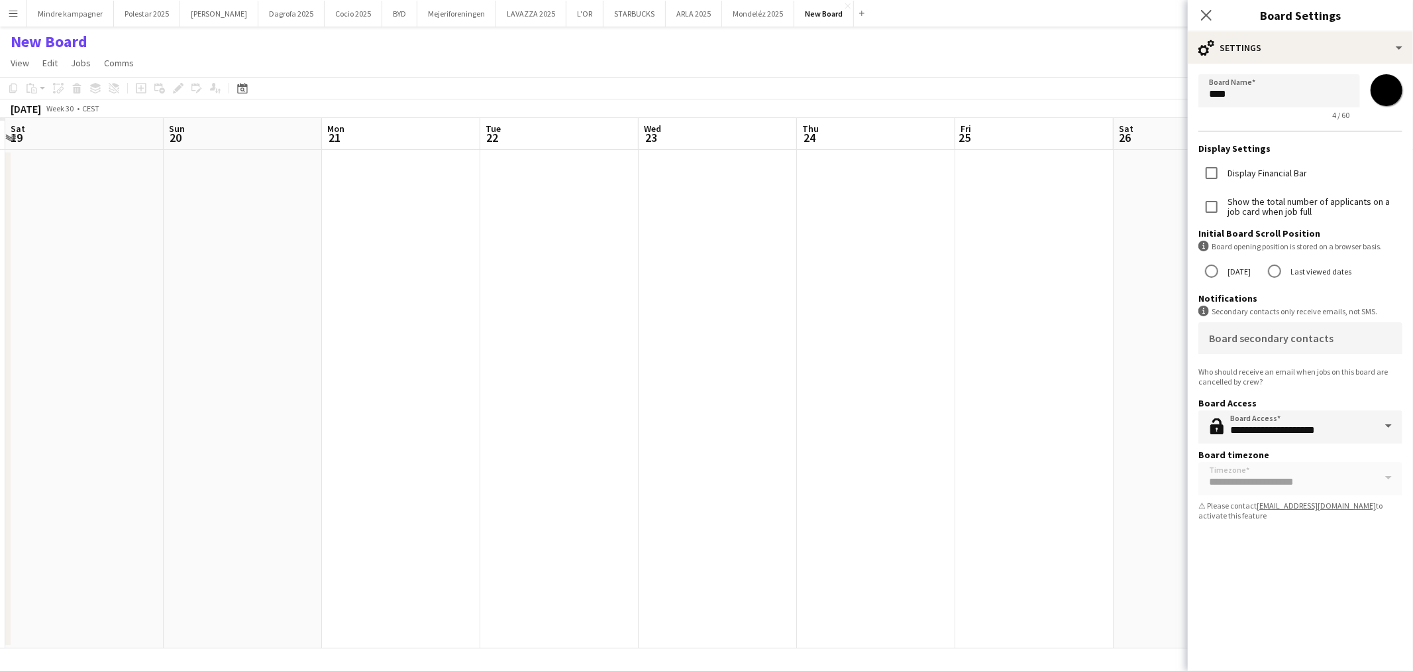
drag, startPoint x: 209, startPoint y: 478, endPoint x: 664, endPoint y: 490, distance: 454.8
click at [663, 490] on app-calendar-viewport "Thu 17 Fri 18 Sat 19 Sun 20 Mon 21 Tue 22 Wed 23 Thu 24 Fri 25 Sat 26 Sun 27 Mo…" at bounding box center [706, 383] width 1413 height 530
drag, startPoint x: 175, startPoint y: 463, endPoint x: 708, endPoint y: 472, distance: 532.9
click at [740, 486] on app-calendar-viewport "Thu 17 Fri 18 Sat 19 Sun 20 Mon 21 Tue 22 Wed 23 Thu 24 Fri 25 Sat 26 Sun 27 Mo…" at bounding box center [706, 383] width 1413 height 530
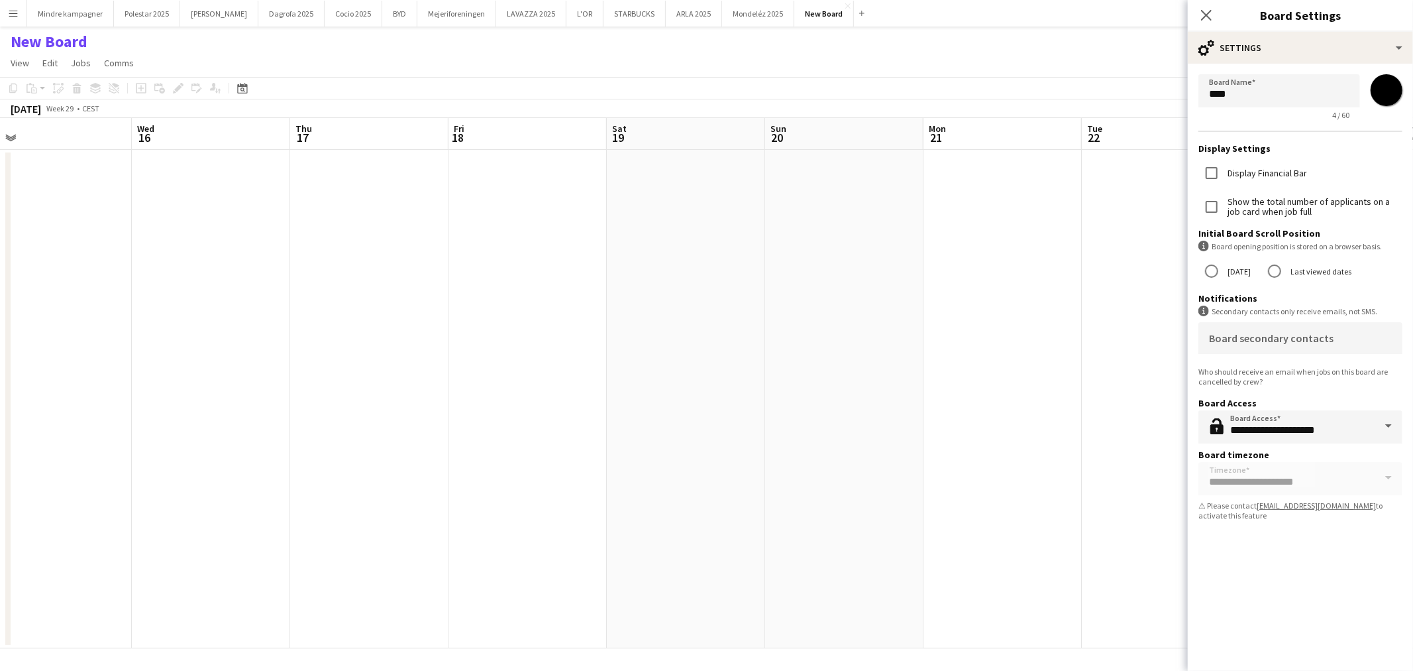
click at [745, 389] on app-date-cell at bounding box center [686, 399] width 158 height 498
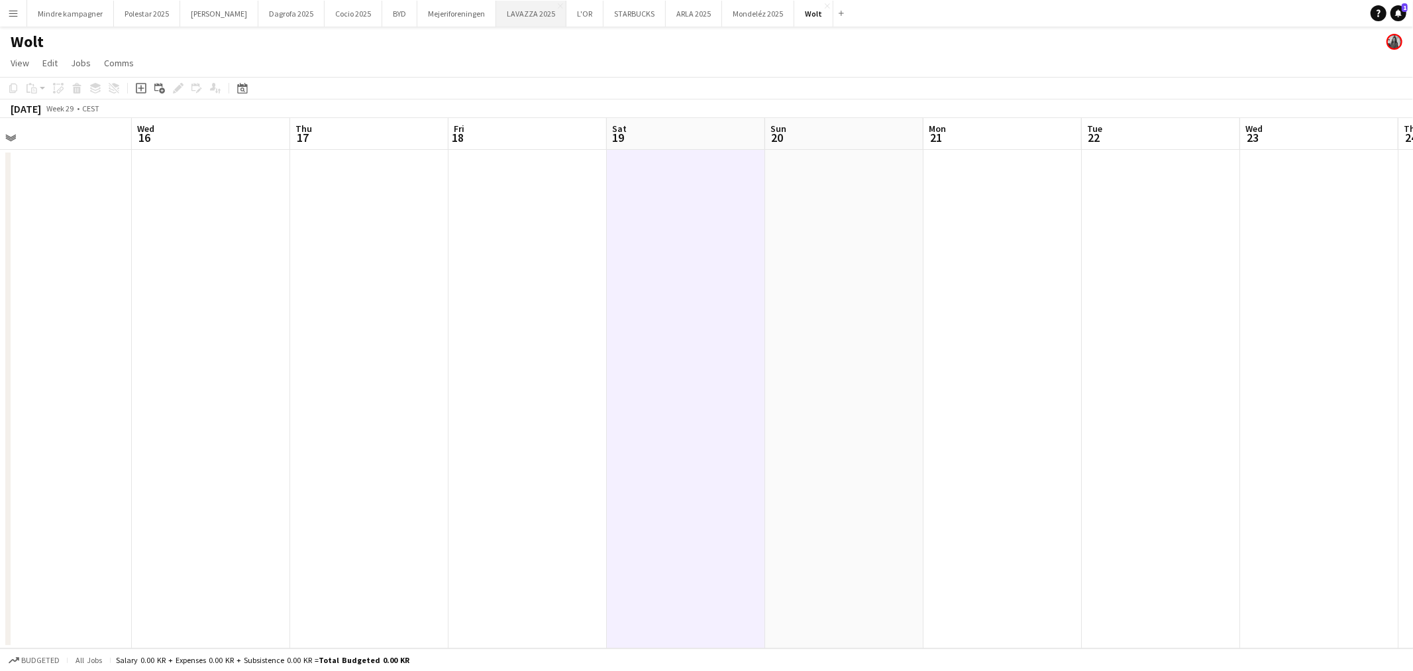
click at [496, 19] on button "LAVAZZA 2025 Close" at bounding box center [531, 14] width 70 height 26
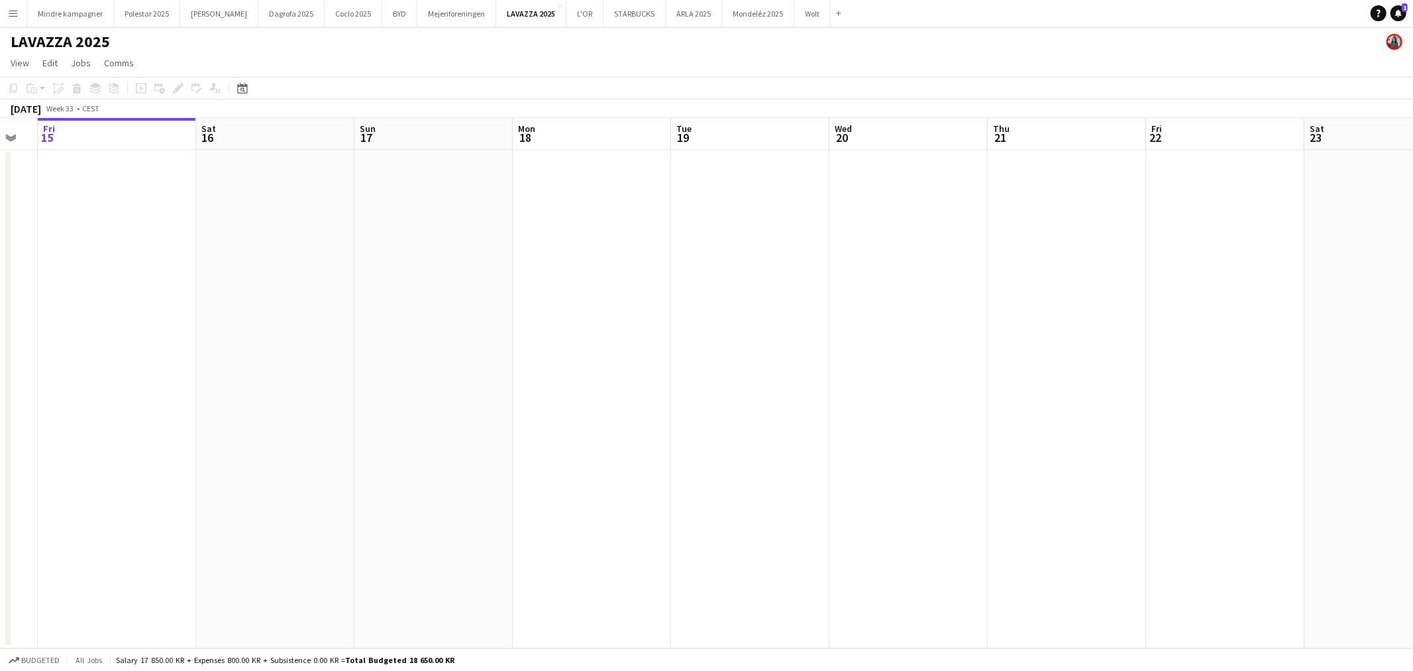
drag, startPoint x: 535, startPoint y: 454, endPoint x: 545, endPoint y: 451, distance: 10.9
click at [493, 454] on app-calendar-viewport "Tue 12 Wed 13 Thu 14 Fri 15 Sat 16 Sun 17 Mon 18 Tue 19 Wed 20 Thu 21 Fri 22 Sa…" at bounding box center [706, 383] width 1413 height 530
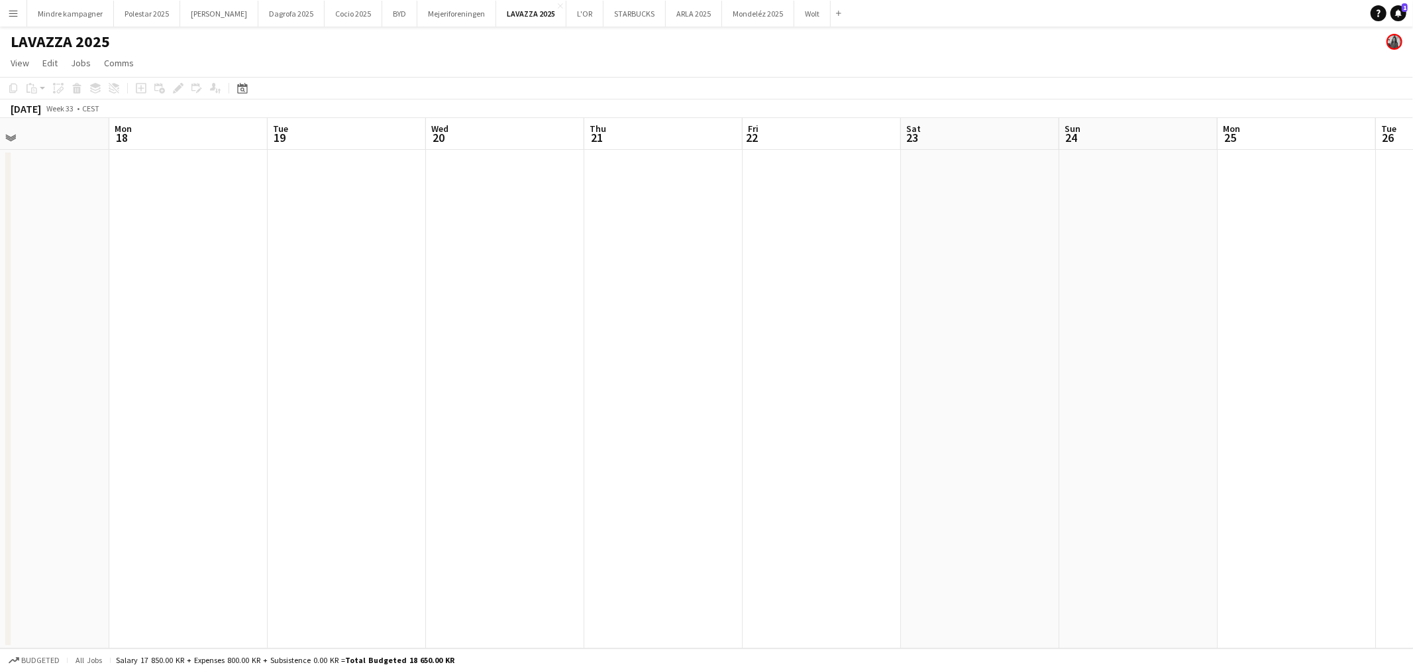
drag, startPoint x: 365, startPoint y: 476, endPoint x: 305, endPoint y: 476, distance: 59.6
click at [307, 476] on app-calendar-viewport "Thu 14 Fri 15 Sat 16 Sun 17 Mon 18 Tue 19 Wed 20 Thu 21 Fri 22 Sat 23 Sun 24 Mo…" at bounding box center [706, 383] width 1413 height 530
drag, startPoint x: 1007, startPoint y: 462, endPoint x: 442, endPoint y: 488, distance: 565.9
click at [442, 488] on app-calendar-viewport "Thu 21 Fri 22 Sat 23 Sun 24 Mon 25 Tue 26 Wed 27 Thu 28 Fri 29 Sat 30 Sun 31 Mo…" at bounding box center [706, 383] width 1413 height 530
drag, startPoint x: 677, startPoint y: 484, endPoint x: 401, endPoint y: 470, distance: 276.0
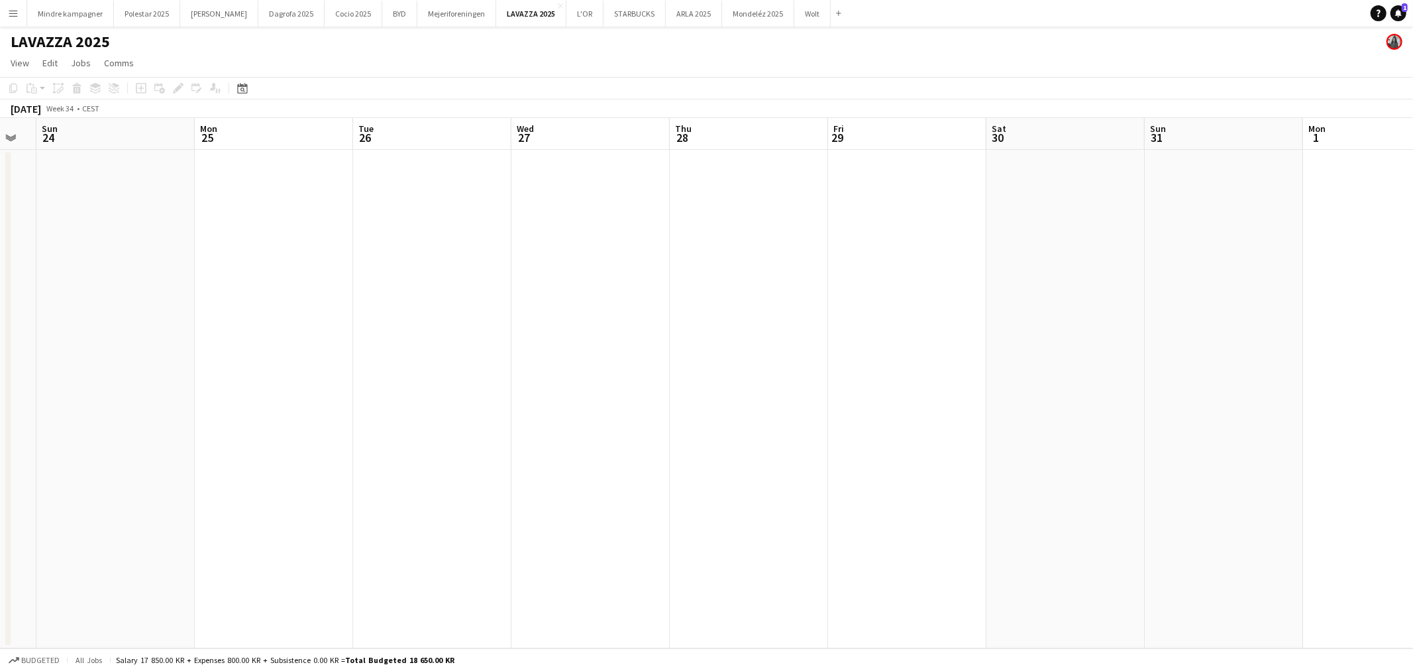
click at [297, 487] on app-calendar-viewport "Thu 21 Fri 22 Sat 23 Sun 24 Mon 25 Tue 26 Wed 27 Thu 28 Fri 29 Sat 30 Sun 31 Mo…" at bounding box center [706, 383] width 1413 height 530
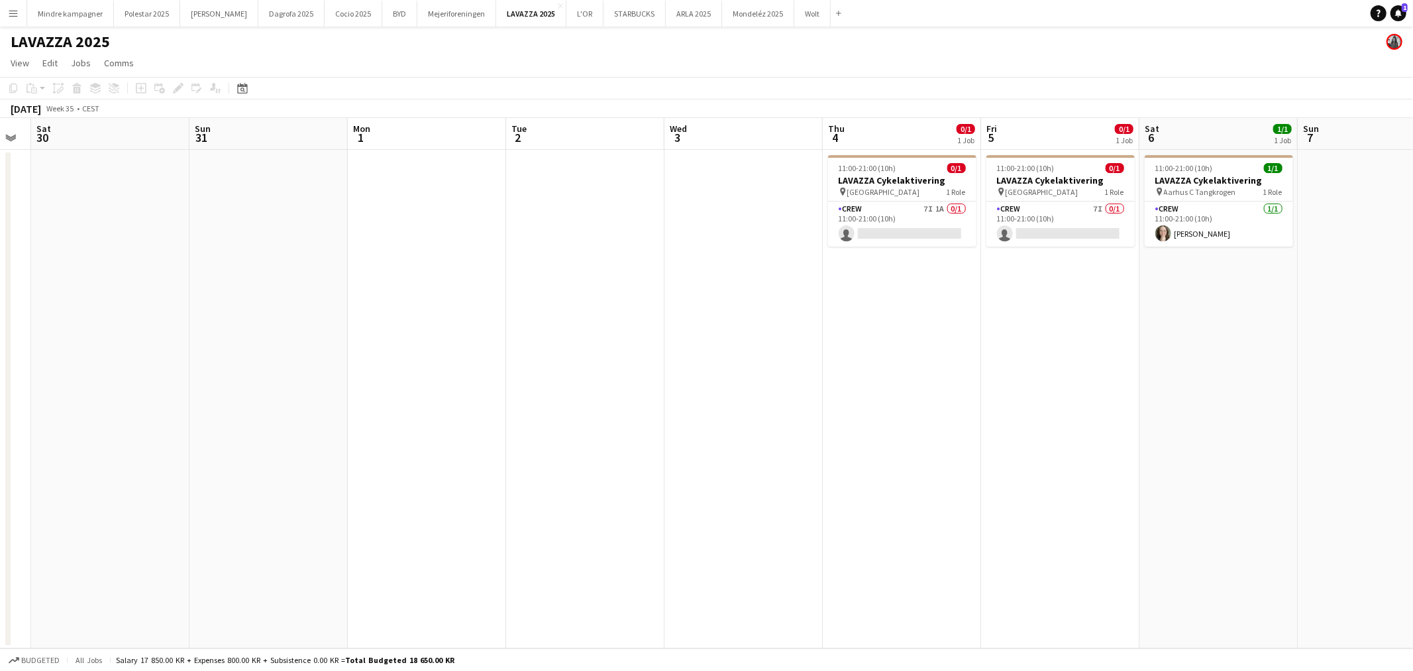
drag, startPoint x: 692, startPoint y: 468, endPoint x: 749, endPoint y: 456, distance: 58.4
click at [518, 488] on app-calendar-viewport "Wed 27 Thu 28 Fri 29 Sat 30 Sun 31 Mon 1 Tue 2 Wed 3 Thu 4 0/1 1 Job Fri 5 0/1 …" at bounding box center [706, 383] width 1413 height 530
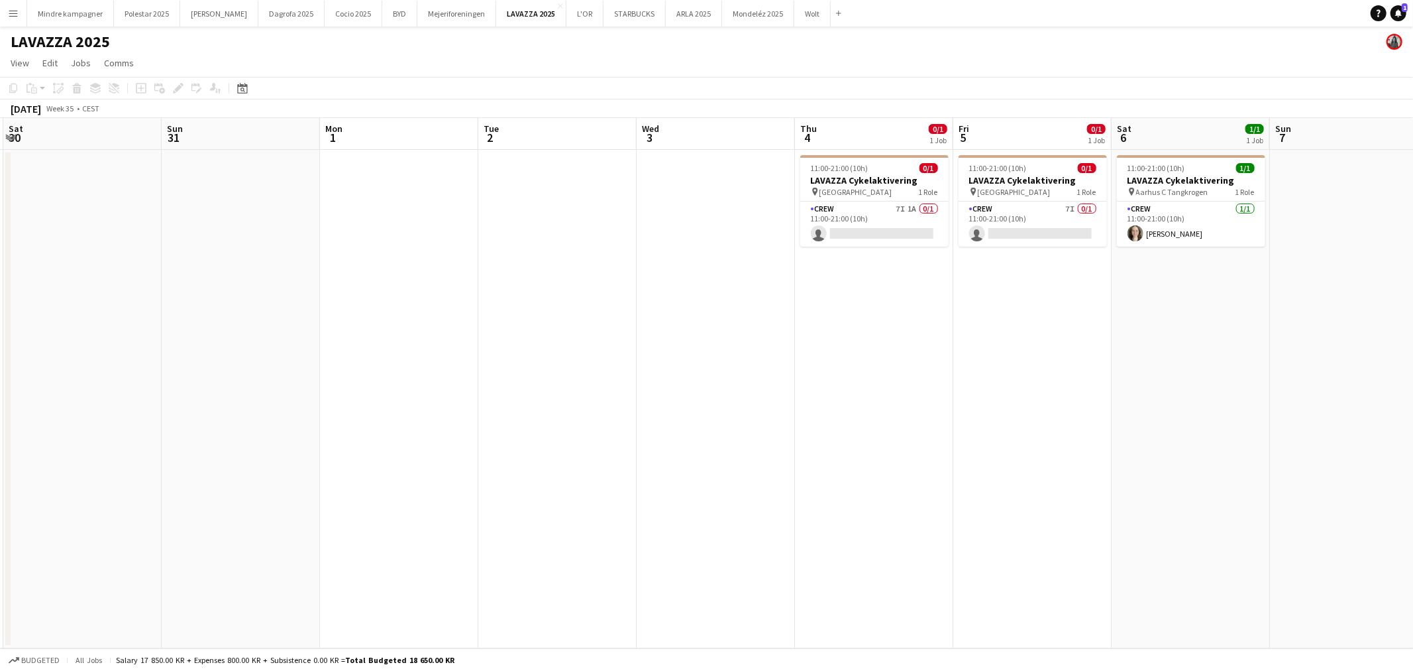
scroll to position [0, 380]
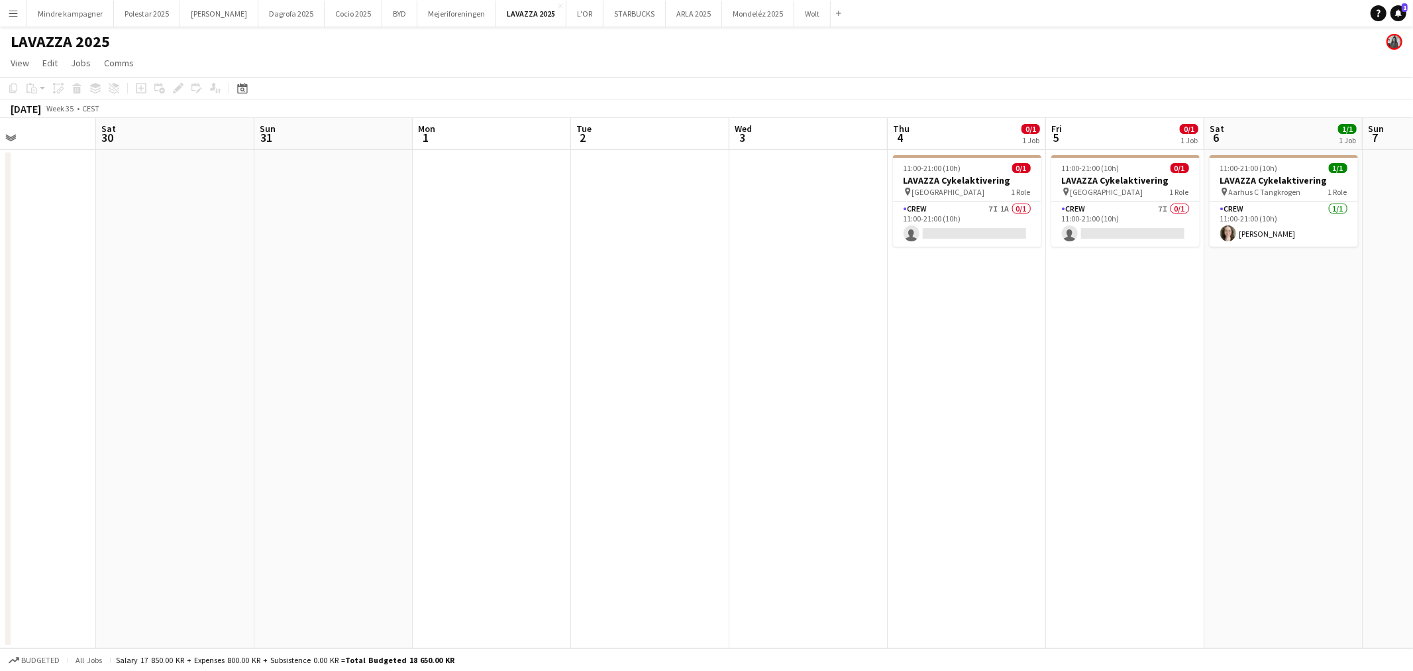
drag, startPoint x: 659, startPoint y: 480, endPoint x: 595, endPoint y: 489, distance: 64.2
click at [592, 492] on app-calendar-viewport "Wed 27 Thu 28 Fri 29 Sat 30 Sun 31 Mon 1 Tue 2 Wed 3 Thu 4 0/1 1 Job Fri 5 0/1 …" at bounding box center [706, 383] width 1413 height 530
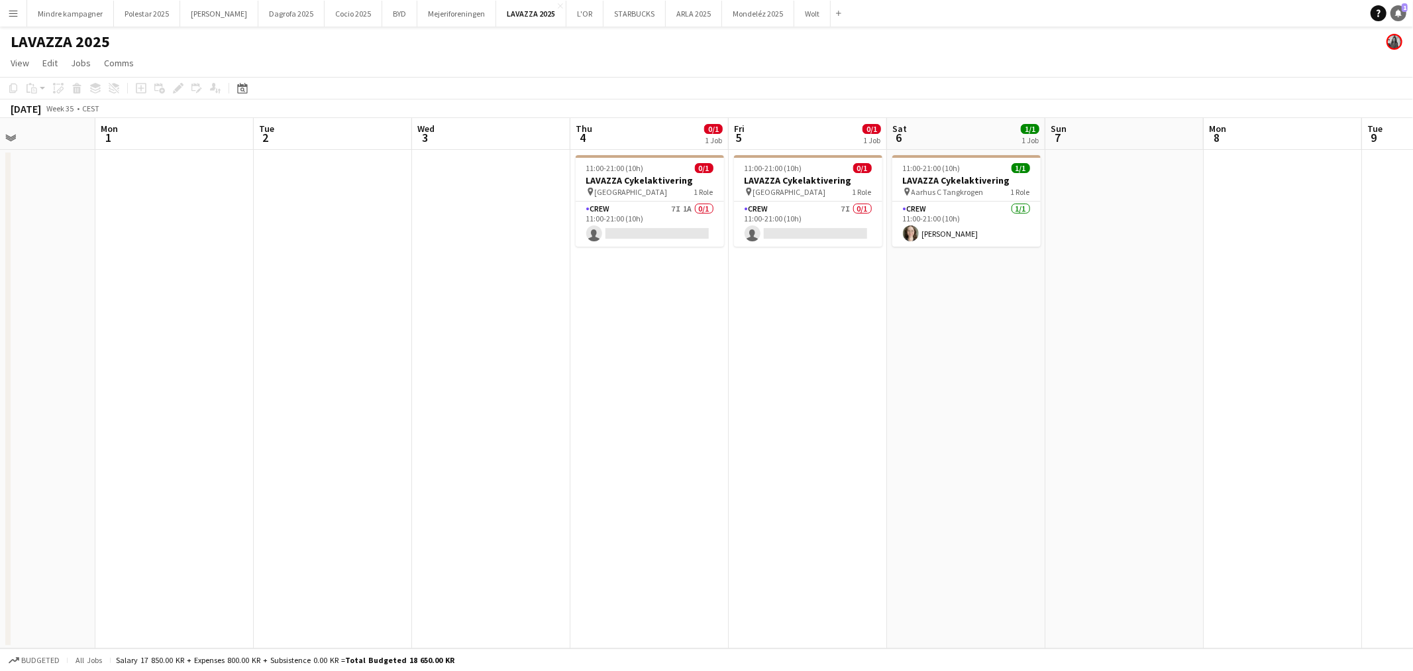
click at [1402, 9] on span "1" at bounding box center [1405, 7] width 6 height 9
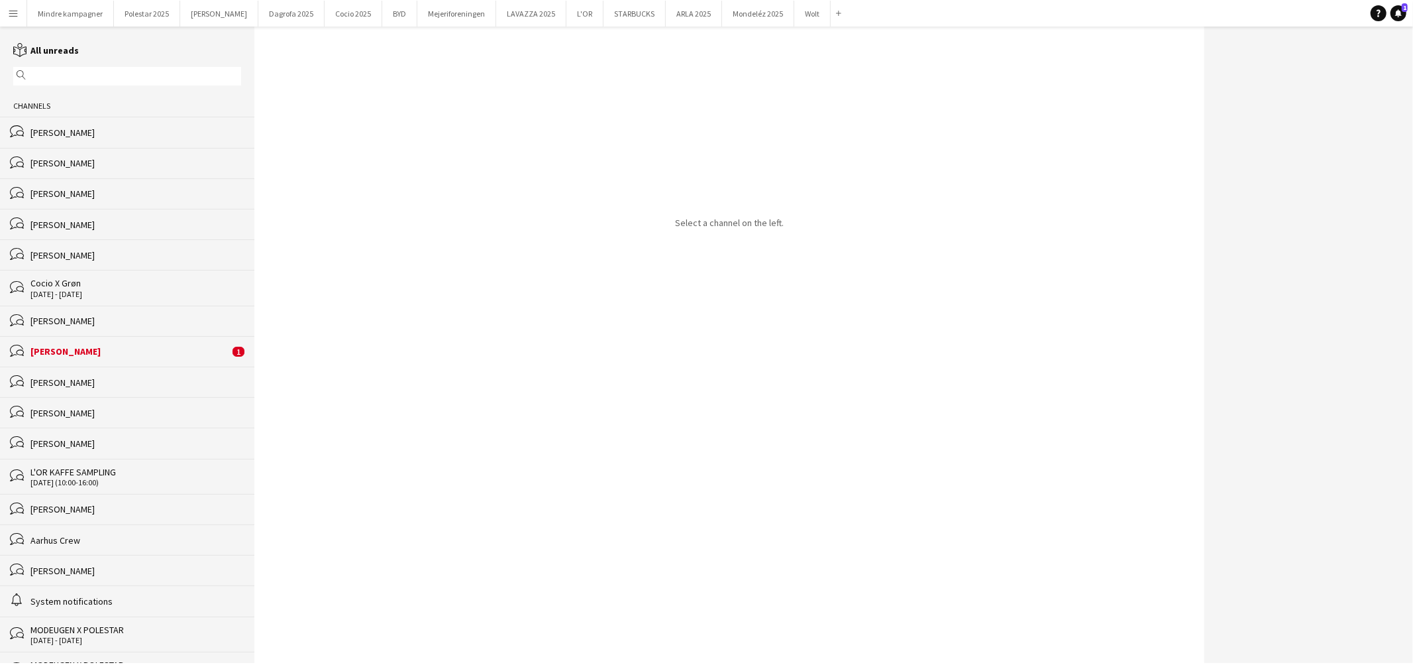
click at [130, 355] on div "[PERSON_NAME]" at bounding box center [129, 351] width 199 height 12
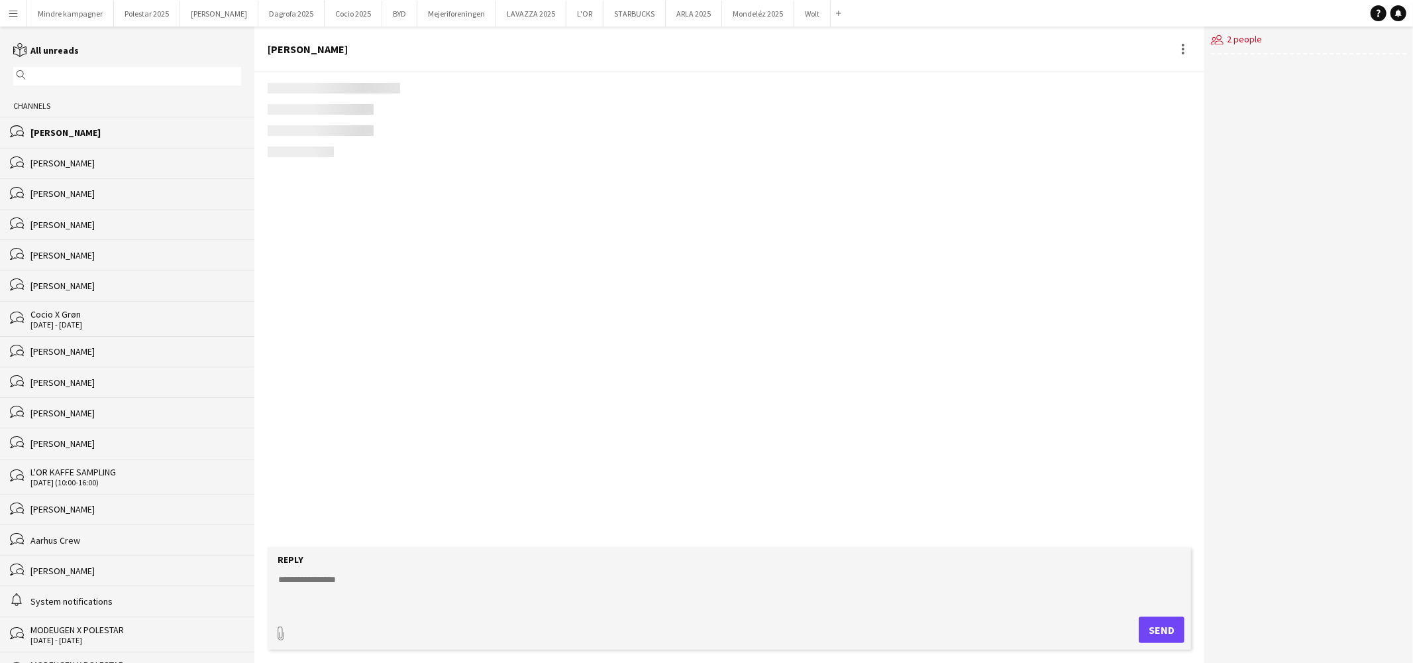
scroll to position [76, 0]
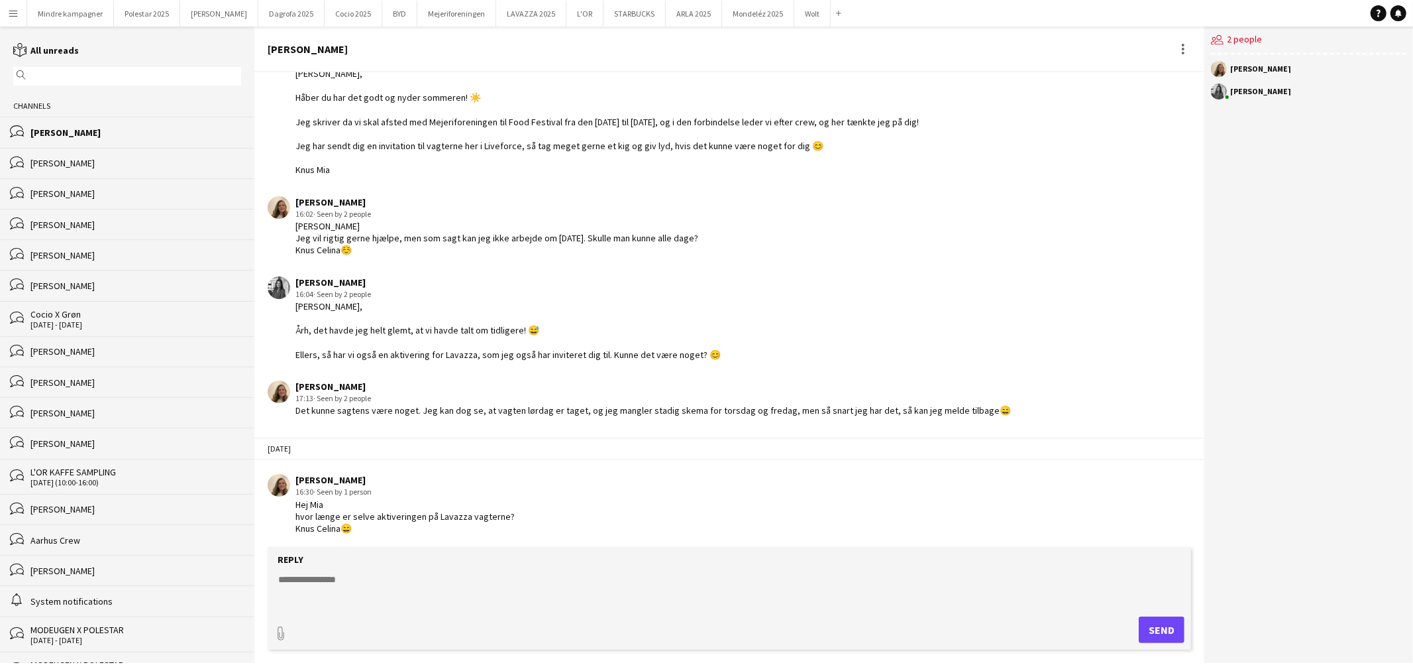
click at [360, 596] on textarea at bounding box center [732, 590] width 910 height 34
click at [363, 592] on textarea at bounding box center [732, 590] width 910 height 34
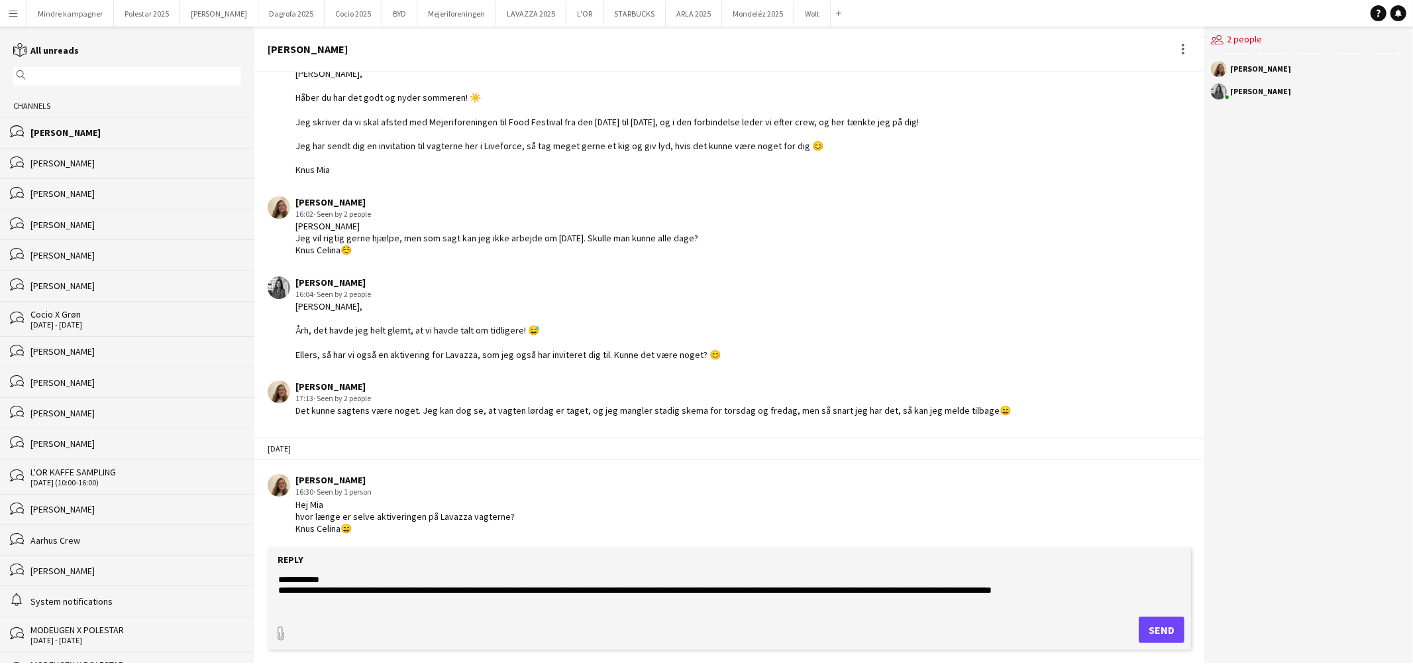
type textarea "**********"
click at [1158, 626] on button "Send" at bounding box center [1162, 629] width 46 height 27
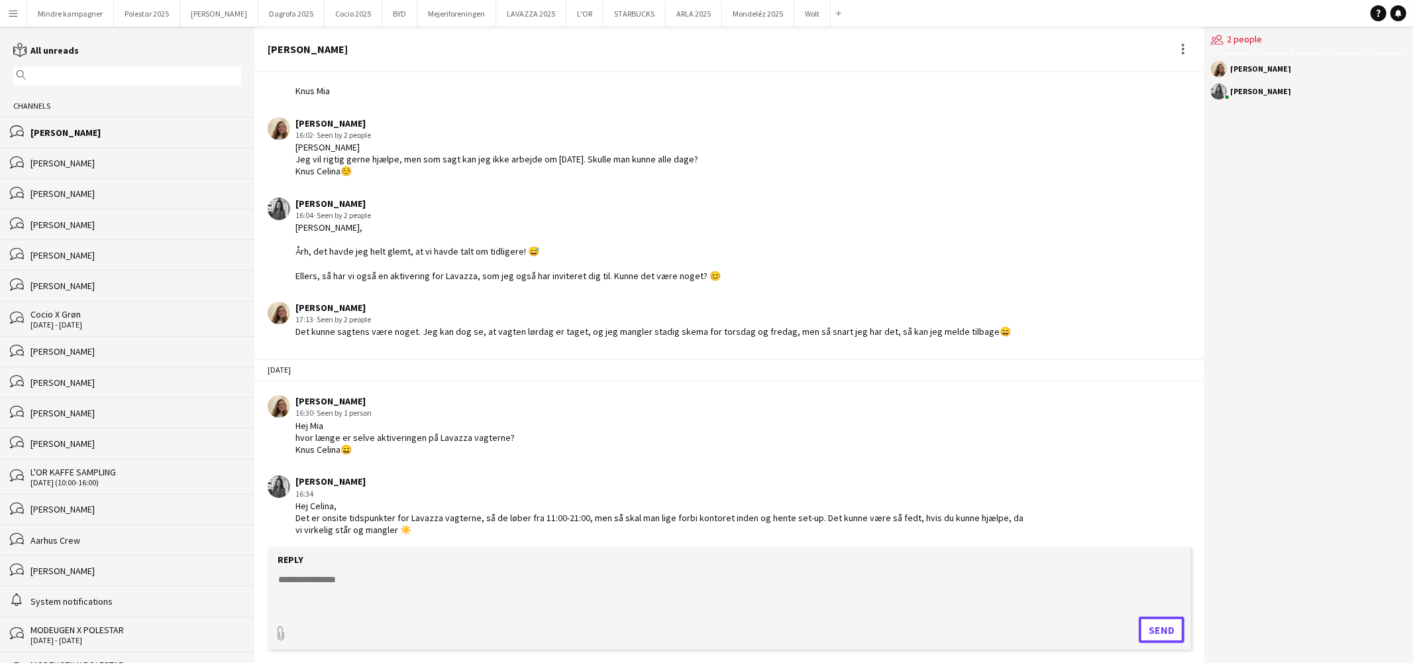
scroll to position [156, 0]
click at [496, 5] on button "LAVAZZA 2025 Close" at bounding box center [531, 14] width 70 height 26
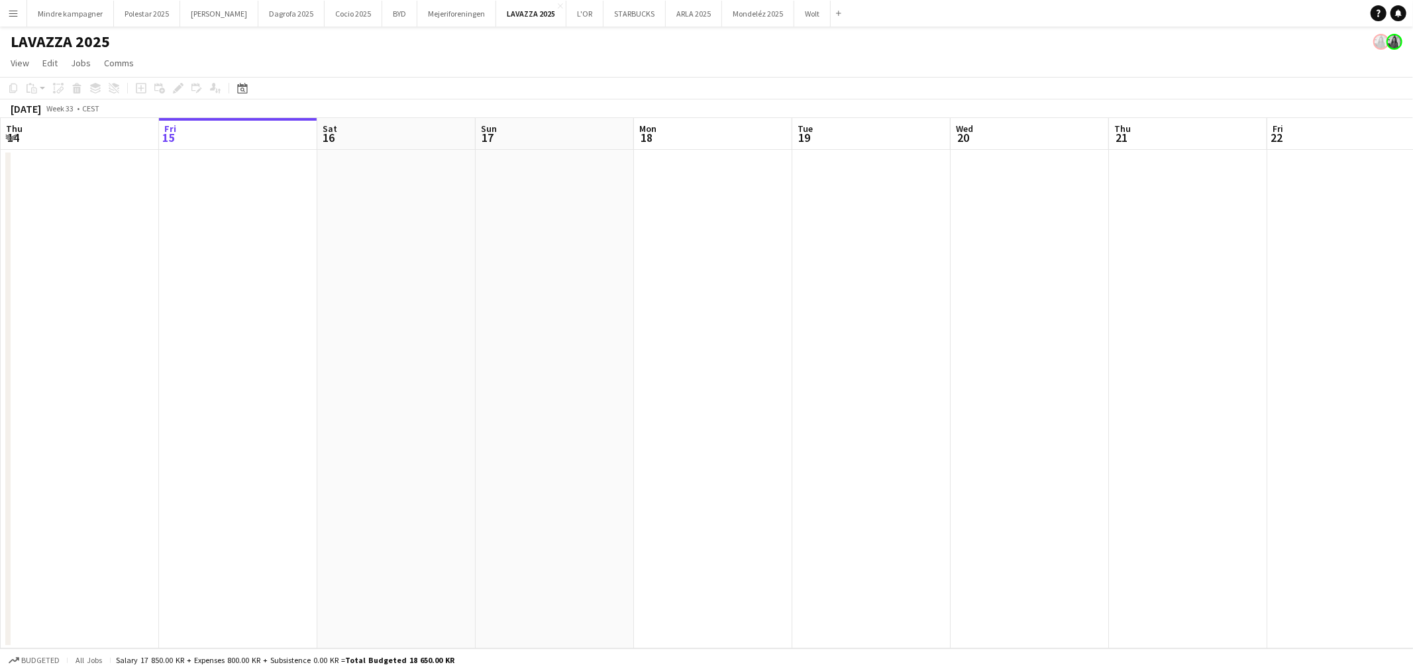
drag, startPoint x: 1087, startPoint y: 308, endPoint x: 712, endPoint y: 338, distance: 375.6
click at [717, 340] on app-calendar-viewport "Tue 12 Wed 13 Thu 14 Fri 15 Sat 16 Sun 17 Mon 18 Tue 19 Wed 20 Thu 21 Fri 22 Sa…" at bounding box center [706, 383] width 1413 height 530
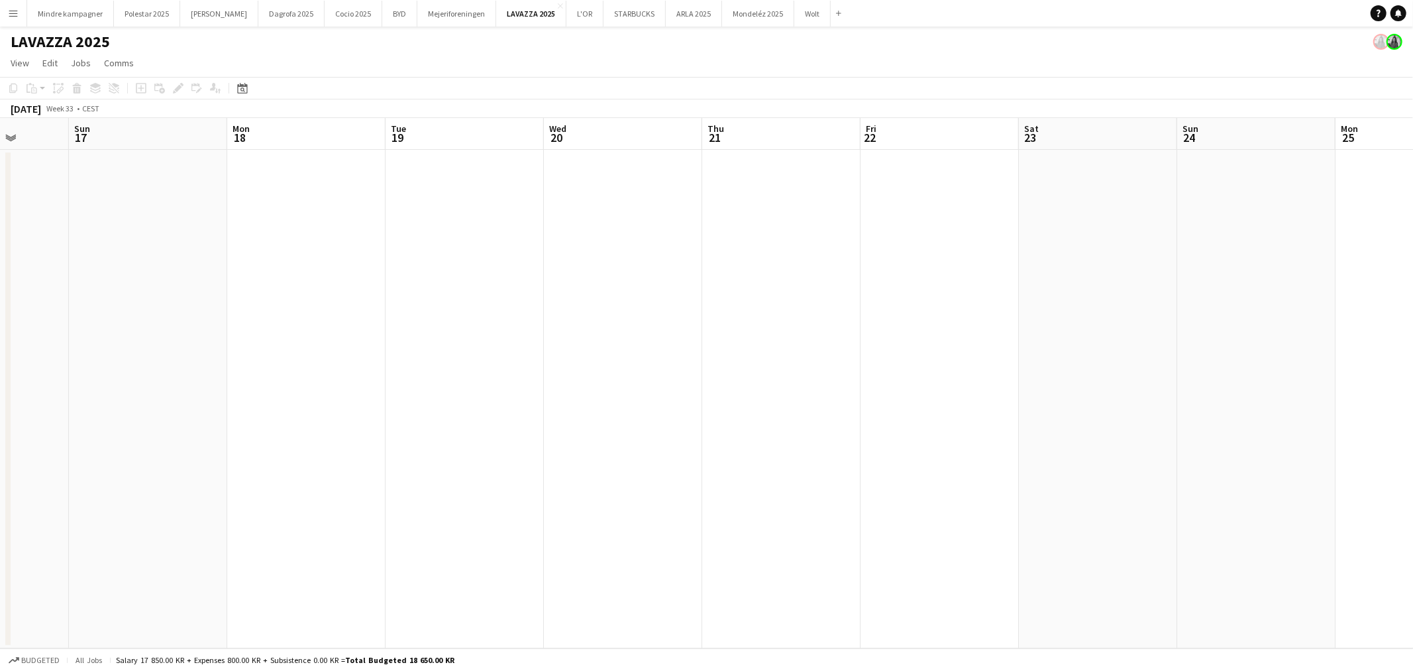
drag, startPoint x: 1140, startPoint y: 363, endPoint x: 520, endPoint y: 393, distance: 621.0
click at [445, 406] on app-calendar-viewport "Thu 14 Fri 15 Sat 16 Sun 17 Mon 18 Tue 19 Wed 20 Thu 21 Fri 22 Sat 23 Sun 24 Mo…" at bounding box center [706, 383] width 1413 height 530
drag, startPoint x: 1057, startPoint y: 408, endPoint x: 415, endPoint y: 405, distance: 642.1
click at [415, 406] on app-calendar-viewport "Mon 18 Tue 19 Wed 20 Thu 21 Fri 22 Sat 23 Sun 24 Mon 25 Tue 26 Wed 27 Thu 28 Fr…" at bounding box center [706, 383] width 1413 height 530
drag, startPoint x: 764, startPoint y: 415, endPoint x: 919, endPoint y: 398, distance: 156.0
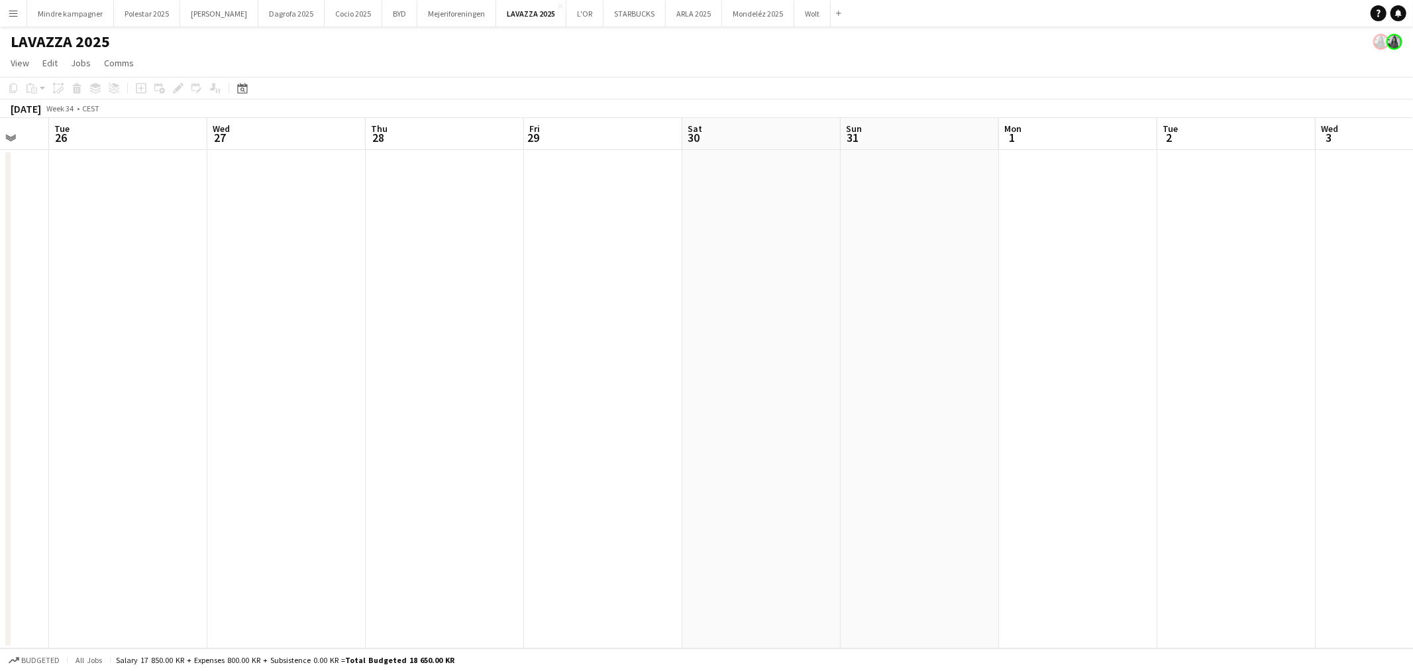
click at [489, 423] on app-calendar-viewport "Sat 23 Sun 24 Mon 25 Tue 26 Wed 27 Thu 28 Fri 29 Sat 30 Sun 31 Mon 1 Tue 2 Wed …" at bounding box center [706, 383] width 1413 height 530
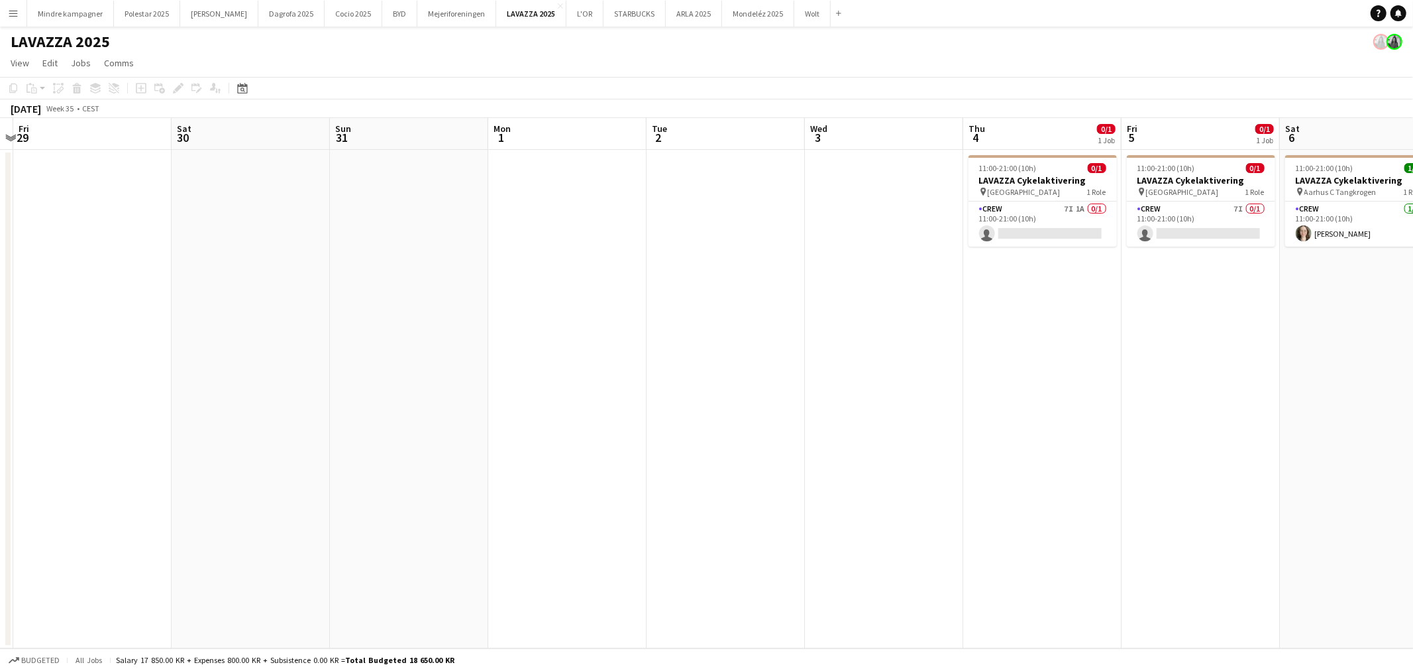
scroll to position [0, 491]
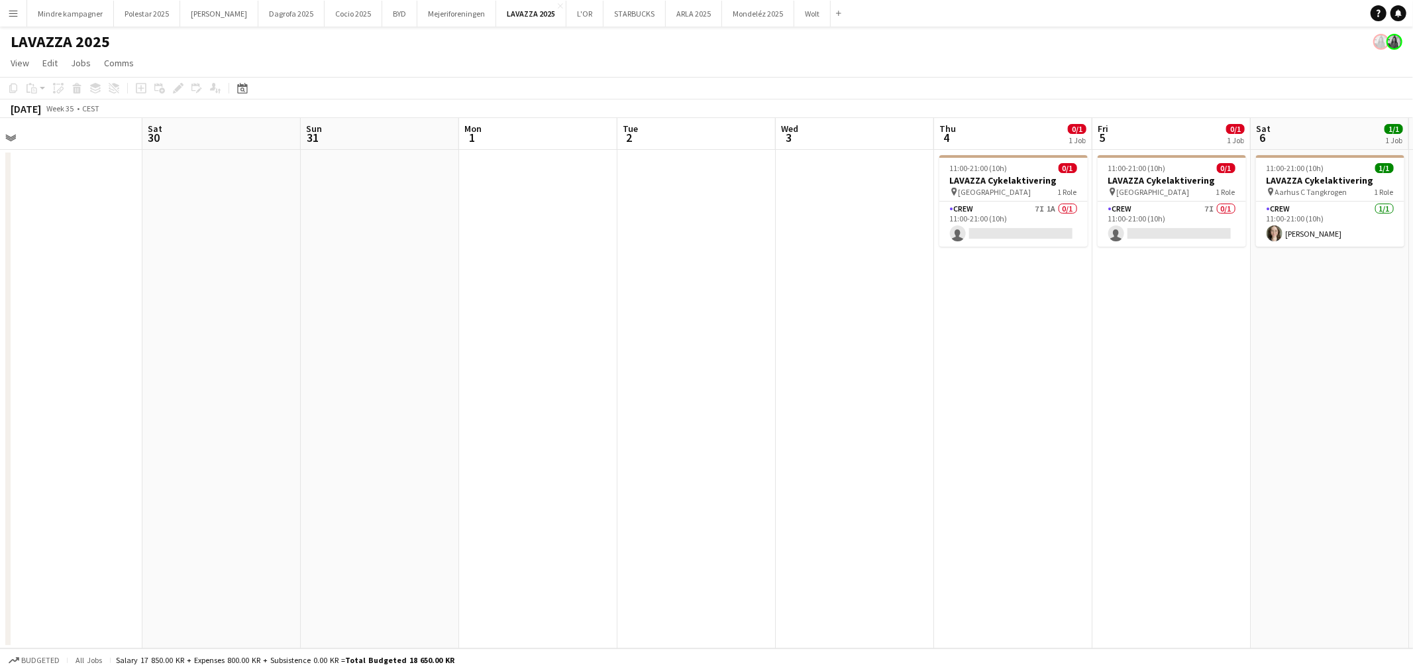
drag, startPoint x: 902, startPoint y: 413, endPoint x: 633, endPoint y: 427, distance: 269.4
click at [633, 427] on app-calendar-viewport "Tue 26 Wed 27 Thu 28 Fri 29 Sat 30 Sun 31 Mon 1 Tue 2 Wed 3 Thu 4 0/1 1 Job Fri…" at bounding box center [706, 383] width 1413 height 530
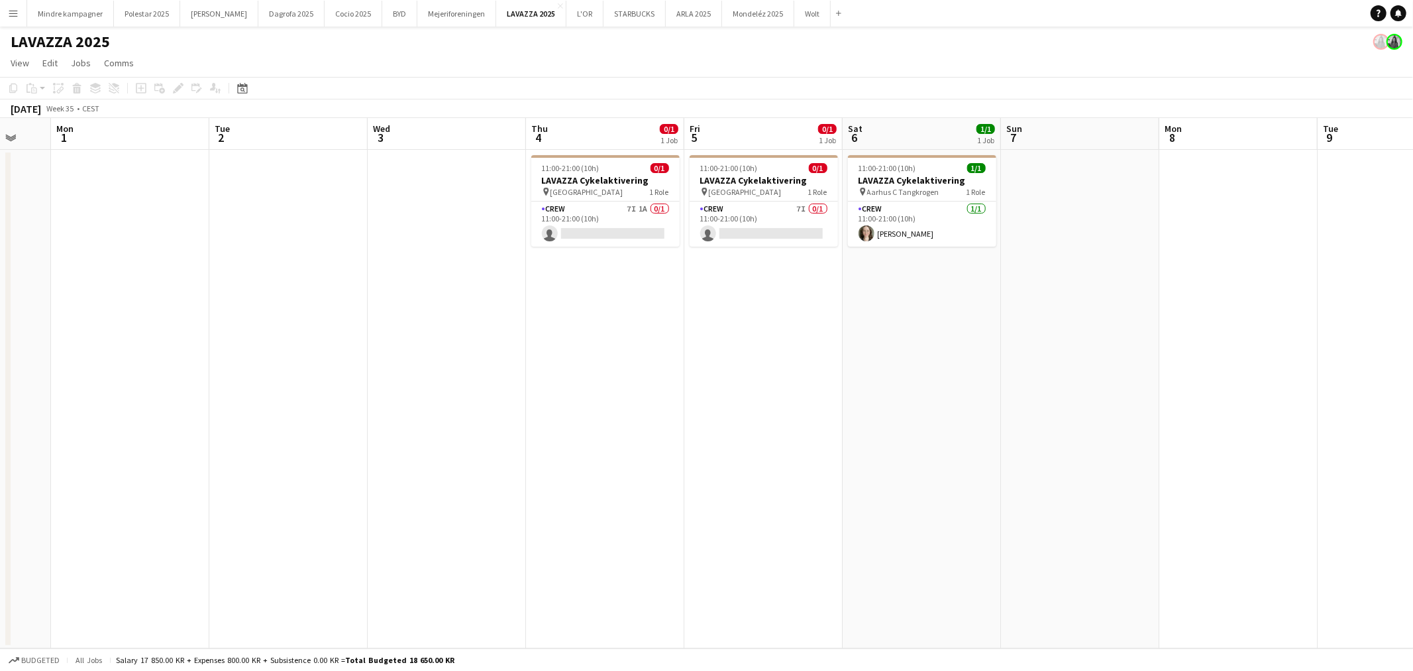
scroll to position [0, 445]
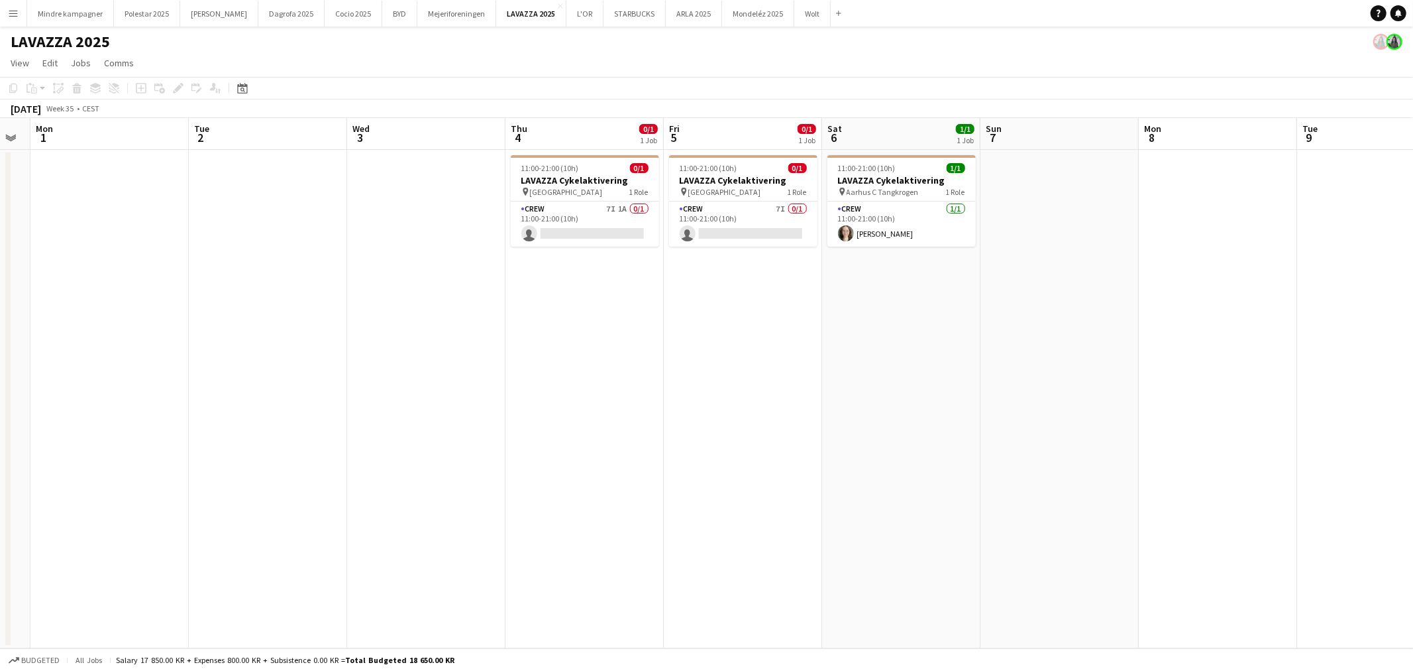
drag, startPoint x: 729, startPoint y: 386, endPoint x: 626, endPoint y: 396, distance: 103.9
click at [626, 396] on app-calendar-viewport "Fri 29 Sat 30 Sun 31 Mon 1 Tue 2 Wed 3 Thu 4 0/1 1 Job Fri 5 0/1 1 Job Sat 6 1/…" at bounding box center [706, 383] width 1413 height 530
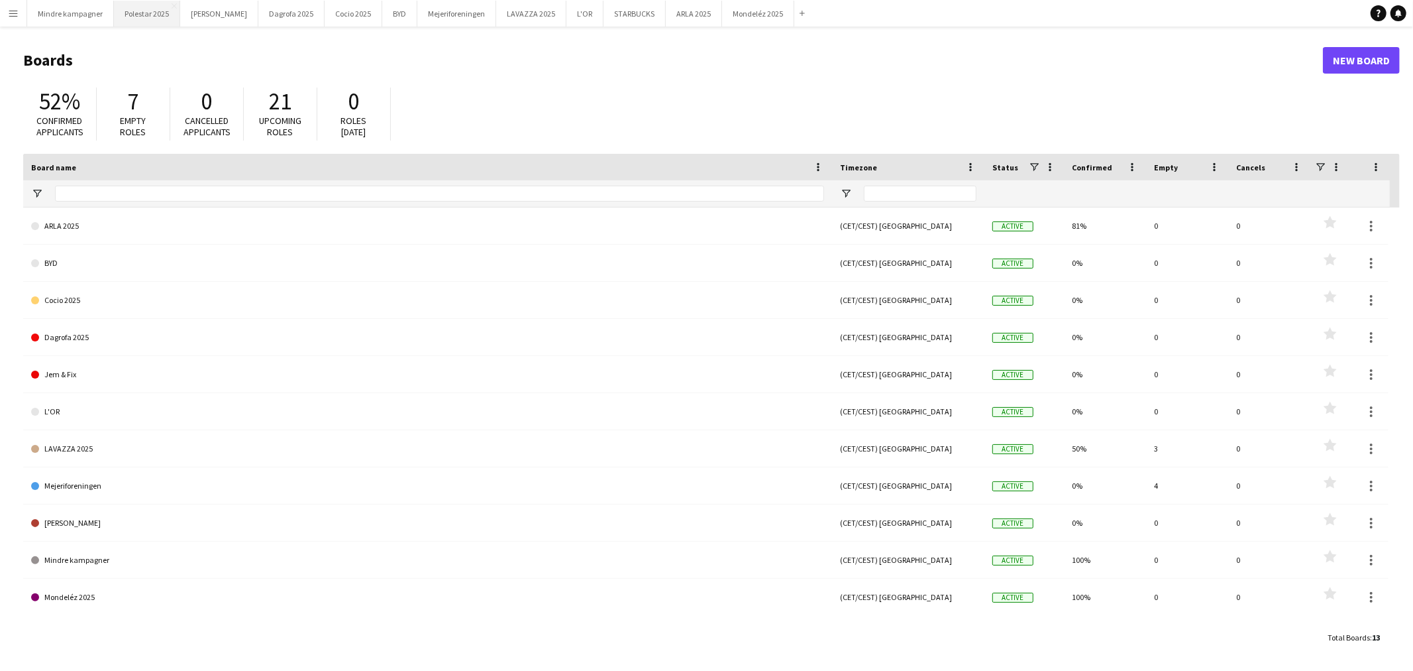
click at [149, 13] on button "Polestar 2025 Close" at bounding box center [147, 14] width 66 height 26
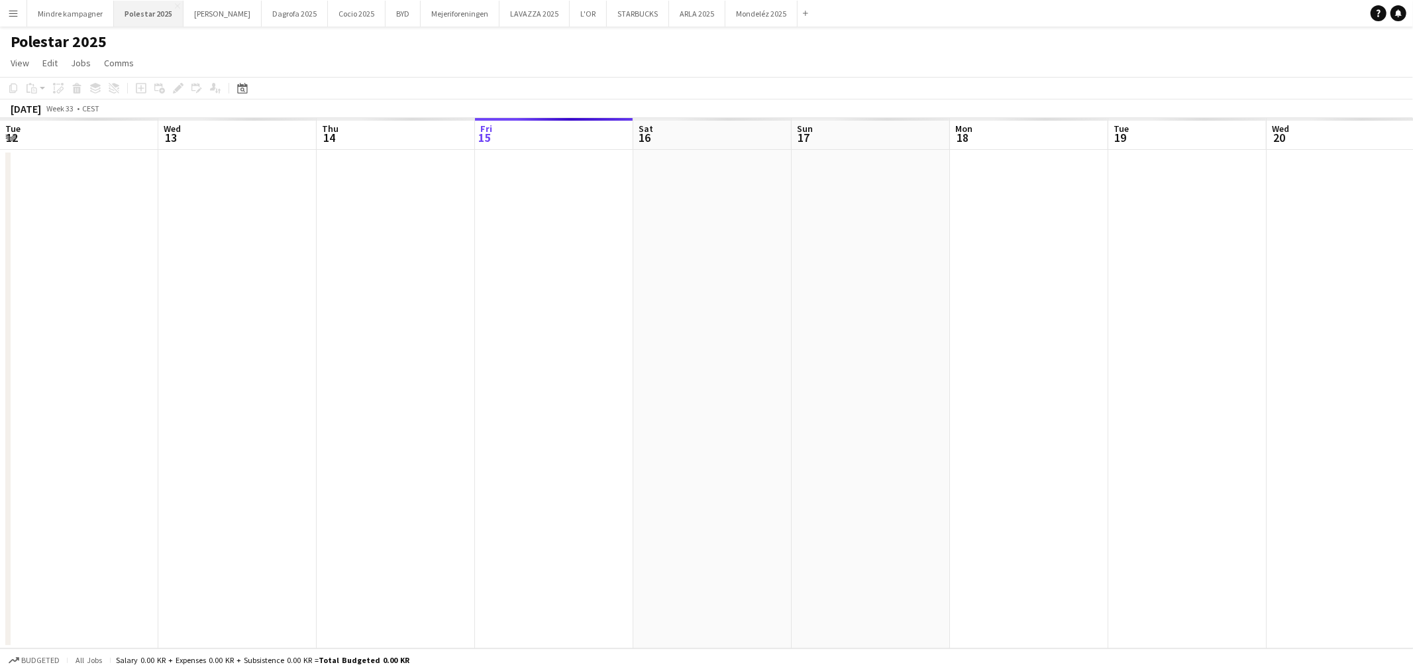
scroll to position [0, 316]
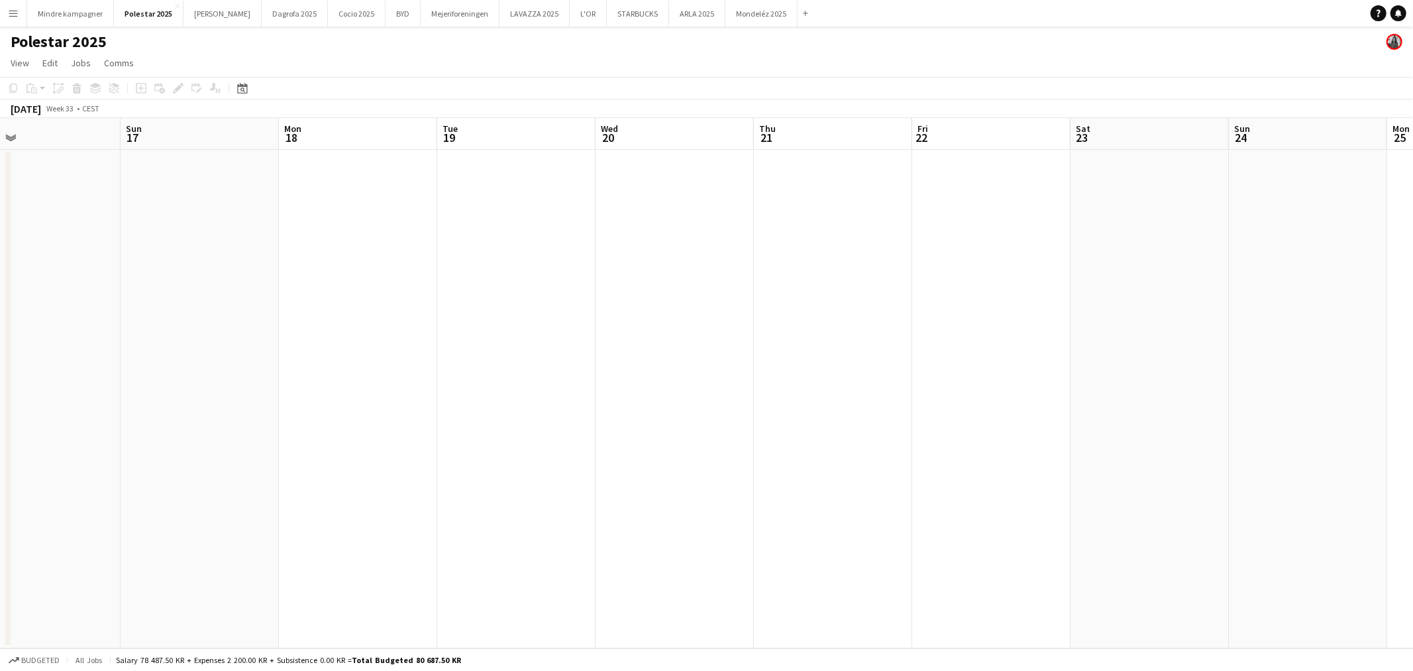
drag, startPoint x: 1047, startPoint y: 459, endPoint x: 681, endPoint y: 475, distance: 366.2
drag, startPoint x: 681, startPoint y: 475, endPoint x: 616, endPoint y: 443, distance: 72.6
click at [616, 443] on app-calendar-viewport "Thu 14 Fri 15 Sat 16 Sun 17 Mon 18 Tue 19 Wed 20 Thu 21 Fri 22 Sat 23 Sun 24 Mo…" at bounding box center [706, 383] width 1413 height 530
drag, startPoint x: 1144, startPoint y: 433, endPoint x: 573, endPoint y: 476, distance: 572.8
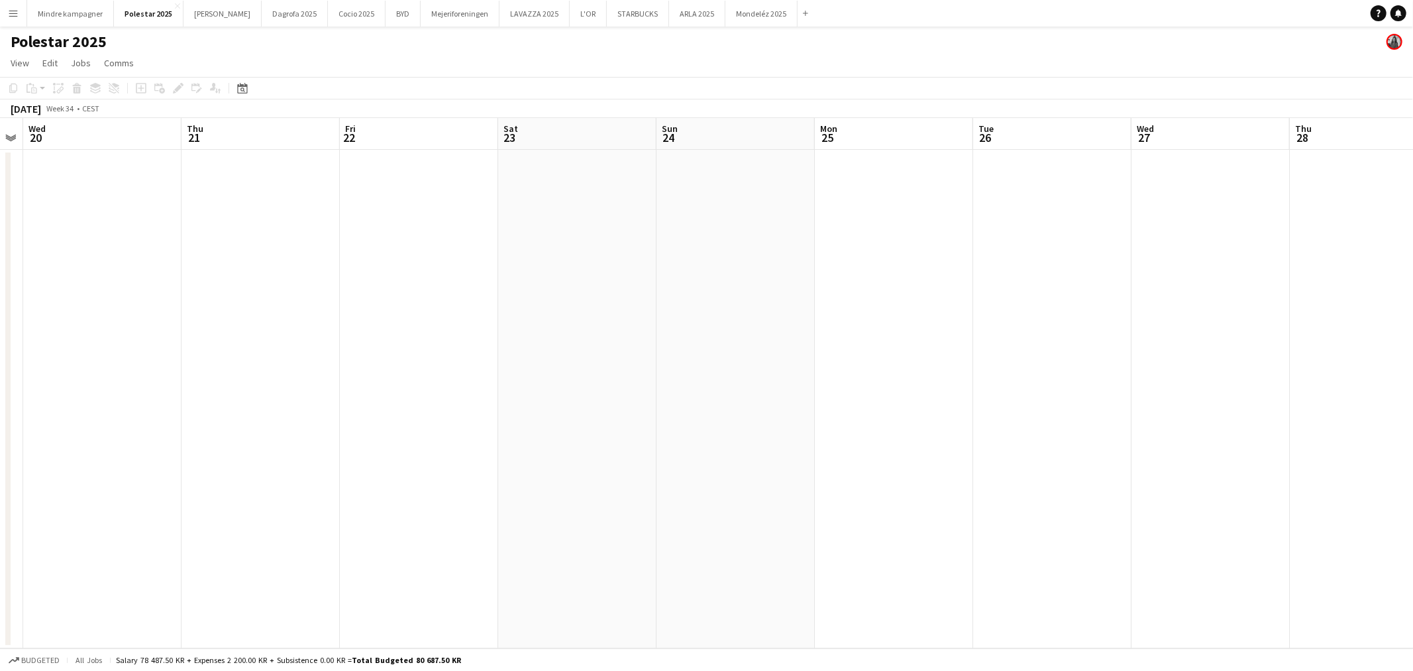
scroll to position [0, 460]
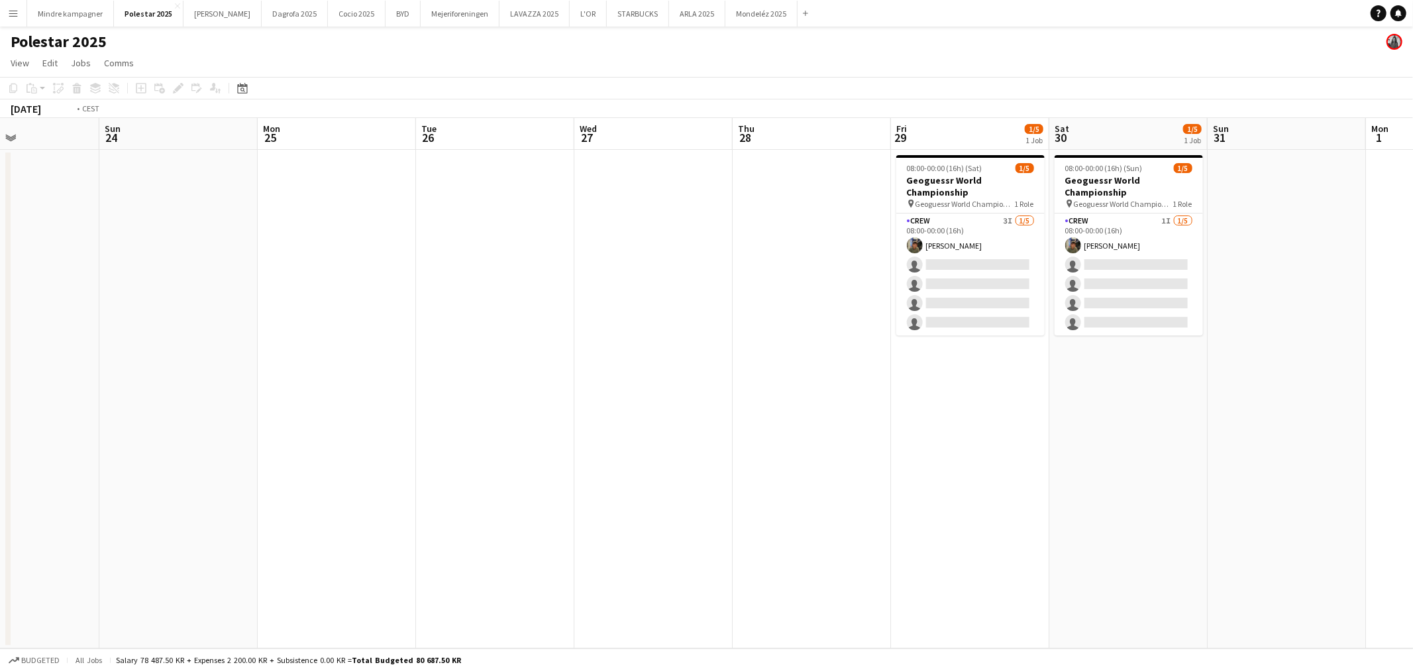
drag, startPoint x: 573, startPoint y: 476, endPoint x: 654, endPoint y: 465, distance: 82.3
click at [654, 465] on app-calendar-viewport "Wed 20 Thu 21 Fri 22 Sat 23 Sun 24 Mon 25 Tue 26 Wed 27 Thu 28 Fri 29 1/5 1 Job…" at bounding box center [706, 383] width 1413 height 530
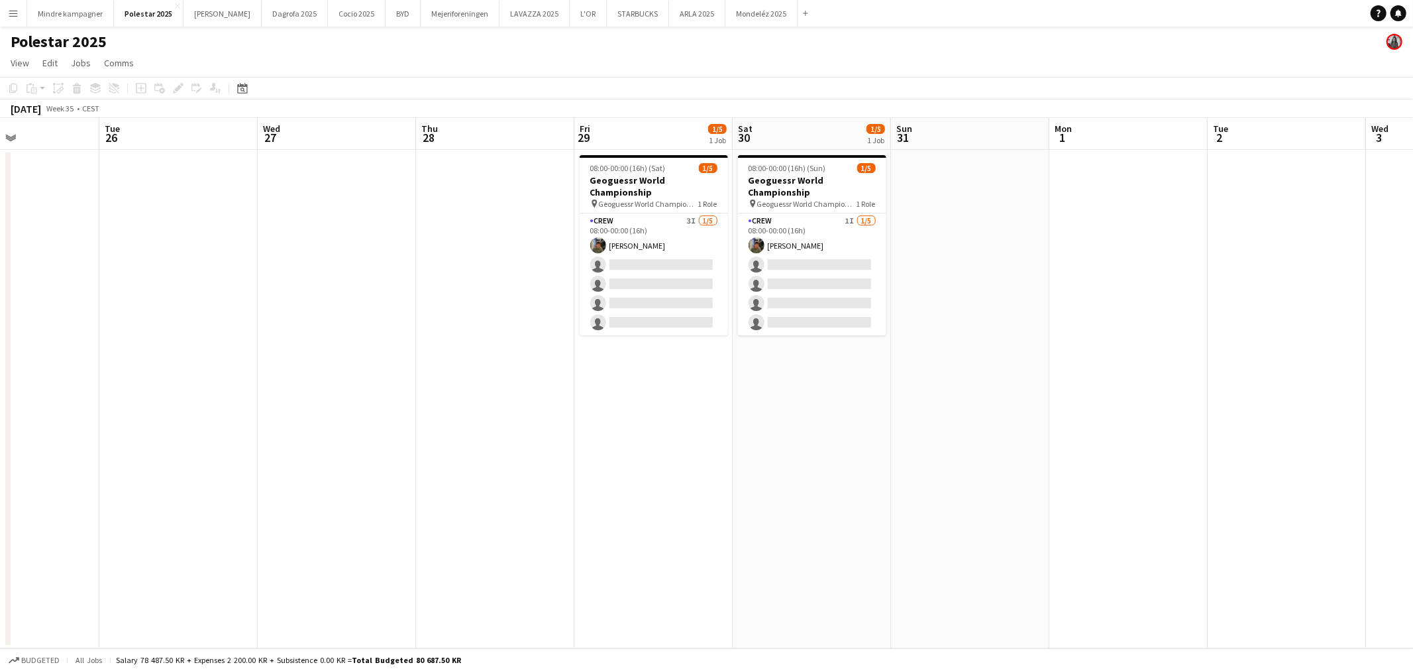
scroll to position [0, 541]
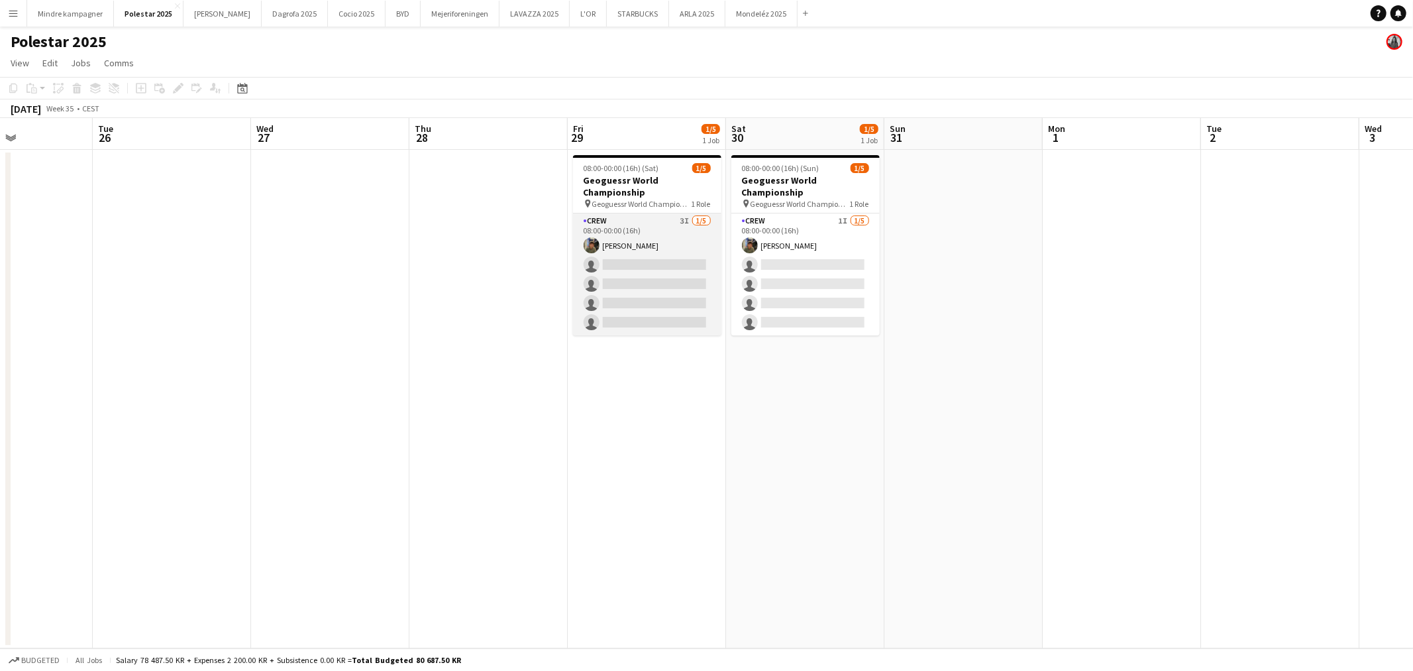
click at [683, 229] on app-card-role "Crew 3I [DATE] 08:00-00:00 (16h) [PERSON_NAME] single-neutral-actions single-ne…" at bounding box center [647, 274] width 148 height 122
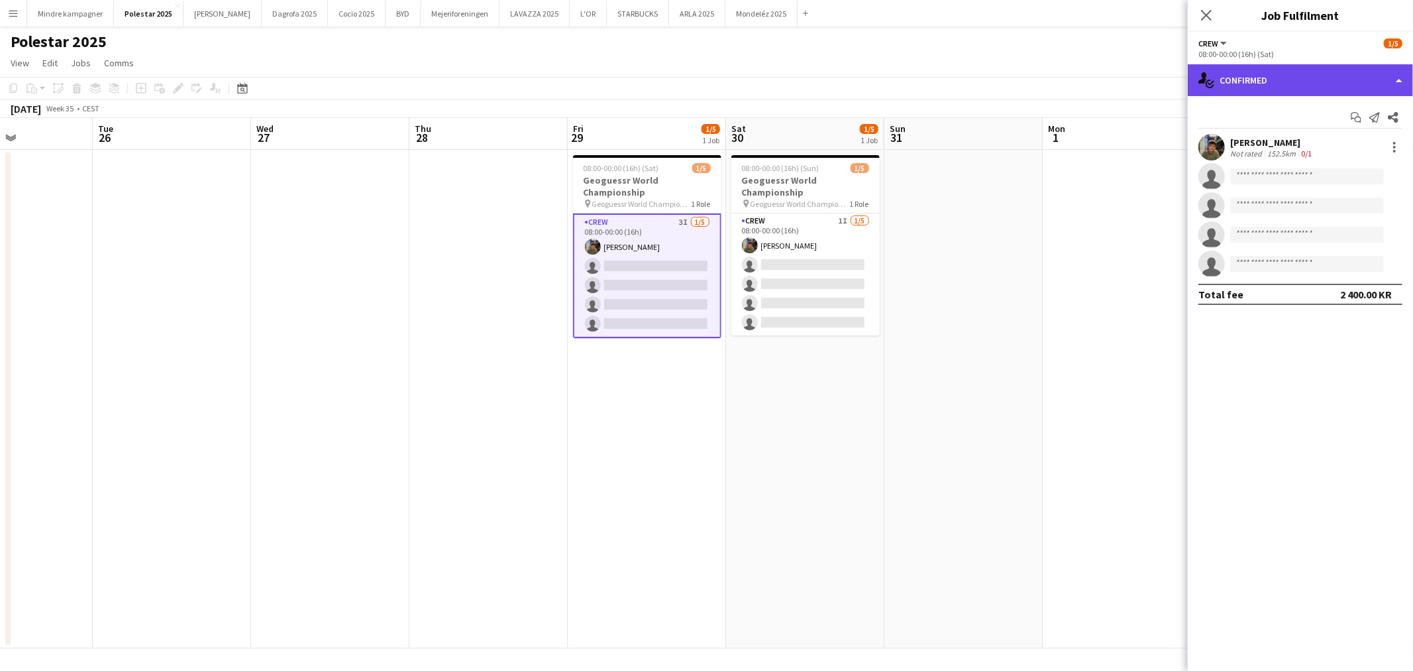
click at [1274, 83] on div "single-neutral-actions-check-2 Confirmed" at bounding box center [1300, 80] width 225 height 32
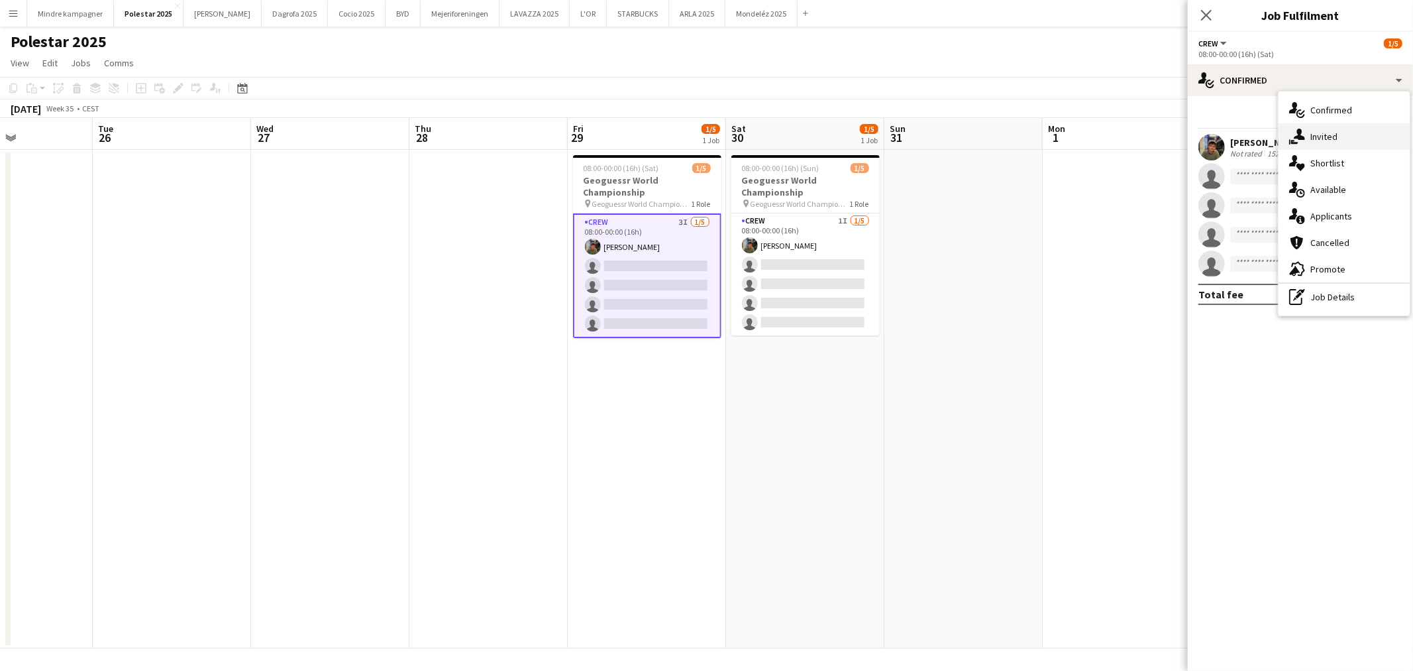
click at [1309, 133] on div "single-neutral-actions-share-1 Invited" at bounding box center [1344, 136] width 131 height 27
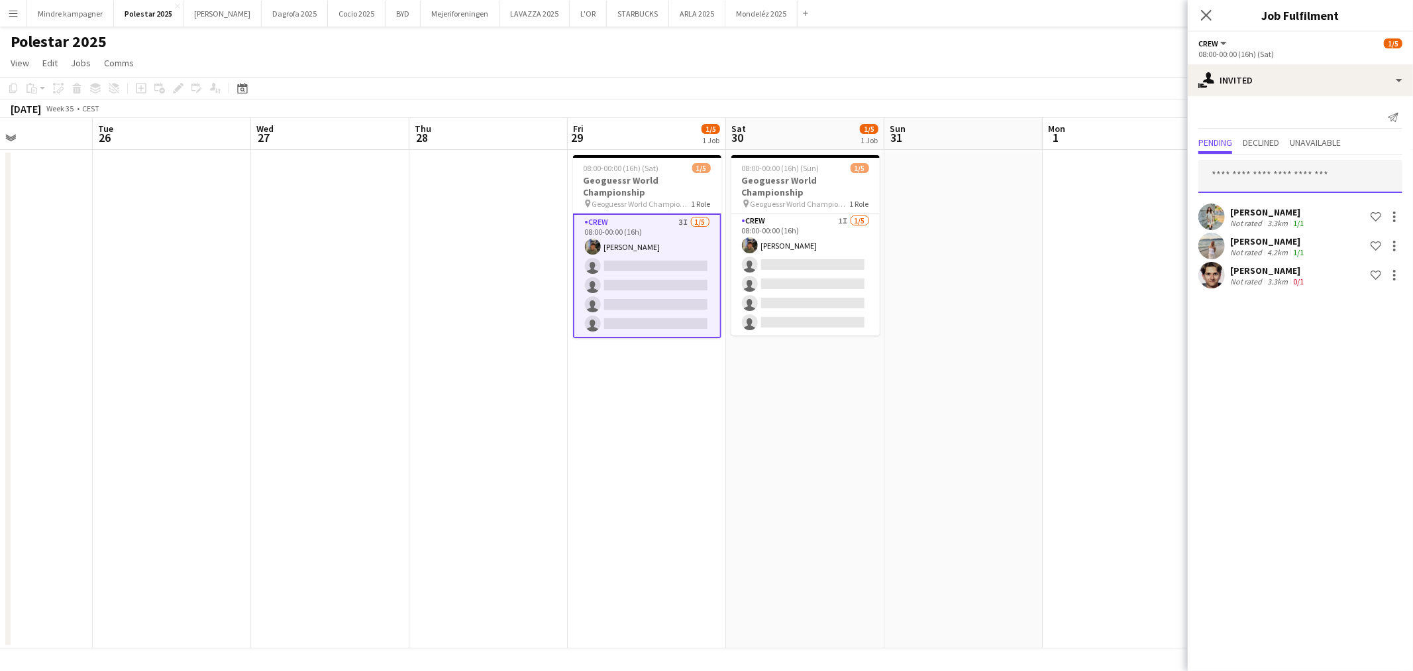
click at [1294, 173] on input "text" at bounding box center [1301, 176] width 204 height 33
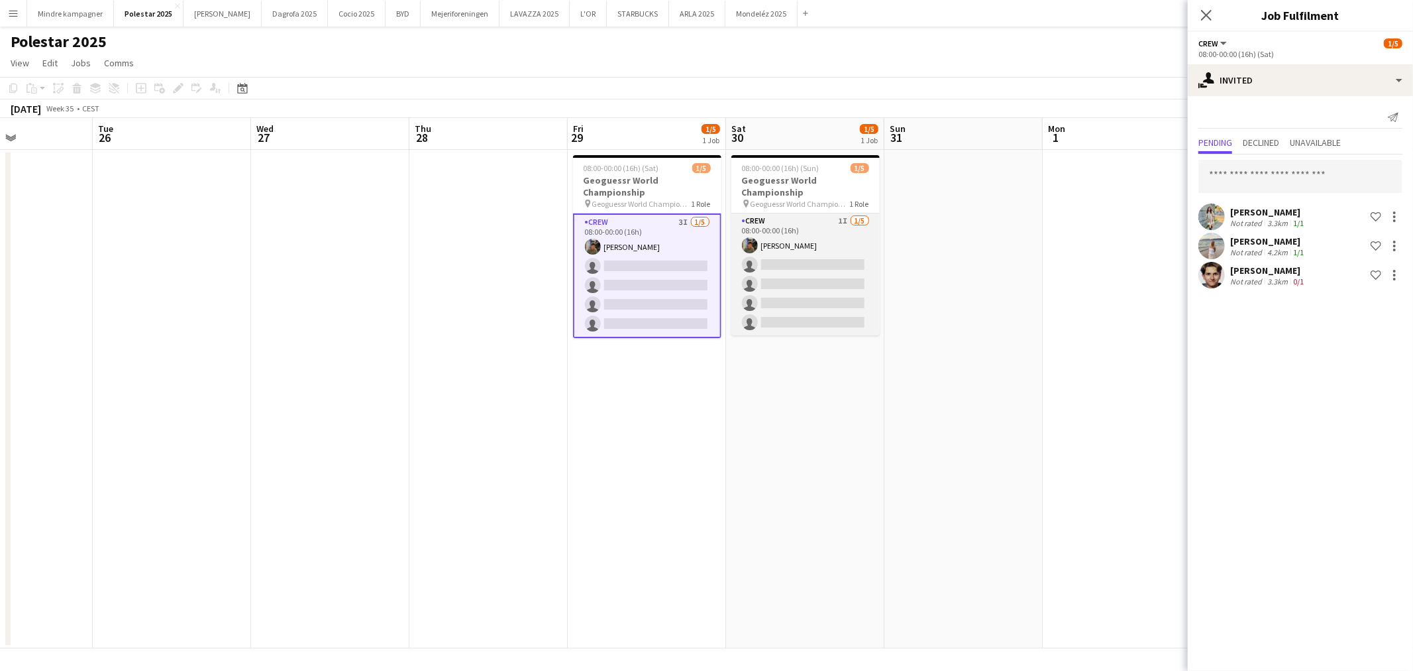
click at [827, 232] on app-card-role "Crew 1I [DATE] 08:00-00:00 (16h) [PERSON_NAME] single-neutral-actions single-ne…" at bounding box center [806, 274] width 148 height 122
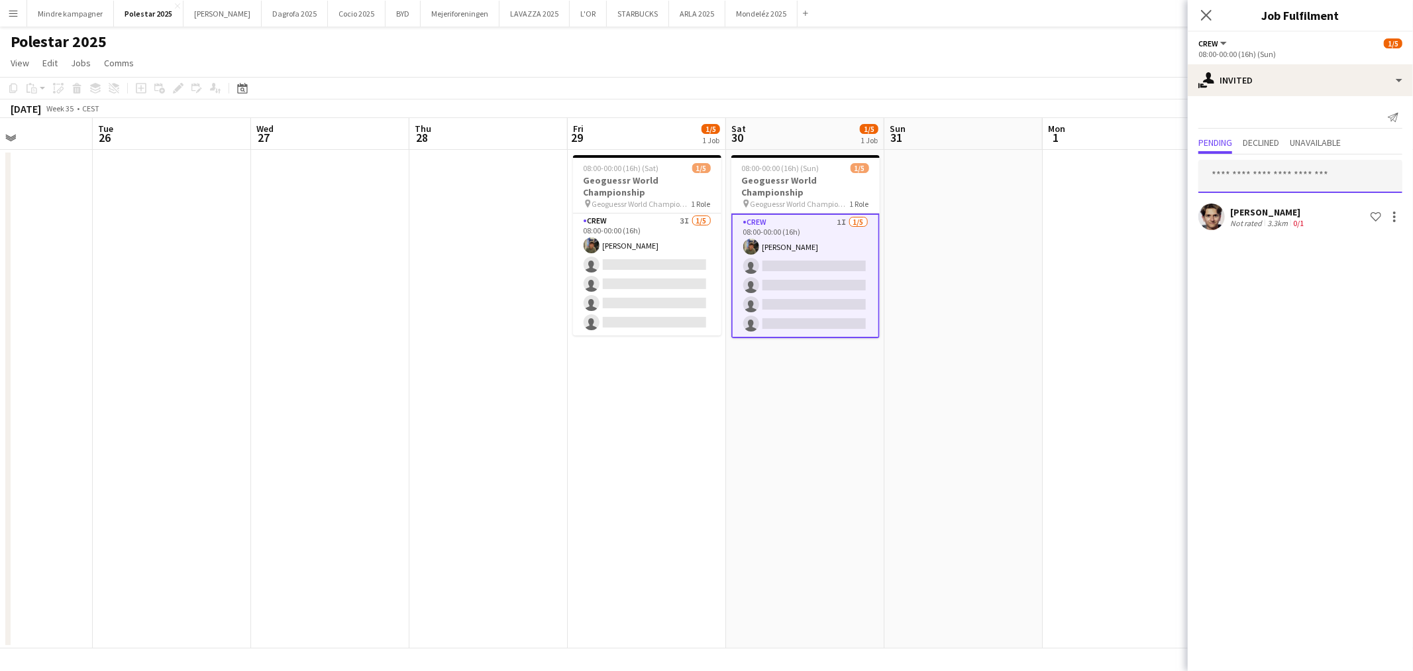
click at [1257, 174] on input "text" at bounding box center [1301, 176] width 204 height 33
type input "****"
click at [1267, 221] on span "[EMAIL_ADDRESS][DOMAIN_NAME]" at bounding box center [1300, 219] width 183 height 11
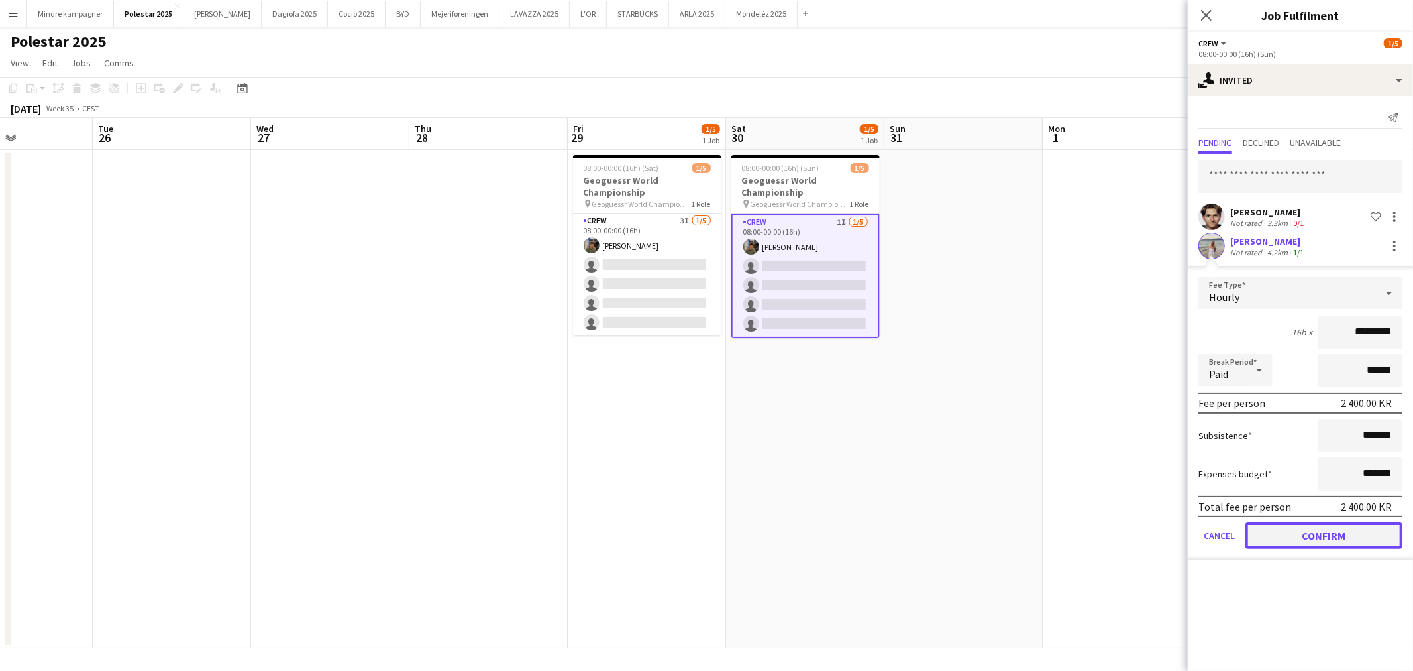
click at [1342, 531] on button "Confirm" at bounding box center [1324, 535] width 157 height 27
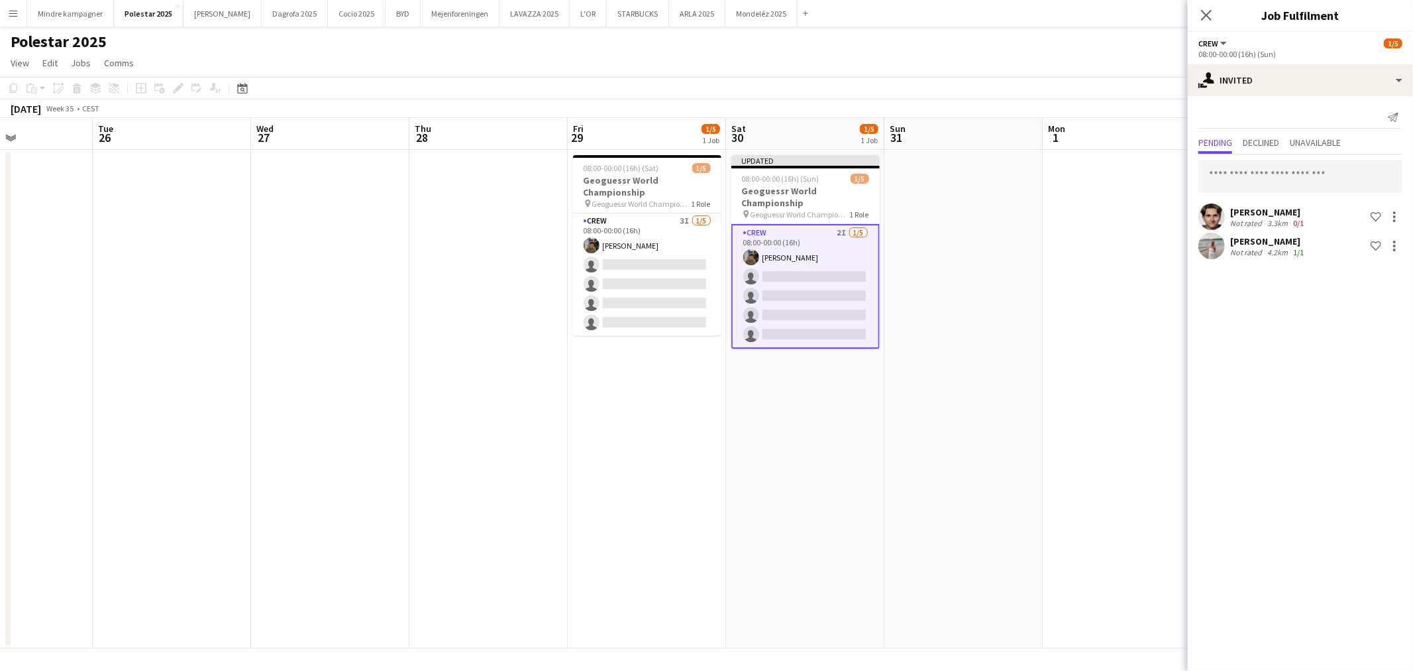
click at [1022, 435] on app-date-cell at bounding box center [964, 399] width 158 height 498
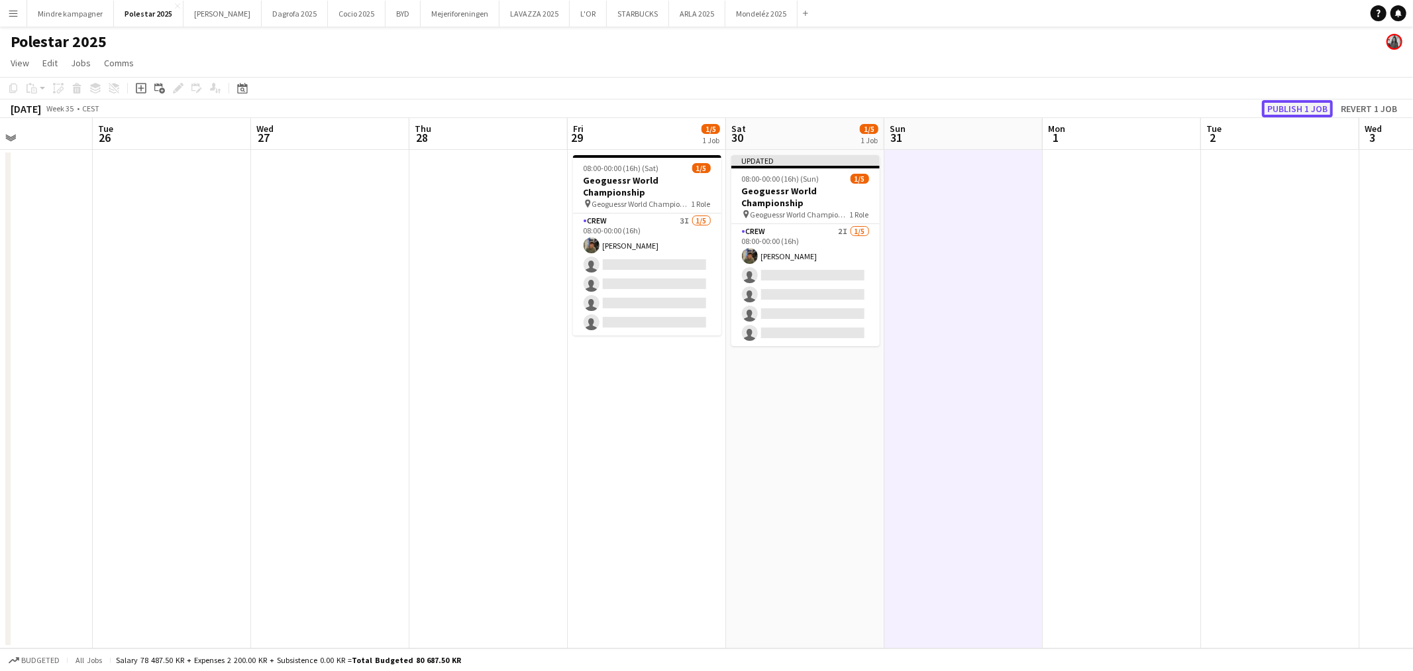
click at [1305, 104] on button "Publish 1 job" at bounding box center [1297, 108] width 71 height 17
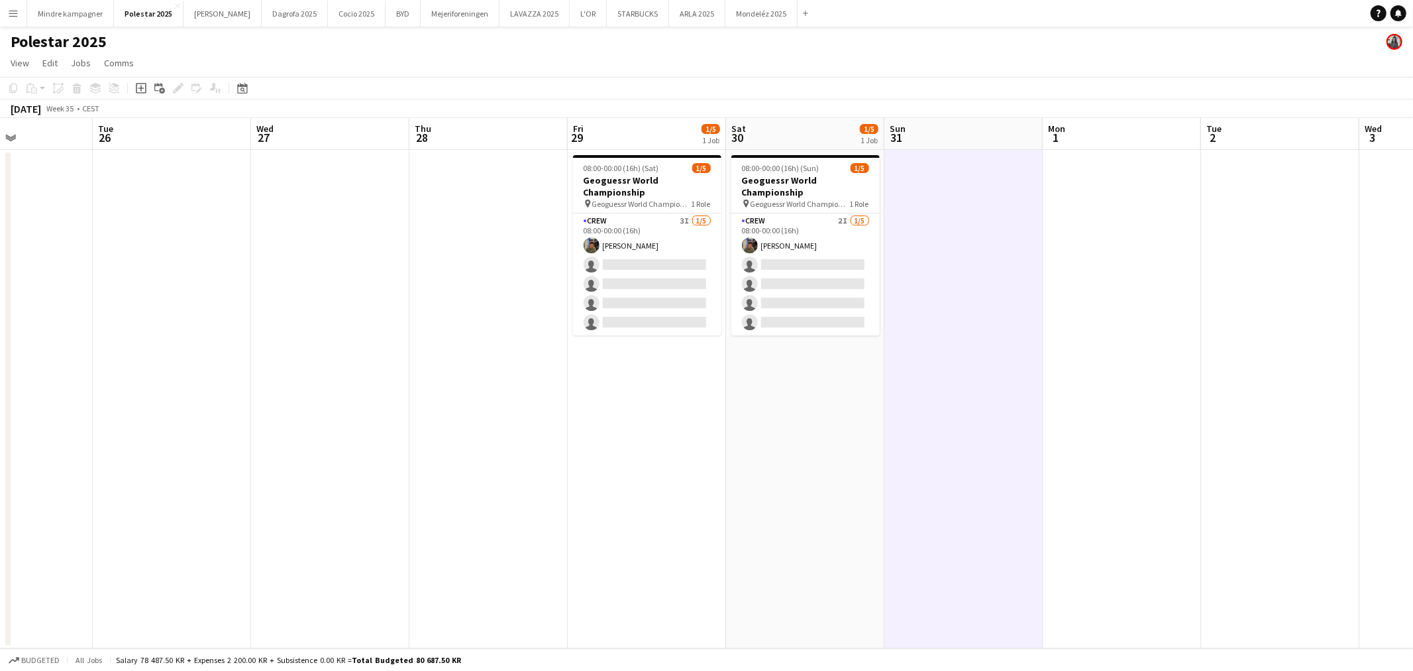
click at [802, 451] on app-date-cell "08:00-00:00 (16h) (Sun) 1/5 Geoguessr World Championship pin Geoguessr World Ch…" at bounding box center [805, 399] width 158 height 498
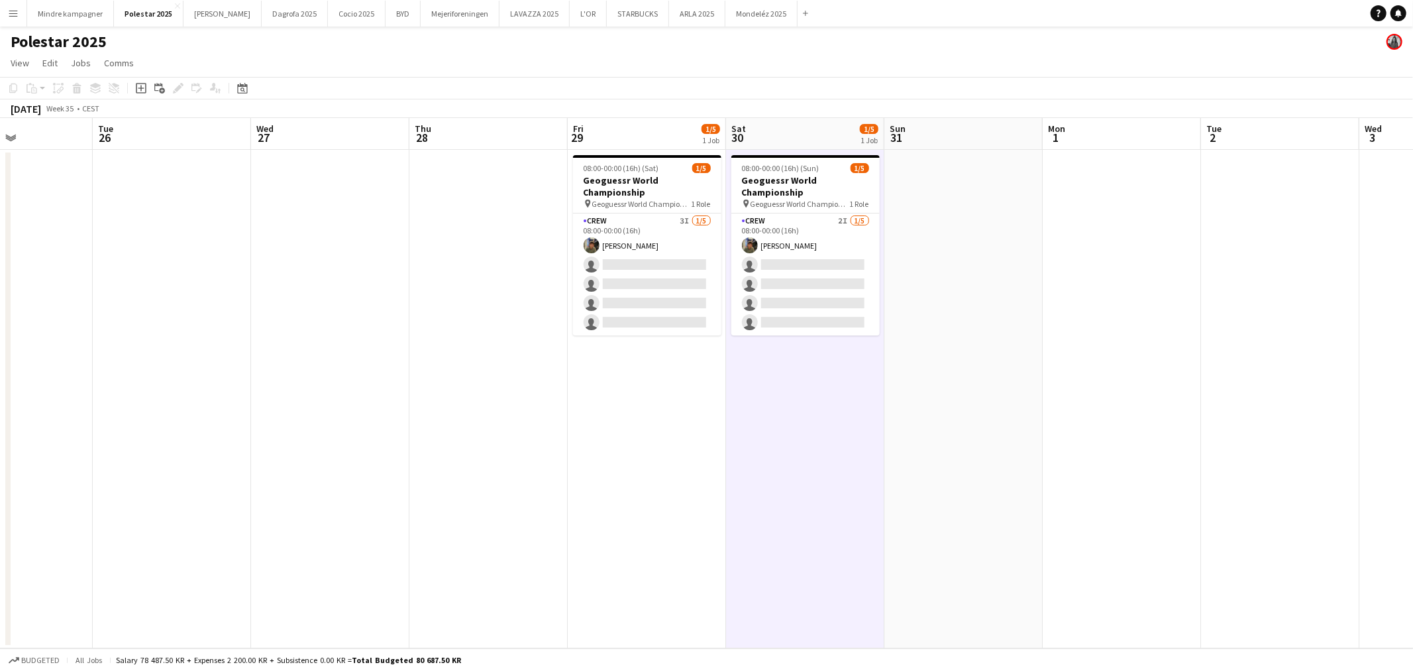
click at [802, 451] on app-date-cell "08:00-00:00 (16h) (Sun) 1/5 Geoguessr World Championship pin Geoguessr World Ch…" at bounding box center [805, 399] width 158 height 498
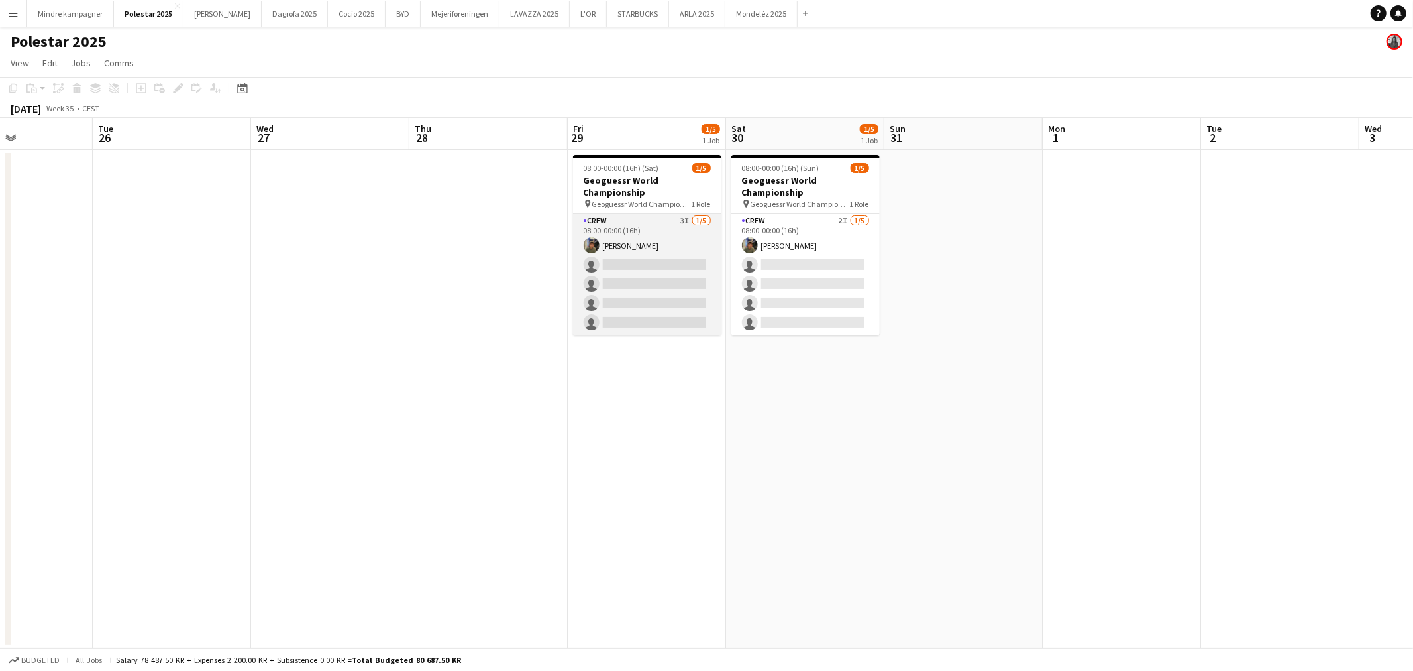
click at [694, 242] on app-card-role "Crew 3I [DATE] 08:00-00:00 (16h) [PERSON_NAME] single-neutral-actions single-ne…" at bounding box center [647, 274] width 148 height 122
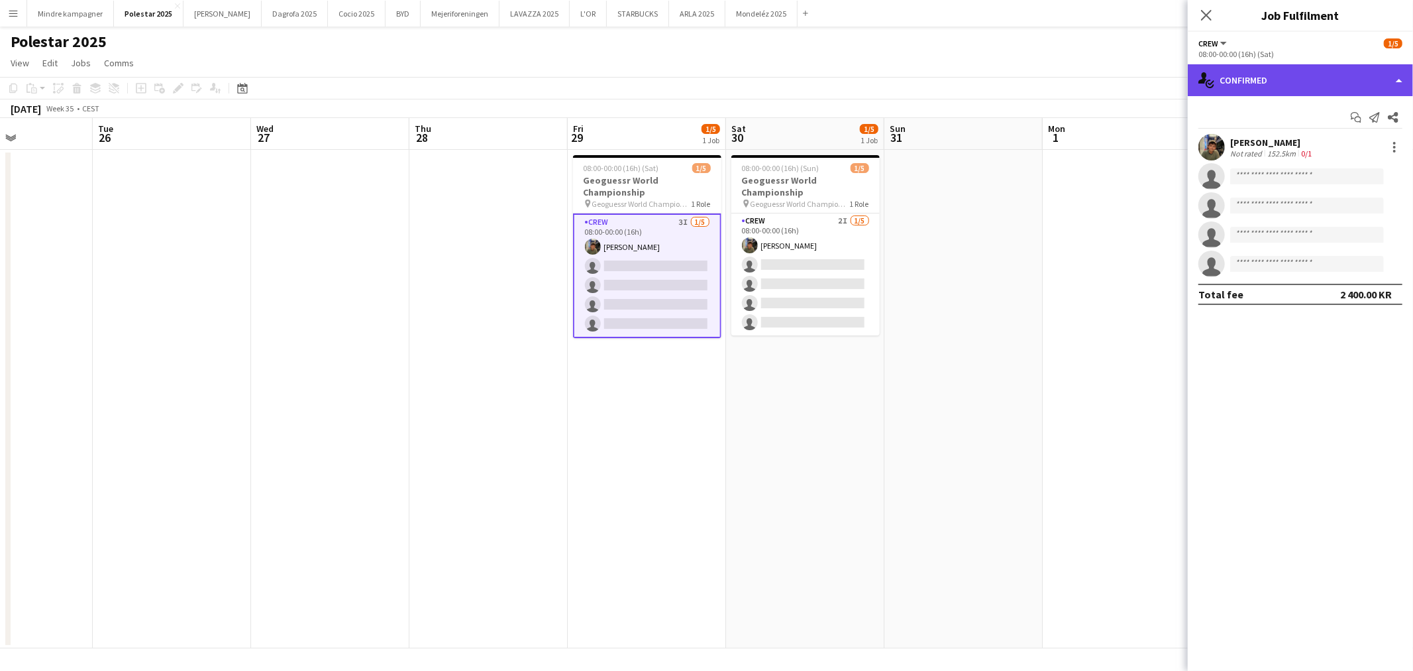
click at [1307, 75] on div "single-neutral-actions-check-2 Confirmed" at bounding box center [1300, 80] width 225 height 32
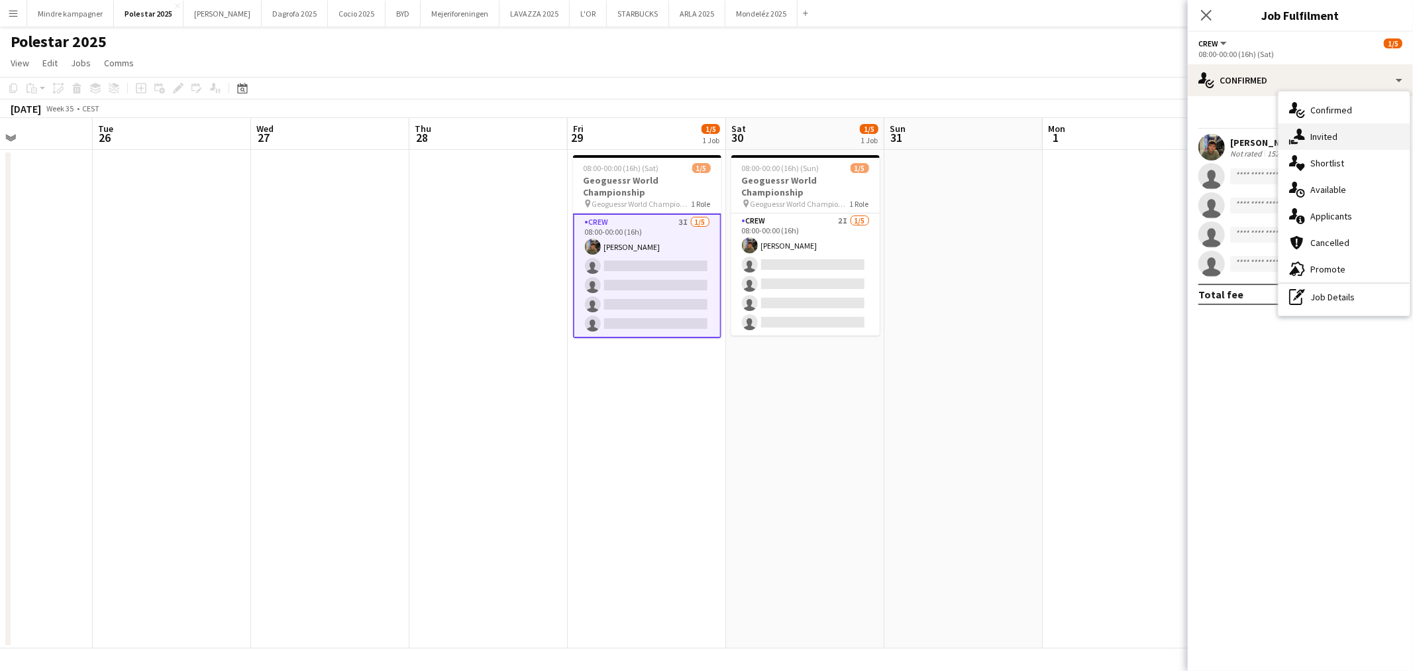
click at [1315, 135] on div "single-neutral-actions-share-1 Invited" at bounding box center [1344, 136] width 131 height 27
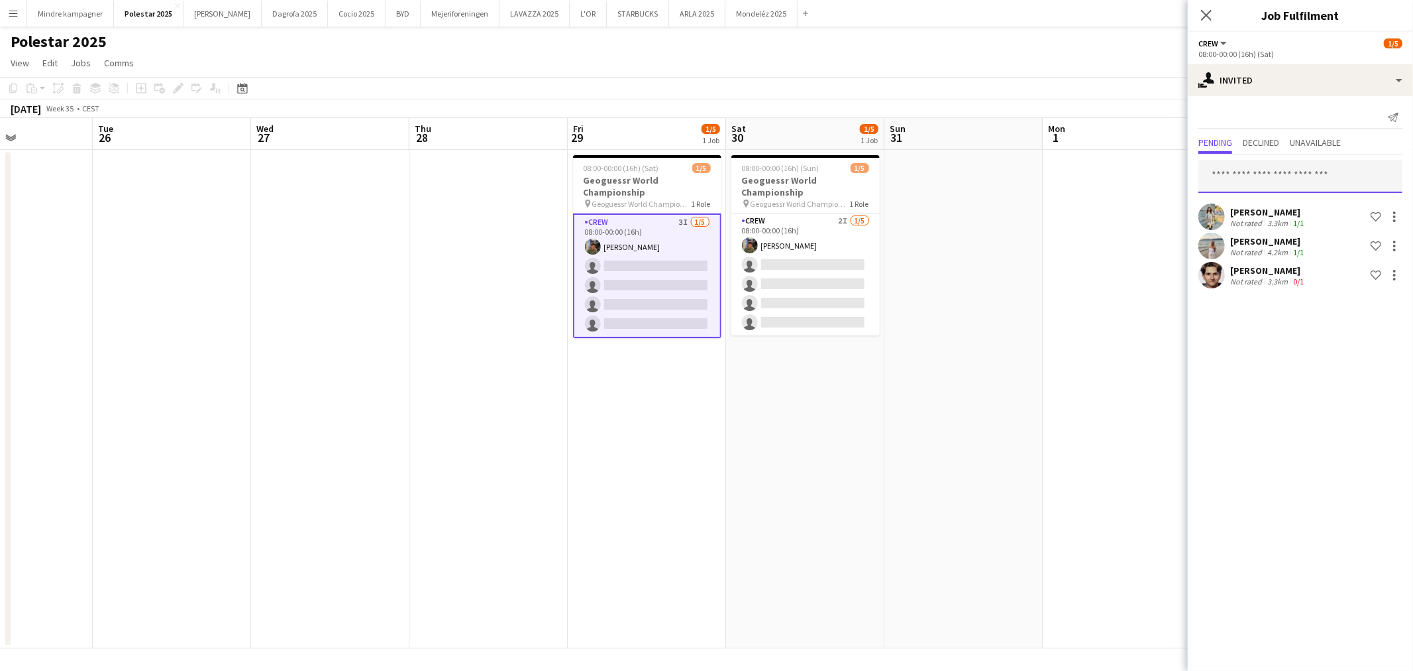
click at [1260, 176] on input "text" at bounding box center [1301, 176] width 204 height 33
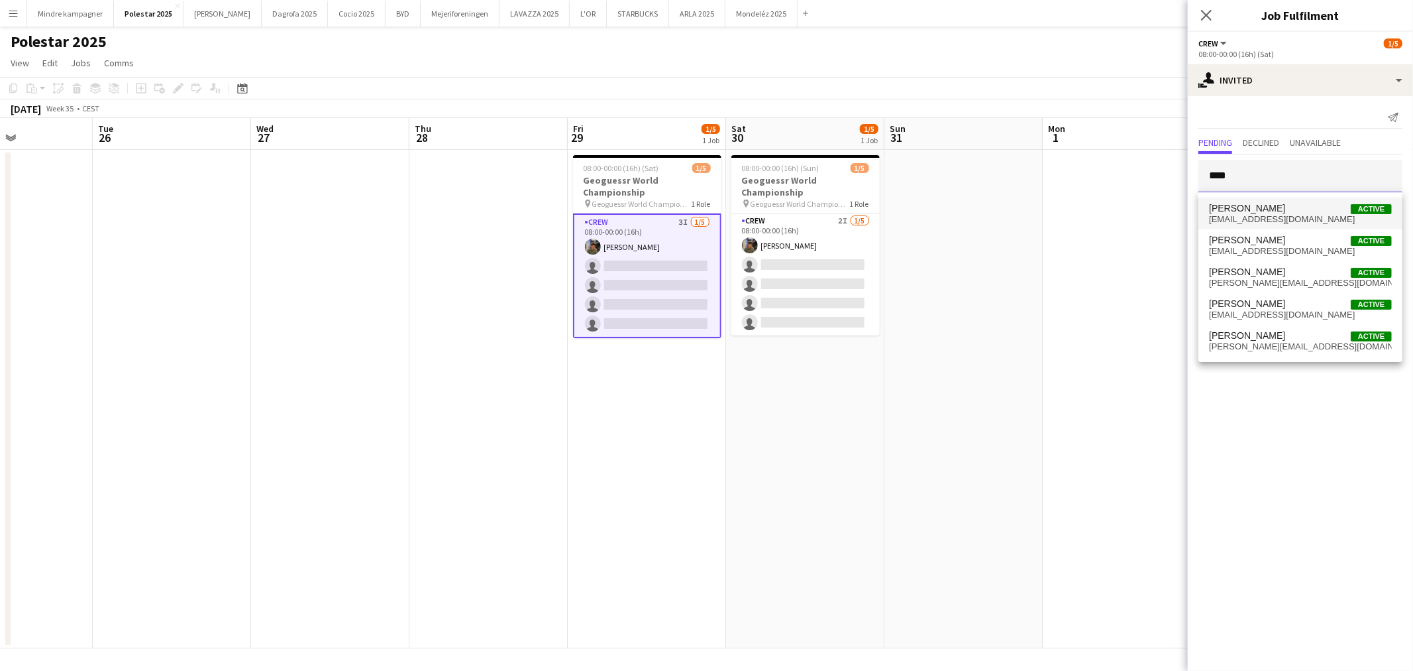
type input "****"
click at [1282, 221] on span "[EMAIL_ADDRESS][DOMAIN_NAME]" at bounding box center [1300, 219] width 183 height 11
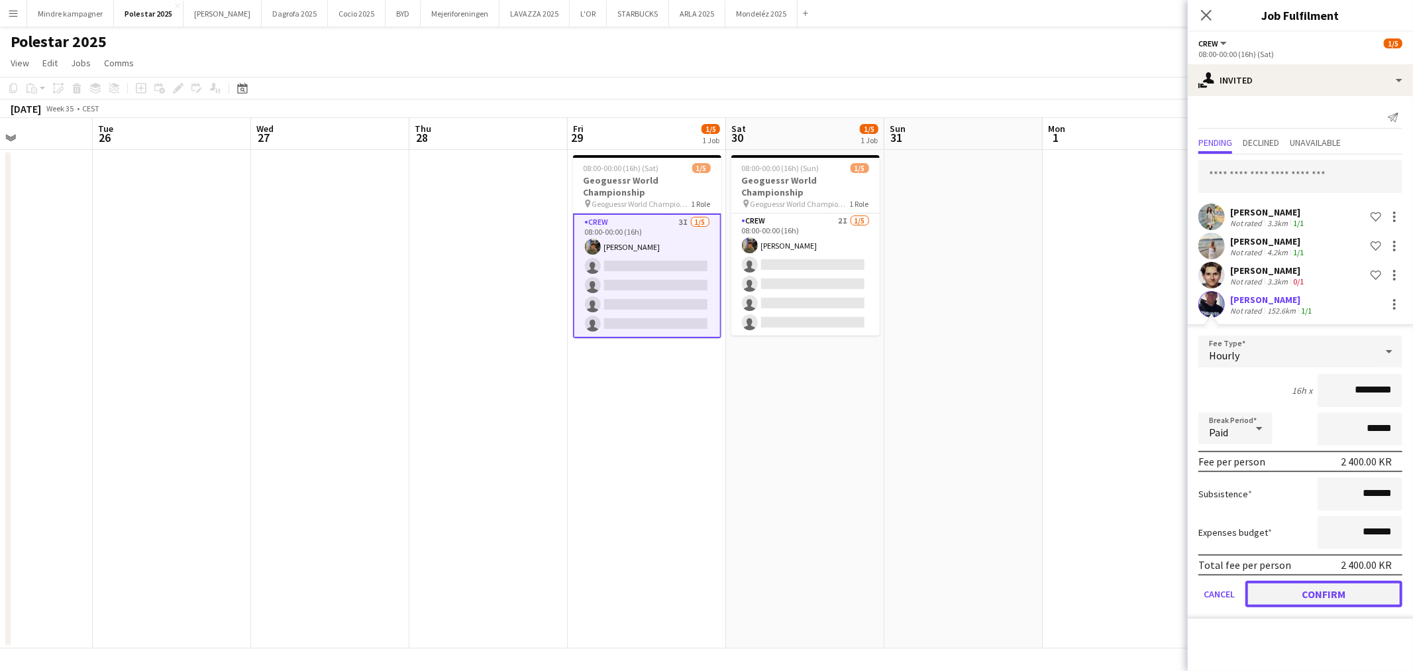
click at [1346, 586] on button "Confirm" at bounding box center [1324, 593] width 157 height 27
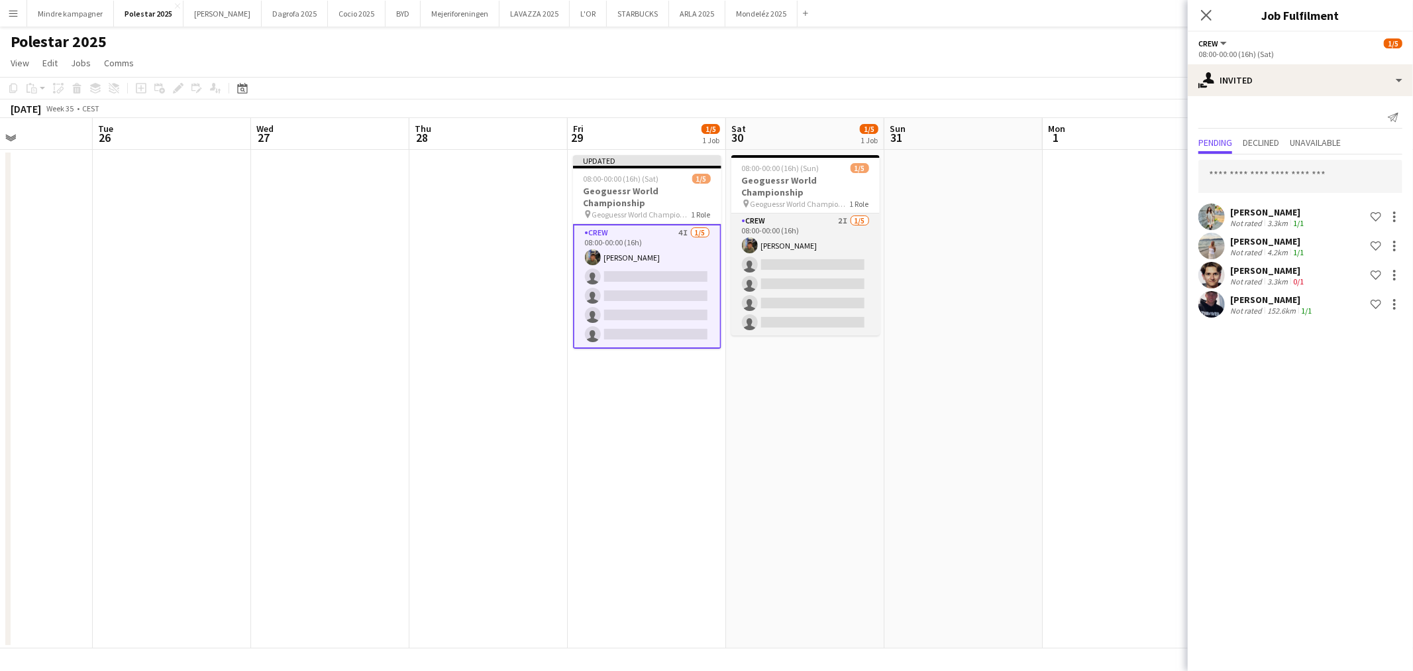
click at [830, 235] on app-card-role "Crew 2I [DATE] 08:00-00:00 (16h) [PERSON_NAME] single-neutral-actions single-ne…" at bounding box center [806, 274] width 148 height 122
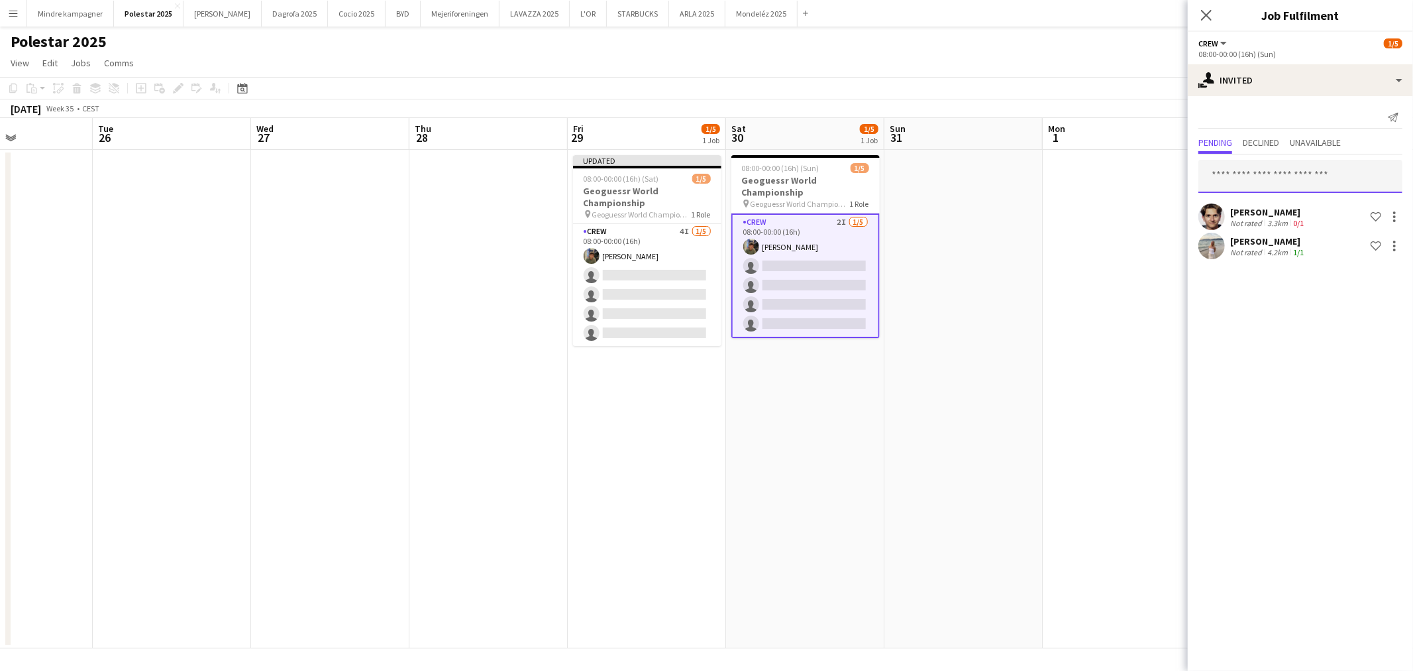
click at [1223, 183] on input "text" at bounding box center [1301, 176] width 204 height 33
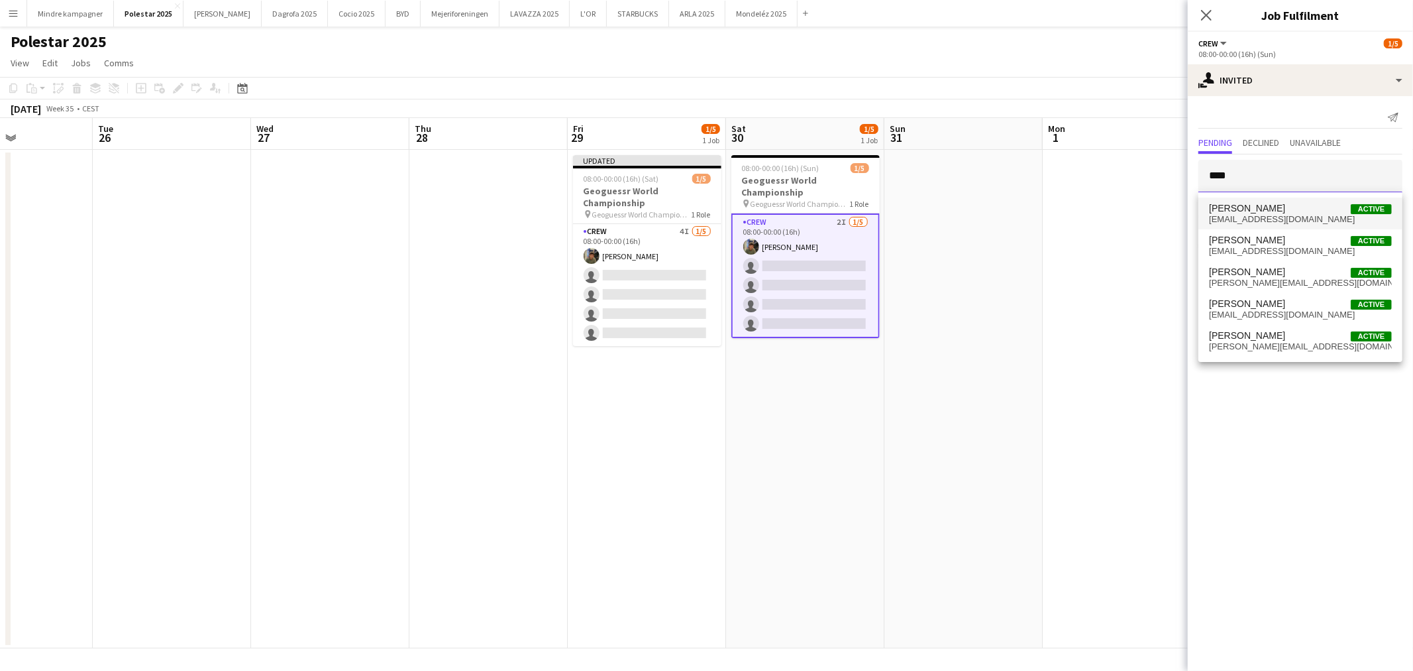
type input "****"
click at [1300, 217] on span "[EMAIL_ADDRESS][DOMAIN_NAME]" at bounding box center [1300, 219] width 183 height 11
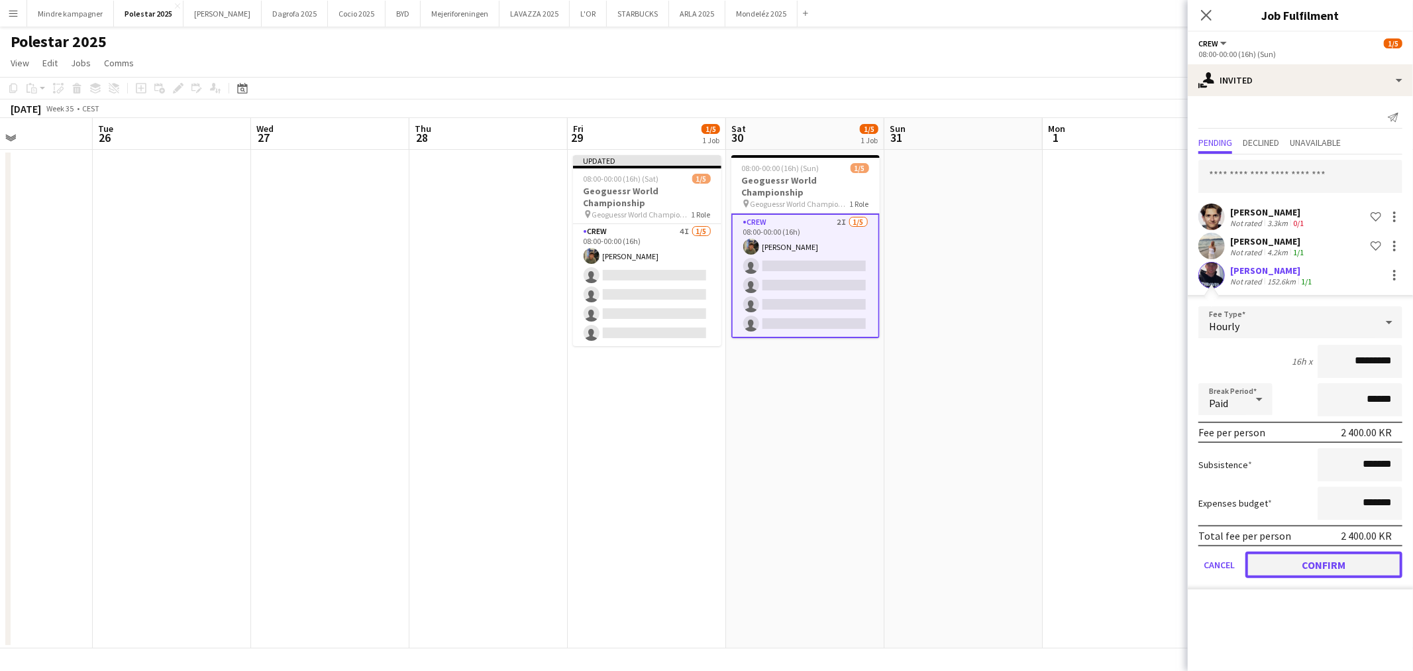
click at [1365, 567] on button "Confirm" at bounding box center [1324, 564] width 157 height 27
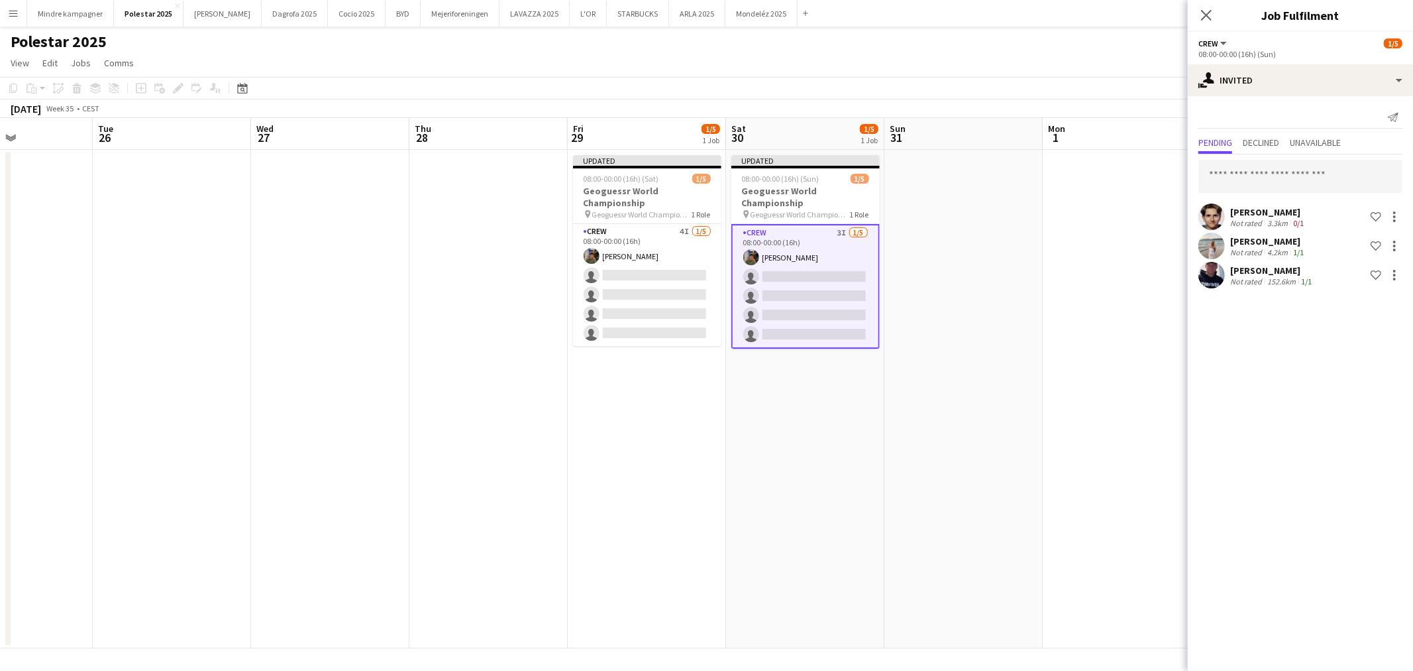
click at [1056, 498] on app-date-cell at bounding box center [1122, 399] width 158 height 498
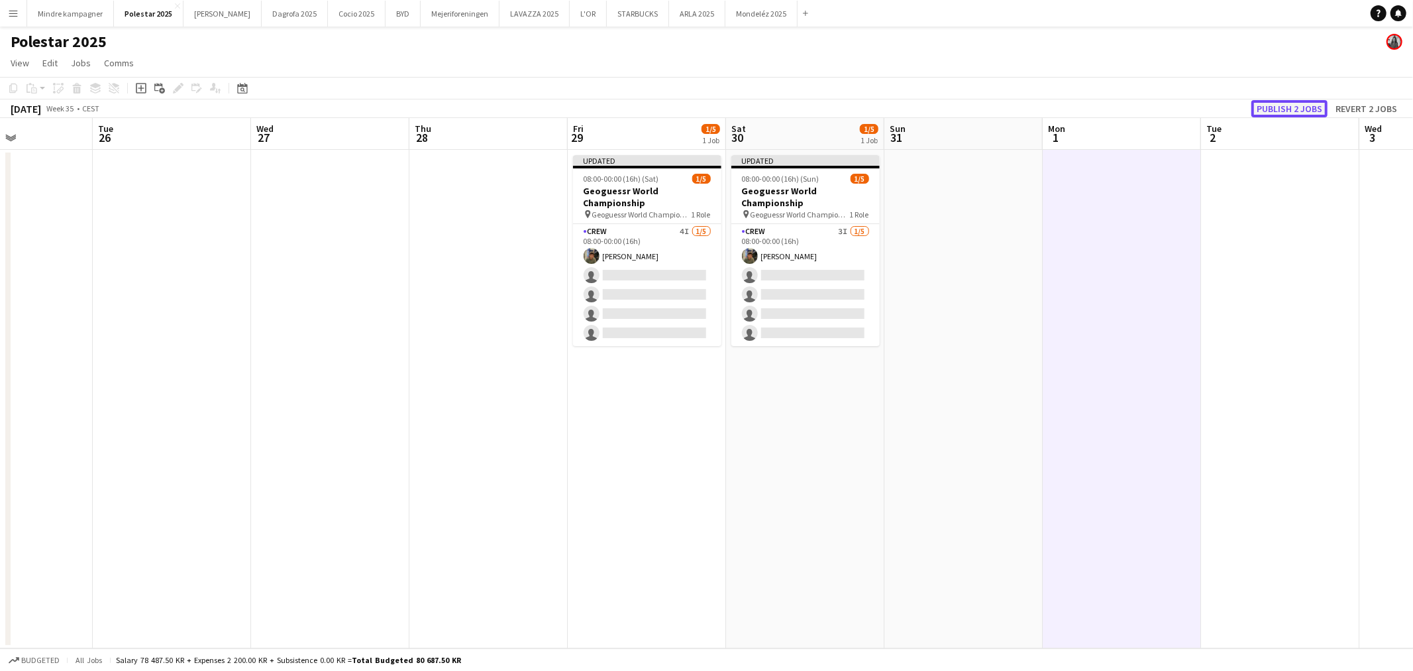
click at [1295, 101] on button "Publish 2 jobs" at bounding box center [1290, 108] width 76 height 17
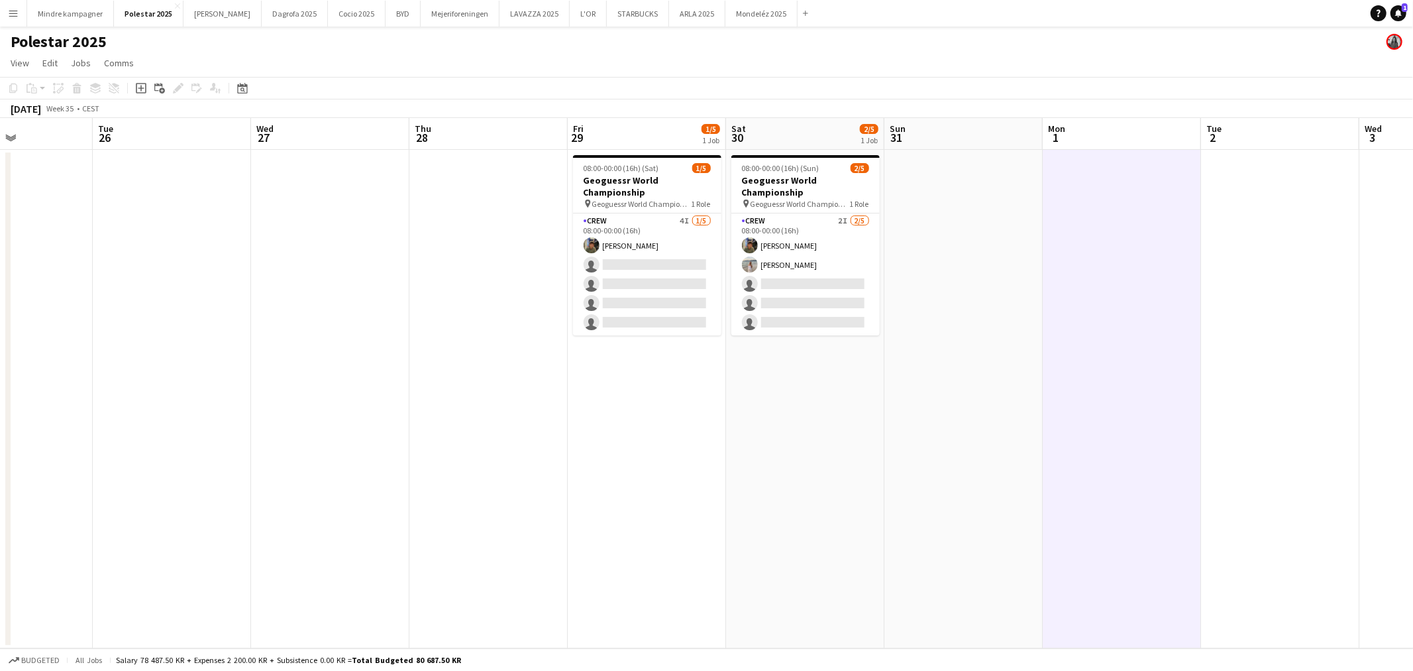
click at [15, 9] on app-icon "Menu" at bounding box center [13, 13] width 11 height 11
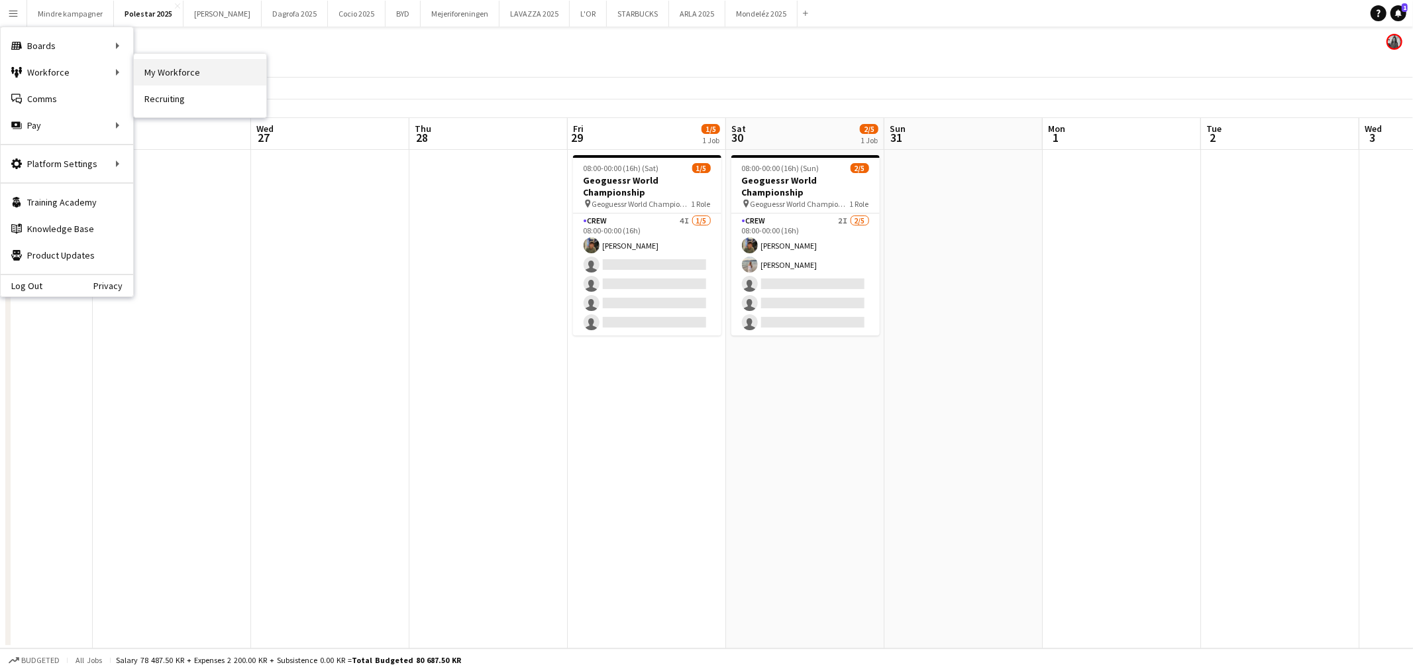
click at [164, 70] on link "My Workforce" at bounding box center [200, 72] width 133 height 27
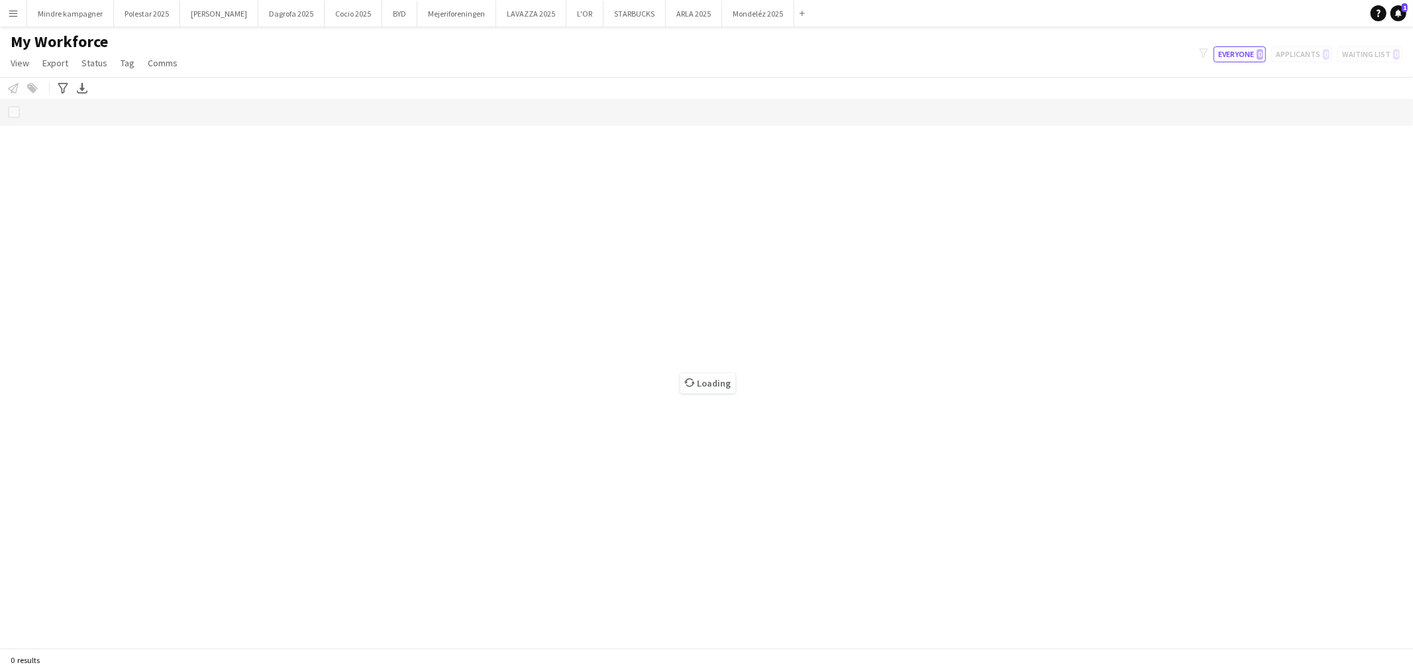
click at [17, 17] on app-icon "Menu" at bounding box center [13, 13] width 11 height 11
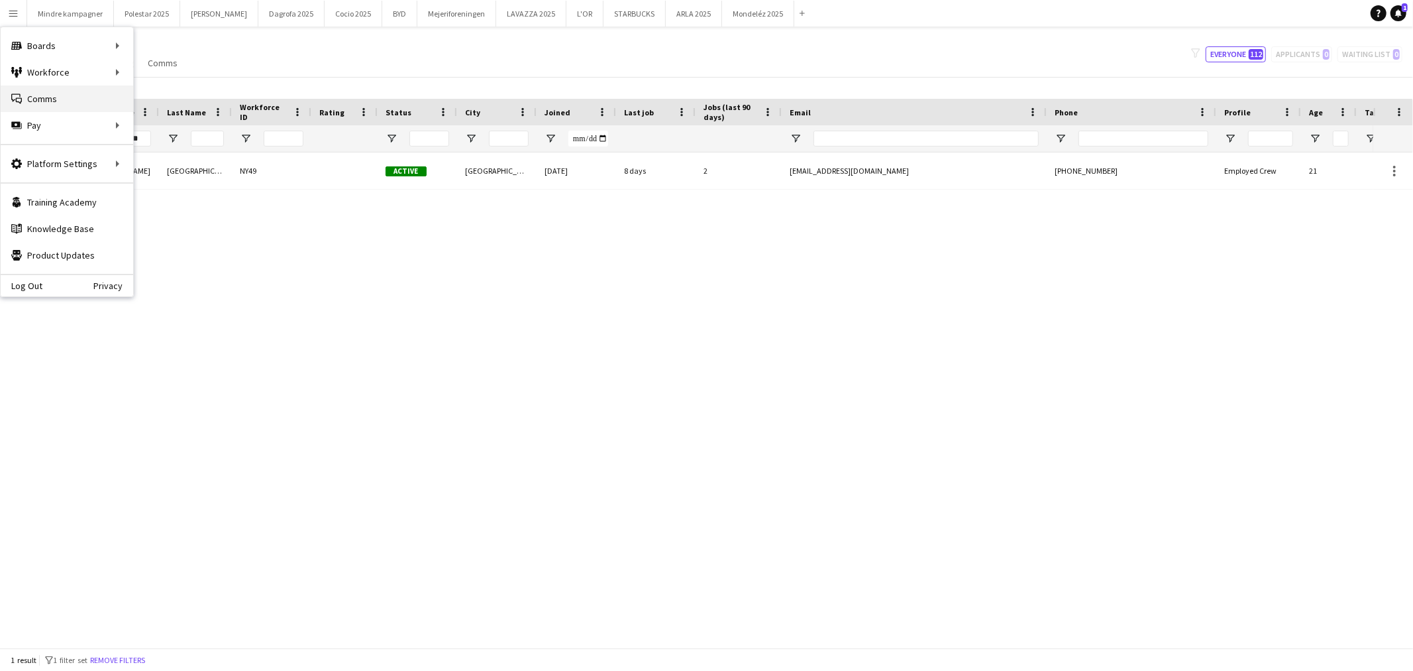
click at [44, 91] on link "Comms Comms" at bounding box center [67, 98] width 133 height 27
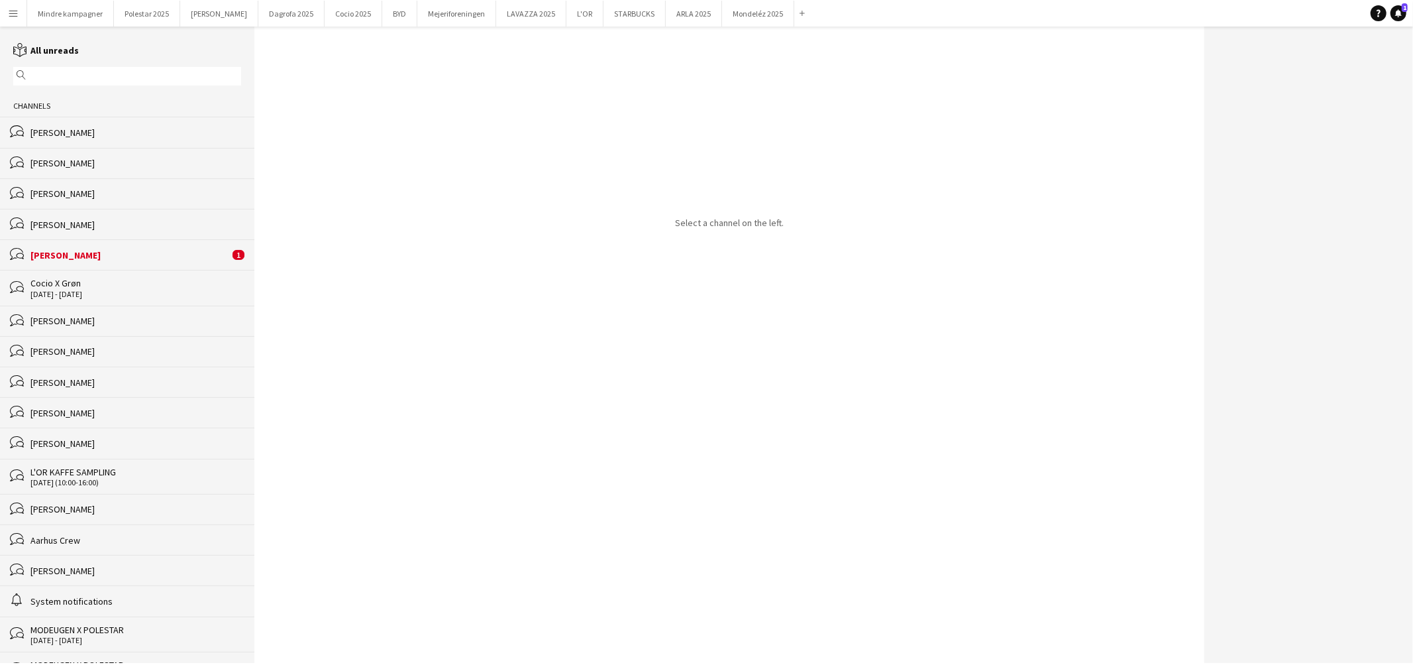
click at [113, 166] on div "[PERSON_NAME]" at bounding box center [135, 163] width 211 height 12
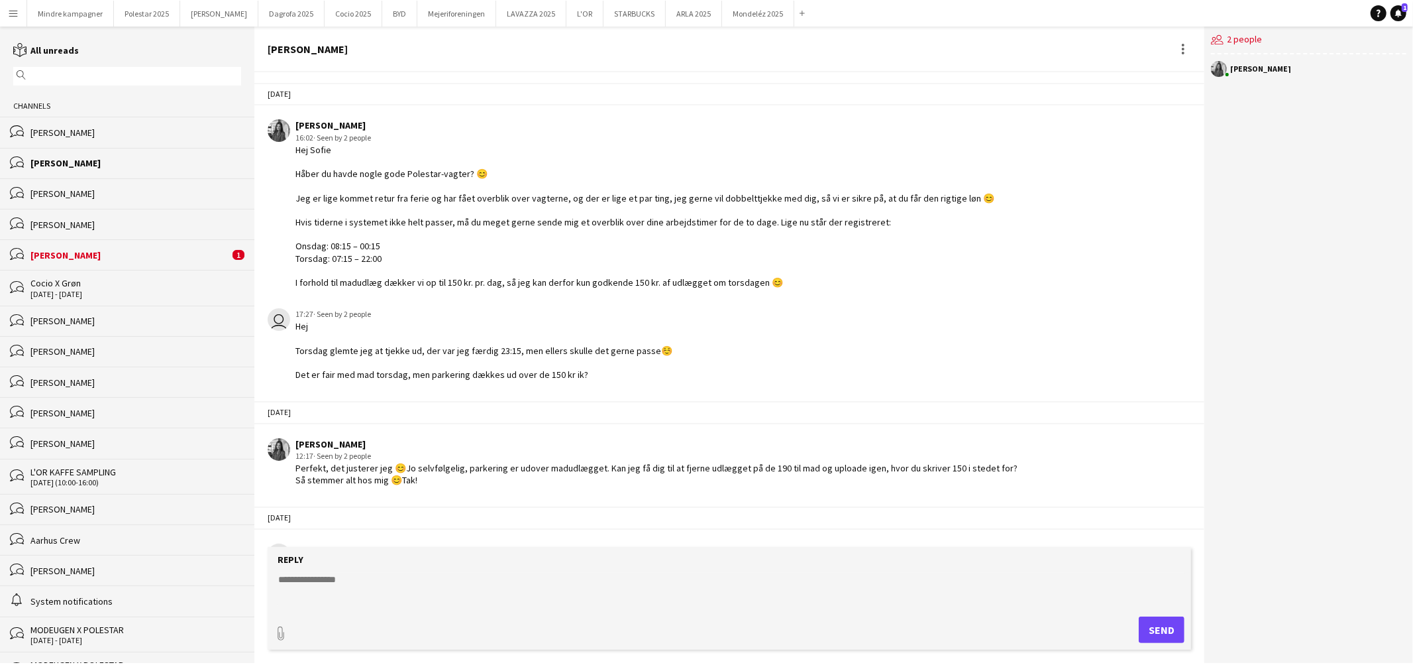
scroll to position [32, 0]
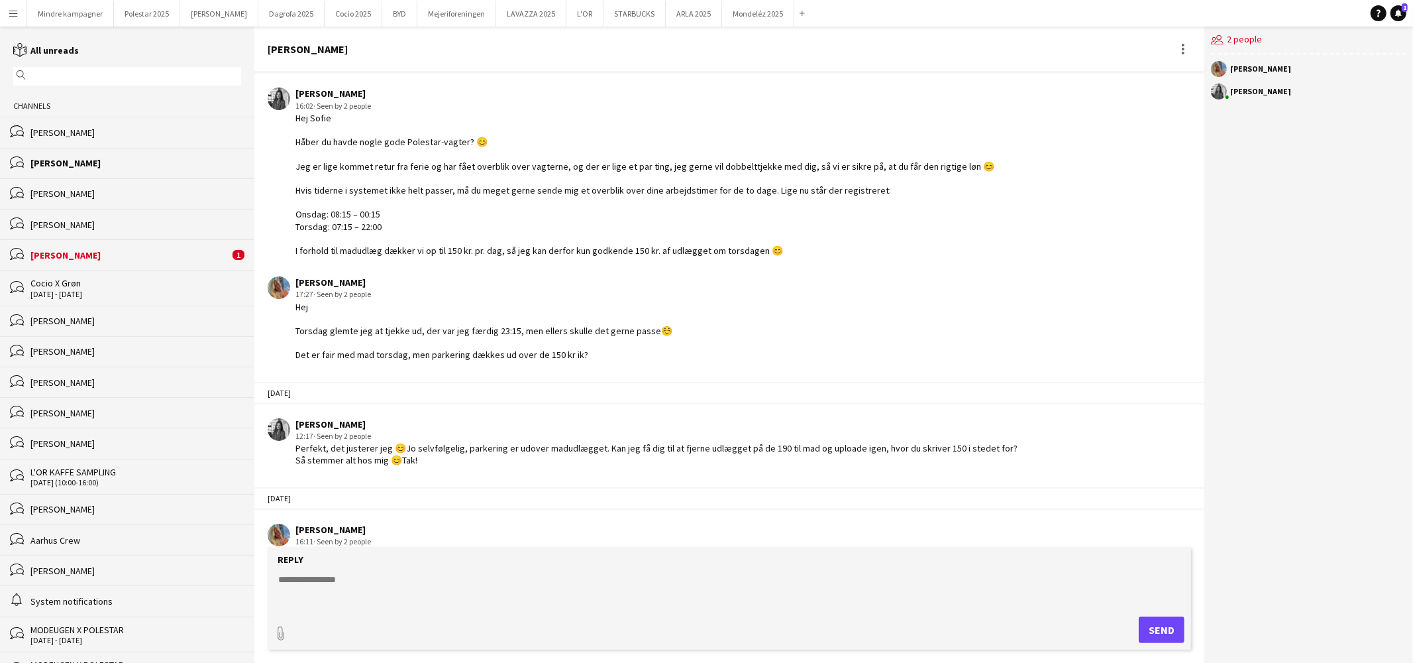
click at [1219, 70] on app-user-avatar at bounding box center [1219, 69] width 16 height 16
click at [1222, 38] on icon "users2" at bounding box center [1217, 39] width 13 height 13
click at [1182, 46] on div at bounding box center [1184, 49] width 16 height 16
click at [1182, 46] on div at bounding box center [706, 335] width 1413 height 671
click at [282, 524] on app-user-avatar at bounding box center [279, 534] width 23 height 23
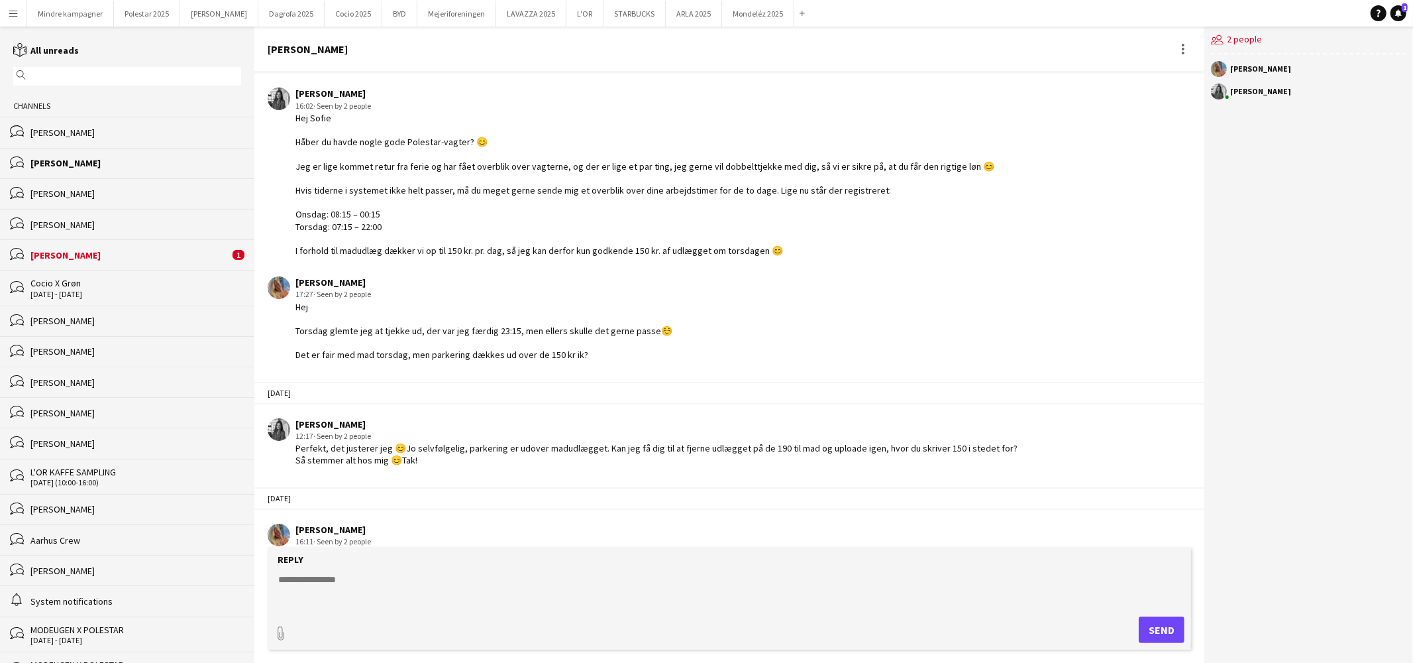
click at [14, 12] on app-icon "Menu" at bounding box center [13, 13] width 11 height 11
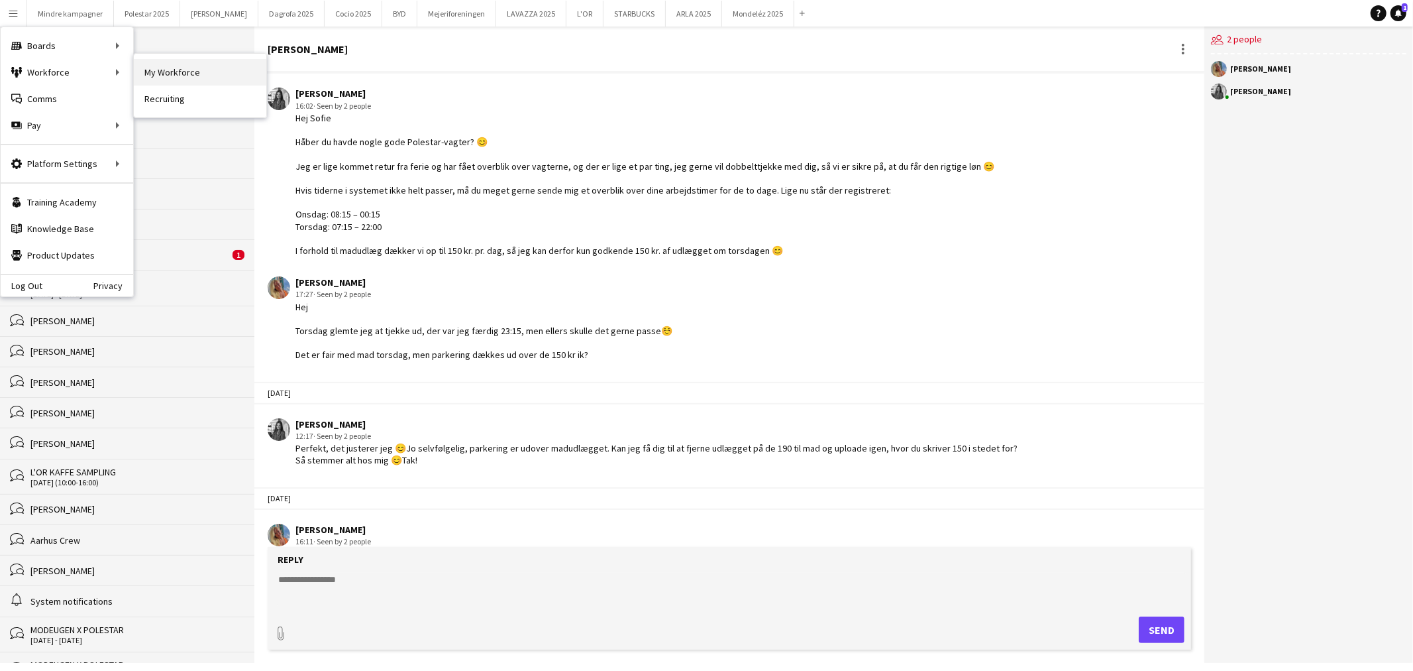
click at [161, 73] on link "My Workforce" at bounding box center [200, 72] width 133 height 27
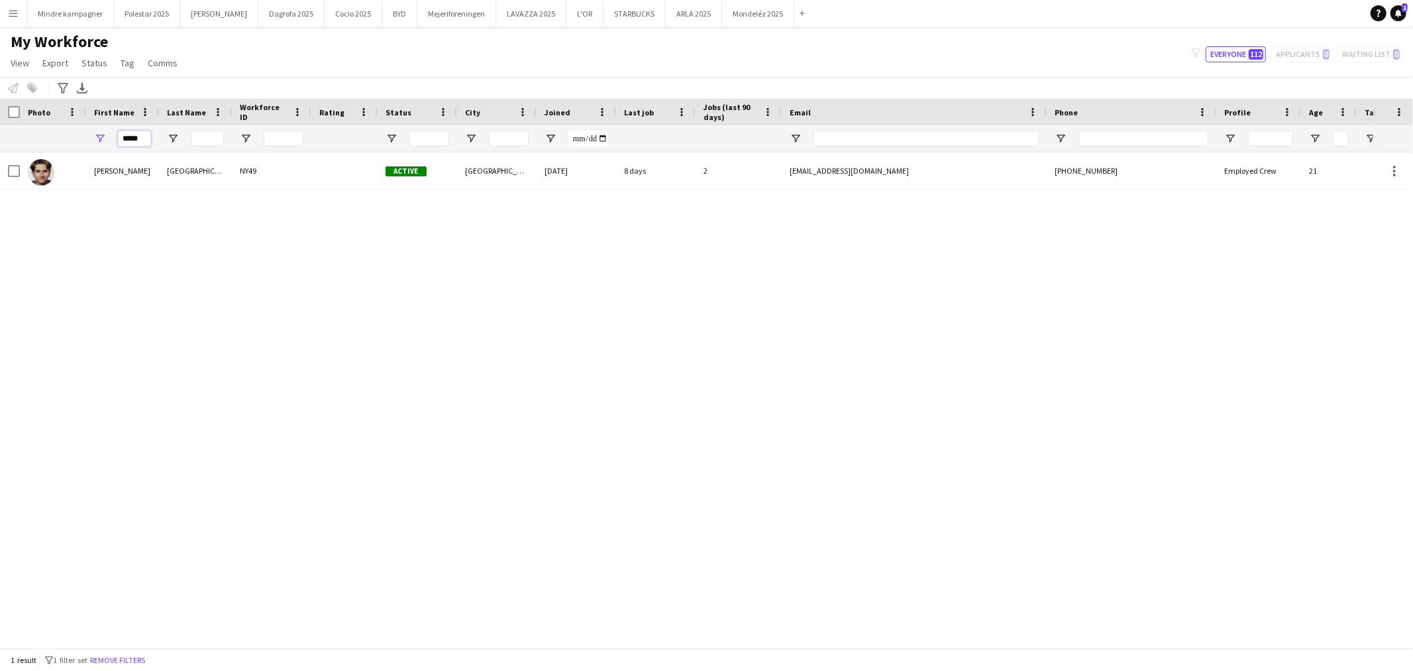
click at [134, 133] on input "*****" at bounding box center [134, 139] width 33 height 16
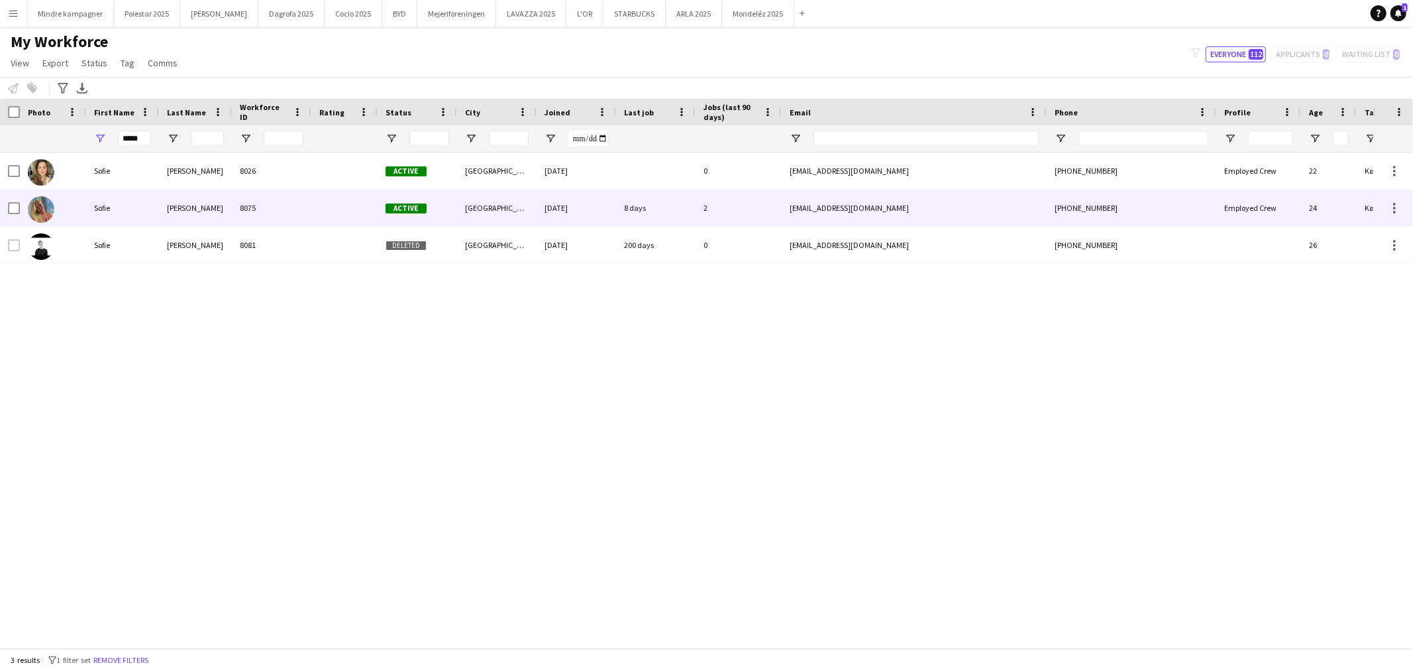
click at [197, 214] on div "[PERSON_NAME]" at bounding box center [195, 208] width 73 height 36
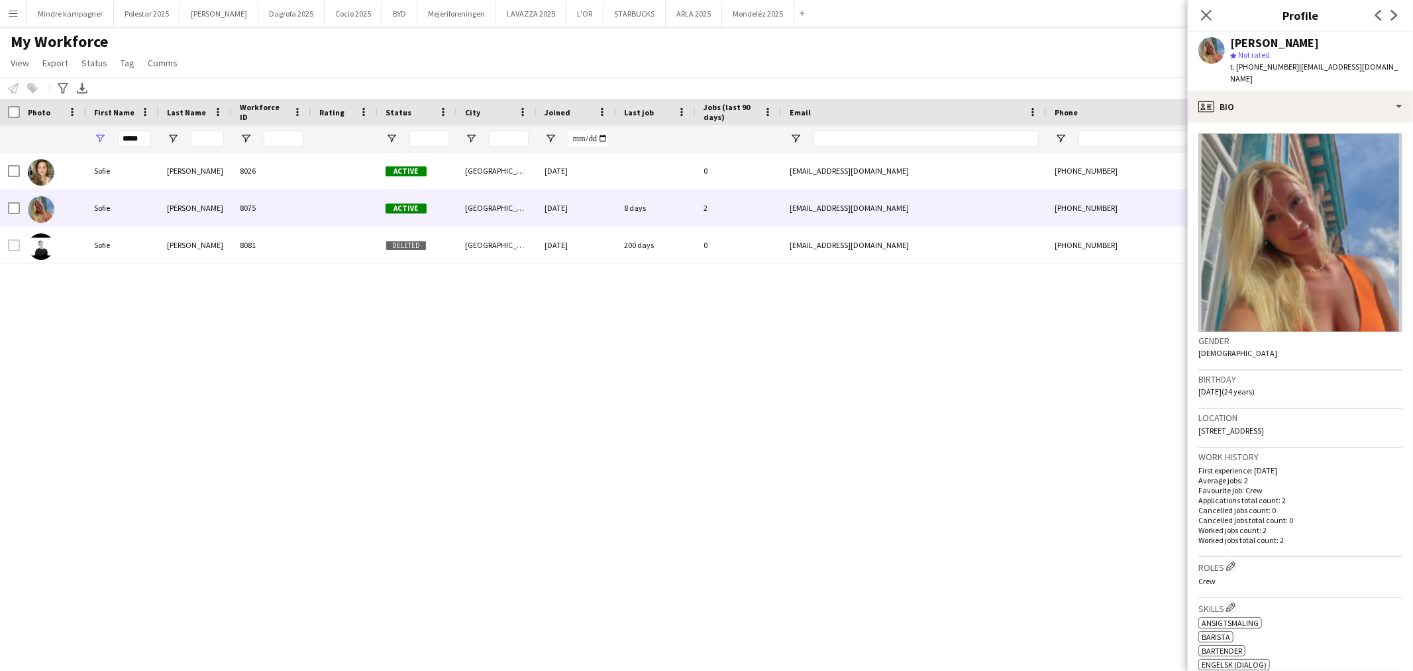
click at [492, 382] on div "[PERSON_NAME] 8026 Active [GEOGRAPHIC_DATA] [DATE] 0 [EMAIL_ADDRESS][DOMAIN_NAM…" at bounding box center [687, 394] width 1374 height 484
click at [137, 140] on input "*****" at bounding box center [134, 139] width 33 height 16
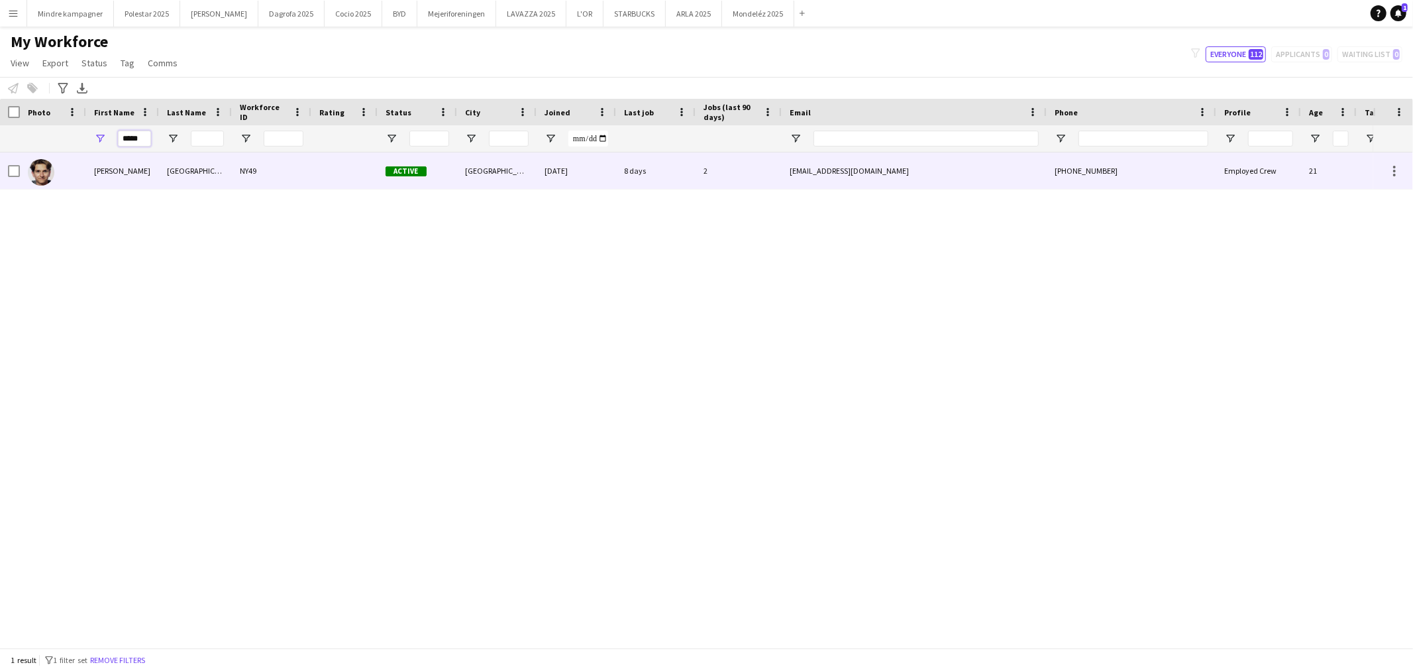
type input "*****"
click at [140, 162] on div "[PERSON_NAME]" at bounding box center [122, 170] width 73 height 36
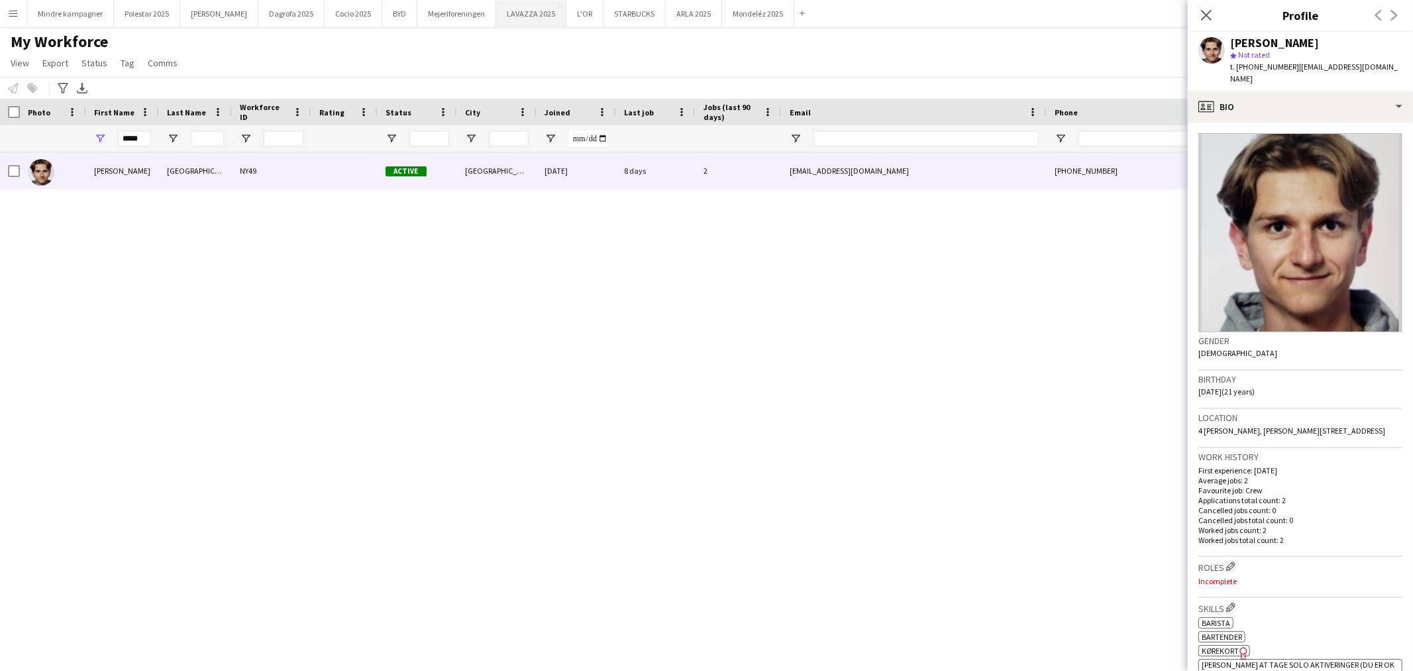
click at [496, 13] on button "LAVAZZA 2025 Close" at bounding box center [531, 14] width 70 height 26
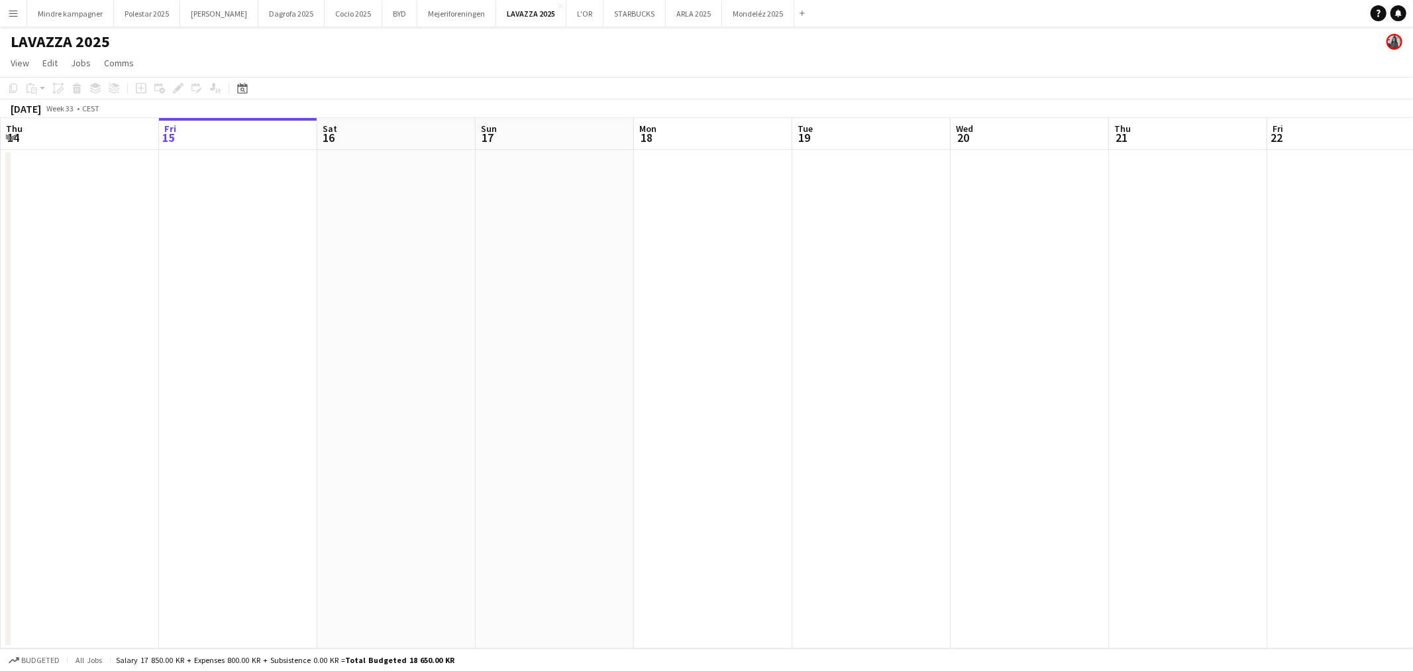
drag, startPoint x: 895, startPoint y: 313, endPoint x: 431, endPoint y: 362, distance: 466.4
click at [428, 361] on app-calendar-viewport "Tue 12 Wed 13 Thu 14 Fri 15 Sat 16 Sun 17 Mon 18 Tue 19 Wed 20 Thu 21 Fri 22 Sa…" at bounding box center [706, 383] width 1413 height 530
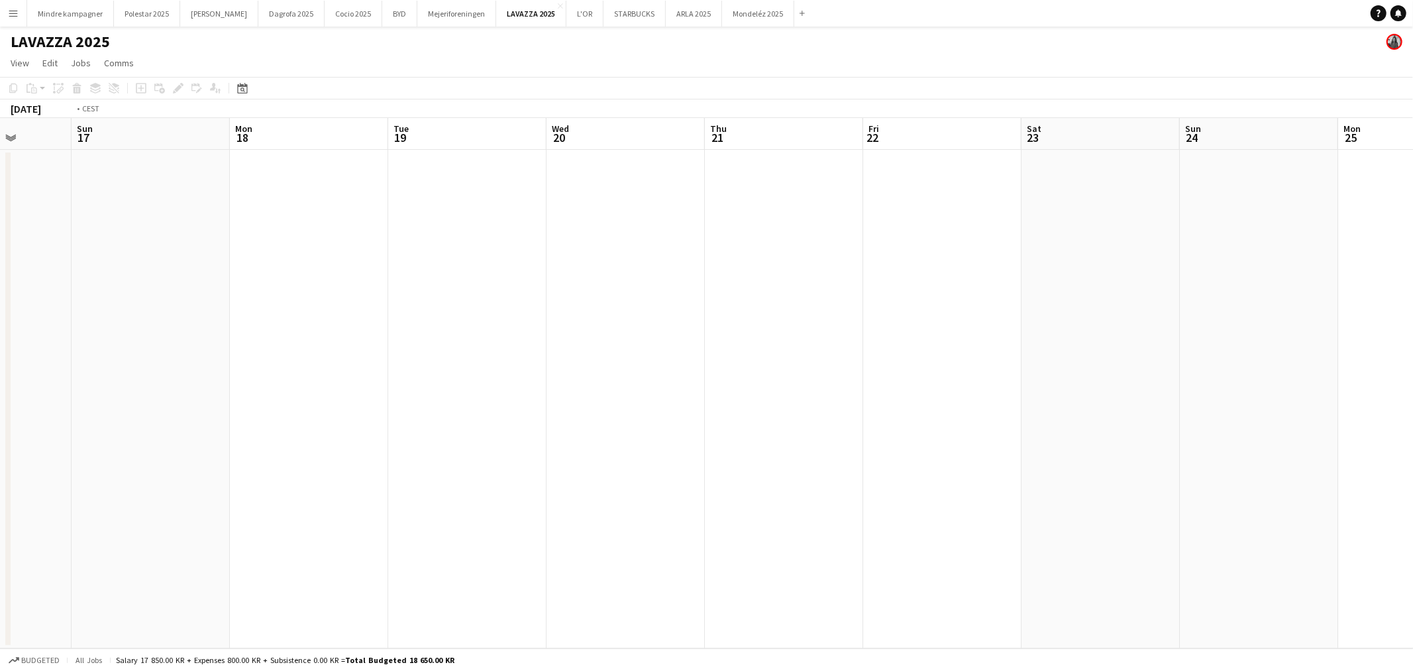
drag, startPoint x: 981, startPoint y: 394, endPoint x: 881, endPoint y: 429, distance: 105.2
click at [513, 435] on app-calendar-viewport "Thu 14 Fri 15 Sat 16 Sun 17 Mon 18 Tue 19 Wed 20 Thu 21 Fri 22 Sat 23 Sun 24 Mo…" at bounding box center [706, 383] width 1413 height 530
click at [611, 460] on app-calendar-viewport "Mon 18 Tue 19 Wed 20 Thu 21 Fri 22 Sat 23 Sun 24 Mon 25 Tue 26 Wed 27 Thu 28 Fr…" at bounding box center [706, 383] width 1413 height 530
drag, startPoint x: 1076, startPoint y: 427, endPoint x: 488, endPoint y: 444, distance: 588.7
click at [456, 453] on app-calendar-viewport "Thu 21 Fri 22 Sat 23 Sun 24 Mon 25 Tue 26 Wed 27 Thu 28 Fri 29 Sat 30 Sun 31 Mo…" at bounding box center [706, 383] width 1413 height 530
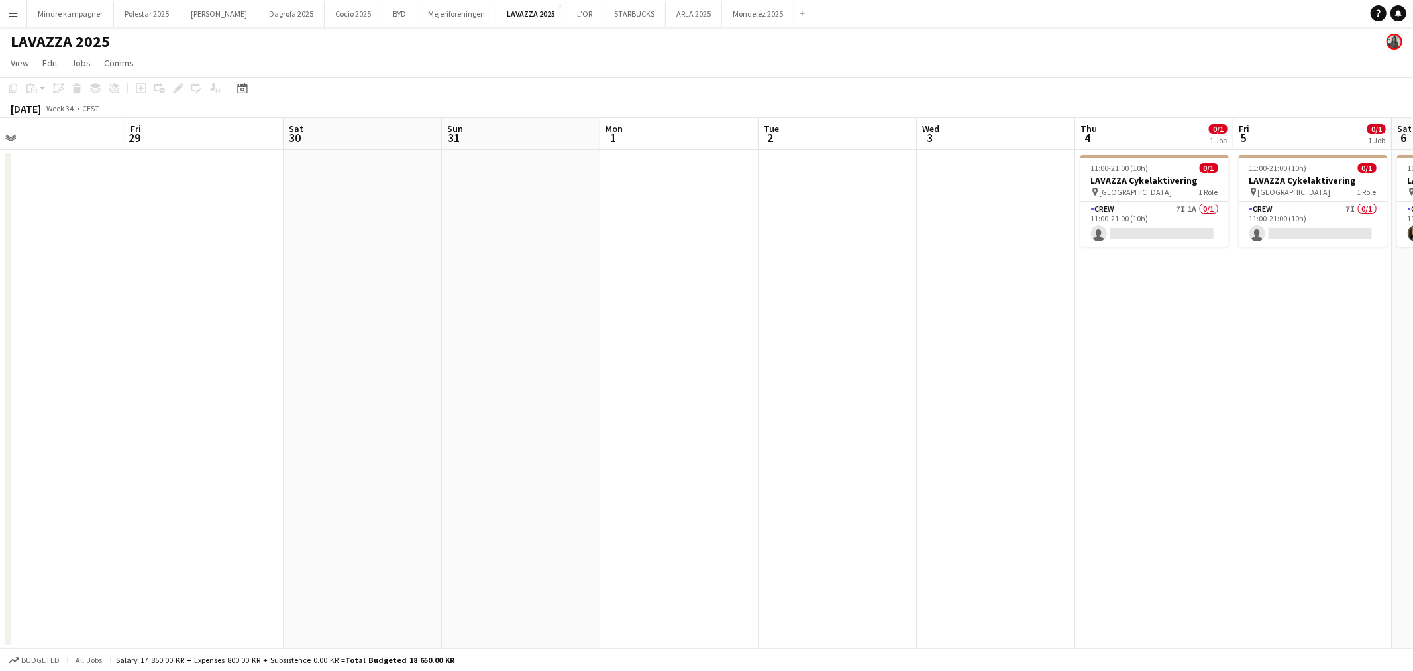
drag, startPoint x: 798, startPoint y: 425, endPoint x: 710, endPoint y: 421, distance: 88.9
click at [496, 443] on app-calendar-viewport "Mon 25 Tue 26 Wed 27 Thu 28 Fri 29 Sat 30 Sun 31 Mon 1 Tue 2 Wed 3 Thu 4 0/1 1 …" at bounding box center [706, 383] width 1413 height 530
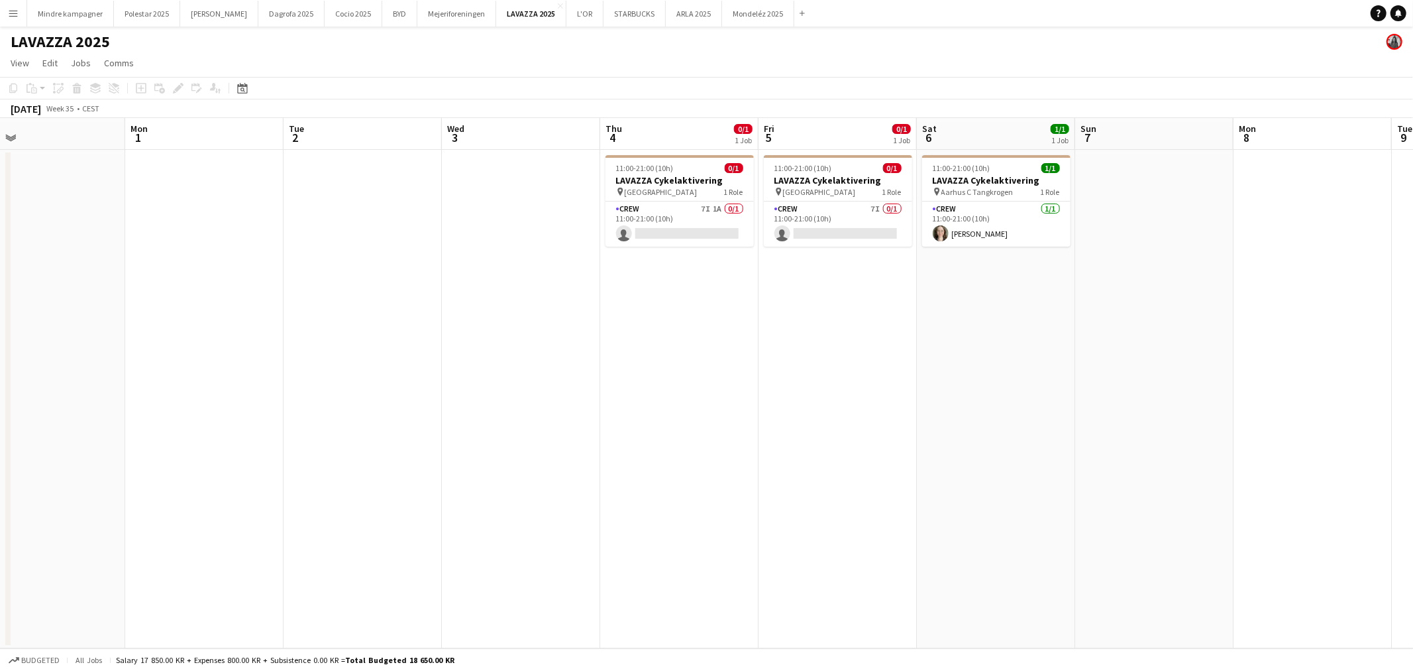
scroll to position [0, 484]
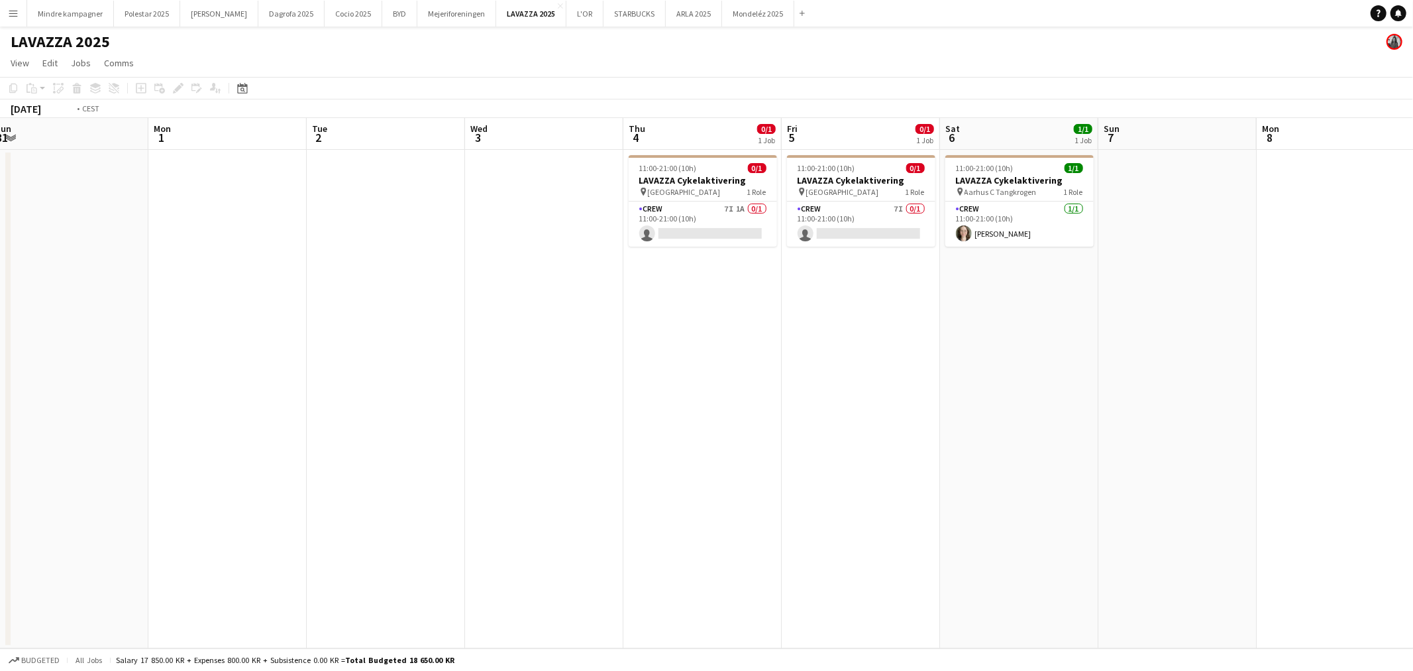
click at [749, 432] on app-calendar-viewport "Thu 28 Fri 29 Sat 30 Sun 31 Mon 1 Tue 2 Wed 3 Thu 4 0/1 1 Job Fri 5 0/1 1 Job S…" at bounding box center [706, 383] width 1413 height 530
